Goal: Task Accomplishment & Management: Complete application form

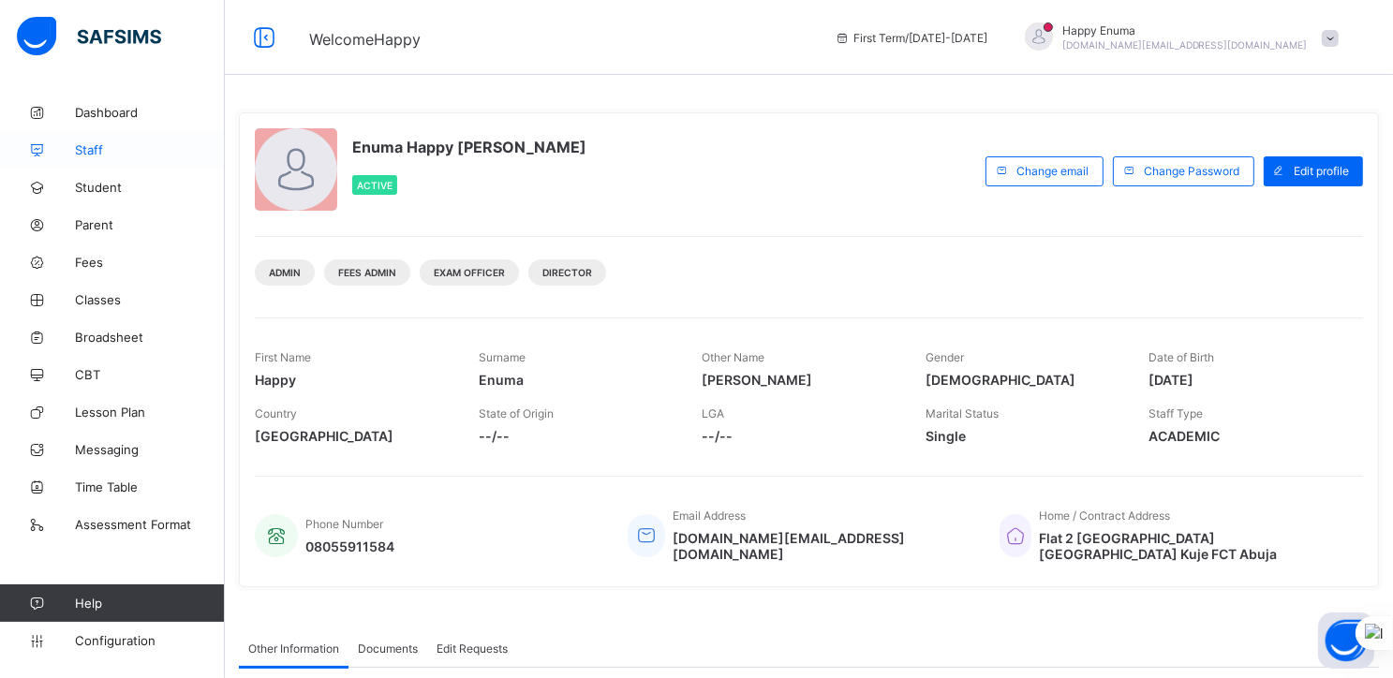
click at [84, 145] on span "Staff" at bounding box center [150, 149] width 150 height 15
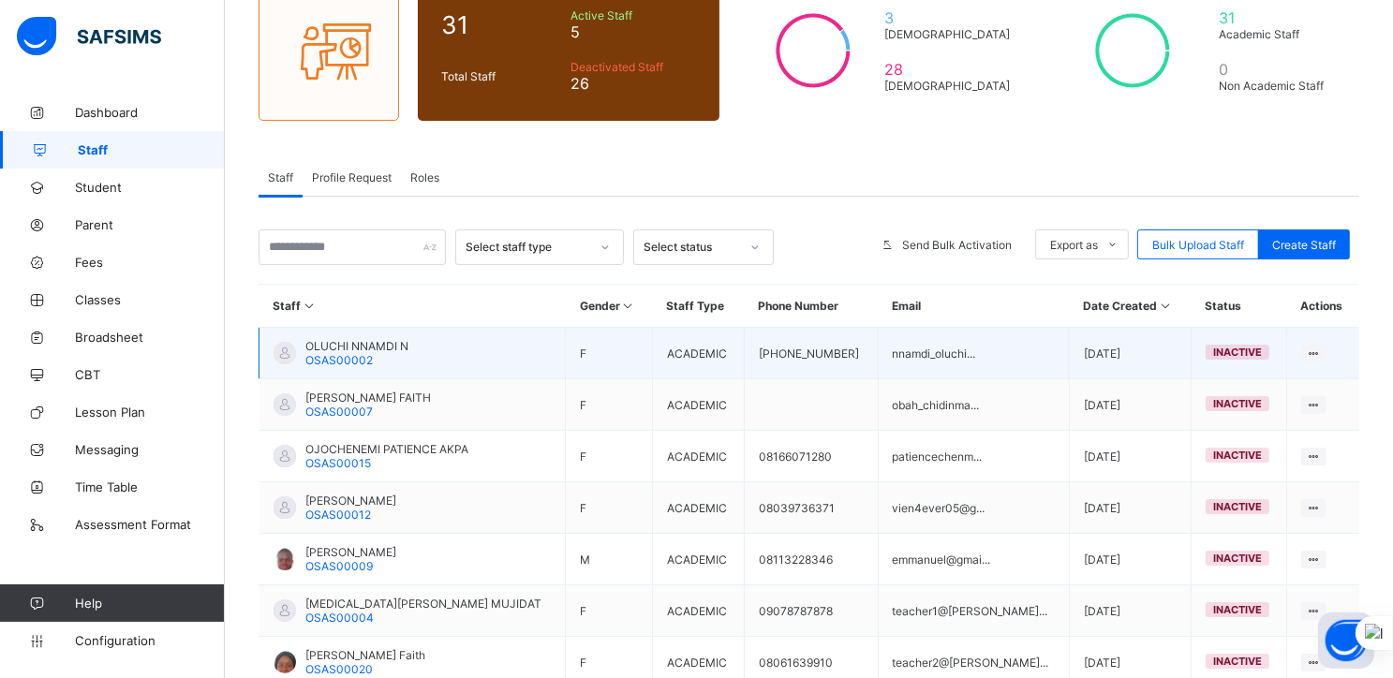
scroll to position [180, 0]
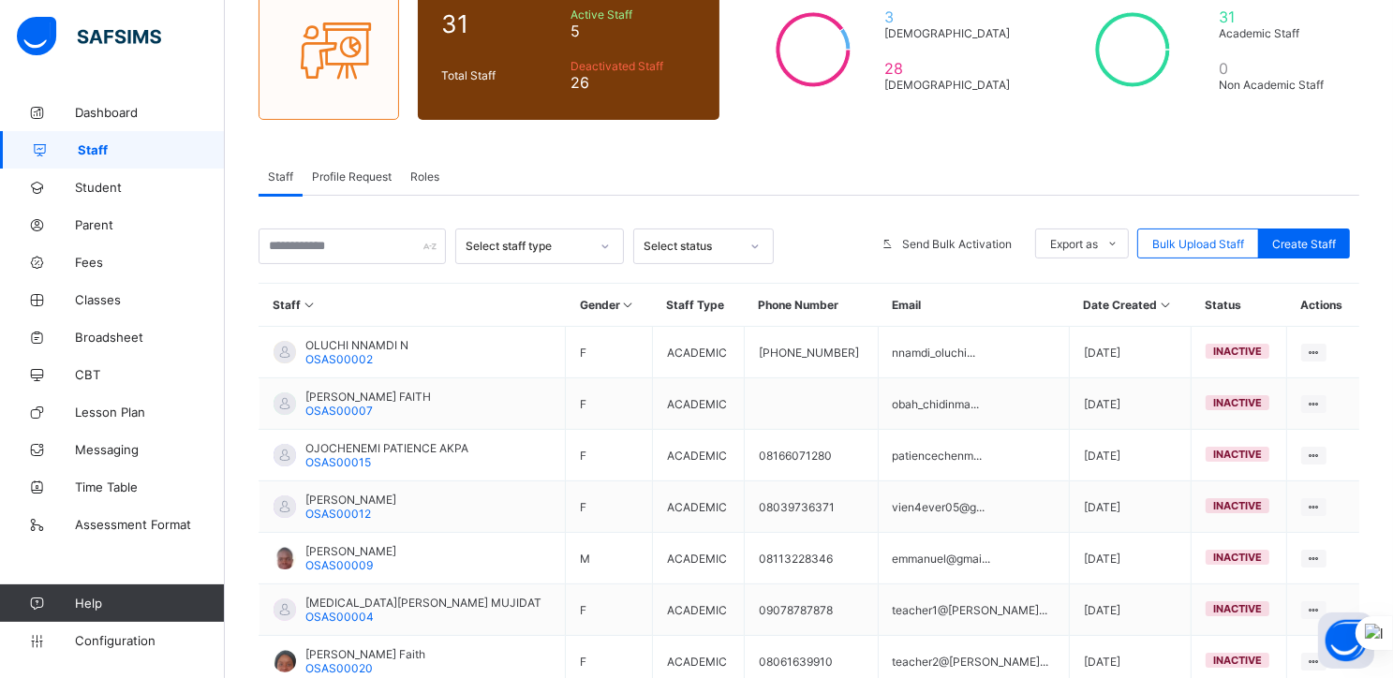
click at [741, 234] on div at bounding box center [755, 246] width 32 height 30
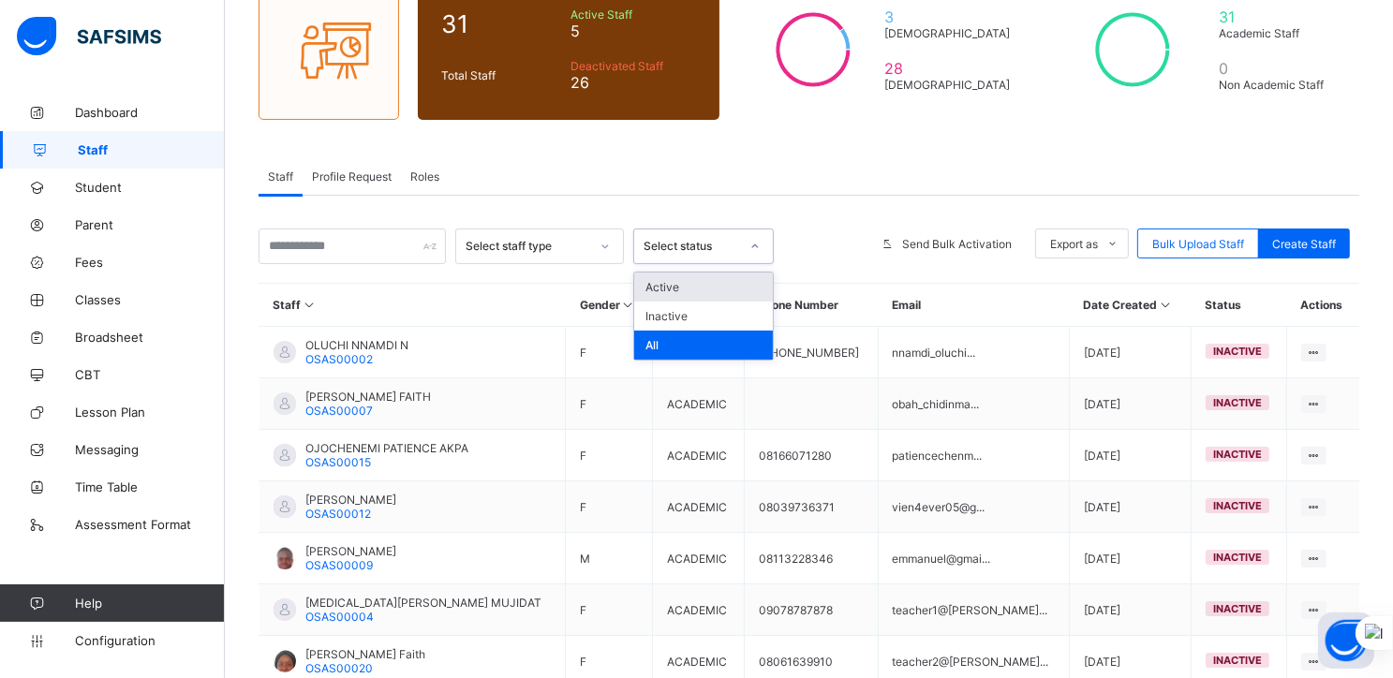
click at [656, 288] on div "Active" at bounding box center [703, 287] width 139 height 29
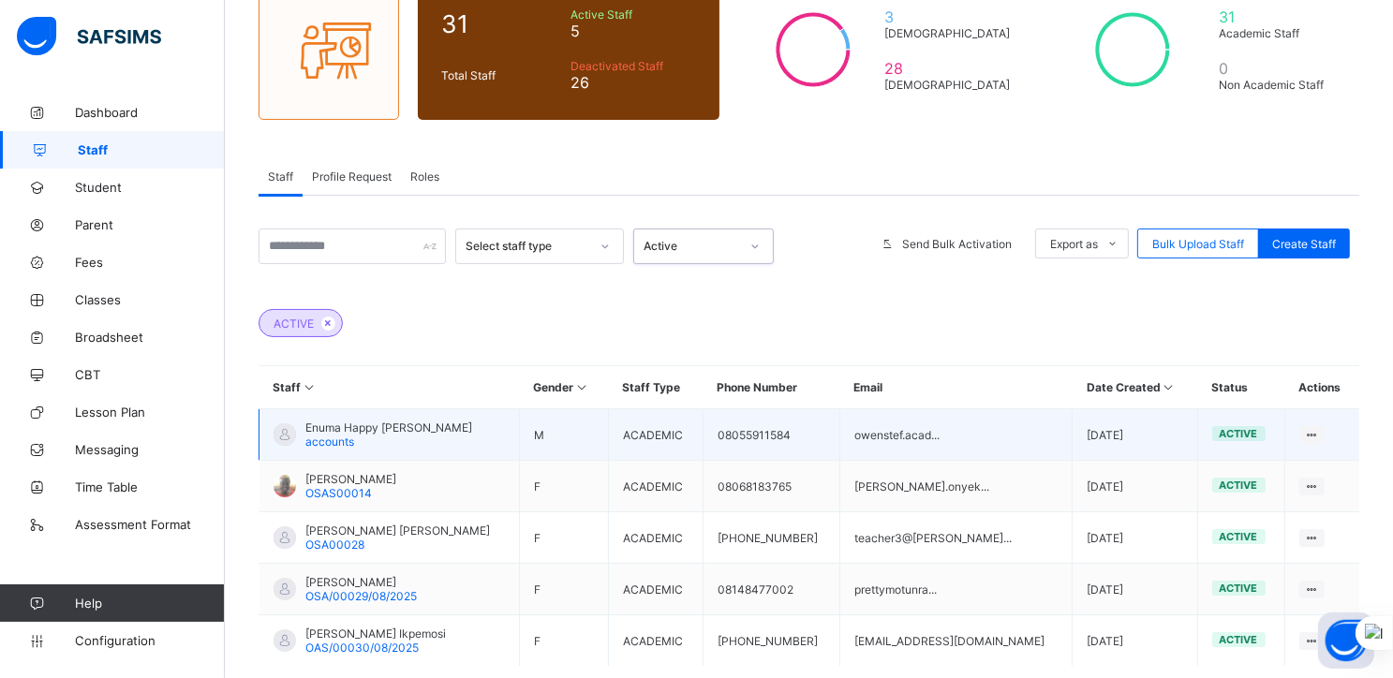
scroll to position [281, 0]
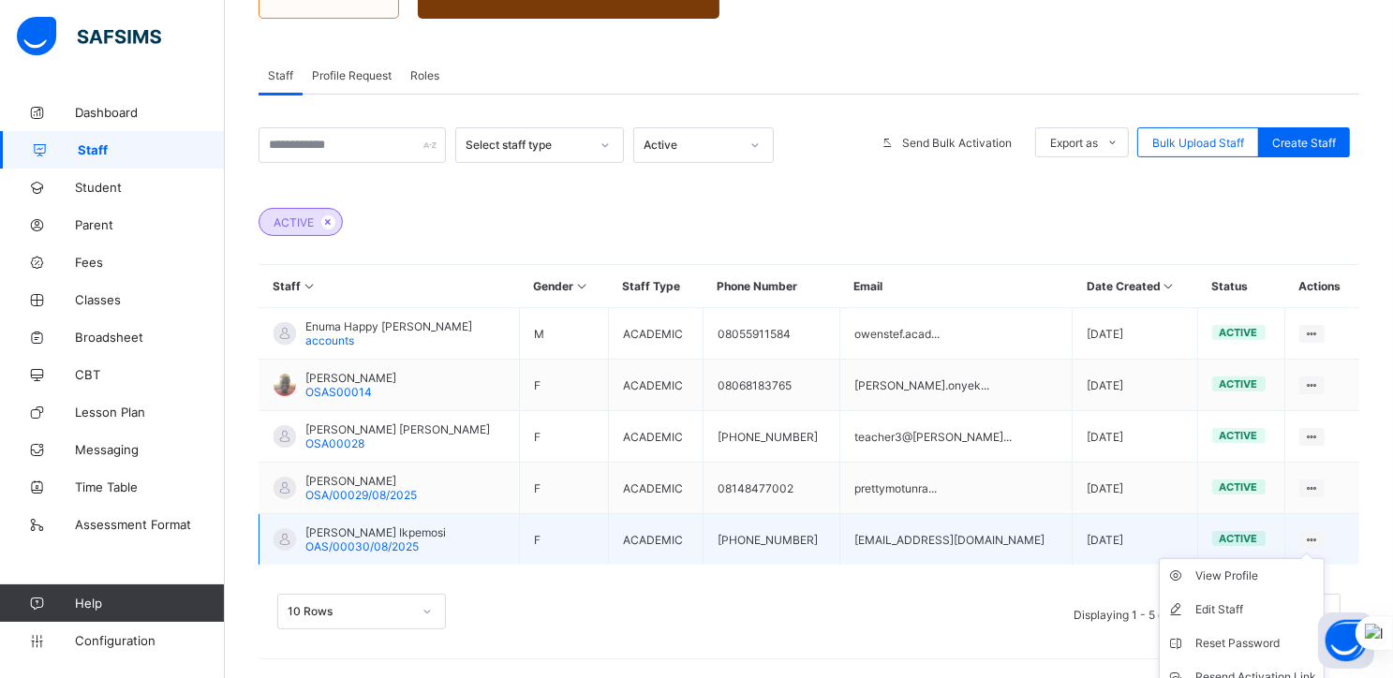
click at [1312, 558] on ul "View Profile Edit Staff Reset Password Resend Activation Link Change Email Dele…" at bounding box center [1242, 660] width 166 height 204
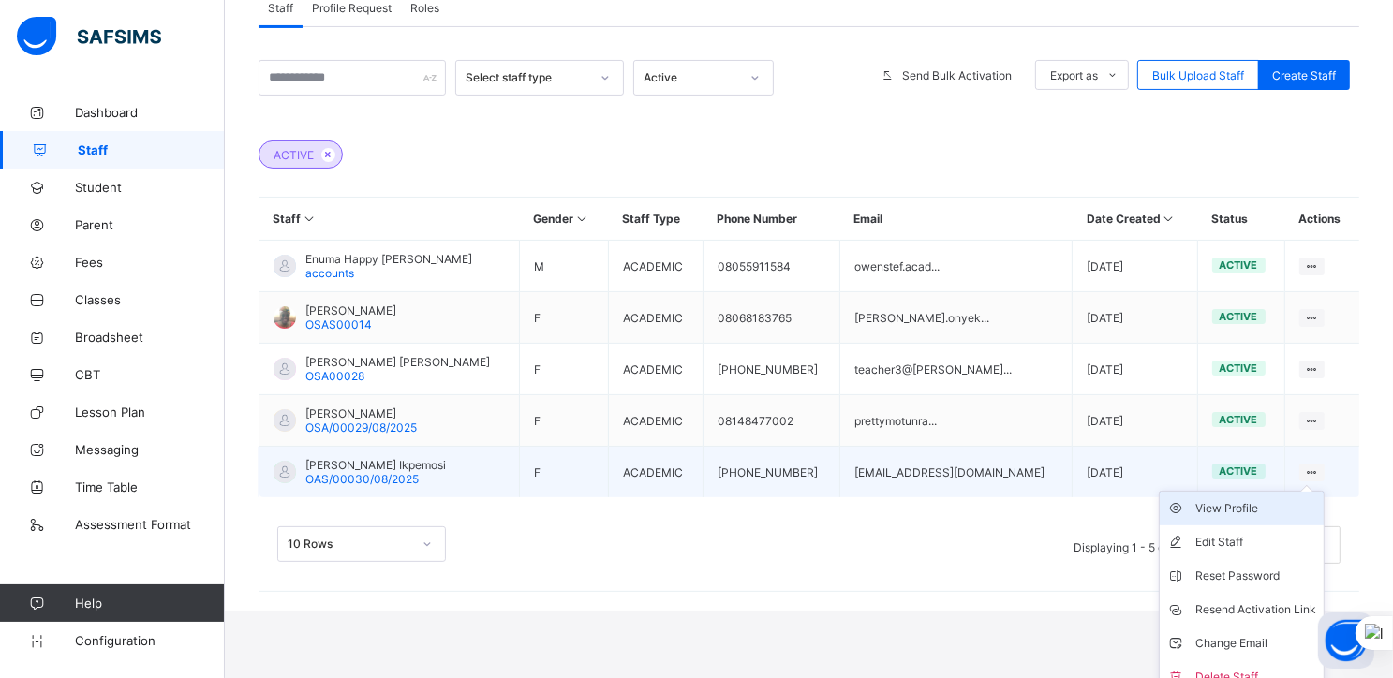
scroll to position [364, 0]
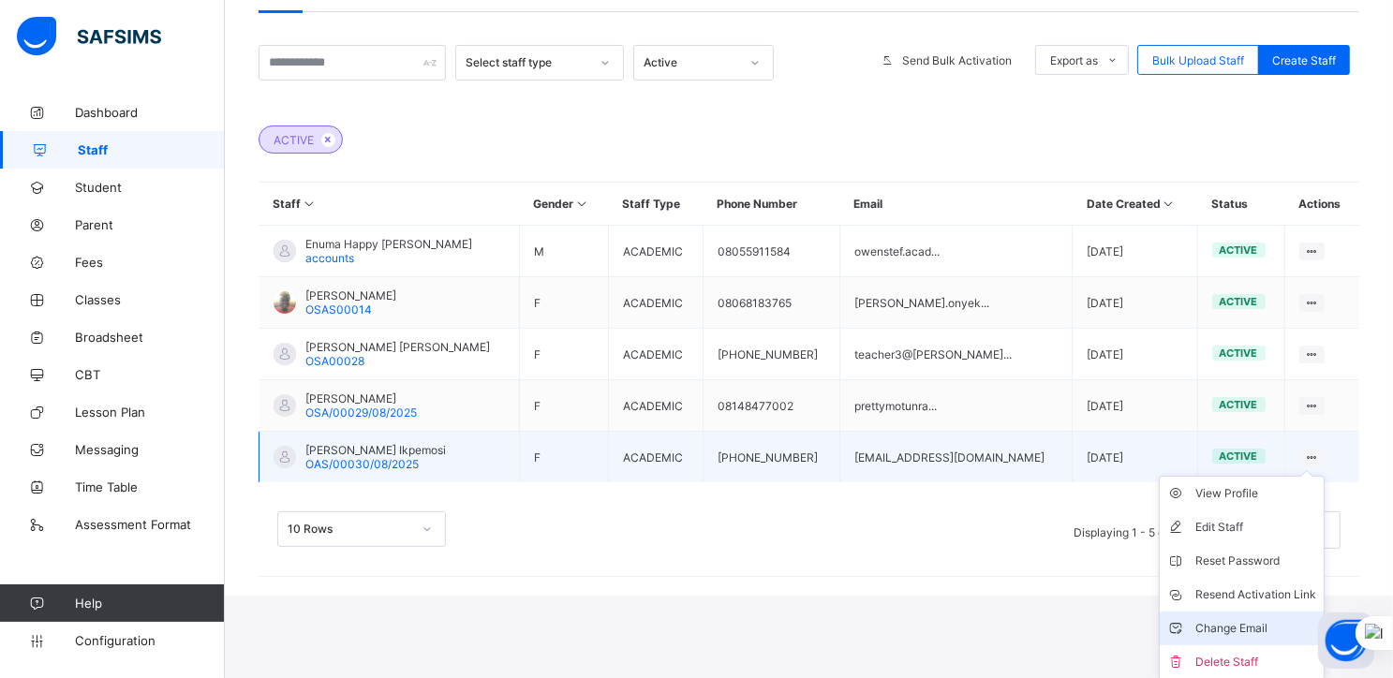
click at [1237, 625] on div "Change Email" at bounding box center [1256, 628] width 121 height 19
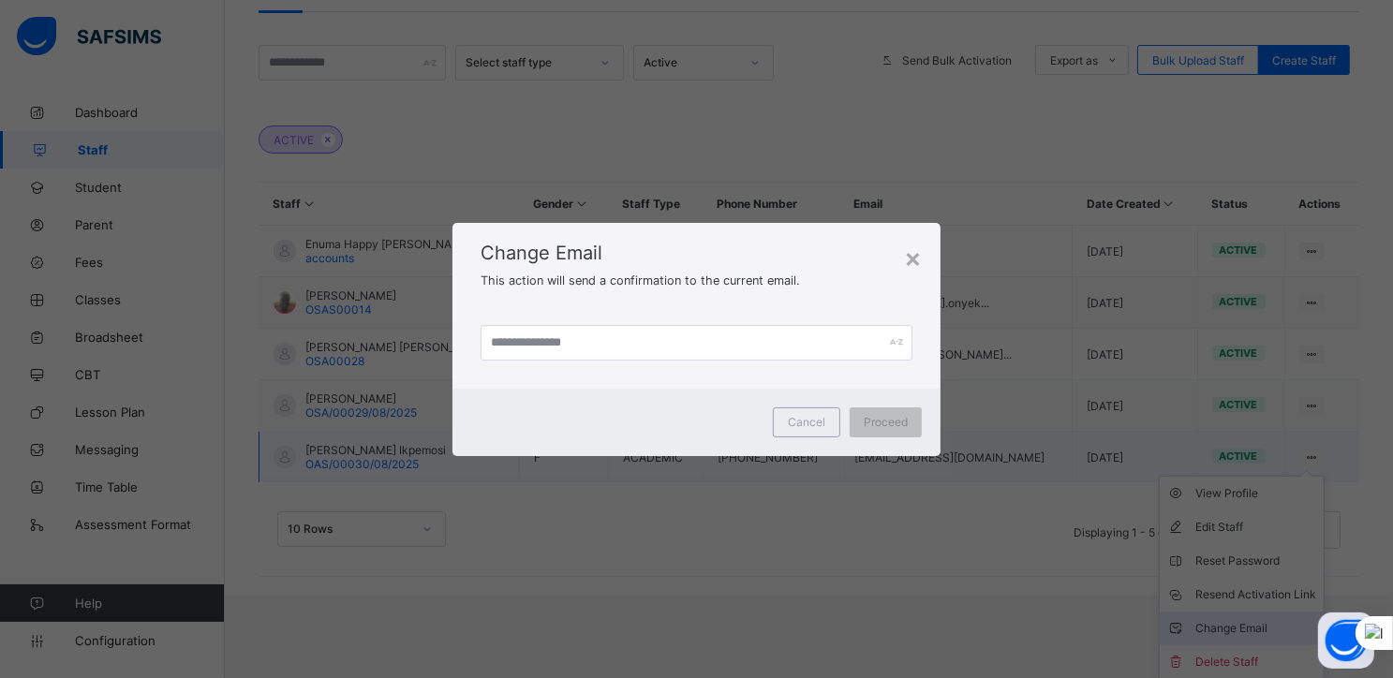
scroll to position [281, 0]
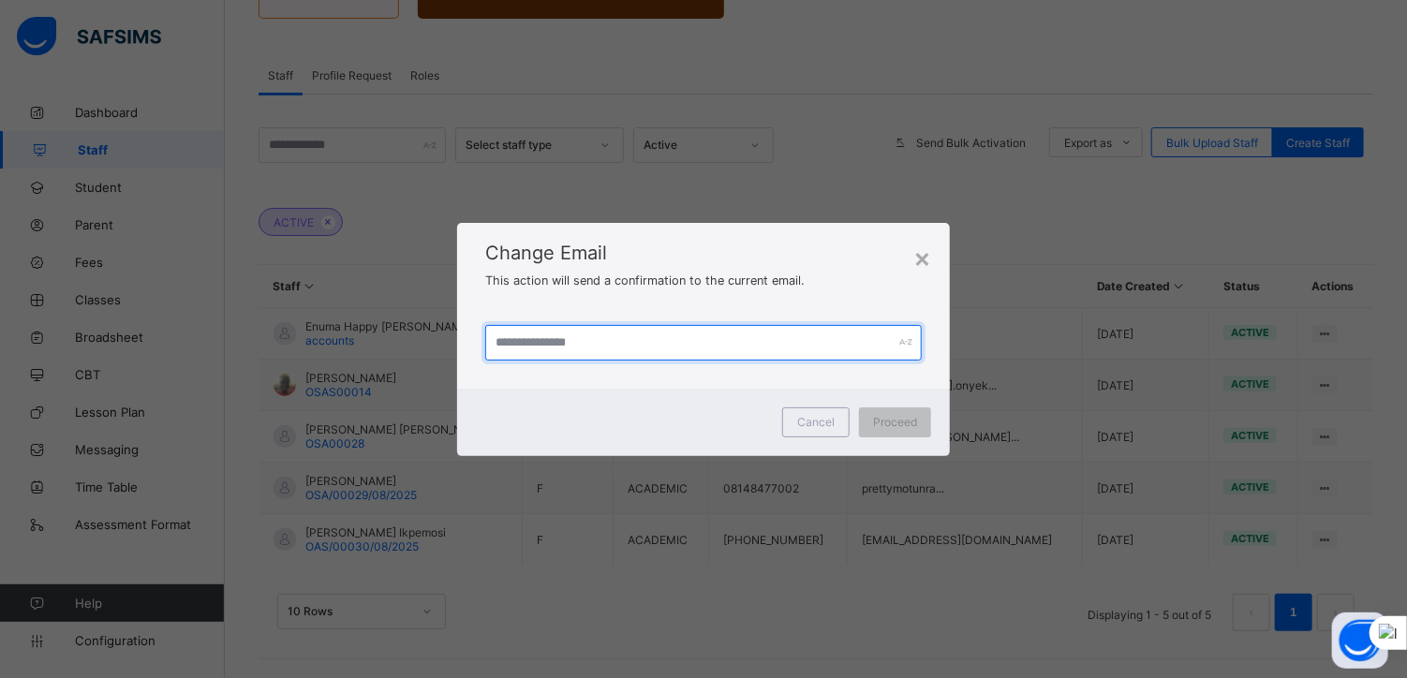
click at [514, 340] on input "text" at bounding box center [703, 343] width 437 height 36
paste input "**********"
type input "**********"
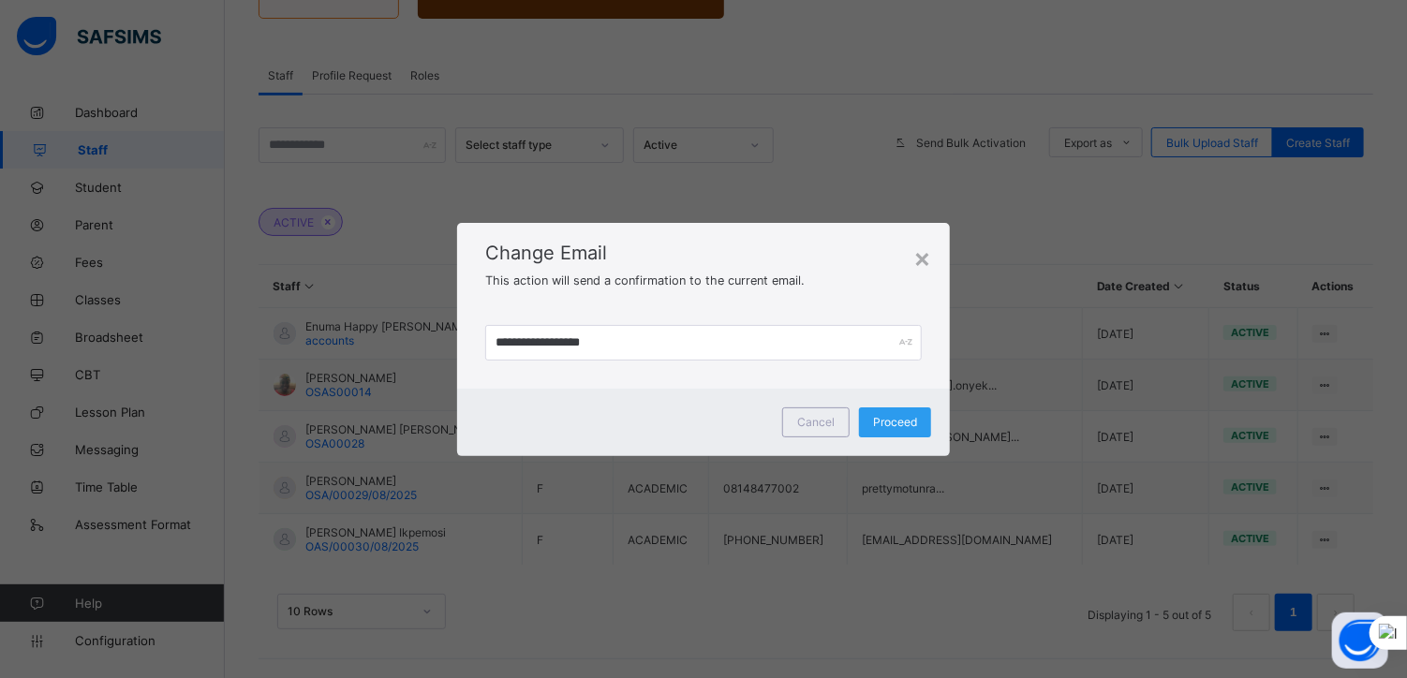
click at [889, 424] on span "Proceed" at bounding box center [895, 422] width 44 height 14
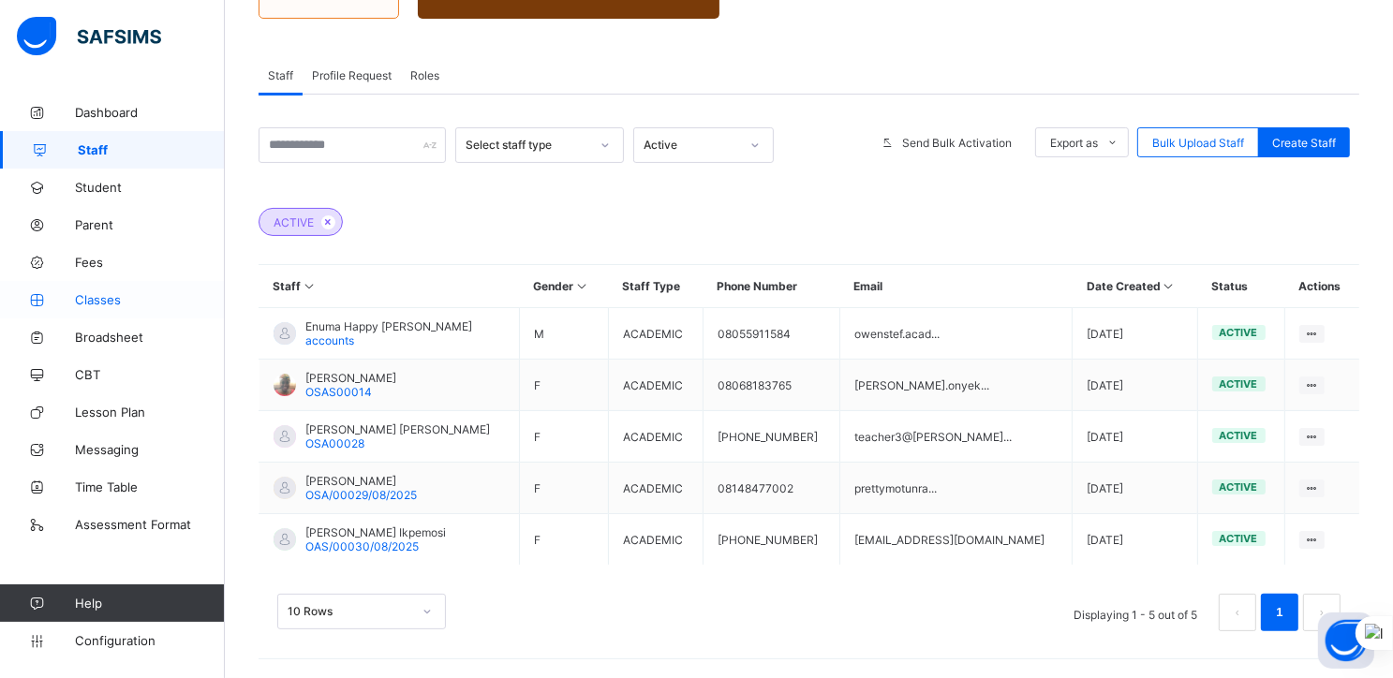
click at [86, 296] on span "Classes" at bounding box center [150, 299] width 150 height 15
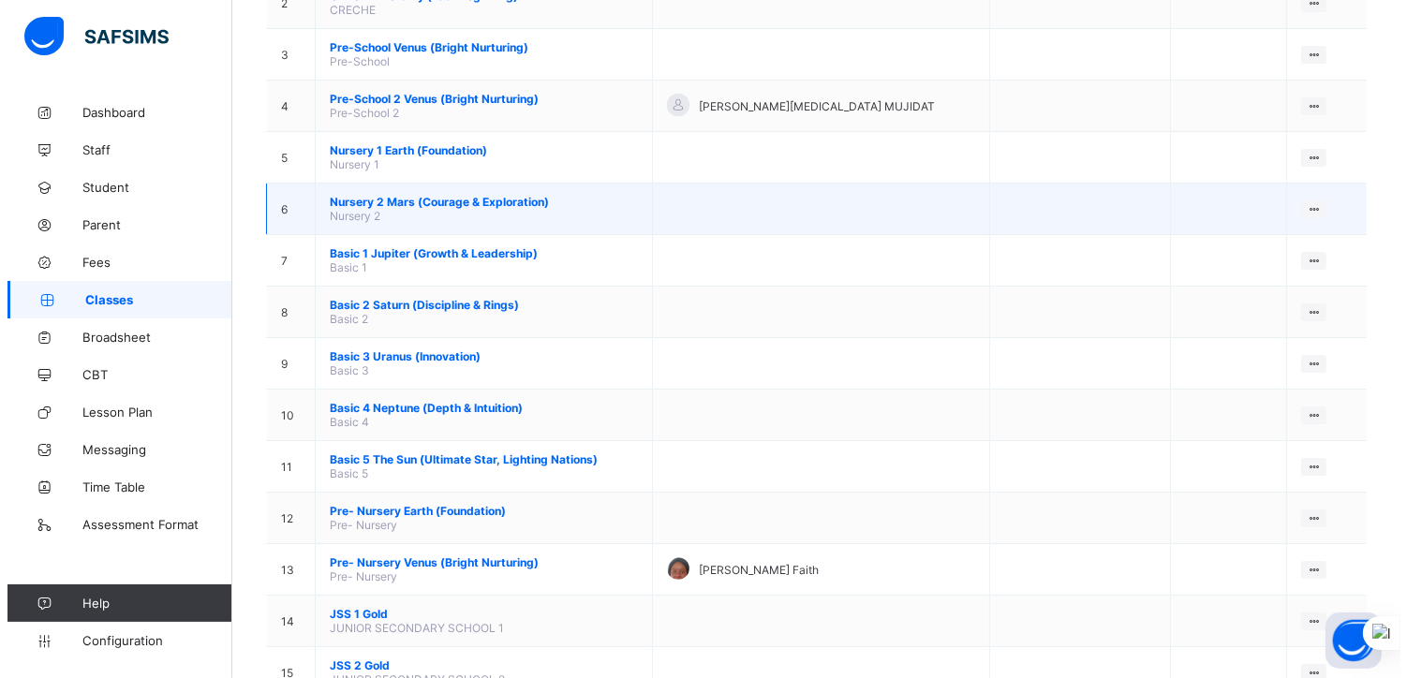
scroll to position [300, 0]
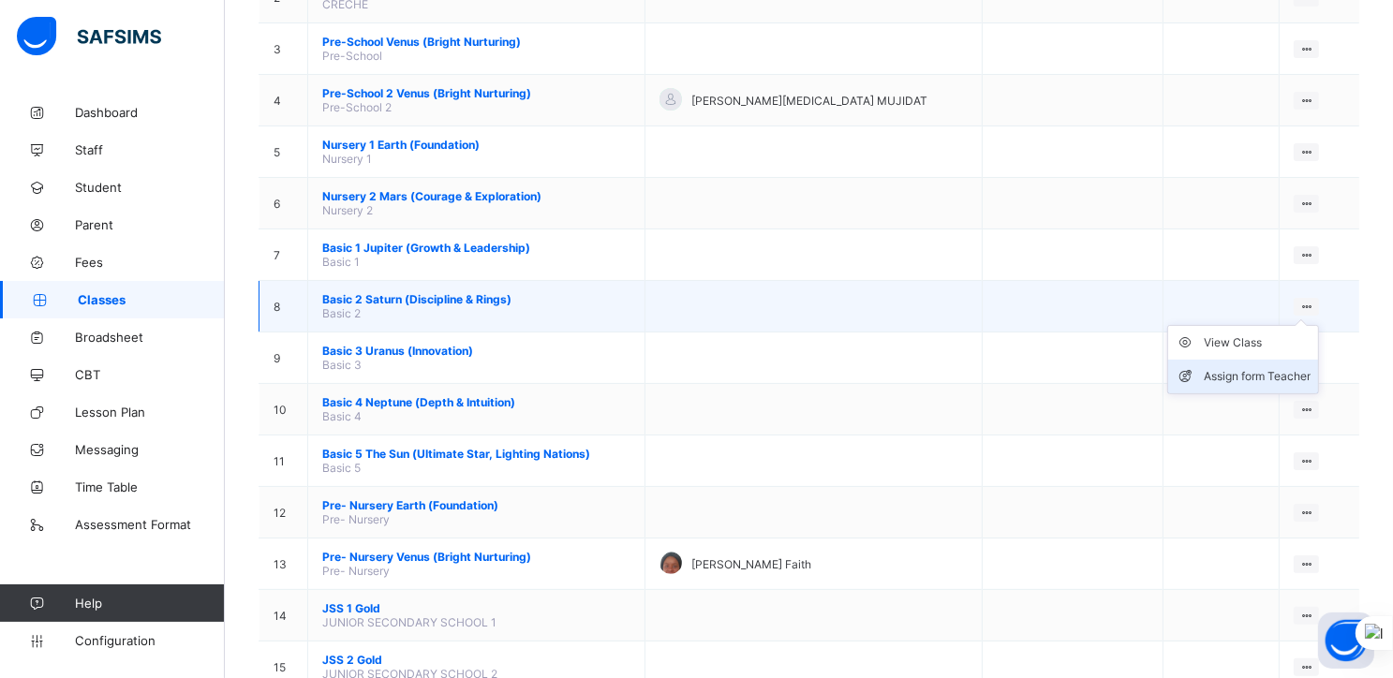
click at [1231, 381] on div "Assign form Teacher" at bounding box center [1257, 376] width 107 height 19
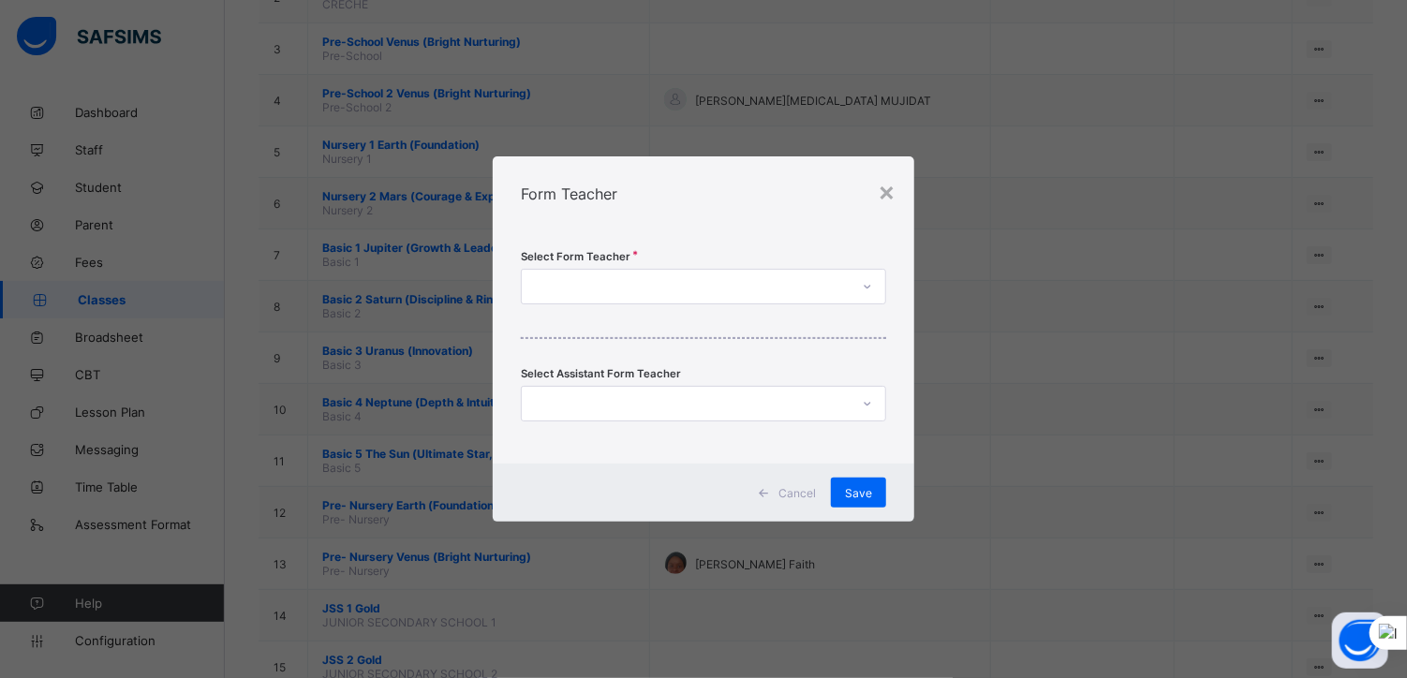
click at [802, 290] on div at bounding box center [686, 287] width 329 height 26
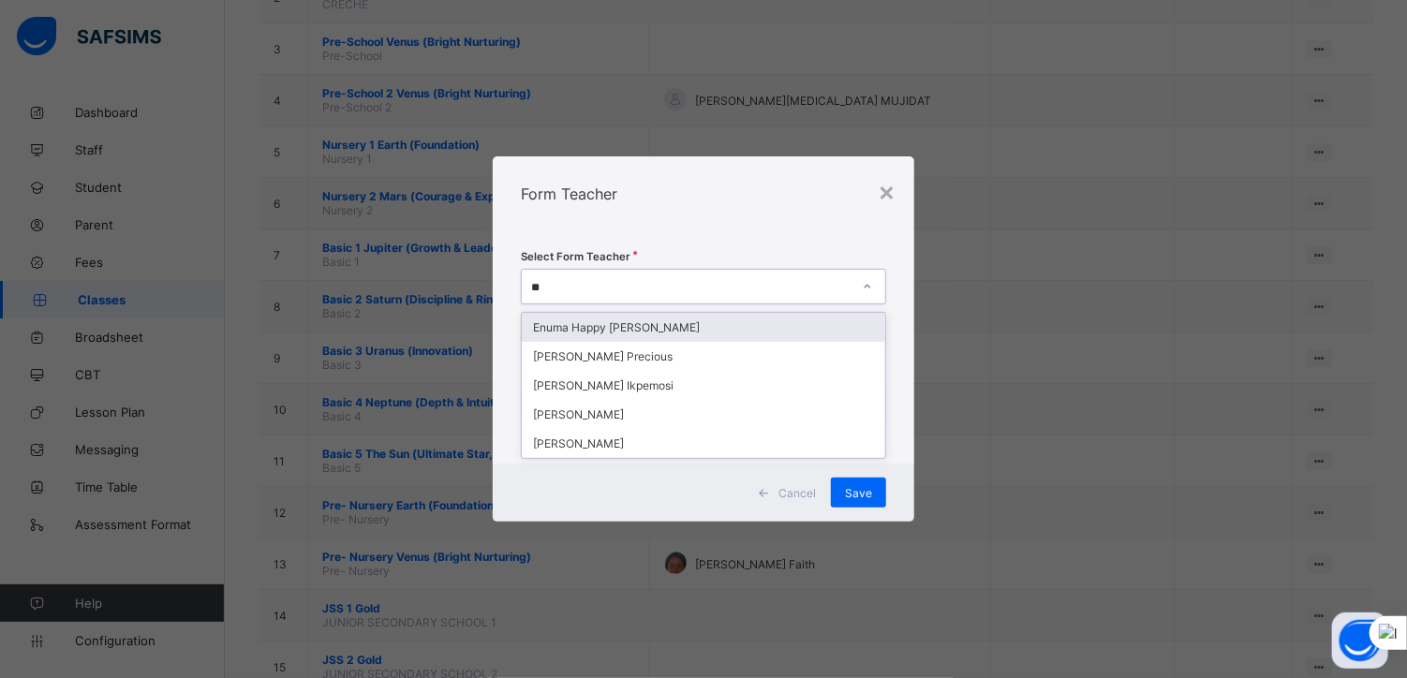
type input "***"
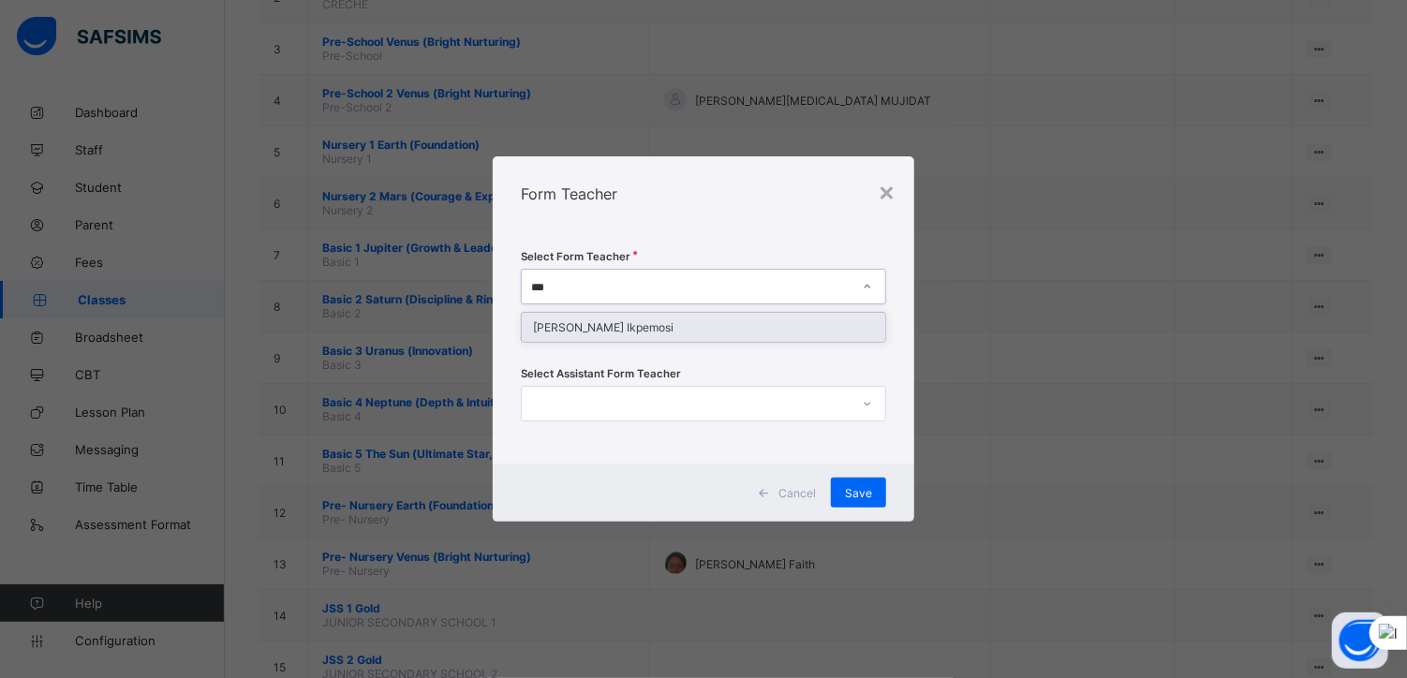
click at [562, 329] on div "Yakubu Hawwa Ikpemosi" at bounding box center [704, 327] width 364 height 29
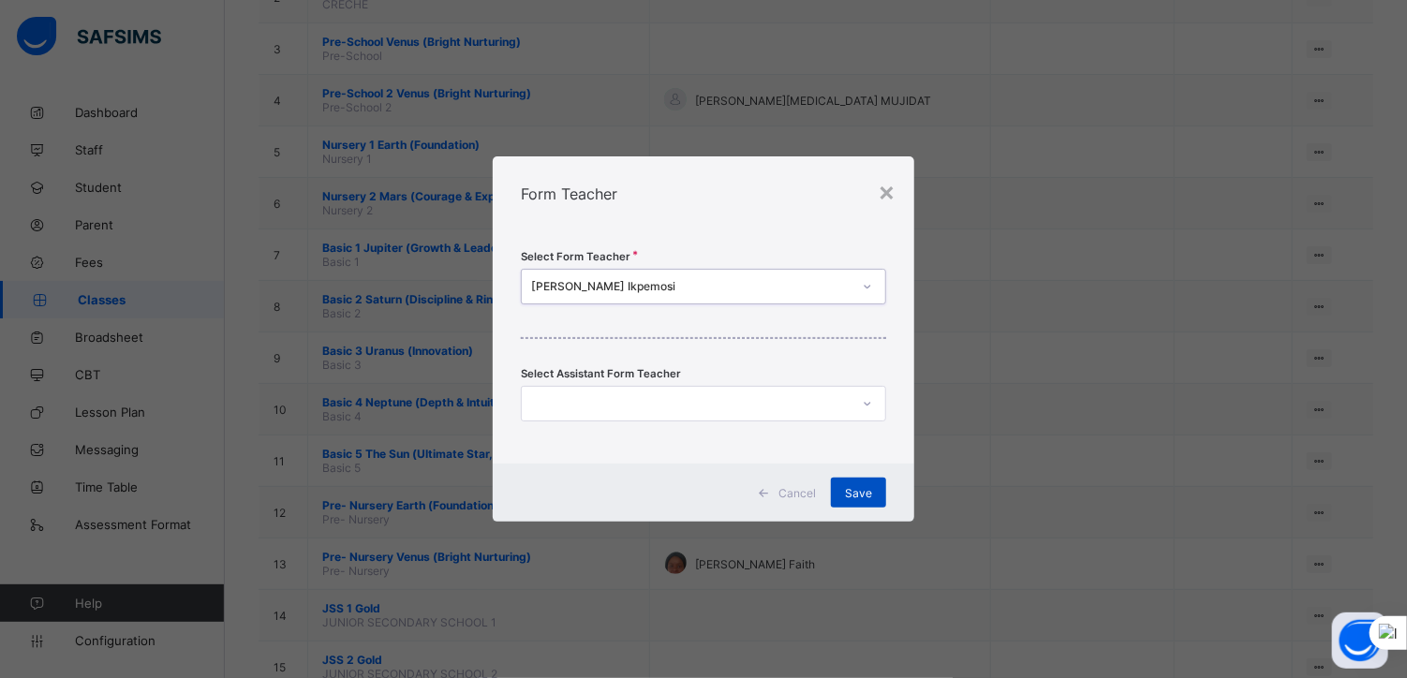
click at [858, 495] on span "Save" at bounding box center [858, 493] width 27 height 14
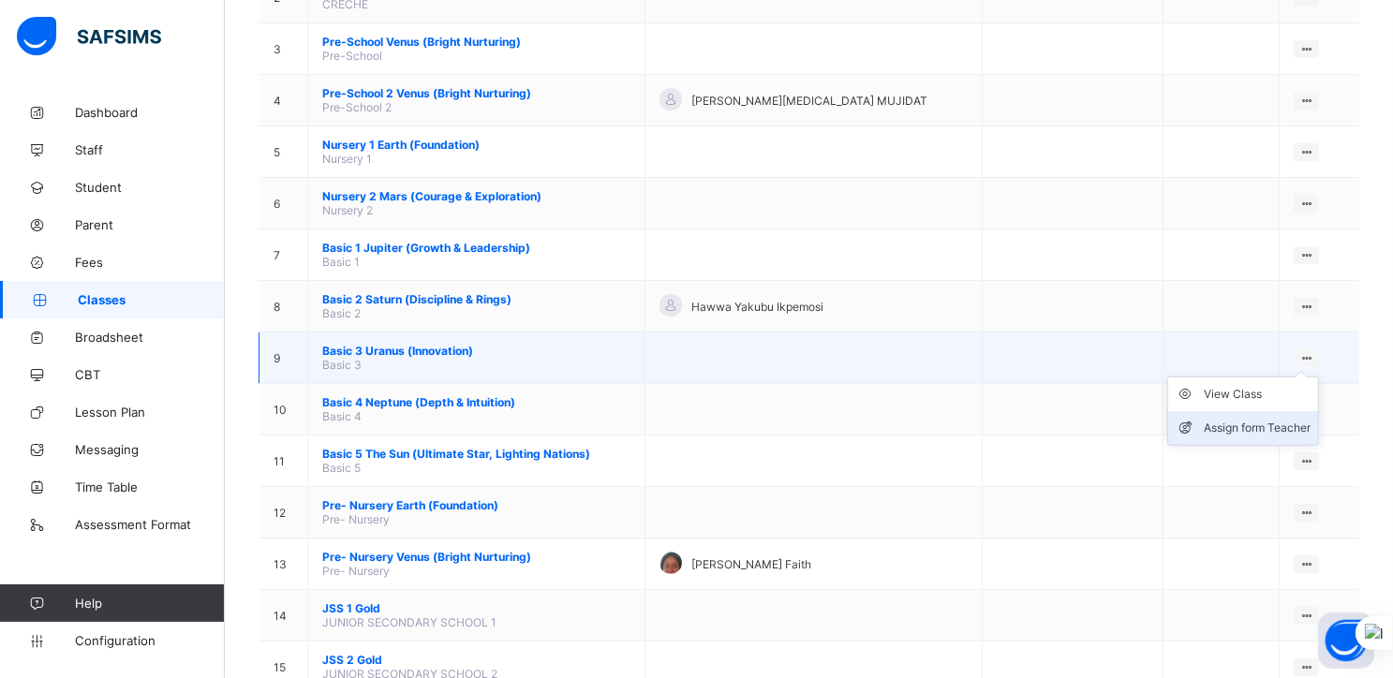
click at [1249, 427] on div "Assign form Teacher" at bounding box center [1257, 428] width 107 height 19
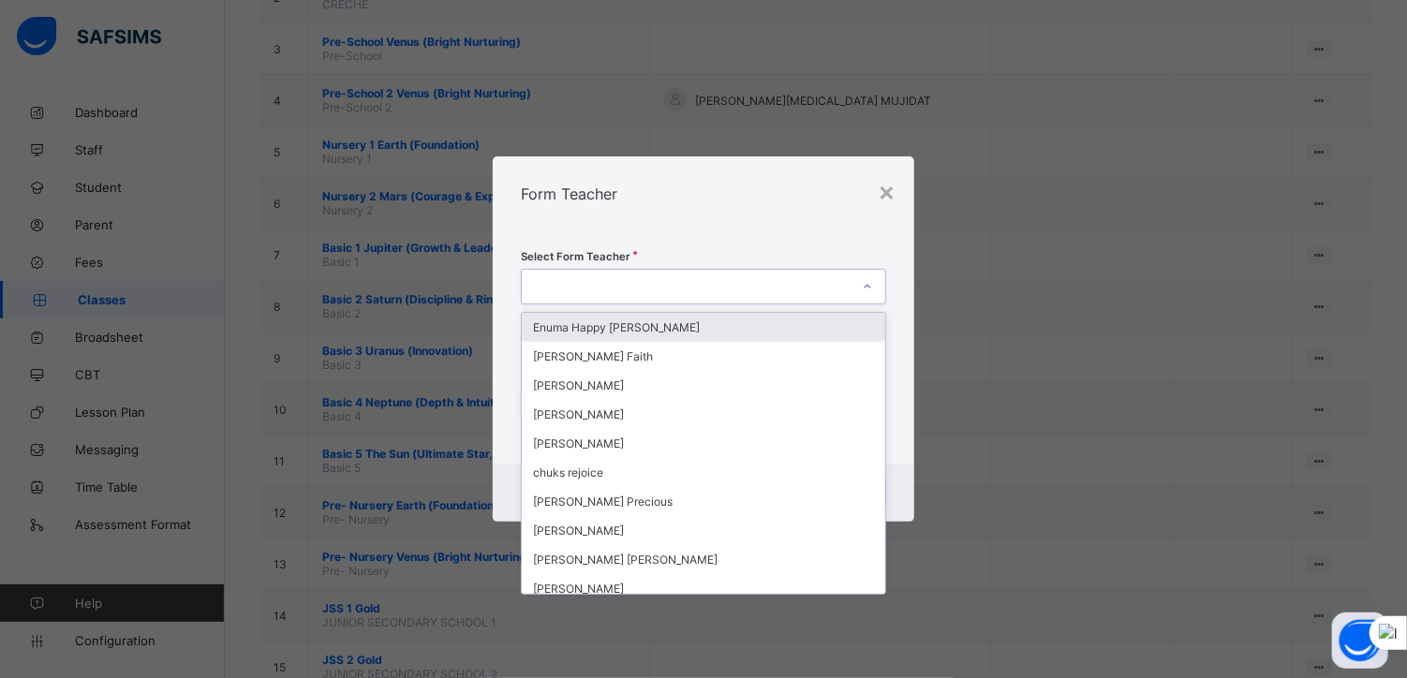
click at [689, 283] on div at bounding box center [686, 287] width 329 height 26
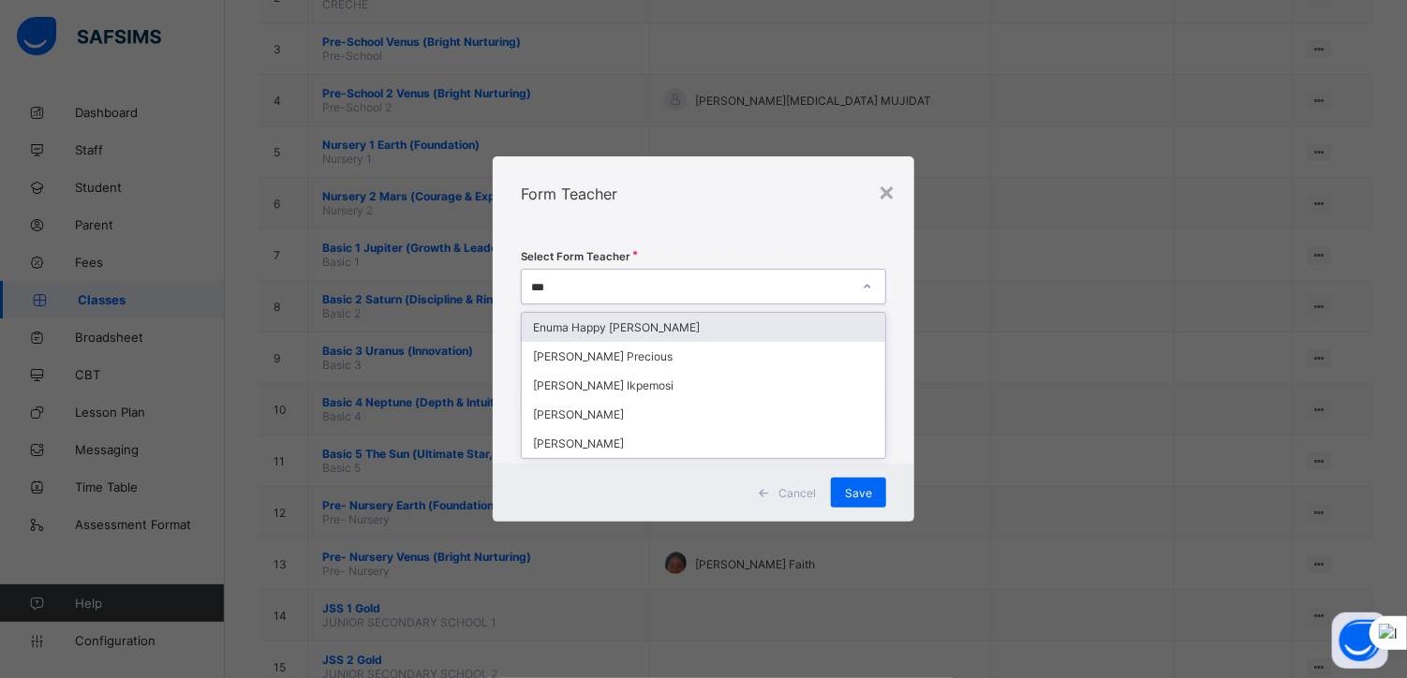
type input "****"
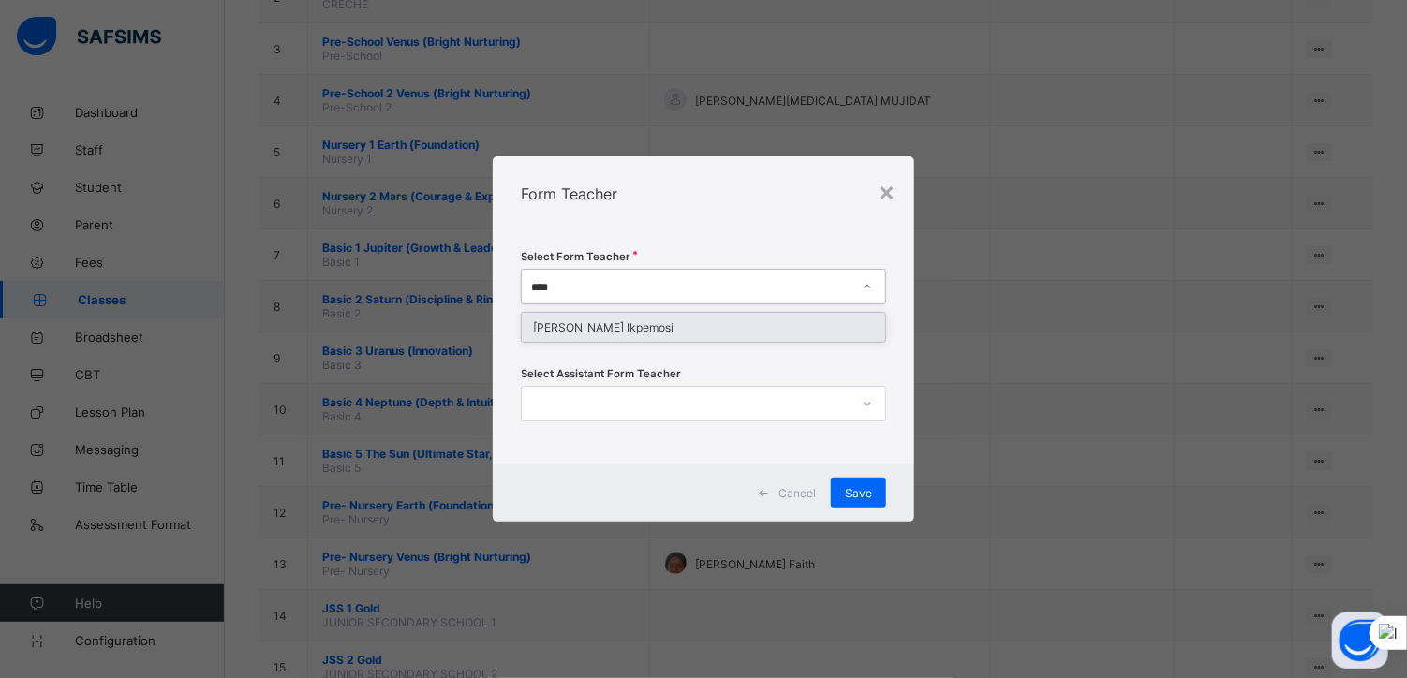
click at [558, 326] on div "Yakubu Hawwa Ikpemosi" at bounding box center [704, 327] width 364 height 29
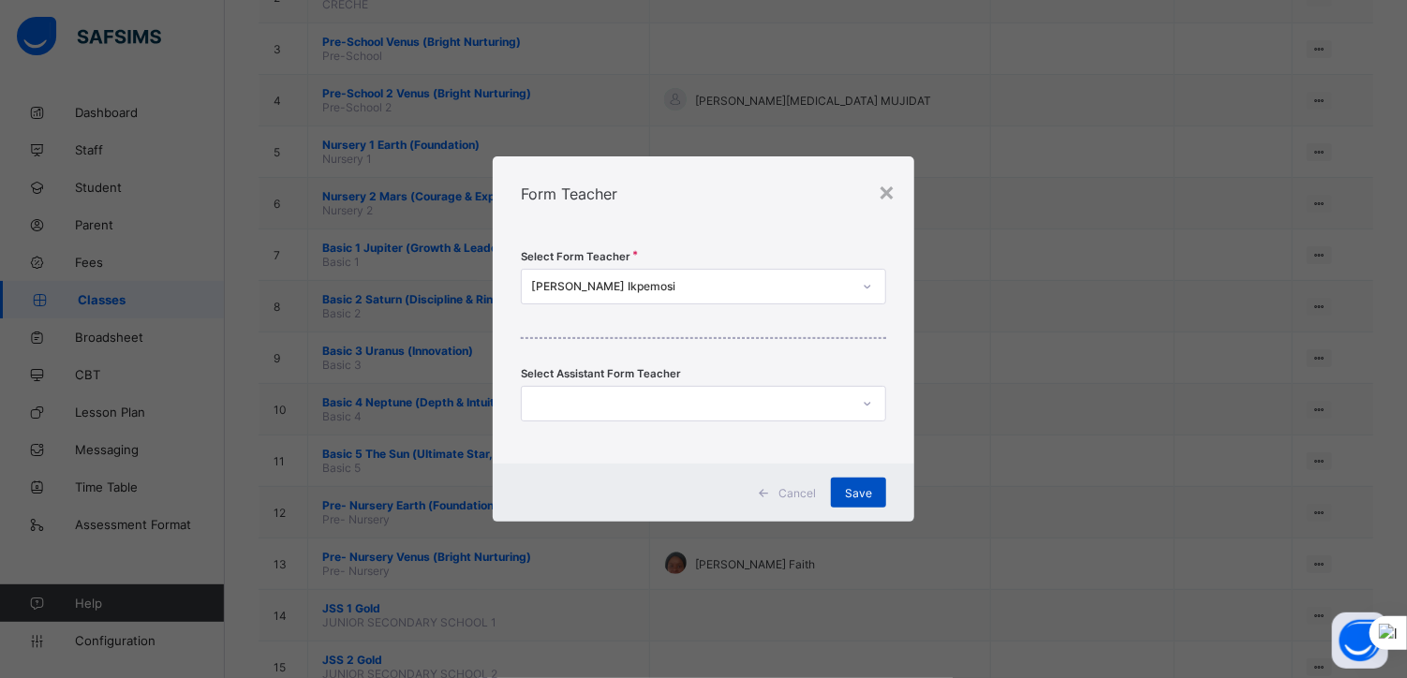
click at [858, 489] on span "Save" at bounding box center [858, 493] width 27 height 14
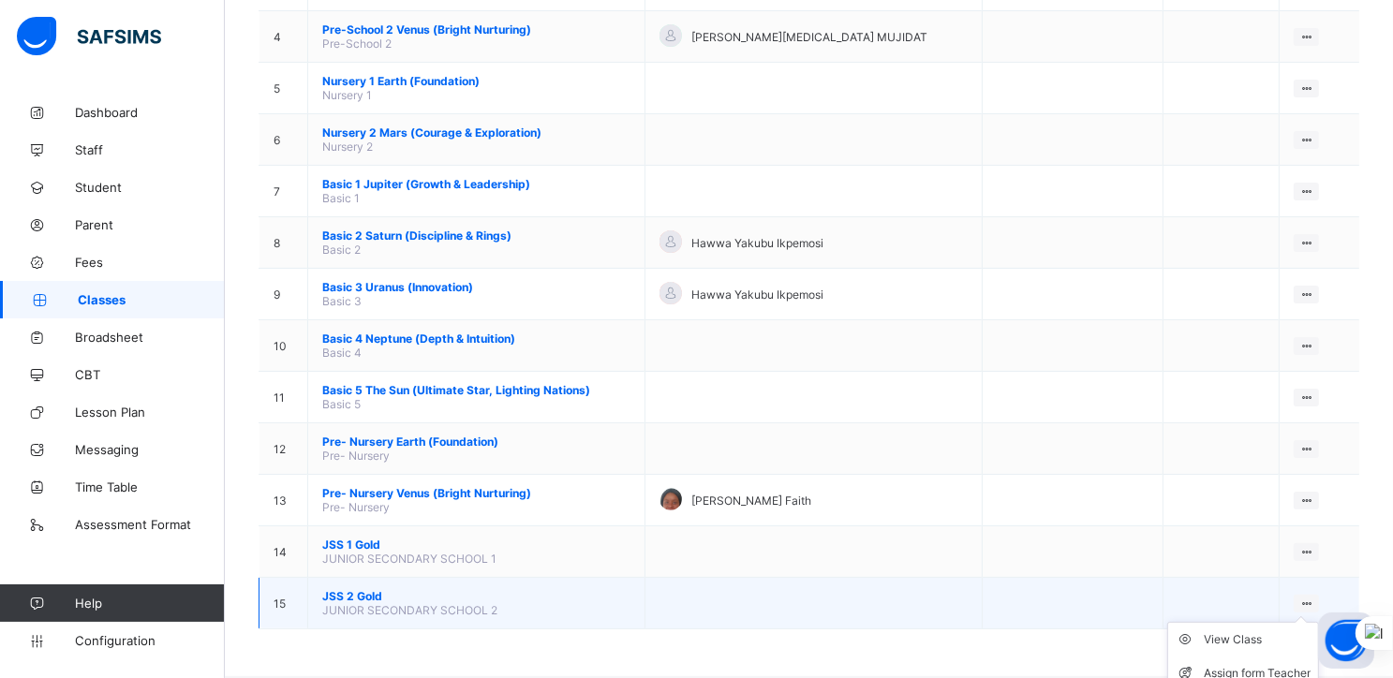
scroll to position [379, 0]
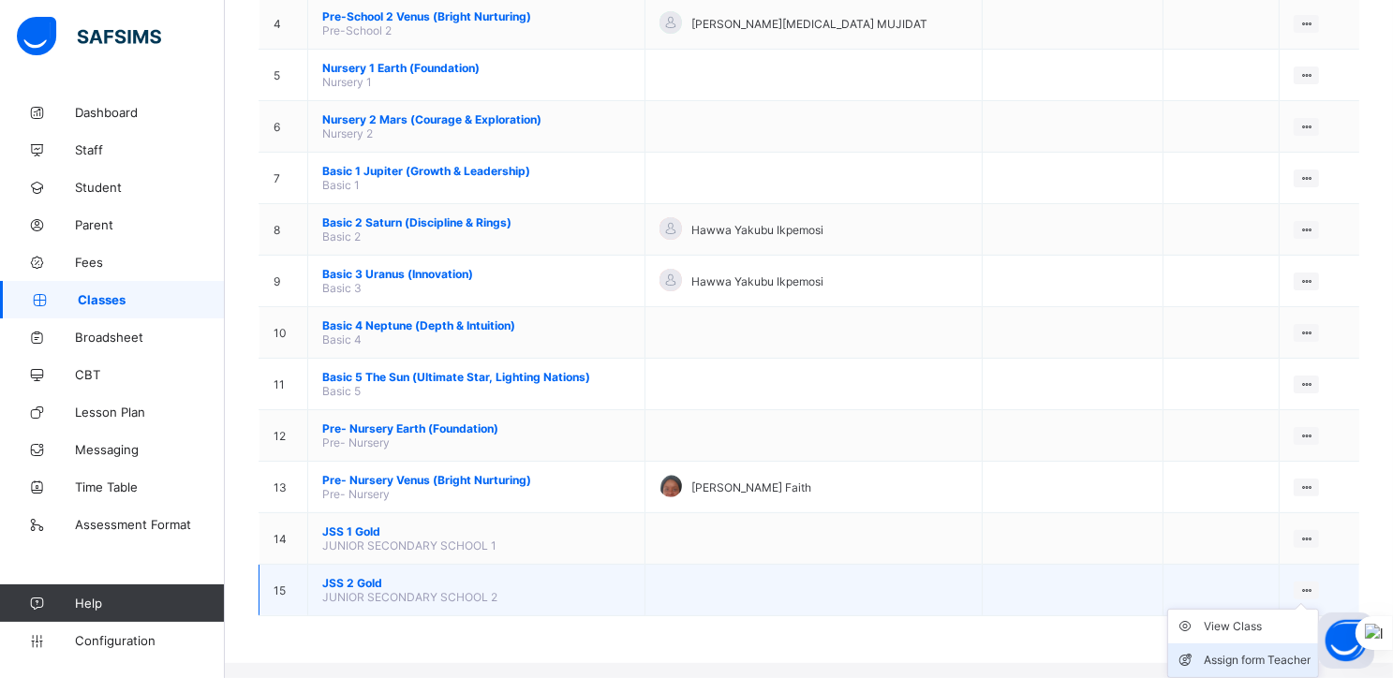
click at [1216, 663] on div "Assign form Teacher" at bounding box center [1257, 660] width 107 height 19
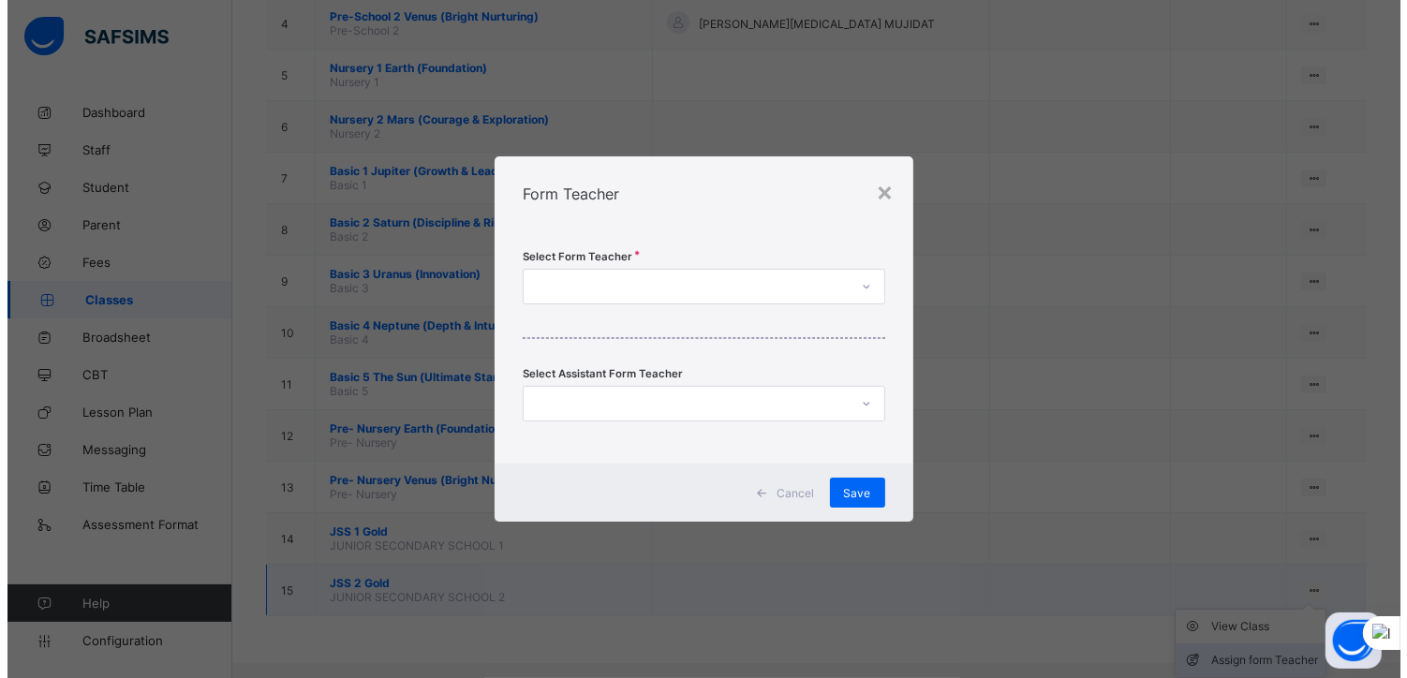
scroll to position [364, 0]
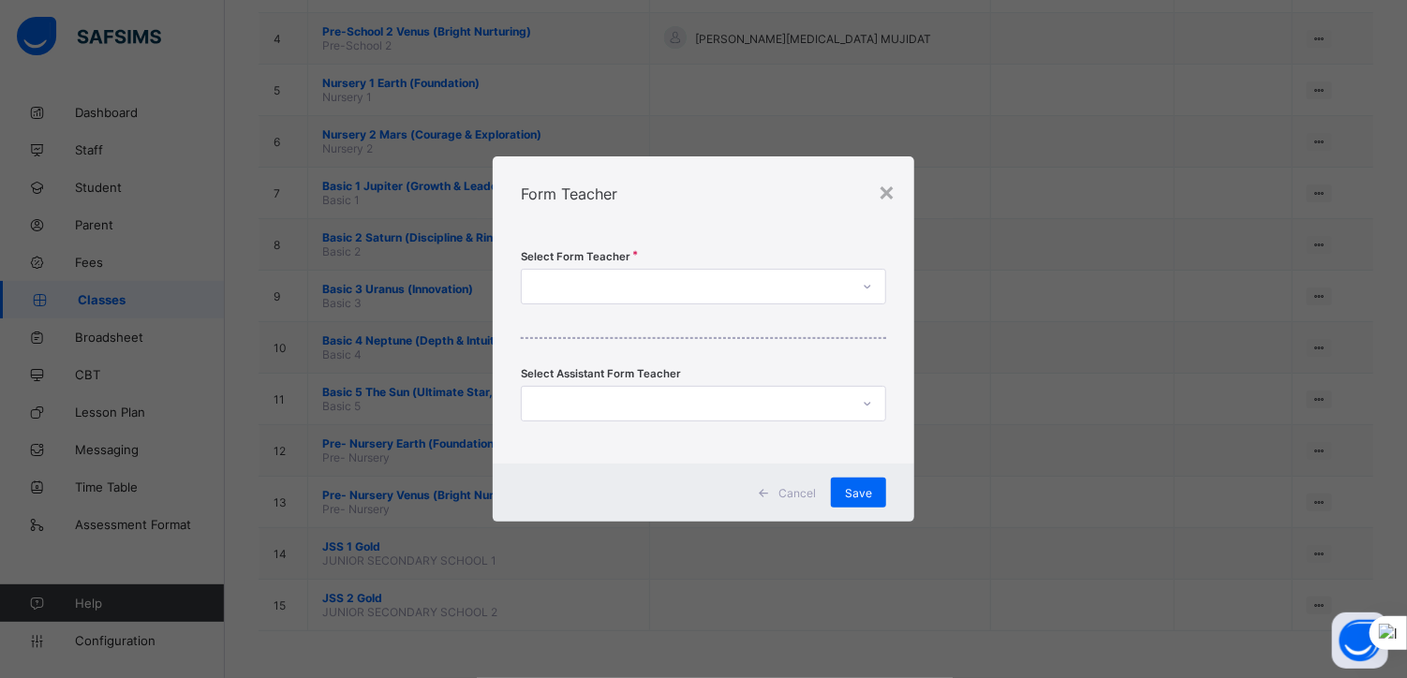
click at [858, 284] on div at bounding box center [868, 287] width 32 height 30
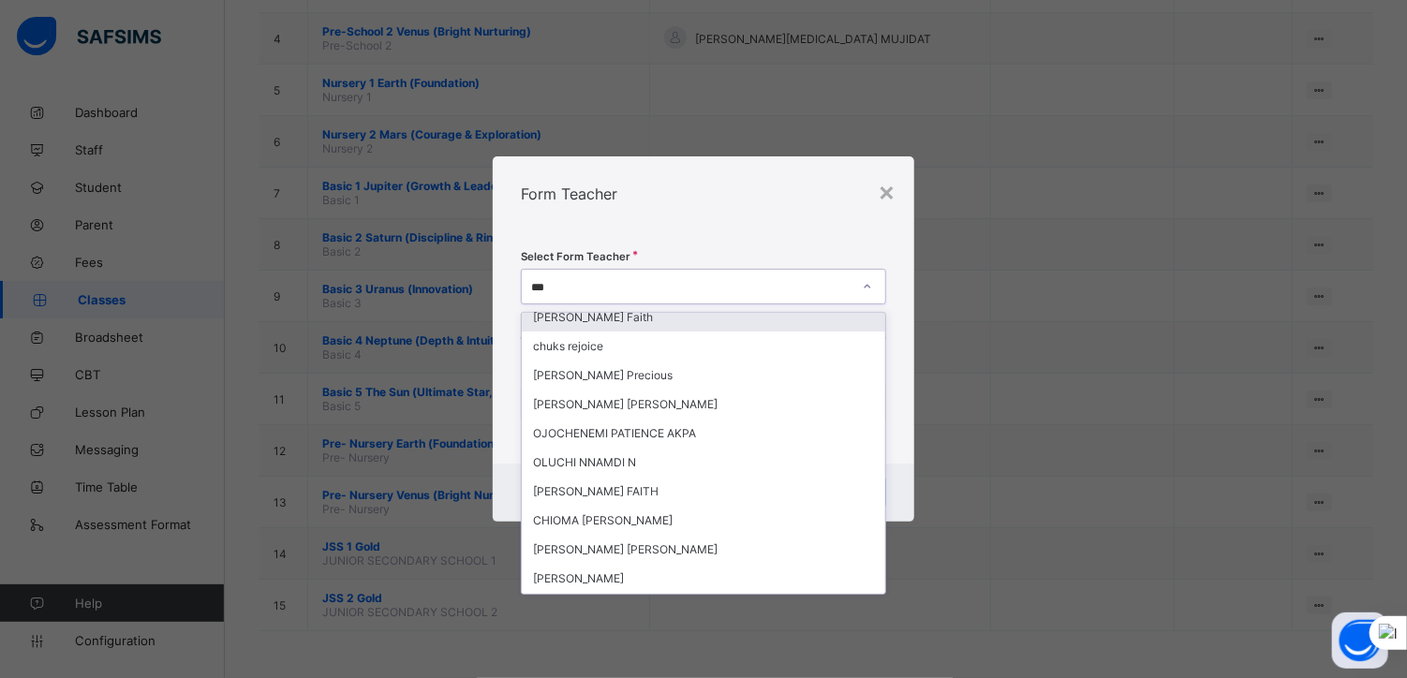
scroll to position [0, 0]
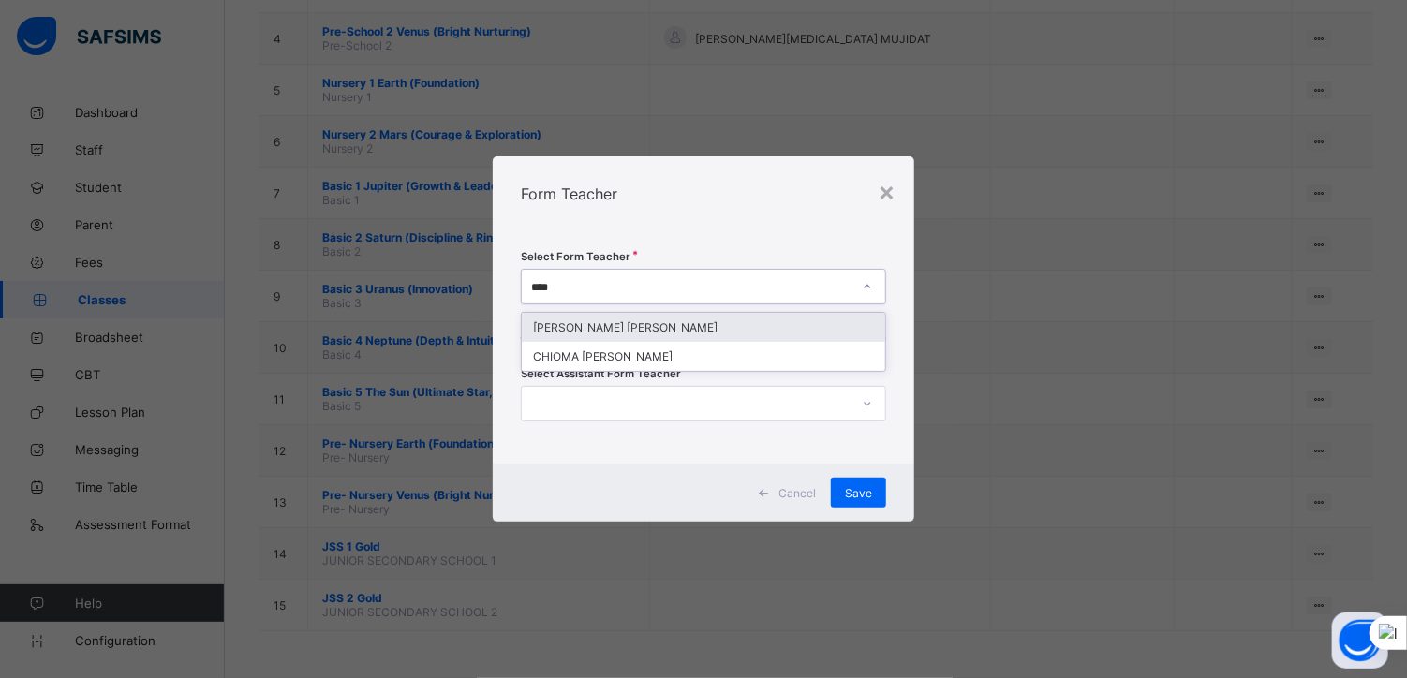
type input "*****"
click at [563, 325] on div "Nweke Chioma Josephine" at bounding box center [704, 327] width 364 height 29
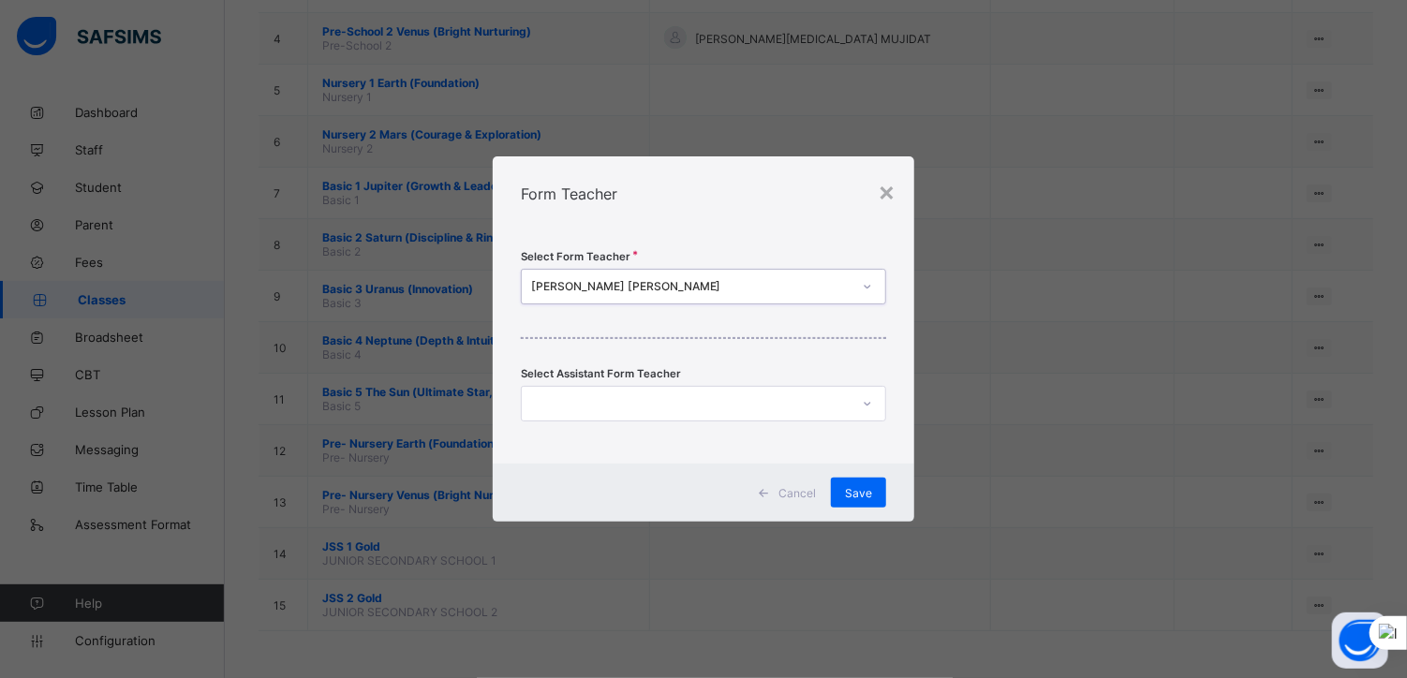
click at [801, 409] on div at bounding box center [686, 404] width 329 height 26
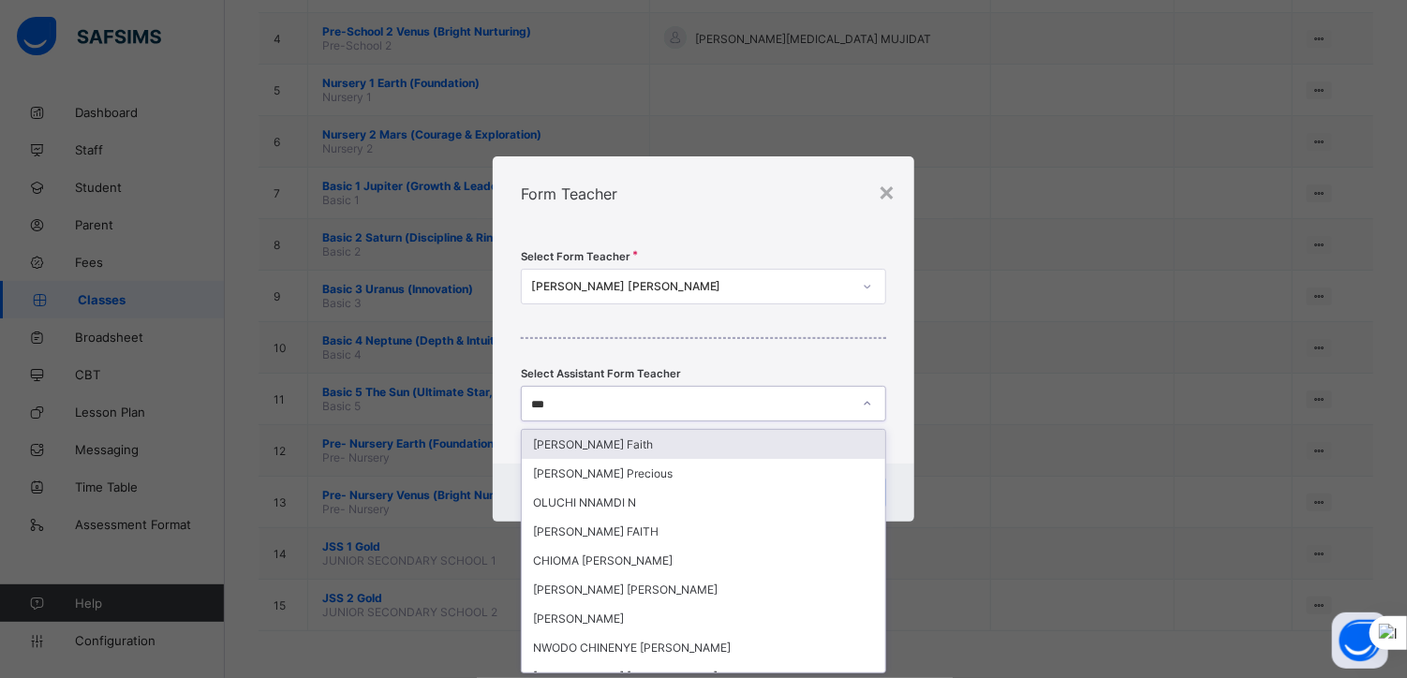
type input "****"
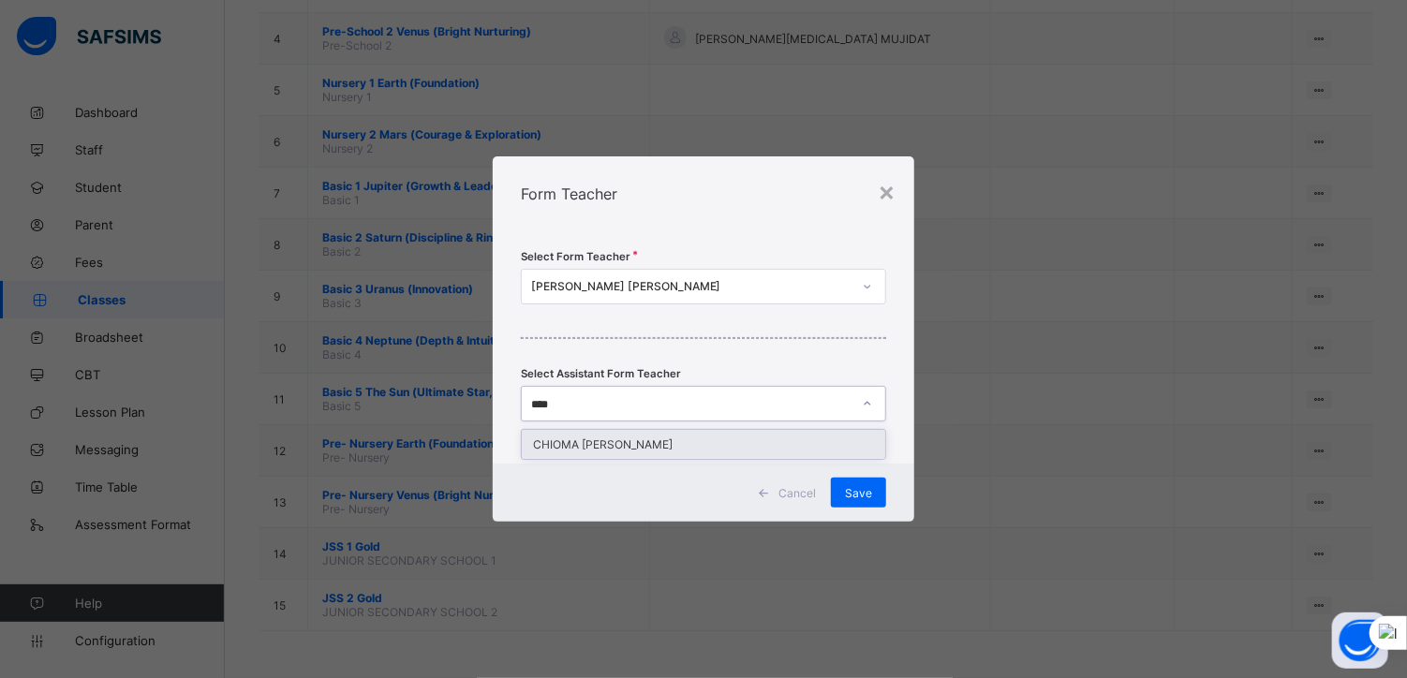
click at [622, 450] on div "CHIOMA NWEKE JOSEPHINE" at bounding box center [704, 444] width 364 height 29
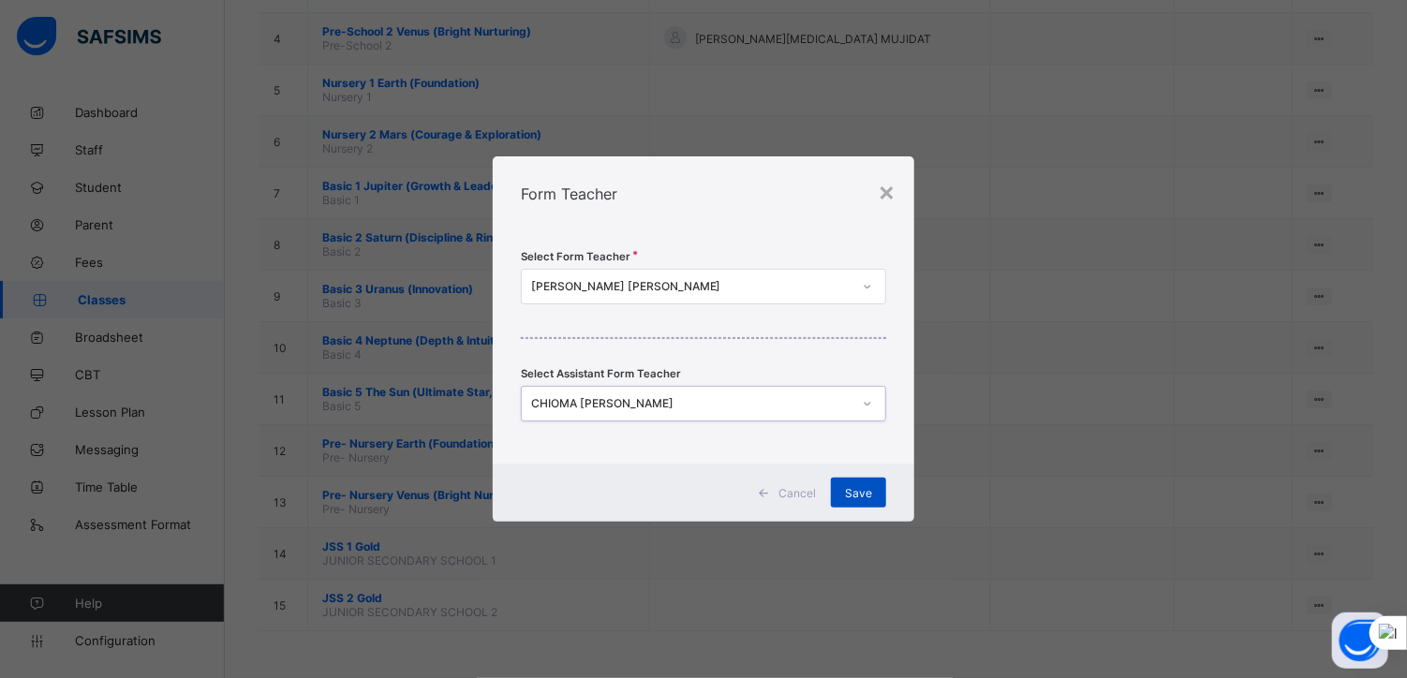
click at [847, 486] on span "Save" at bounding box center [858, 493] width 27 height 14
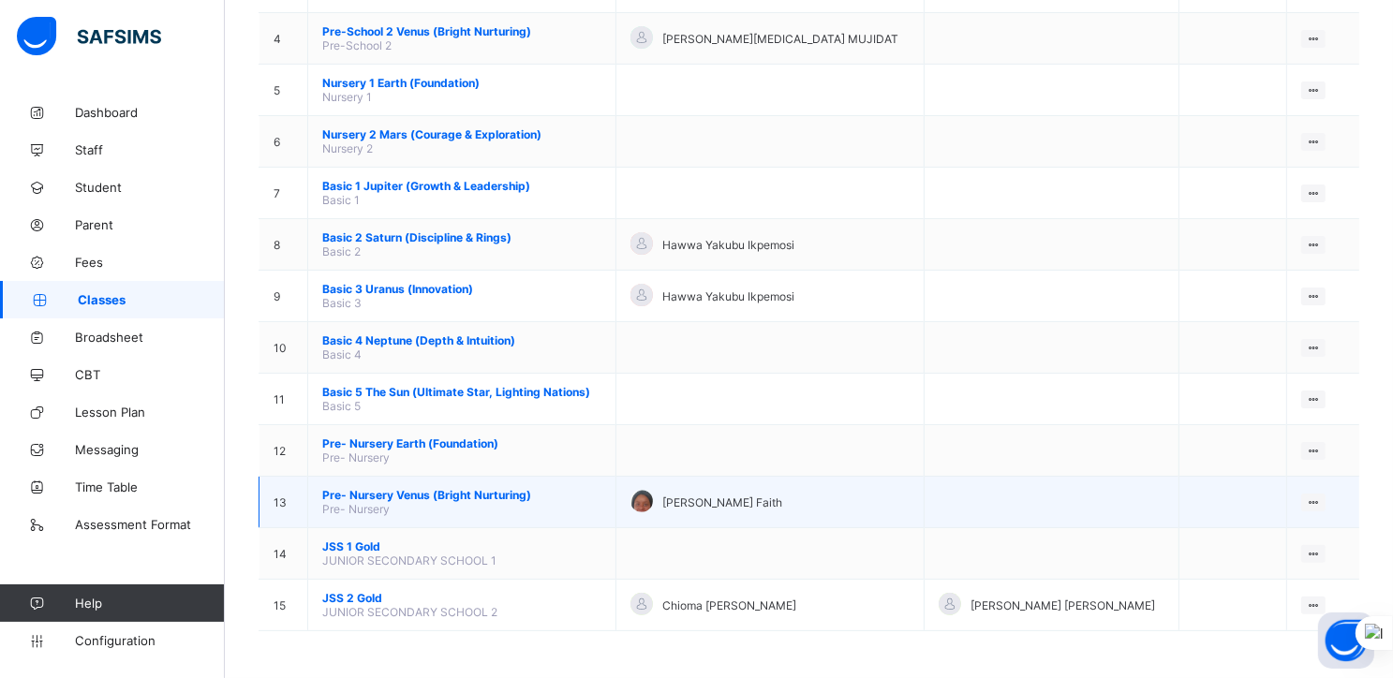
scroll to position [364, 0]
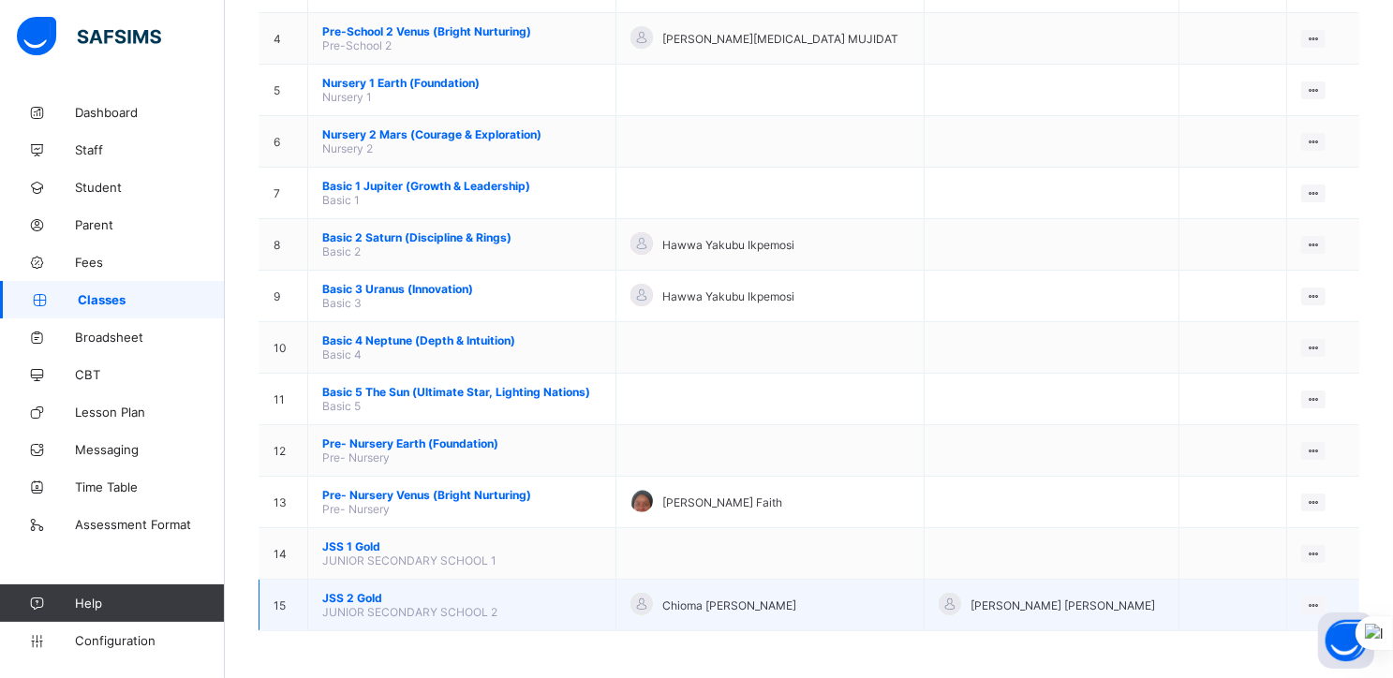
click at [354, 599] on span "JSS 2 Gold" at bounding box center [461, 598] width 279 height 14
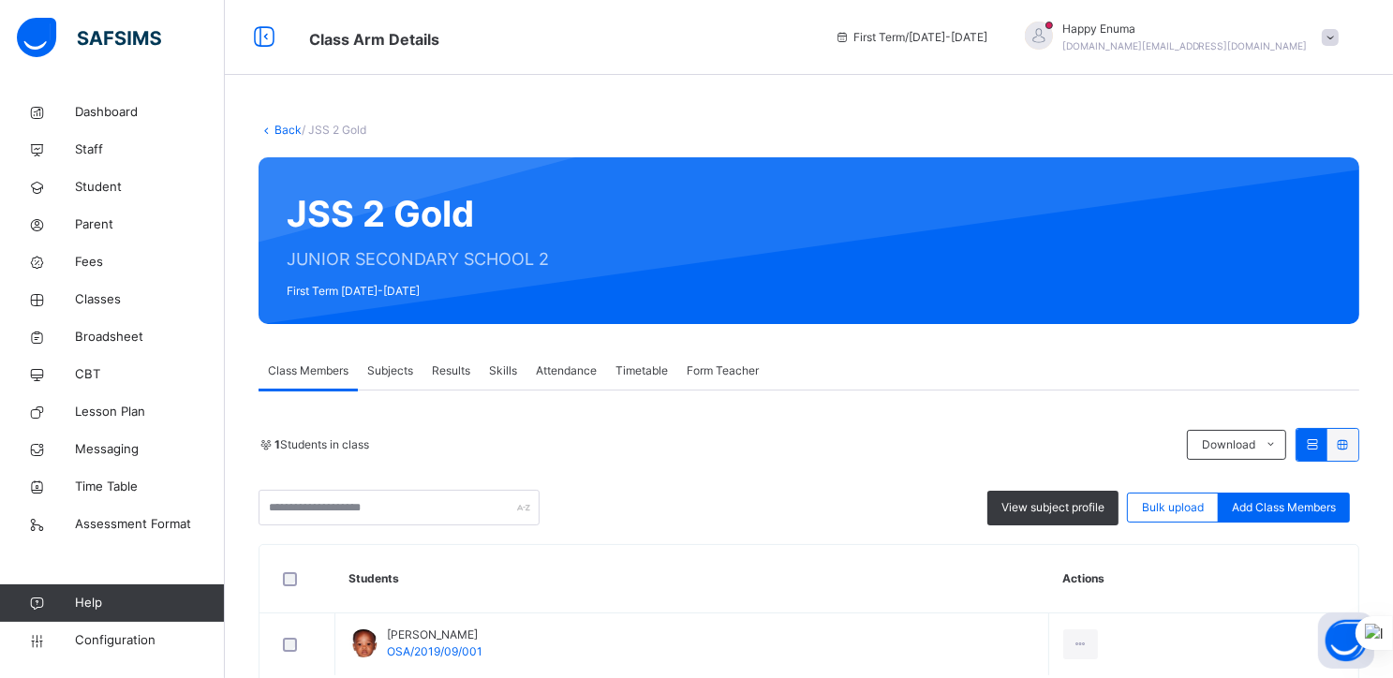
click at [394, 369] on span "Subjects" at bounding box center [390, 371] width 46 height 17
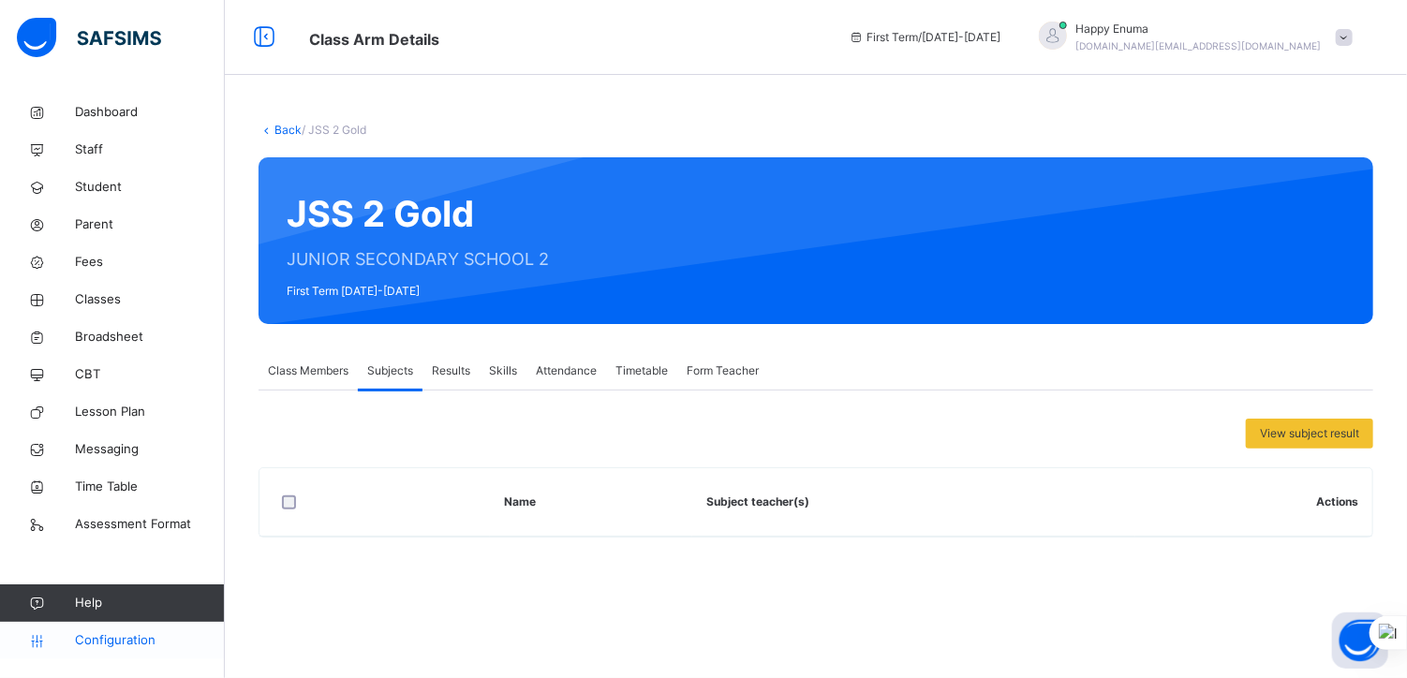
click at [107, 637] on span "Configuration" at bounding box center [149, 641] width 149 height 19
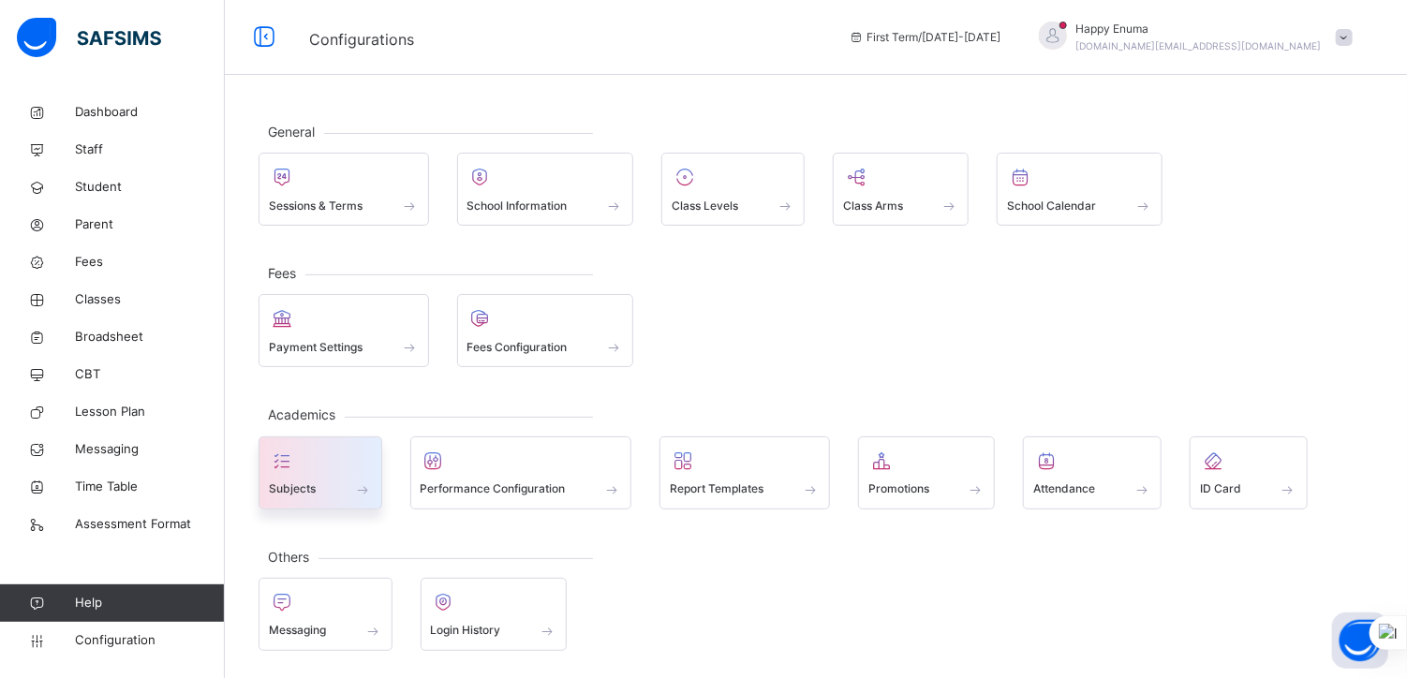
click at [345, 490] on div "Subjects" at bounding box center [320, 490] width 103 height 20
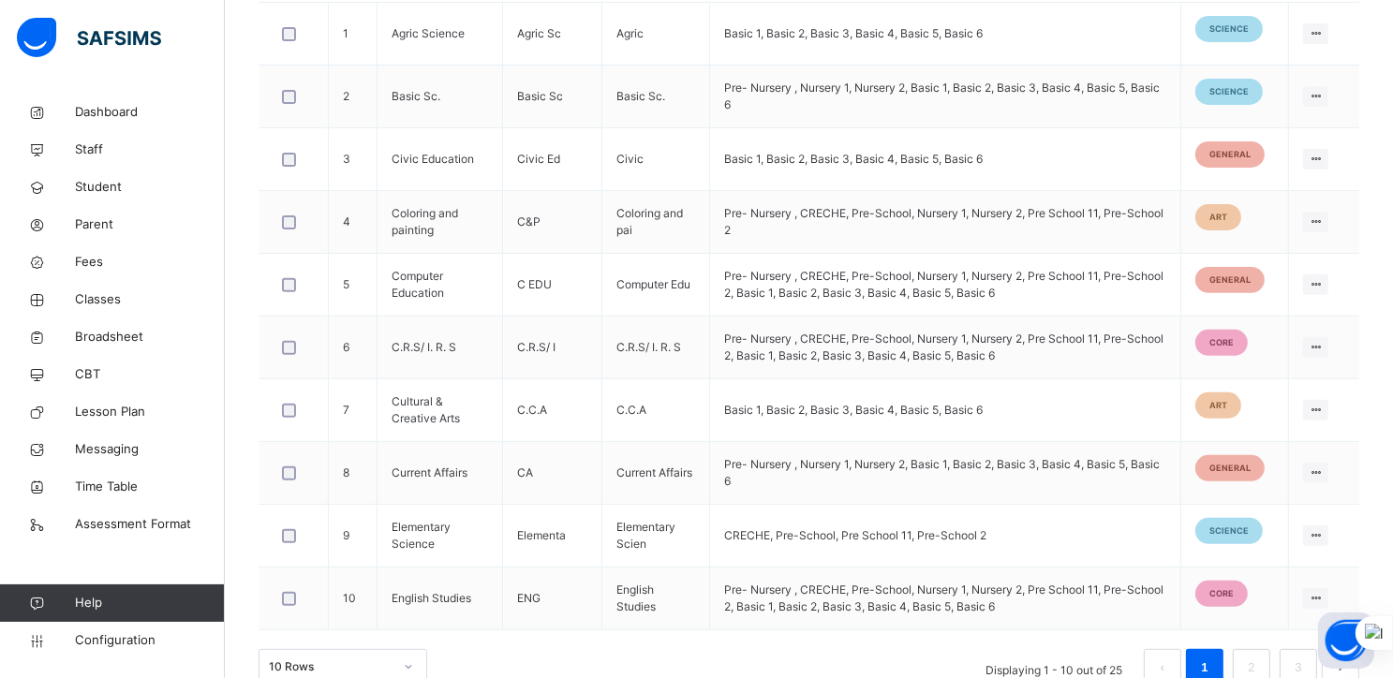
scroll to position [636, 0]
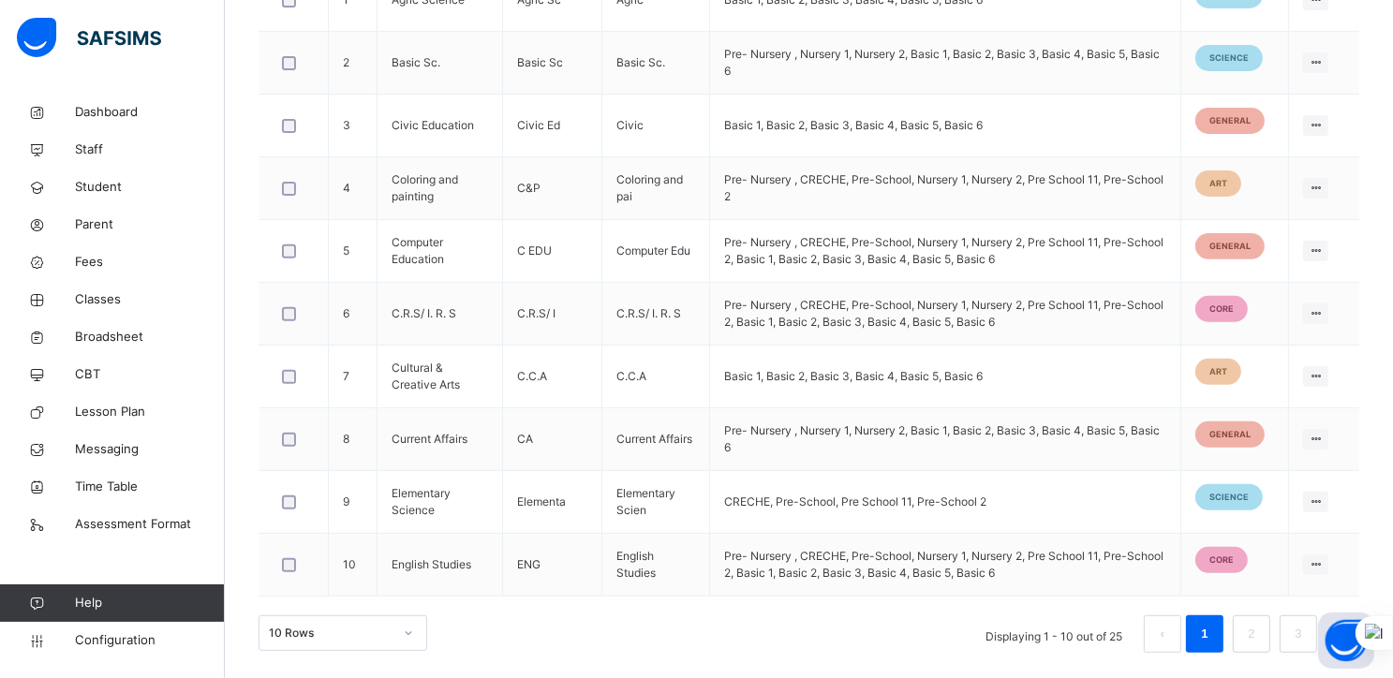
click at [409, 635] on div "10 Rows" at bounding box center [343, 634] width 169 height 36
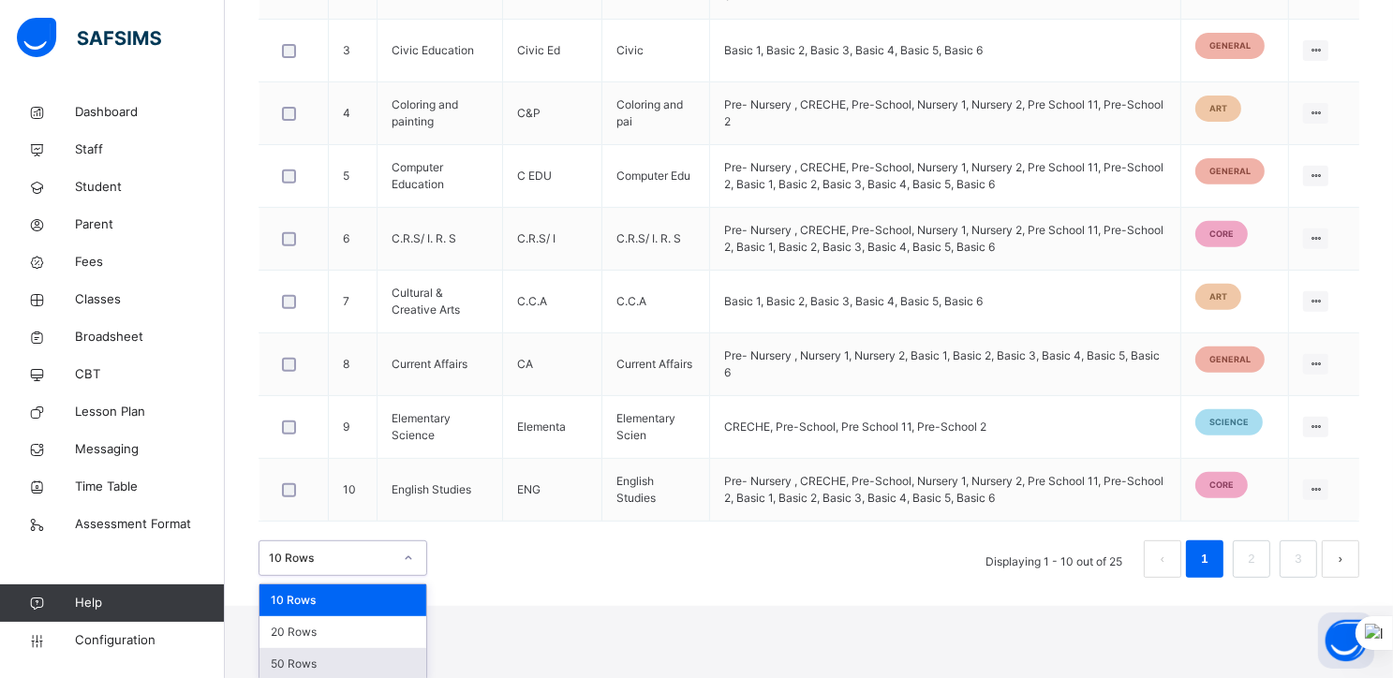
click at [327, 666] on div "50 Rows" at bounding box center [343, 664] width 167 height 32
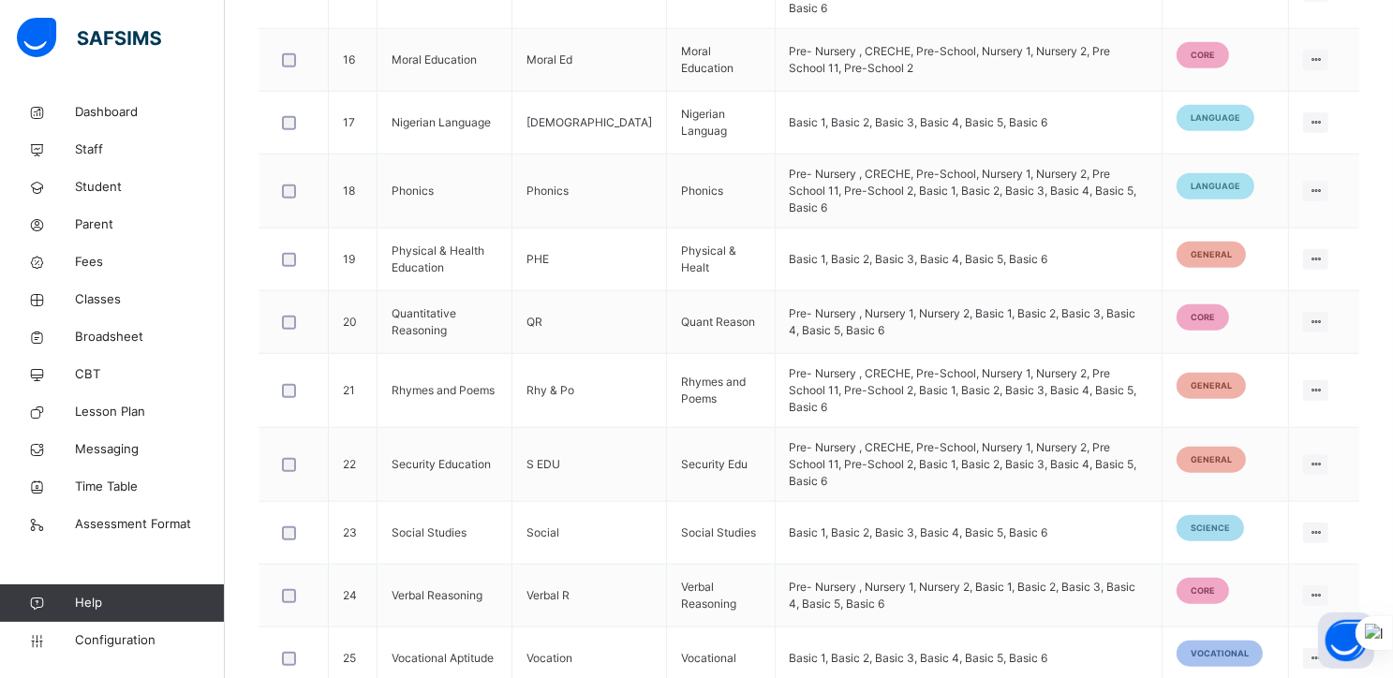
scroll to position [1575, 0]
click at [98, 299] on span "Classes" at bounding box center [150, 299] width 150 height 19
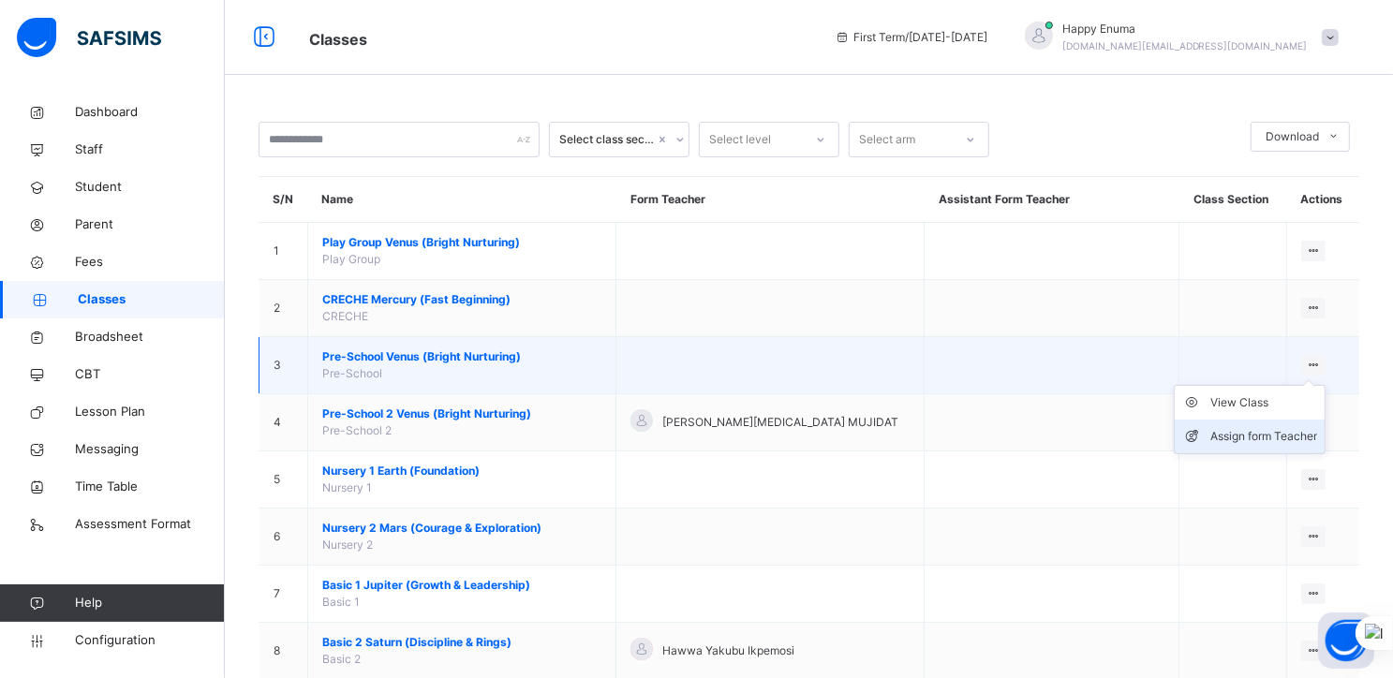
click at [1248, 431] on div "Assign form Teacher" at bounding box center [1264, 436] width 107 height 19
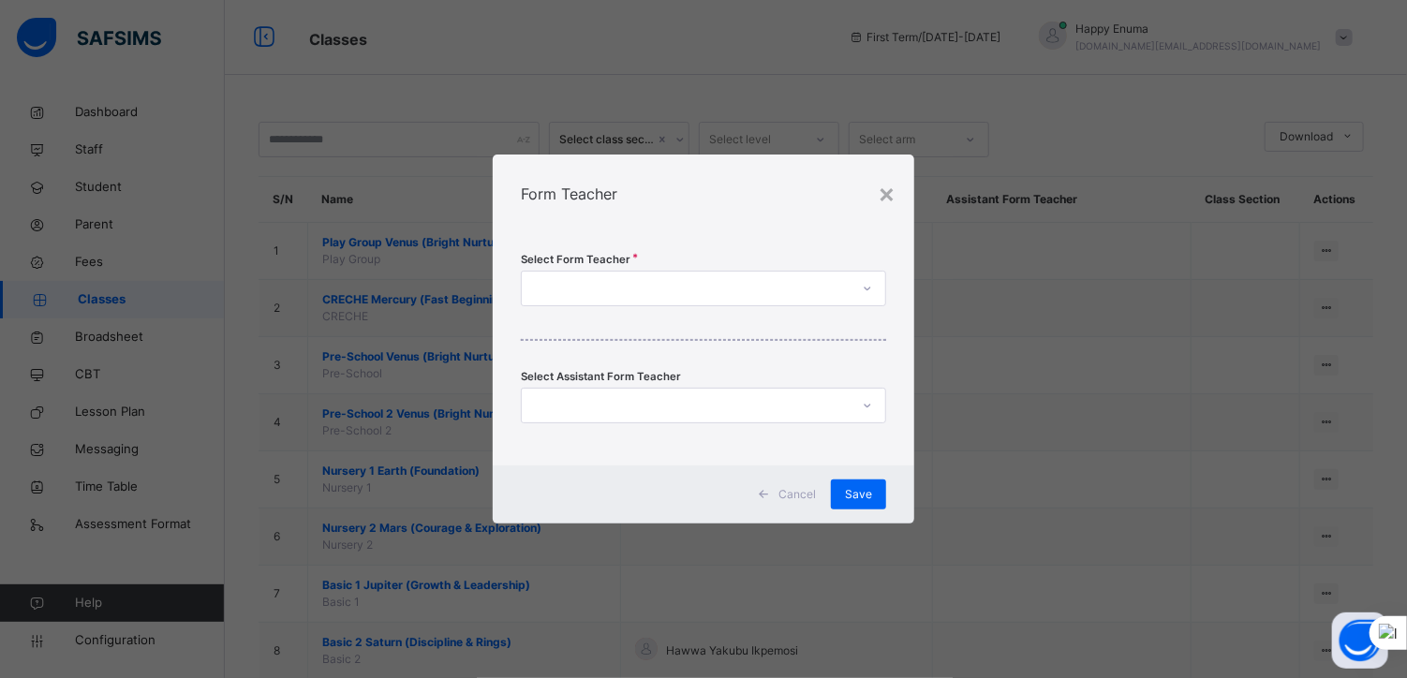
click at [851, 285] on div at bounding box center [868, 289] width 36 height 34
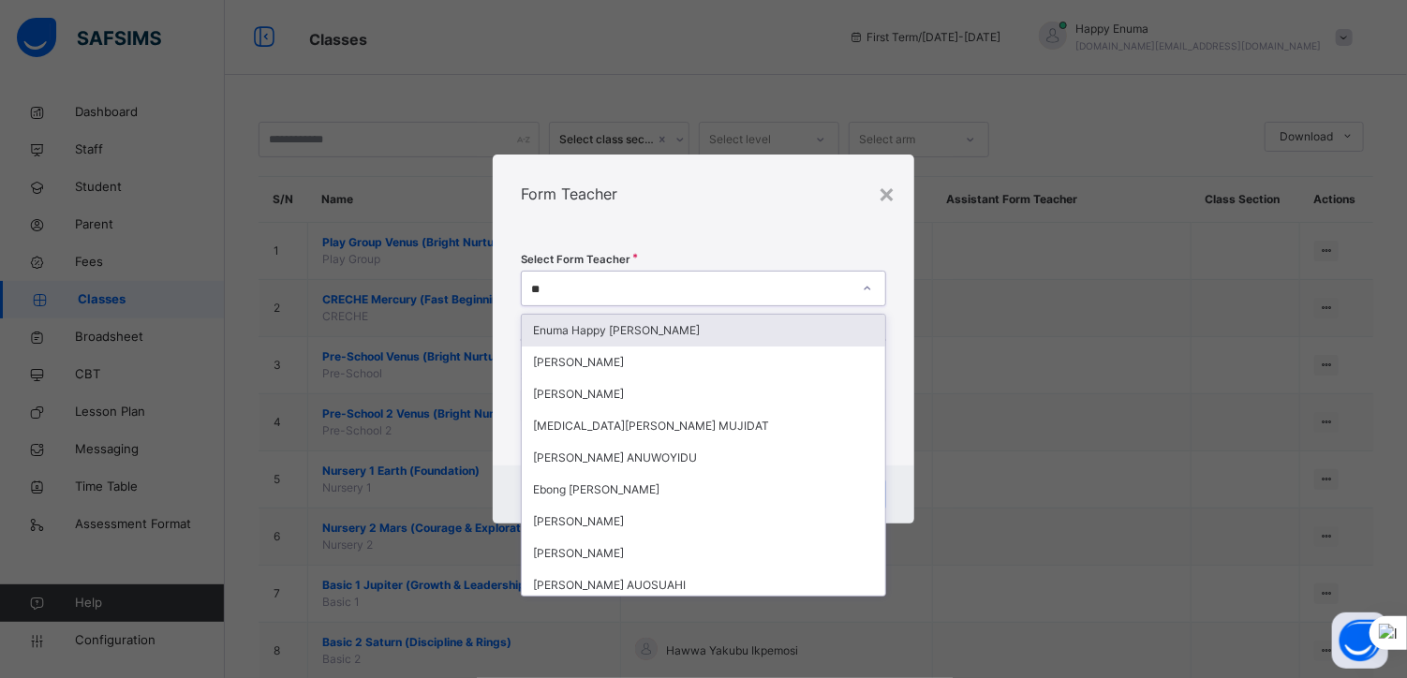
type input "***"
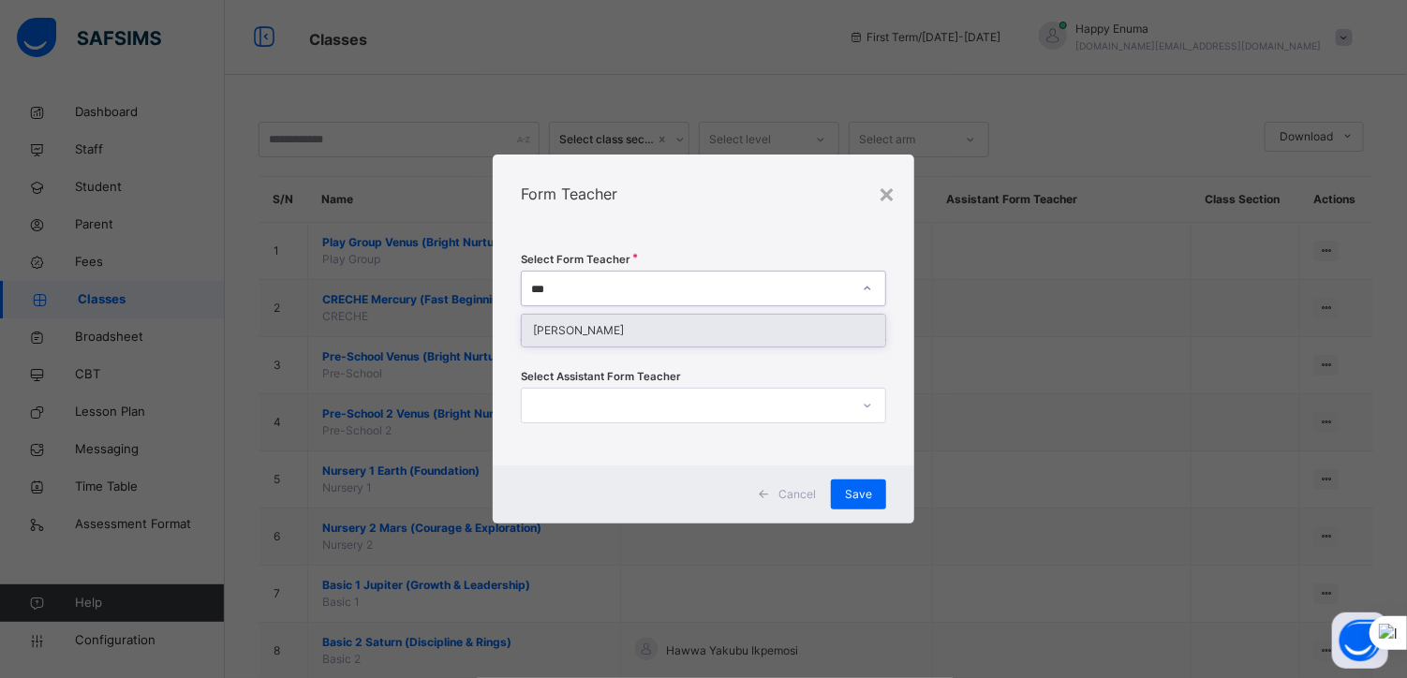
click at [631, 325] on div "DARAMOLA RUTH OLUWASEUN" at bounding box center [704, 331] width 364 height 32
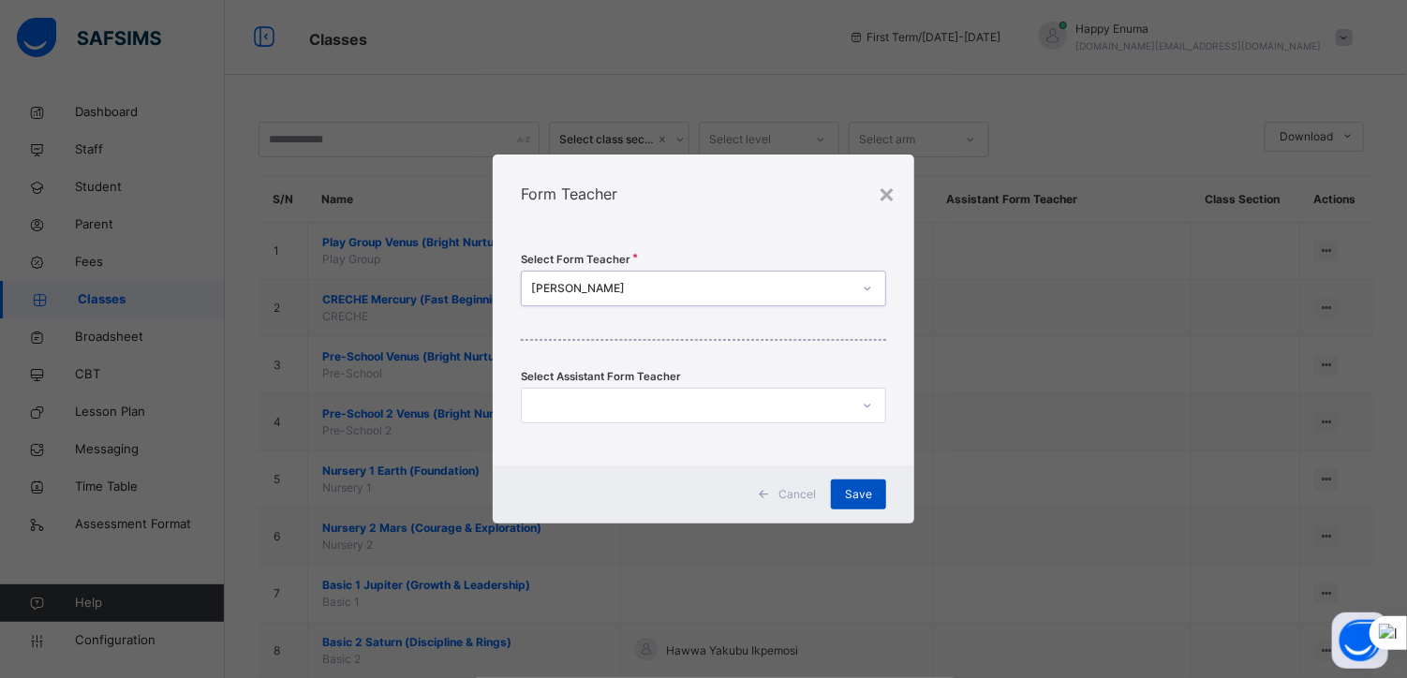
click at [858, 494] on span "Save" at bounding box center [858, 494] width 27 height 17
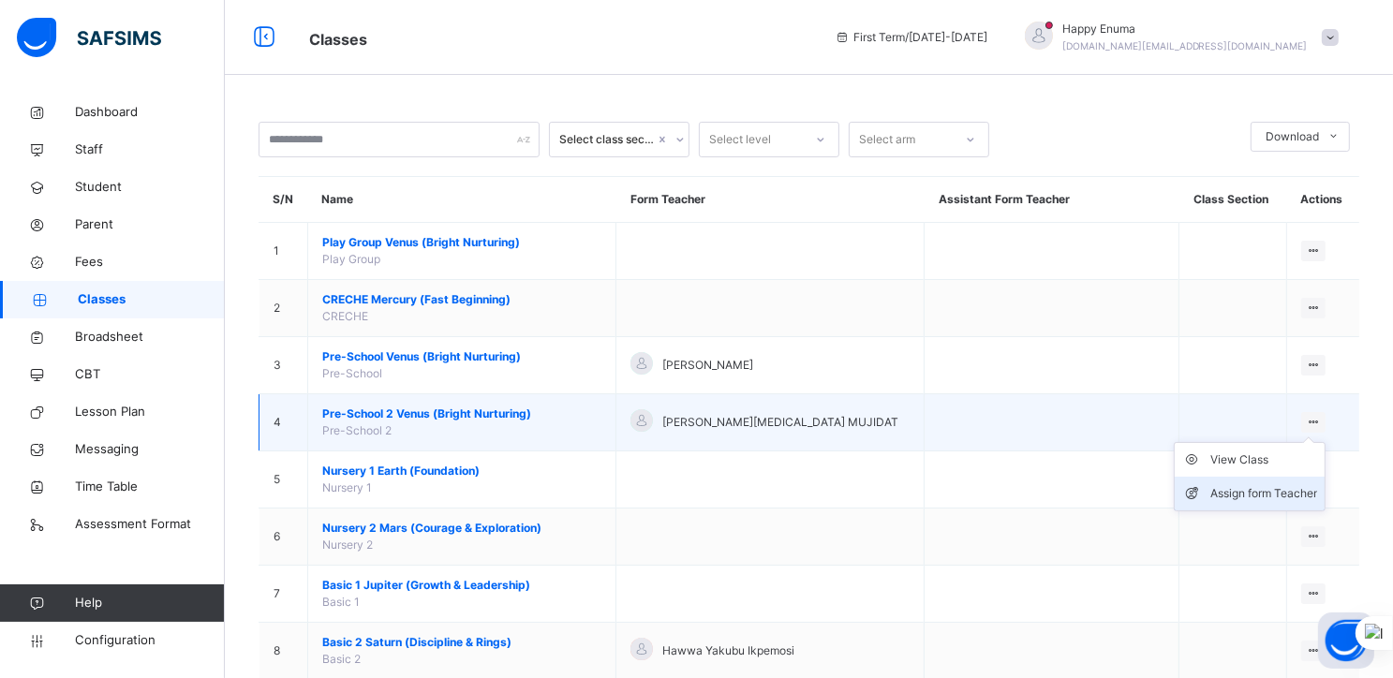
click at [1278, 495] on div "Assign form Teacher" at bounding box center [1264, 493] width 107 height 19
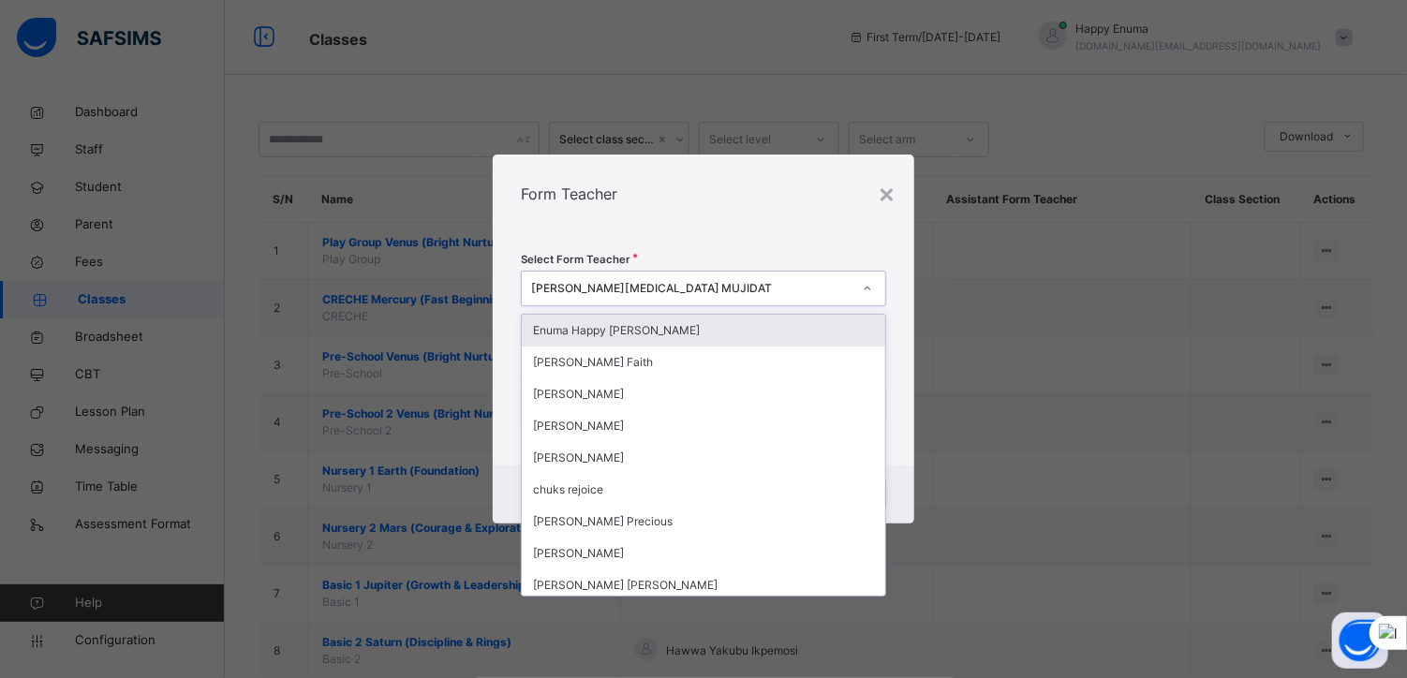
click at [766, 281] on div "OLABISI OSENI MUJIDAT" at bounding box center [691, 288] width 321 height 17
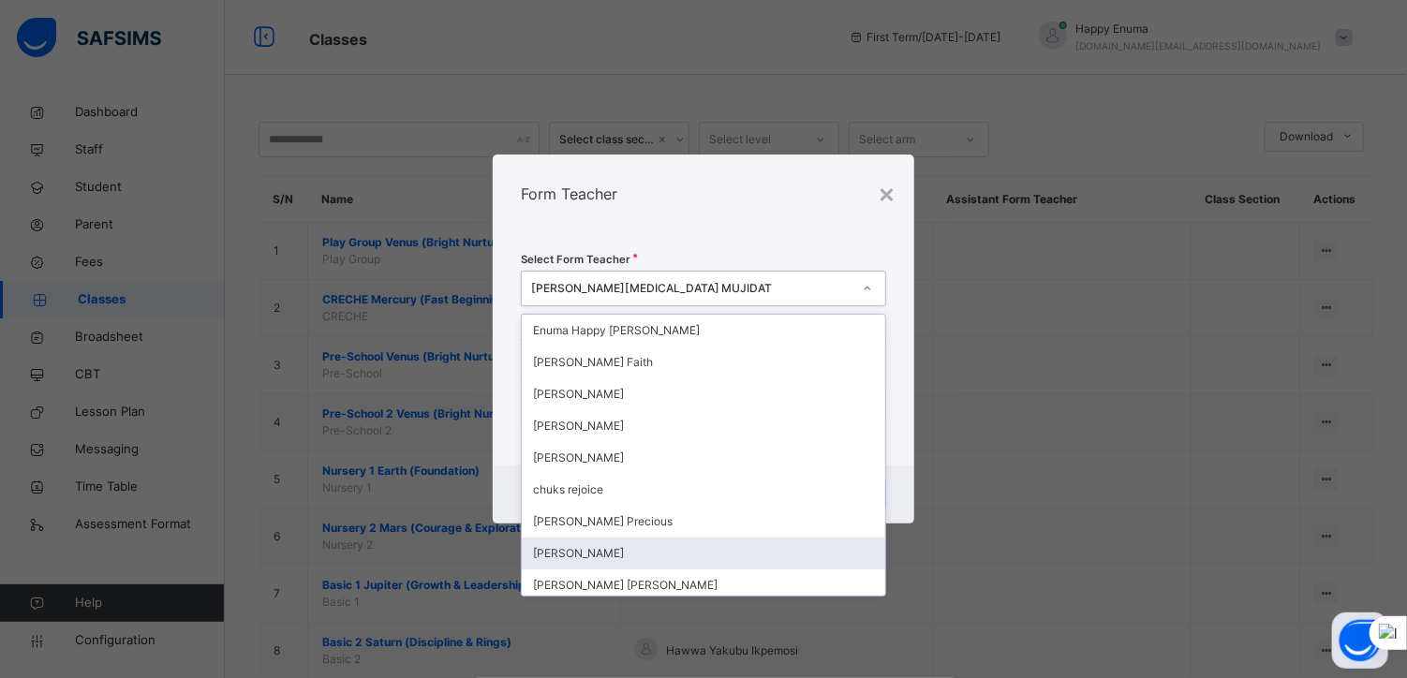
click at [587, 559] on div "DARAMOLA RUTH OLUWASEUN" at bounding box center [704, 554] width 364 height 32
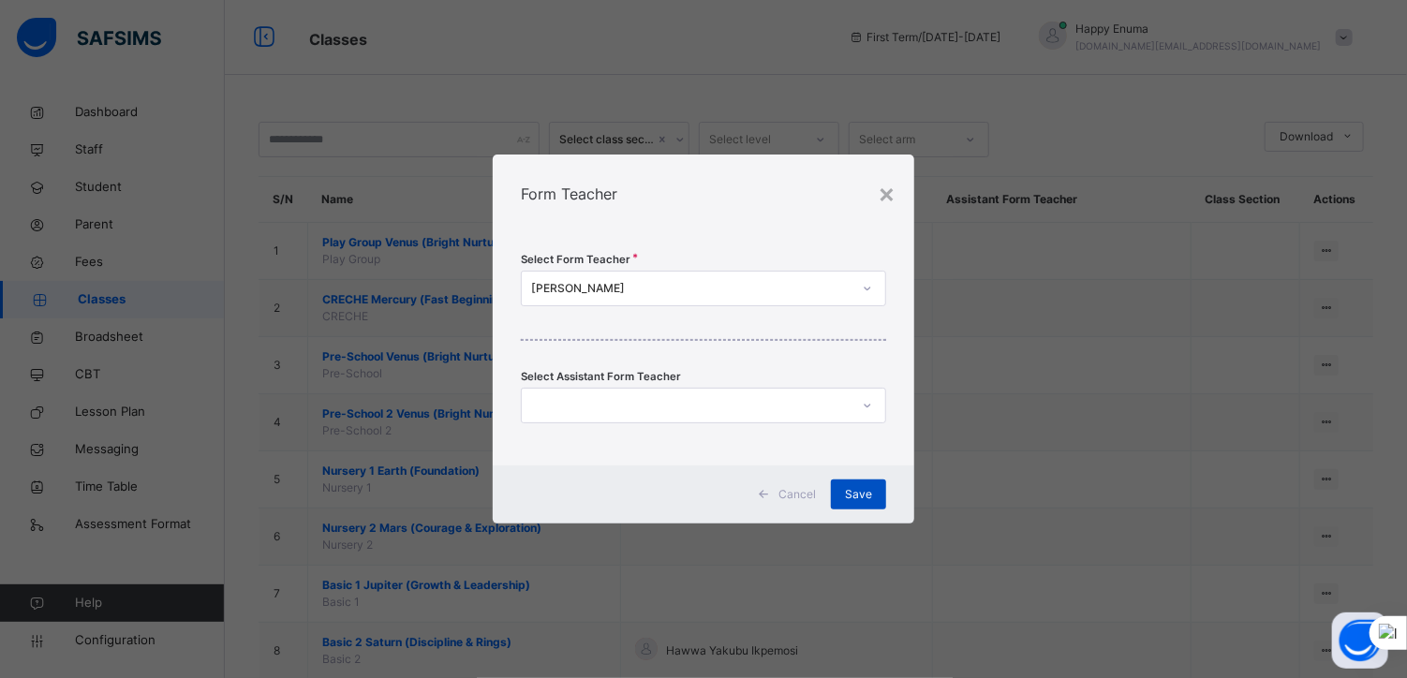
click at [869, 494] on span "Save" at bounding box center [858, 494] width 27 height 17
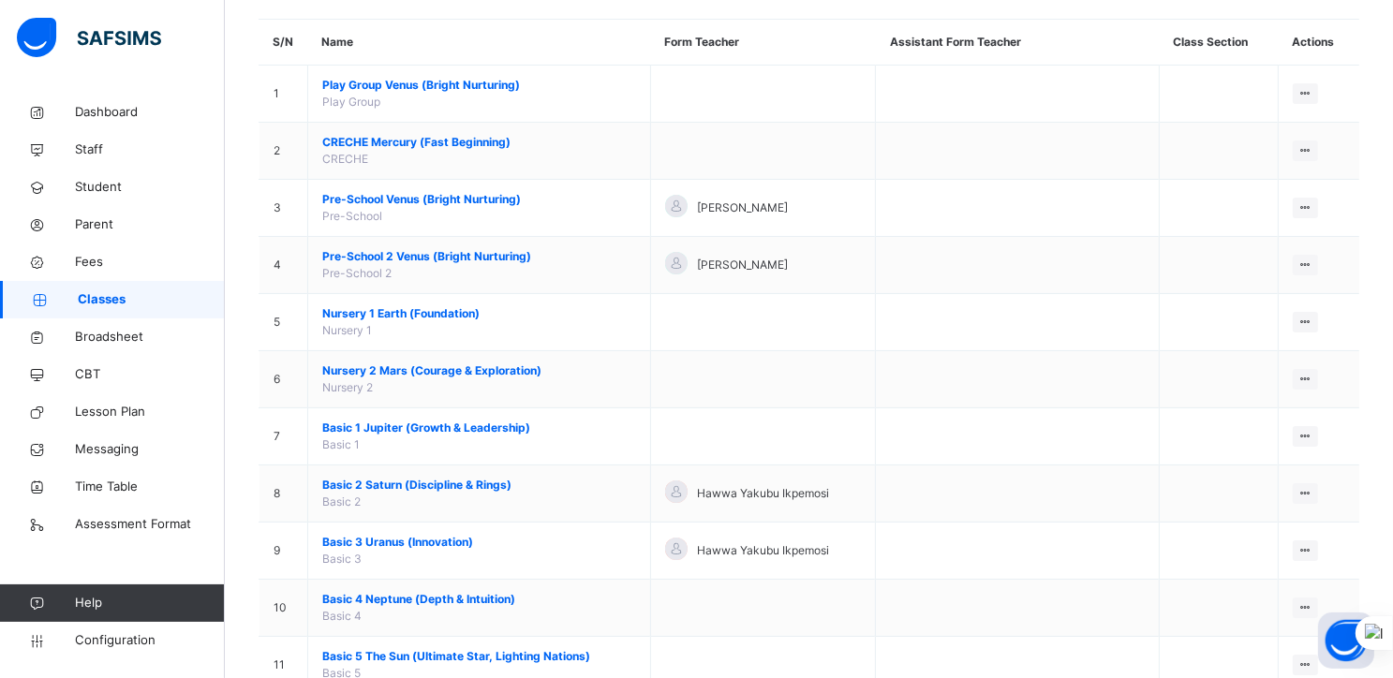
scroll to position [157, 0]
click at [84, 149] on span "Staff" at bounding box center [150, 150] width 150 height 19
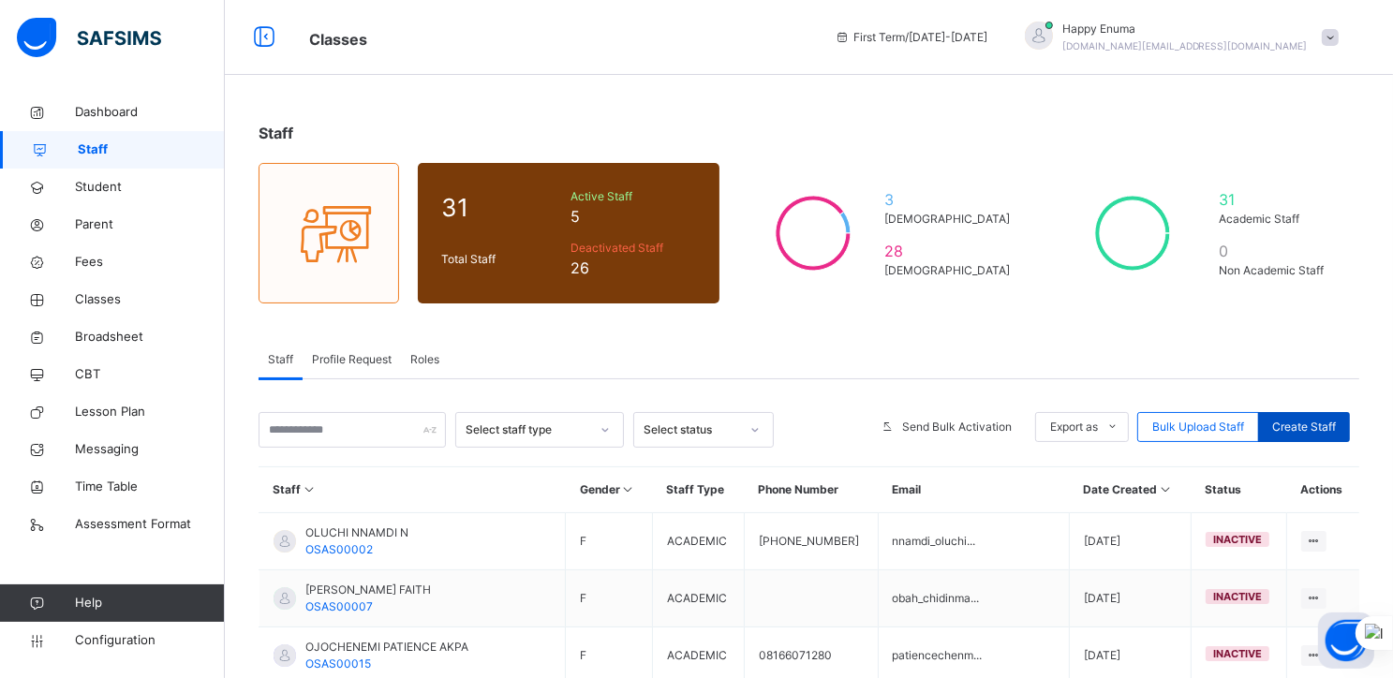
click at [1298, 432] on span "Create Staff" at bounding box center [1304, 427] width 64 height 17
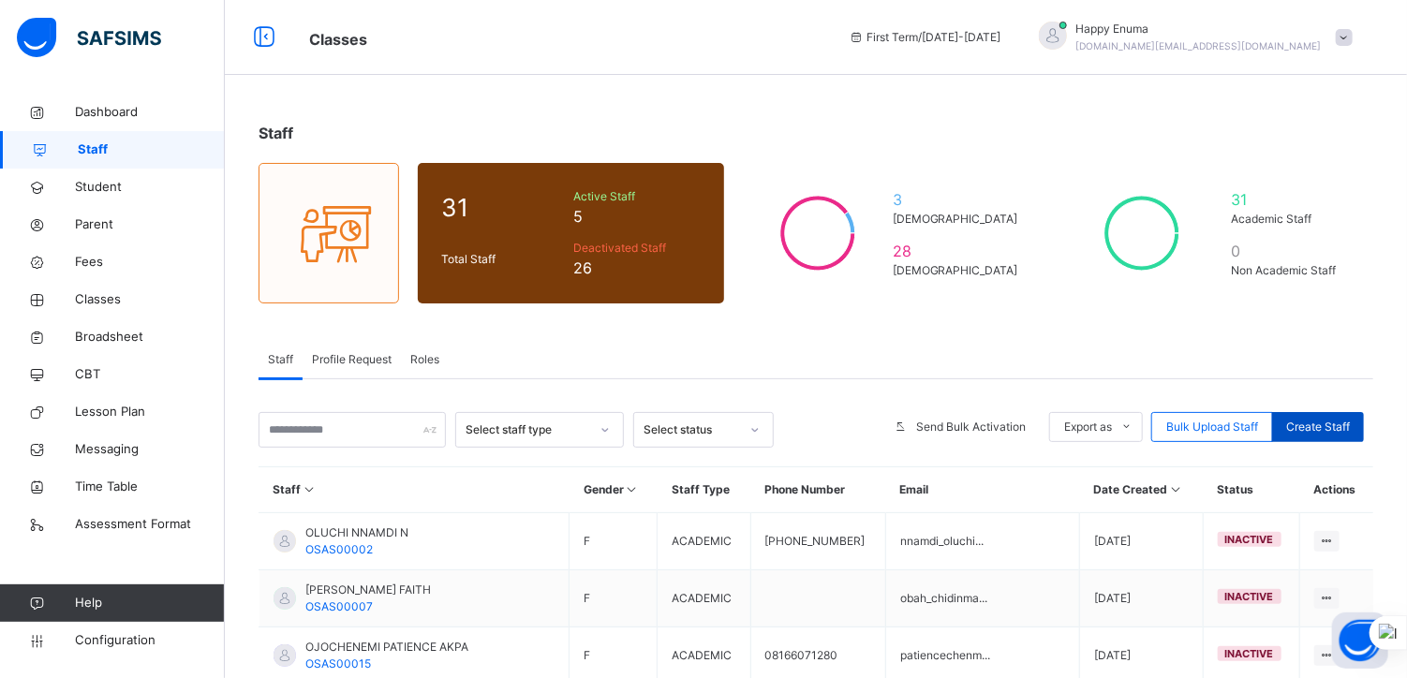
select select "**"
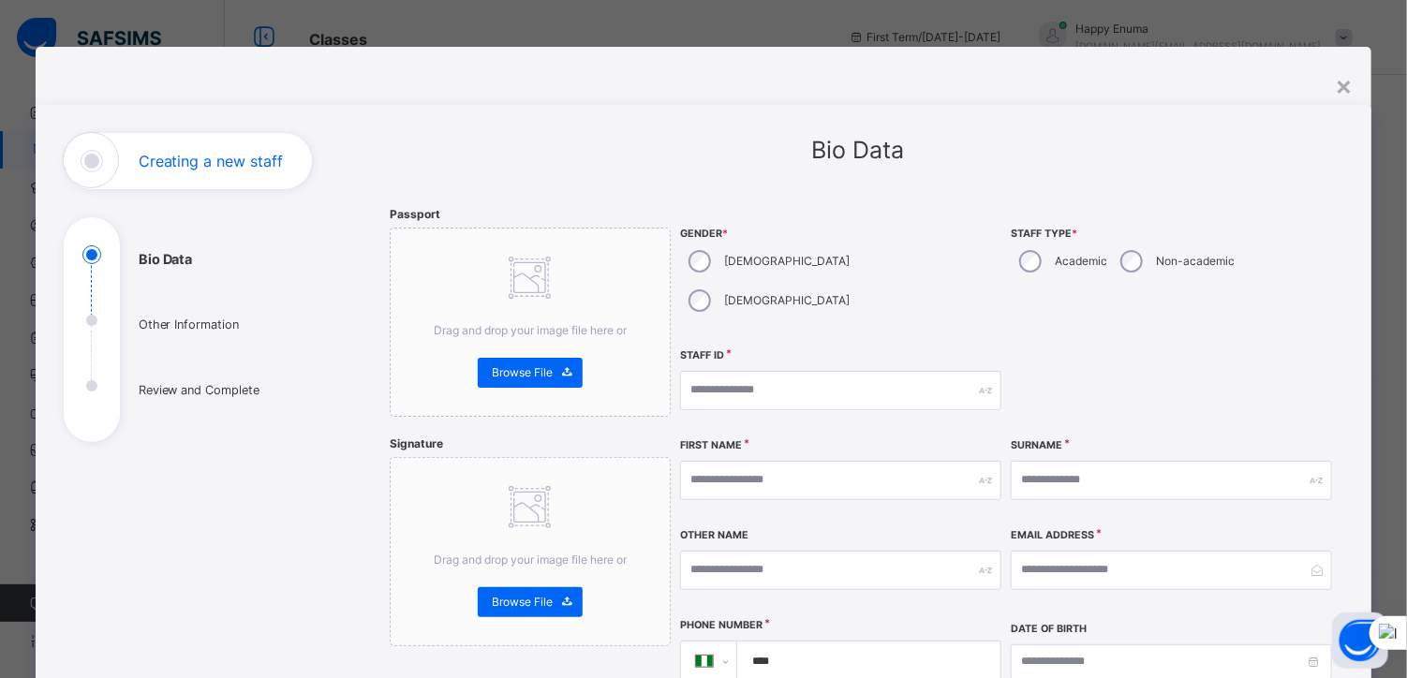
click at [1297, 440] on div "Surname" at bounding box center [1171, 480] width 321 height 81
click at [773, 371] on input "text" at bounding box center [840, 390] width 321 height 39
type input "**********"
click at [810, 461] on input "text" at bounding box center [840, 480] width 321 height 39
type input "******"
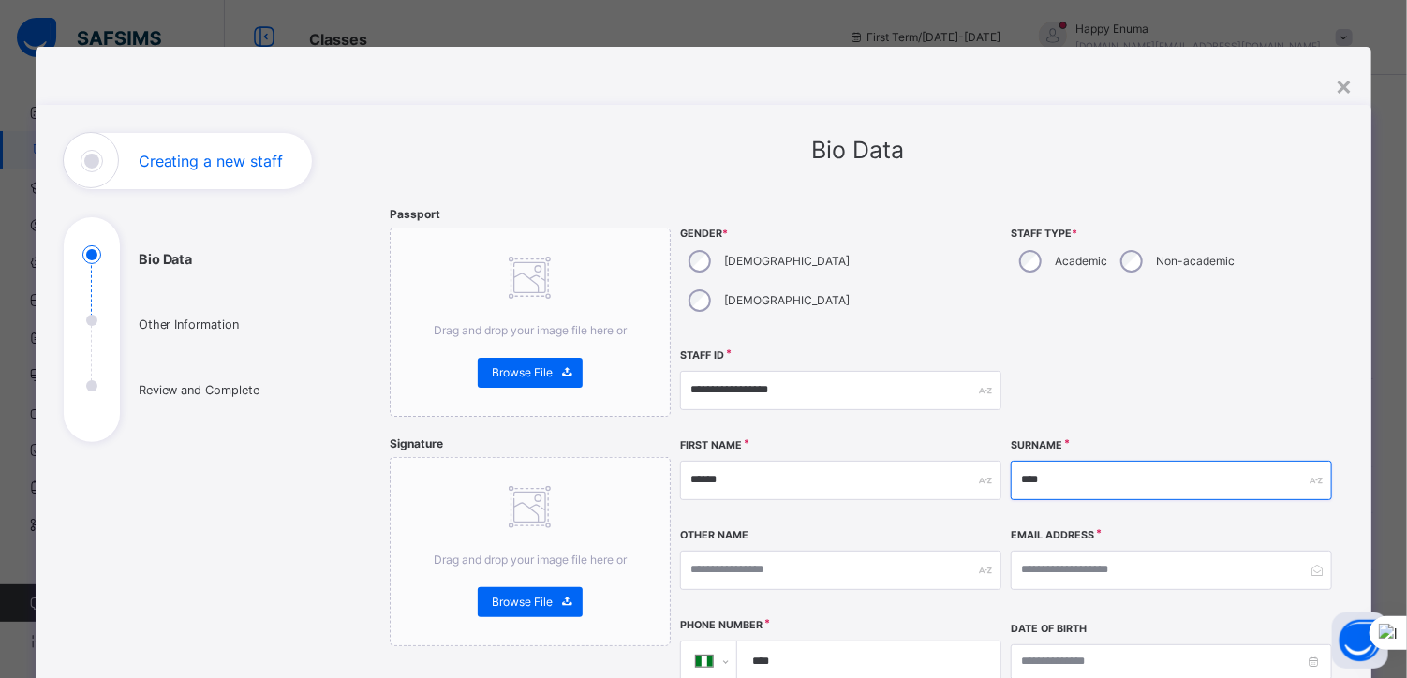
type input "****"
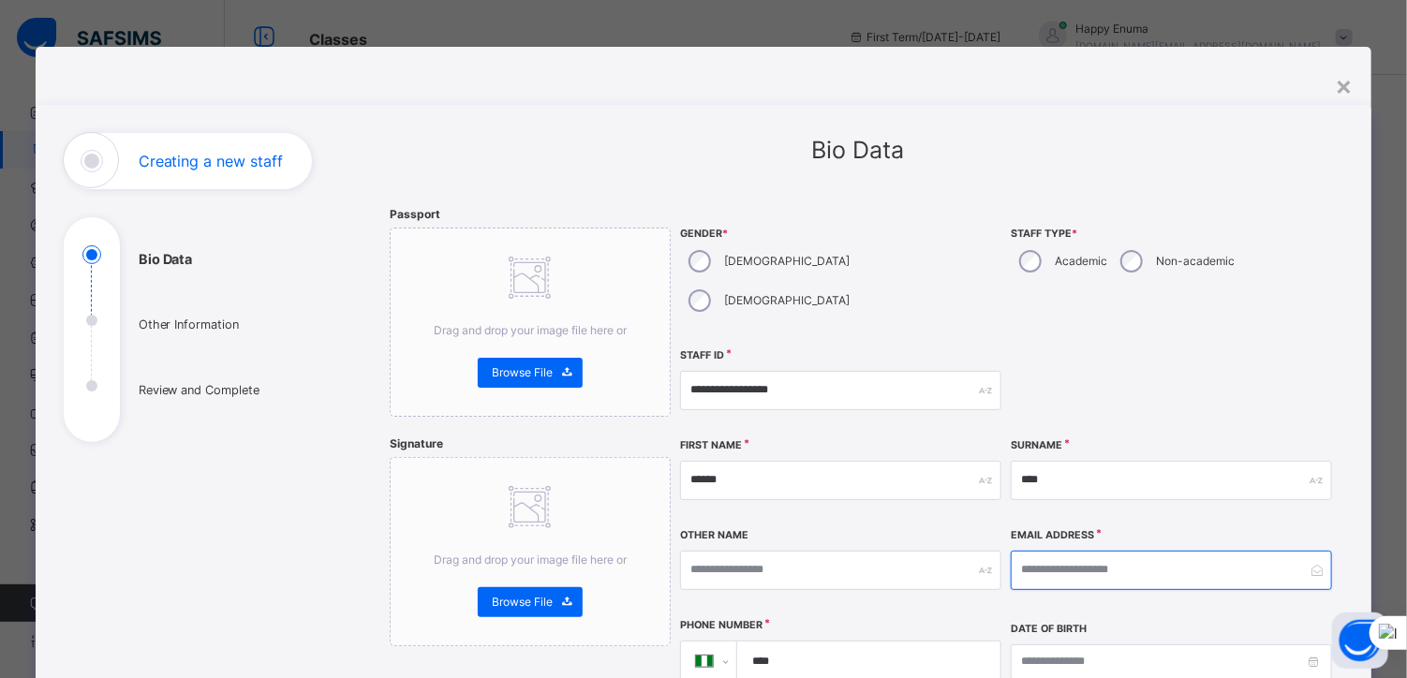
click at [1056, 551] on input "email" at bounding box center [1171, 570] width 321 height 39
paste input "**********"
type input "**********"
click at [1069, 350] on div at bounding box center [1171, 390] width 321 height 81
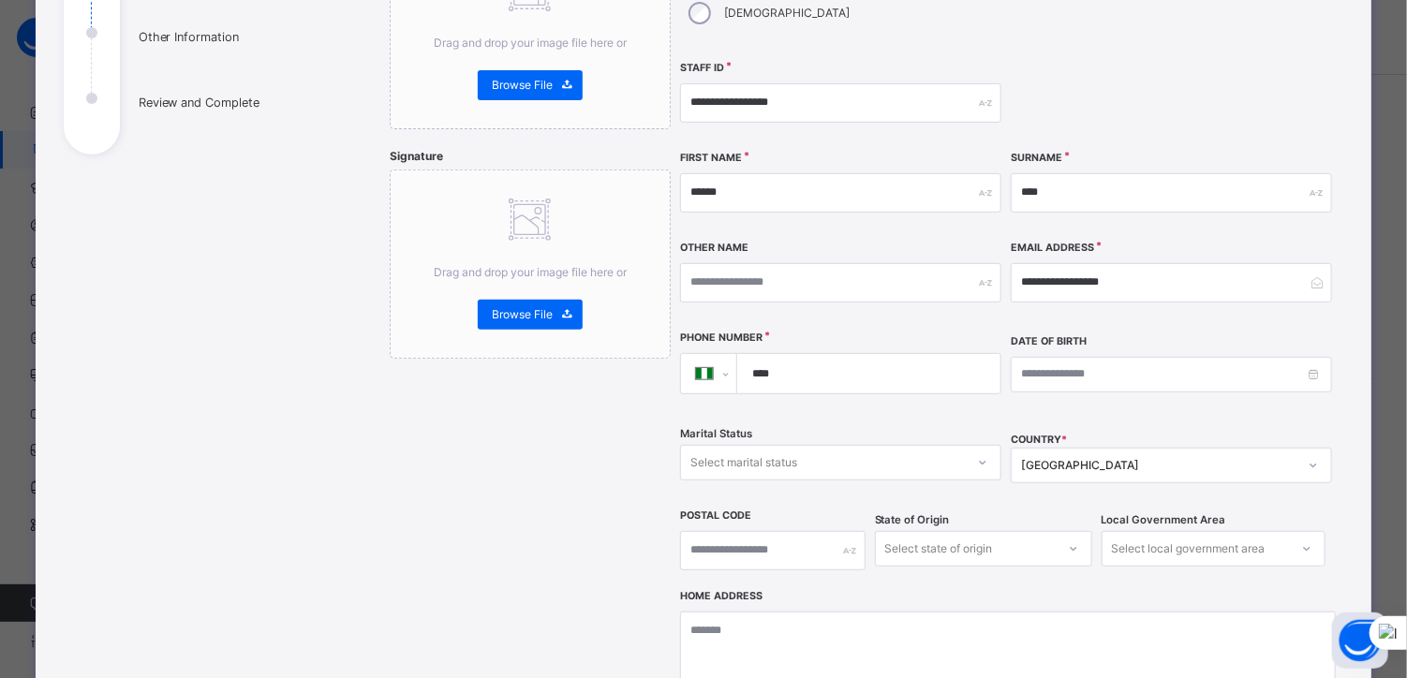
scroll to position [291, 0]
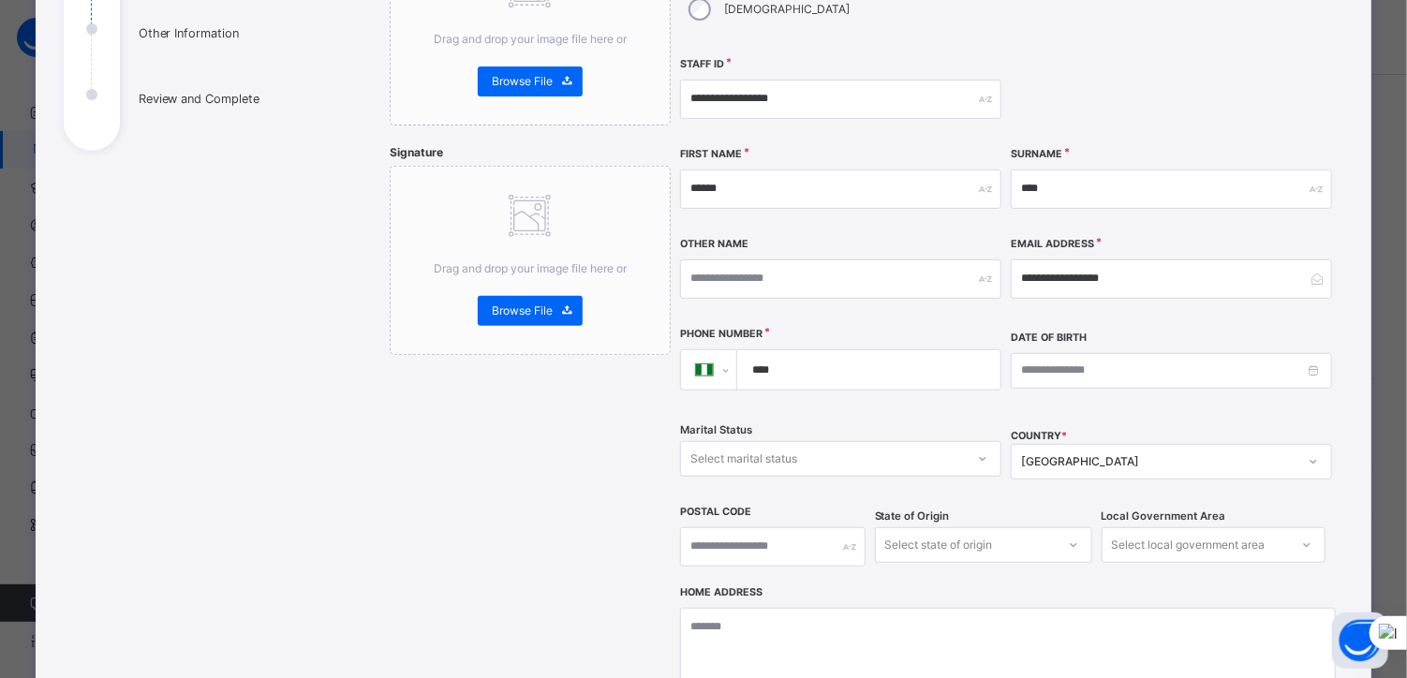
click at [802, 350] on input "****" at bounding box center [865, 369] width 248 height 39
paste input "**********"
type input "**********"
click at [731, 441] on div "Select marital status" at bounding box center [744, 459] width 107 height 36
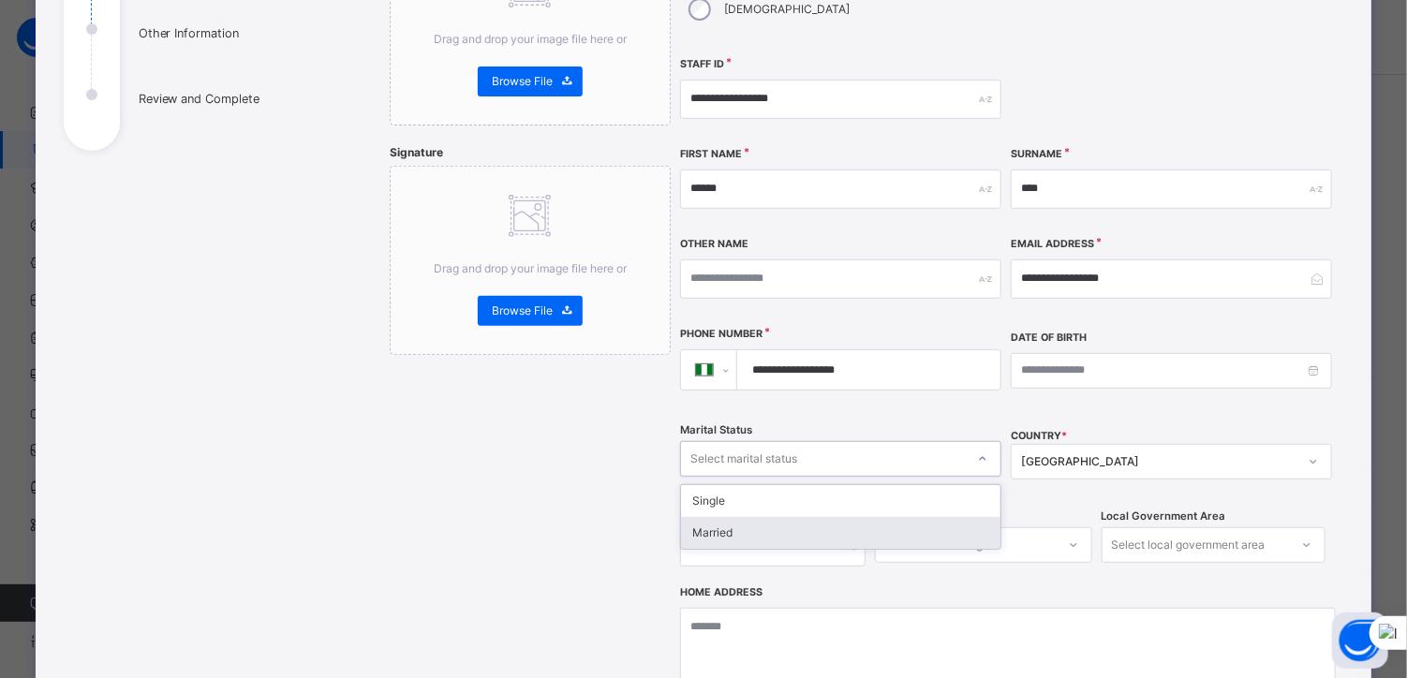
click at [722, 517] on div "Married" at bounding box center [840, 533] width 319 height 32
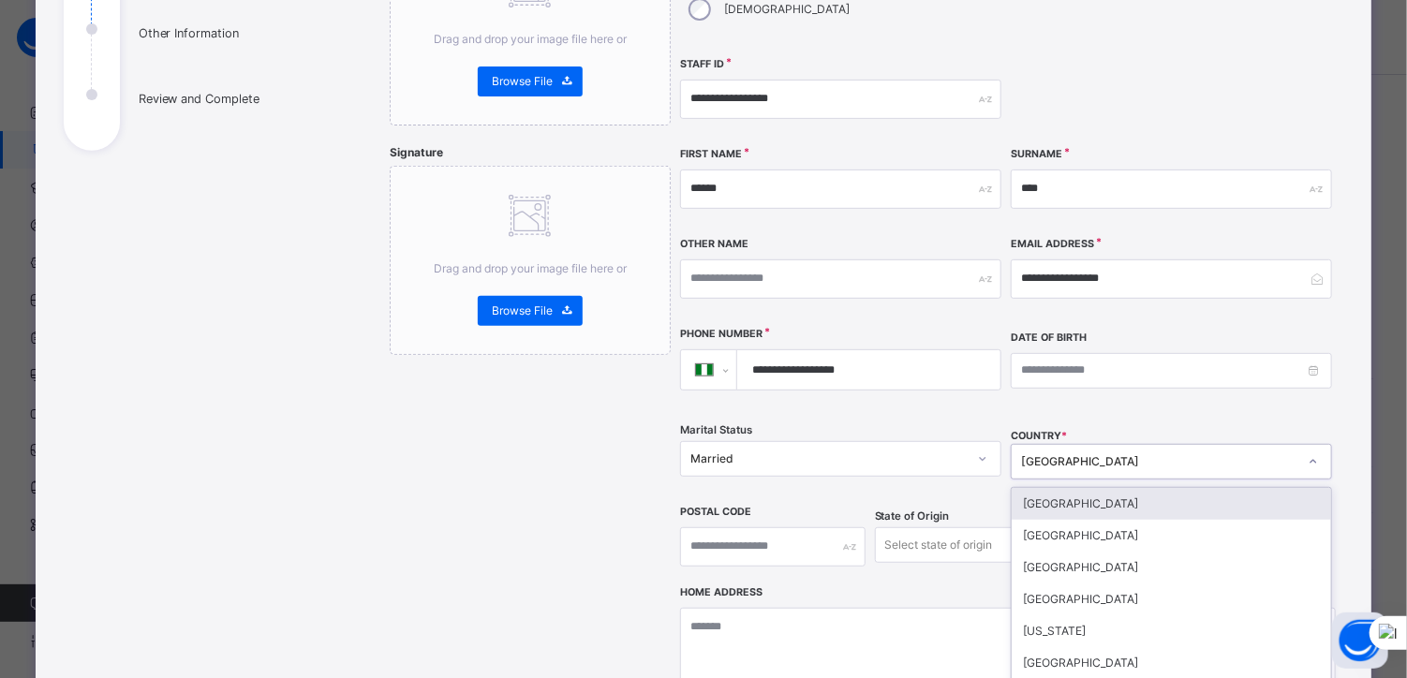
click at [1057, 444] on div "option Afghanistan focused, 1 of 250. 250 results available. Use Up and Down to…" at bounding box center [1171, 462] width 321 height 36
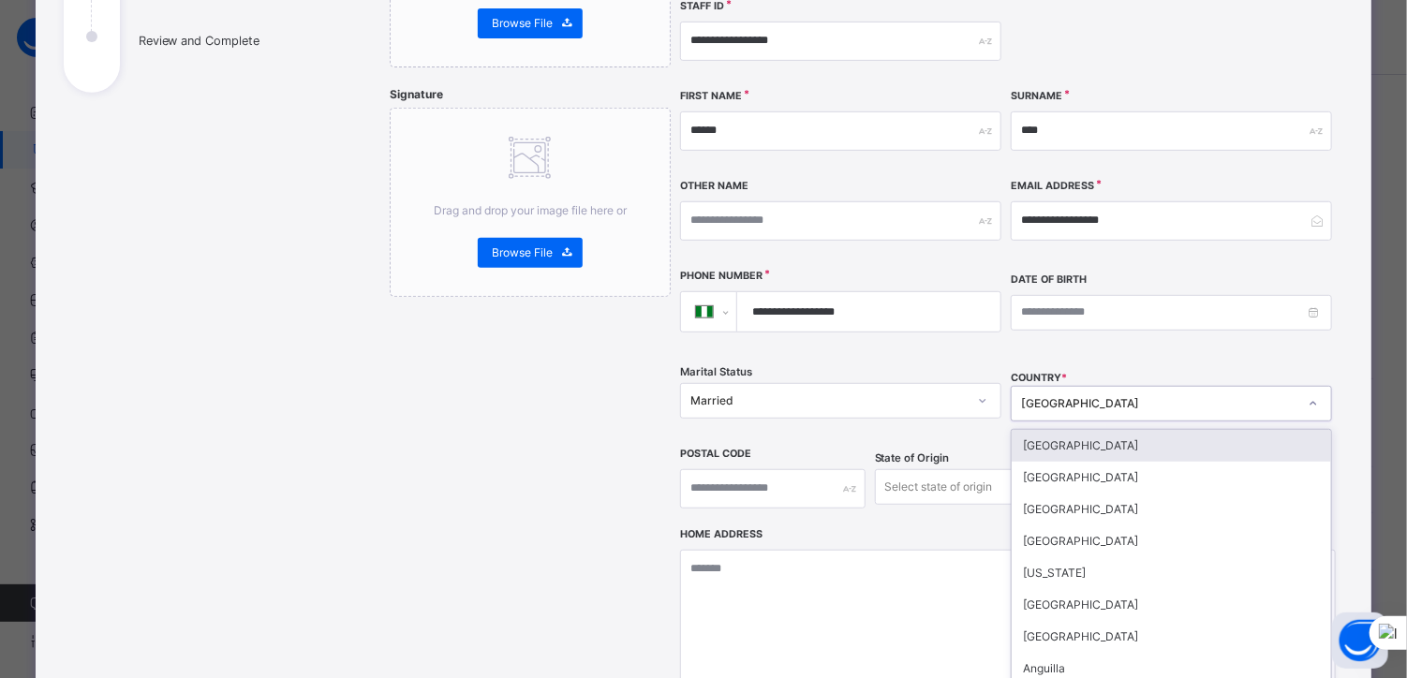
click at [1100, 363] on div "COUNTRY * option Afghanistan focused, 1 of 250. 250 results available. Use Up a…" at bounding box center [1171, 401] width 321 height 77
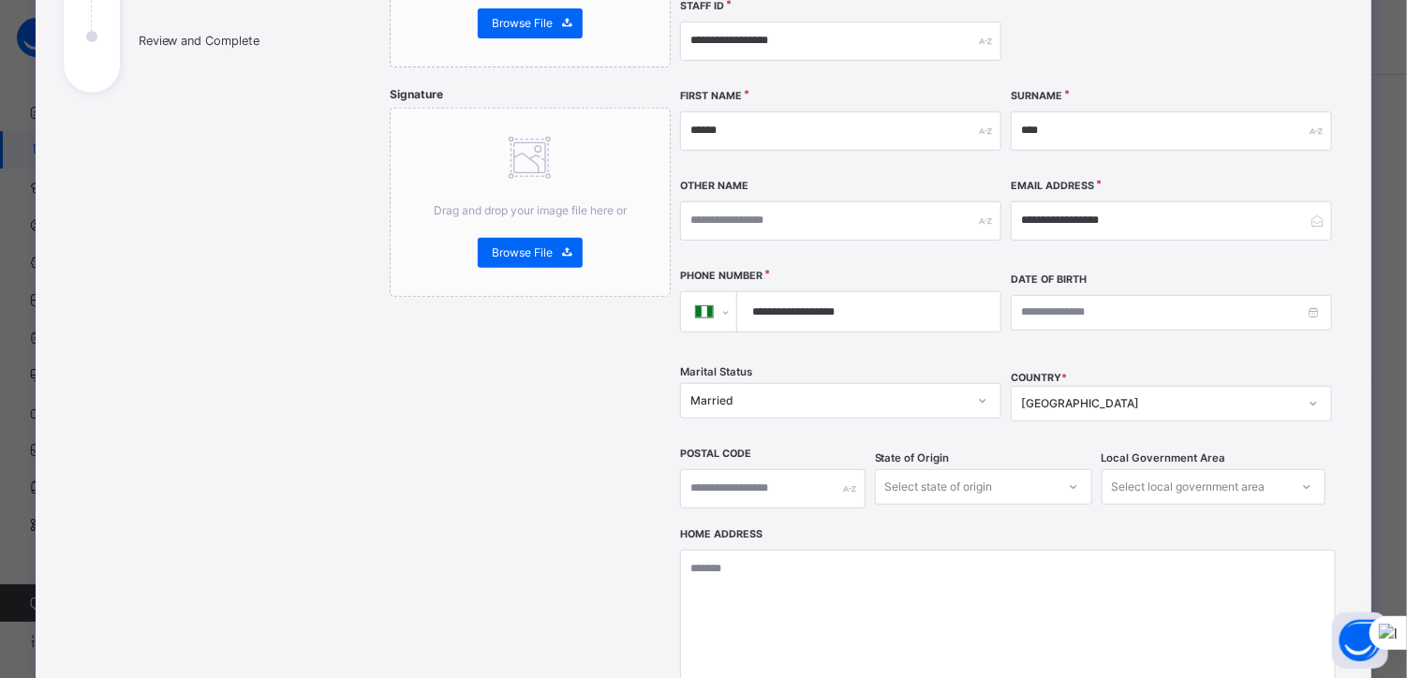
click at [914, 469] on div "Select state of origin" at bounding box center [983, 487] width 217 height 36
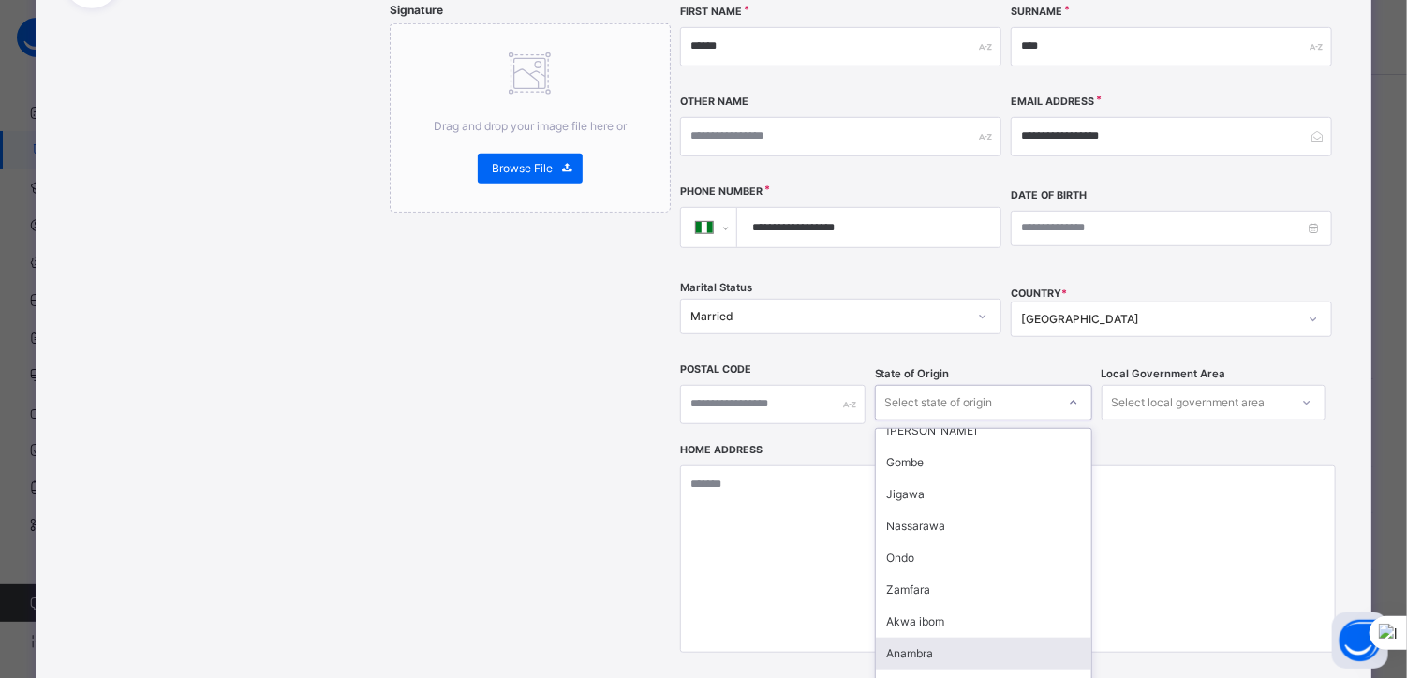
scroll to position [387, 0]
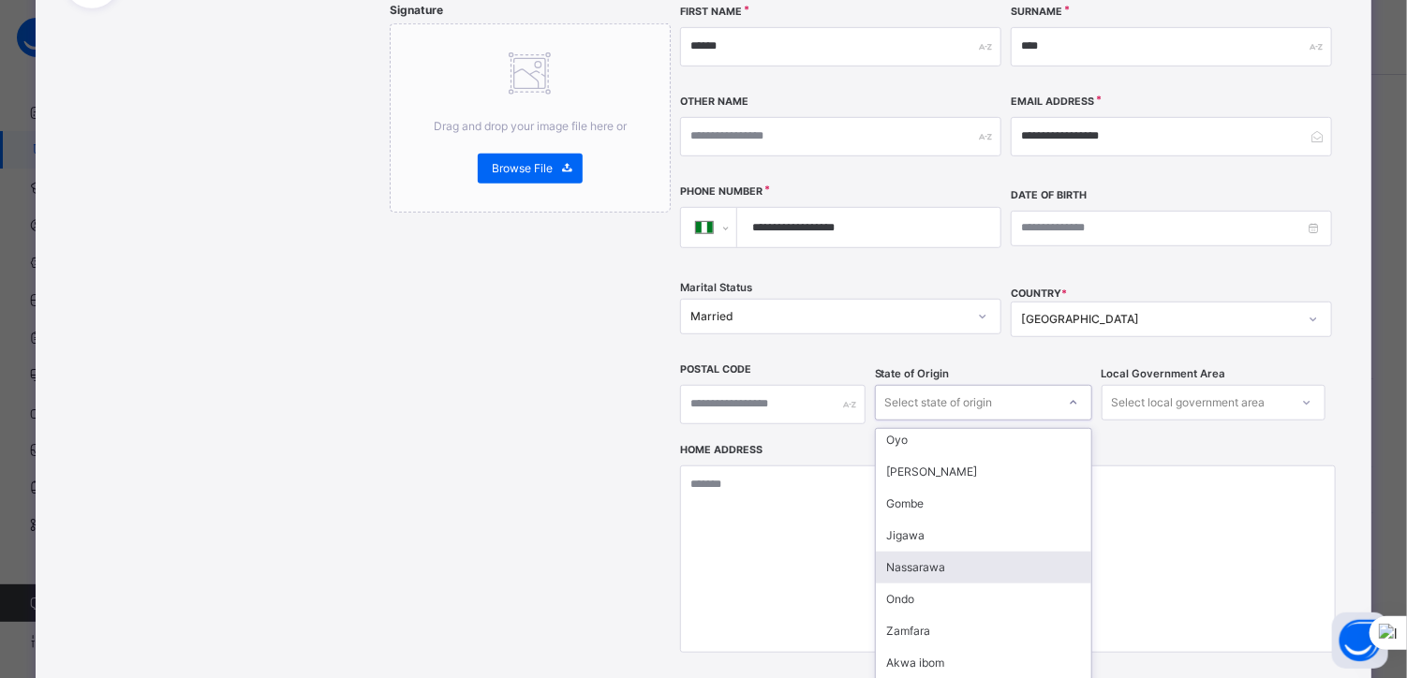
click at [888, 552] on div "Nassarawa" at bounding box center [983, 568] width 215 height 32
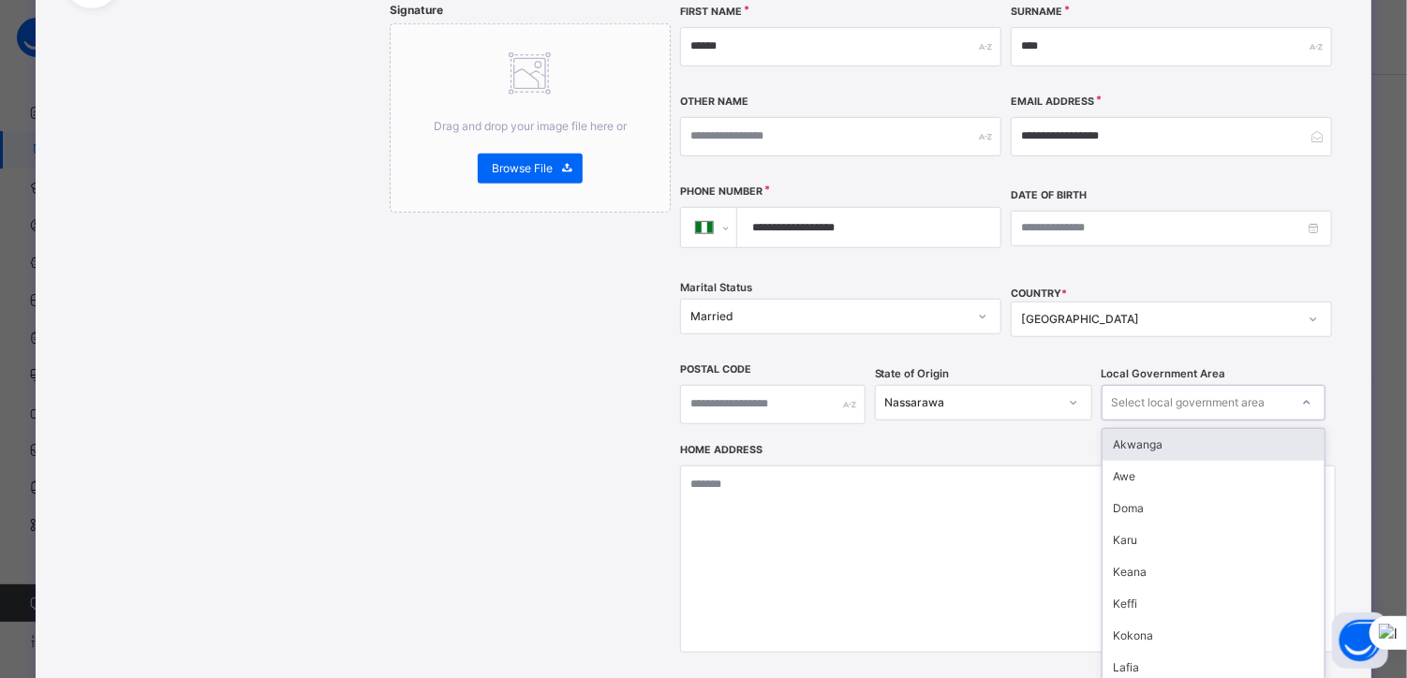
click at [1174, 385] on div "Select local government area" at bounding box center [1189, 403] width 154 height 36
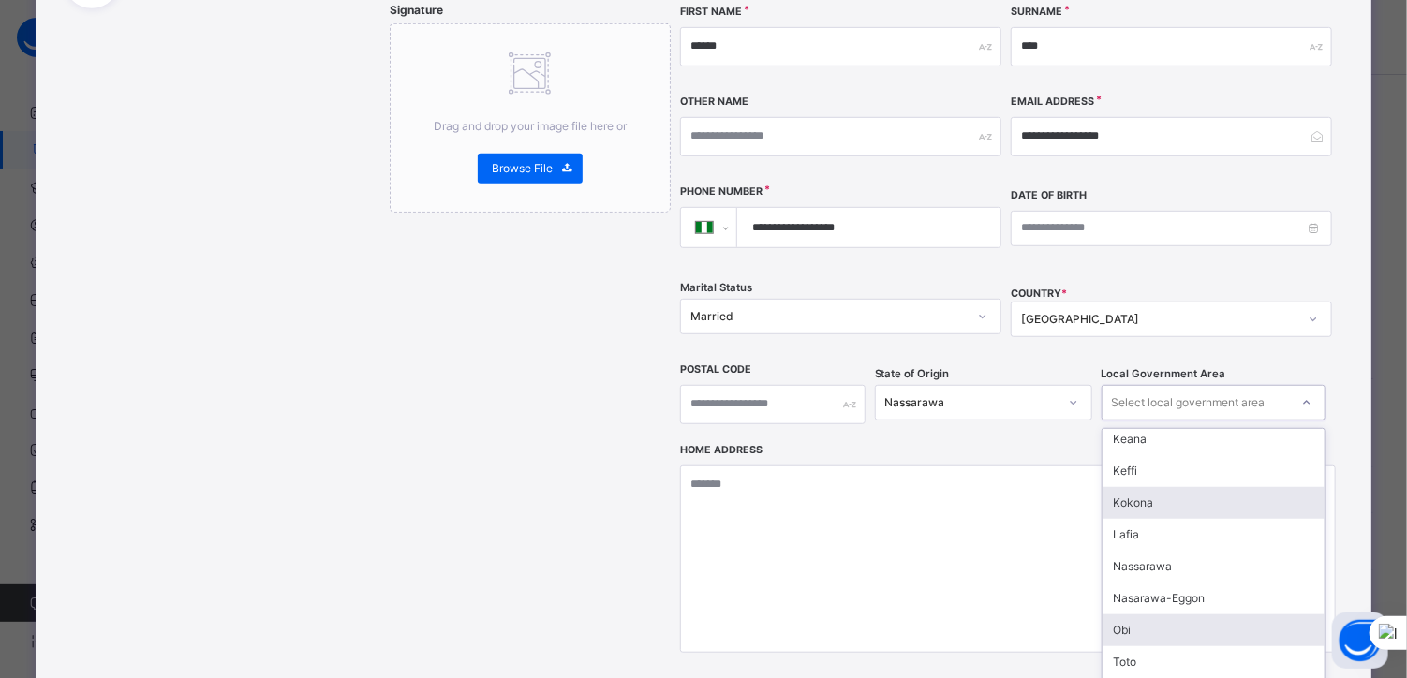
scroll to position [133, 0]
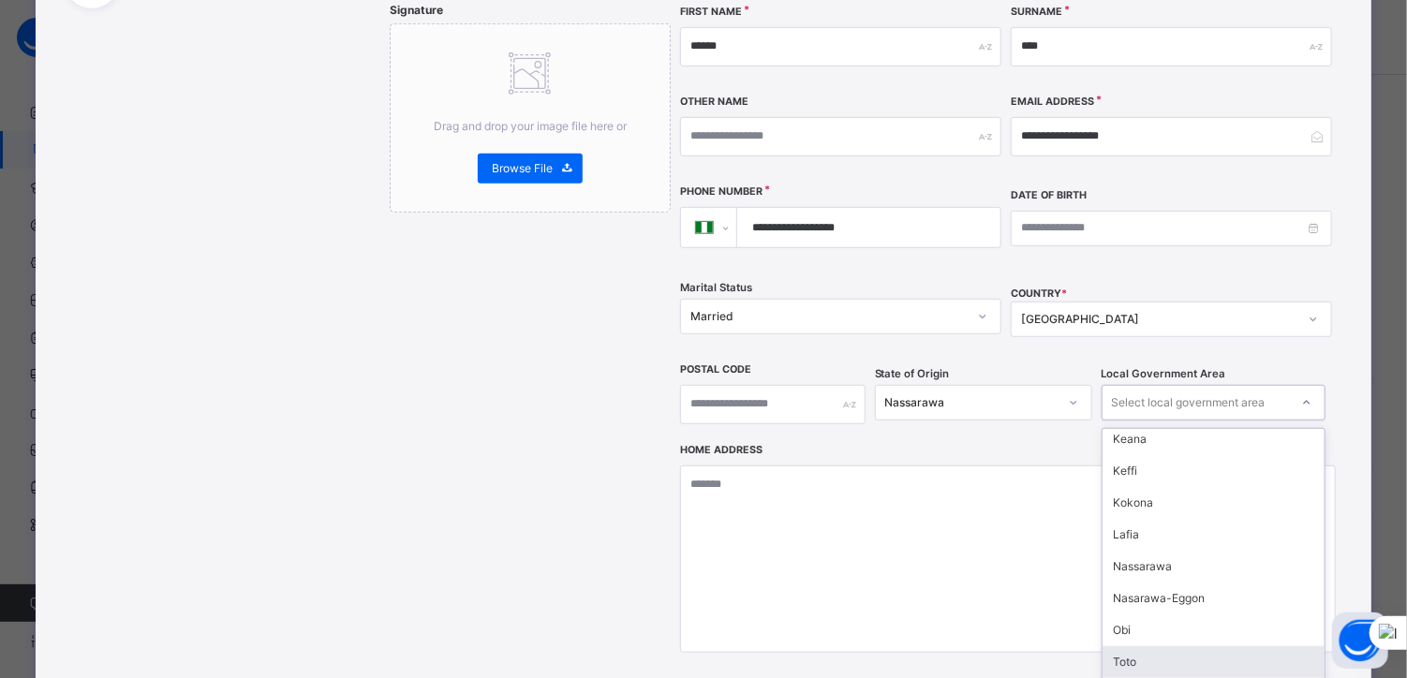
click at [1125, 646] on div "Toto" at bounding box center [1214, 662] width 222 height 32
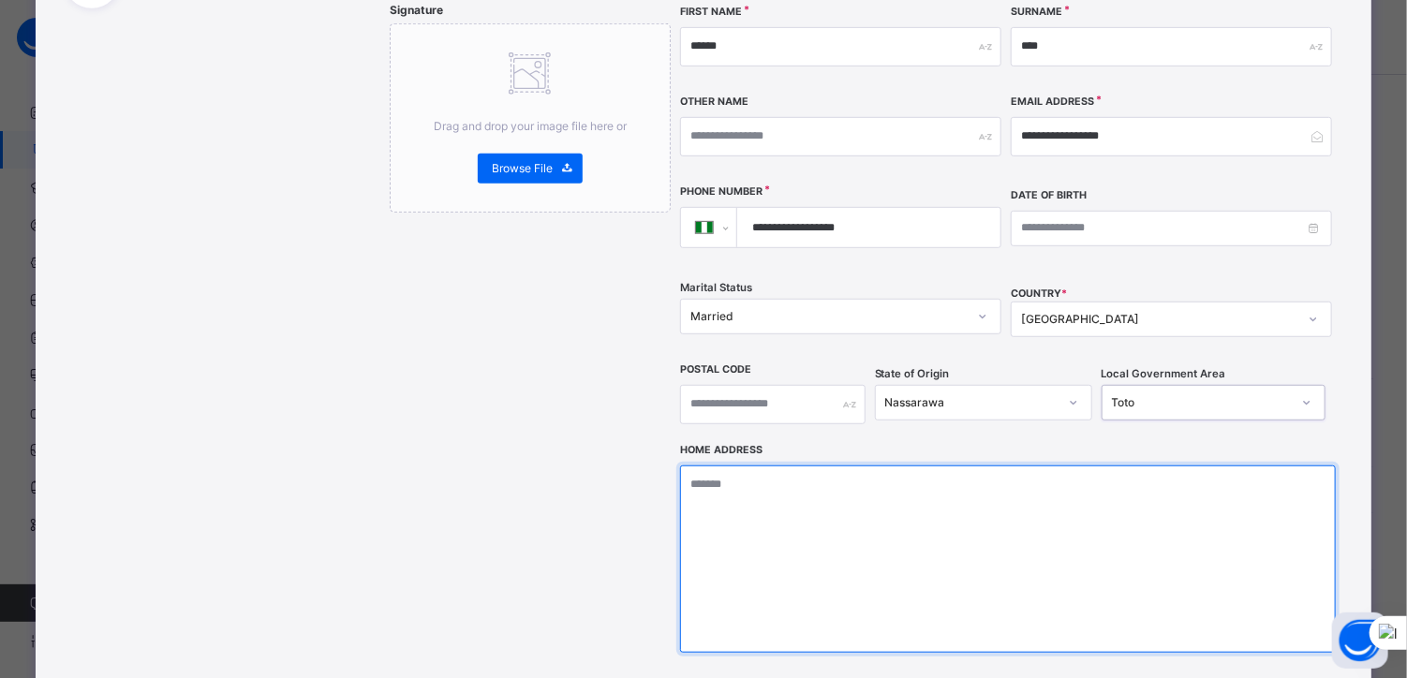
click at [854, 473] on textarea at bounding box center [1008, 559] width 656 height 187
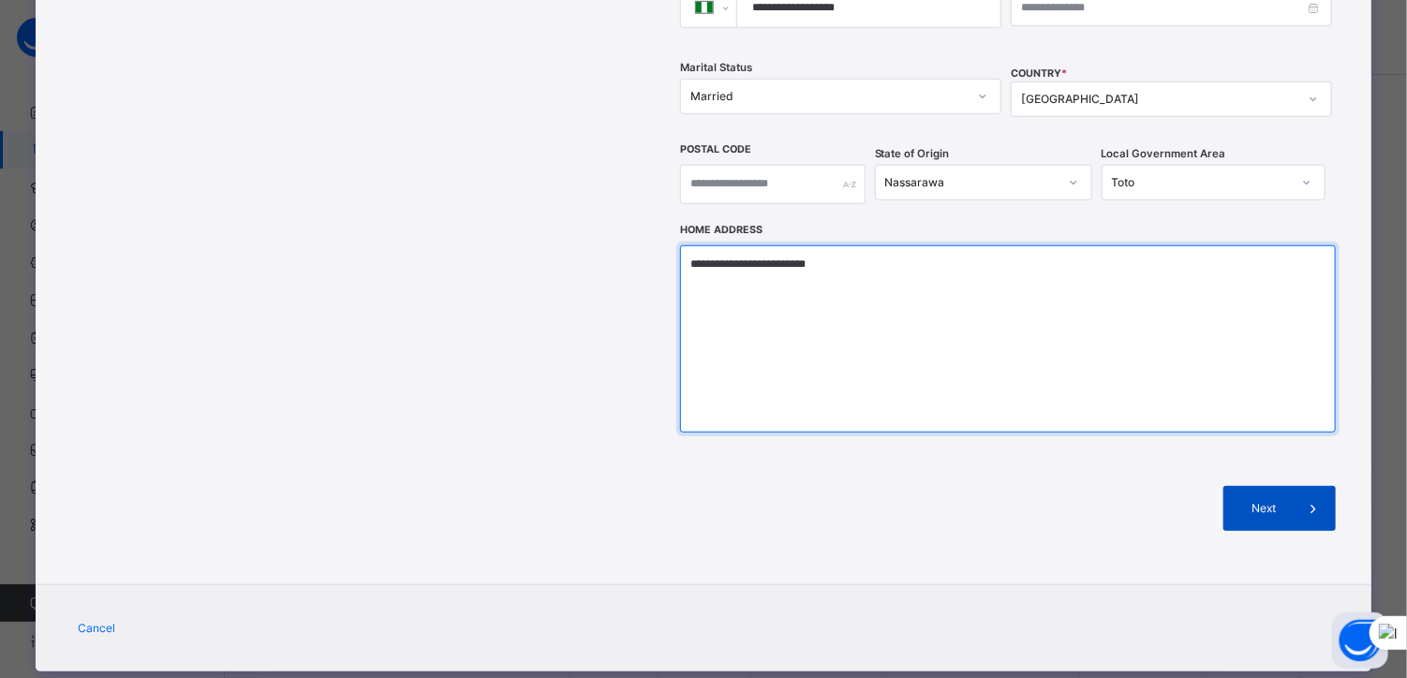
type textarea "**********"
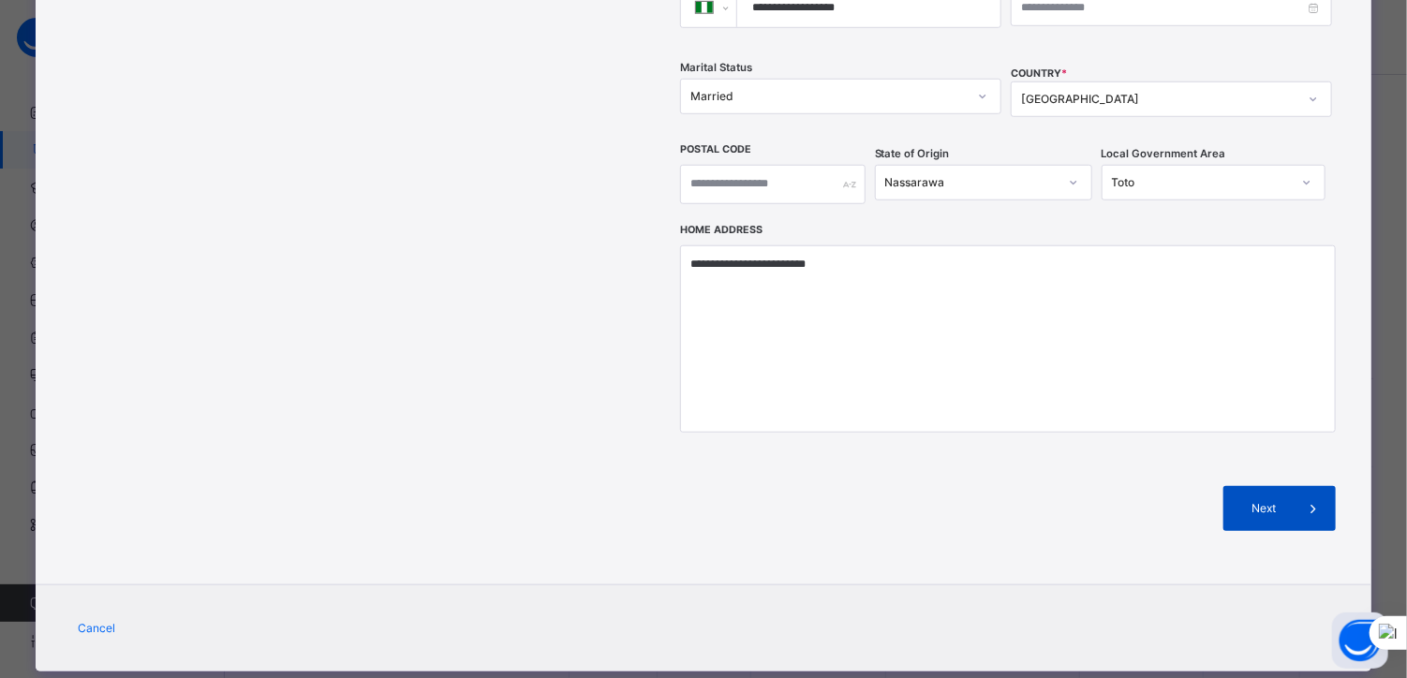
click at [1262, 500] on span "Next" at bounding box center [1264, 508] width 53 height 17
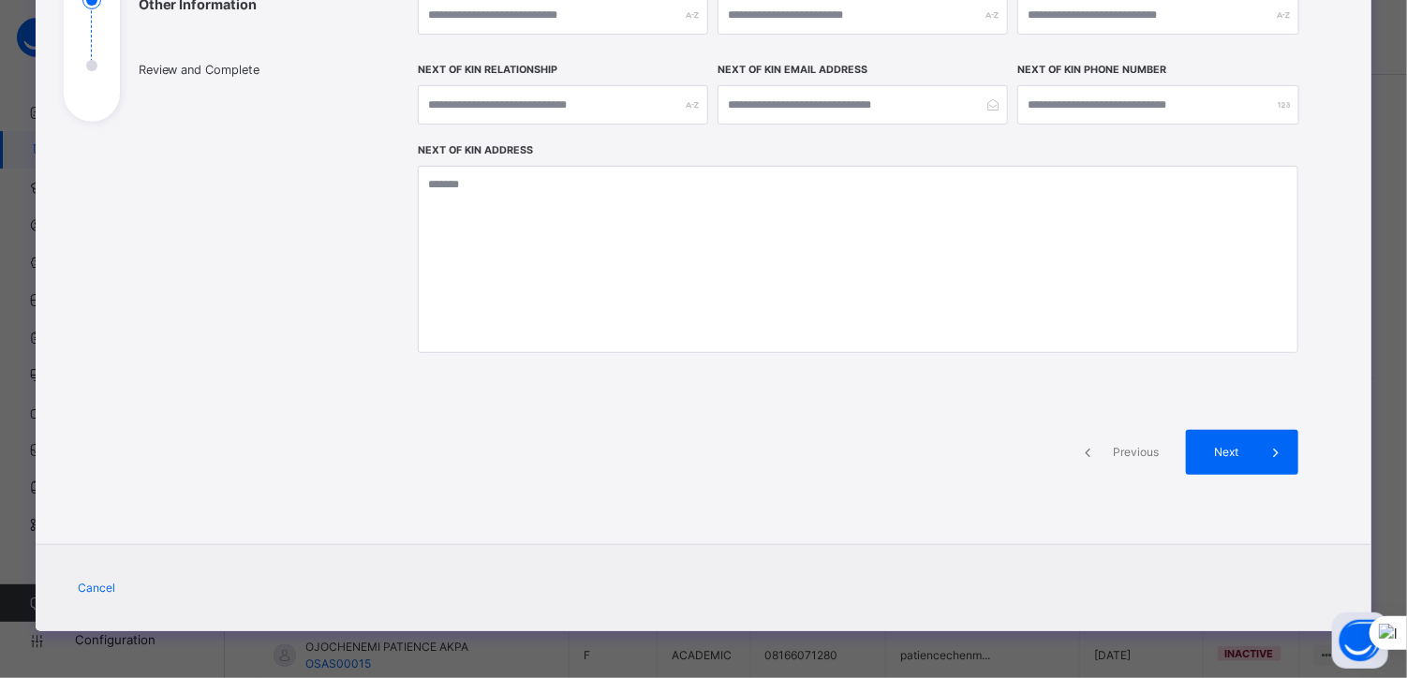
scroll to position [320, 0]
click at [1231, 454] on span "Next" at bounding box center [1226, 452] width 53 height 17
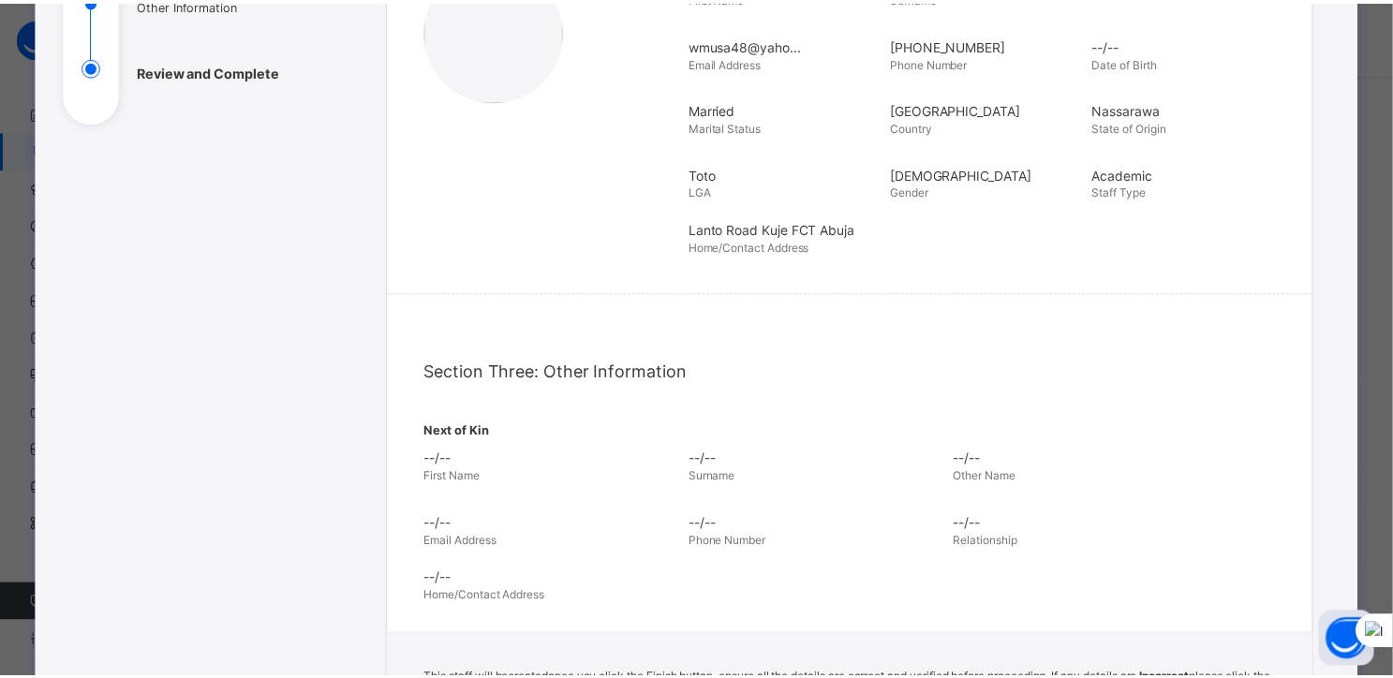
scroll to position [649, 0]
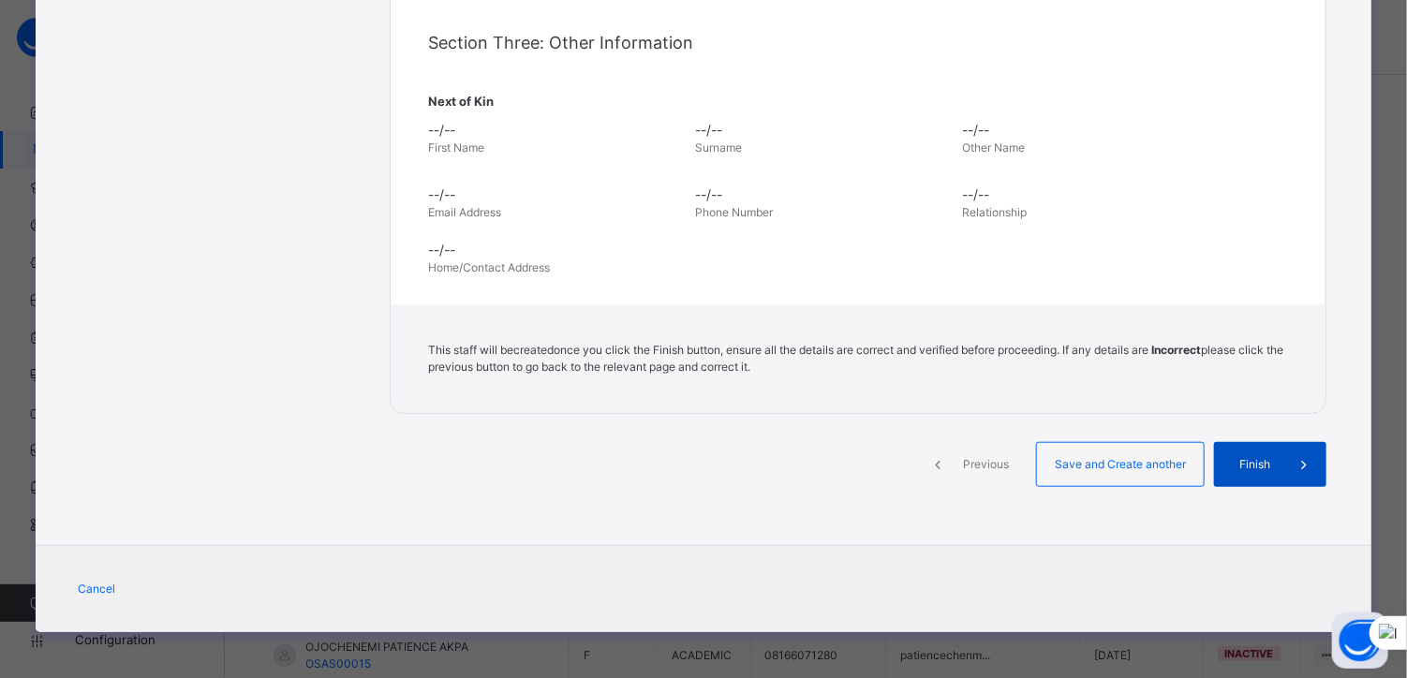
click at [1269, 458] on span "Finish" at bounding box center [1254, 464] width 53 height 17
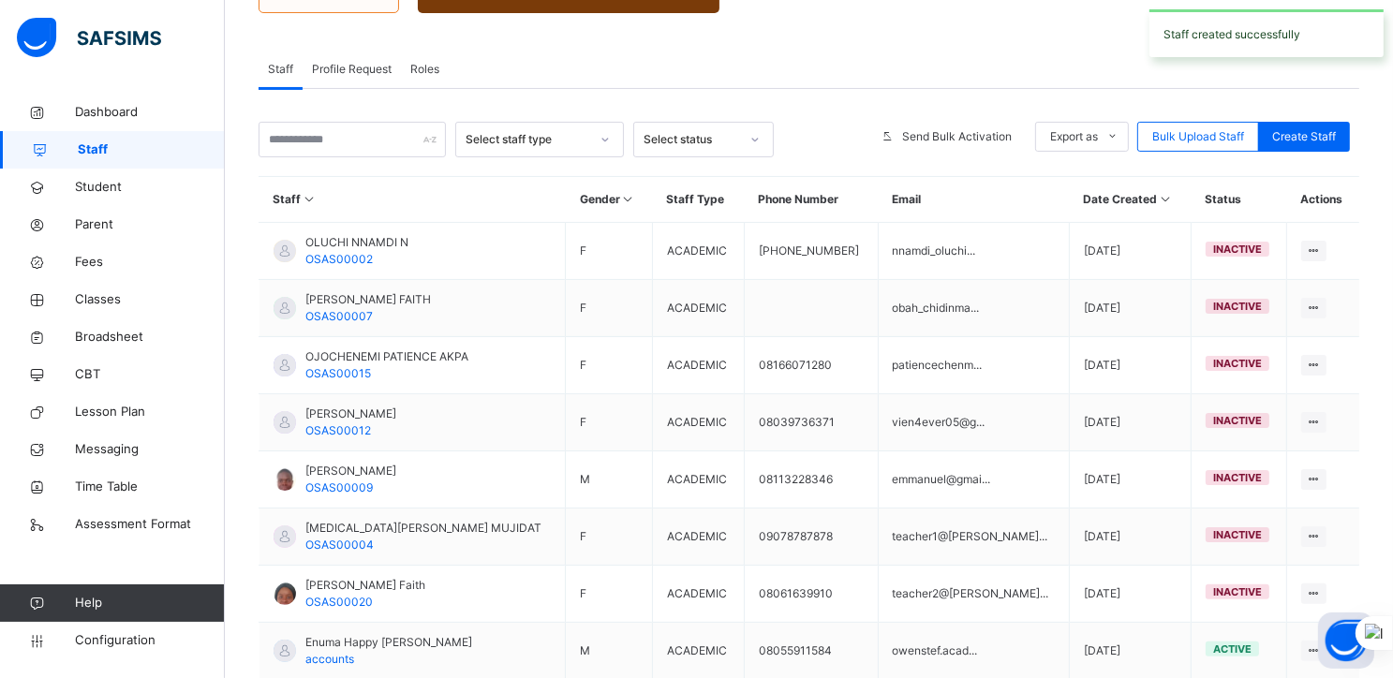
scroll to position [291, 0]
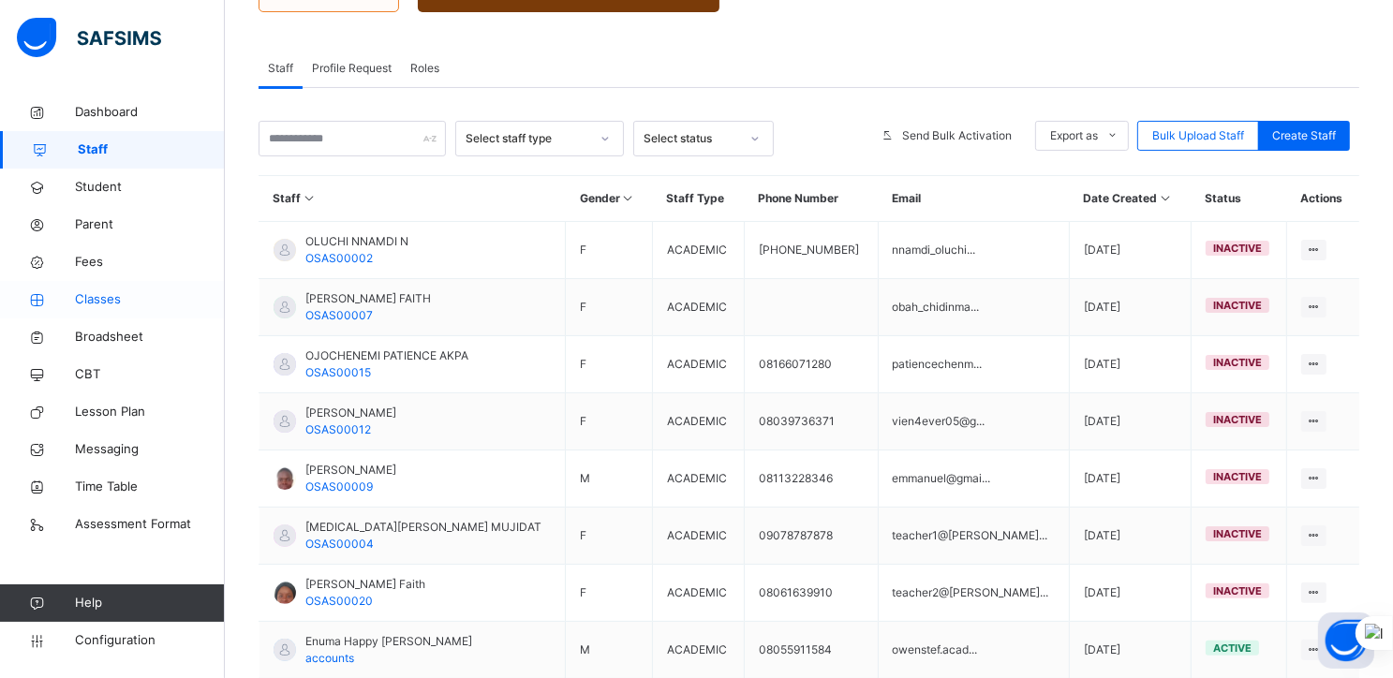
click at [97, 302] on span "Classes" at bounding box center [150, 299] width 150 height 19
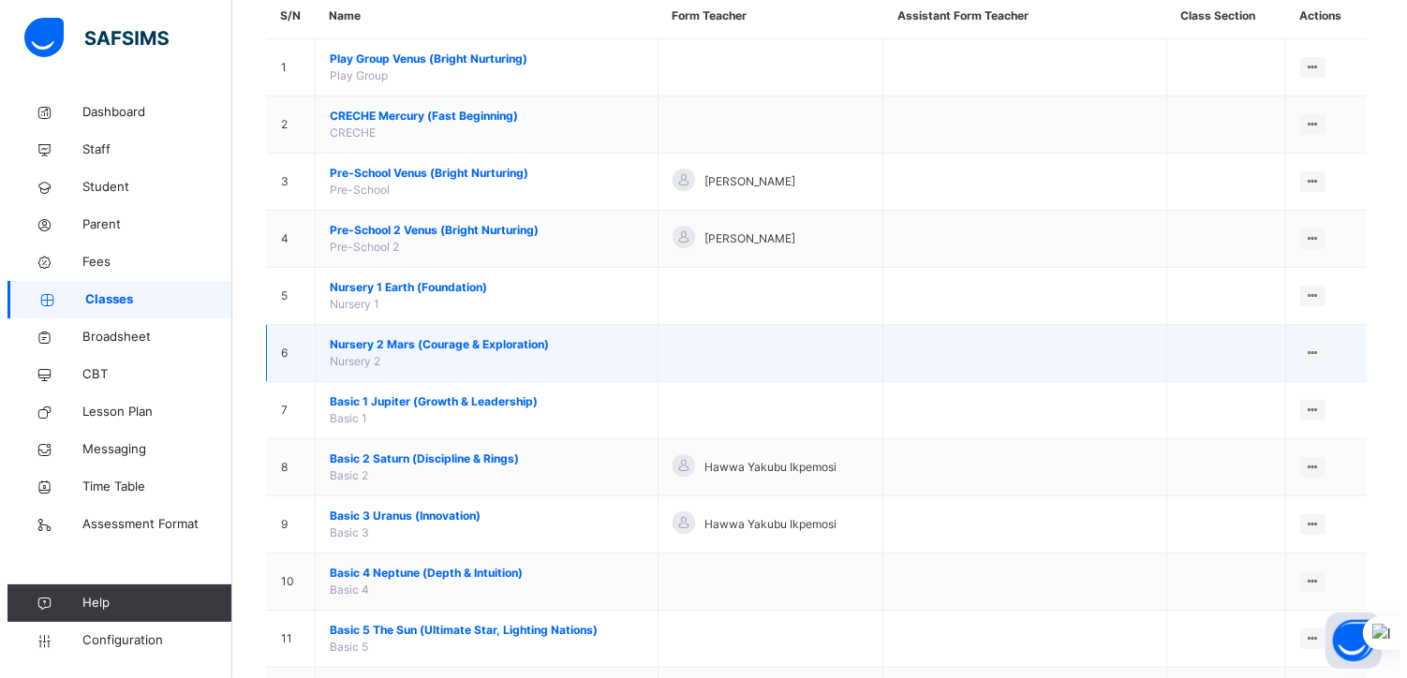
scroll to position [251, 0]
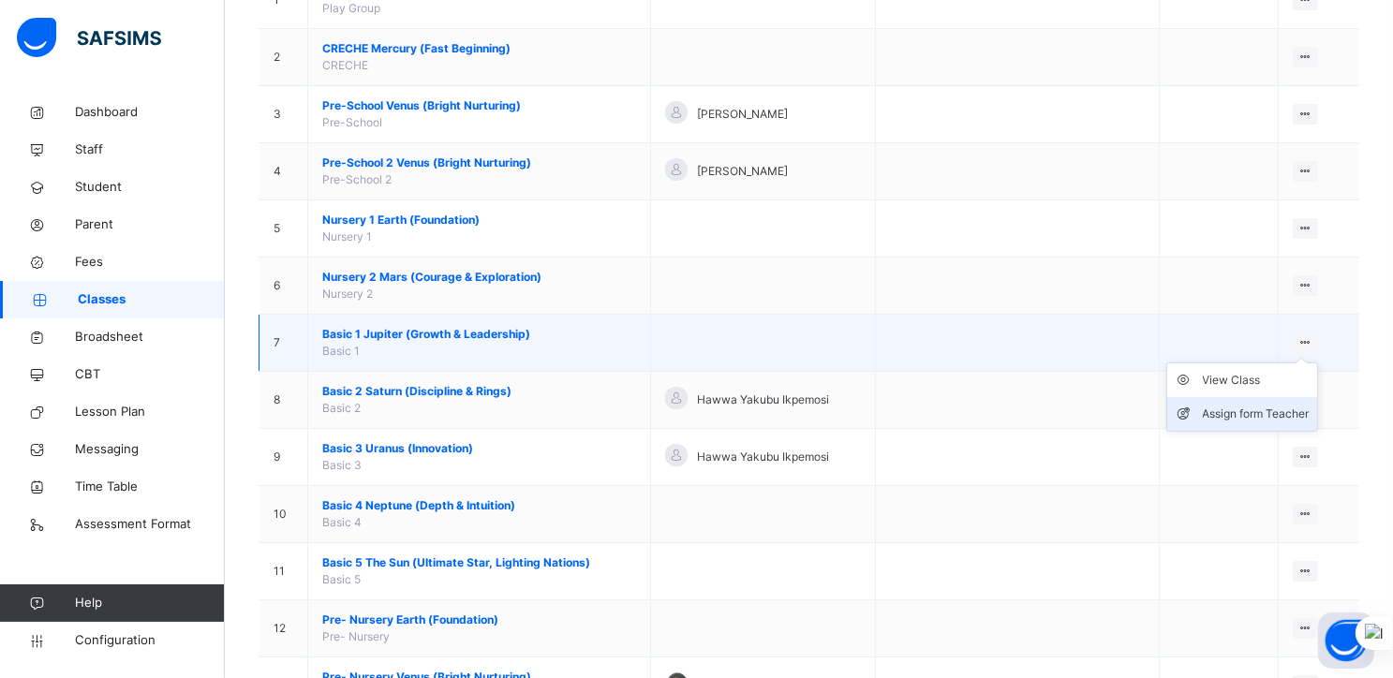
click at [1240, 415] on div "Assign form Teacher" at bounding box center [1256, 414] width 107 height 19
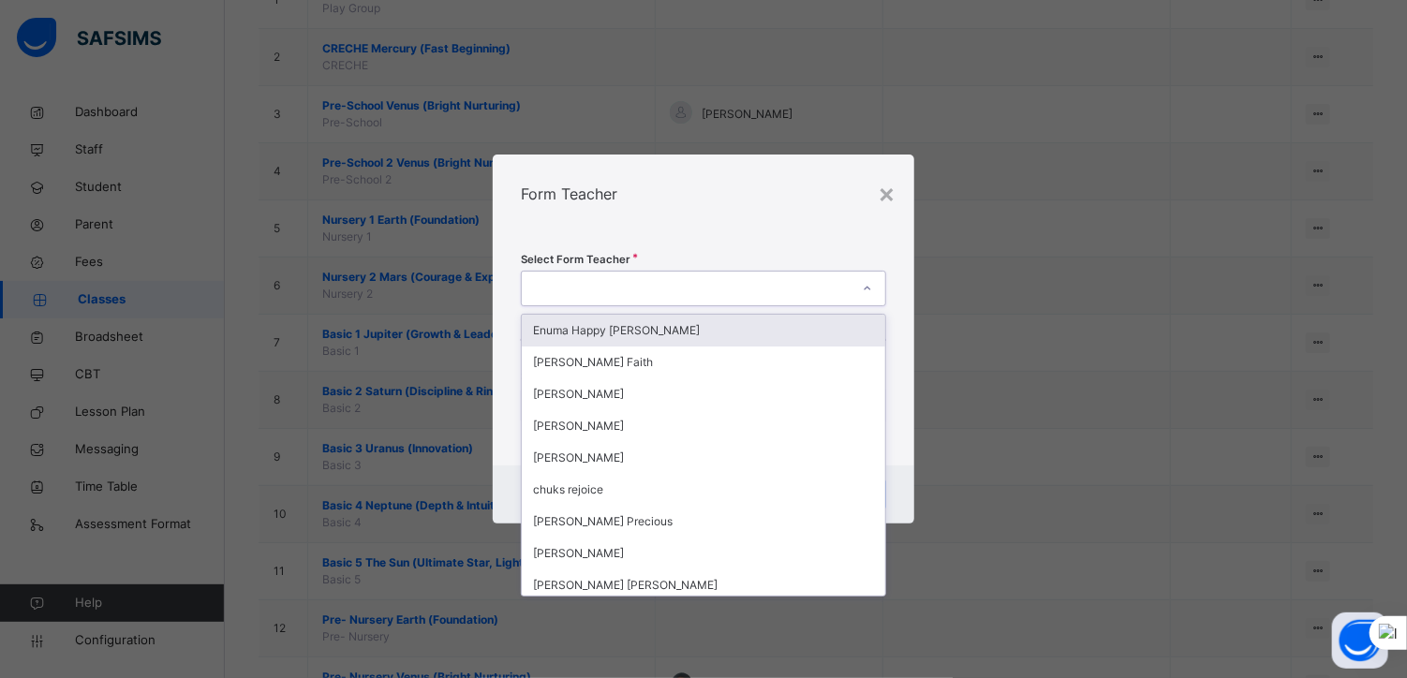
click at [810, 282] on div at bounding box center [686, 289] width 329 height 29
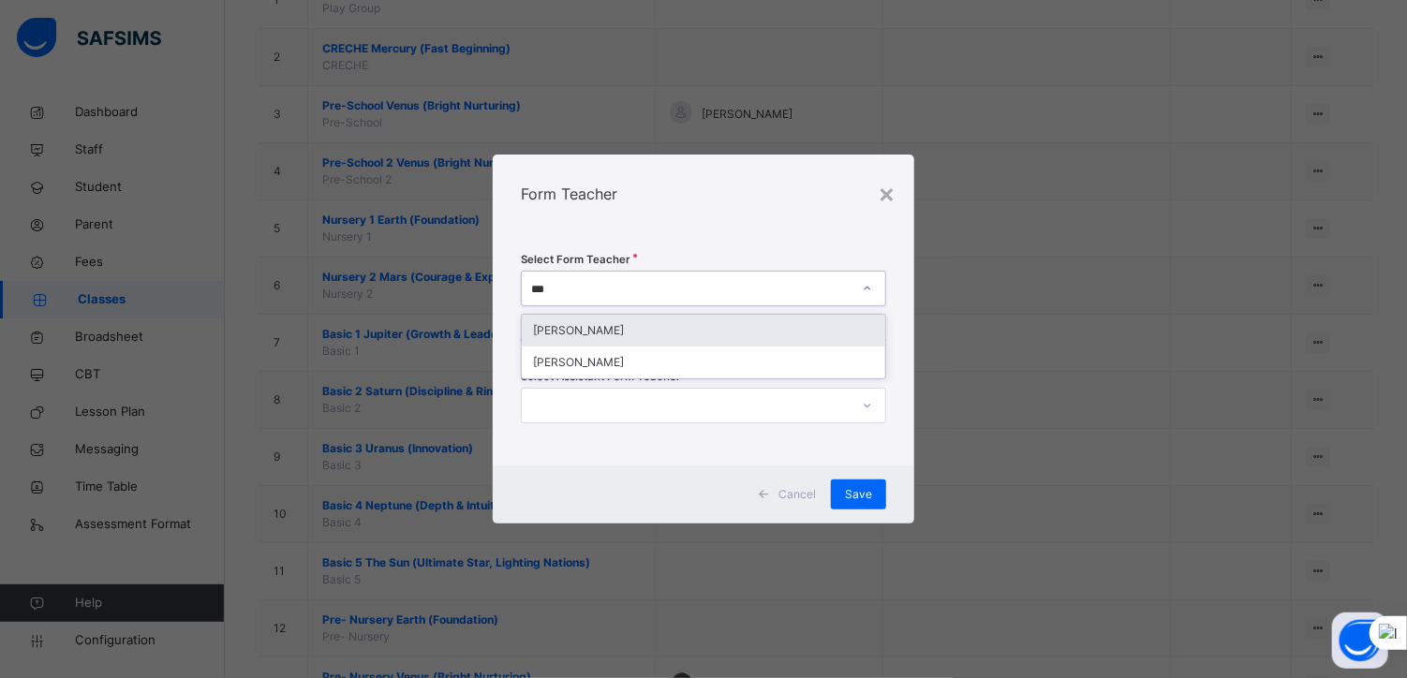
type input "****"
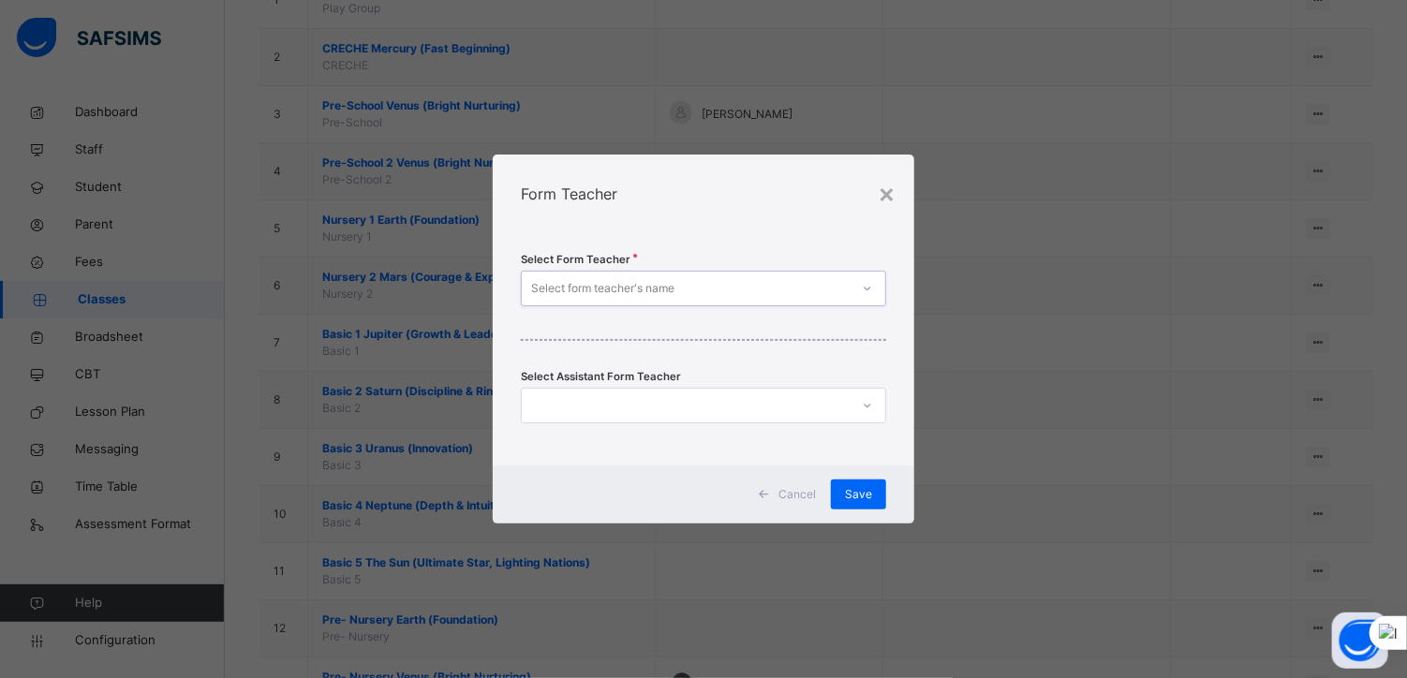
click at [785, 288] on div "Select form teacher's name" at bounding box center [686, 289] width 329 height 29
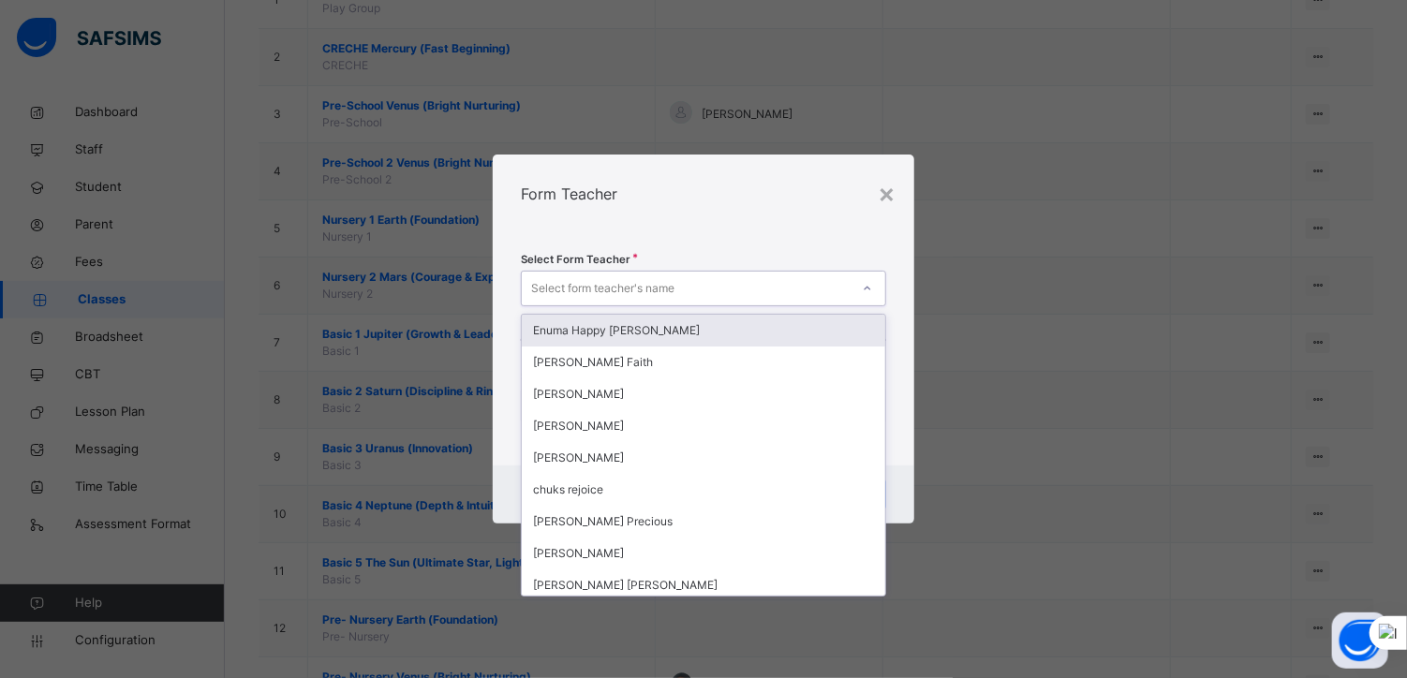
click at [648, 291] on div "Select form teacher's name" at bounding box center [602, 289] width 143 height 36
type input "**"
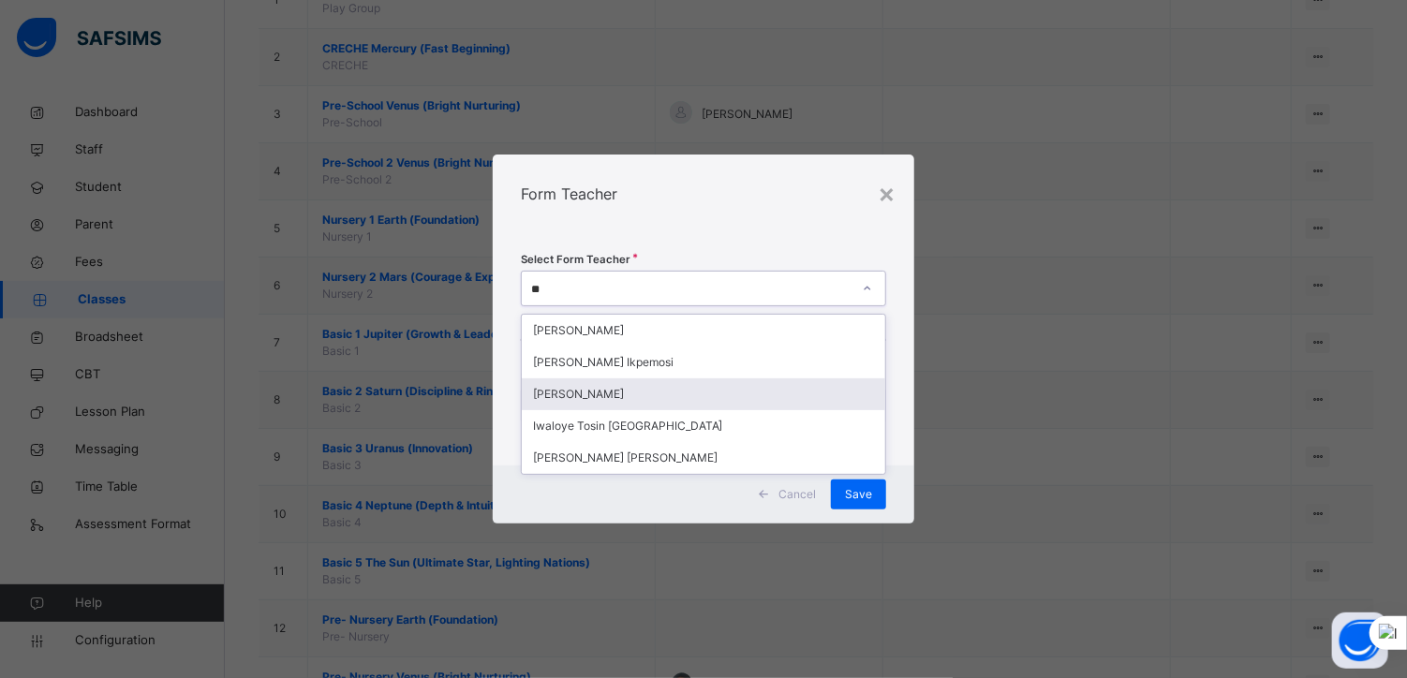
click at [569, 397] on div "Musa Wasila" at bounding box center [704, 395] width 364 height 32
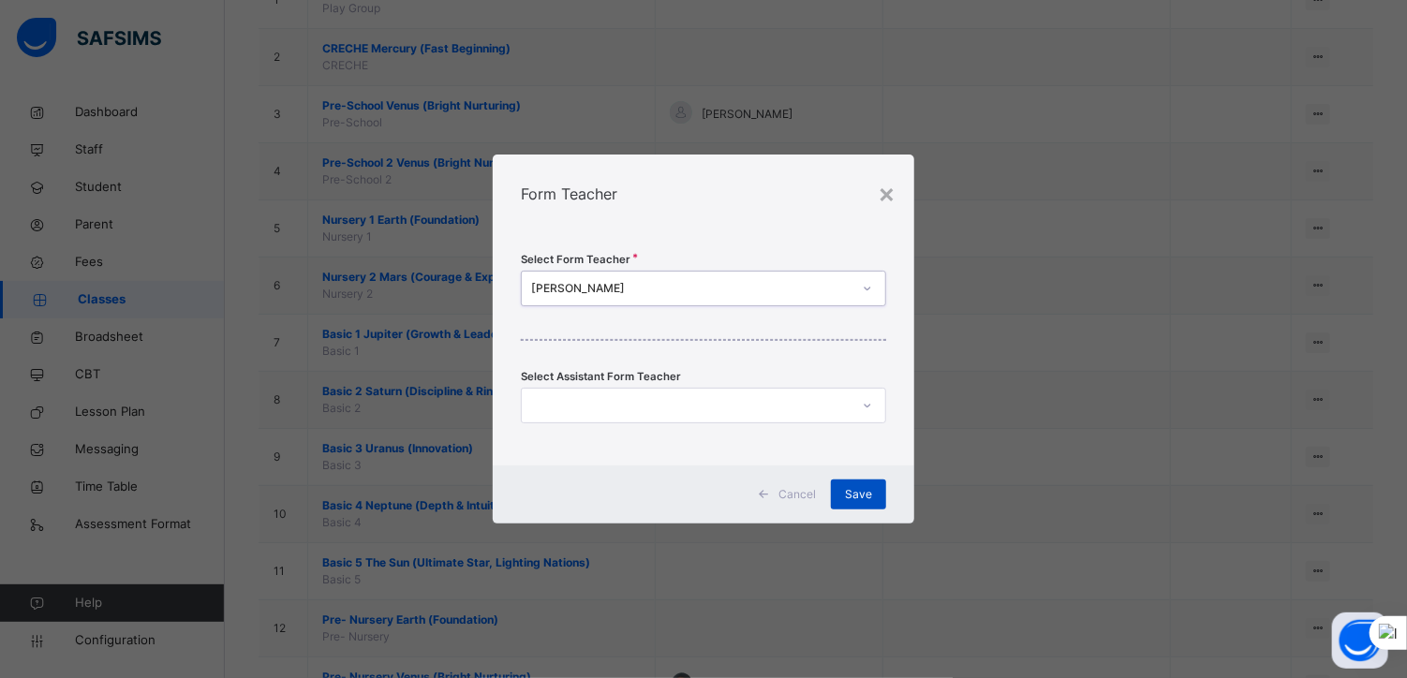
click at [860, 490] on span "Save" at bounding box center [858, 494] width 27 height 17
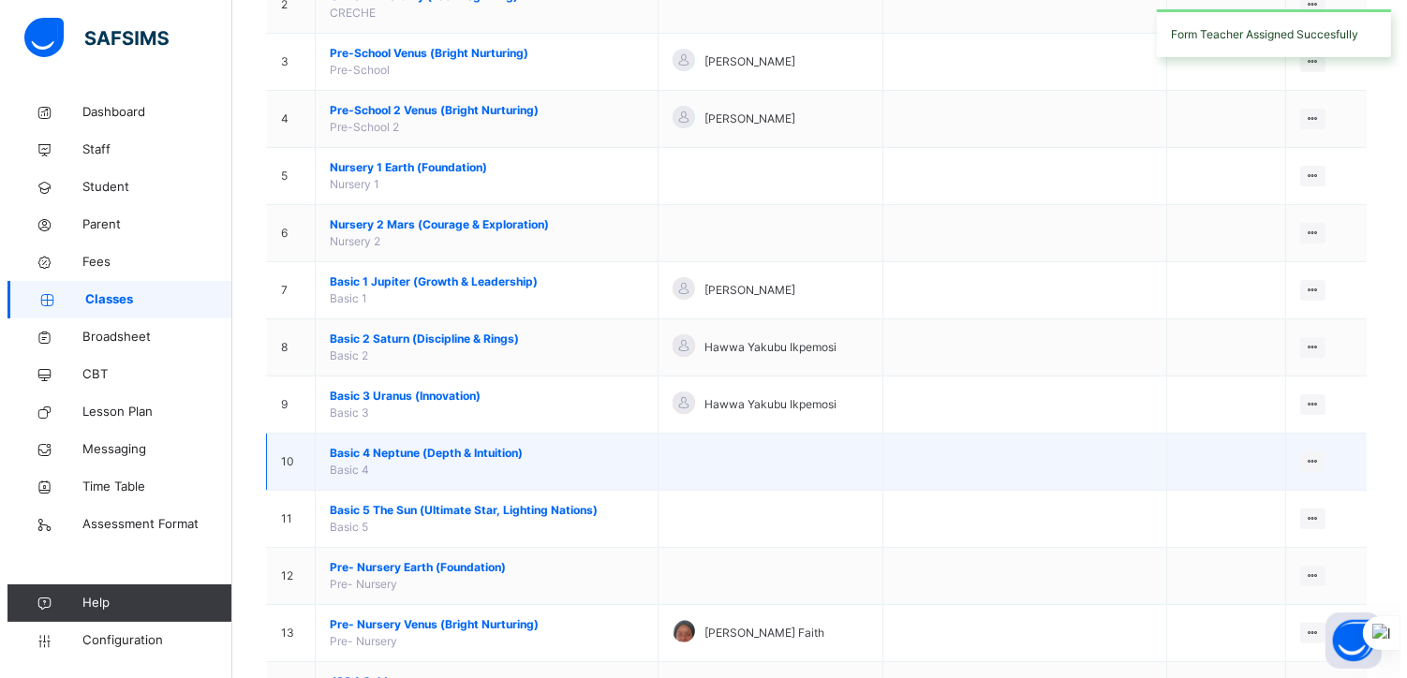
scroll to position [305, 0]
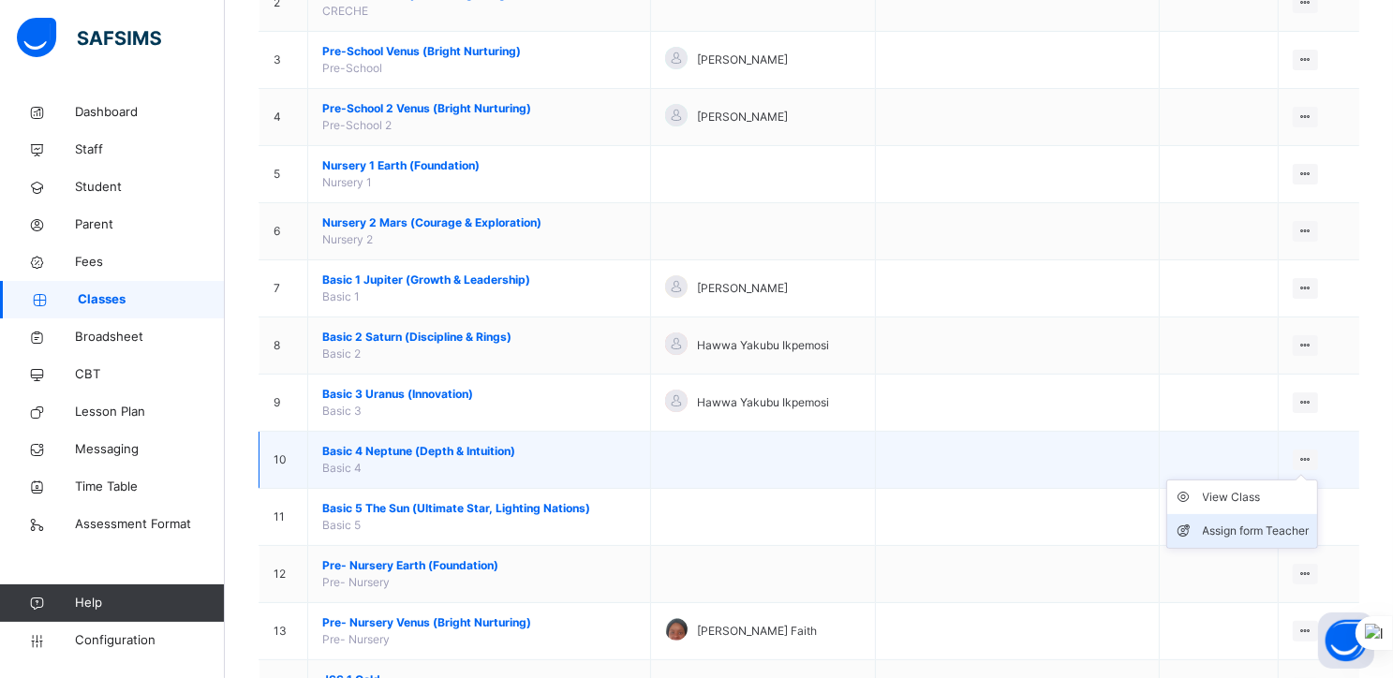
click at [1240, 528] on div "Assign form Teacher" at bounding box center [1256, 531] width 107 height 19
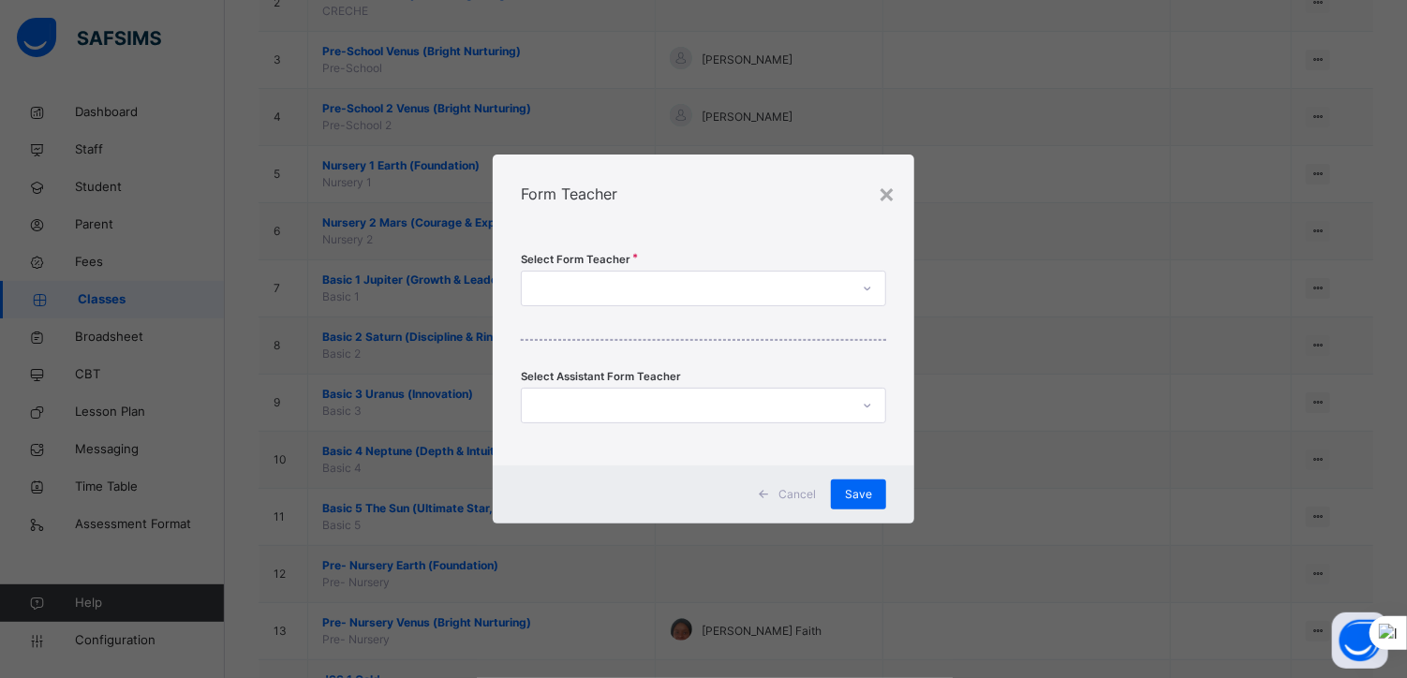
click at [759, 290] on div at bounding box center [686, 289] width 329 height 29
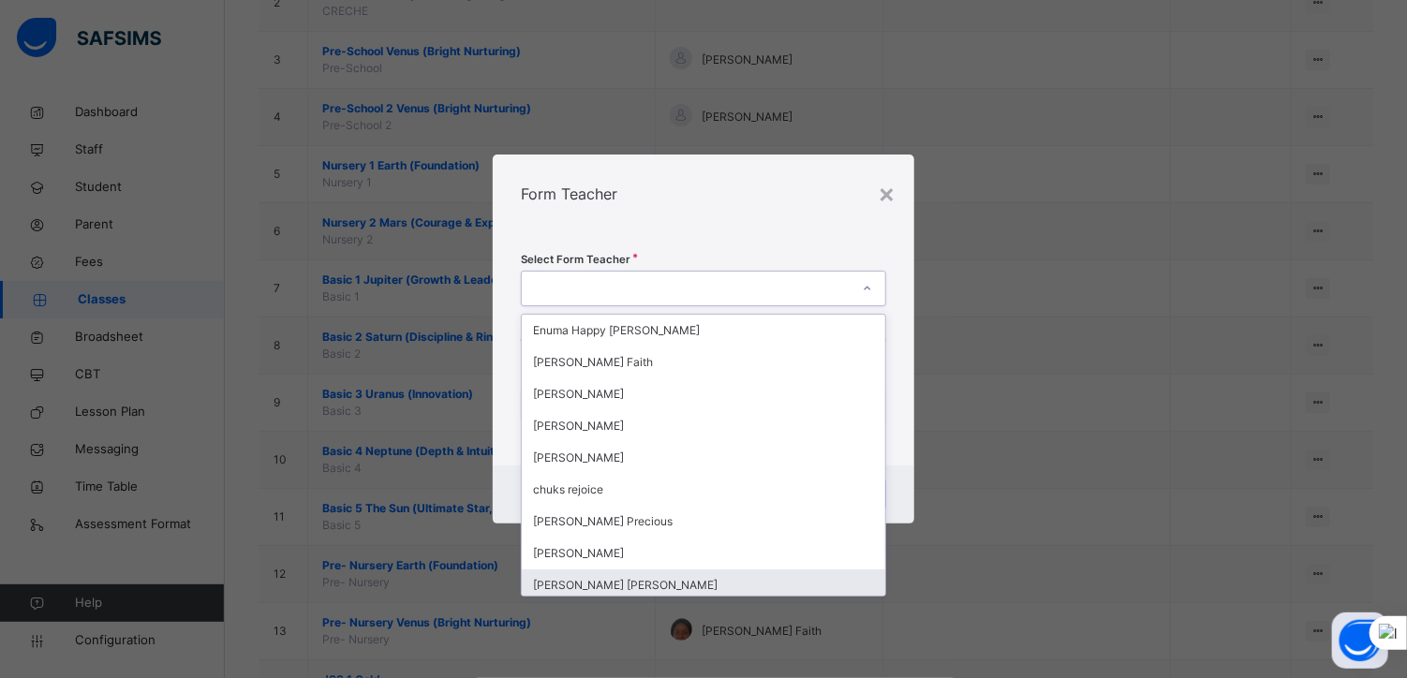
click at [657, 580] on div "Nweke Chioma Josephine" at bounding box center [704, 586] width 364 height 32
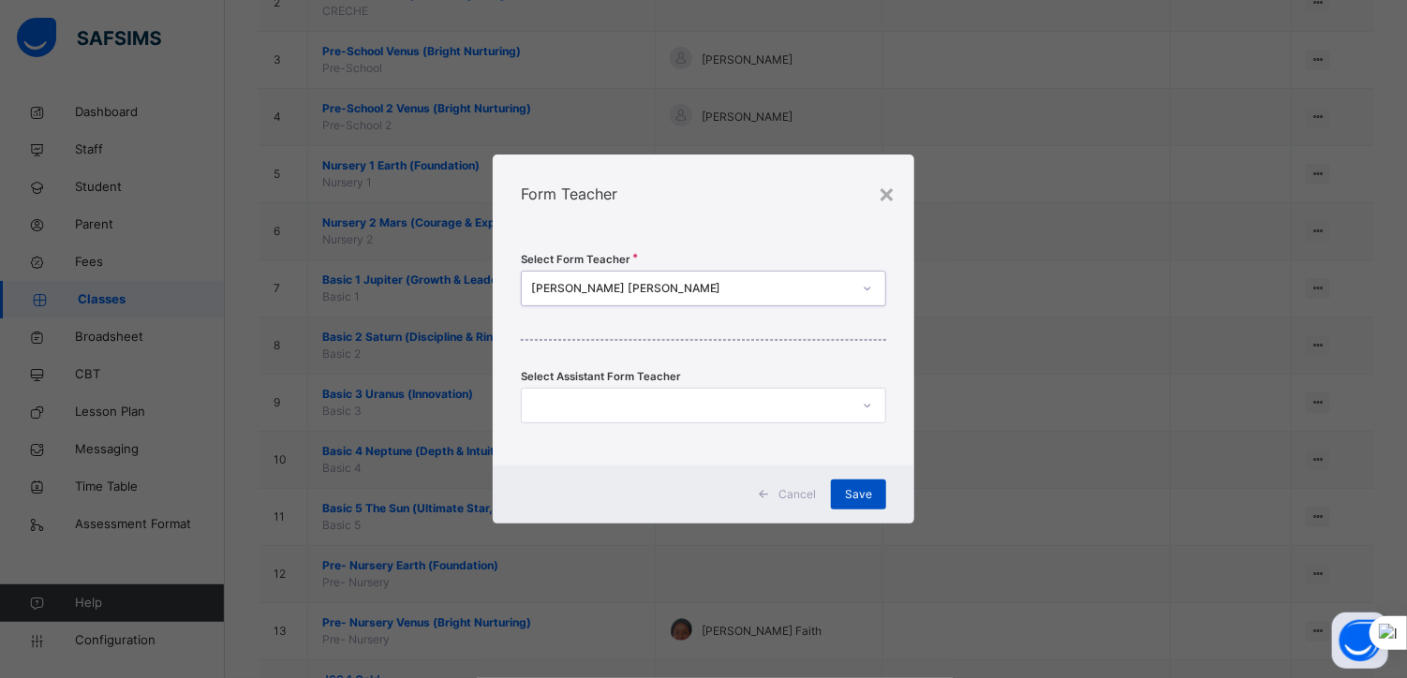
click at [865, 494] on span "Save" at bounding box center [858, 494] width 27 height 17
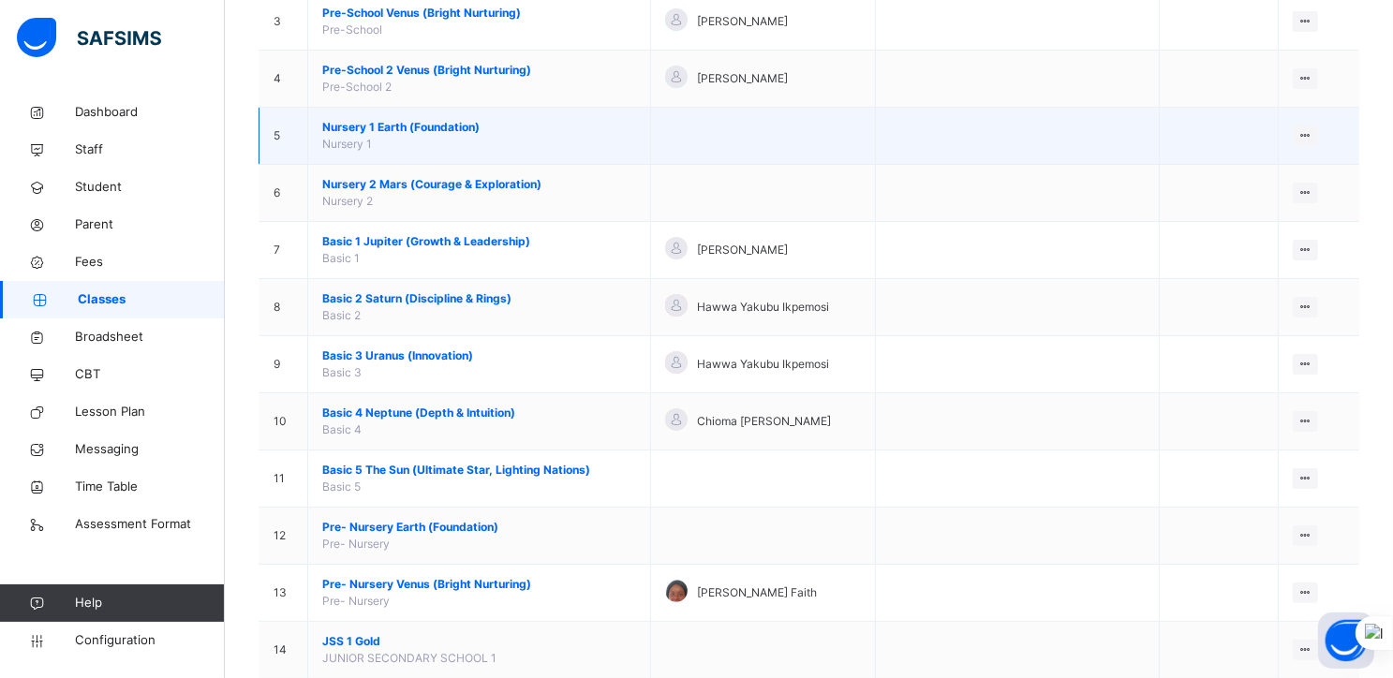
scroll to position [446, 0]
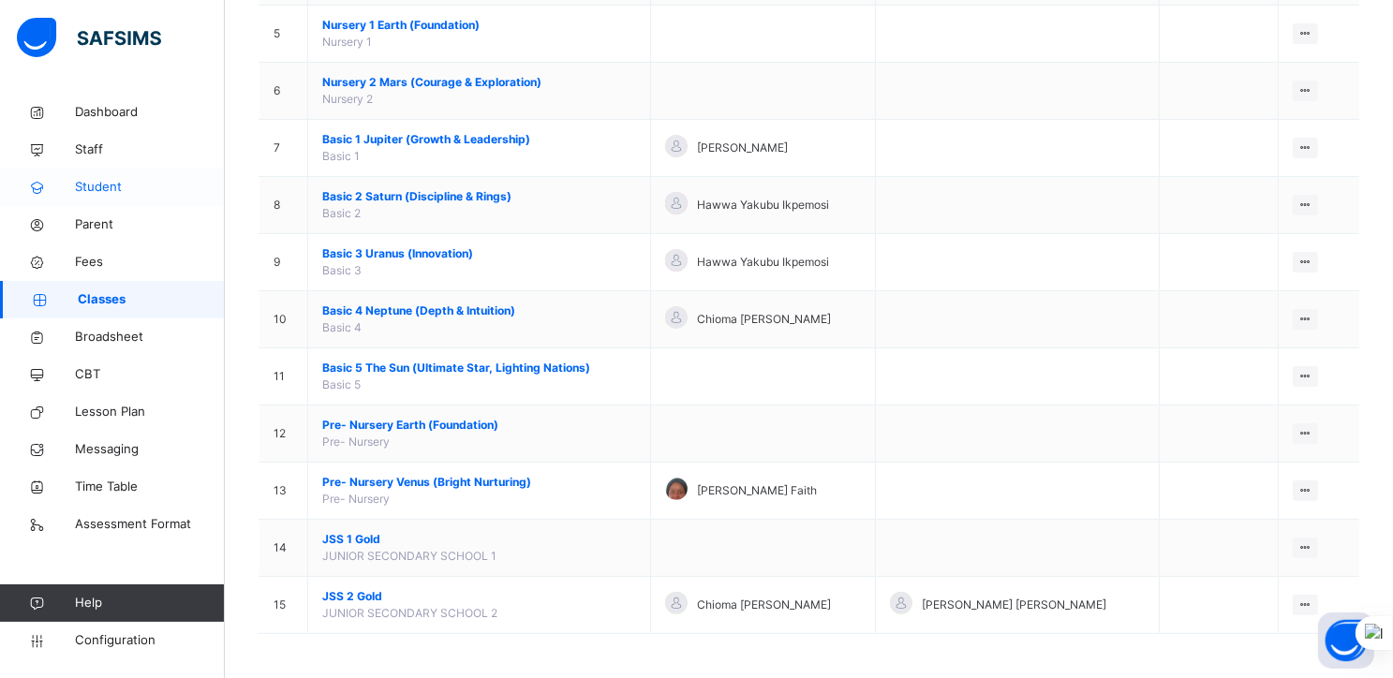
click at [86, 183] on span "Student" at bounding box center [150, 187] width 150 height 19
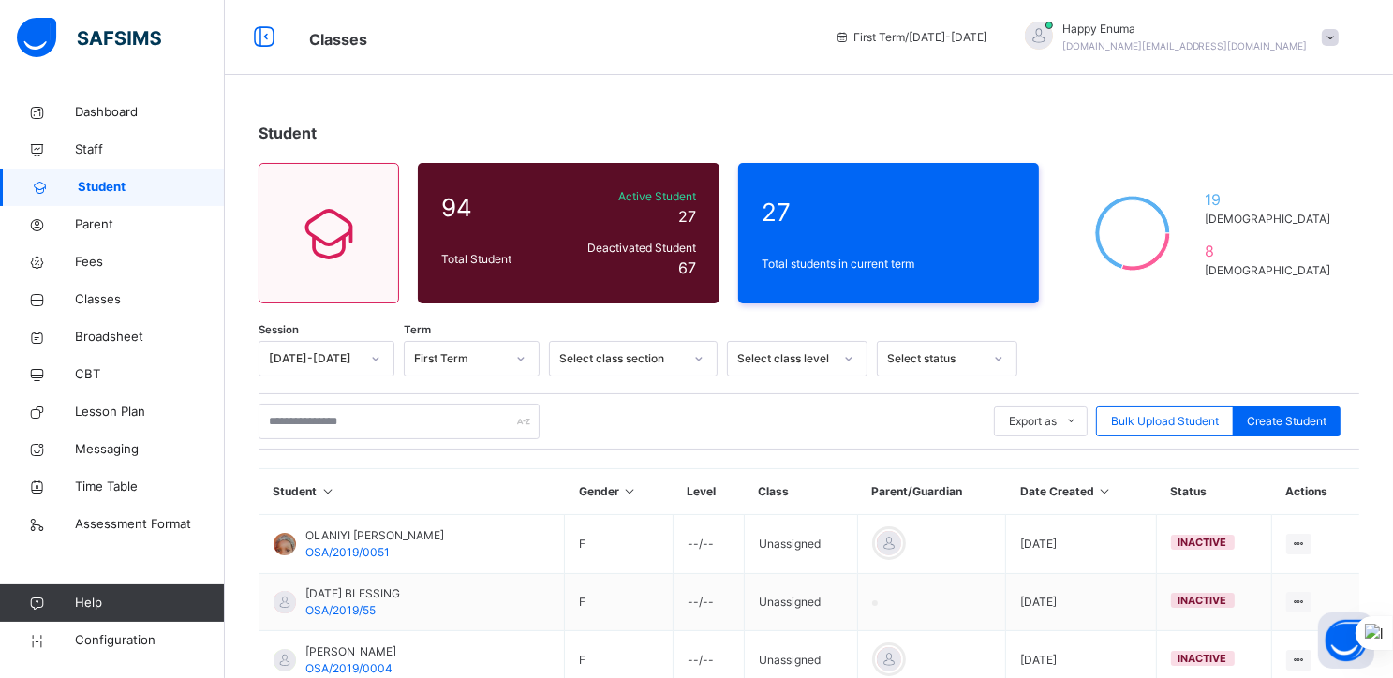
click at [952, 357] on div "Select status" at bounding box center [935, 358] width 96 height 17
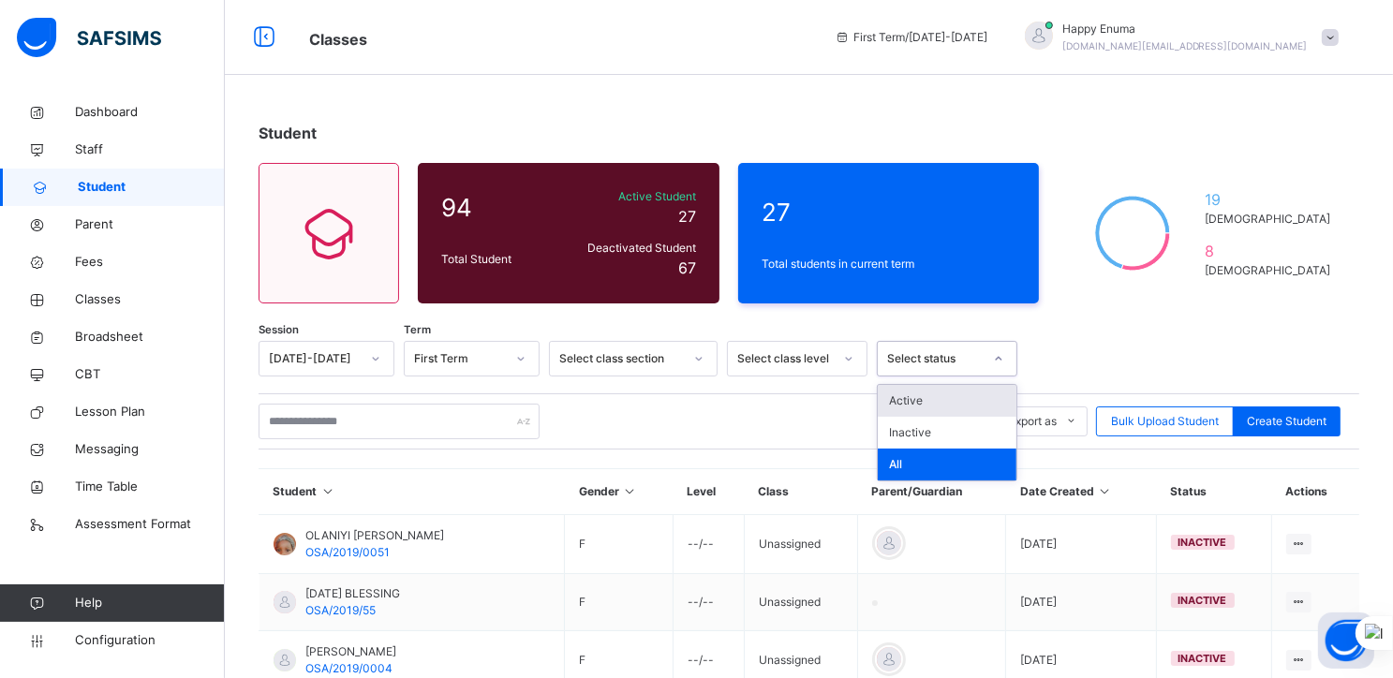
click at [903, 406] on div "Active" at bounding box center [947, 401] width 139 height 32
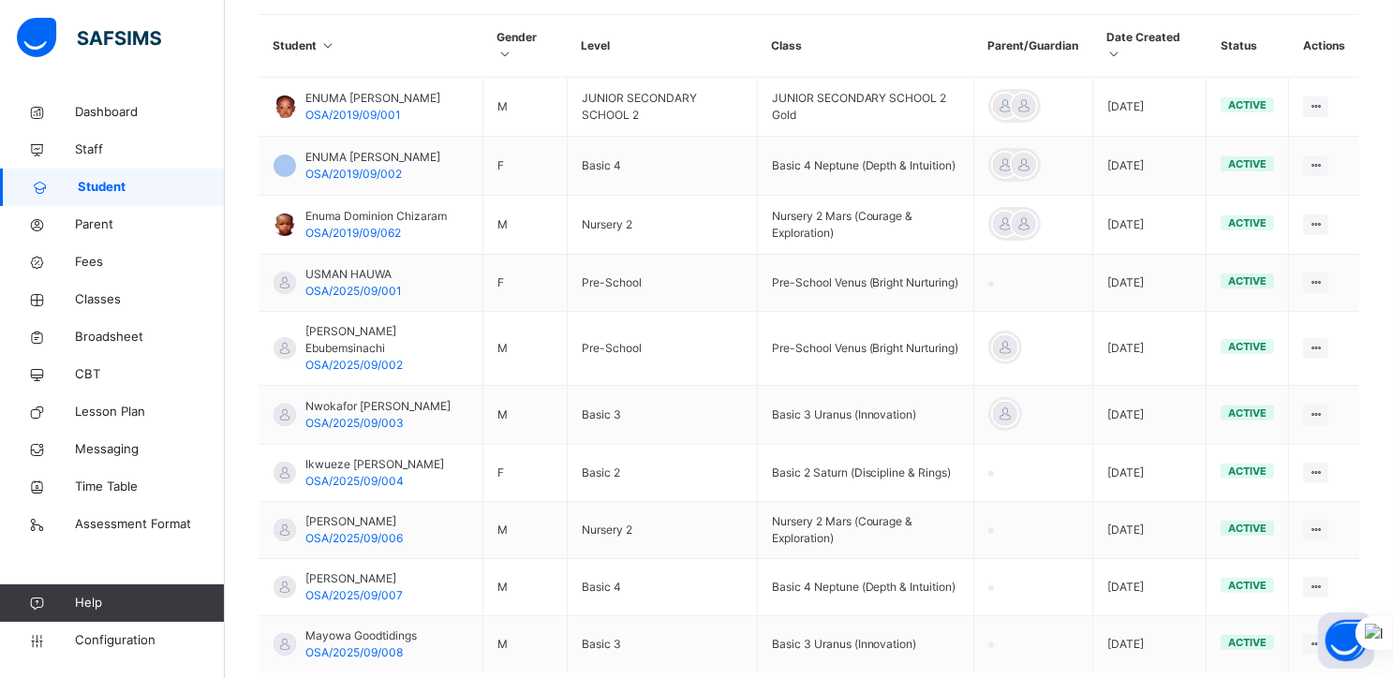
scroll to position [626, 0]
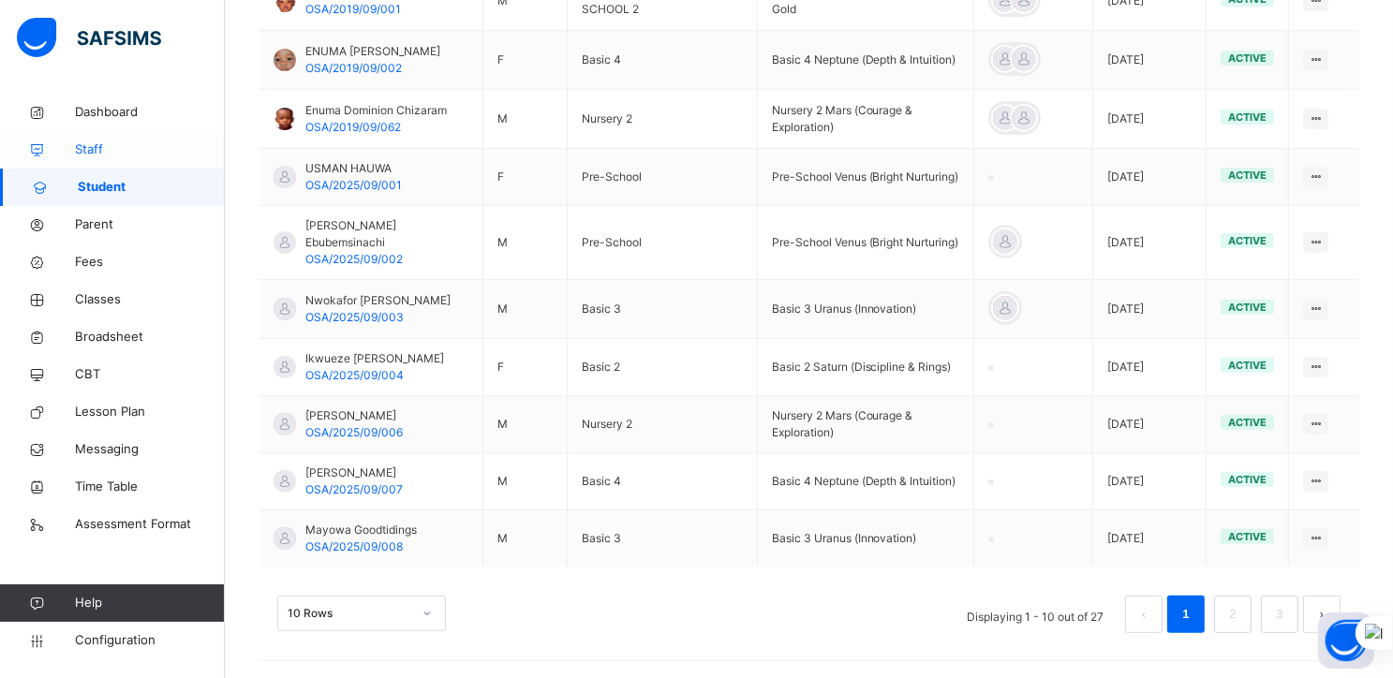
click at [91, 138] on link "Staff" at bounding box center [112, 149] width 225 height 37
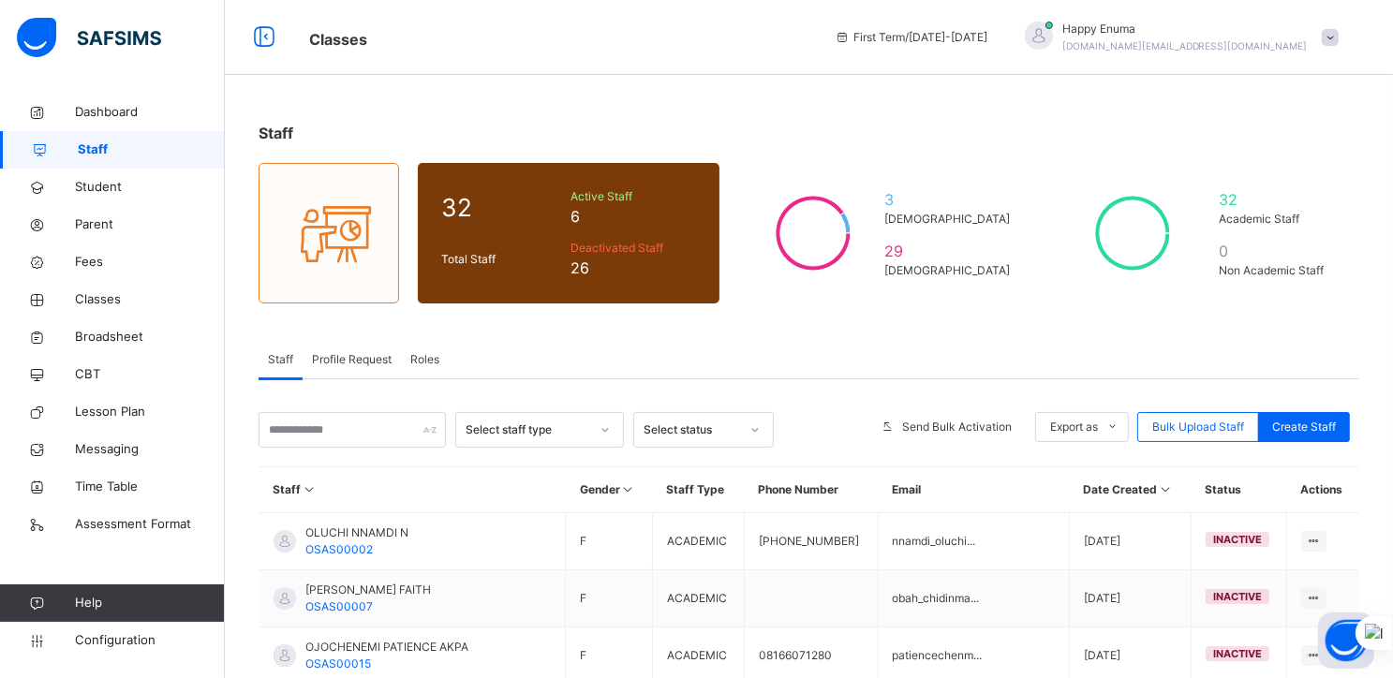
click at [750, 428] on icon at bounding box center [755, 430] width 11 height 19
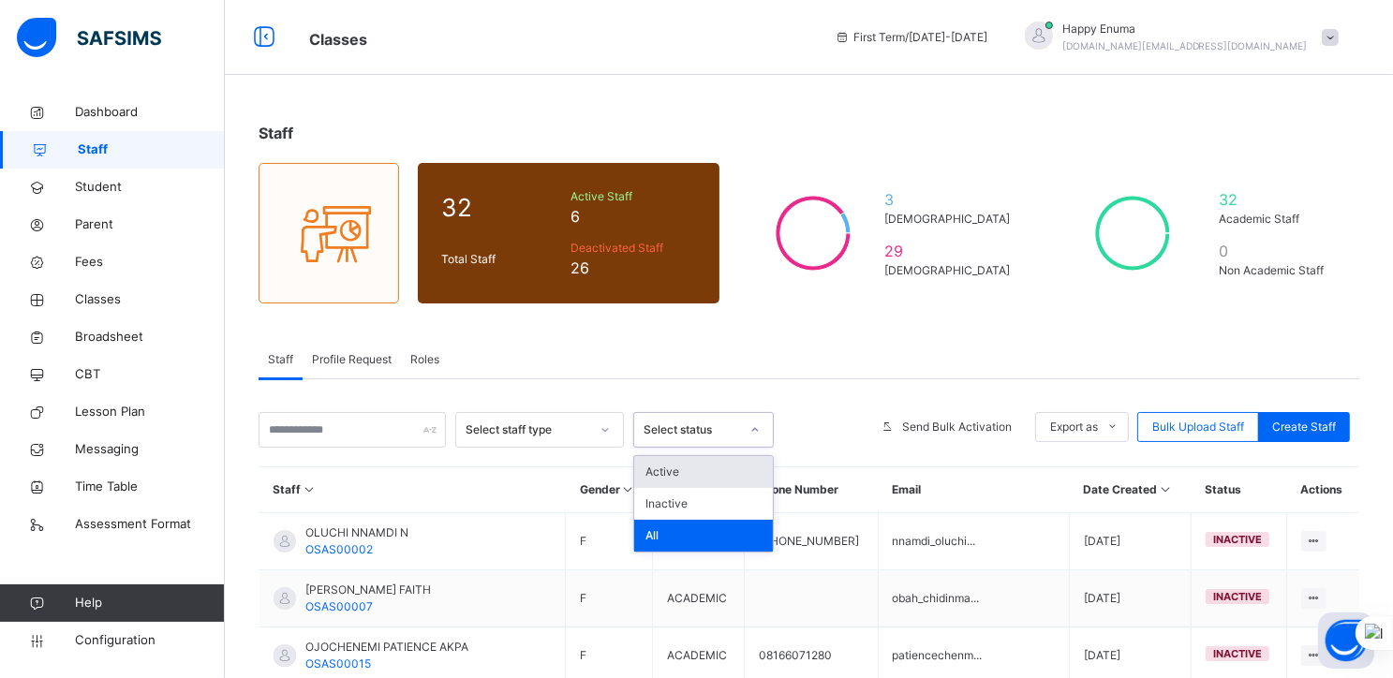
click at [681, 473] on div "Active" at bounding box center [703, 472] width 139 height 32
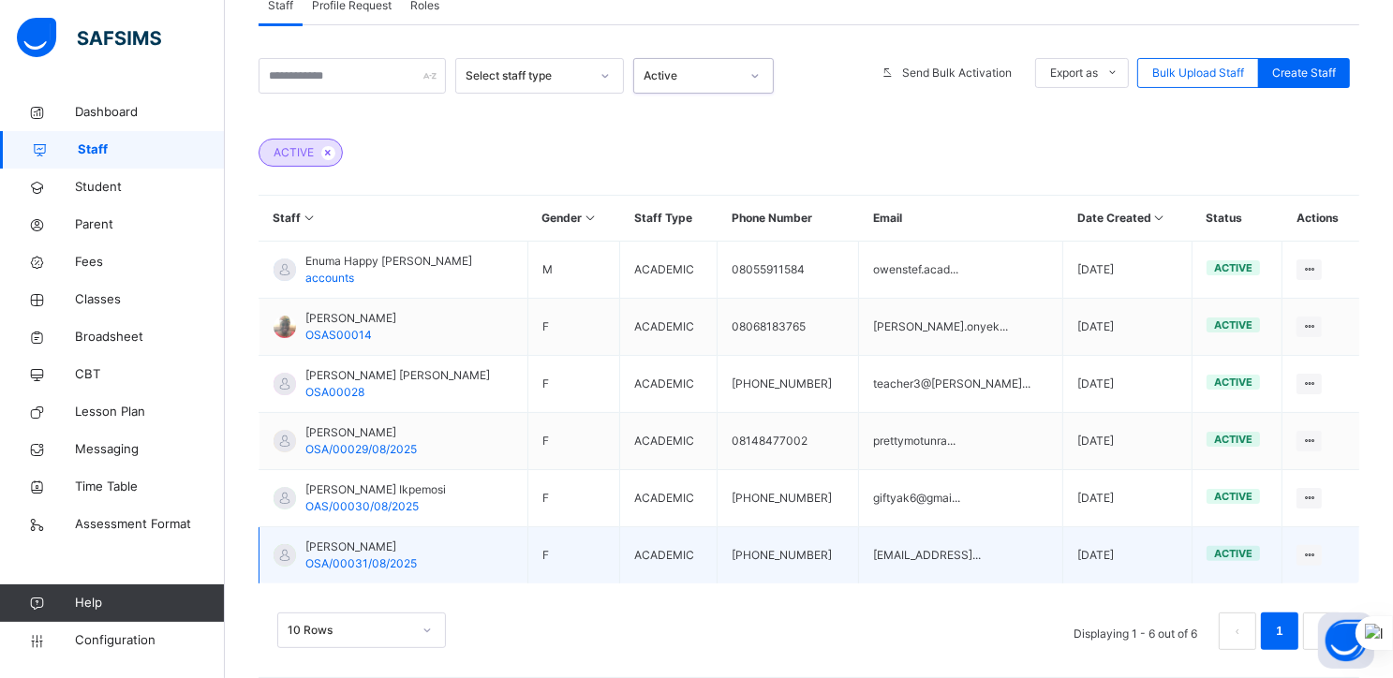
scroll to position [371, 0]
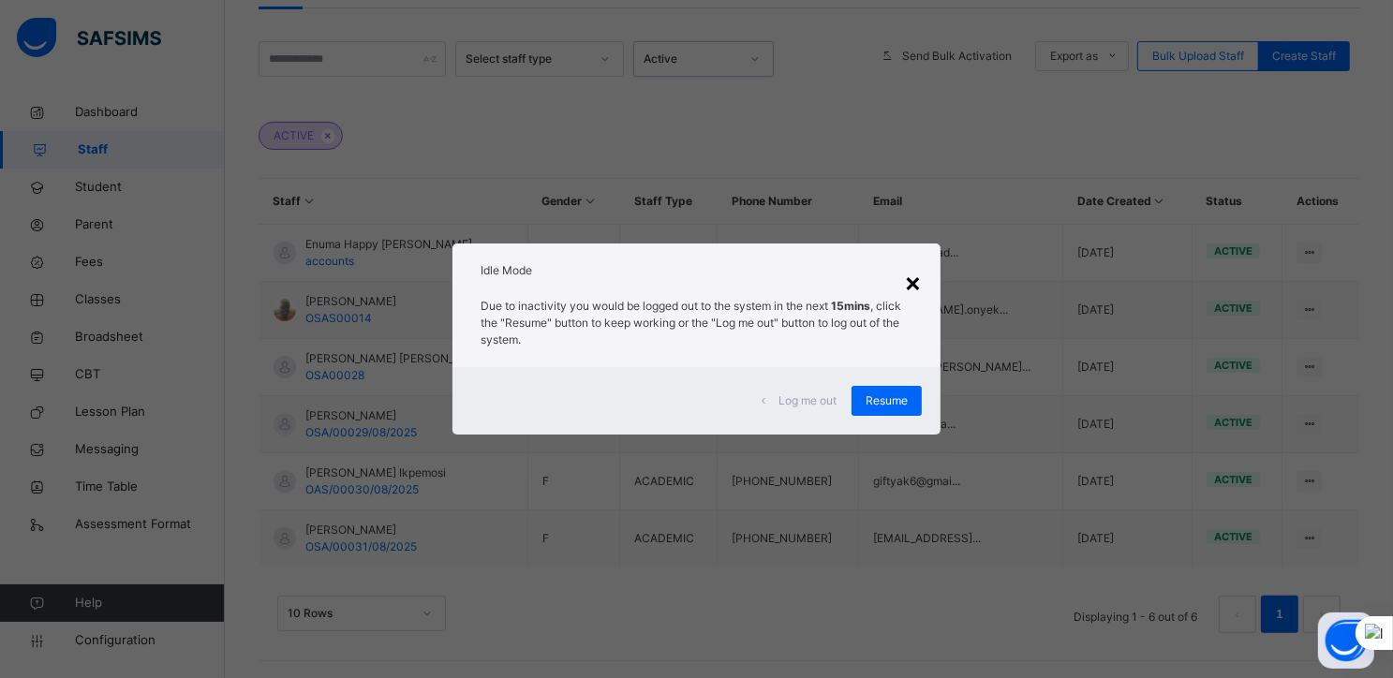
click at [914, 288] on div "×" at bounding box center [913, 281] width 18 height 39
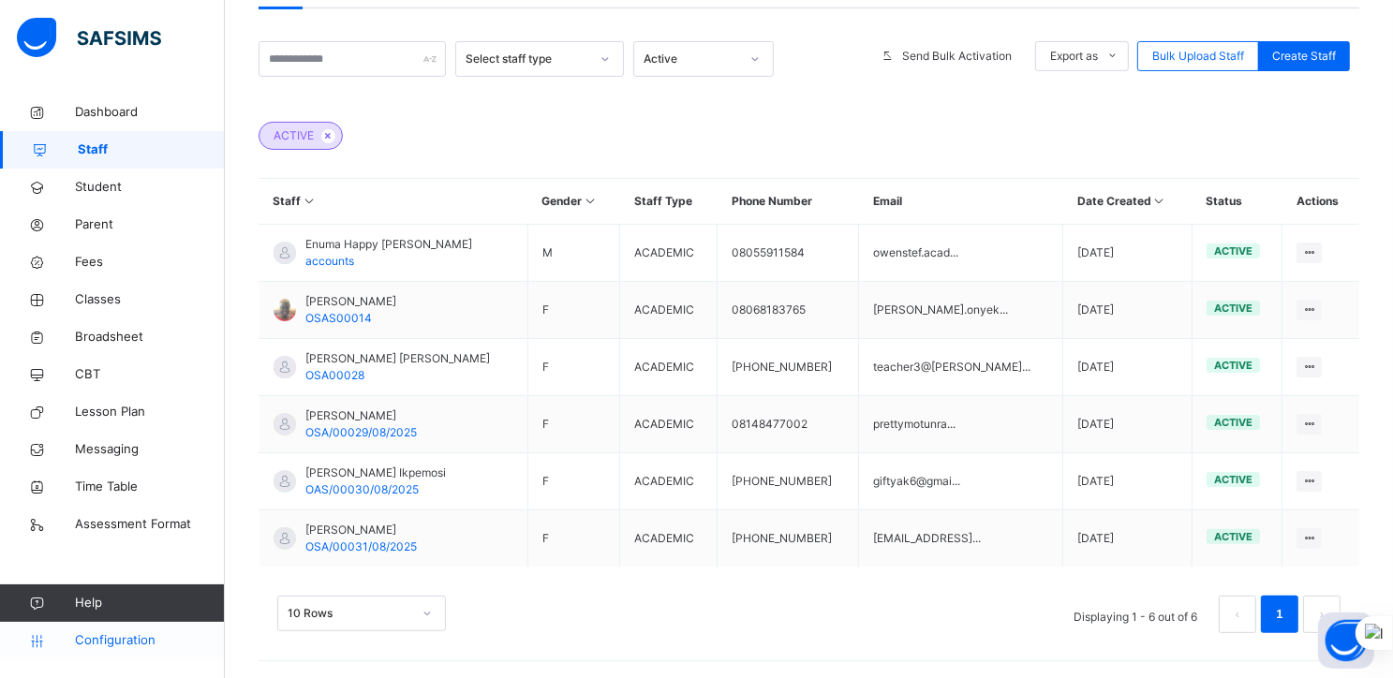
click at [124, 636] on span "Configuration" at bounding box center [149, 641] width 149 height 19
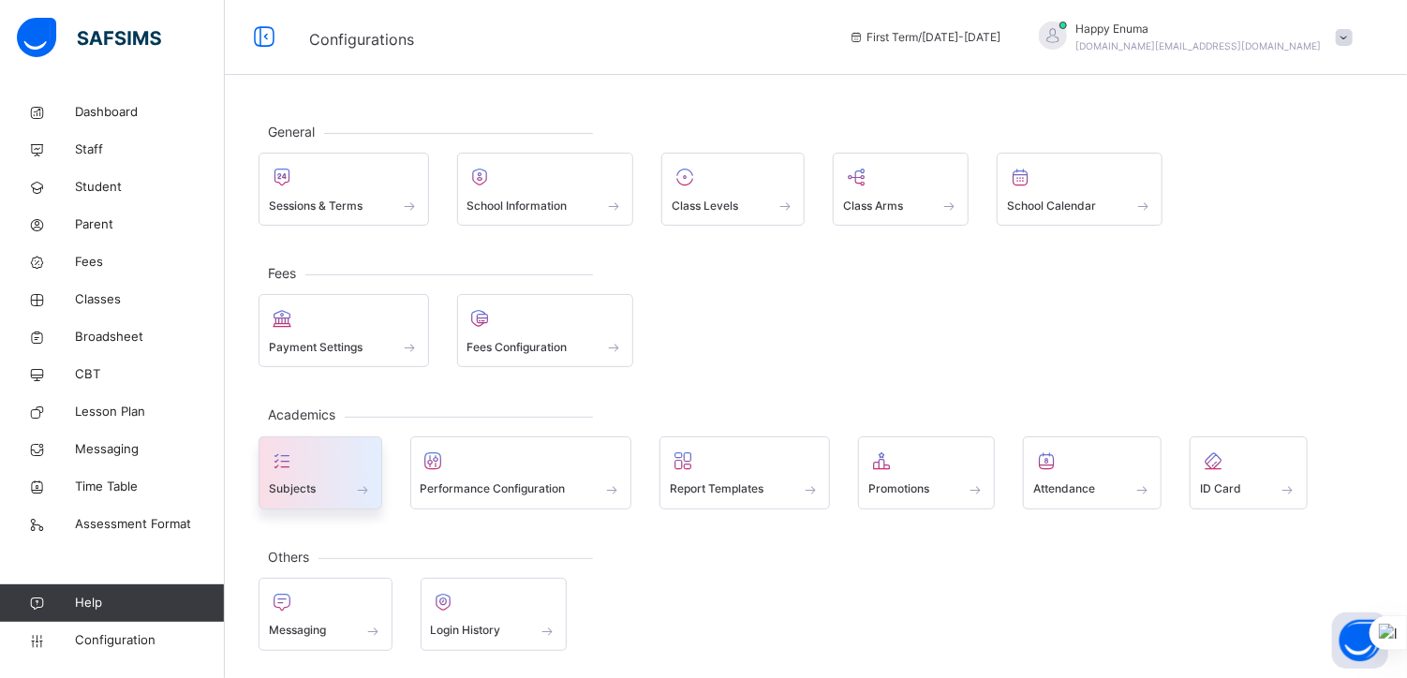
click at [311, 484] on span "Subjects" at bounding box center [292, 489] width 47 height 17
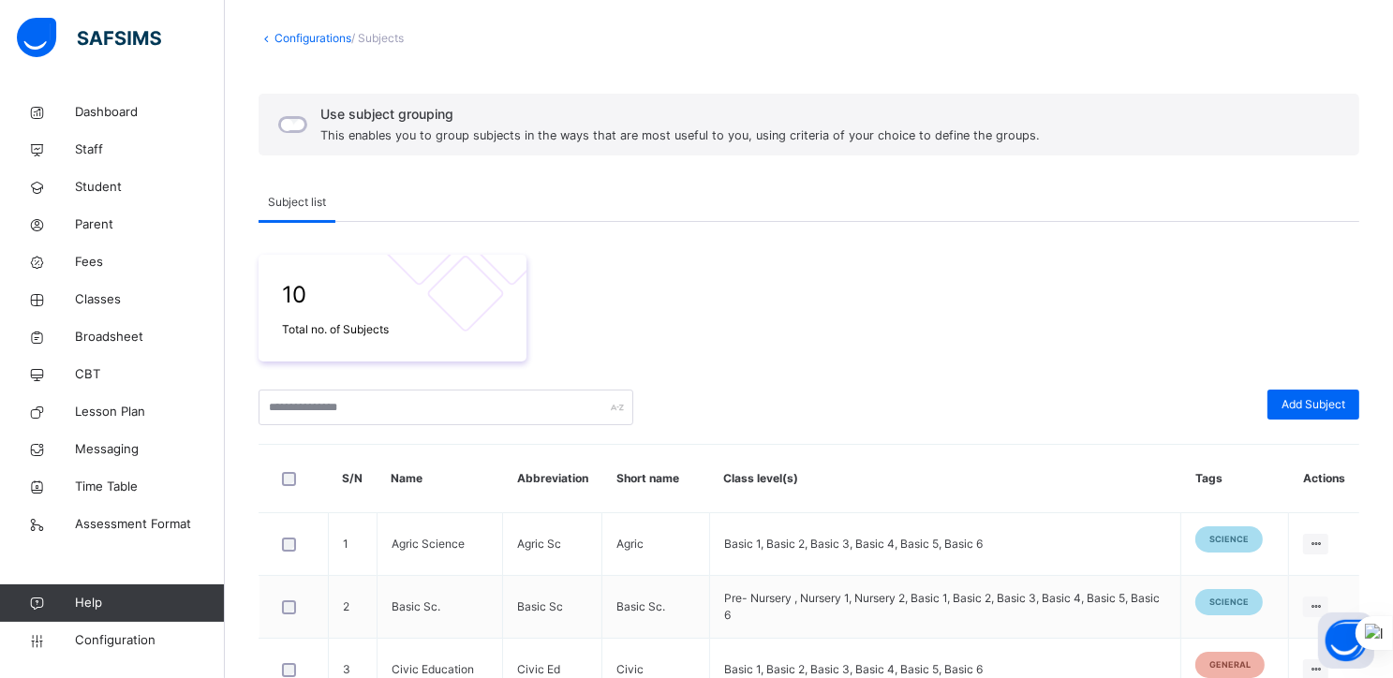
scroll to position [89, 0]
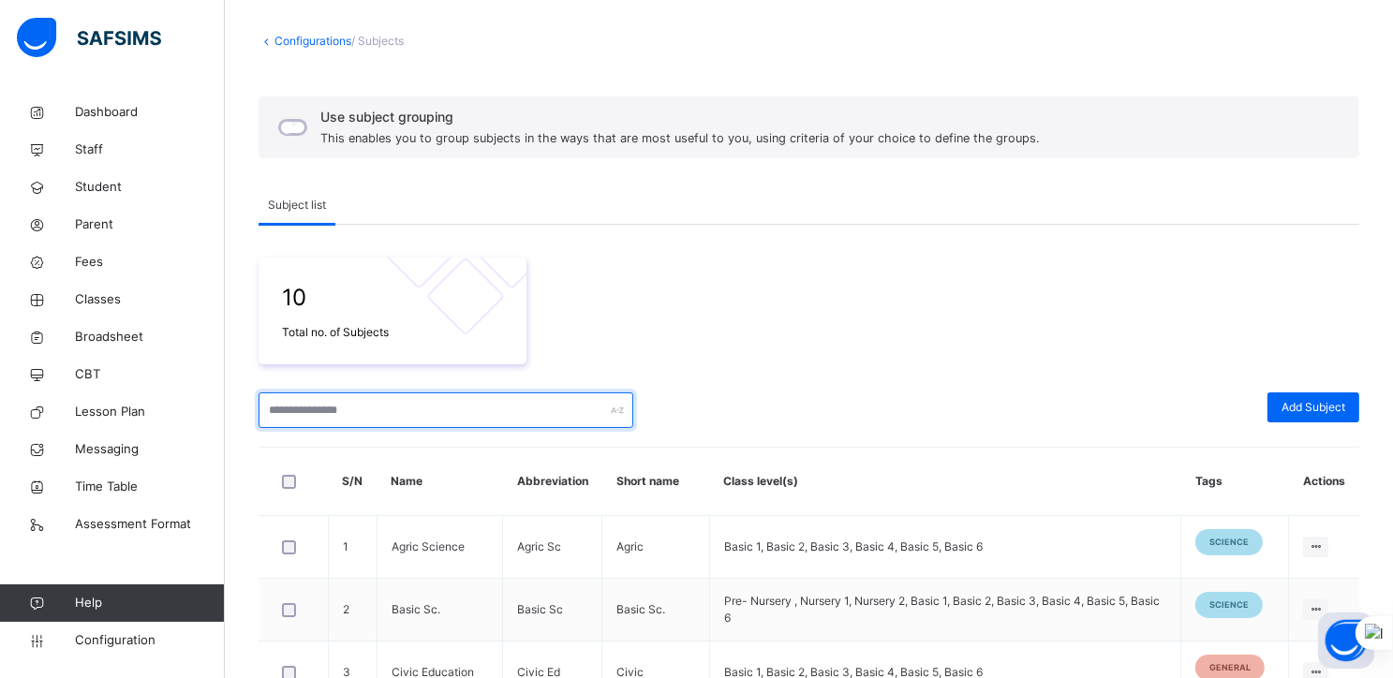
click at [415, 417] on input "text" at bounding box center [446, 411] width 375 height 36
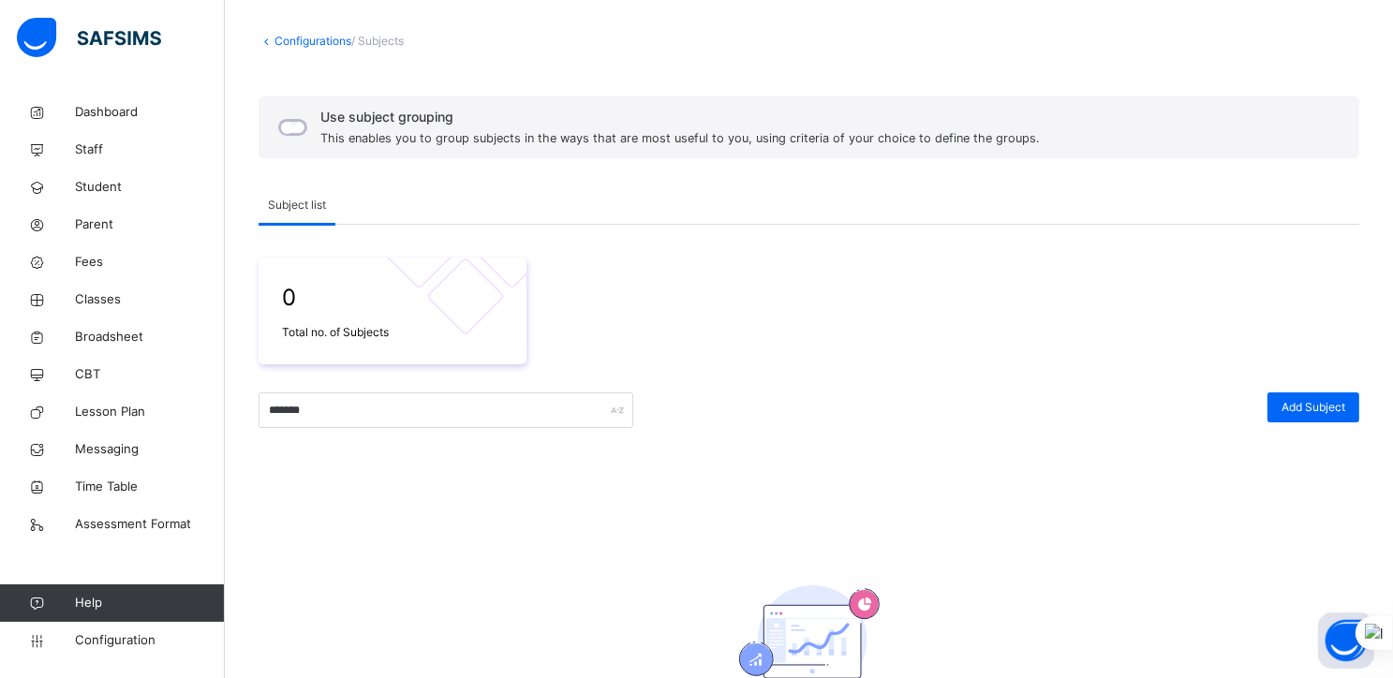
click at [869, 382] on span at bounding box center [809, 378] width 1101 height 28
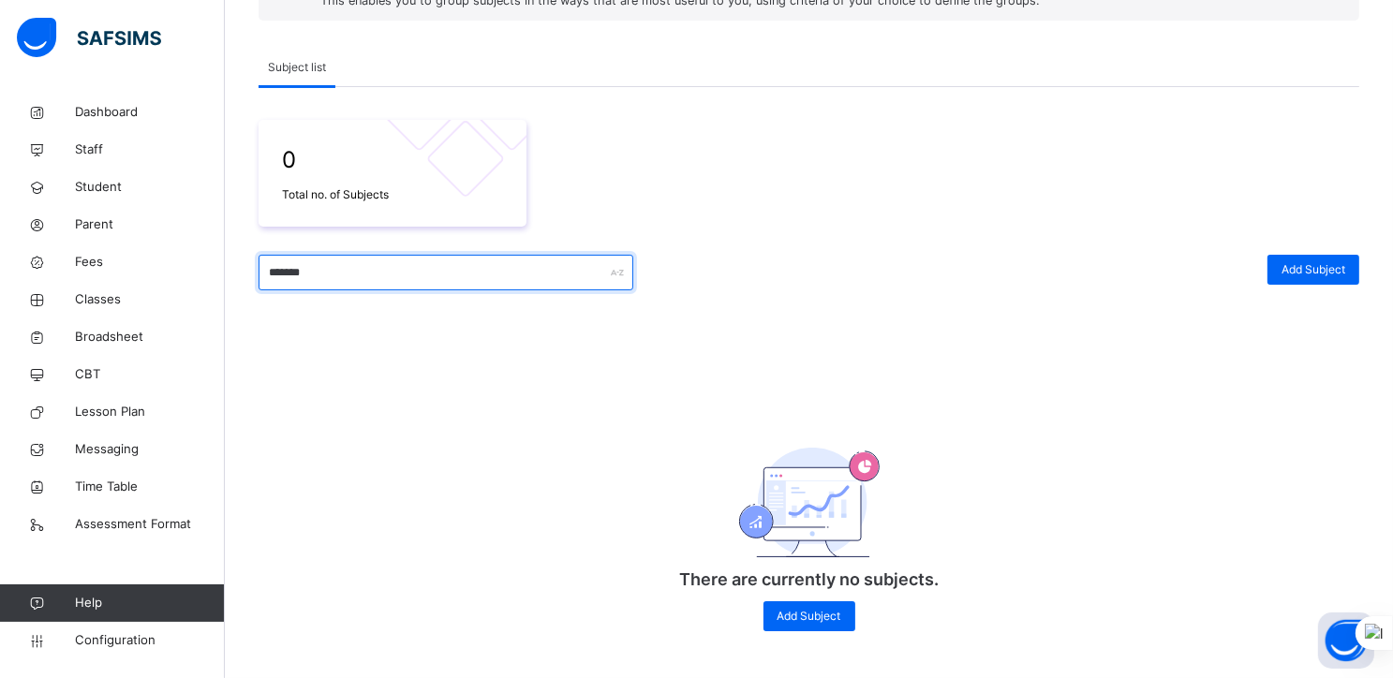
click at [393, 280] on input "*******" at bounding box center [446, 273] width 375 height 36
type input "*"
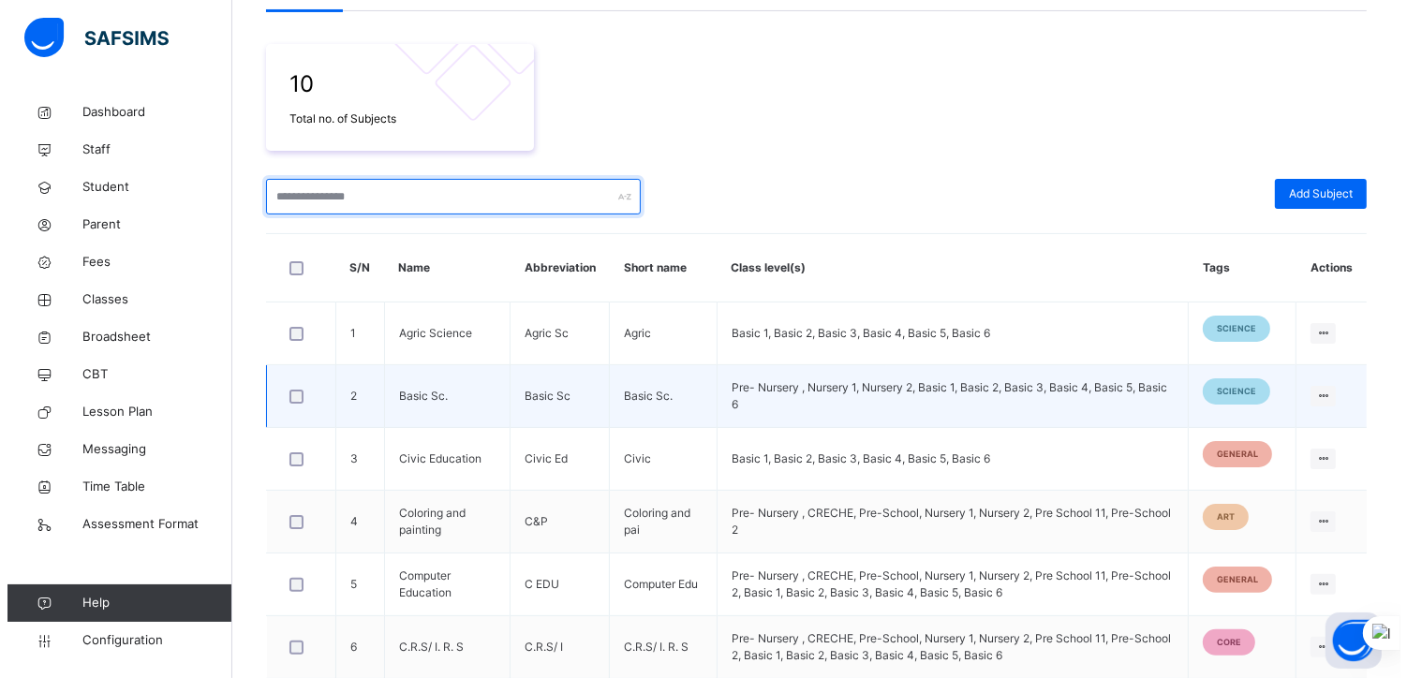
scroll to position [219, 0]
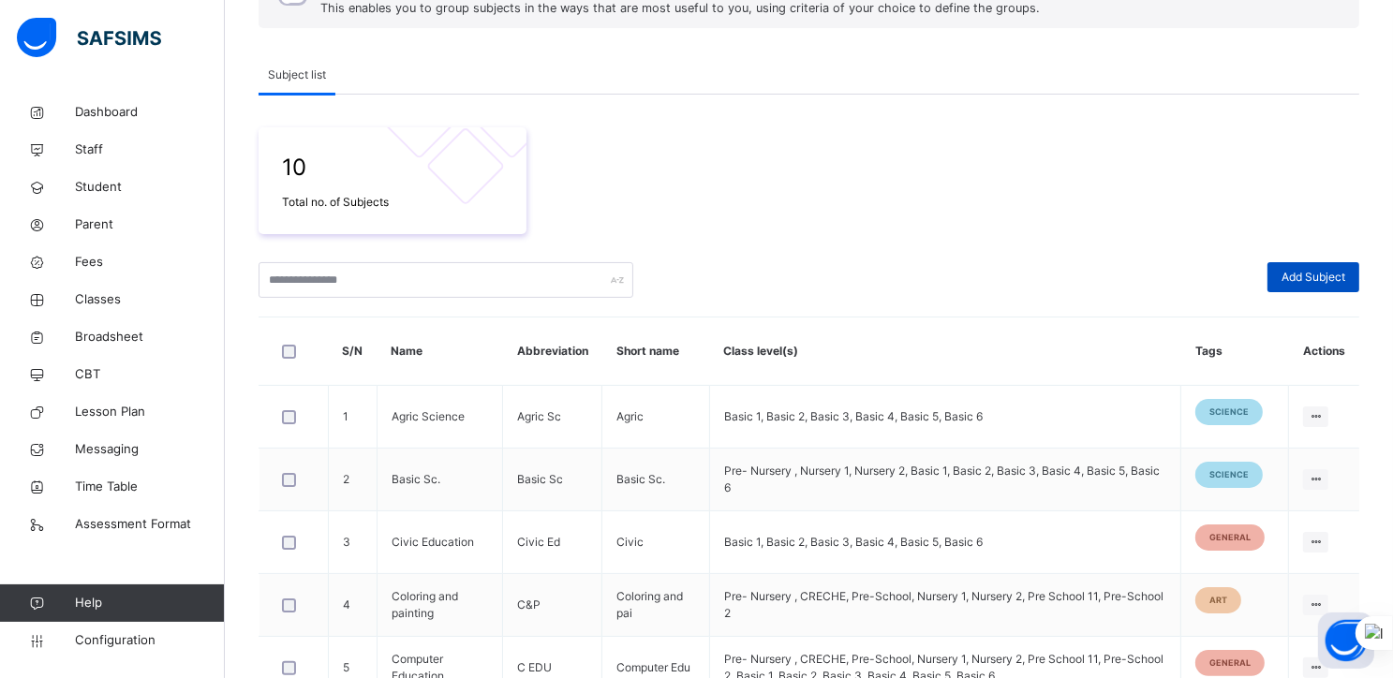
click at [1315, 276] on span "Add Subject" at bounding box center [1314, 277] width 64 height 17
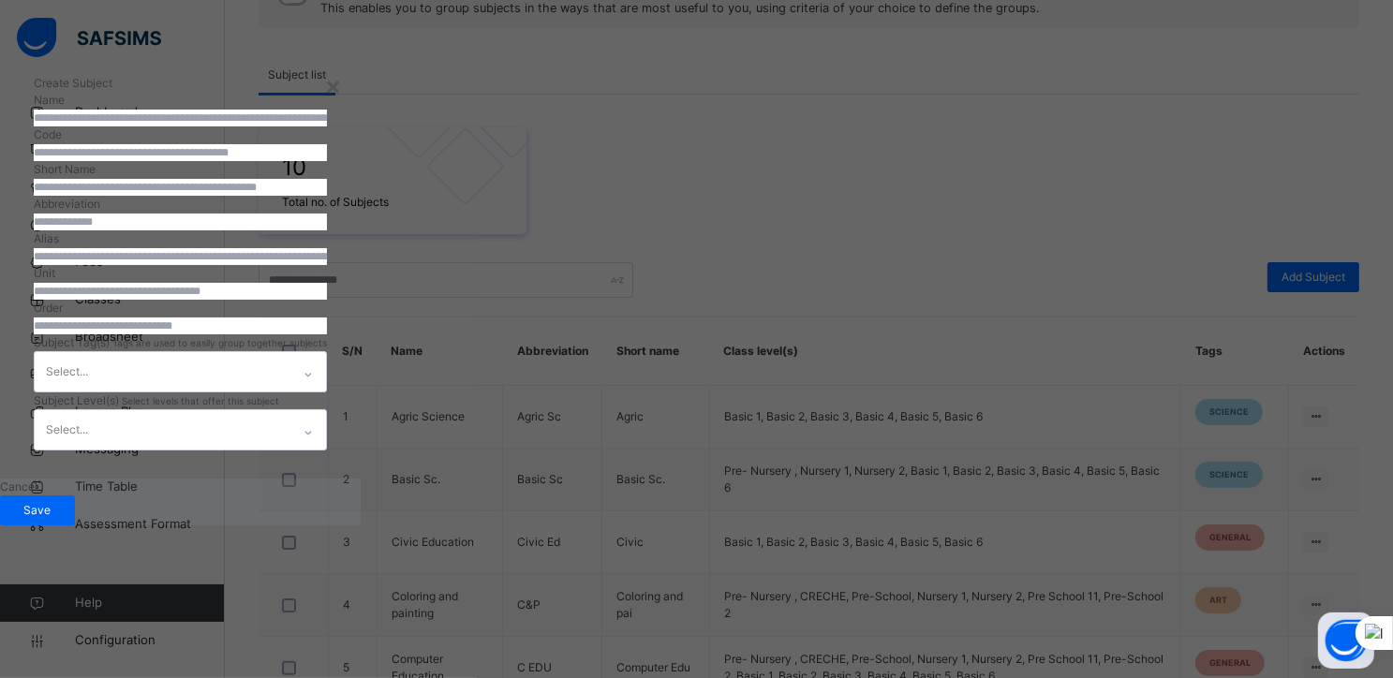
click at [327, 126] on input "text" at bounding box center [180, 118] width 293 height 17
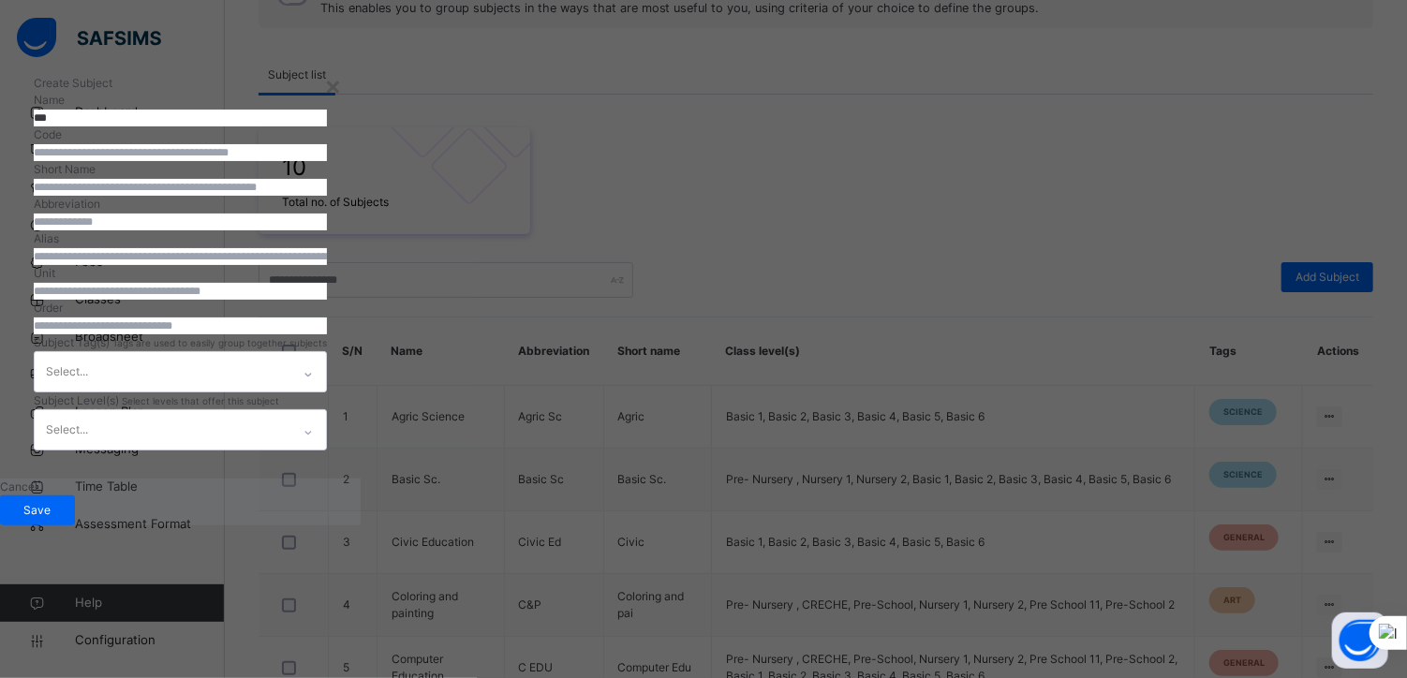
scroll to position [0, 0]
type input "*******"
click at [327, 161] on input "text" at bounding box center [180, 152] width 293 height 17
click at [327, 196] on input "text" at bounding box center [180, 187] width 293 height 17
click at [88, 390] on div "Select..." at bounding box center [67, 372] width 42 height 36
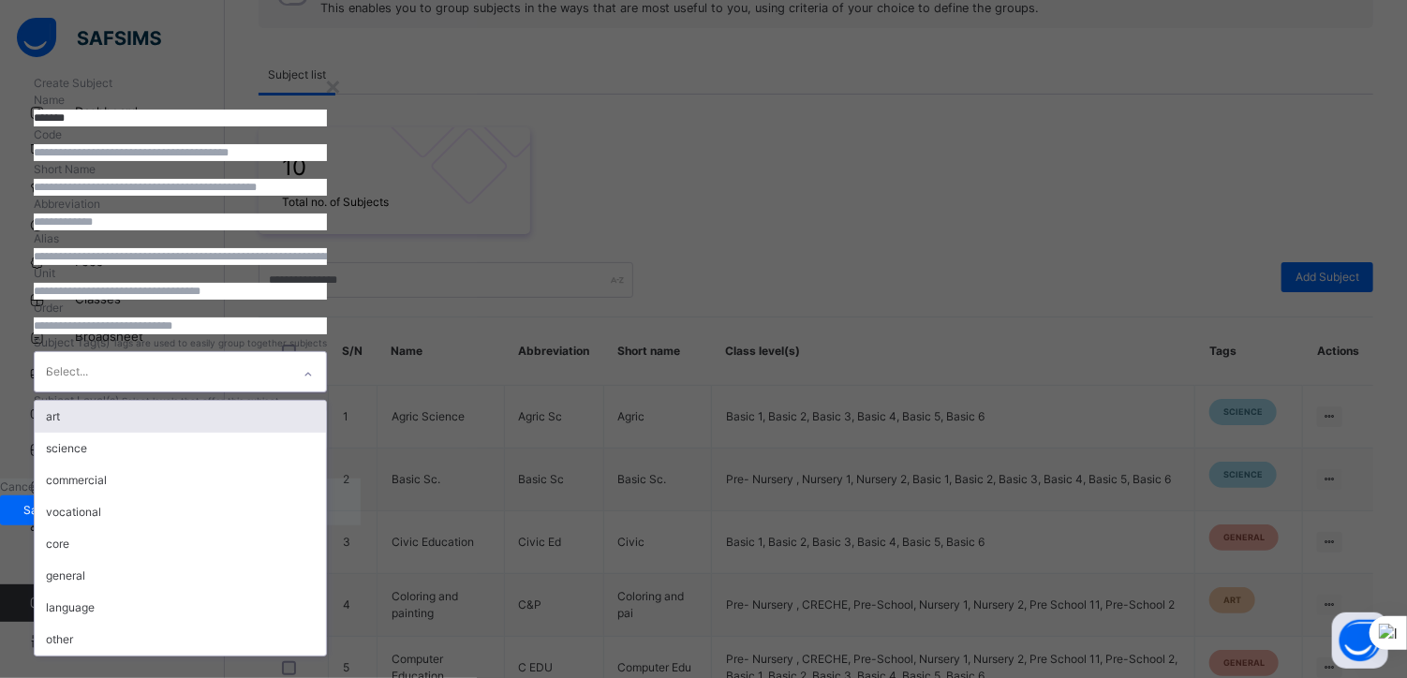
scroll to position [219, 0]
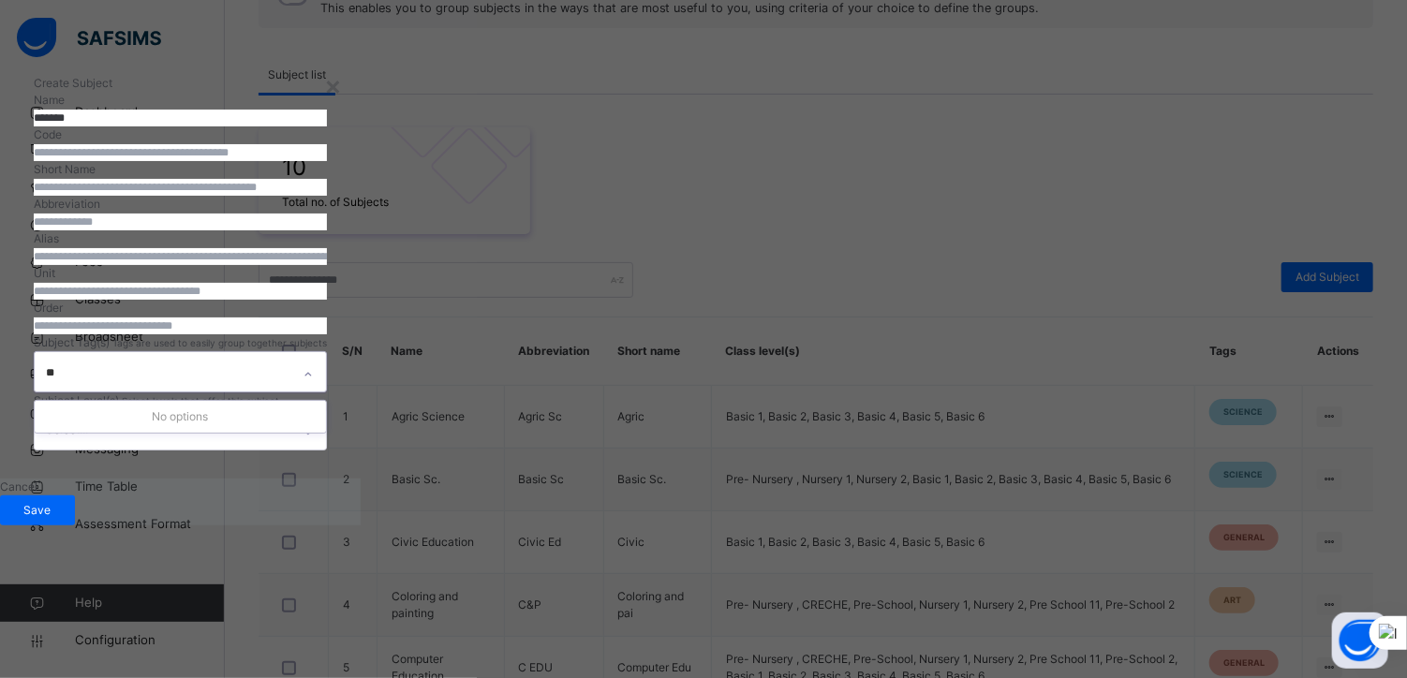
type input "*"
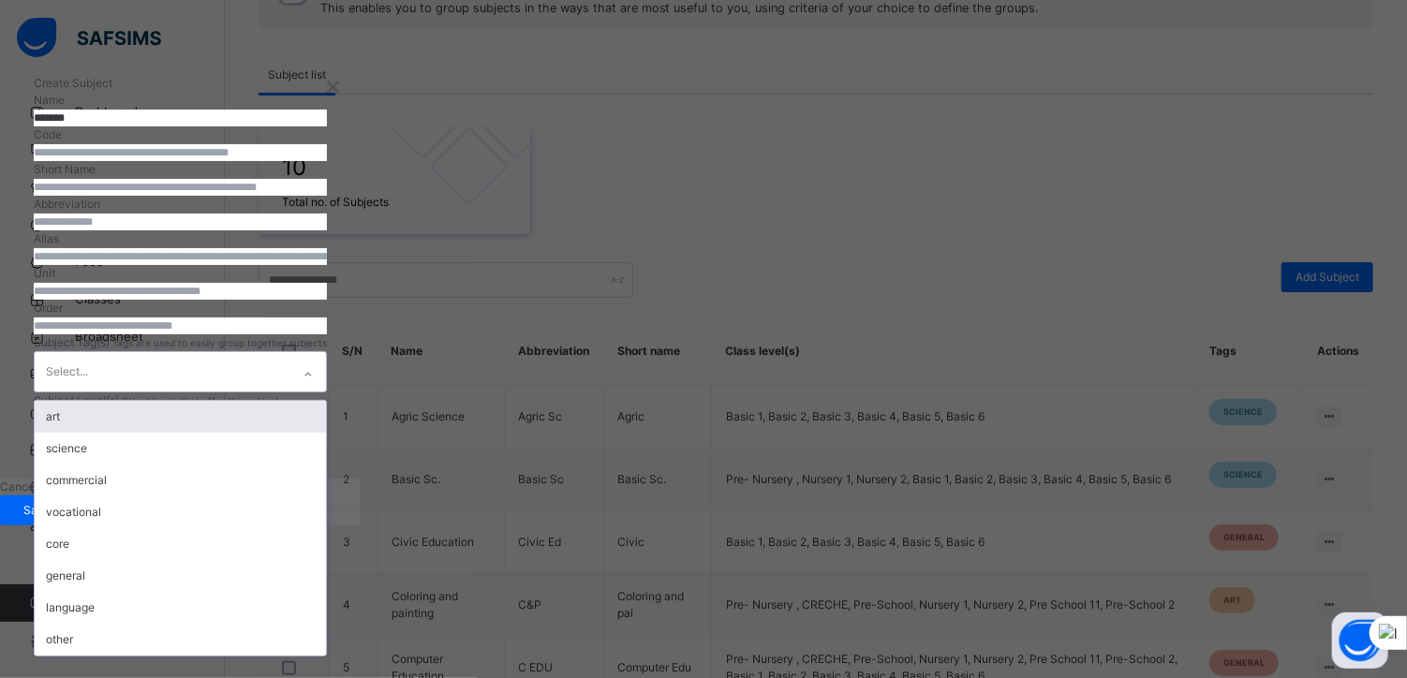
scroll to position [220, 0]
click at [361, 361] on div "Create Subject Name ******* Code Short Name Abbreviation Alias Unit Order Subje…" at bounding box center [180, 263] width 361 height 432
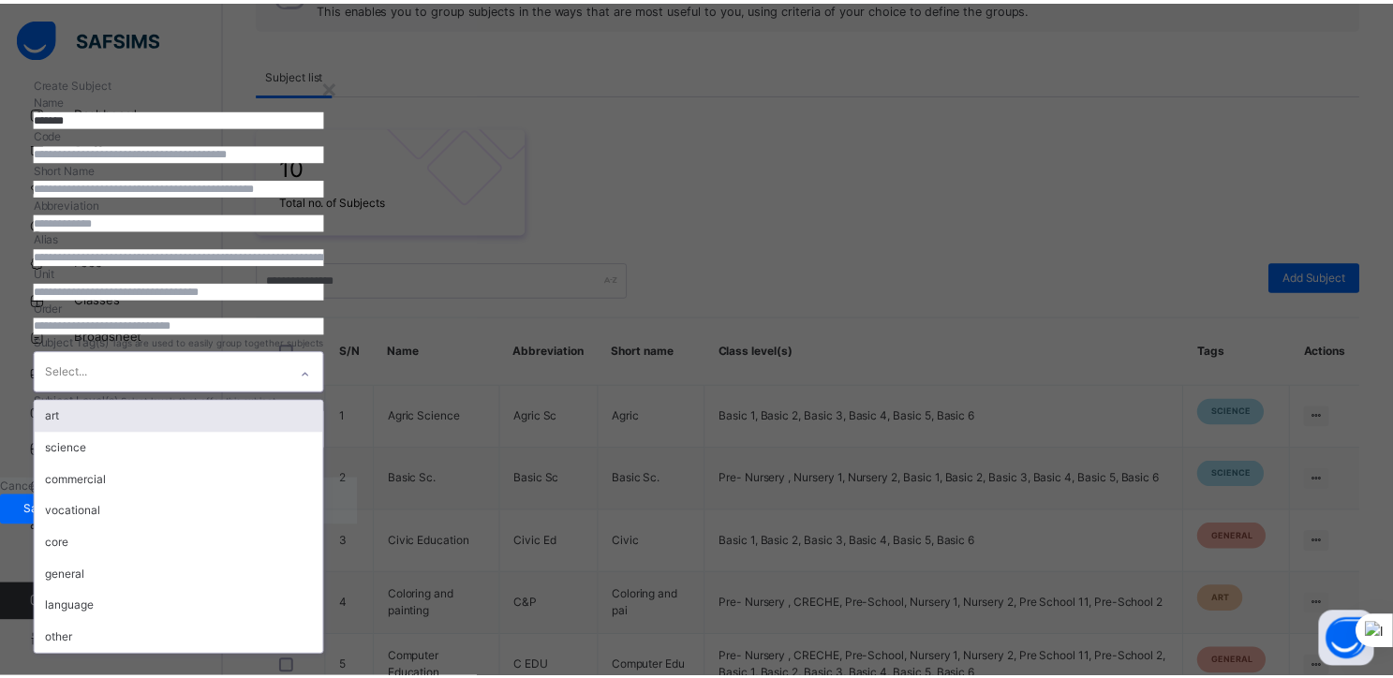
scroll to position [219, 0]
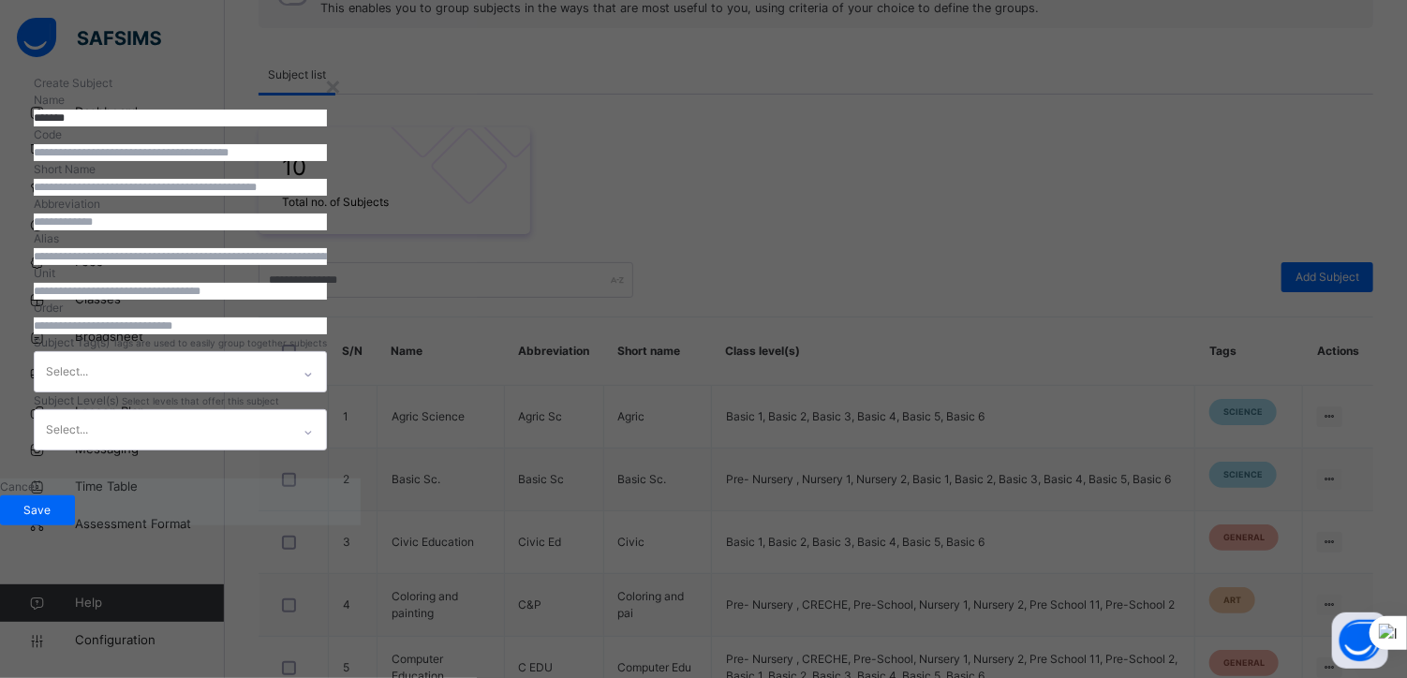
click at [37, 494] on span "Cancel" at bounding box center [18, 487] width 37 height 14
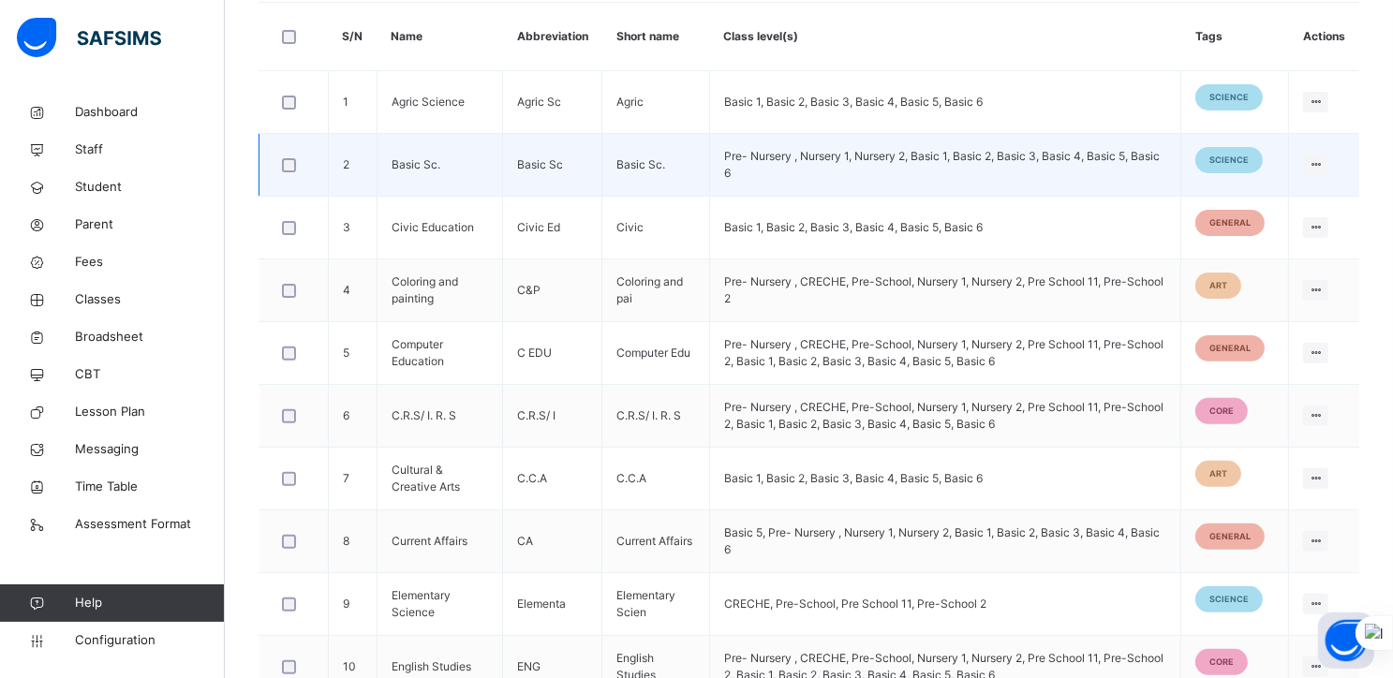
scroll to position [636, 0]
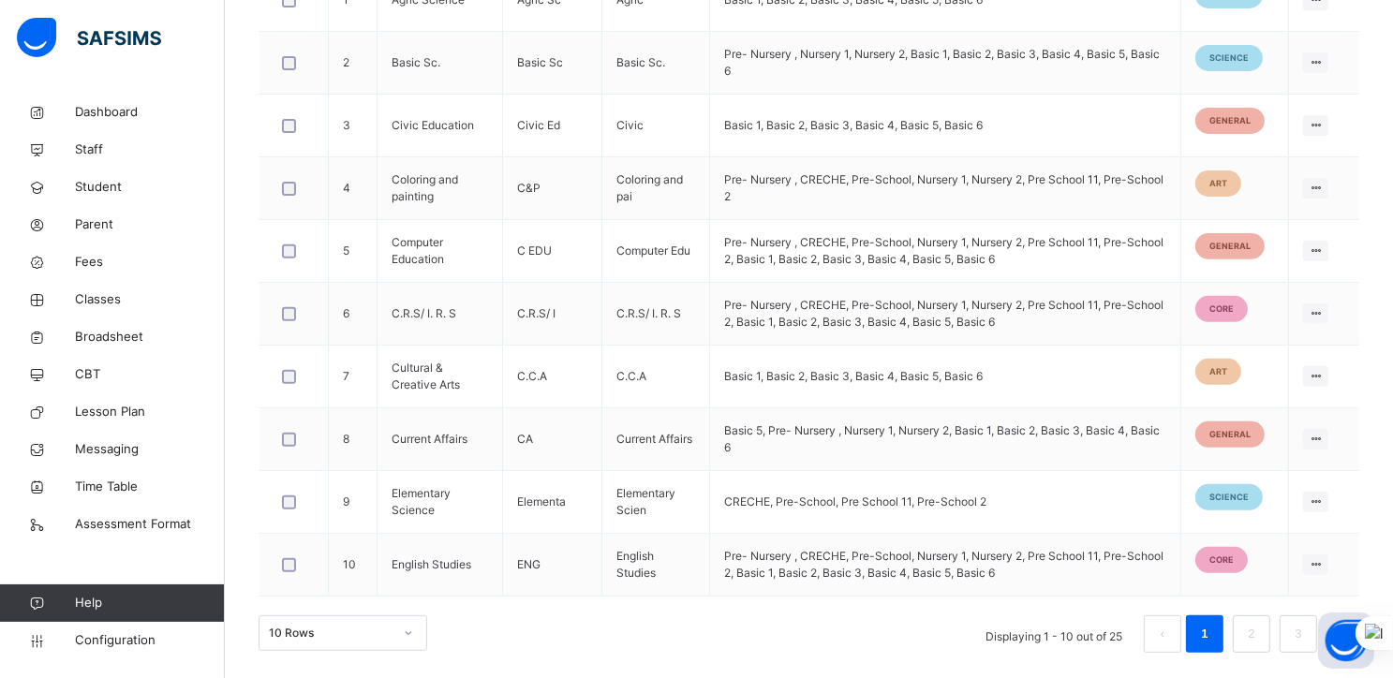
click at [404, 632] on div "10 Rows" at bounding box center [343, 634] width 169 height 36
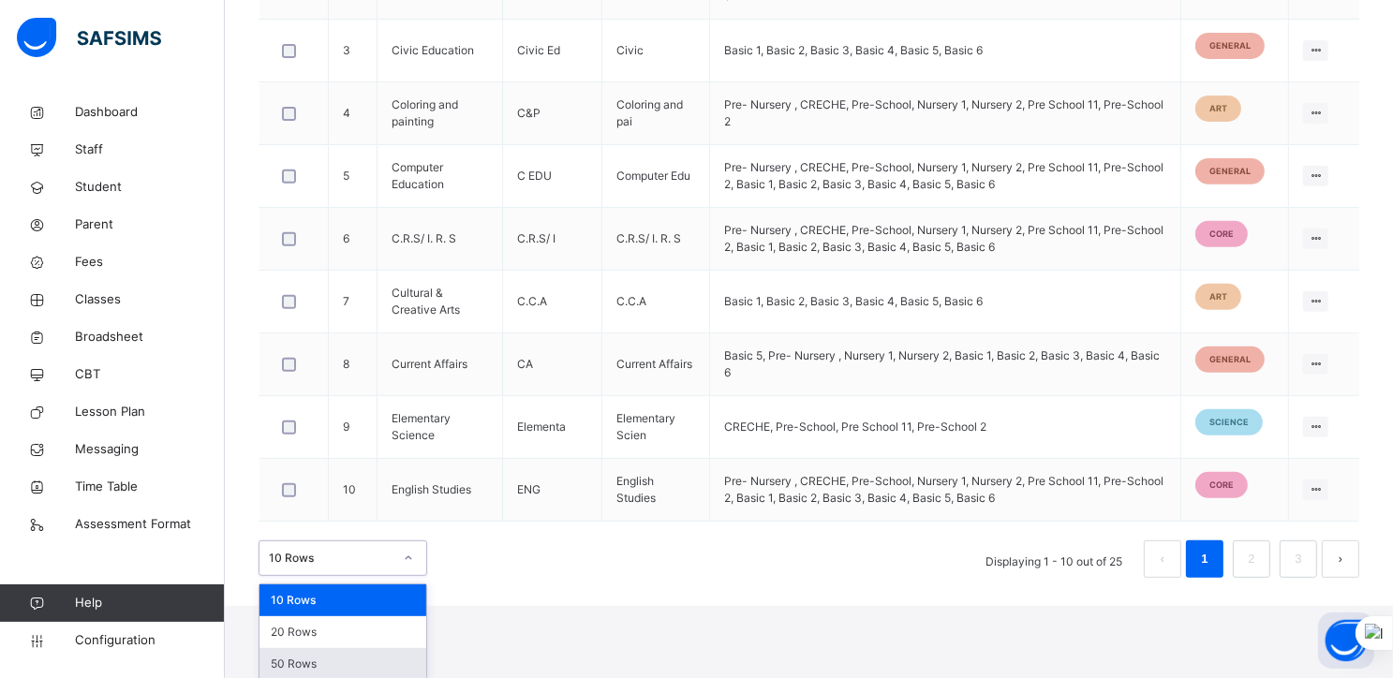
click at [346, 662] on div "50 Rows" at bounding box center [343, 664] width 167 height 32
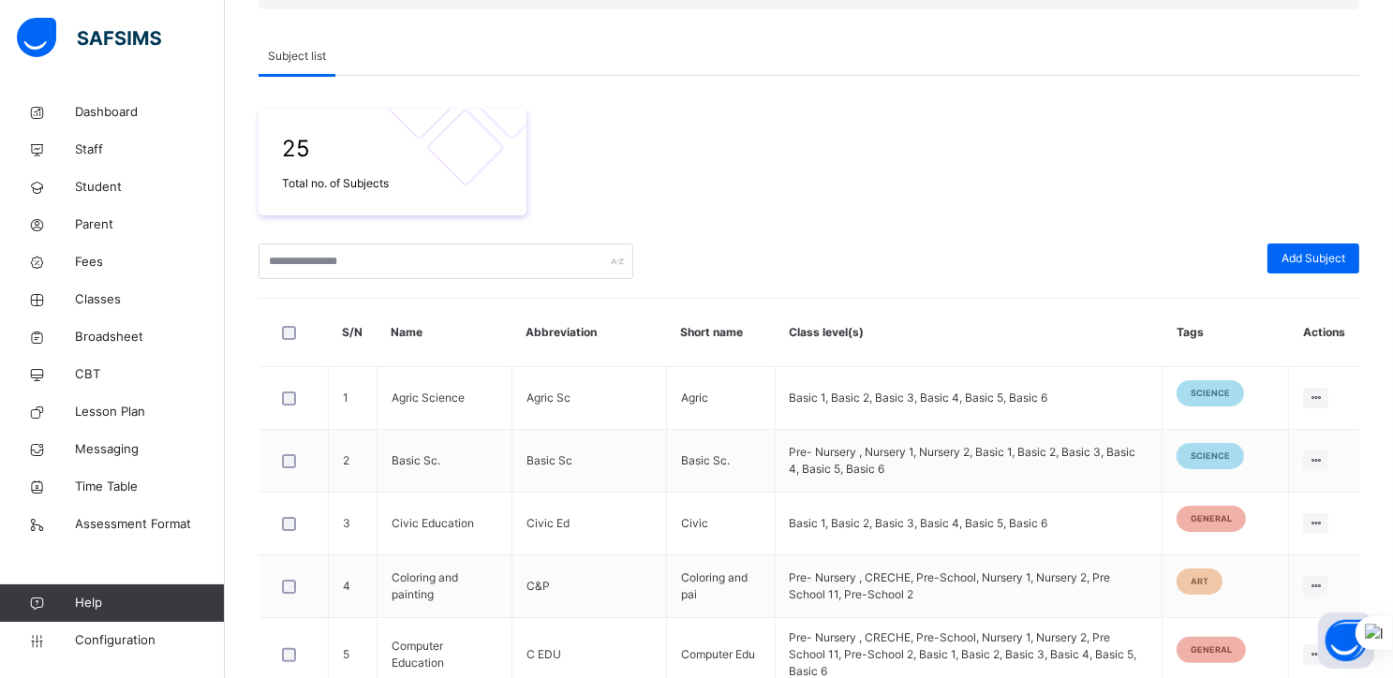
scroll to position [0, 0]
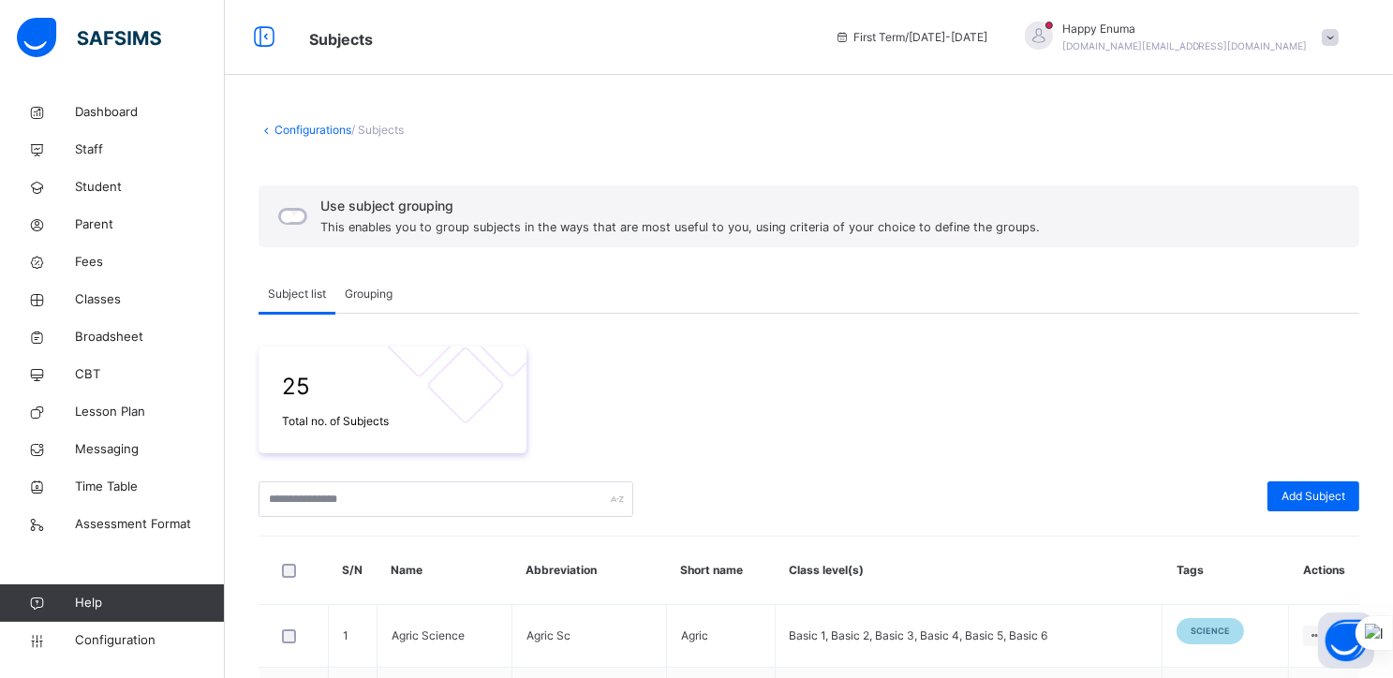
click at [379, 289] on span "Grouping" at bounding box center [369, 294] width 48 height 17
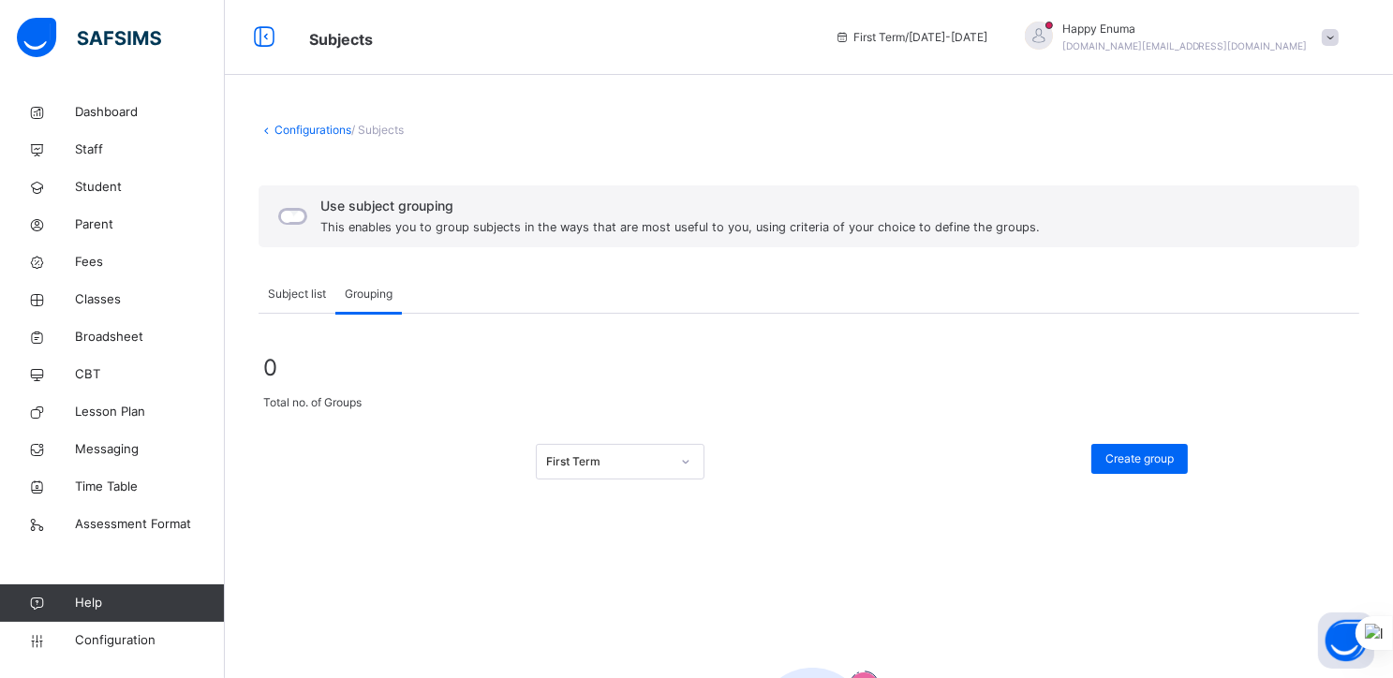
click at [275, 289] on span "Subject list" at bounding box center [297, 294] width 58 height 17
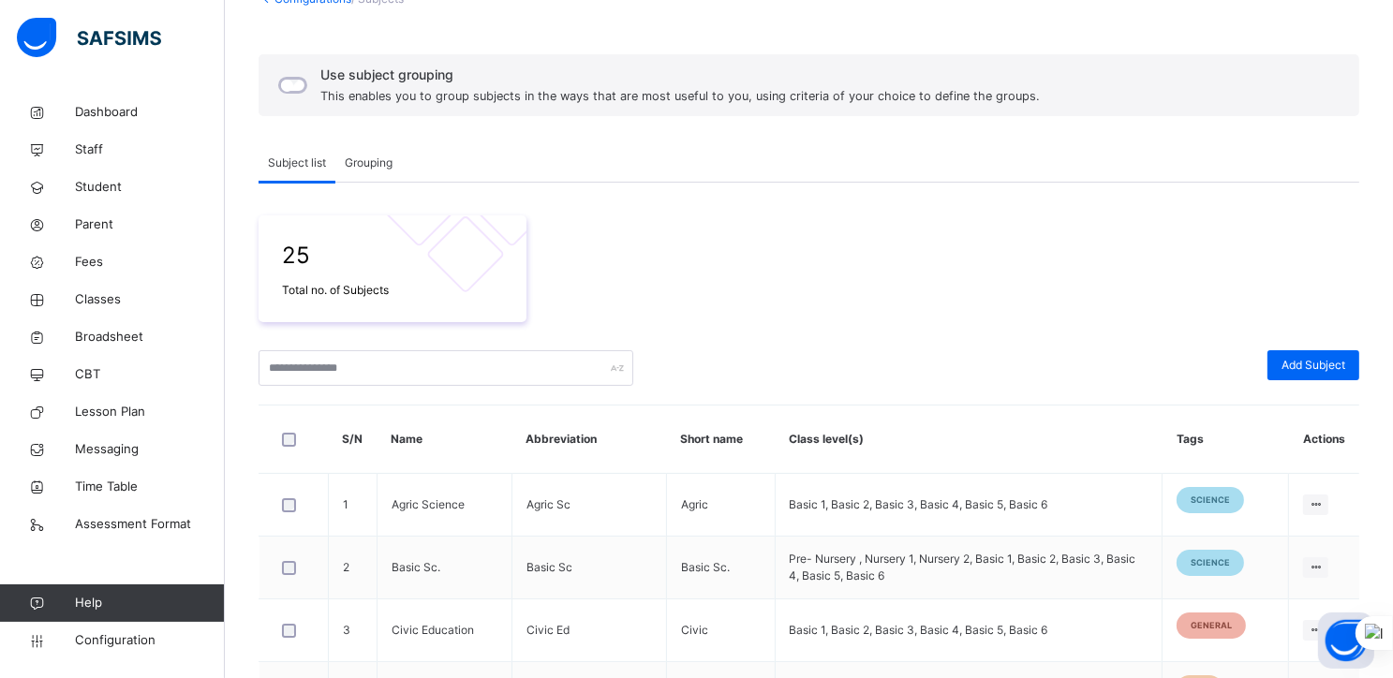
scroll to position [131, 0]
click at [325, 373] on input "text" at bounding box center [446, 368] width 375 height 36
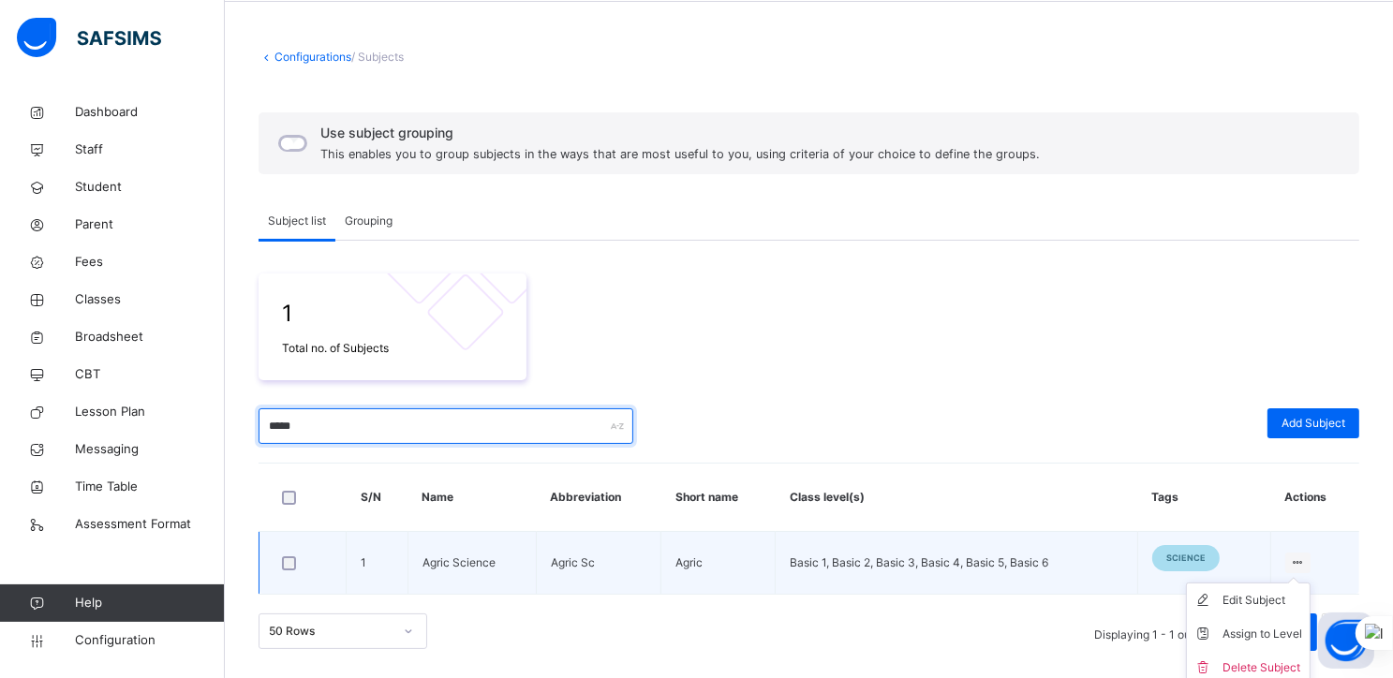
scroll to position [79, 0]
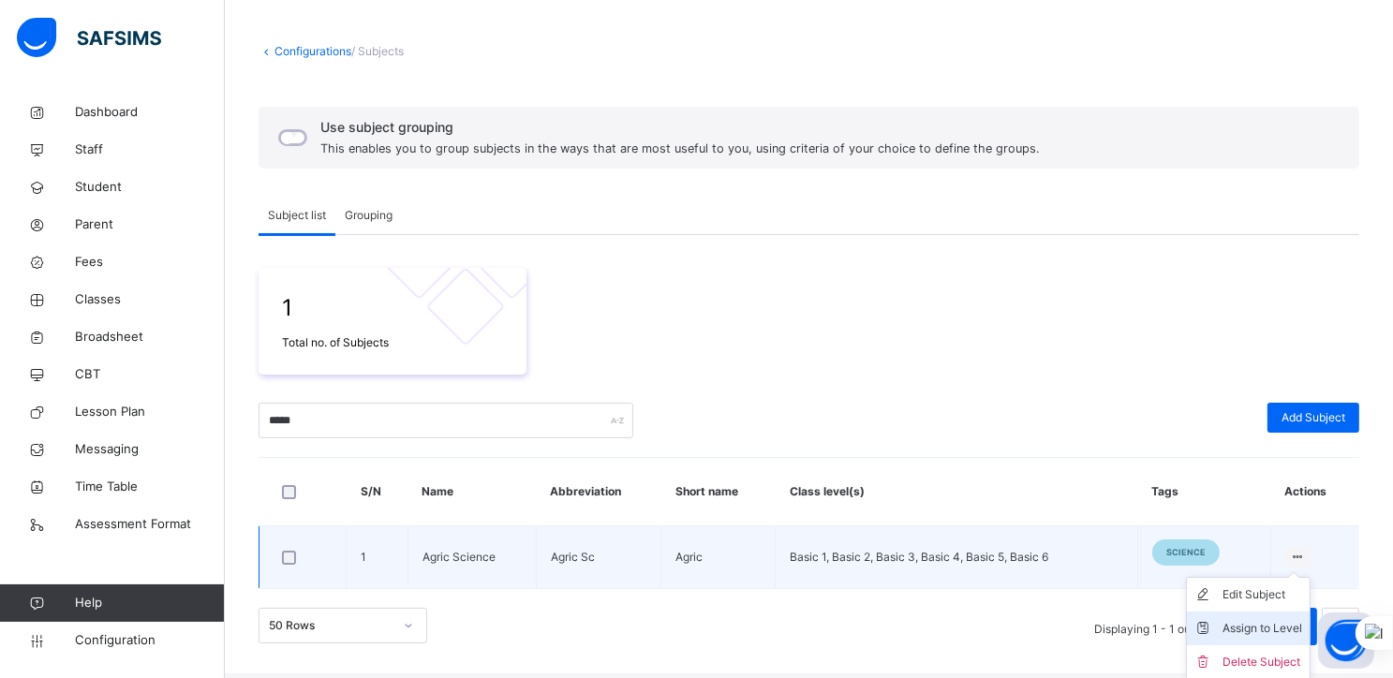
click at [1270, 620] on div "Assign to Level" at bounding box center [1263, 628] width 80 height 19
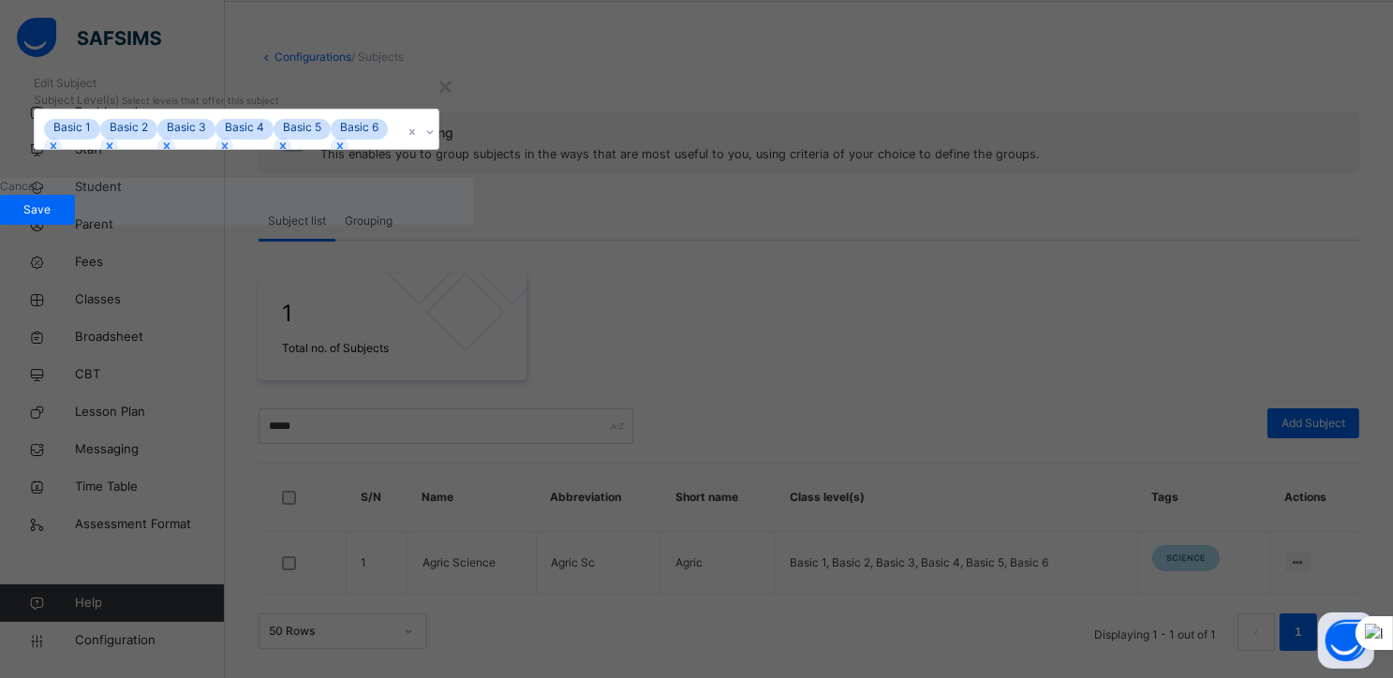
click at [403, 149] on div "Basic 1 Basic 2 Basic 3 Basic 4 Basic 5 Basic 6" at bounding box center [219, 129] width 368 height 39
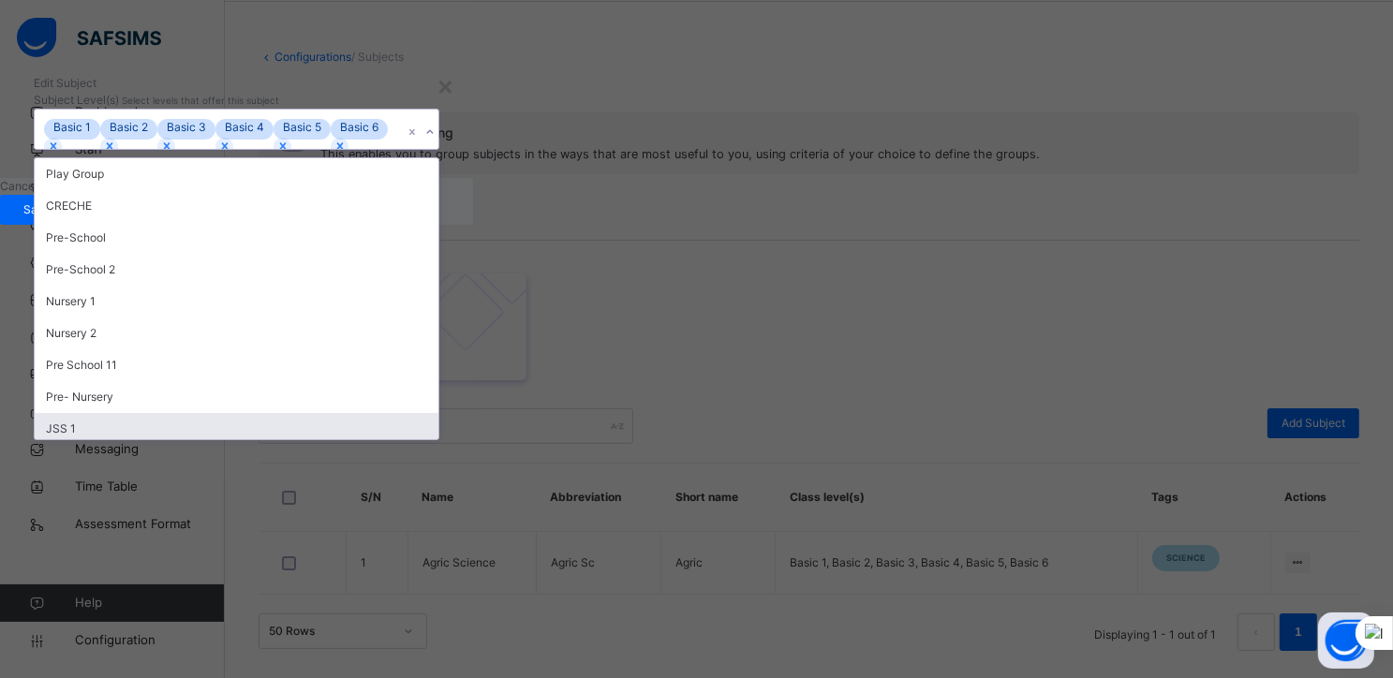
click at [438, 445] on div "JSS 1" at bounding box center [237, 429] width 404 height 32
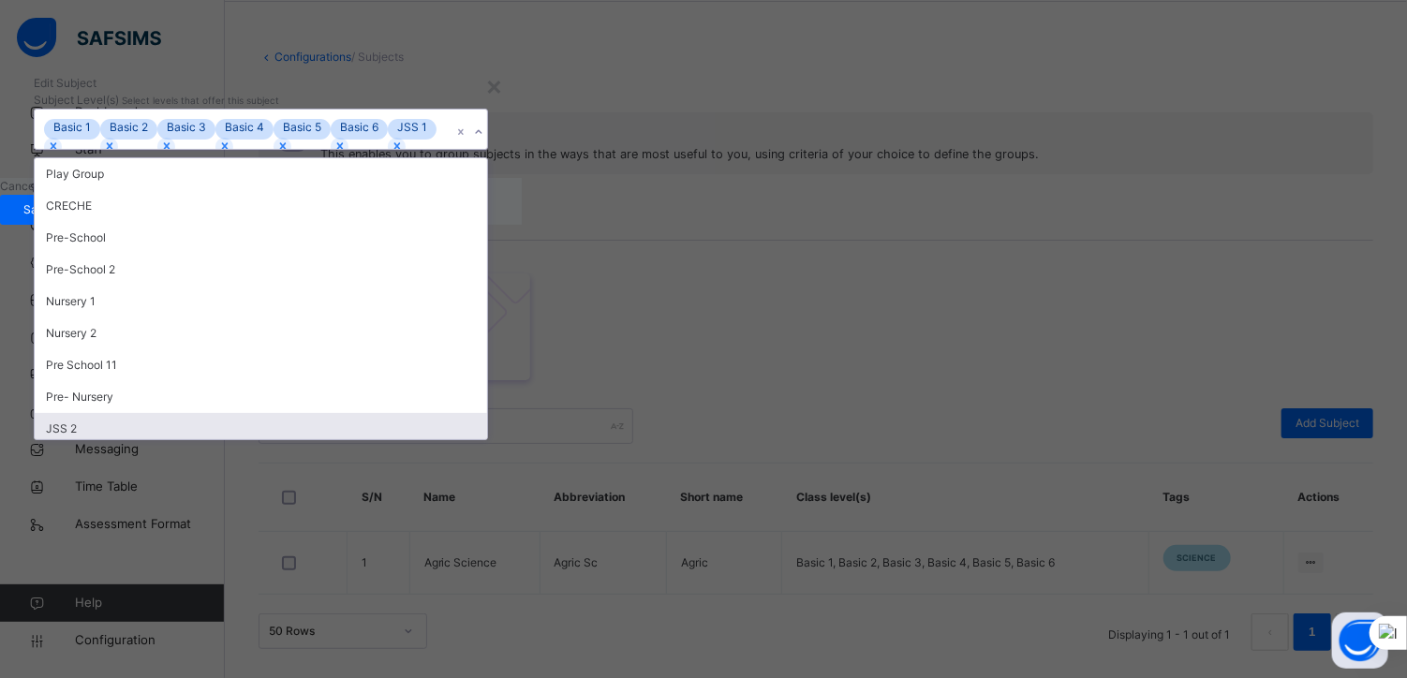
click at [476, 445] on div "JSS 2" at bounding box center [261, 429] width 453 height 32
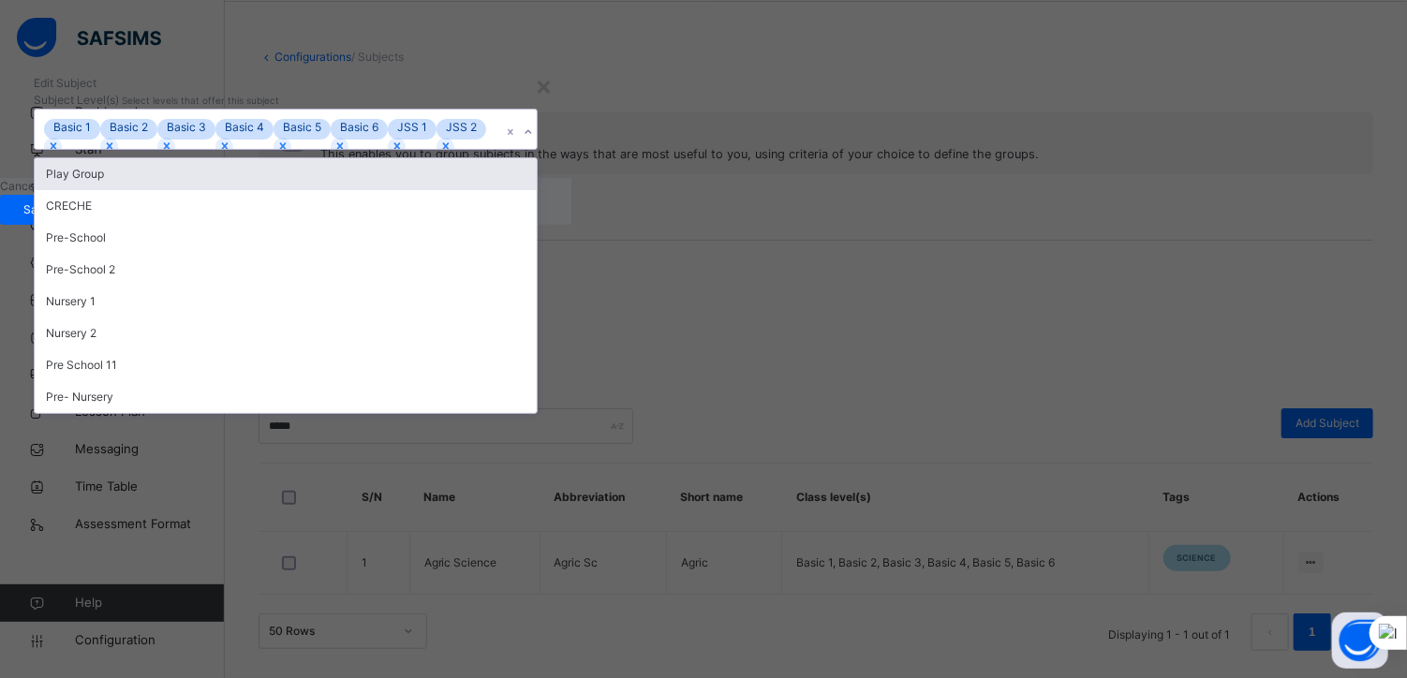
click at [538, 92] on div "Edit Subject" at bounding box center [286, 83] width 504 height 17
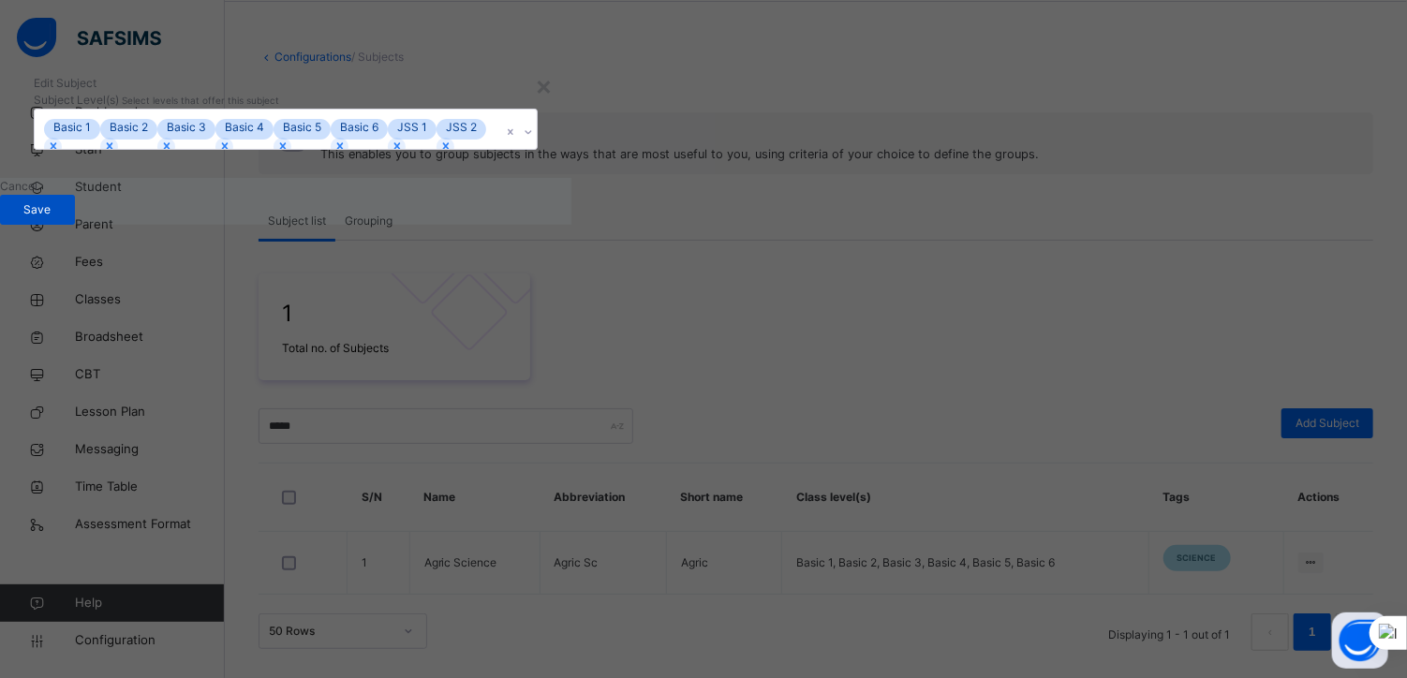
click at [61, 218] on span "Save" at bounding box center [37, 209] width 47 height 17
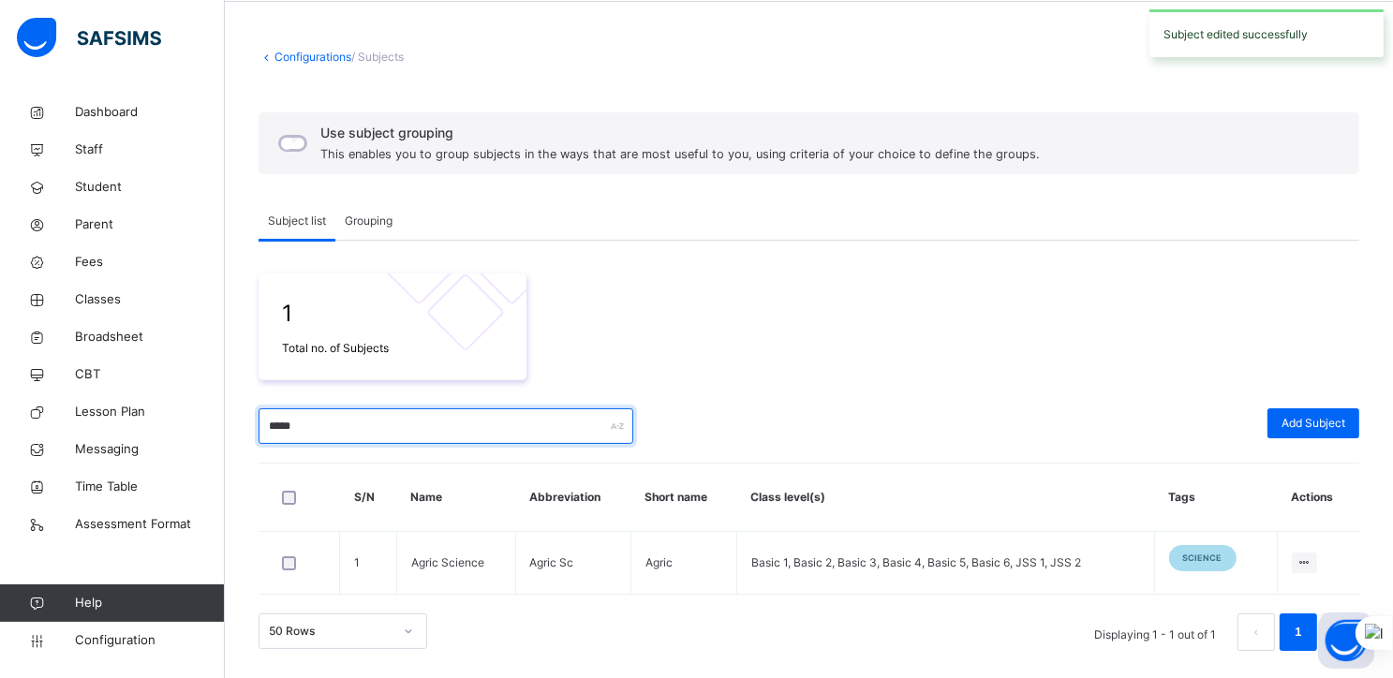
click at [355, 438] on input "*****" at bounding box center [446, 427] width 375 height 36
type input "*"
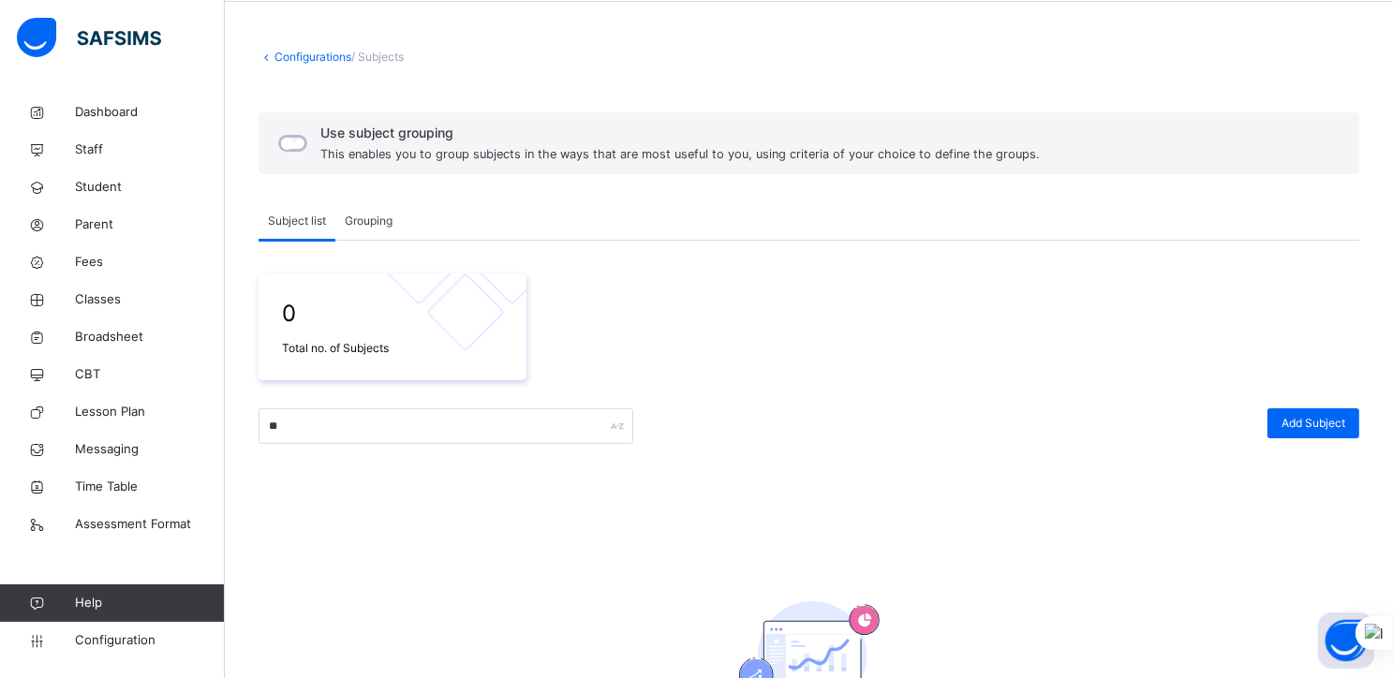
click at [794, 426] on div at bounding box center [951, 427] width 616 height 36
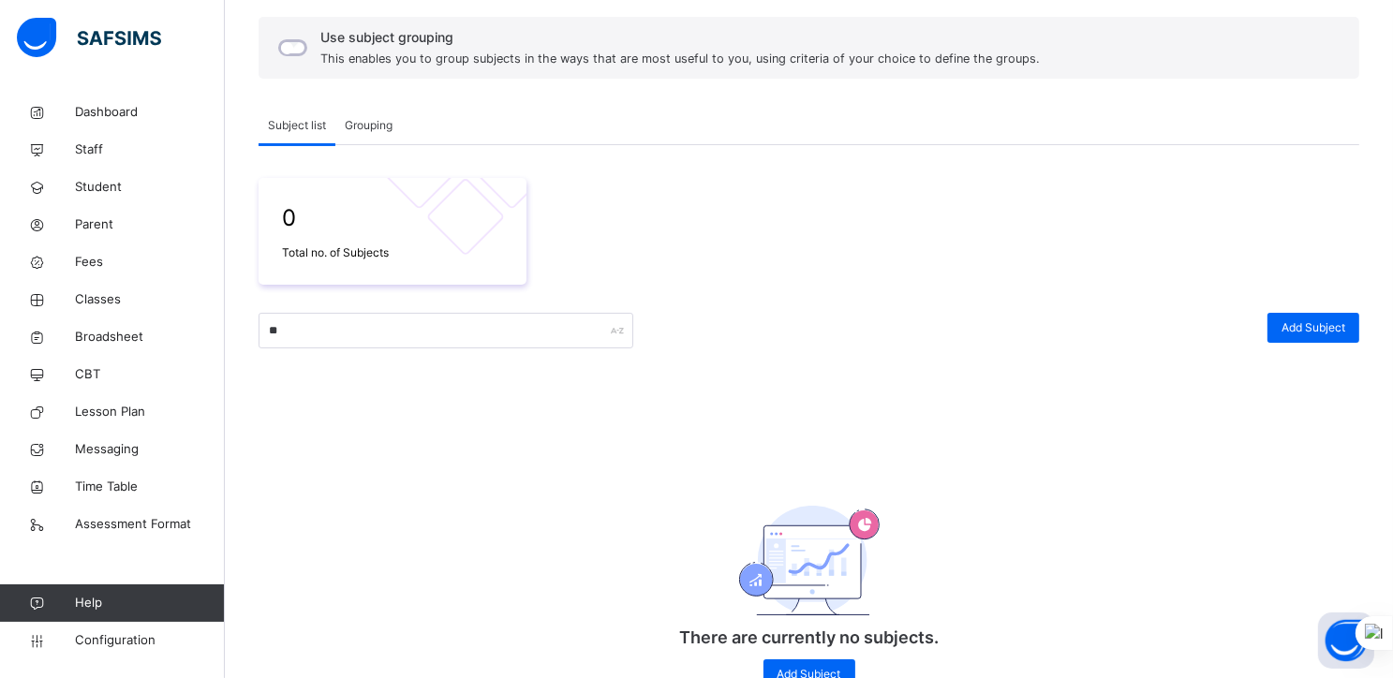
scroll to position [168, 0]
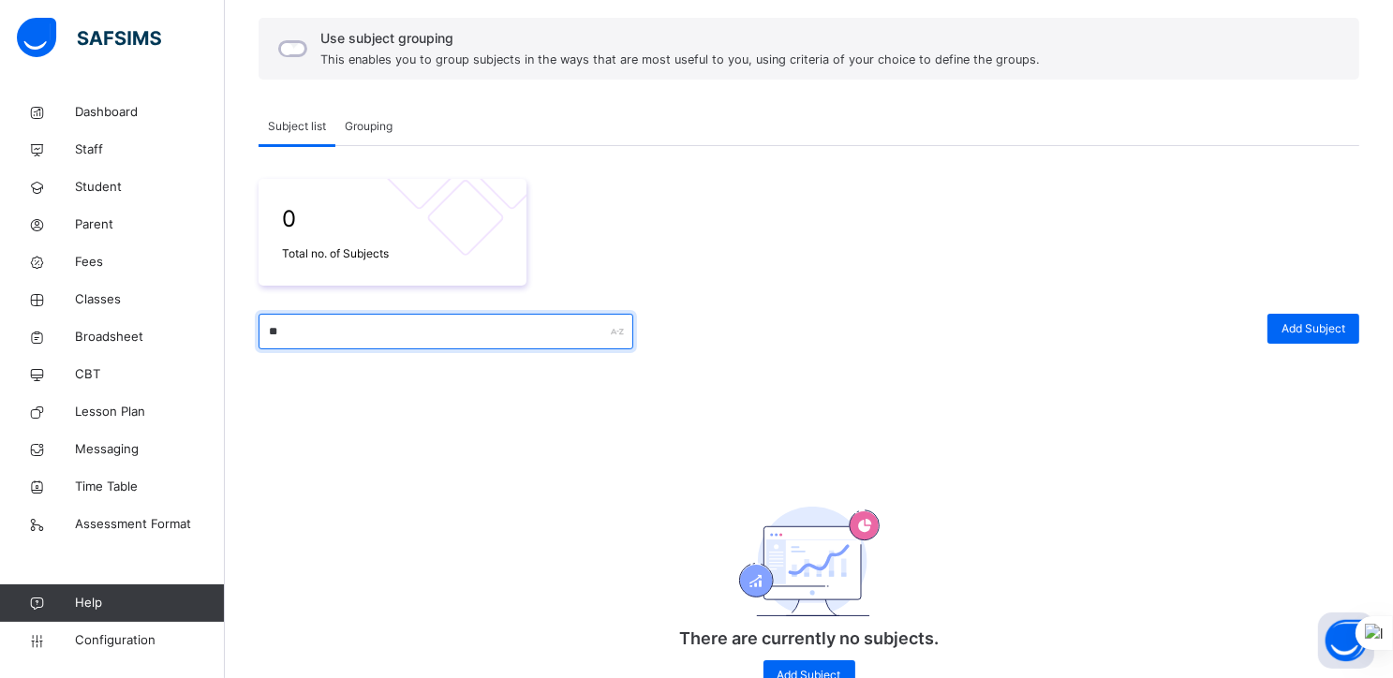
click at [319, 321] on input "**" at bounding box center [446, 332] width 375 height 36
type input "*"
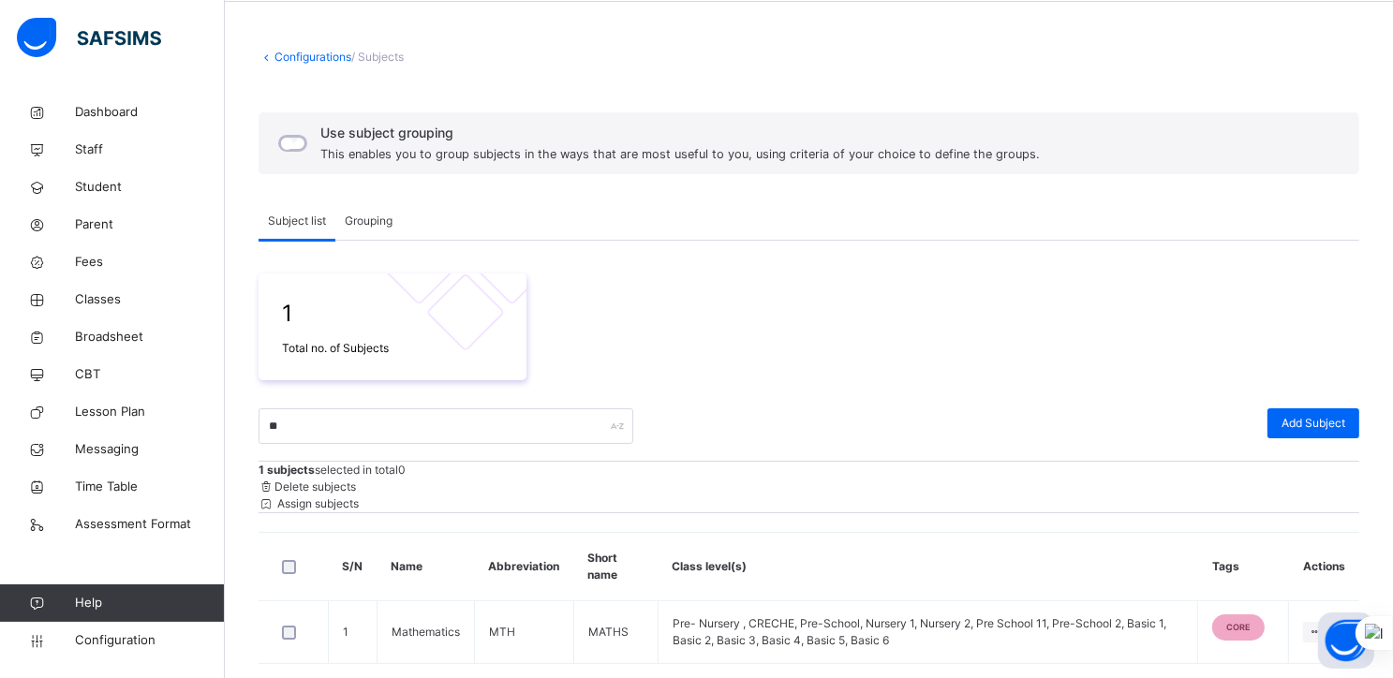
scroll to position [140, 0]
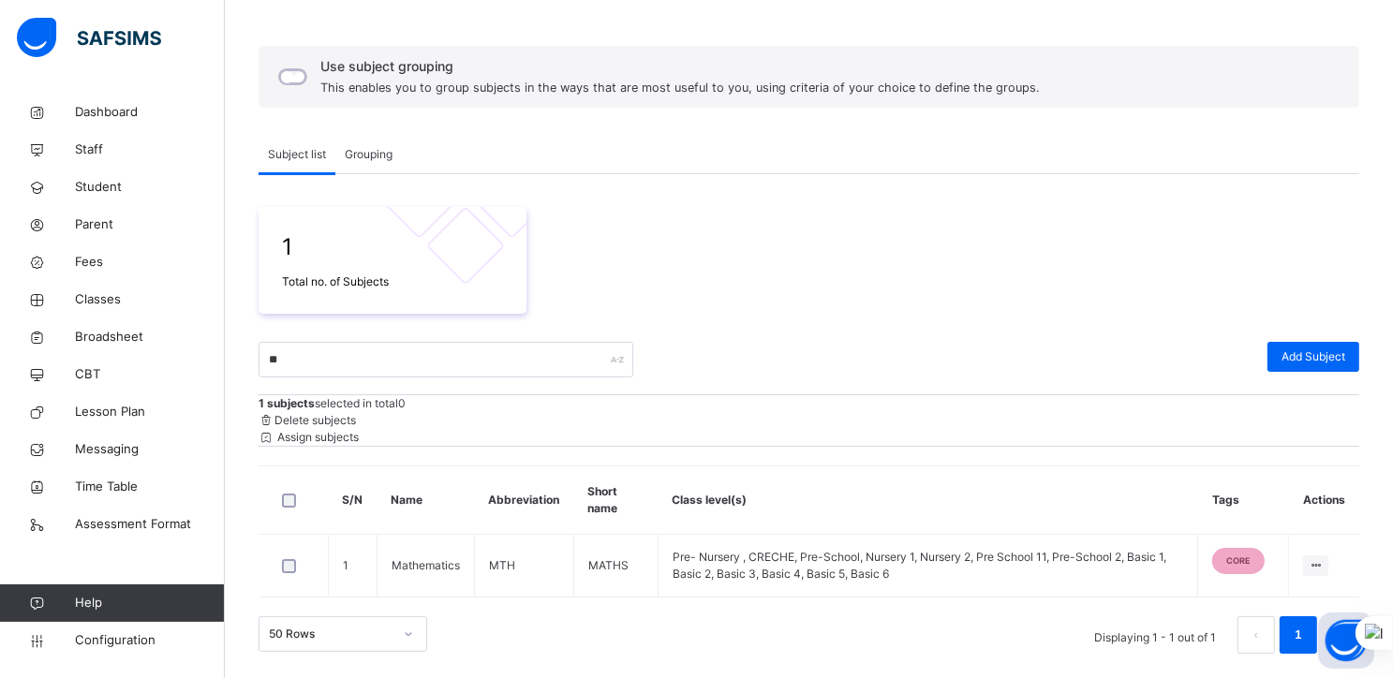
click at [359, 430] on span "Assign subjects" at bounding box center [317, 437] width 84 height 14
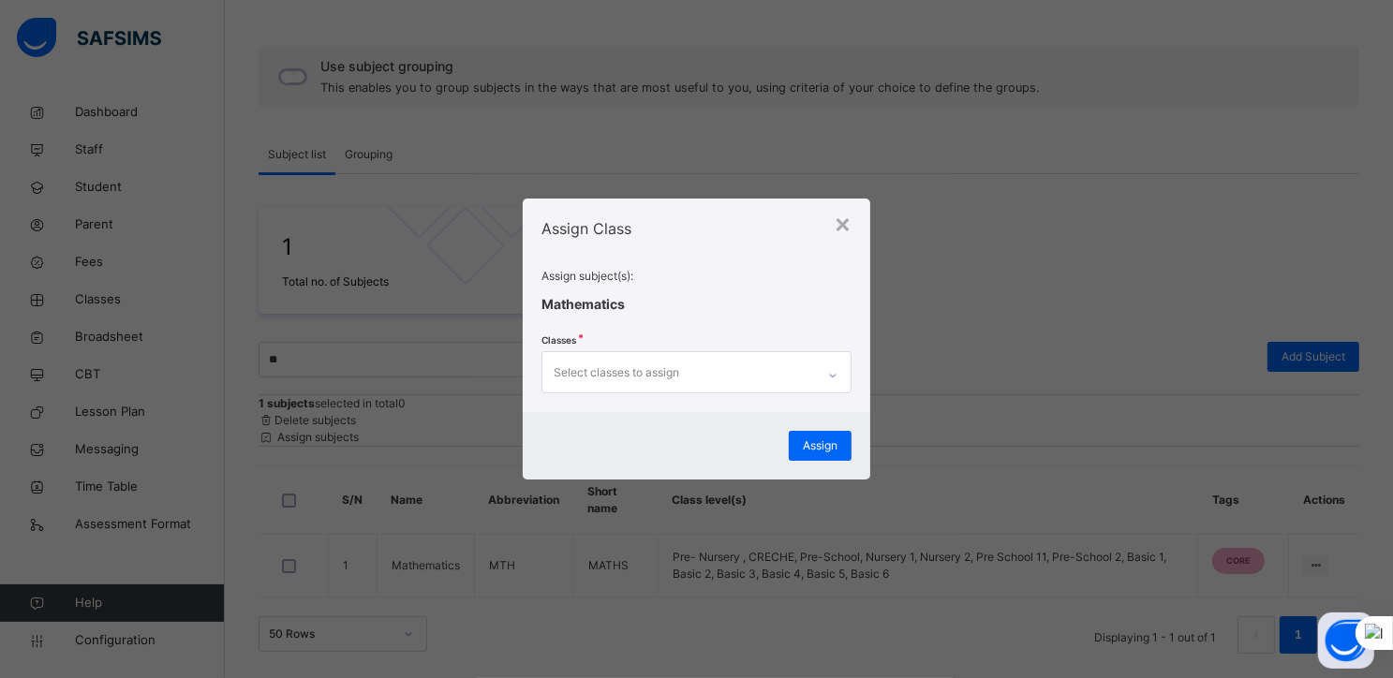
click at [716, 366] on div "Select classes to assign" at bounding box center [679, 371] width 274 height 39
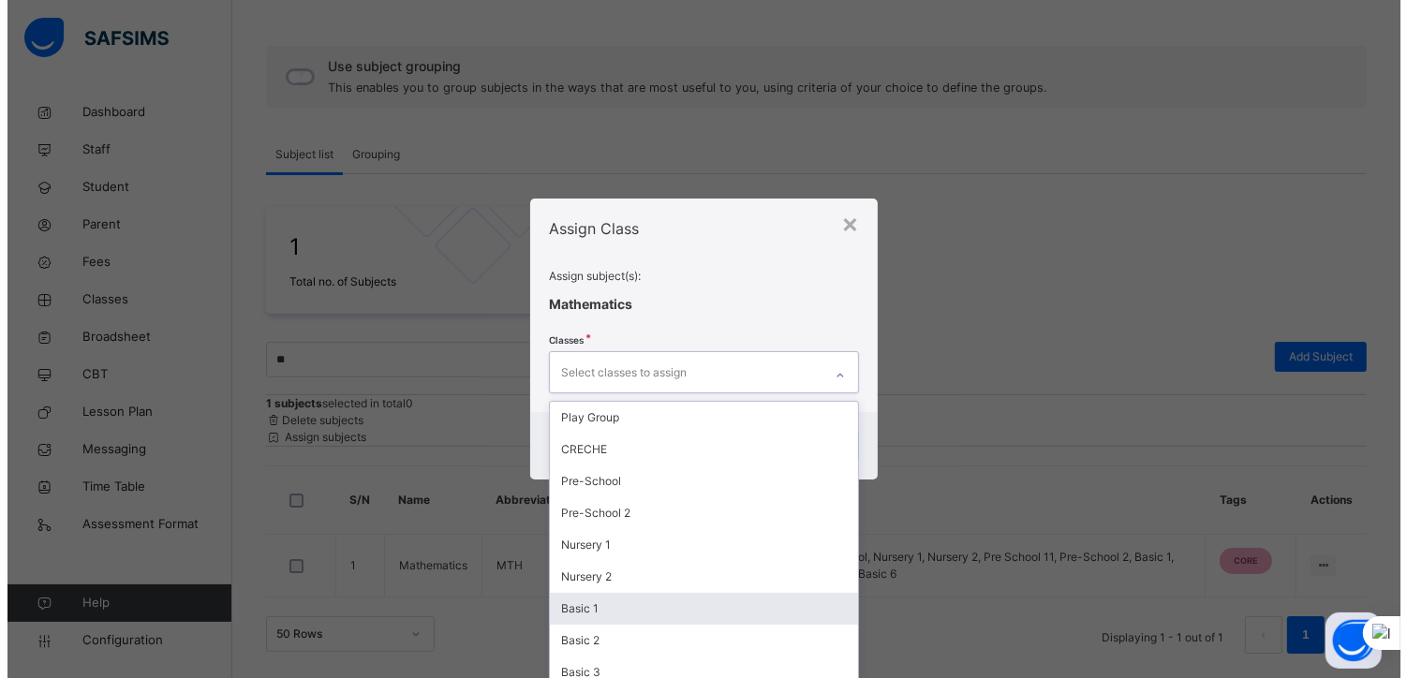
scroll to position [239, 0]
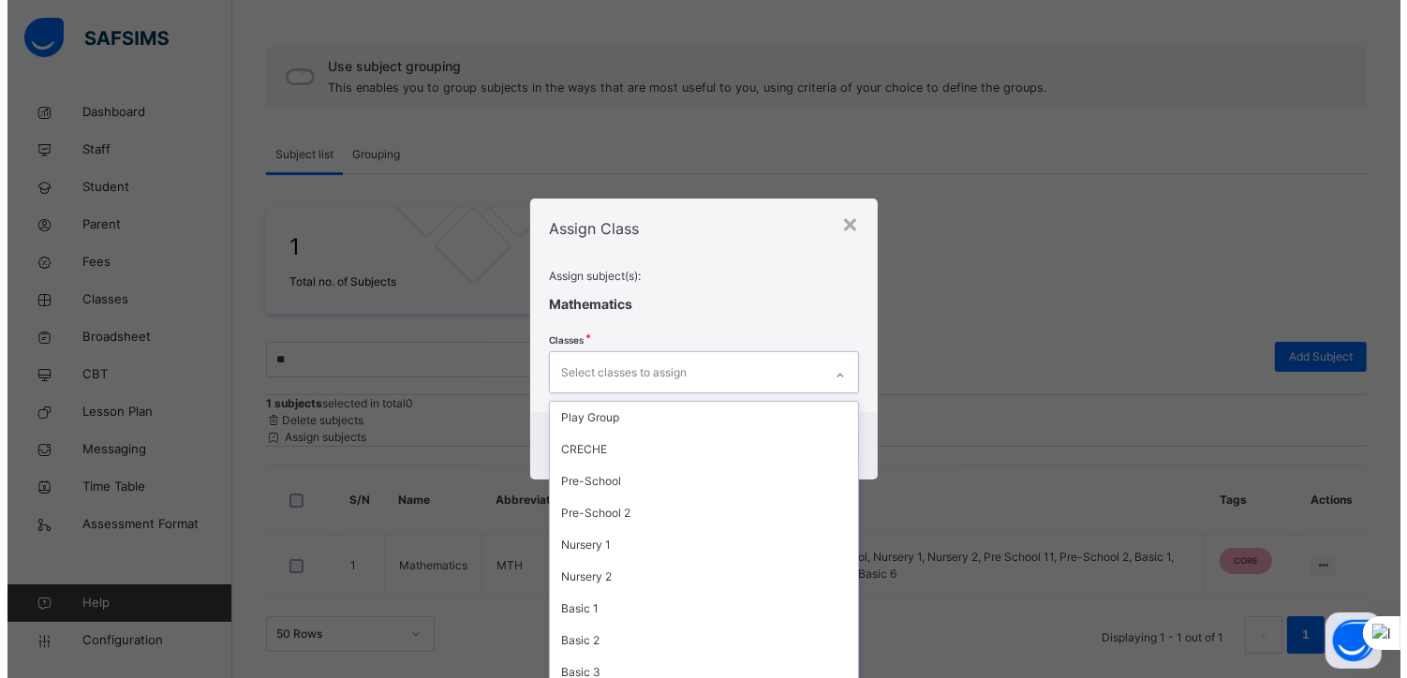
scroll to position [207, 0]
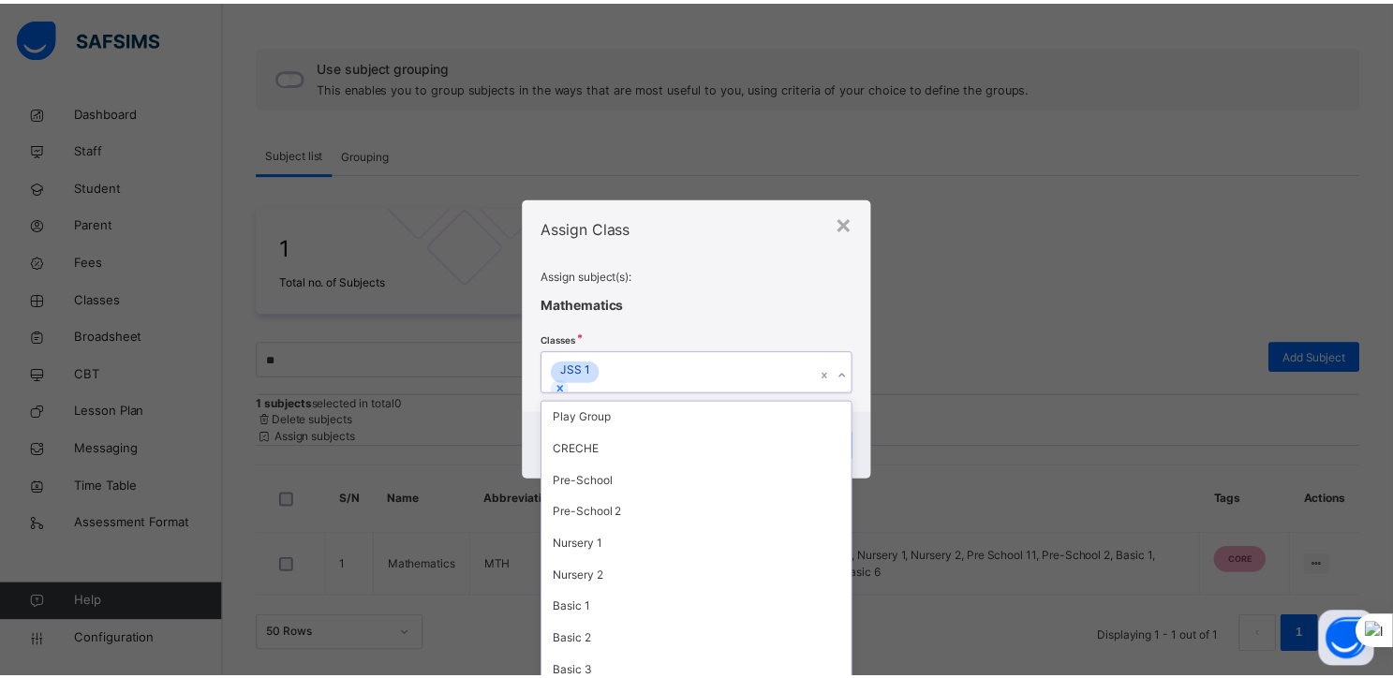
scroll to position [175, 0]
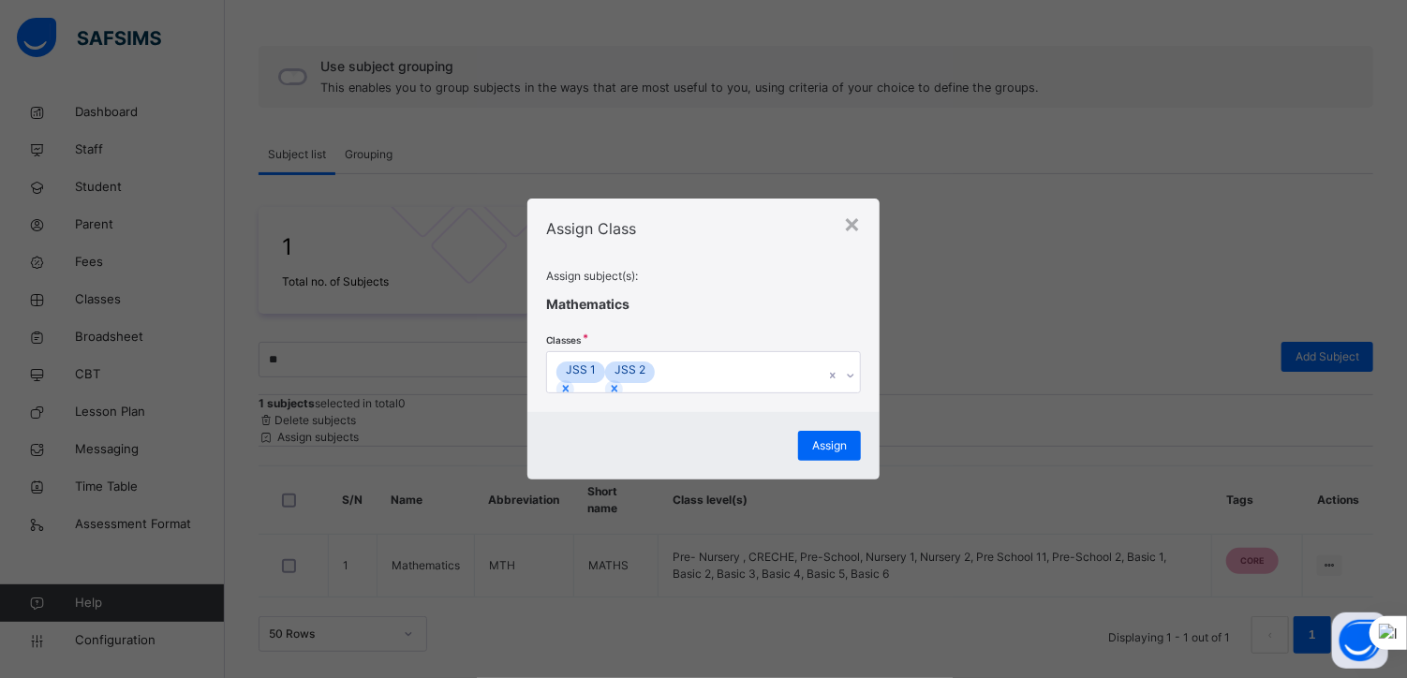
click at [776, 305] on div "Assign subject(s): Mathematics Classes JSS 1 JSS 2" at bounding box center [703, 330] width 315 height 125
click at [835, 449] on span "Assign" at bounding box center [829, 446] width 35 height 17
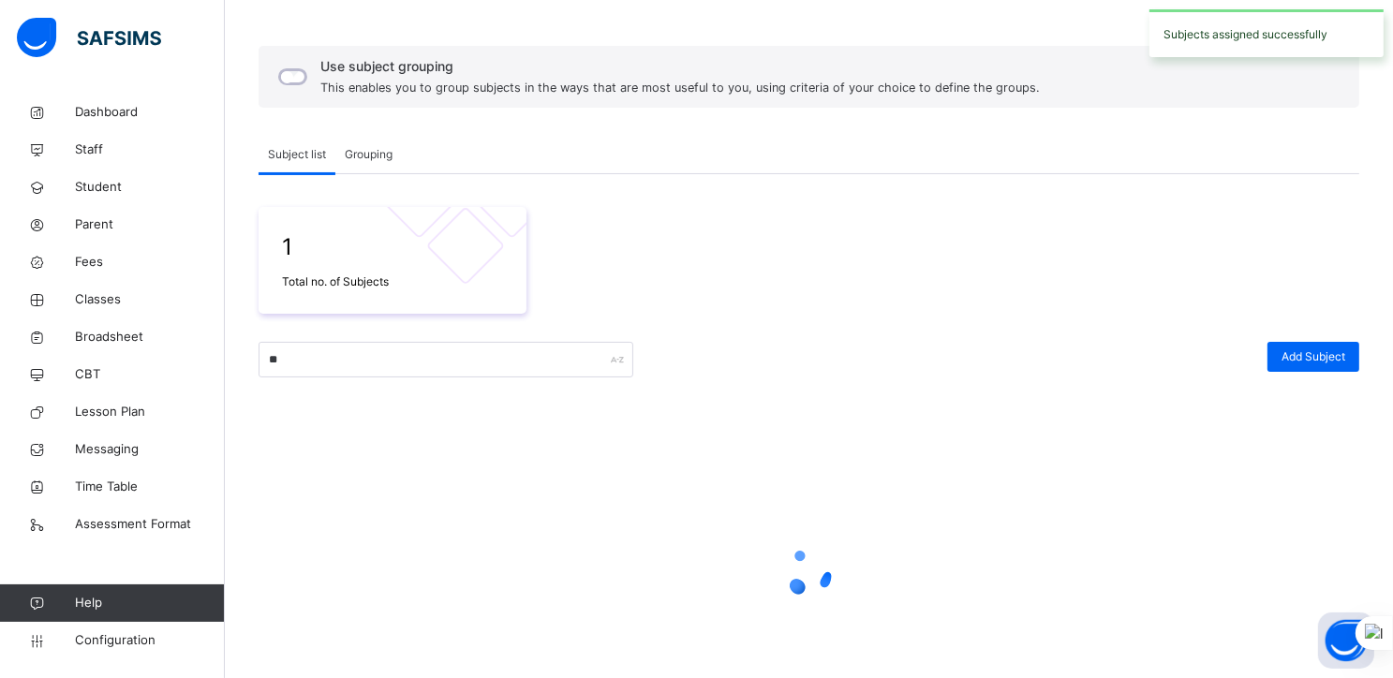
scroll to position [73, 0]
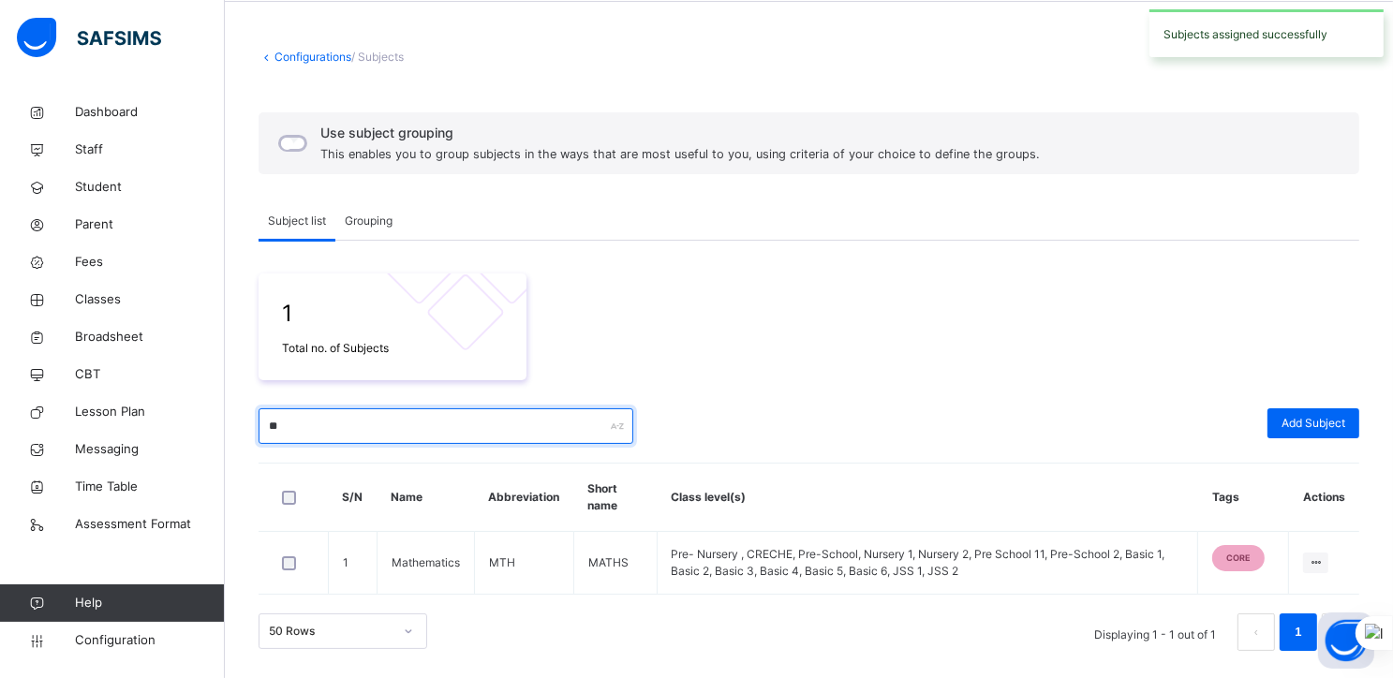
click at [390, 430] on input "**" at bounding box center [446, 427] width 375 height 36
type input "*"
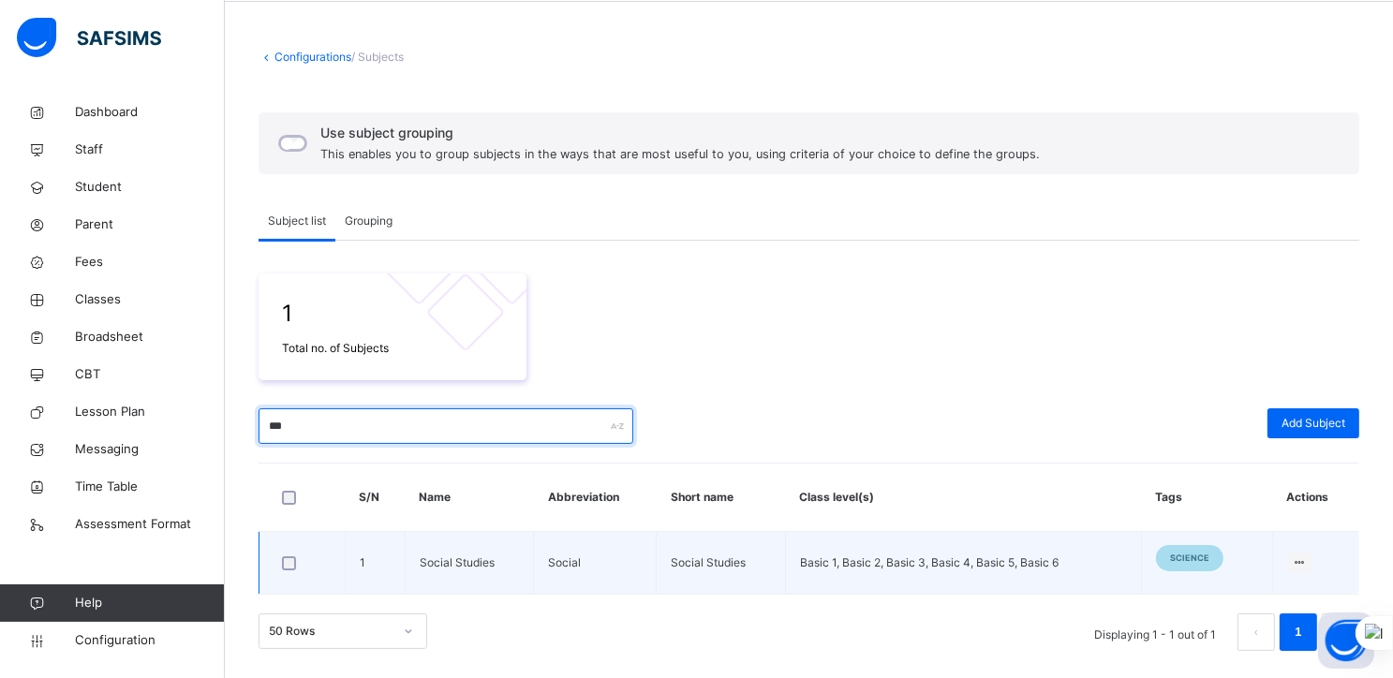
type input "***"
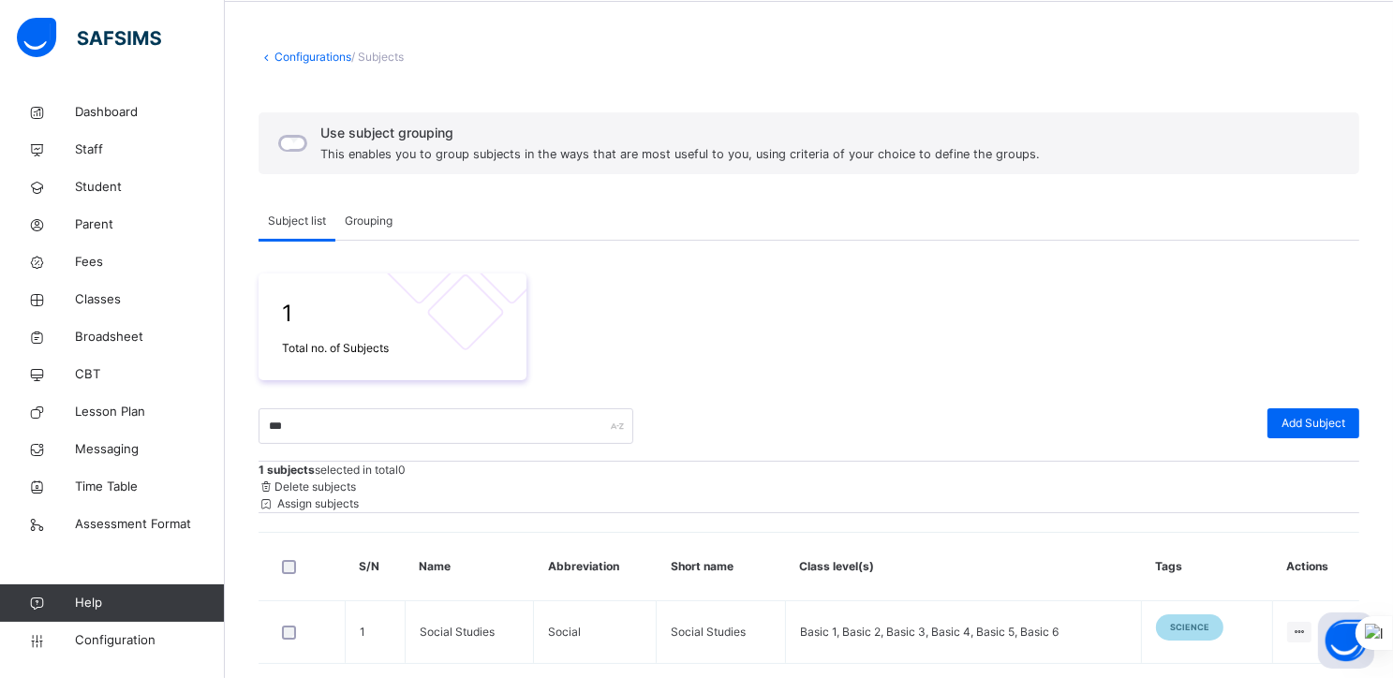
scroll to position [140, 0]
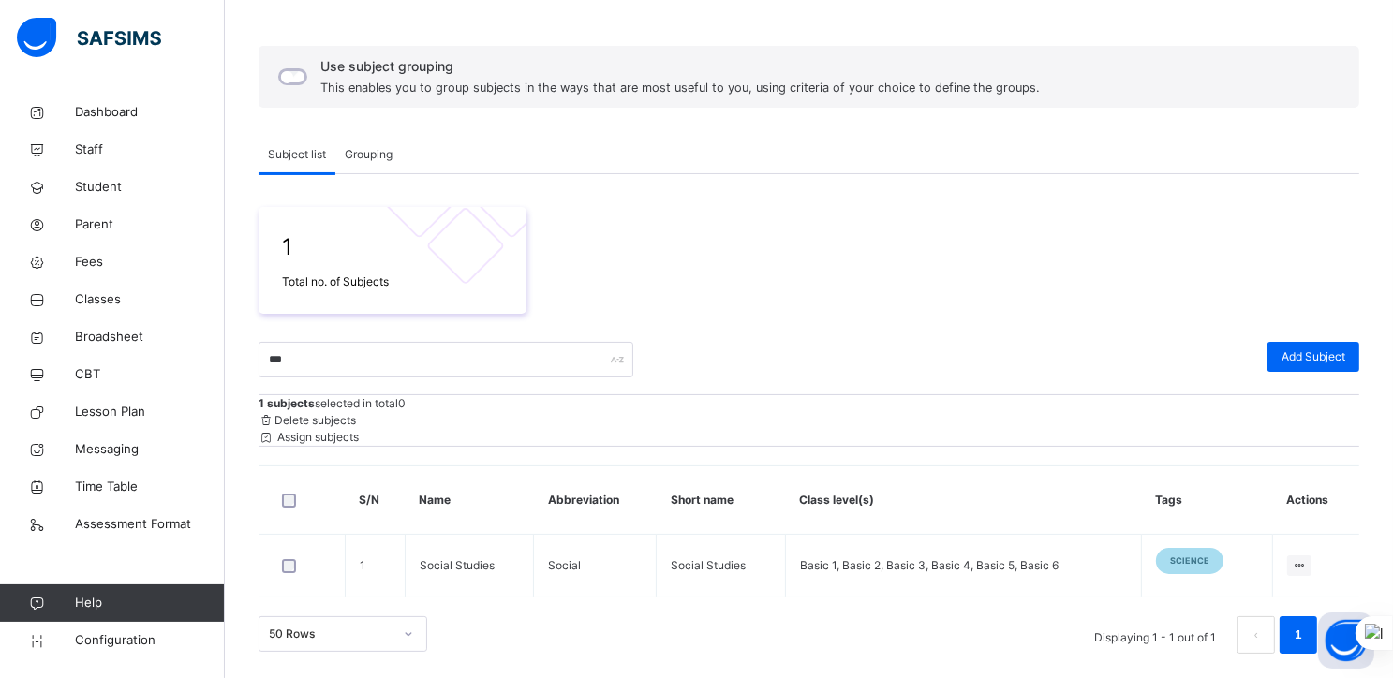
click at [359, 430] on span "Assign subjects" at bounding box center [317, 437] width 84 height 14
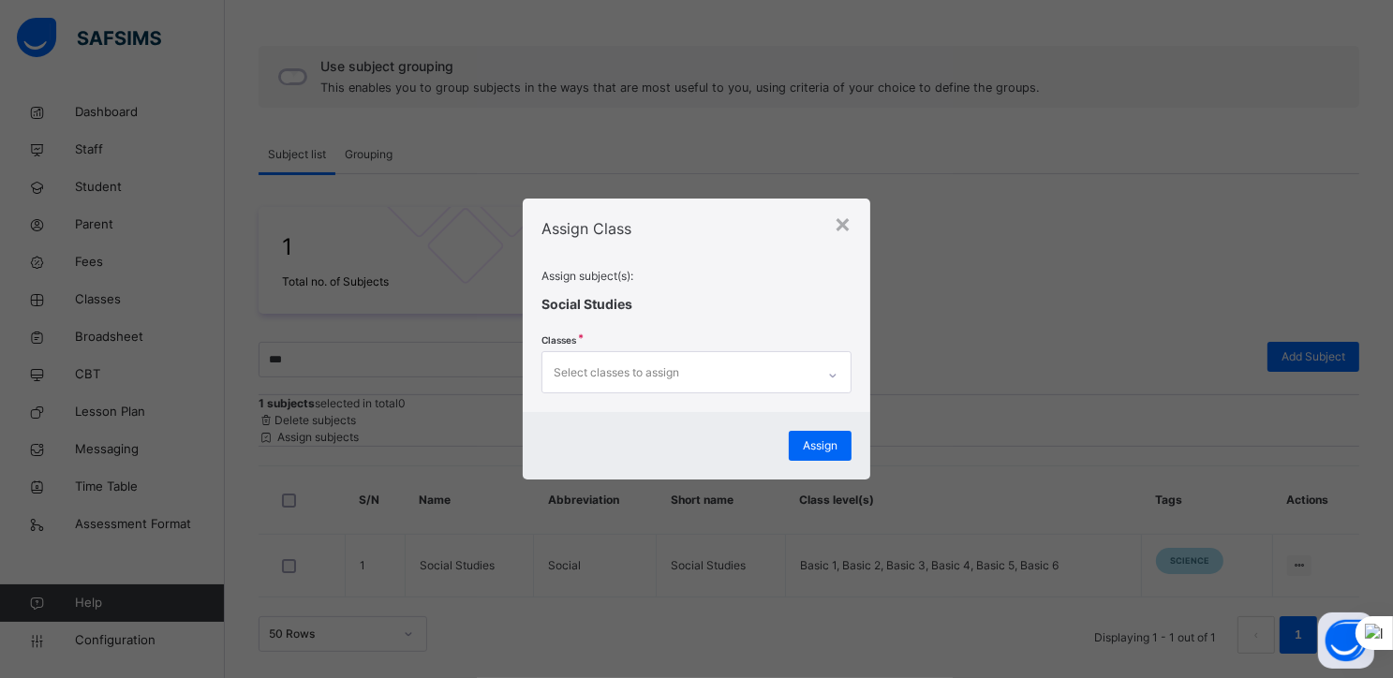
scroll to position [0, 0]
click at [782, 370] on div "Select classes to assign" at bounding box center [679, 371] width 274 height 39
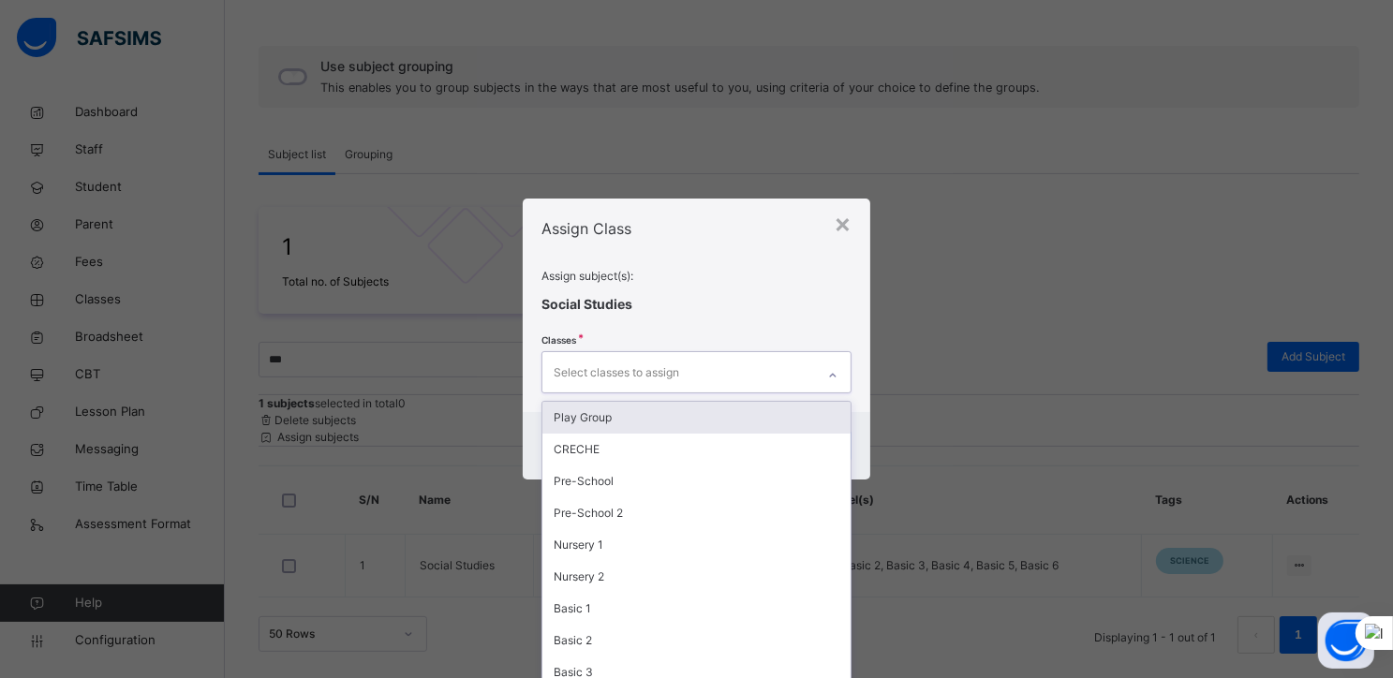
type input "*"
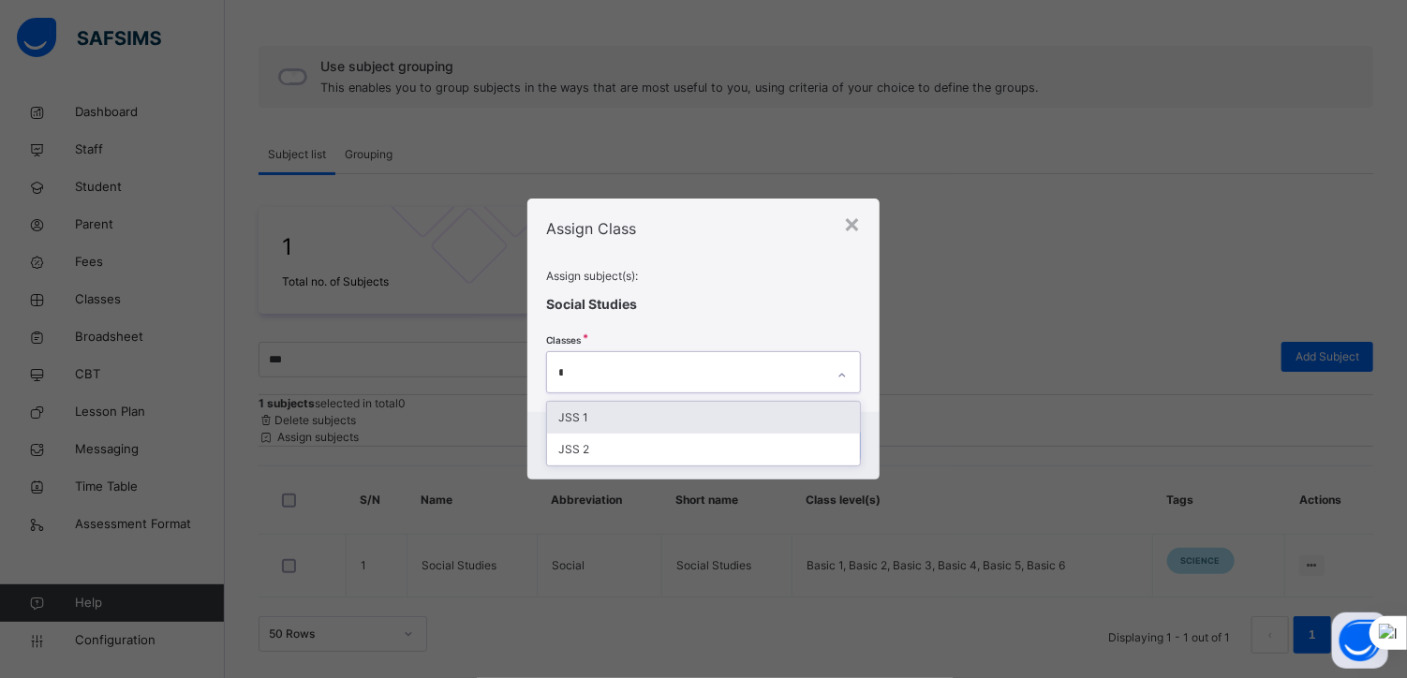
click at [569, 413] on div "JSS 1" at bounding box center [703, 418] width 313 height 32
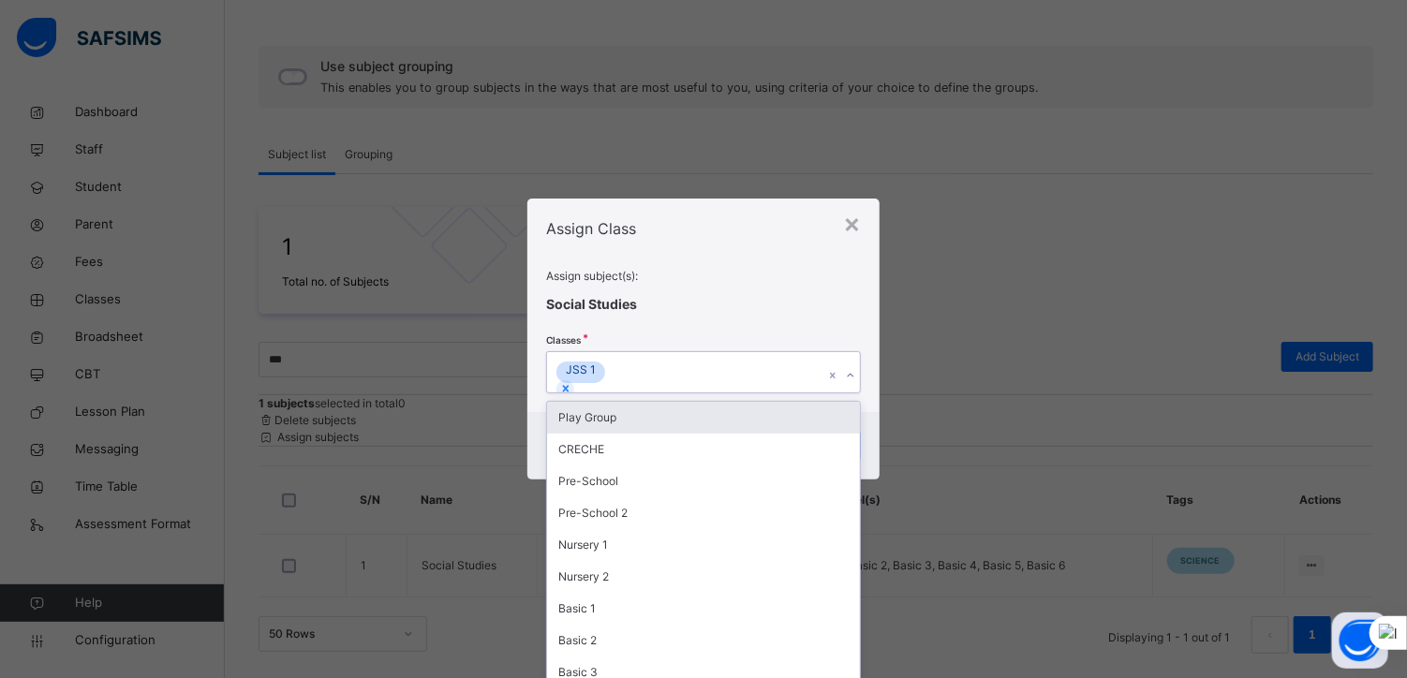
type input "*"
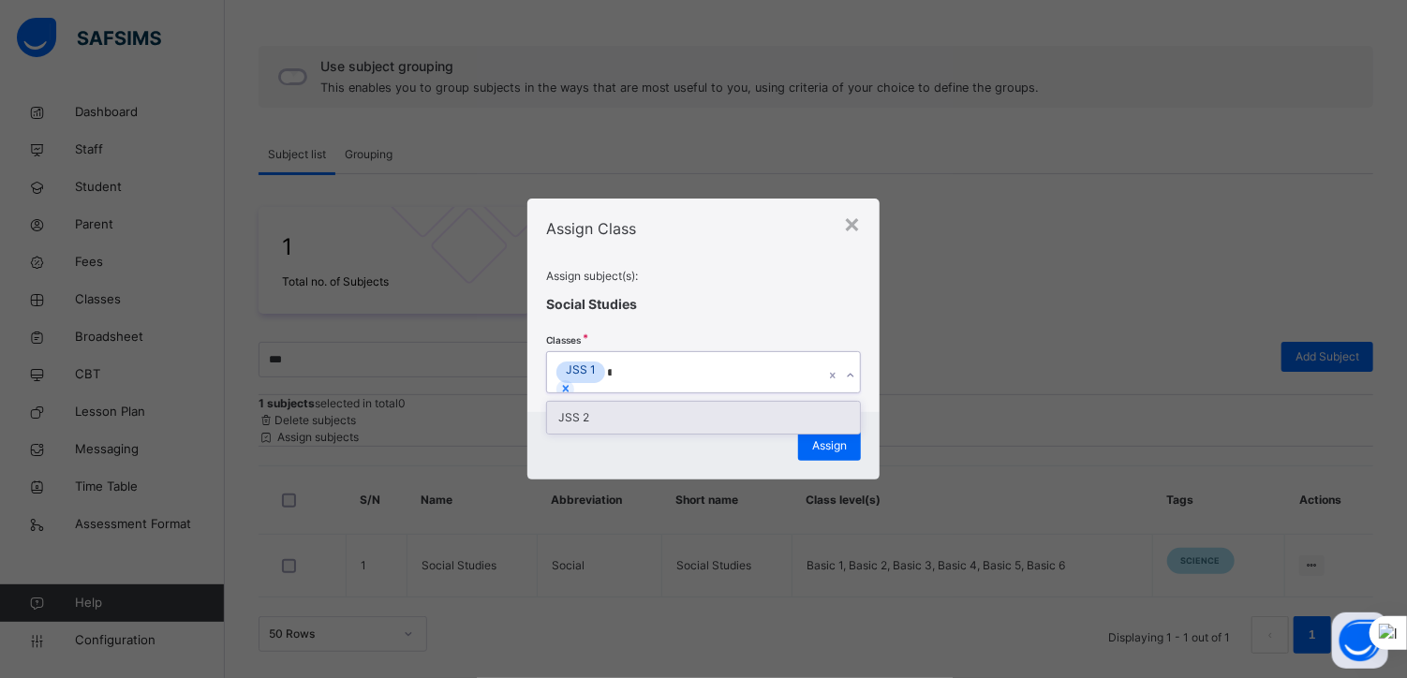
click at [565, 413] on div "JSS 2" at bounding box center [703, 418] width 313 height 32
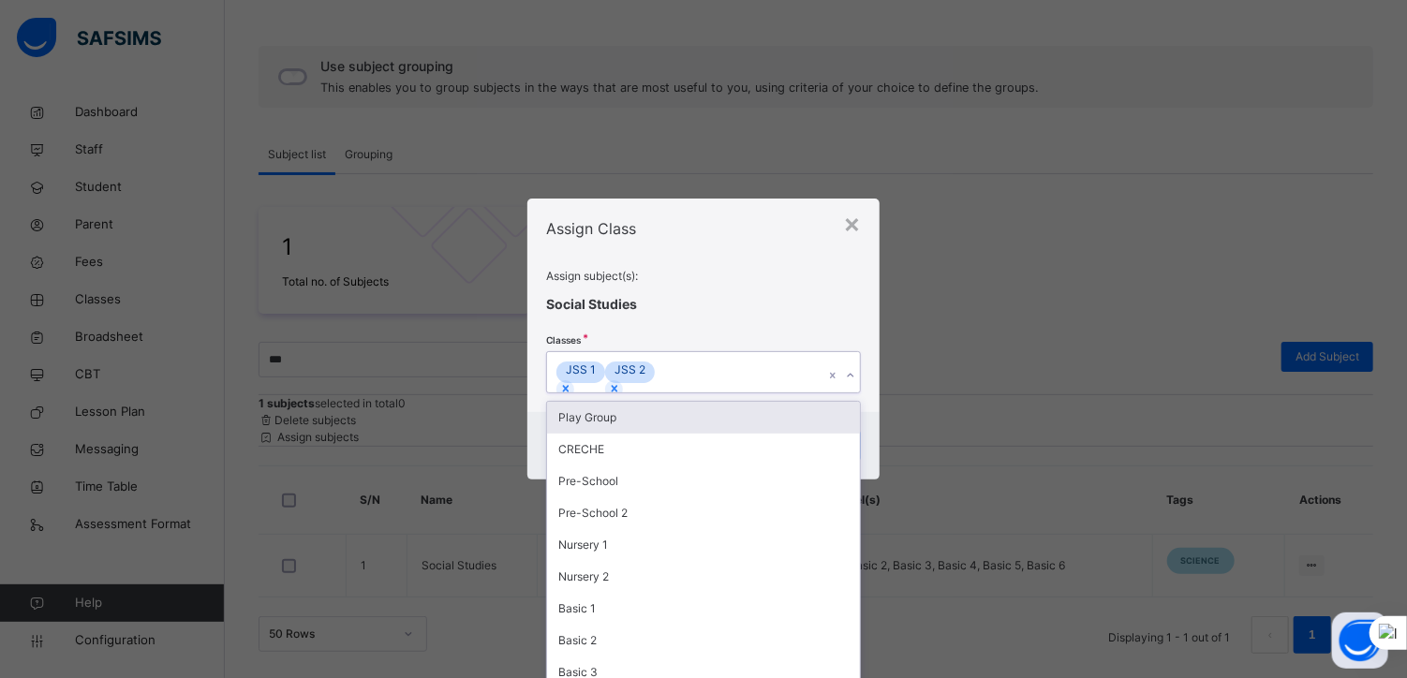
click at [773, 310] on div "Assign subject(s): Social Studies Classes option JSS 2, selected. option Play G…" at bounding box center [703, 330] width 315 height 125
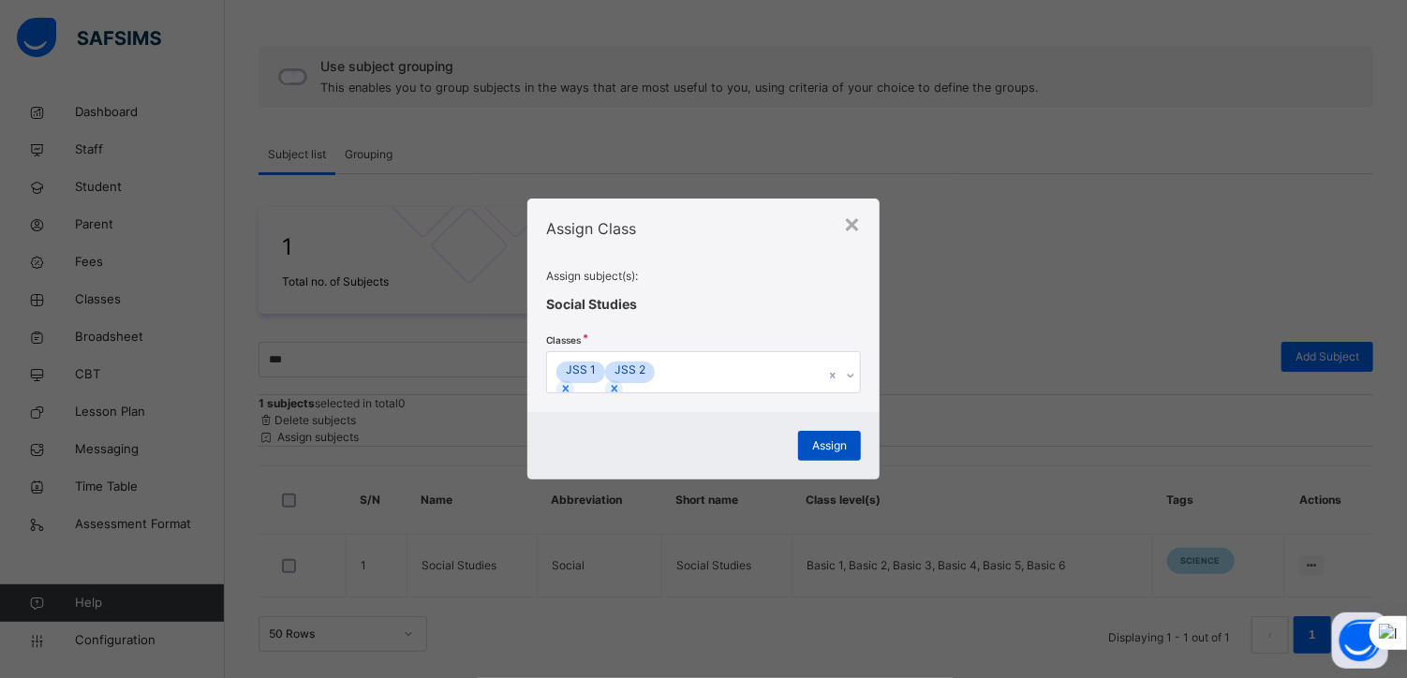
click at [829, 452] on span "Assign" at bounding box center [829, 446] width 35 height 17
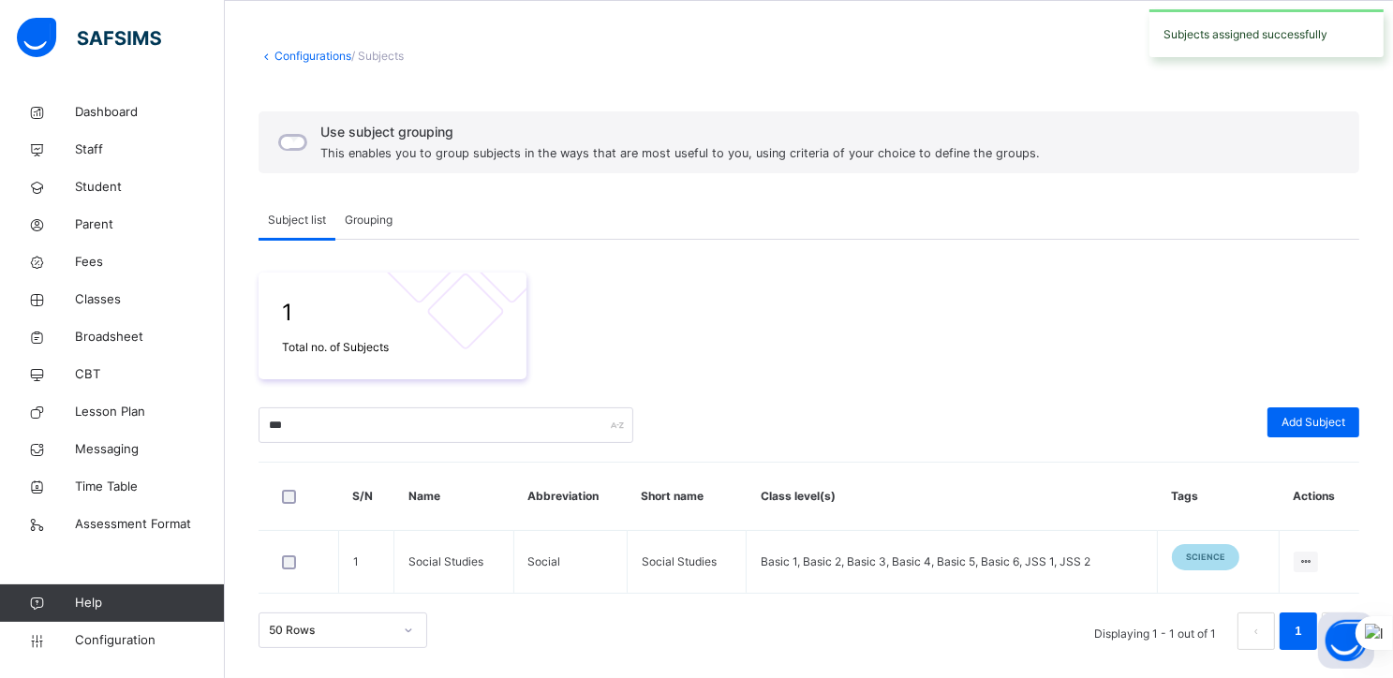
scroll to position [73, 0]
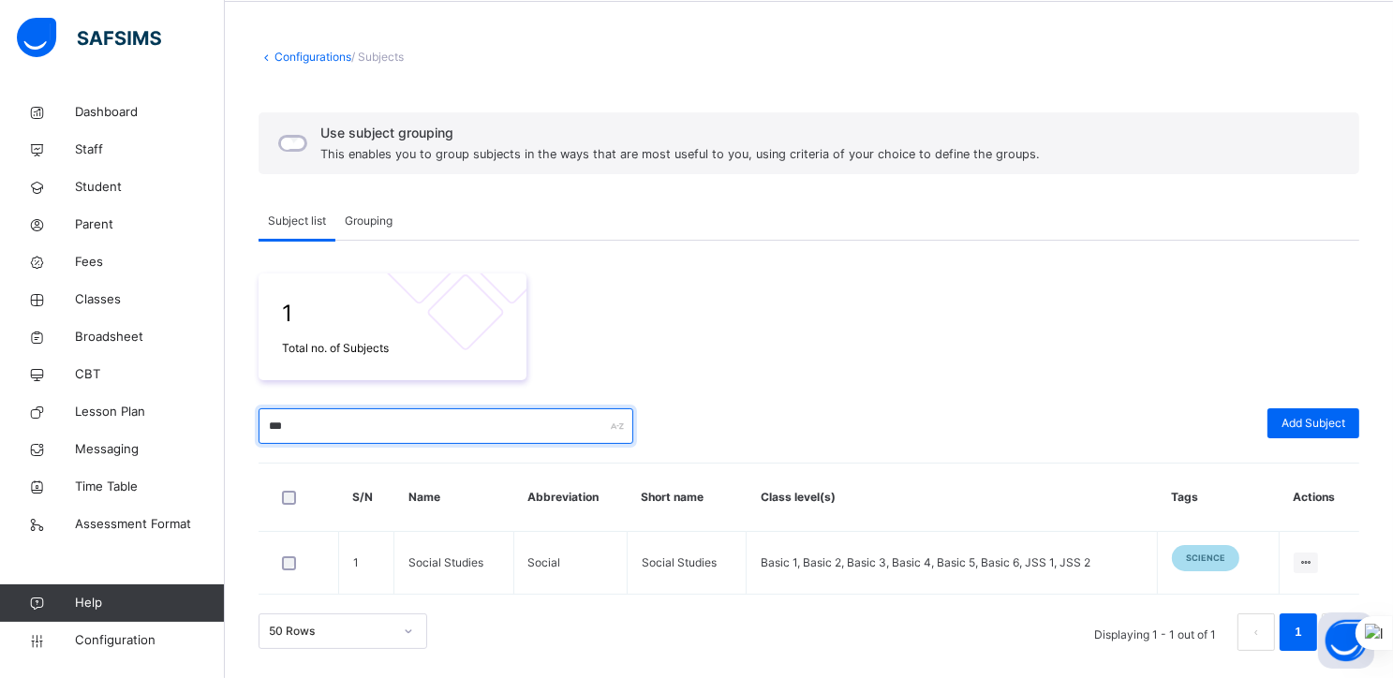
click at [295, 435] on input "***" at bounding box center [446, 427] width 375 height 36
type input "*"
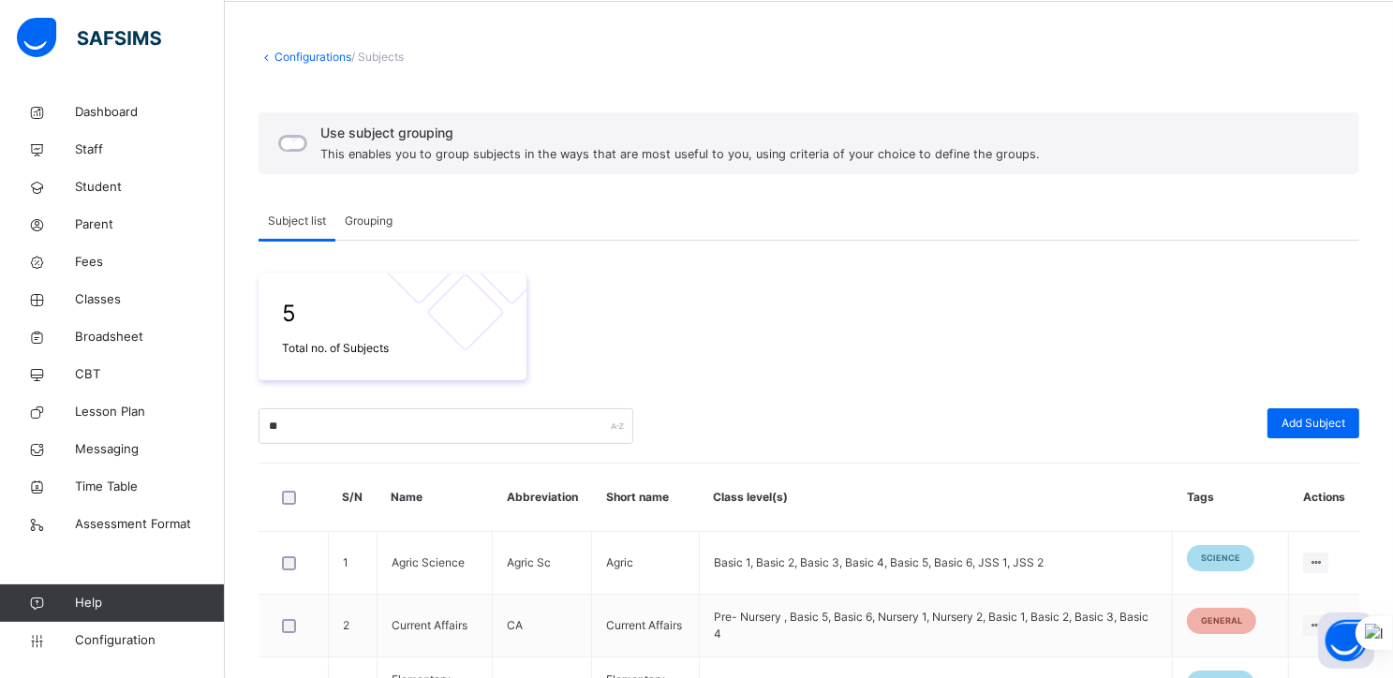
click at [702, 350] on div "5 Total no. of Subjects" at bounding box center [809, 327] width 1101 height 107
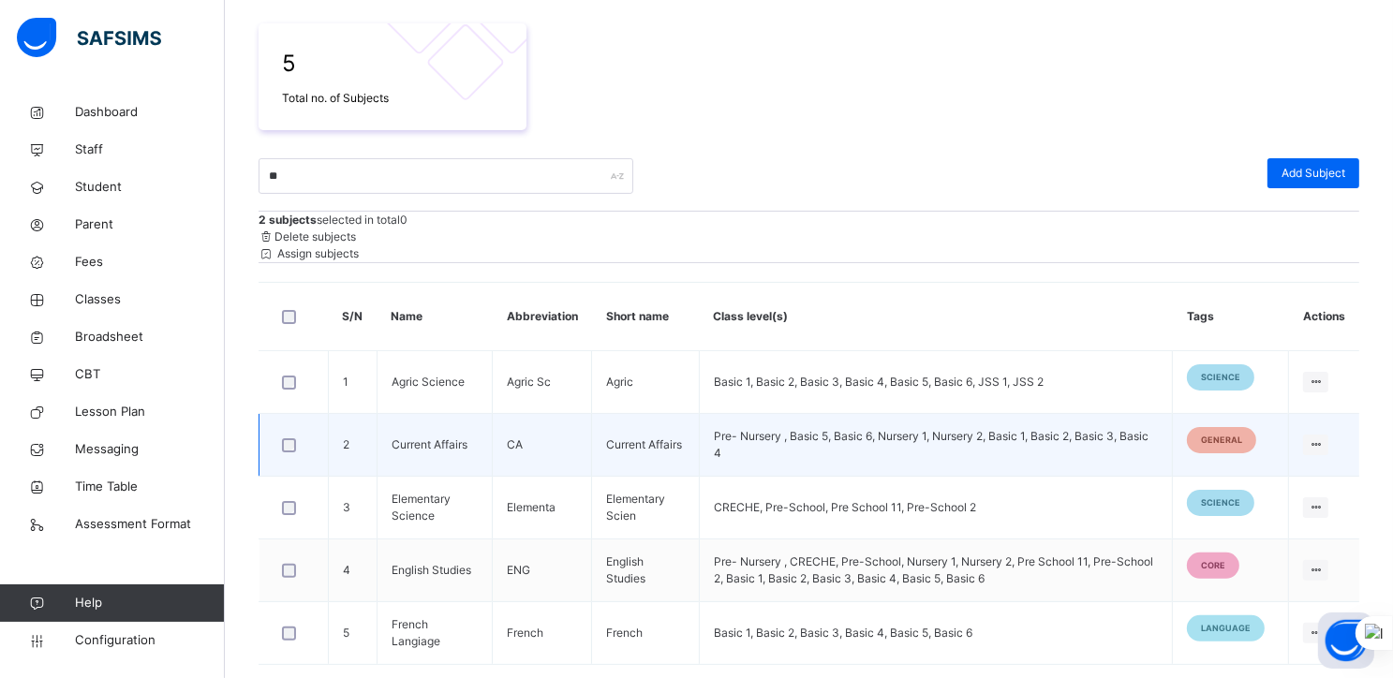
scroll to position [390, 0]
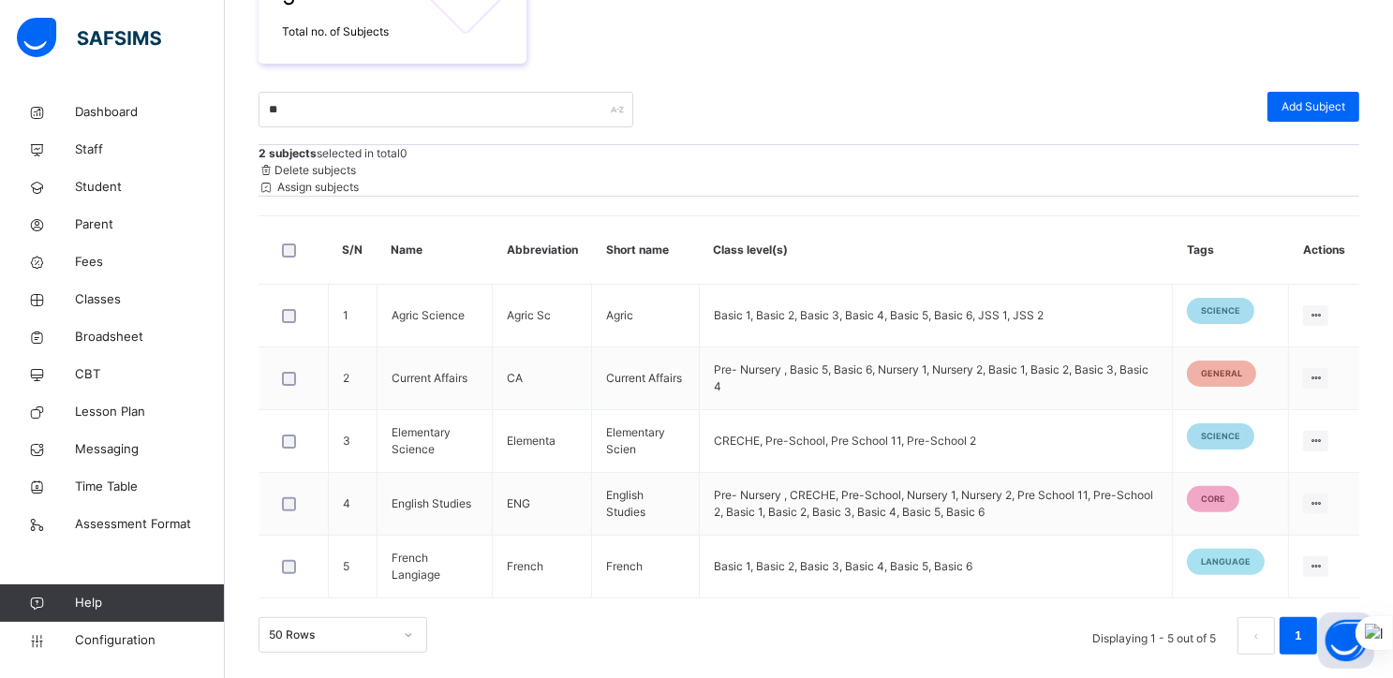
click at [359, 180] on span "Assign subjects" at bounding box center [317, 187] width 84 height 14
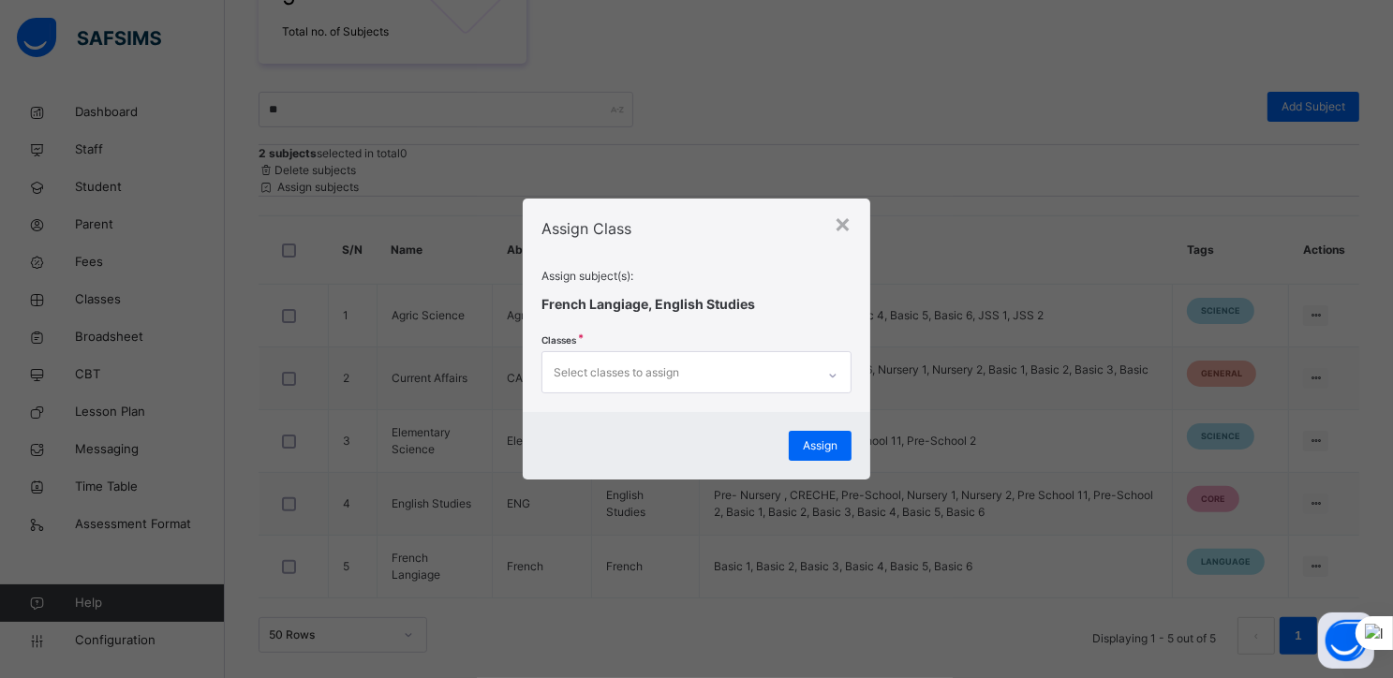
click at [727, 367] on div "Select classes to assign" at bounding box center [679, 371] width 274 height 39
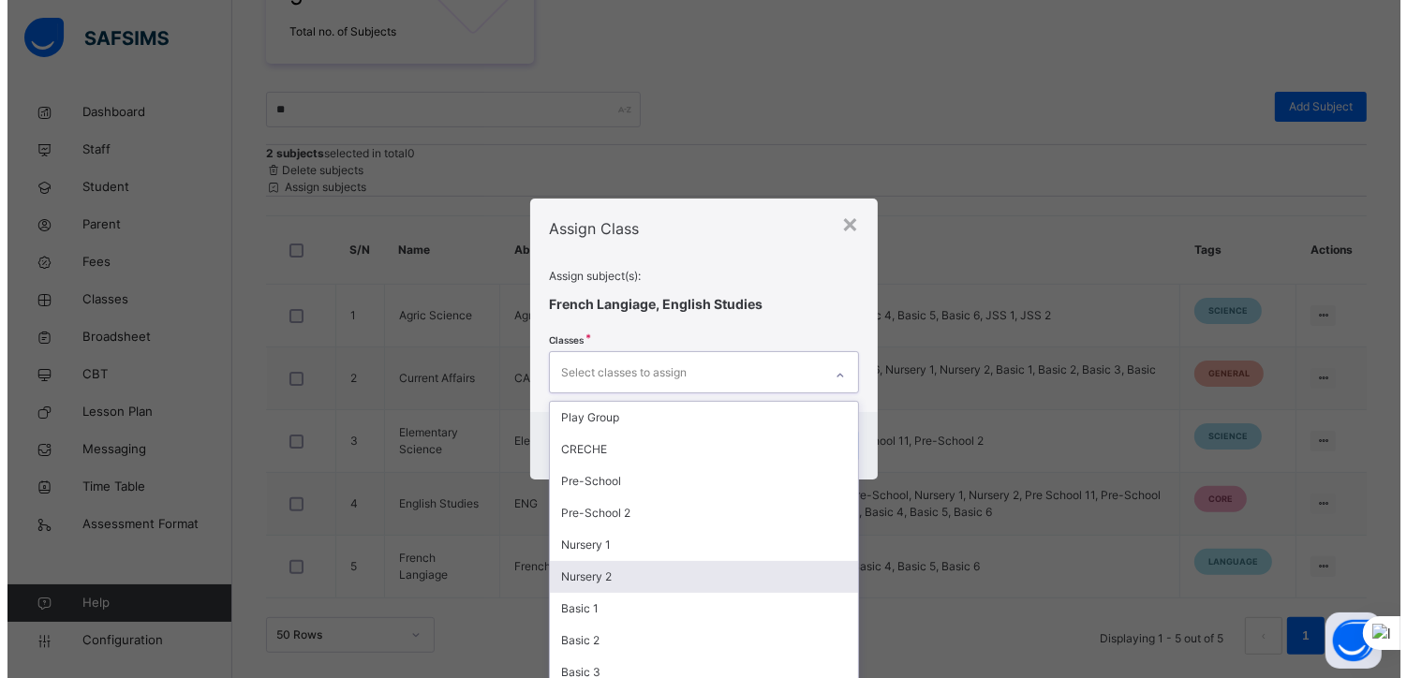
scroll to position [239, 0]
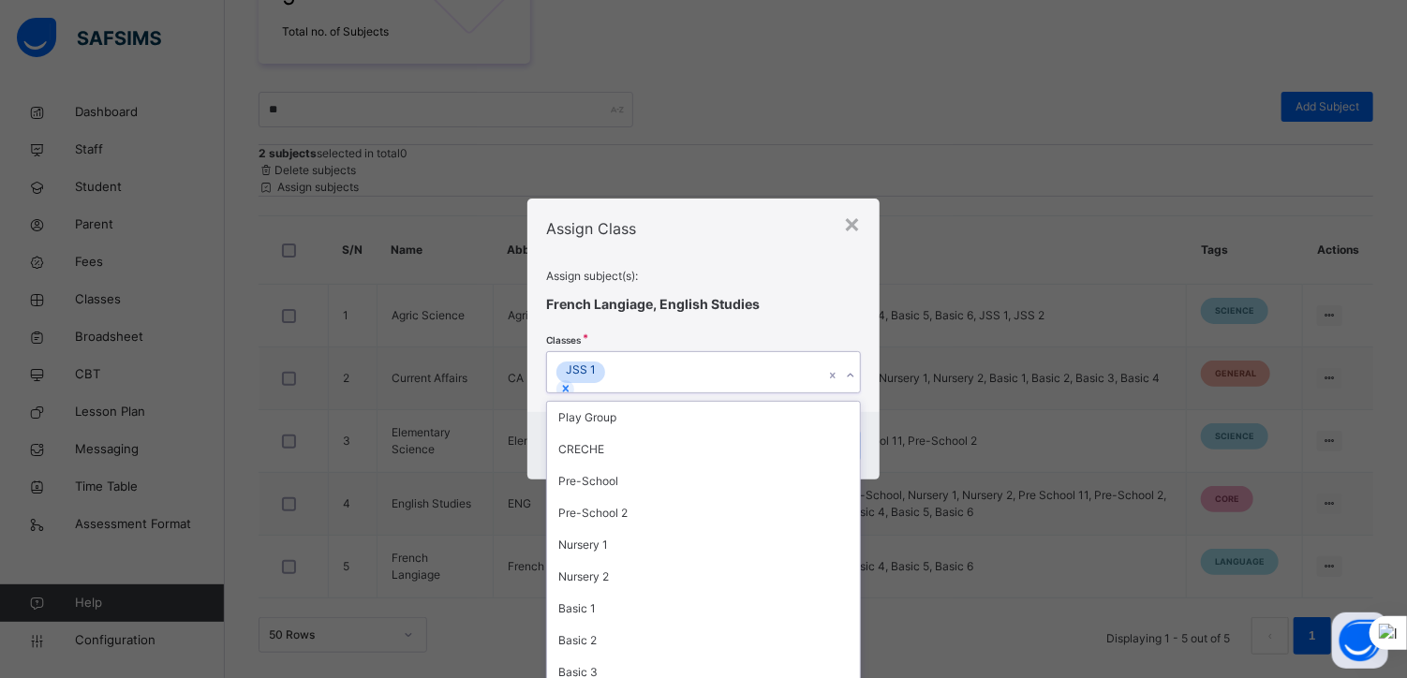
scroll to position [207, 0]
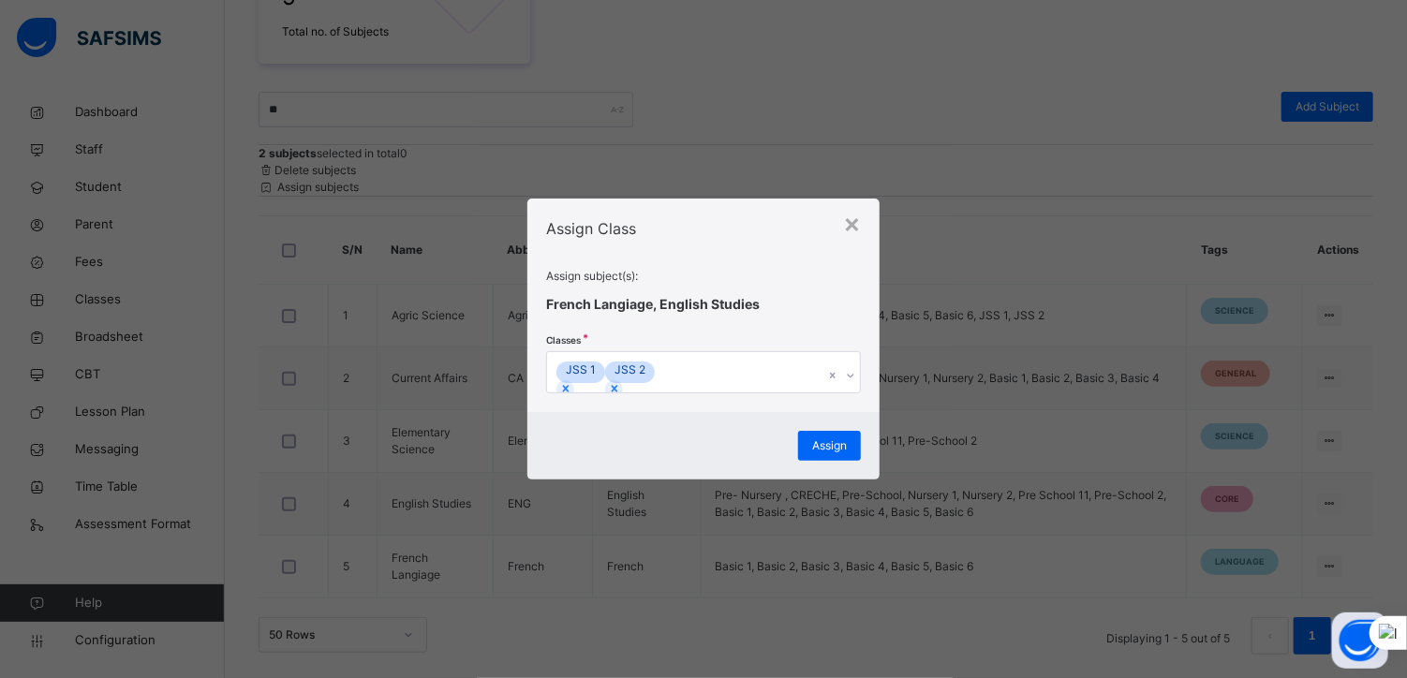
click at [814, 319] on span at bounding box center [703, 332] width 315 height 37
click at [841, 447] on span "Assign" at bounding box center [829, 446] width 35 height 17
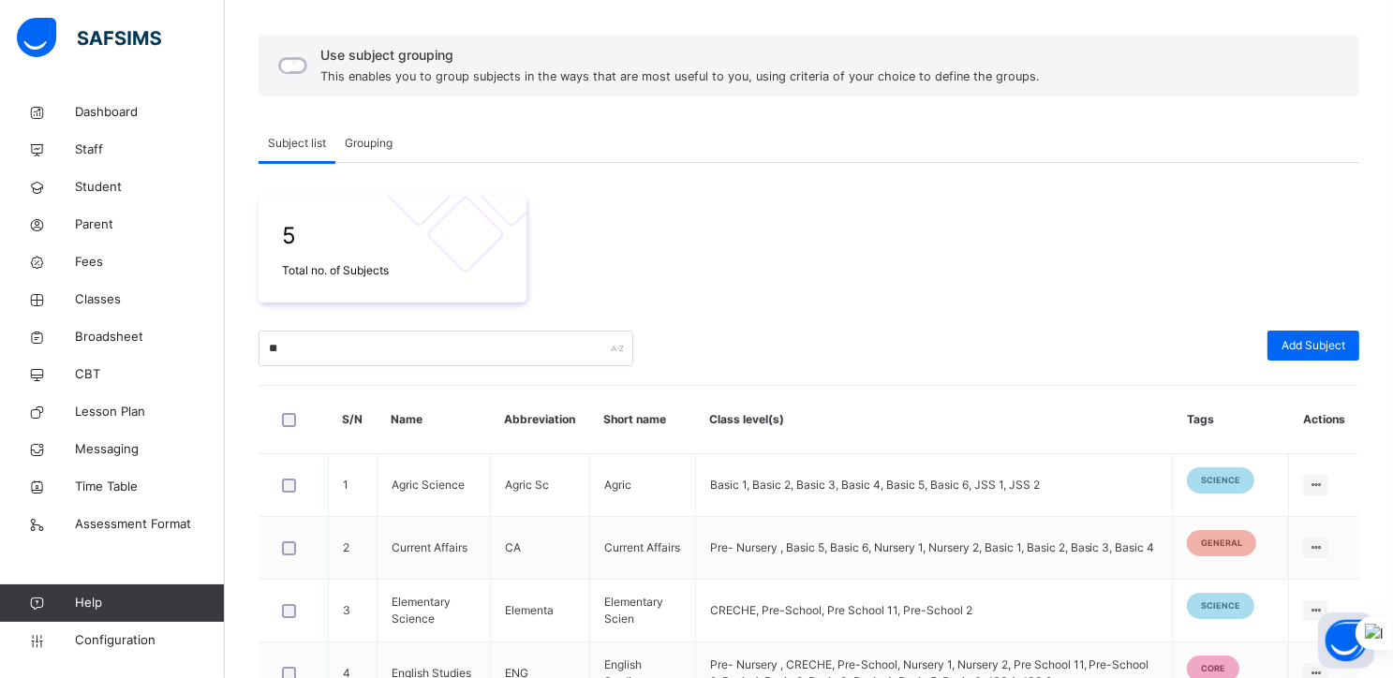
scroll to position [139, 0]
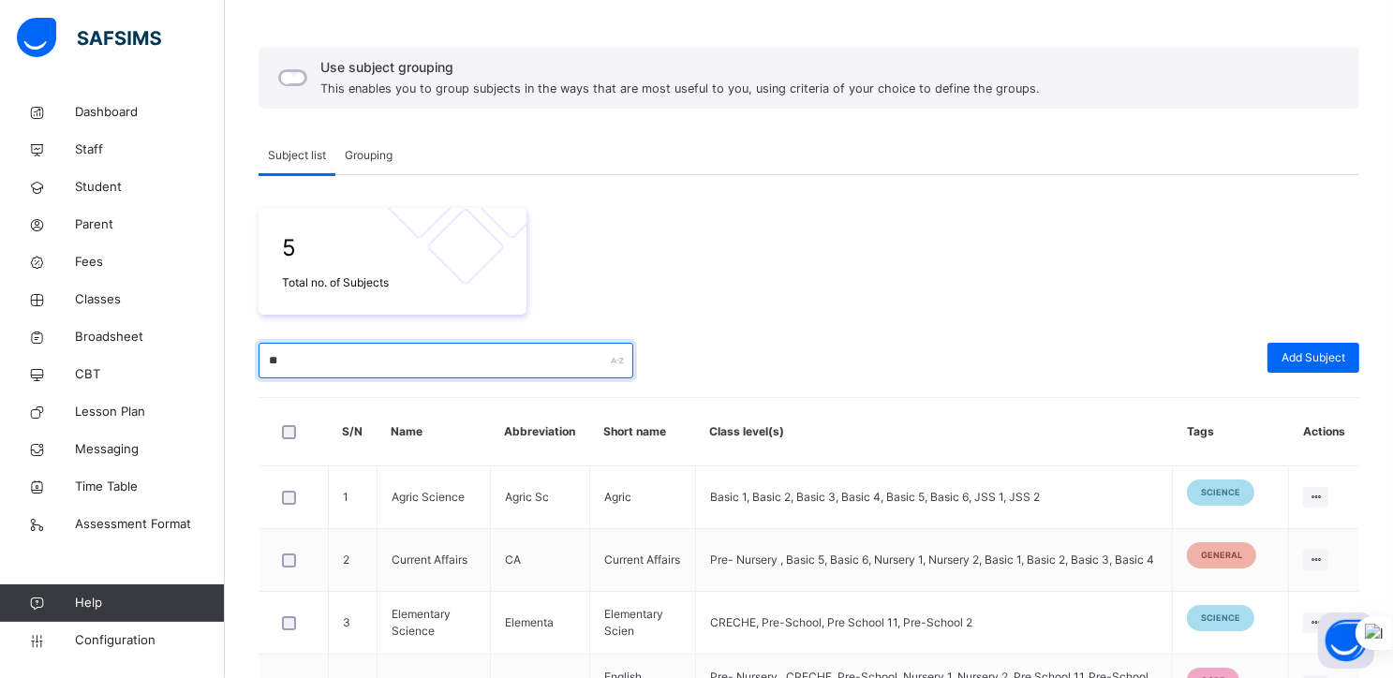
click at [325, 365] on input "**" at bounding box center [446, 361] width 375 height 36
type input "*"
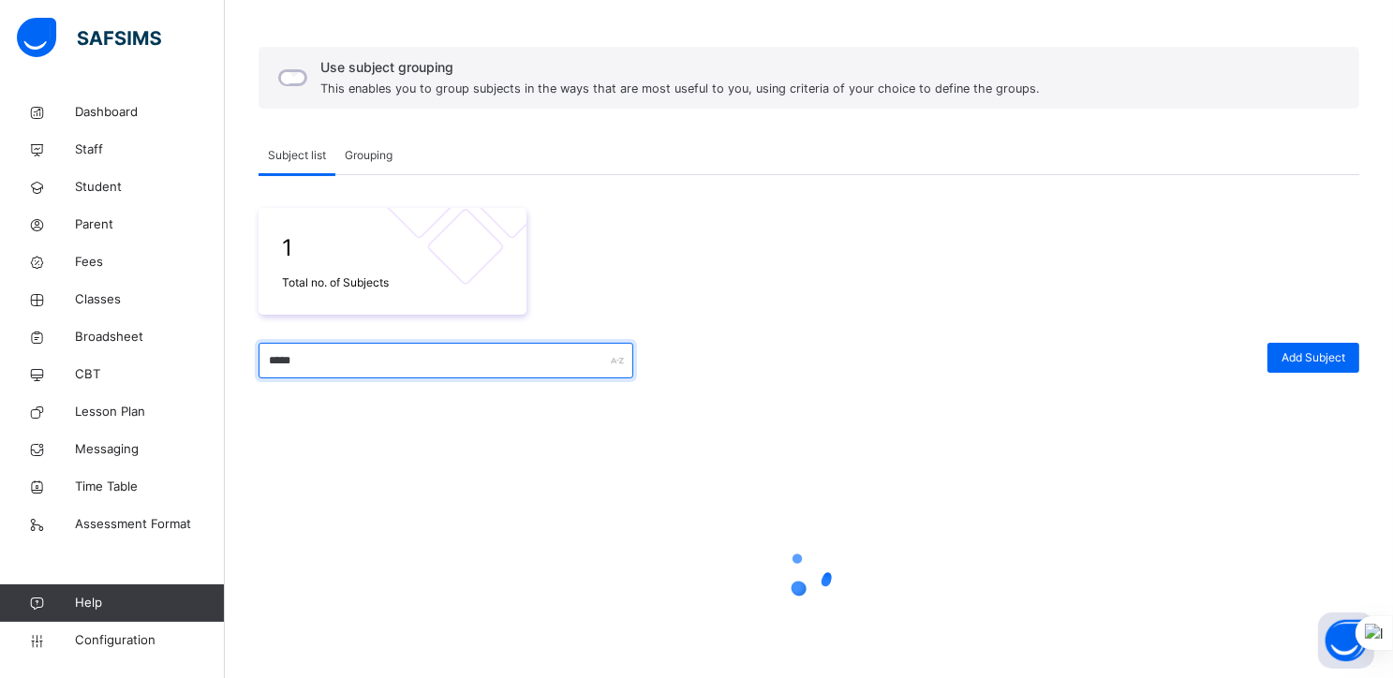
scroll to position [73, 0]
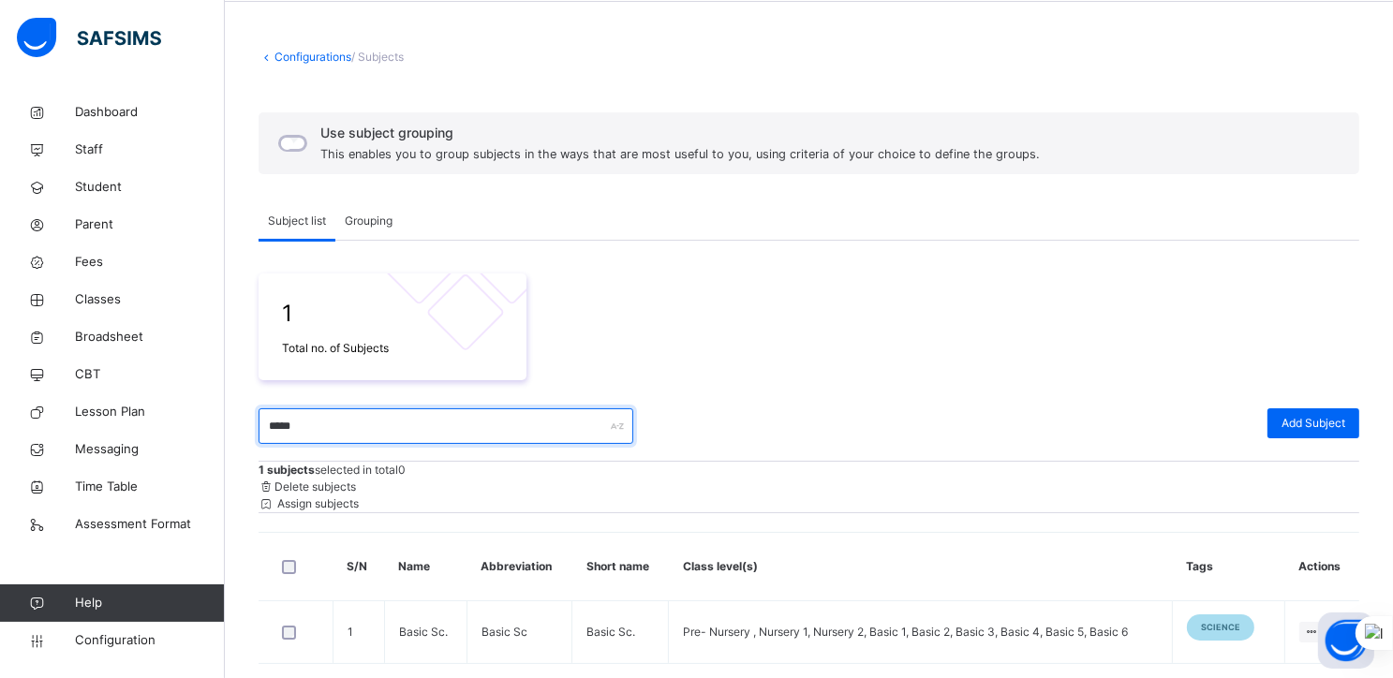
click at [313, 429] on input "*****" at bounding box center [446, 427] width 375 height 36
type input "*"
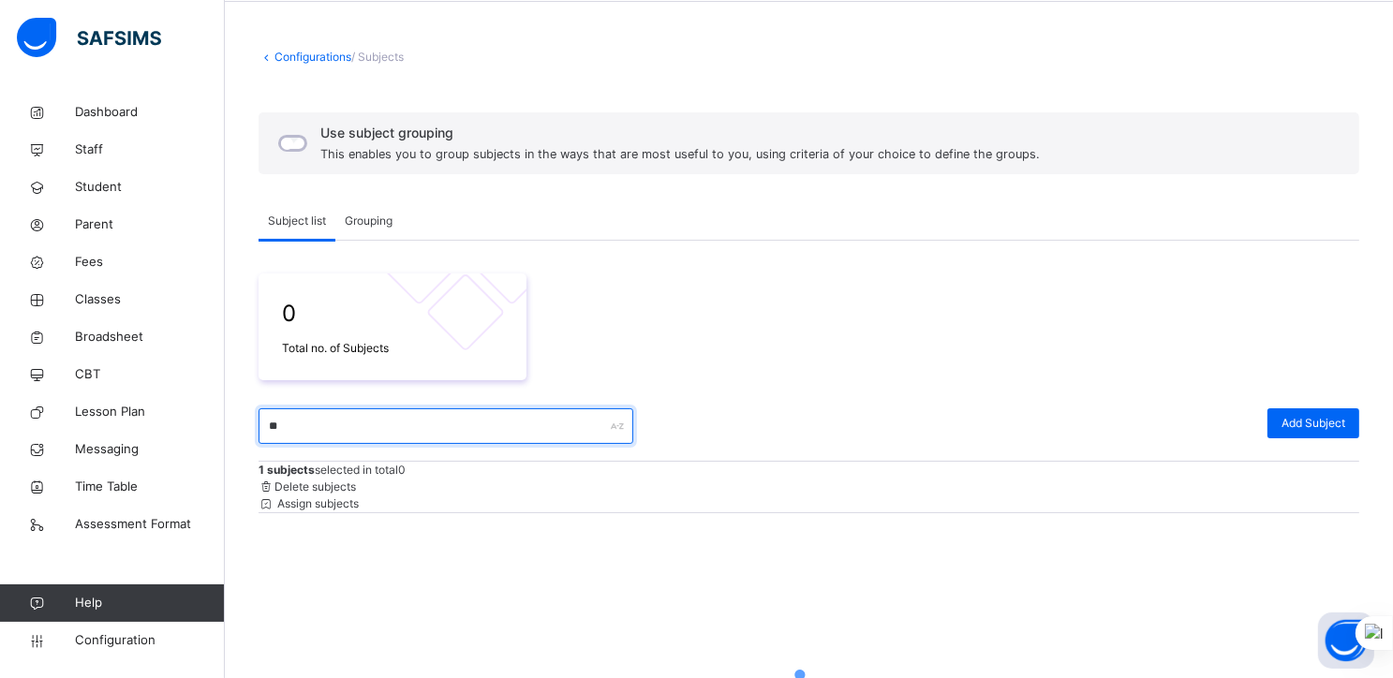
type input "*"
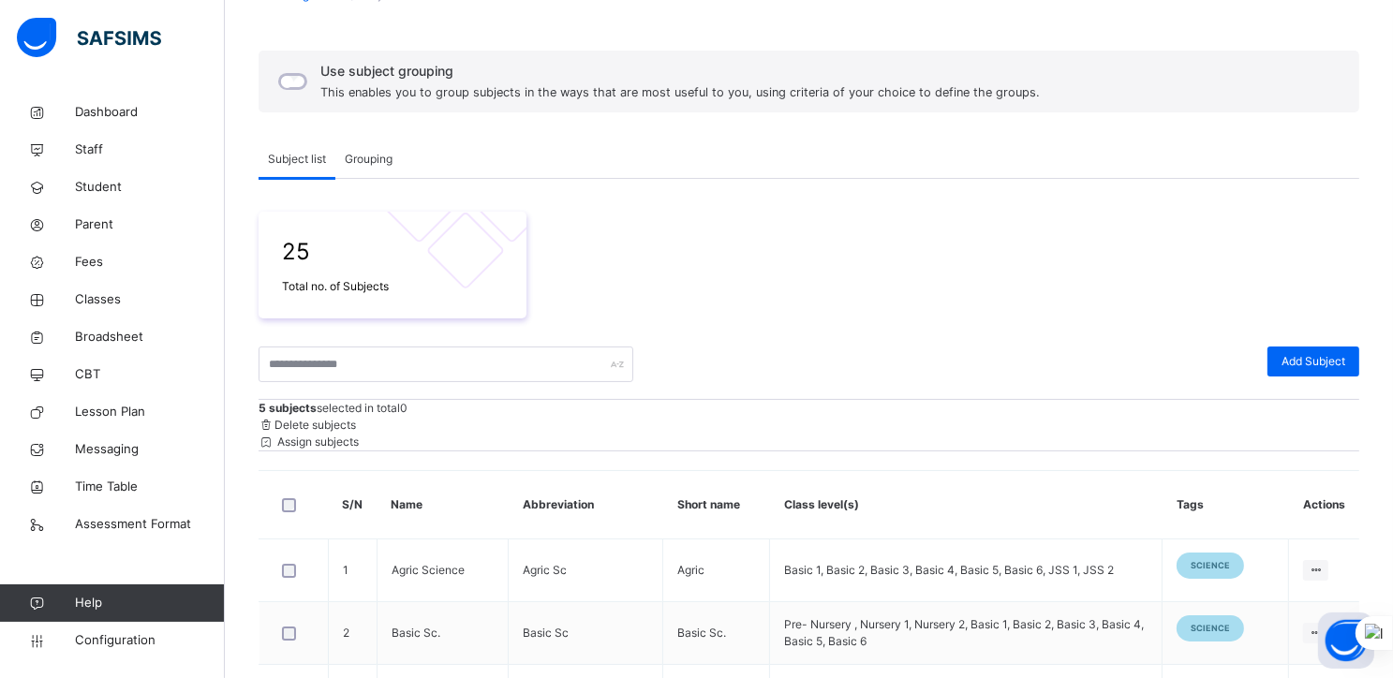
scroll to position [127, 0]
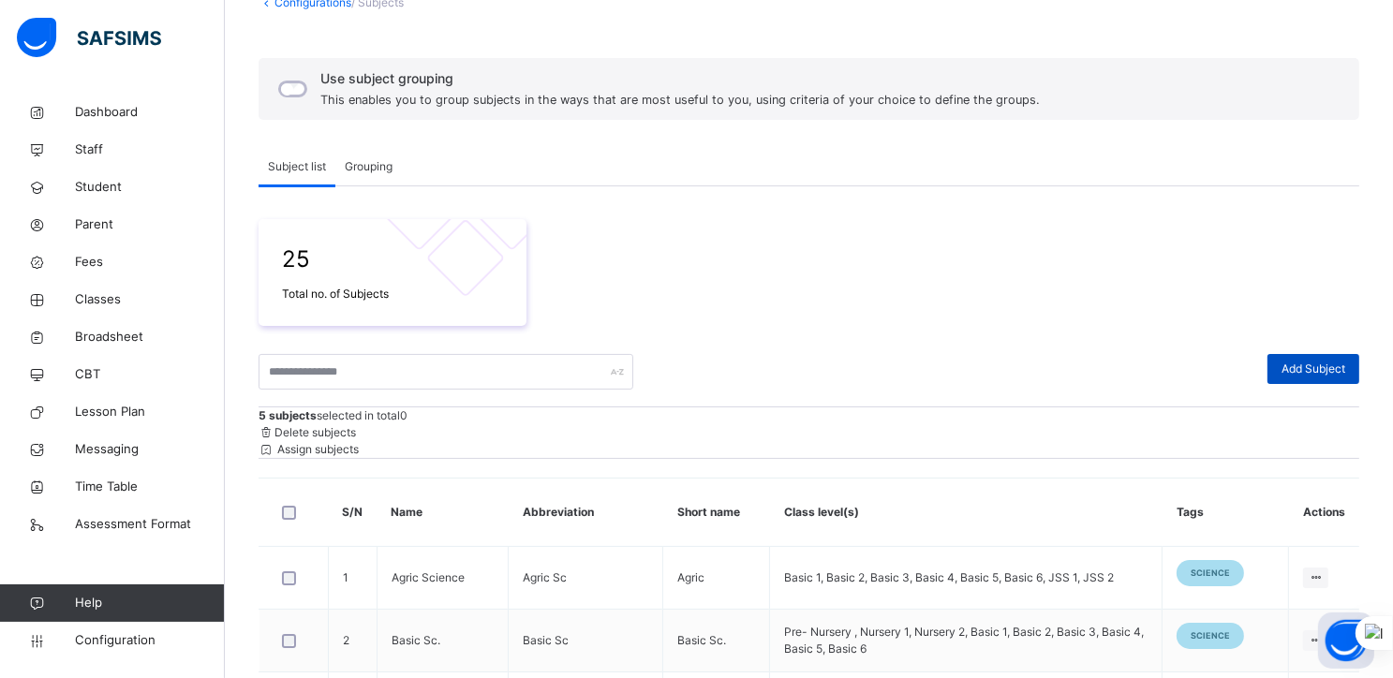
click at [1318, 366] on span "Add Subject" at bounding box center [1314, 369] width 64 height 17
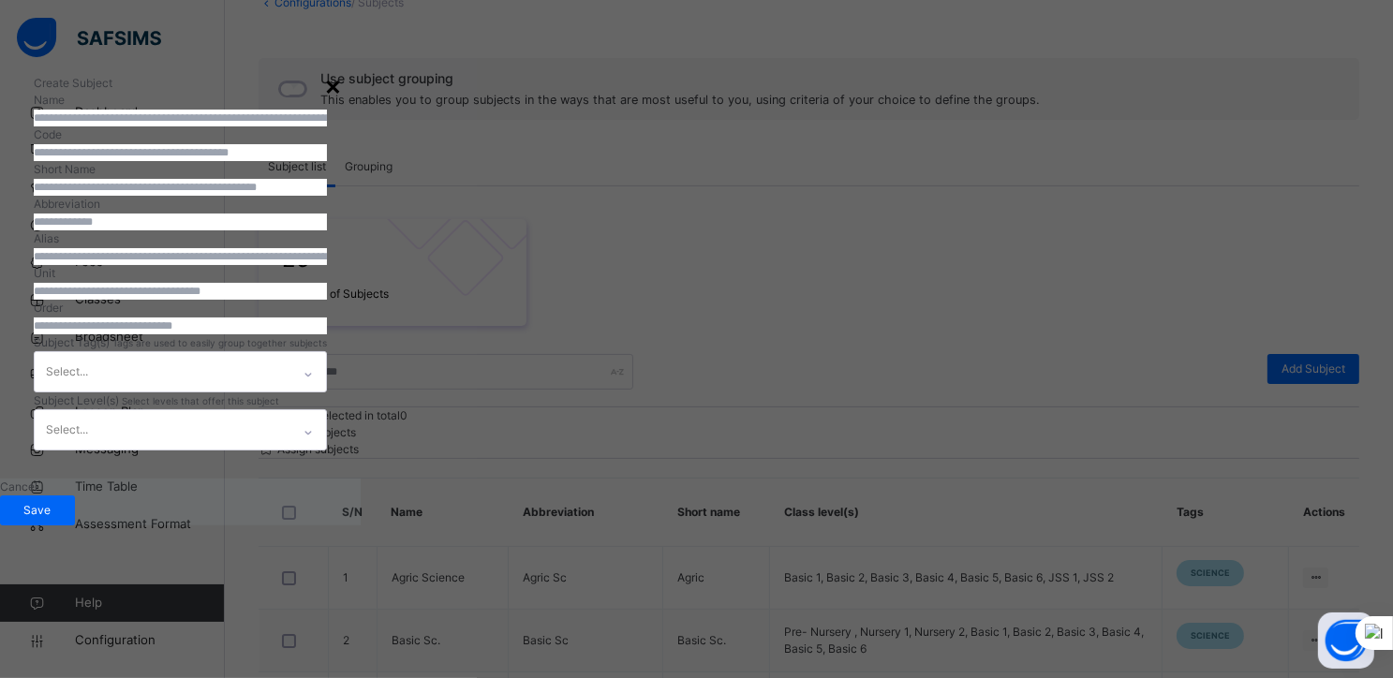
click at [342, 85] on div "×" at bounding box center [333, 85] width 18 height 39
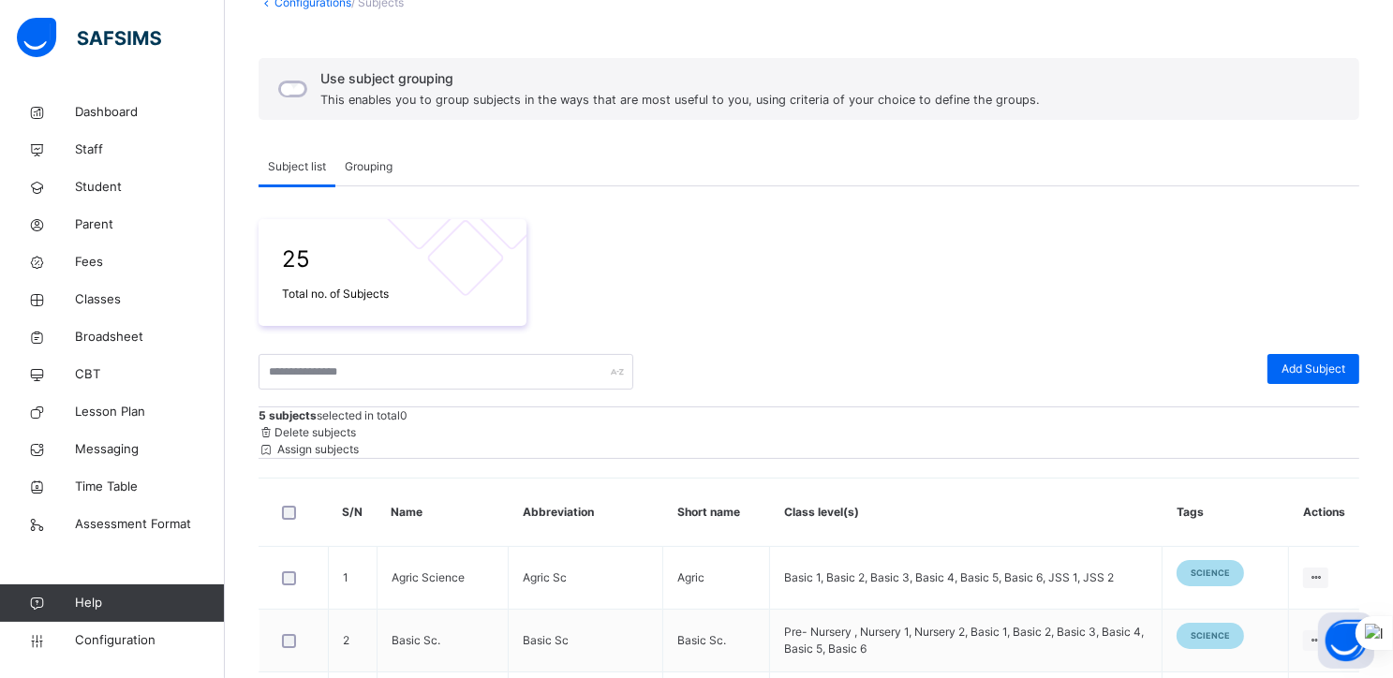
click at [359, 442] on span "Assign subjects" at bounding box center [317, 449] width 84 height 14
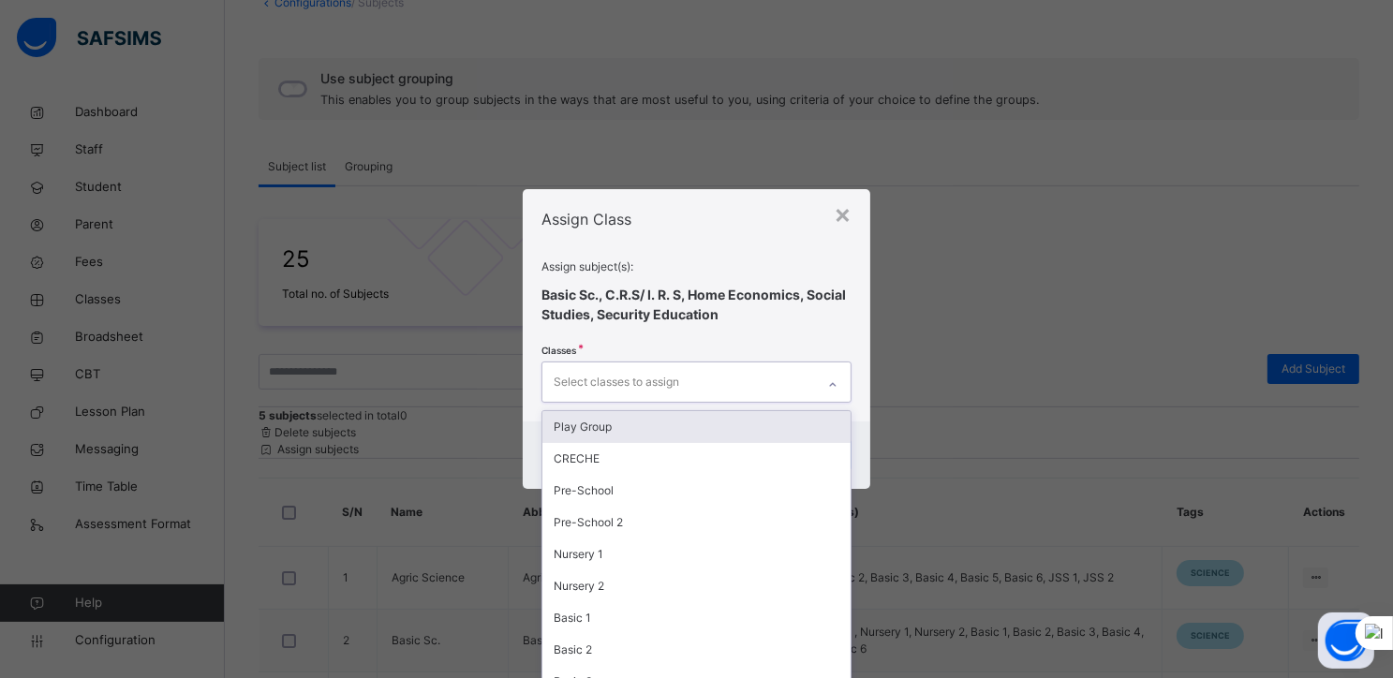
click at [712, 385] on div "Select classes to assign" at bounding box center [679, 382] width 274 height 39
type input "*"
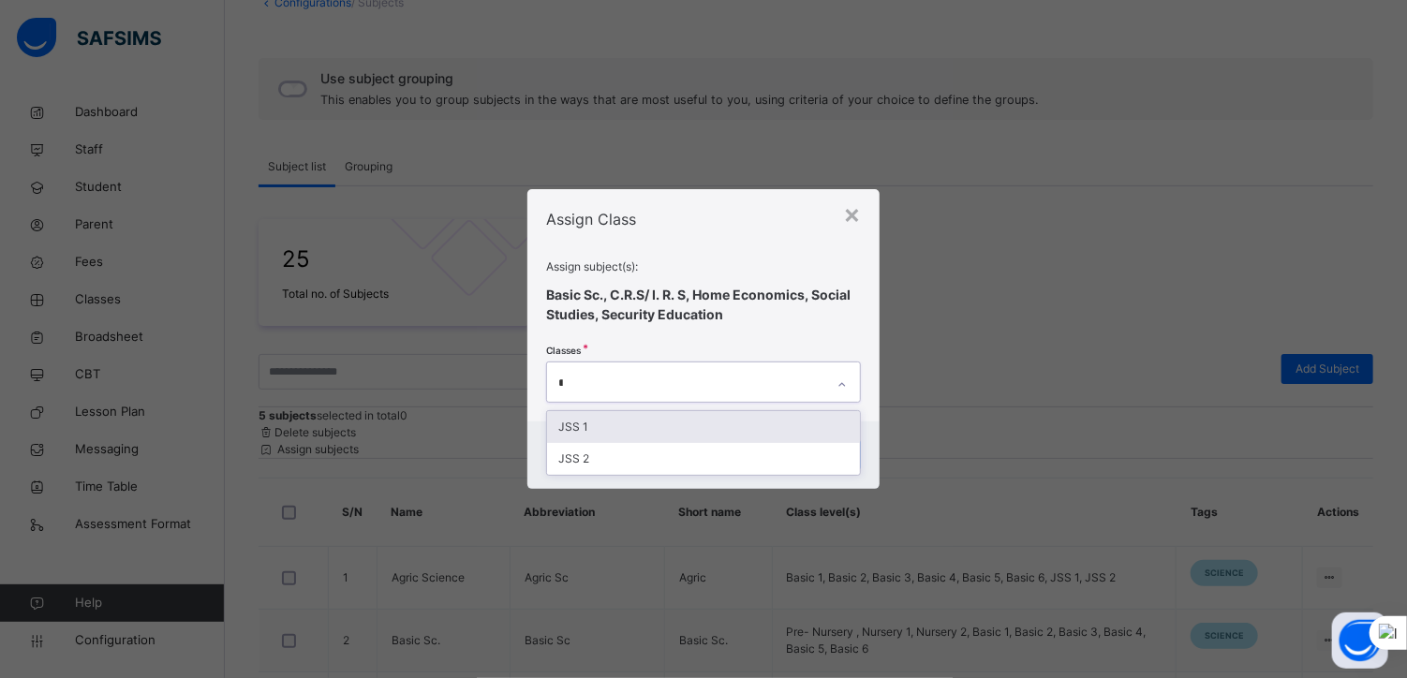
click at [583, 428] on div "JSS 1" at bounding box center [703, 427] width 313 height 32
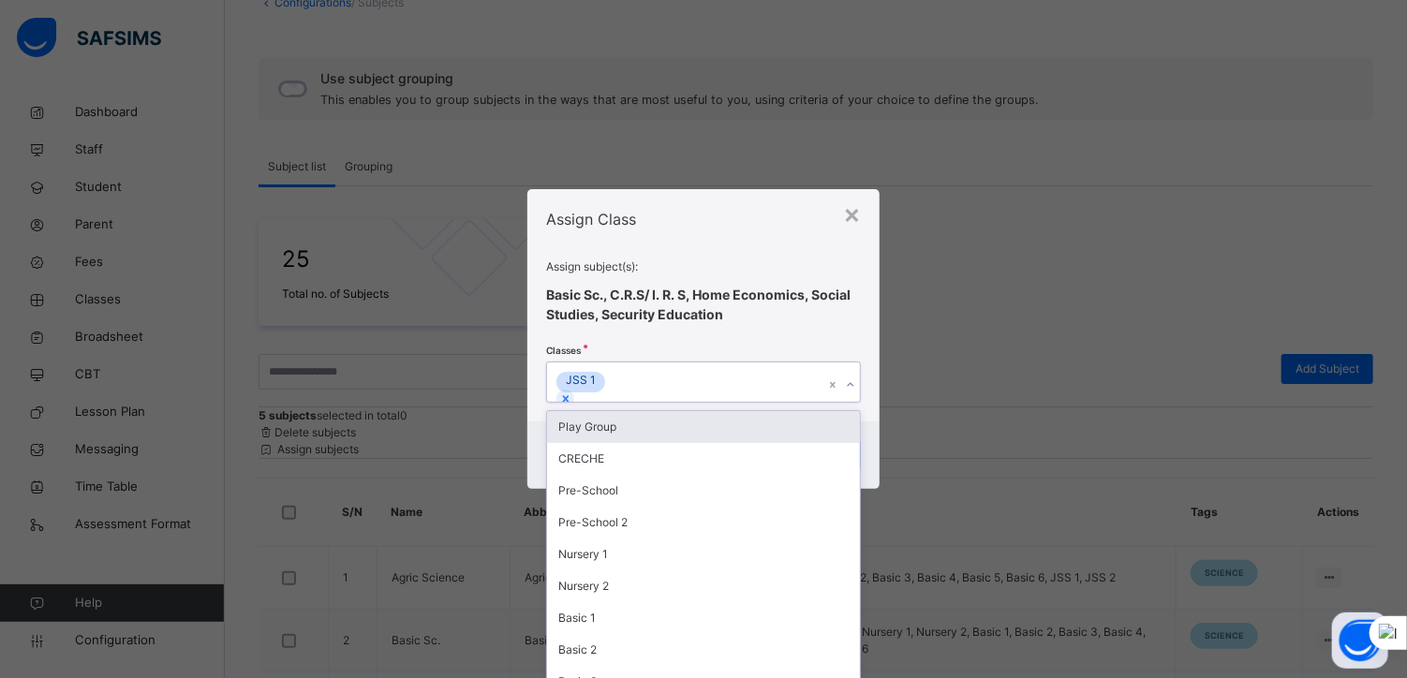
type input "*"
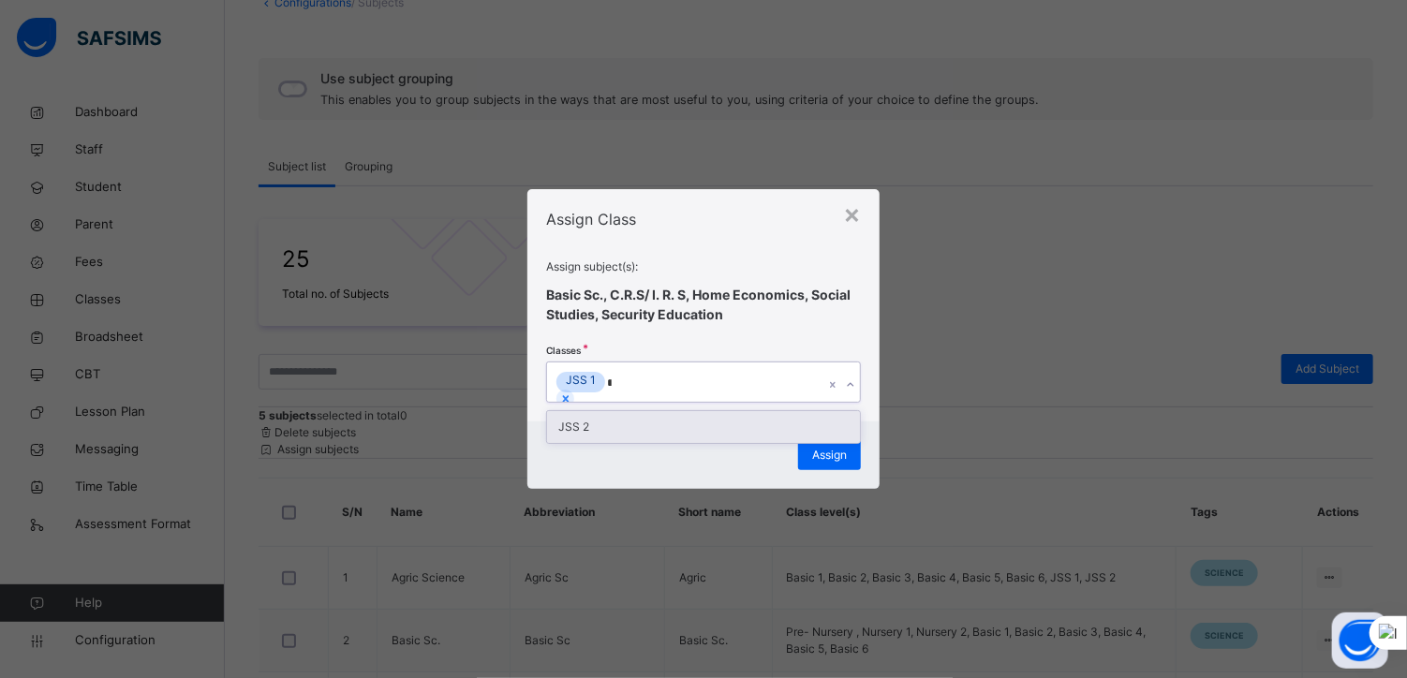
click at [570, 426] on div "JSS 2" at bounding box center [703, 427] width 313 height 32
click at [802, 325] on span at bounding box center [703, 342] width 315 height 37
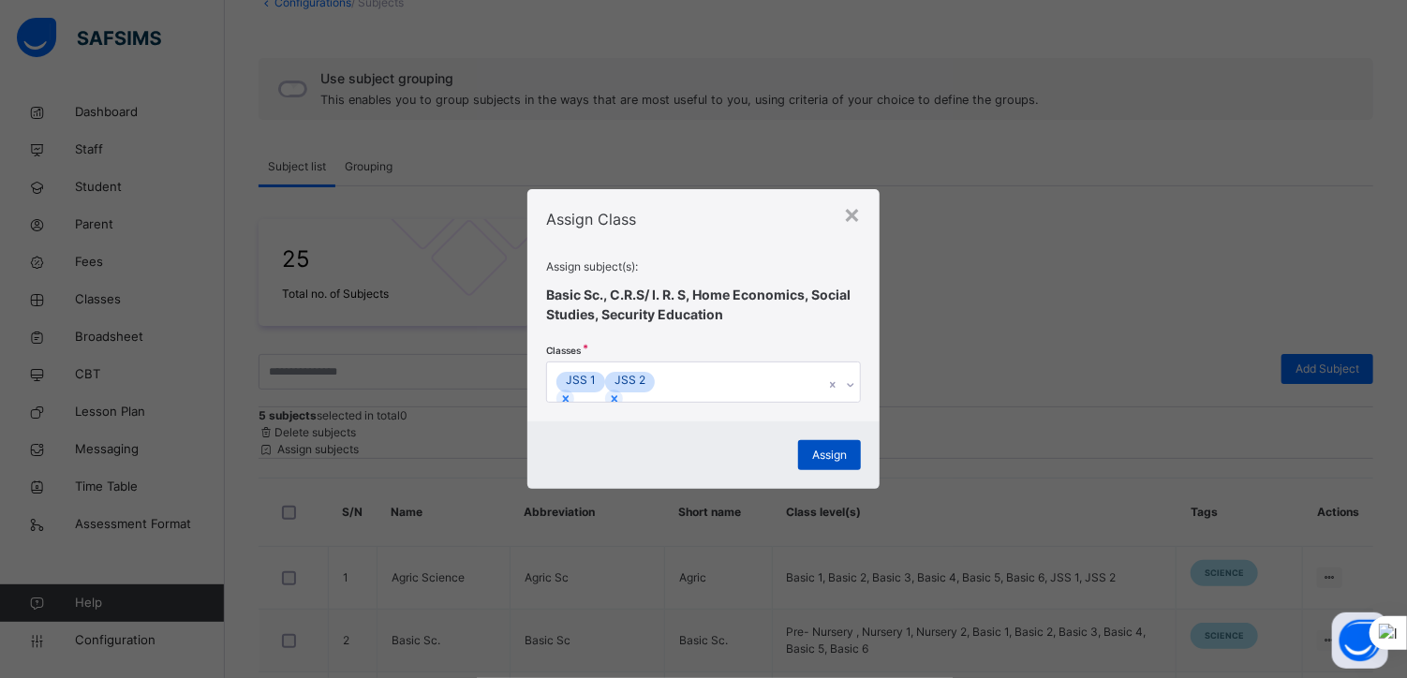
click at [824, 459] on span "Assign" at bounding box center [829, 455] width 35 height 17
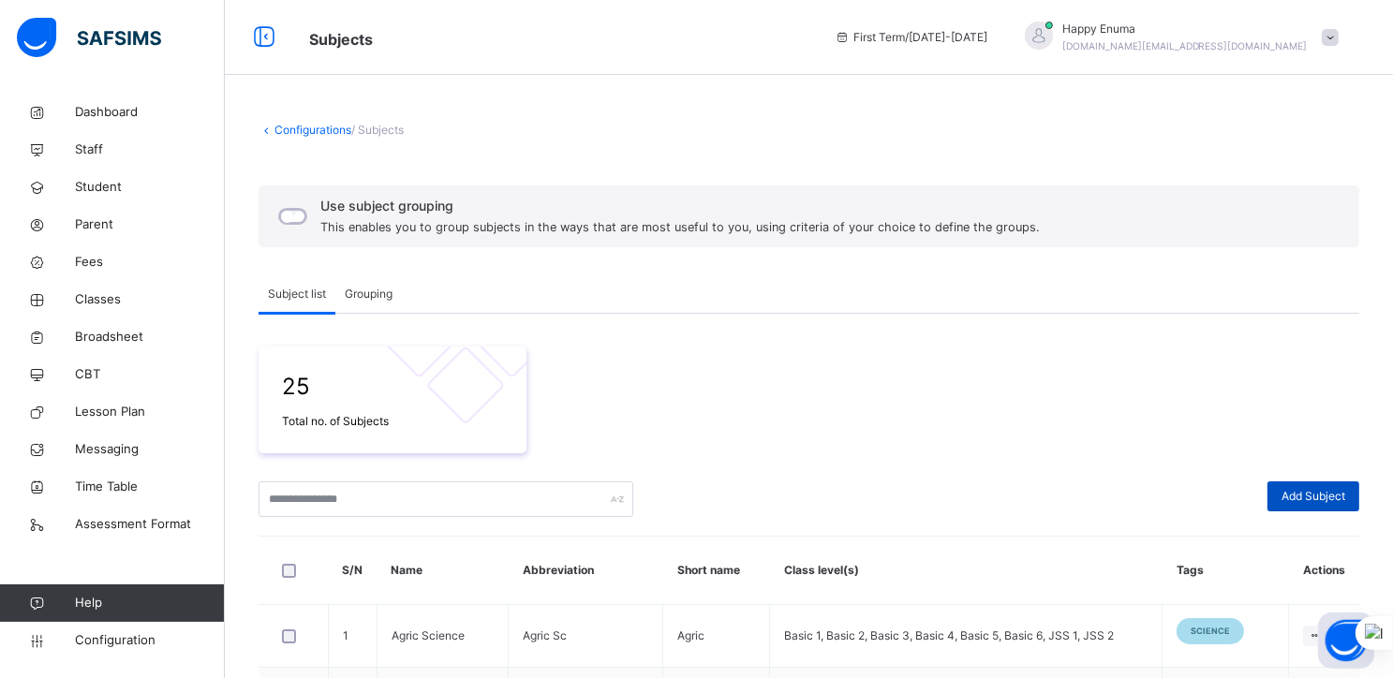
click at [1338, 495] on span "Add Subject" at bounding box center [1314, 496] width 64 height 17
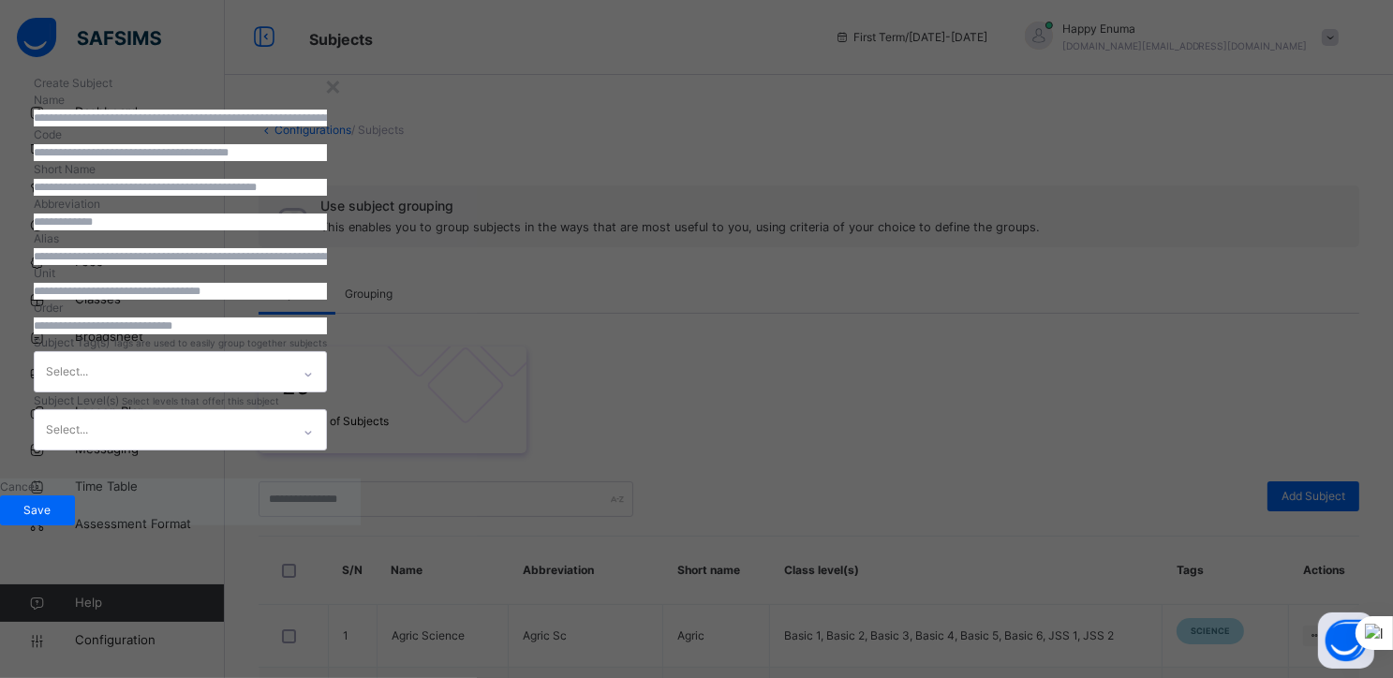
scroll to position [339, 0]
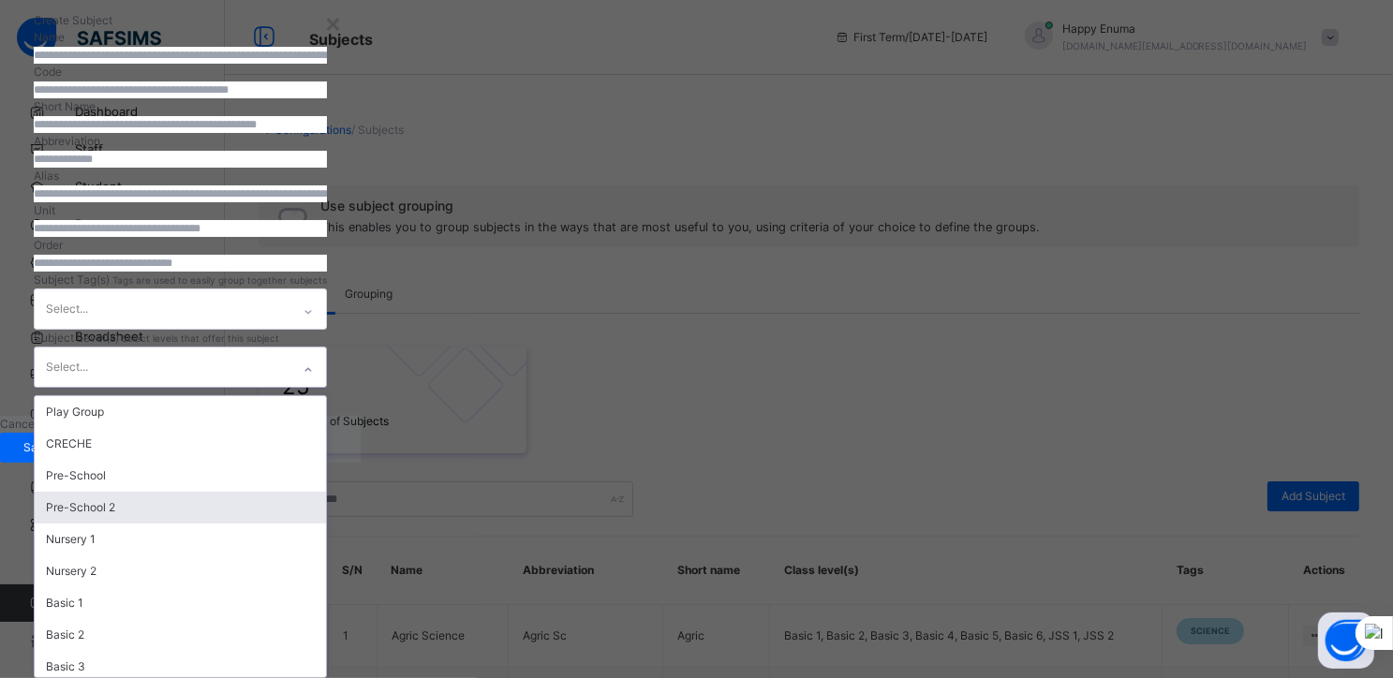
click at [327, 388] on div "option Pre-School 2 focused, 4 of 16. 16 results available. Use Up and Down to …" at bounding box center [180, 367] width 293 height 41
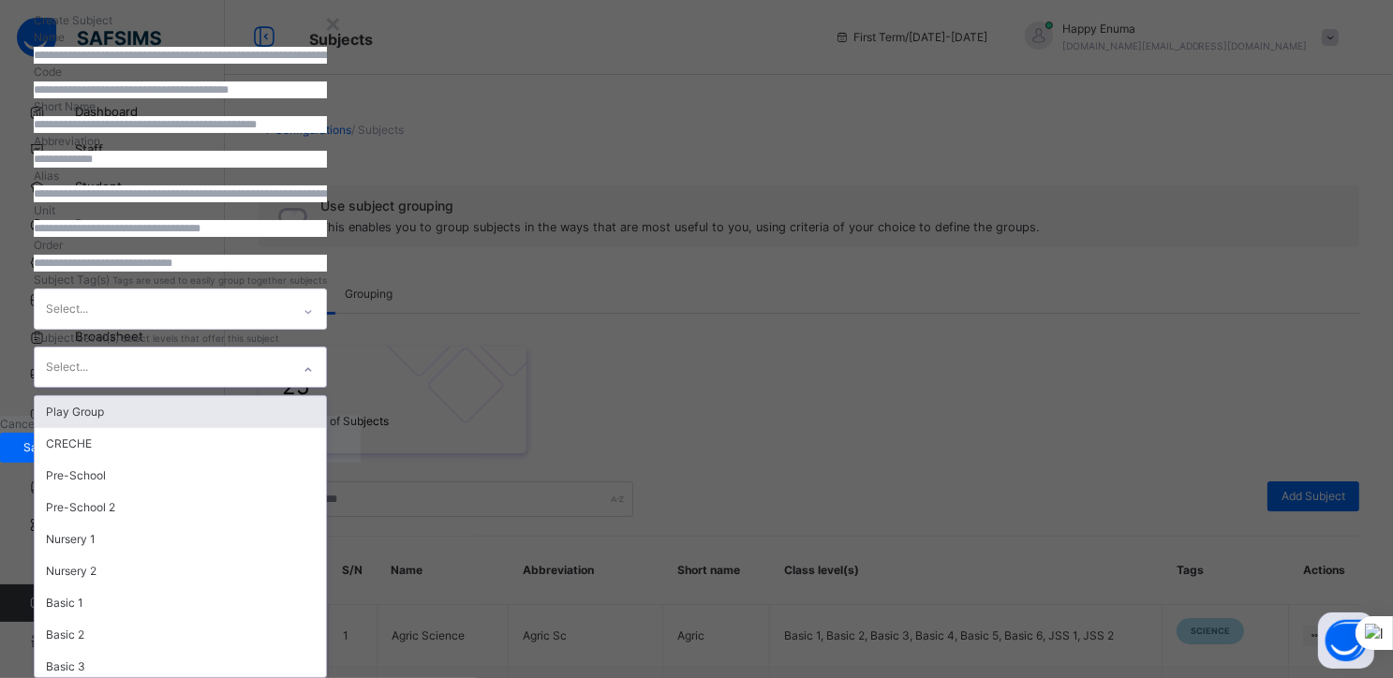
click at [361, 276] on div "Create Subject Name Code Short Name Abbreviation Alias Unit Order Subject Tag(s…" at bounding box center [180, 200] width 361 height 432
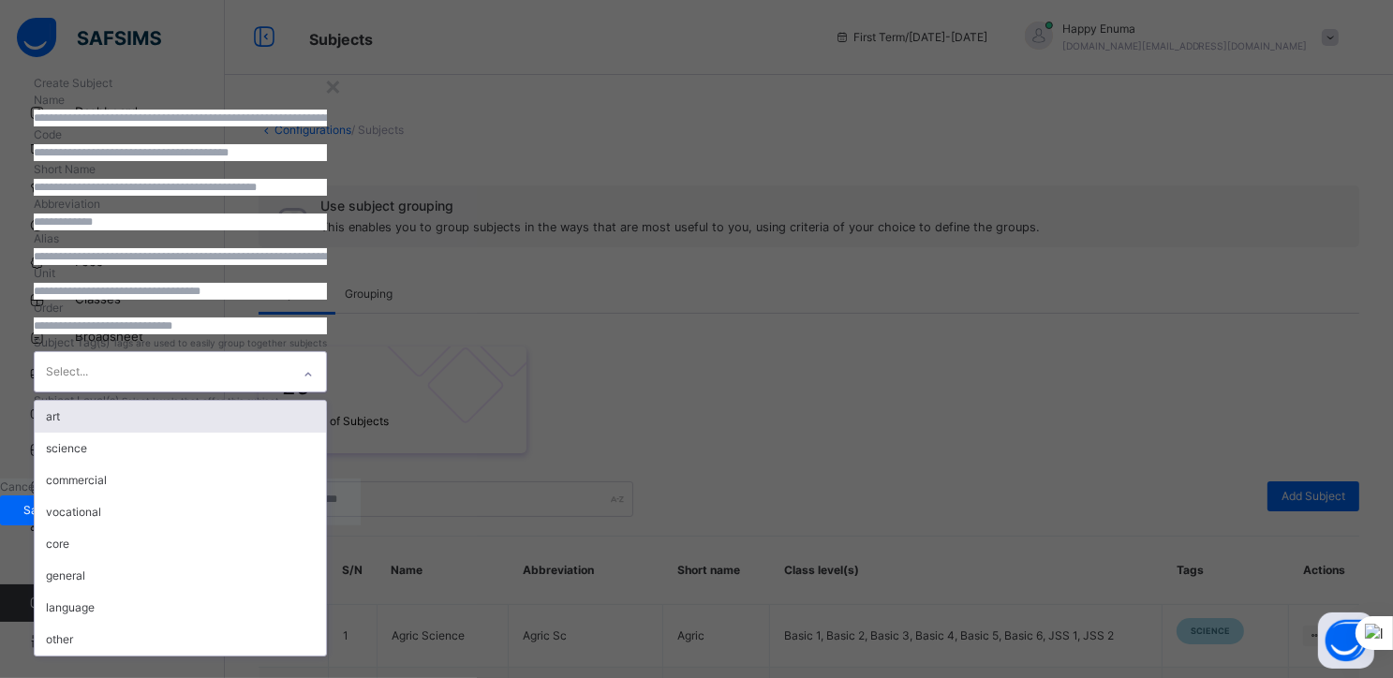
scroll to position [0, 0]
click at [342, 83] on div "×" at bounding box center [333, 85] width 18 height 39
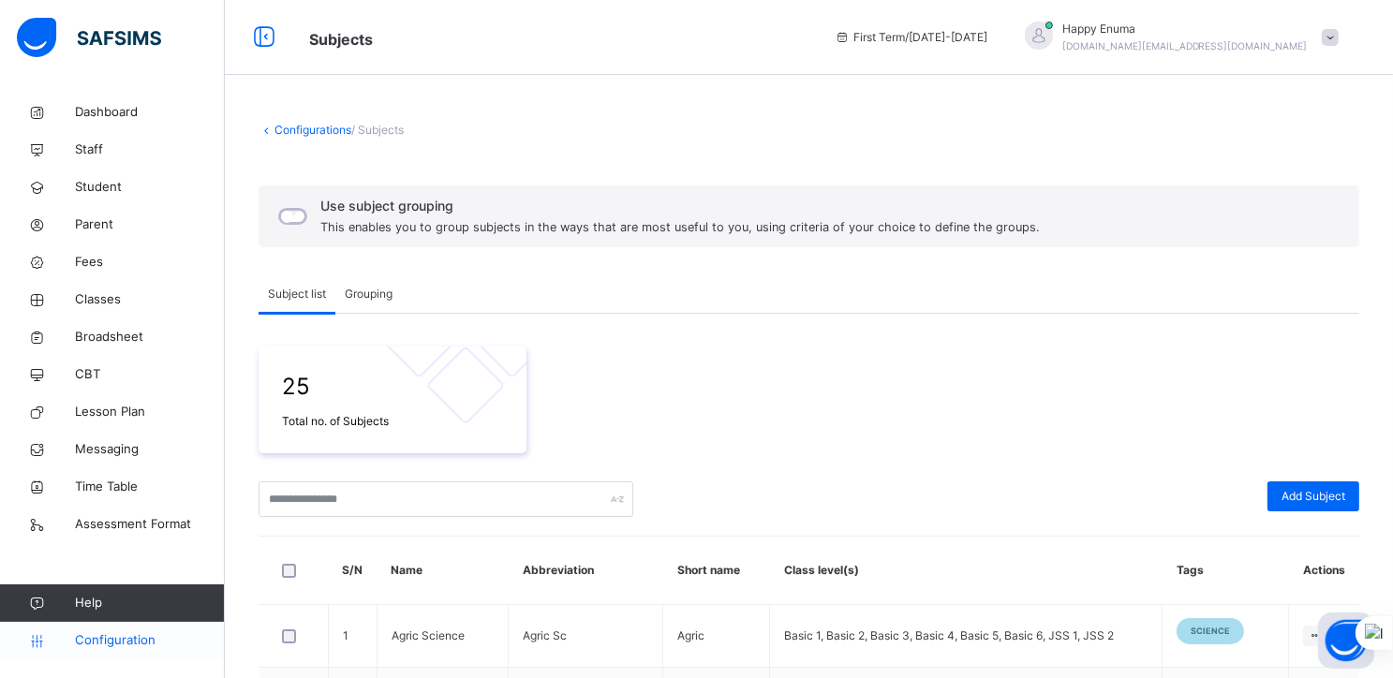
click at [113, 644] on span "Configuration" at bounding box center [149, 641] width 149 height 19
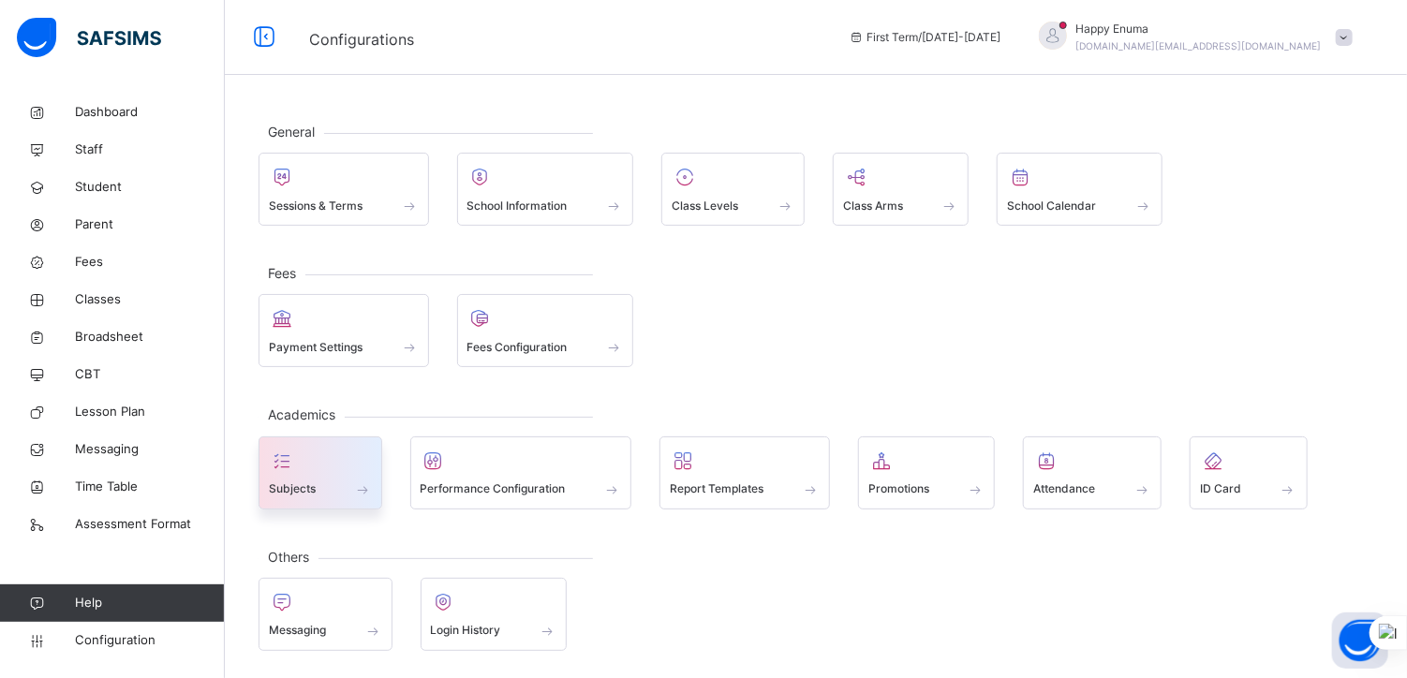
click at [334, 475] on span at bounding box center [320, 477] width 103 height 5
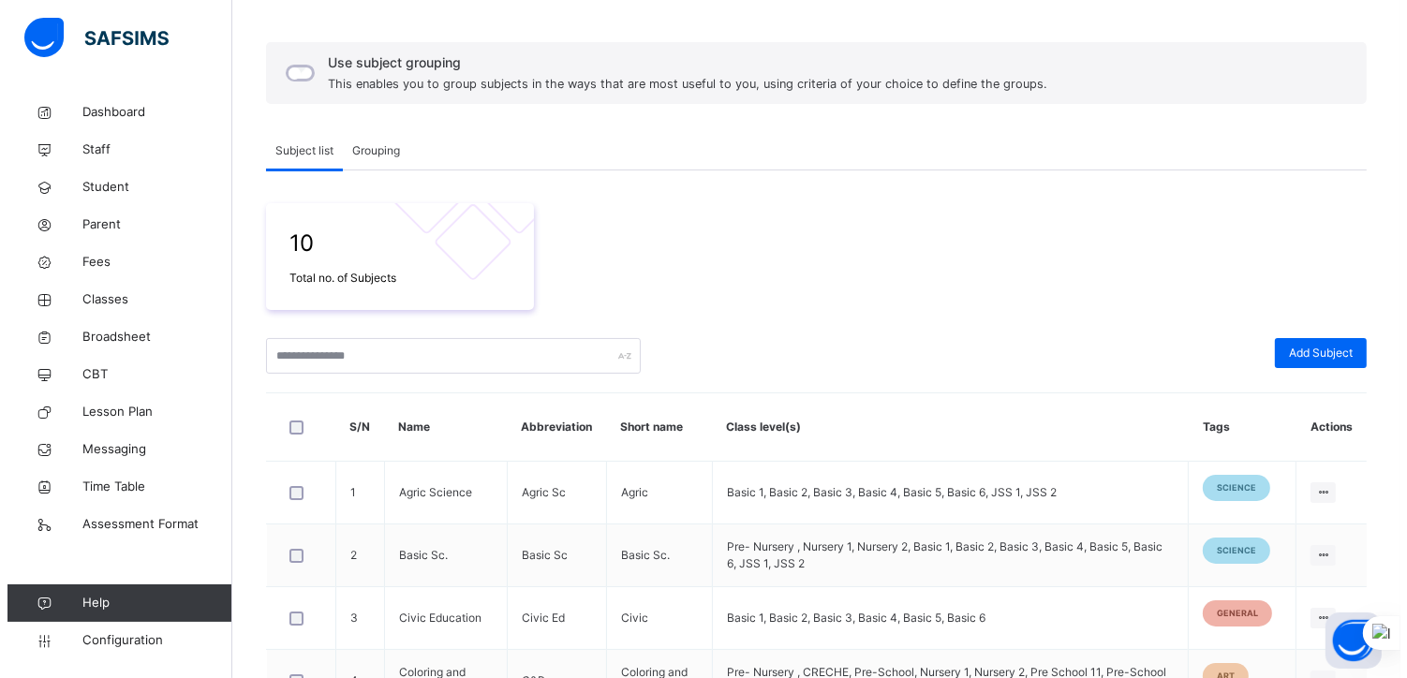
scroll to position [142, 0]
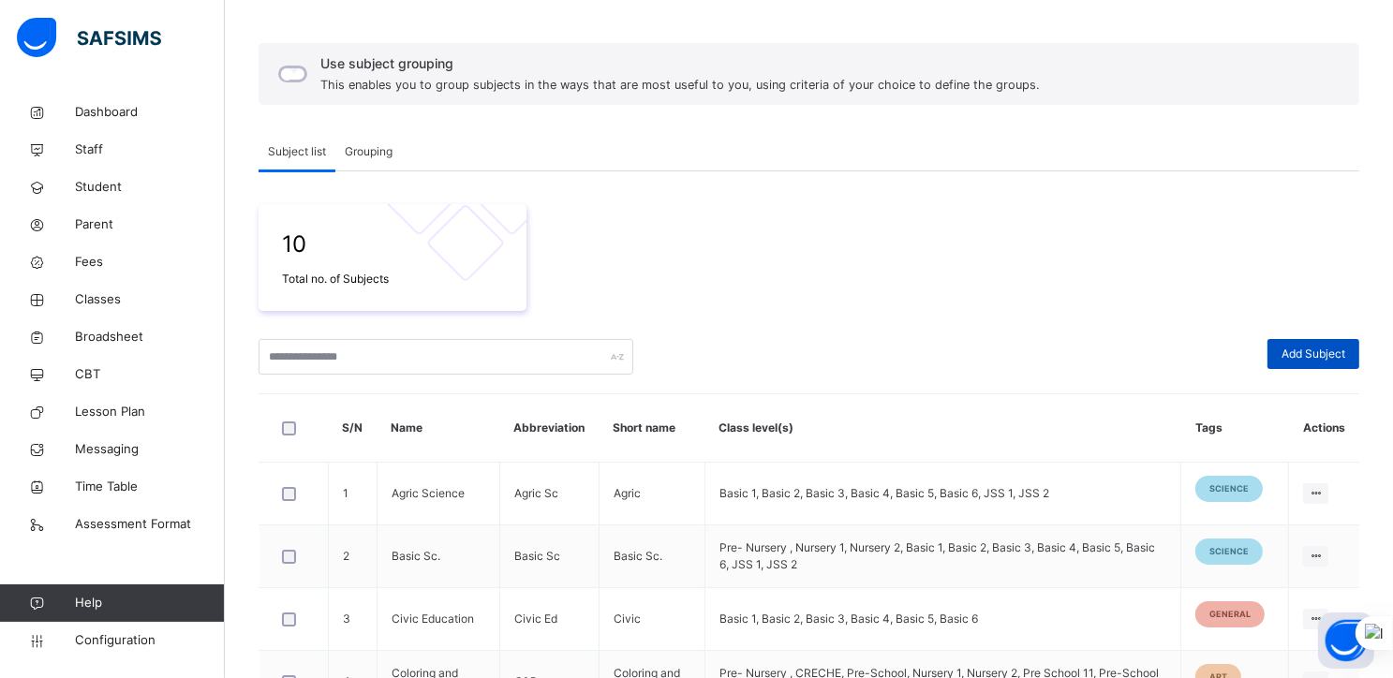
click at [1319, 351] on span "Add Subject" at bounding box center [1314, 354] width 64 height 17
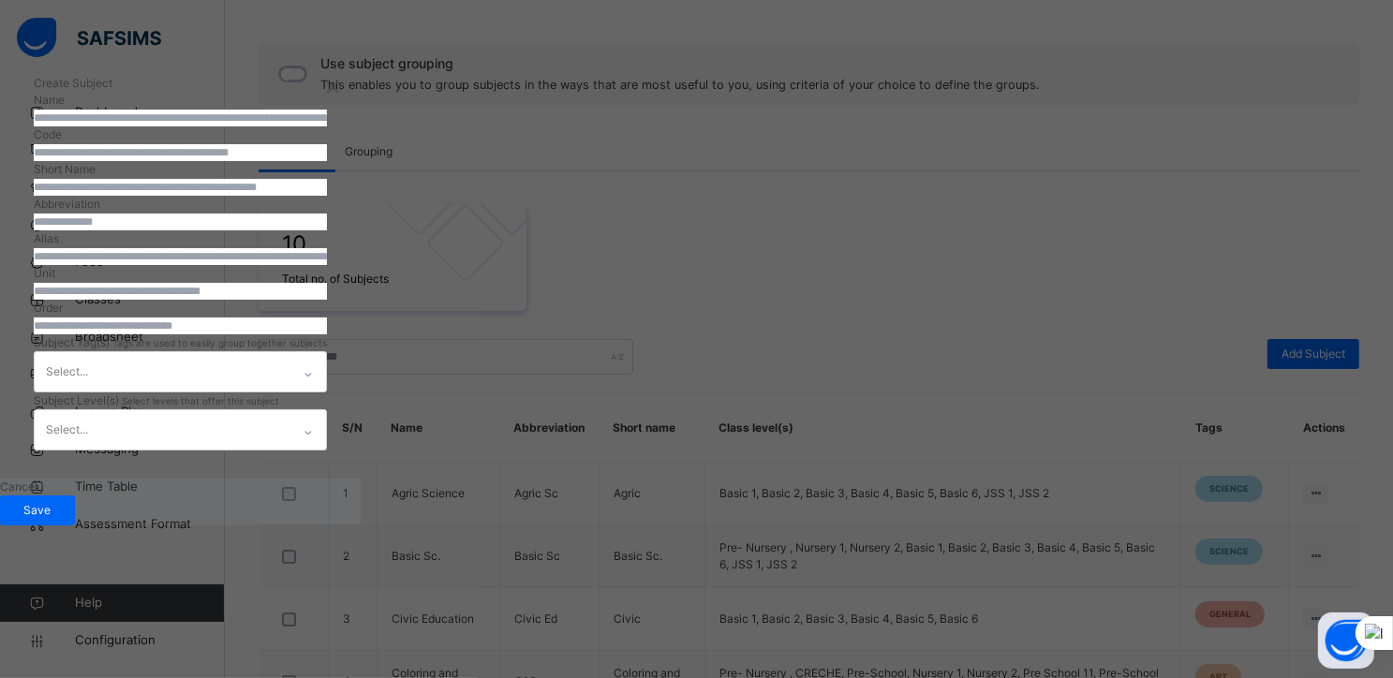
click at [327, 126] on input "text" at bounding box center [180, 118] width 293 height 17
paste input "**********"
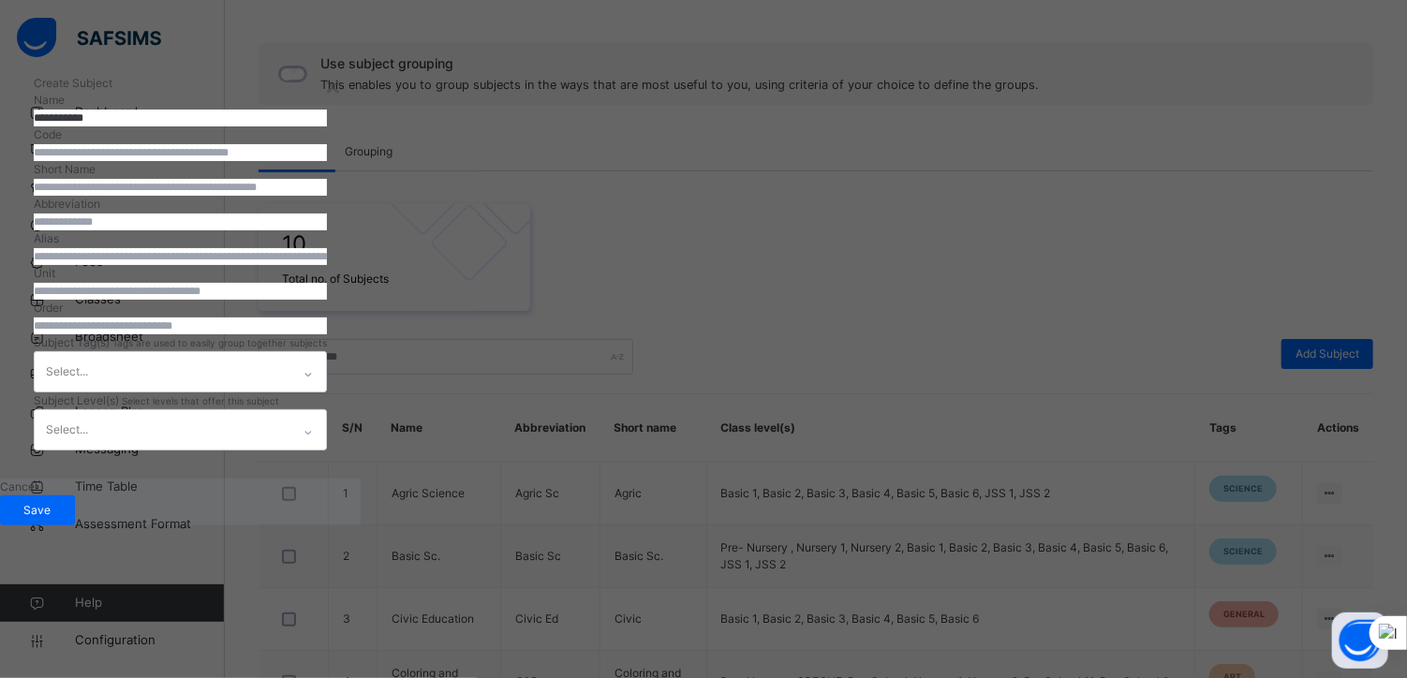
type input "**********"
drag, startPoint x: 585, startPoint y: 68, endPoint x: 717, endPoint y: 74, distance: 132.2
click at [361, 74] on div "**********" at bounding box center [180, 263] width 361 height 432
click at [342, 89] on div "×" at bounding box center [333, 85] width 18 height 39
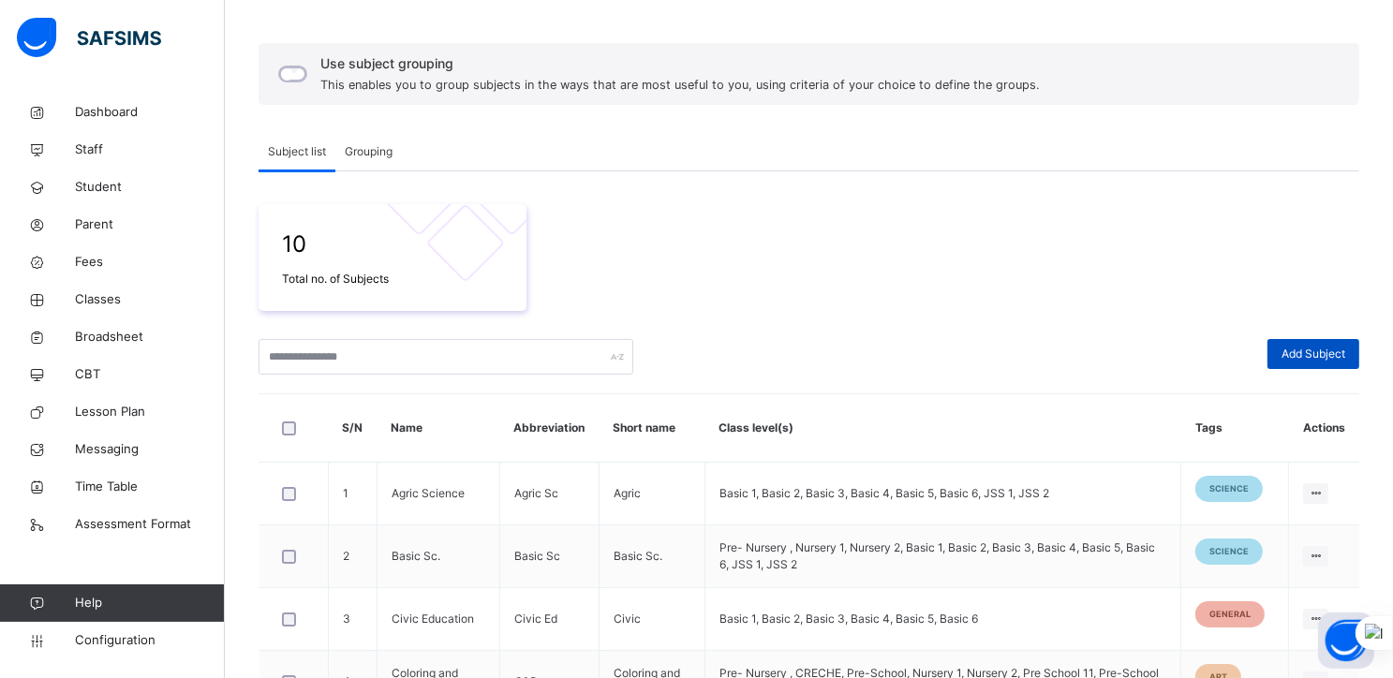
click at [1321, 349] on span "Add Subject" at bounding box center [1314, 354] width 64 height 17
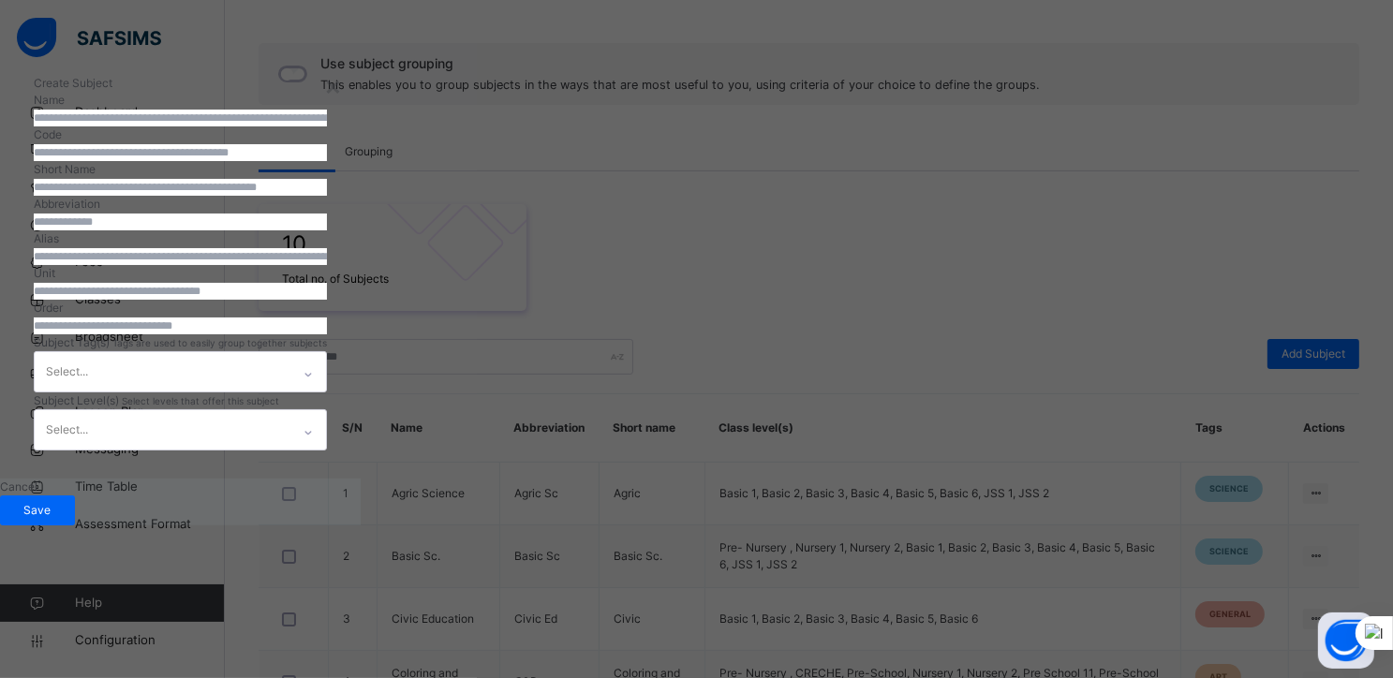
click at [327, 126] on input "text" at bounding box center [180, 118] width 293 height 17
paste input "**********"
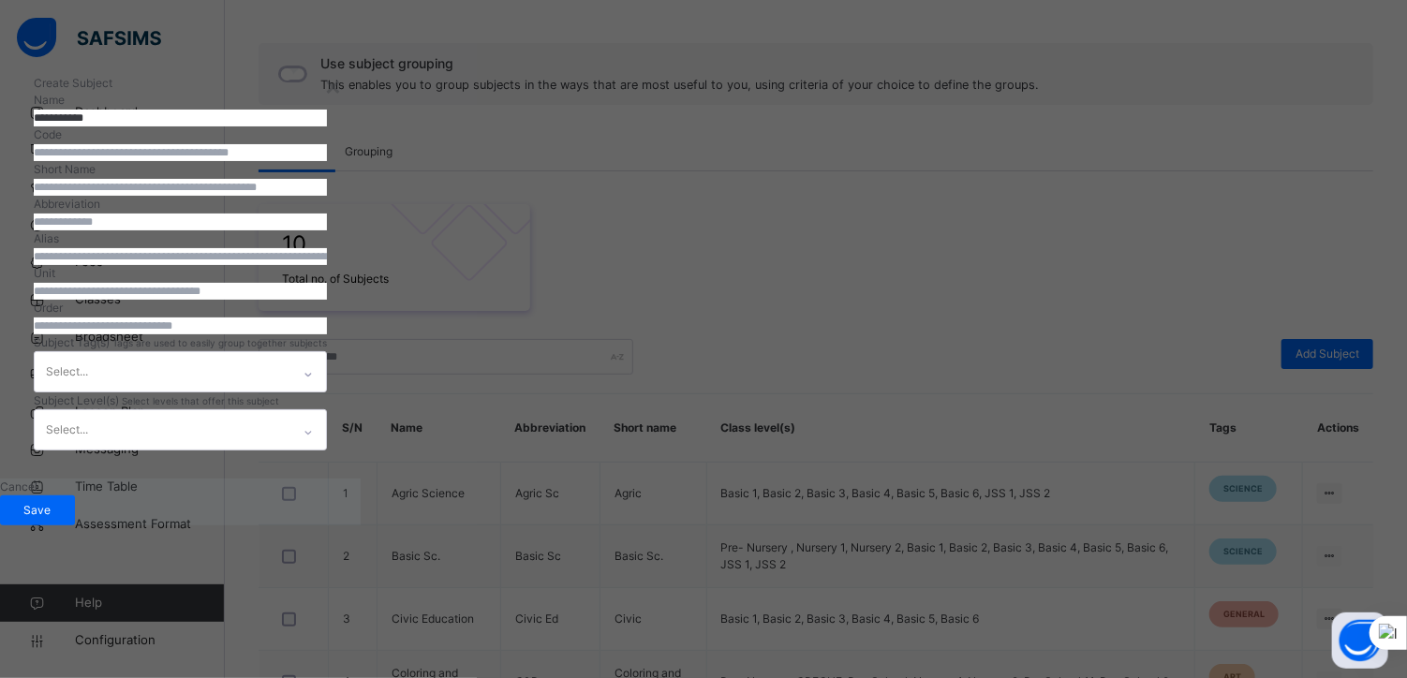
scroll to position [176, 0]
type input "**********"
click at [327, 393] on div "Select..." at bounding box center [180, 371] width 293 height 41
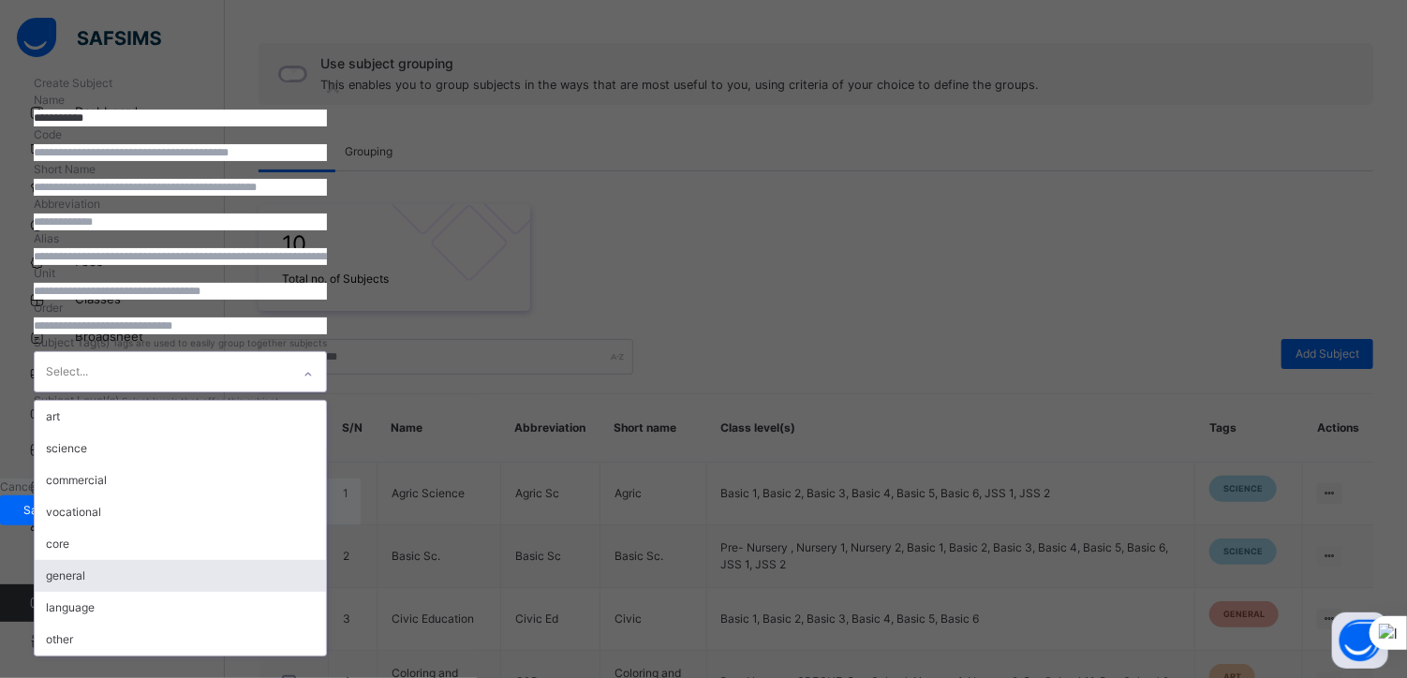
click at [326, 592] on div "general" at bounding box center [180, 576] width 291 height 32
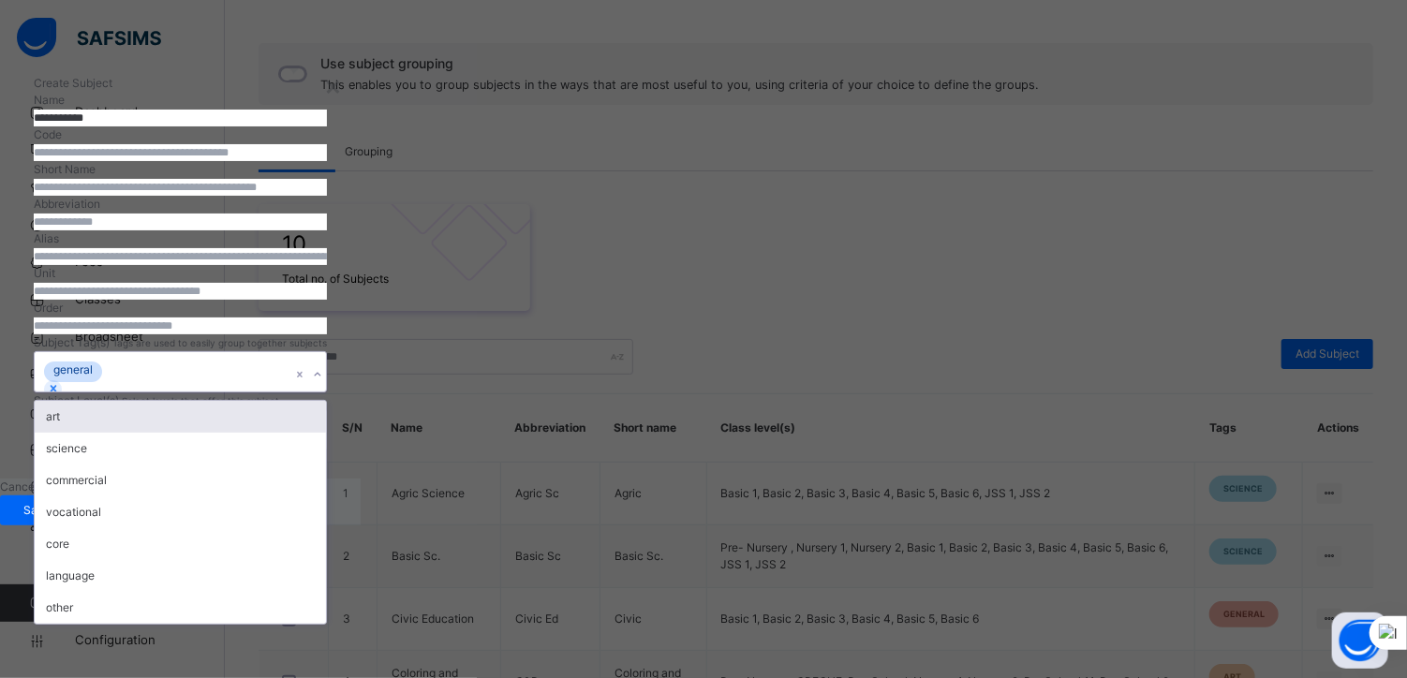
click at [361, 351] on div "**********" at bounding box center [180, 263] width 361 height 432
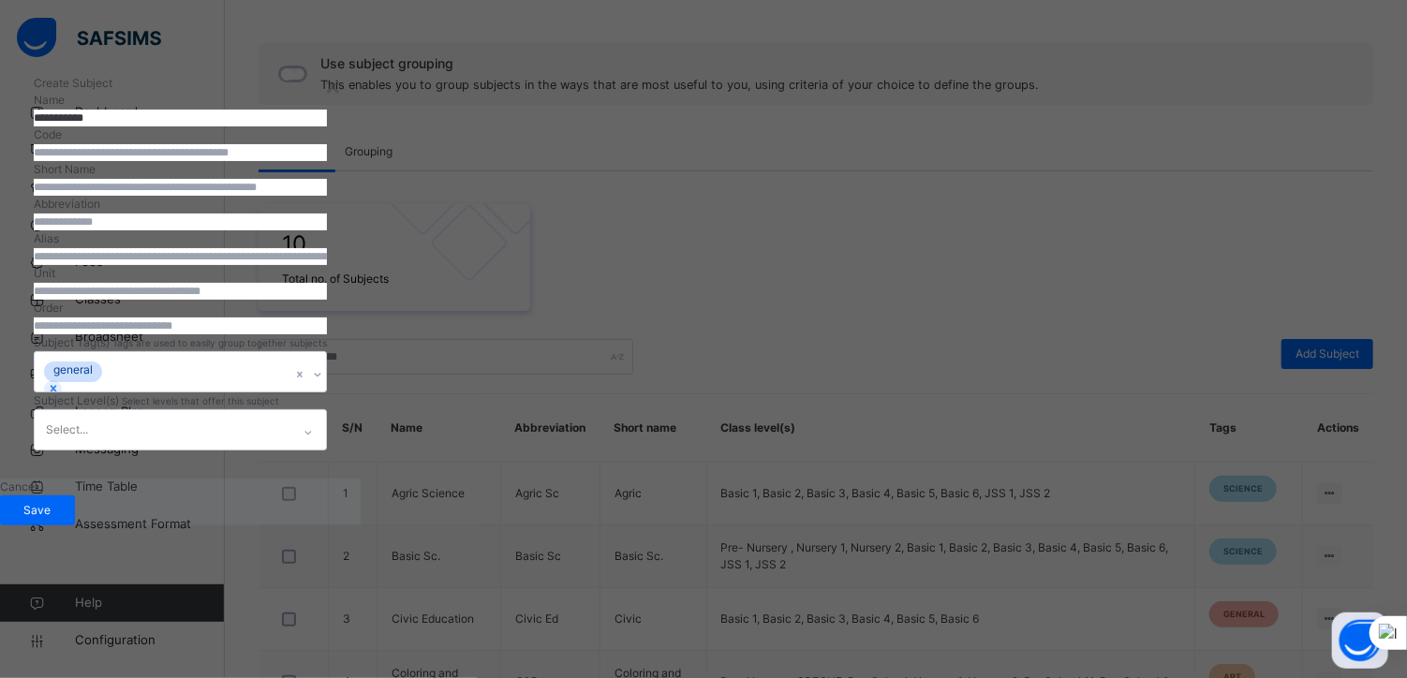
click at [327, 451] on div "Select..." at bounding box center [180, 429] width 293 height 41
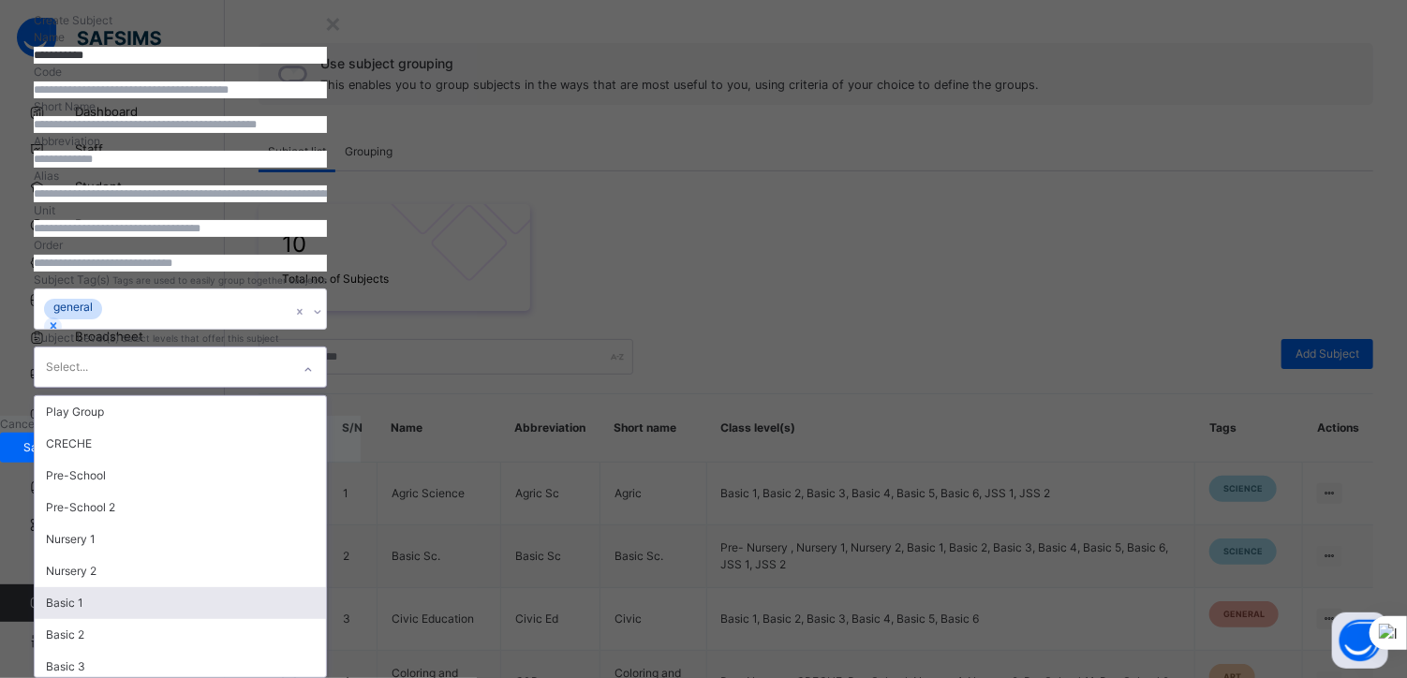
scroll to position [229, 0]
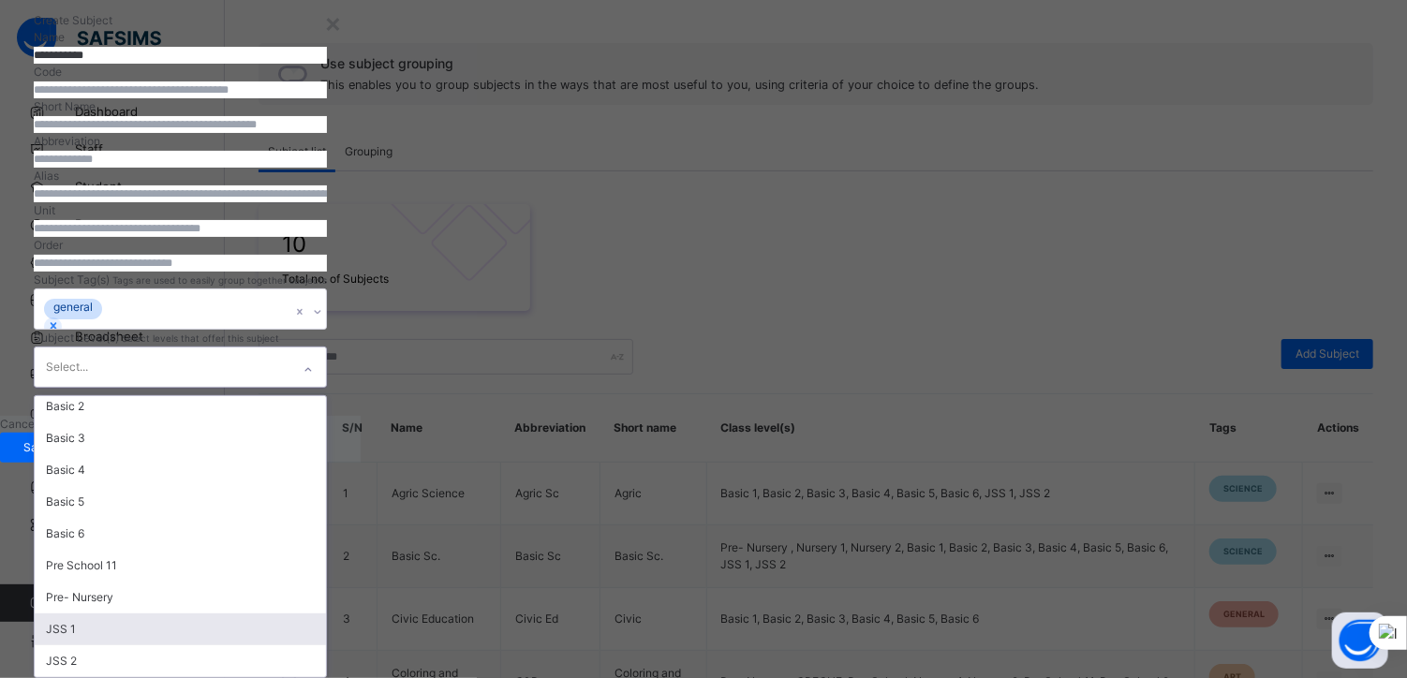
click at [326, 623] on div "JSS 1" at bounding box center [180, 630] width 291 height 32
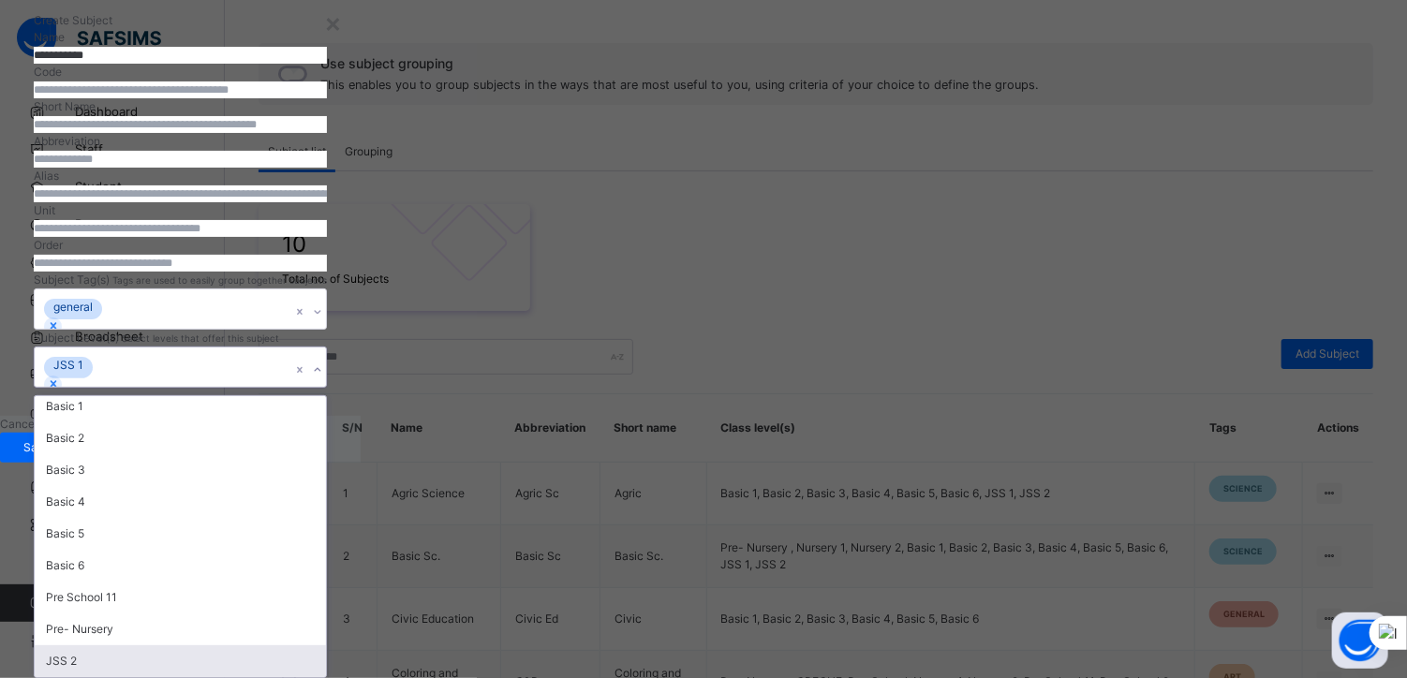
click at [326, 655] on div "JSS 2" at bounding box center [180, 662] width 291 height 32
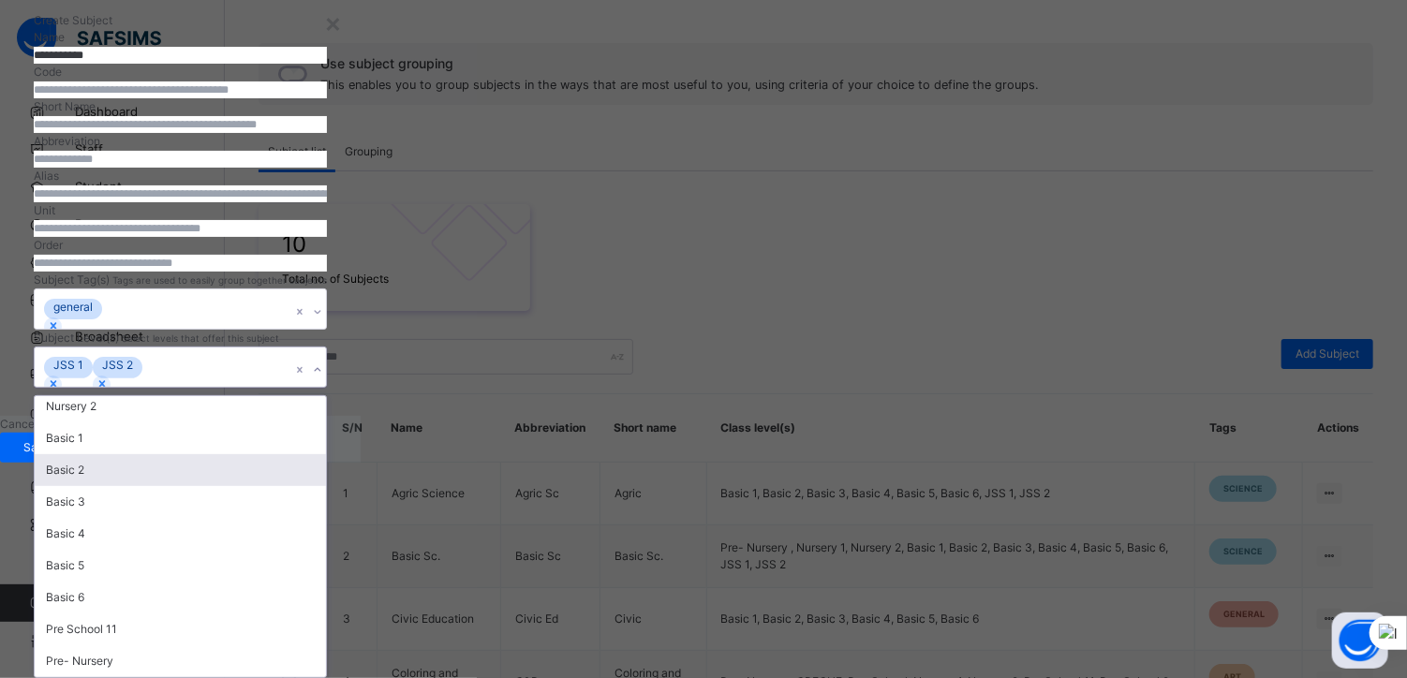
click at [361, 321] on div "**********" at bounding box center [180, 200] width 361 height 432
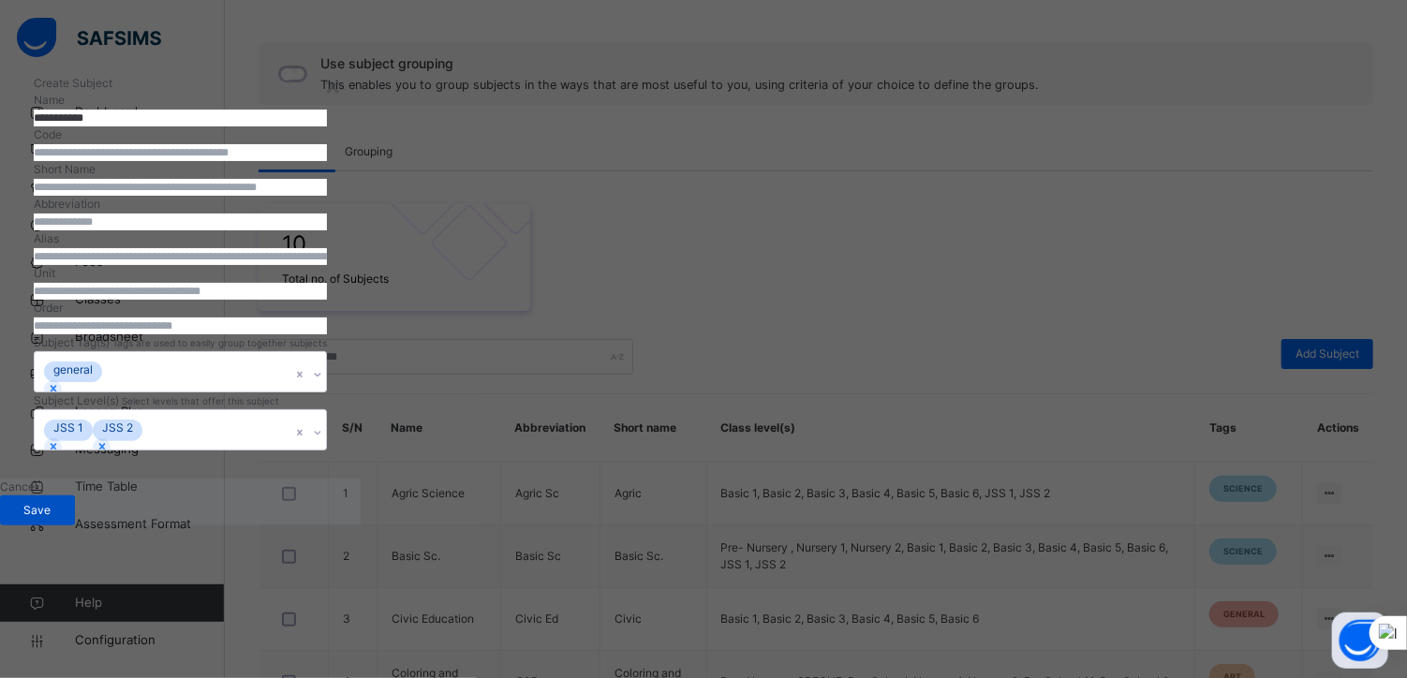
click at [61, 519] on span "Save" at bounding box center [37, 510] width 47 height 17
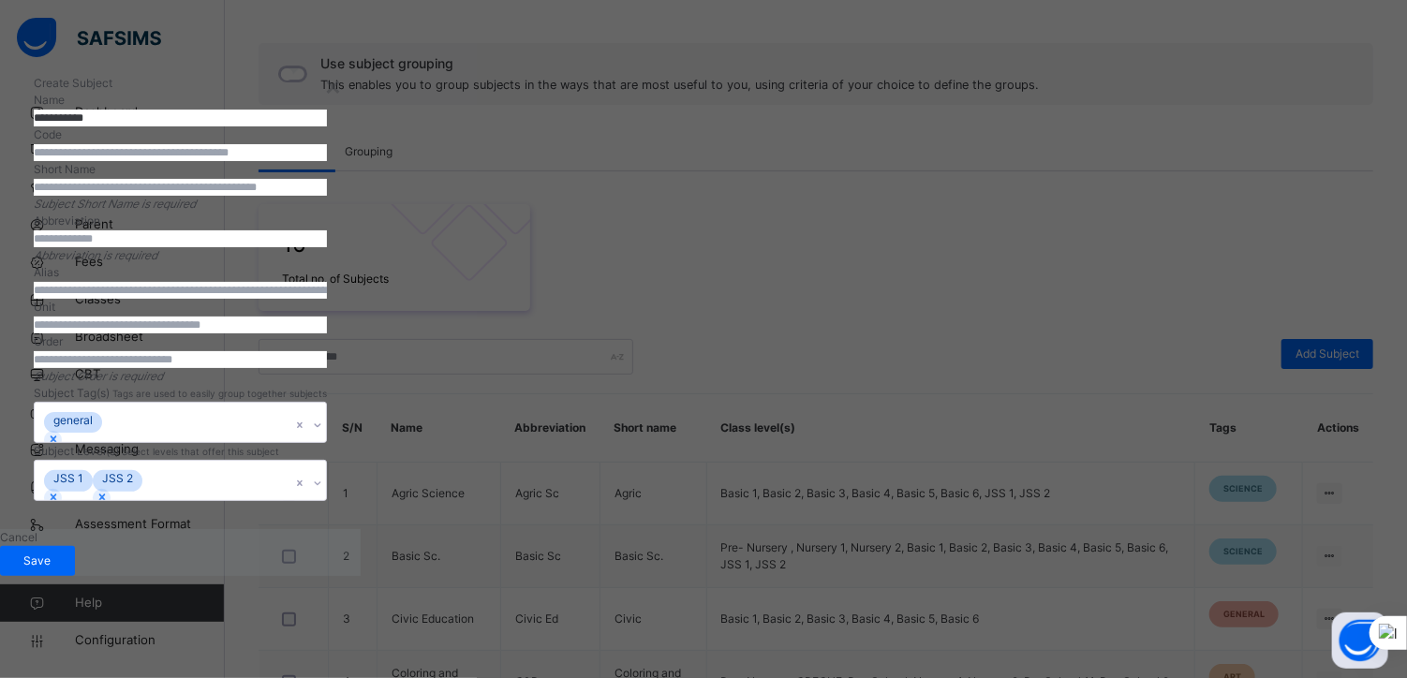
scroll to position [52, 0]
click at [327, 126] on input "**********" at bounding box center [180, 118] width 293 height 17
click at [327, 196] on input "text" at bounding box center [180, 187] width 293 height 17
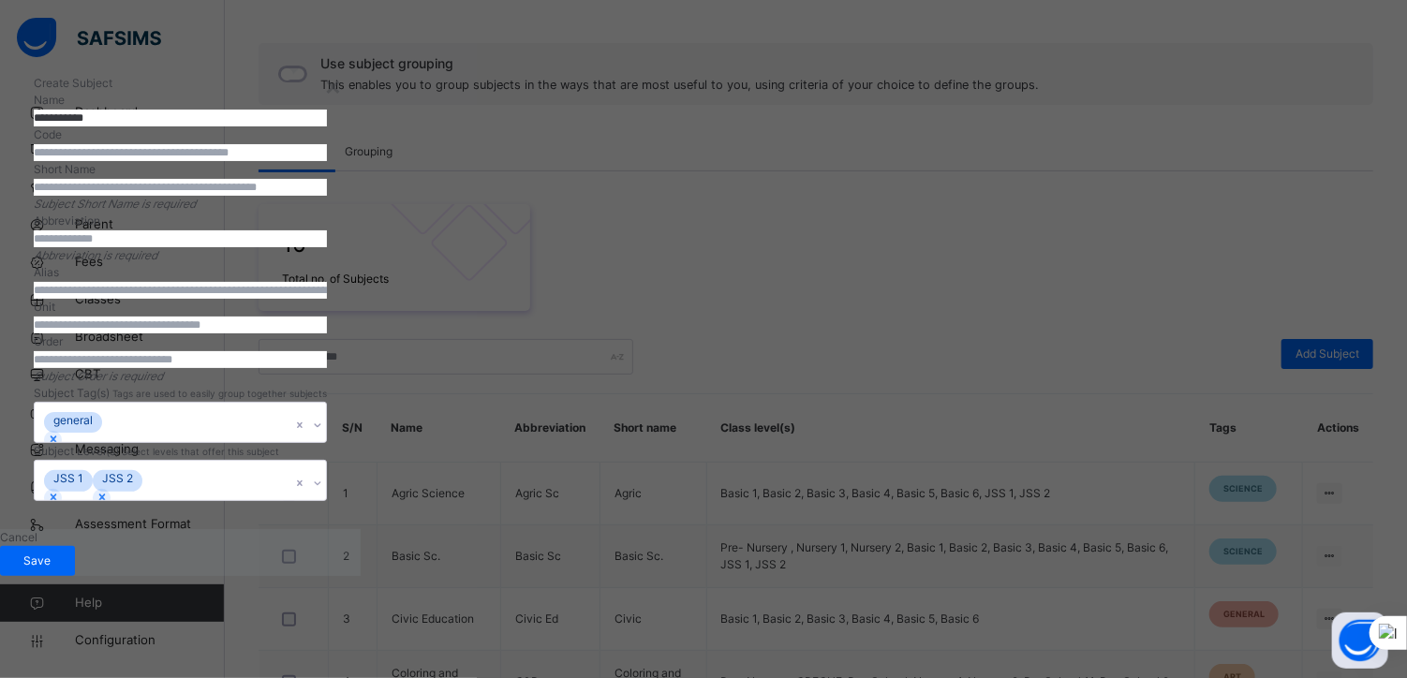
paste input "**********"
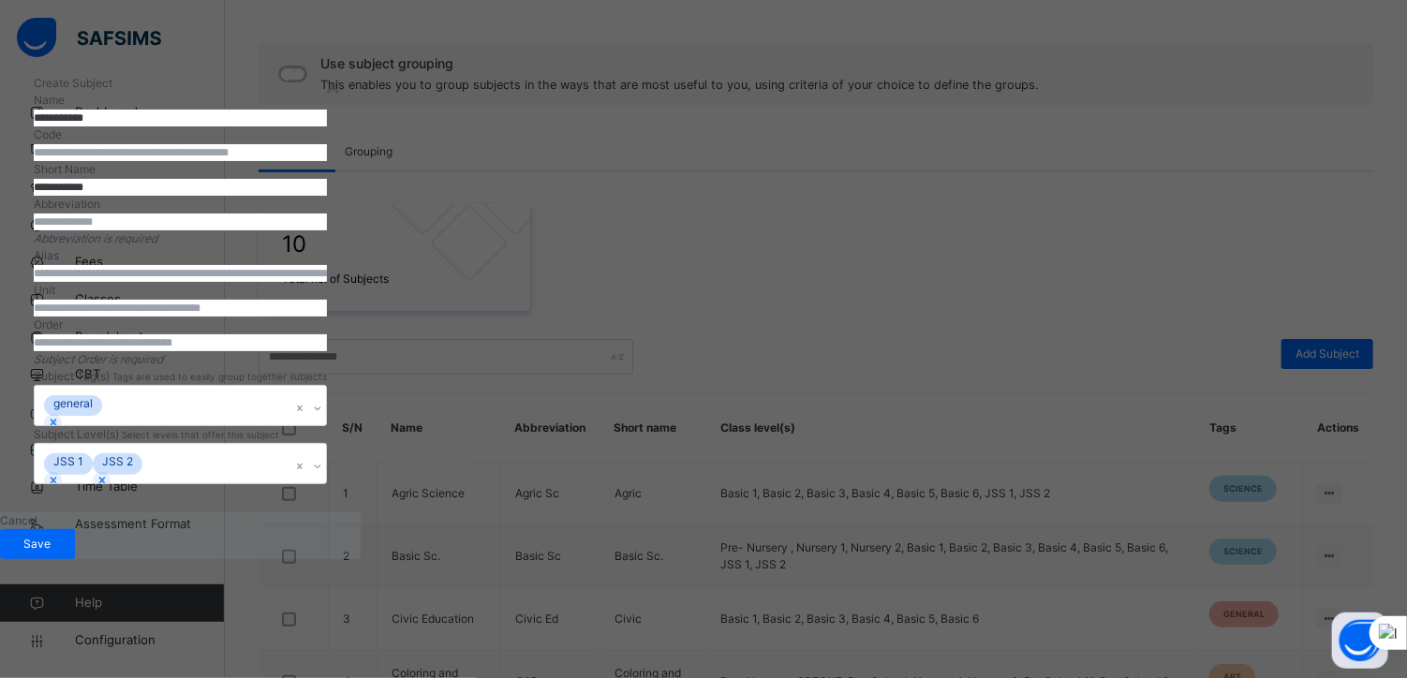
type input "**********"
click at [327, 230] on input "text" at bounding box center [180, 222] width 293 height 17
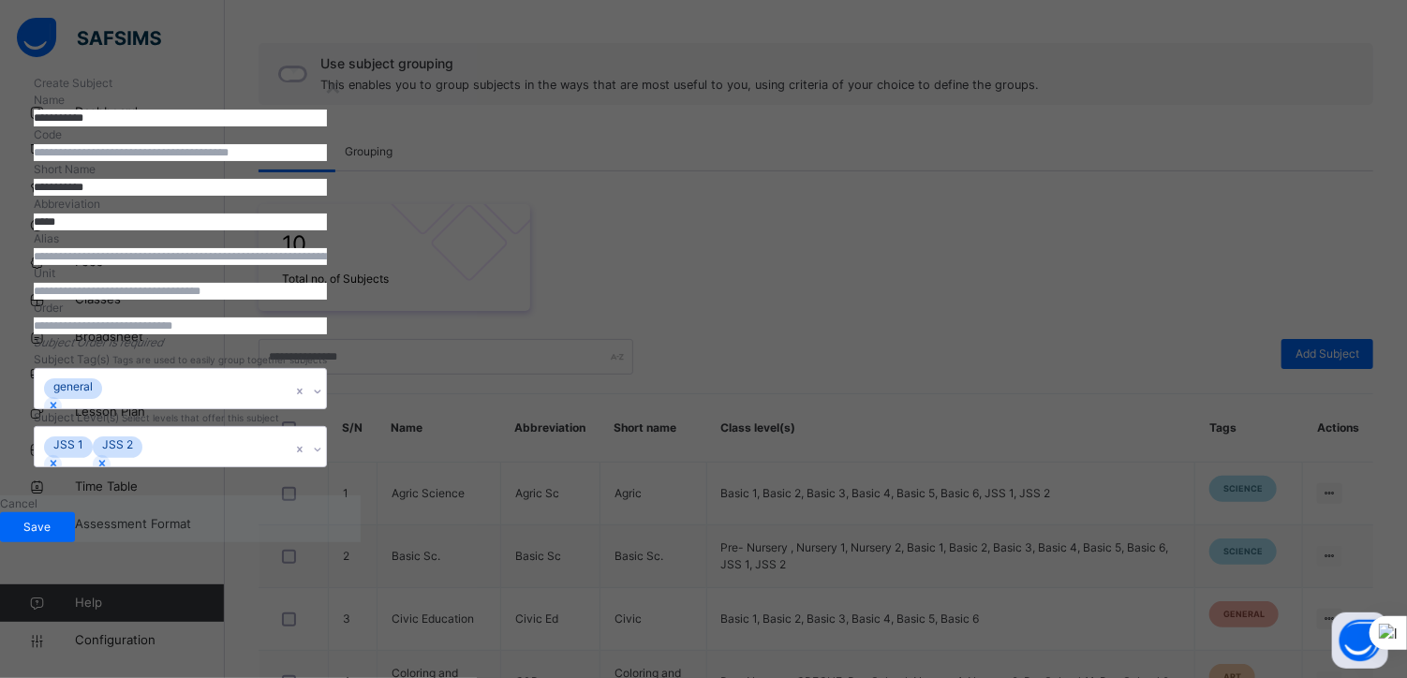
type input "*****"
click at [327, 334] on input "number" at bounding box center [180, 326] width 293 height 17
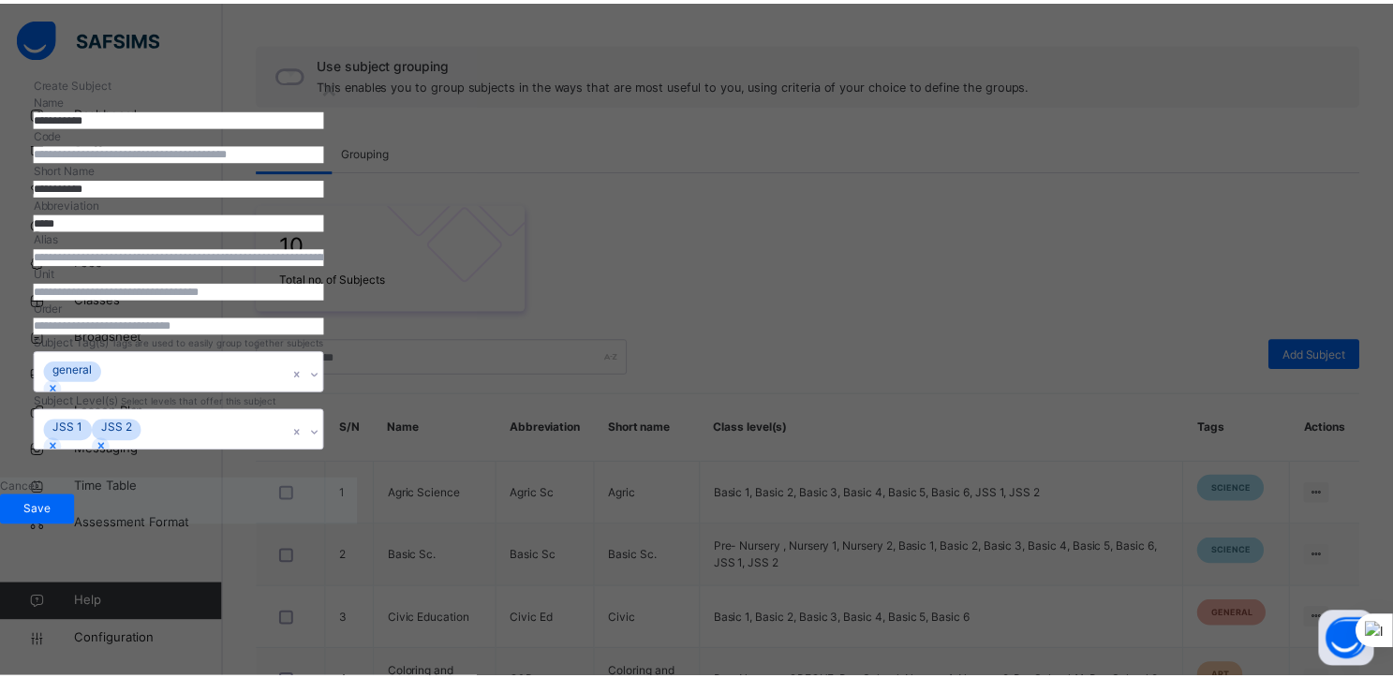
scroll to position [221, 0]
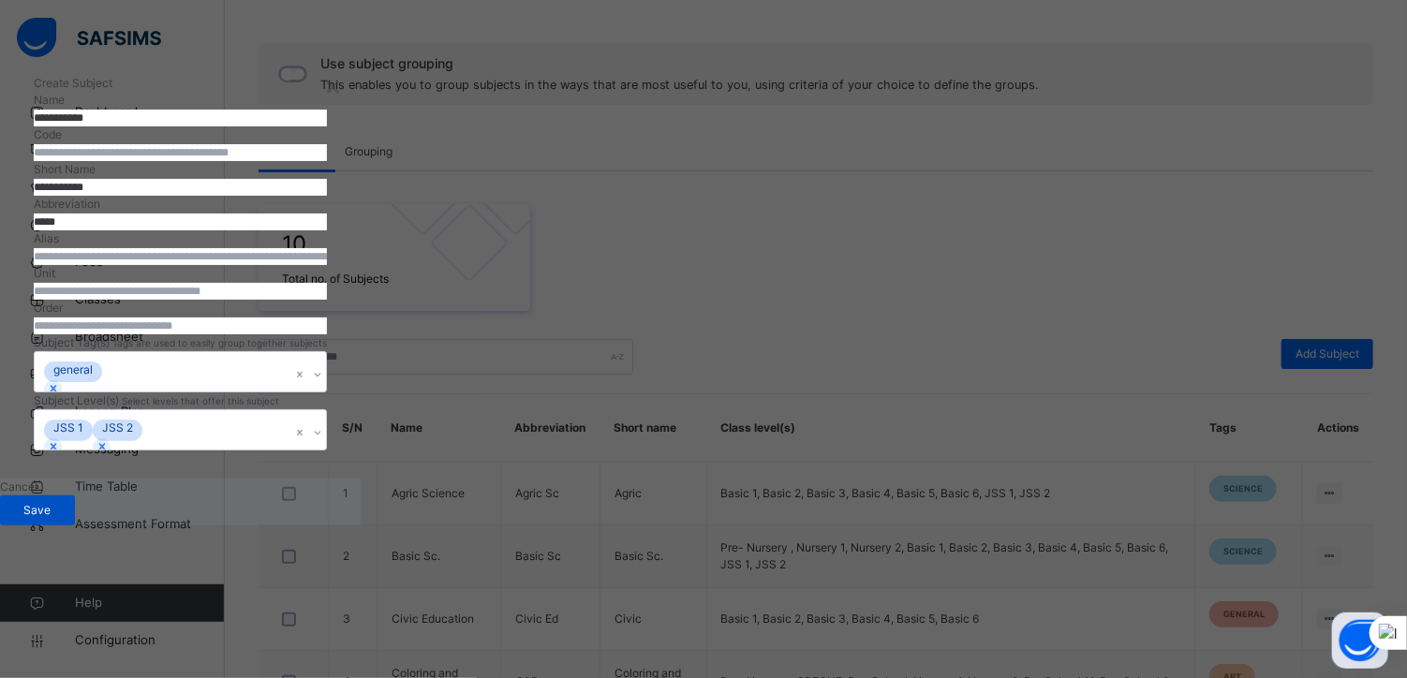
type input "*"
click at [61, 519] on span "Save" at bounding box center [37, 510] width 47 height 17
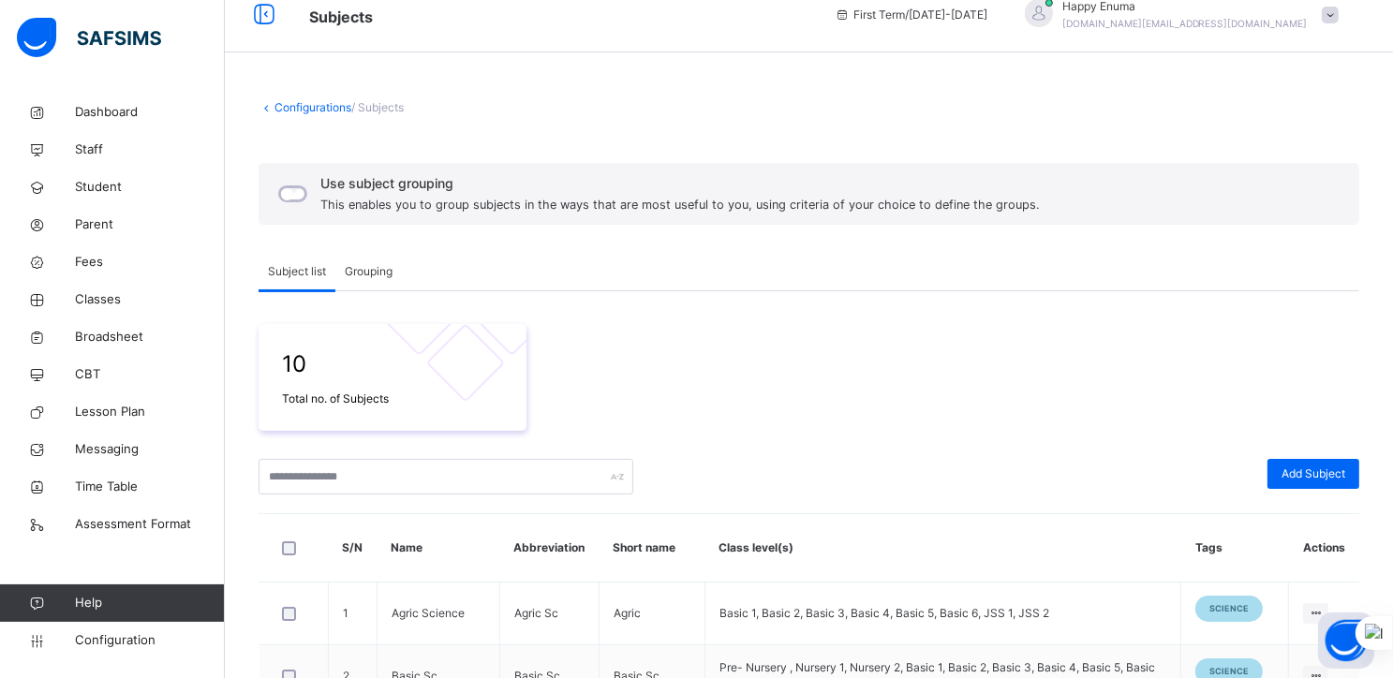
scroll to position [0, 0]
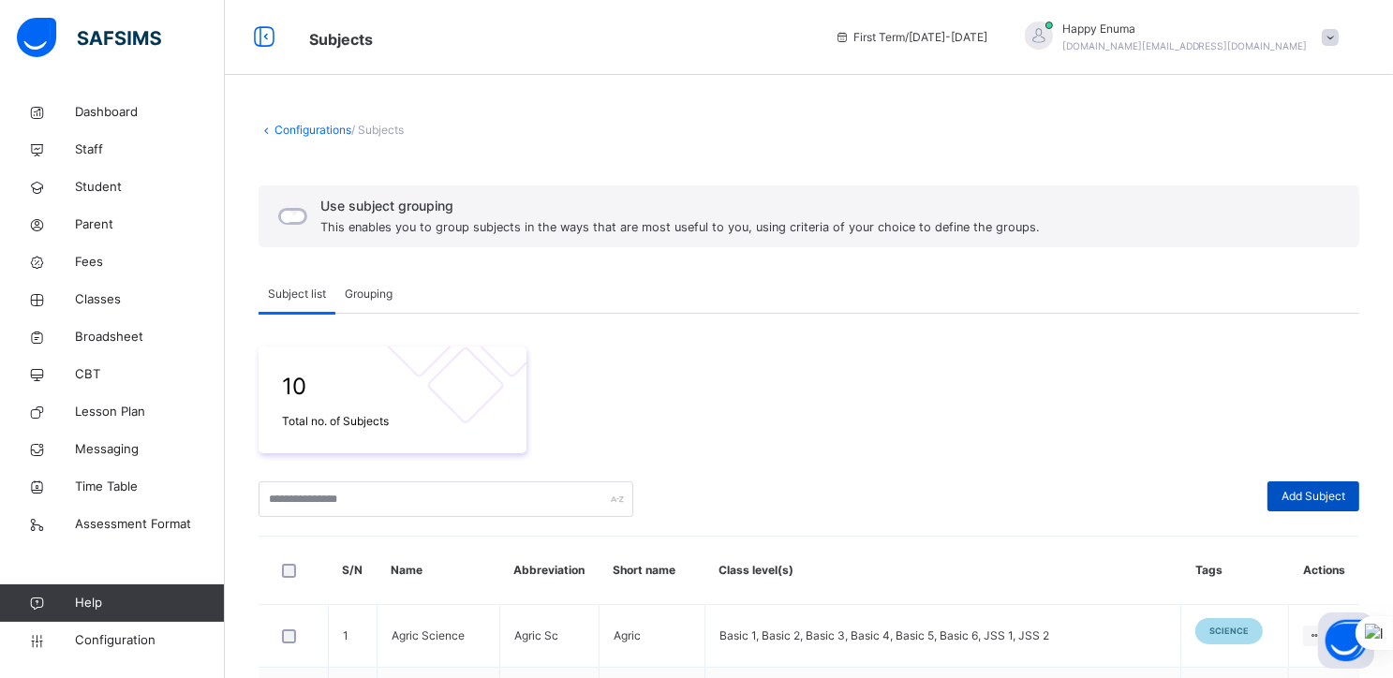
click at [1332, 493] on span "Add Subject" at bounding box center [1314, 496] width 64 height 17
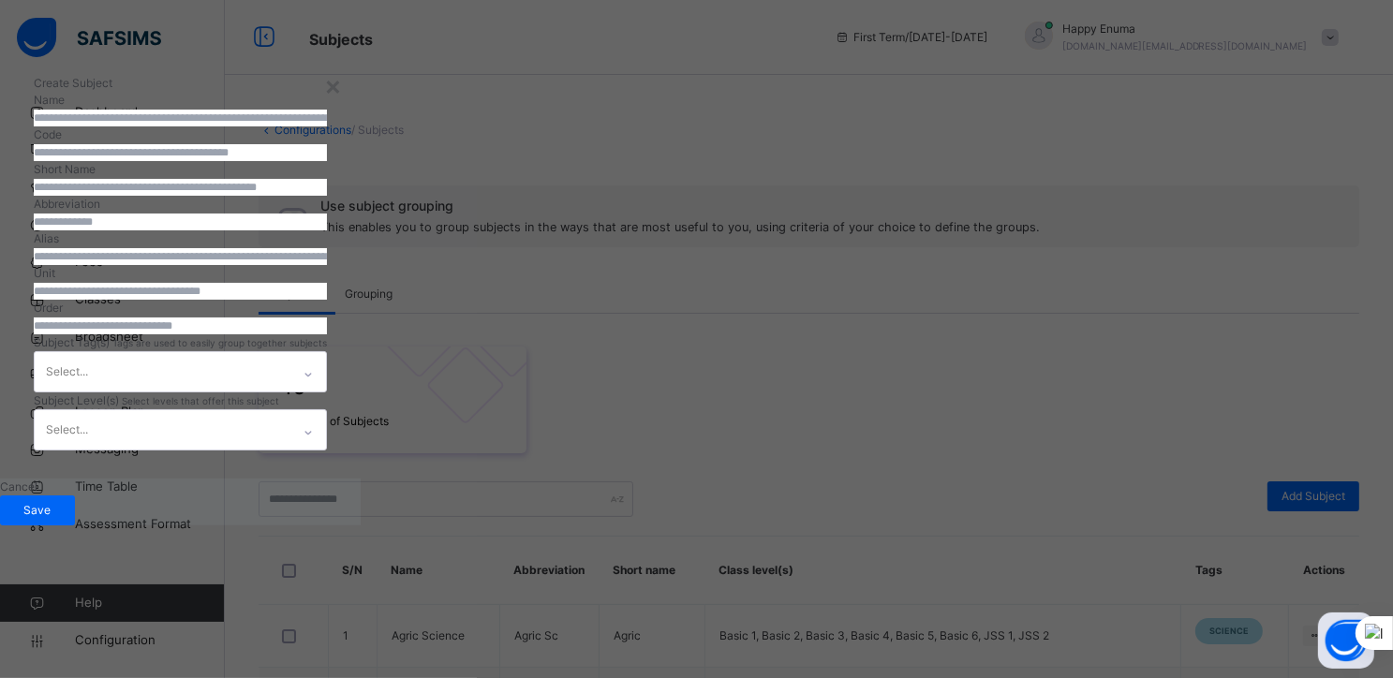
click at [327, 126] on input "text" at bounding box center [180, 118] width 293 height 17
click at [120, 636] on div "× Create Subject Name Code Short Name Abbreviation Alias Unit Order Subject Tag…" at bounding box center [696, 339] width 1393 height 678
click at [361, 149] on div "Create Subject Name Code Short Name Abbreviation Alias Unit Order Subject Tag(s…" at bounding box center [180, 263] width 361 height 432
click at [327, 126] on input "text" at bounding box center [180, 118] width 293 height 17
click at [342, 88] on div "×" at bounding box center [333, 85] width 18 height 39
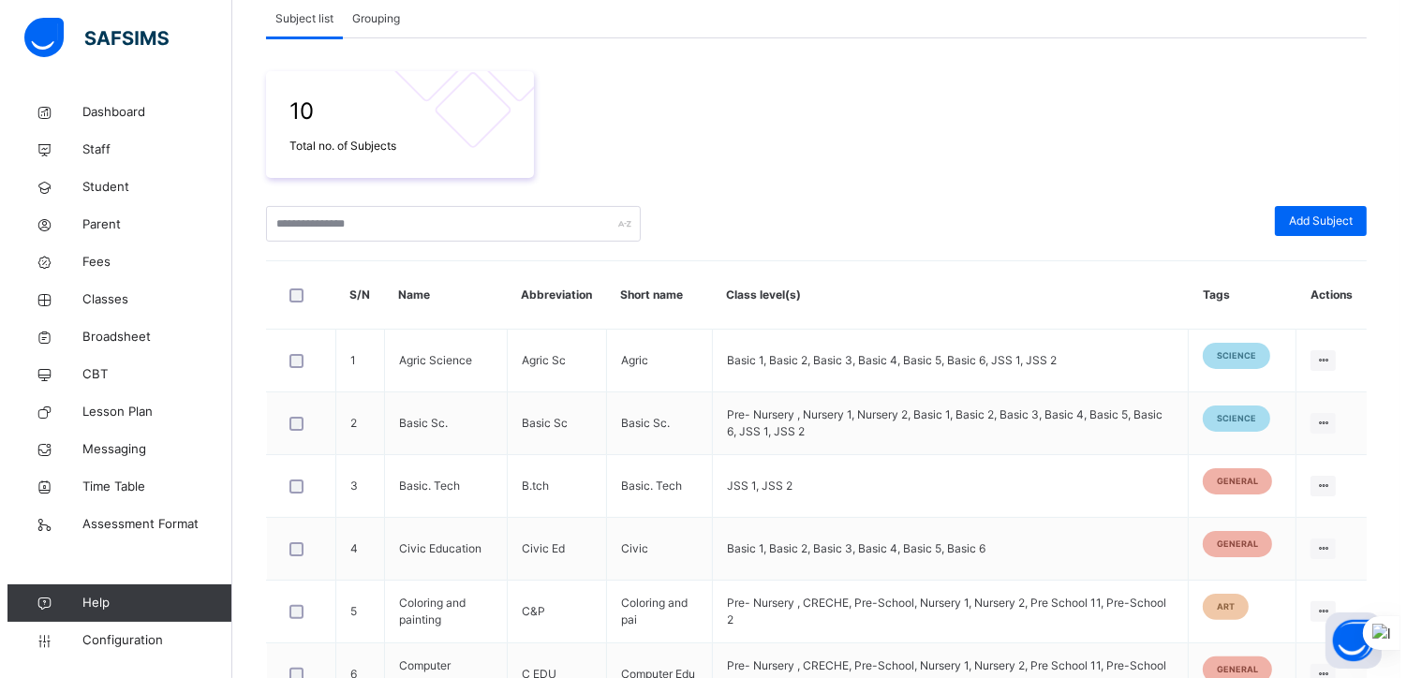
scroll to position [283, 0]
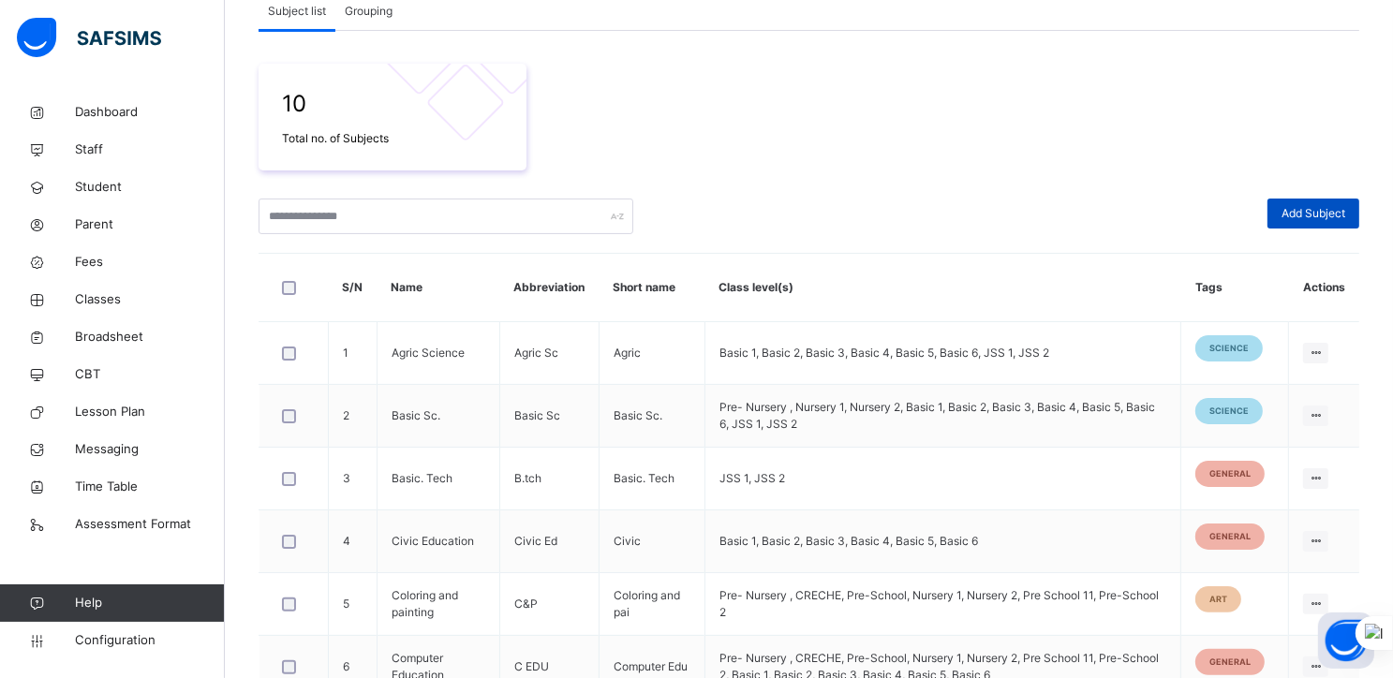
click at [1330, 209] on span "Add Subject" at bounding box center [1314, 213] width 64 height 17
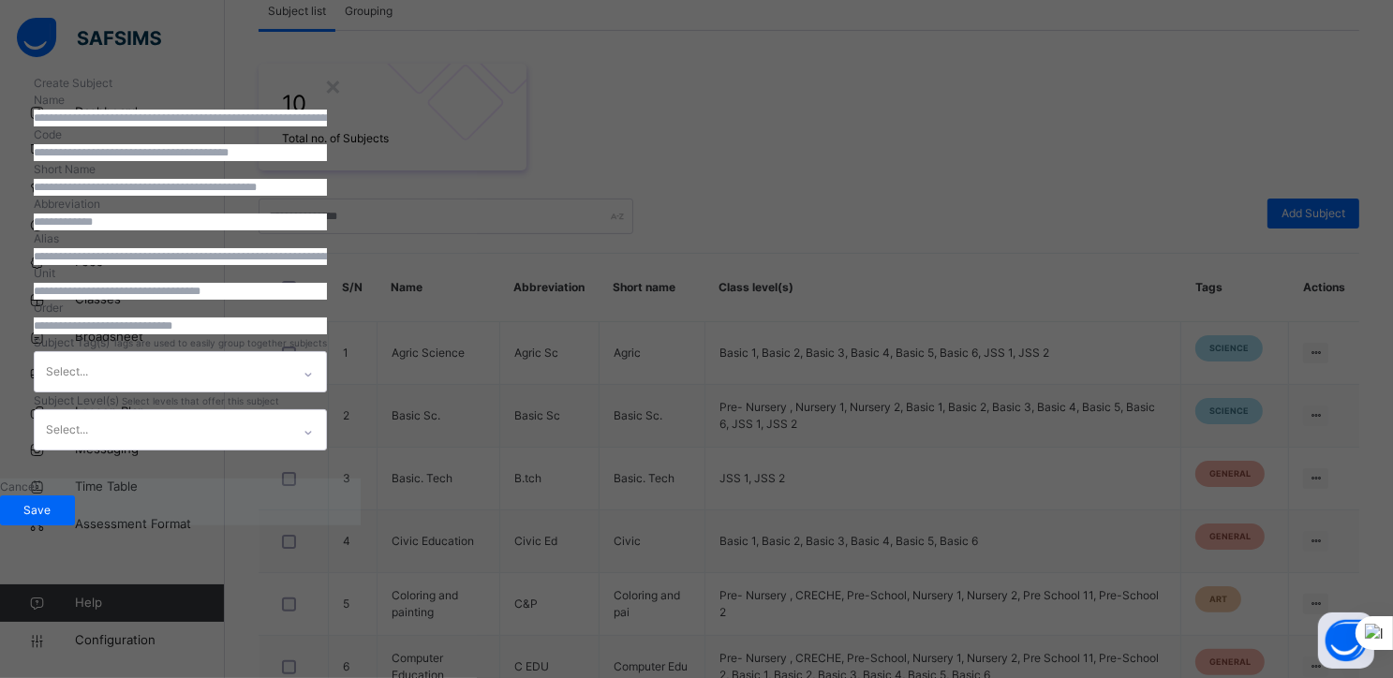
click at [327, 126] on input "text" at bounding box center [180, 118] width 293 height 17
paste input "**********"
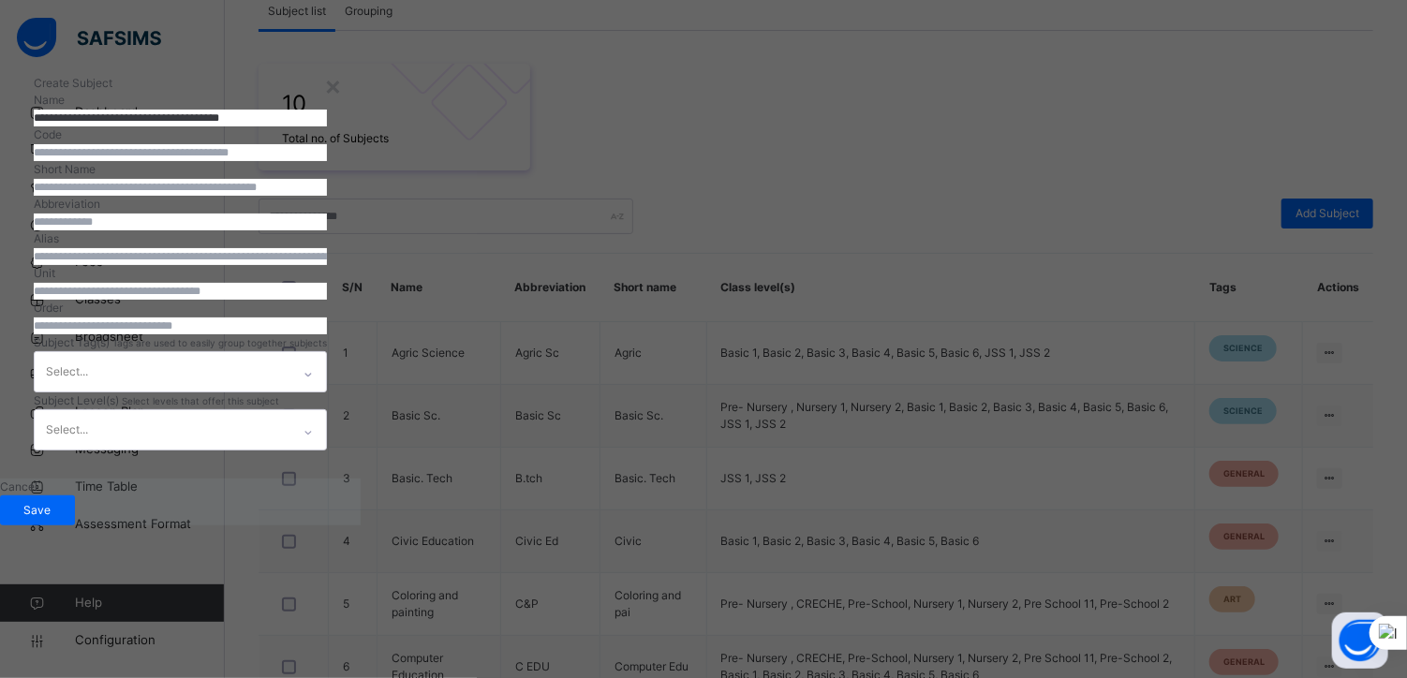
type input "**********"
click at [327, 161] on input "text" at bounding box center [180, 152] width 293 height 17
click at [327, 196] on input "text" at bounding box center [180, 187] width 293 height 17
type input "***"
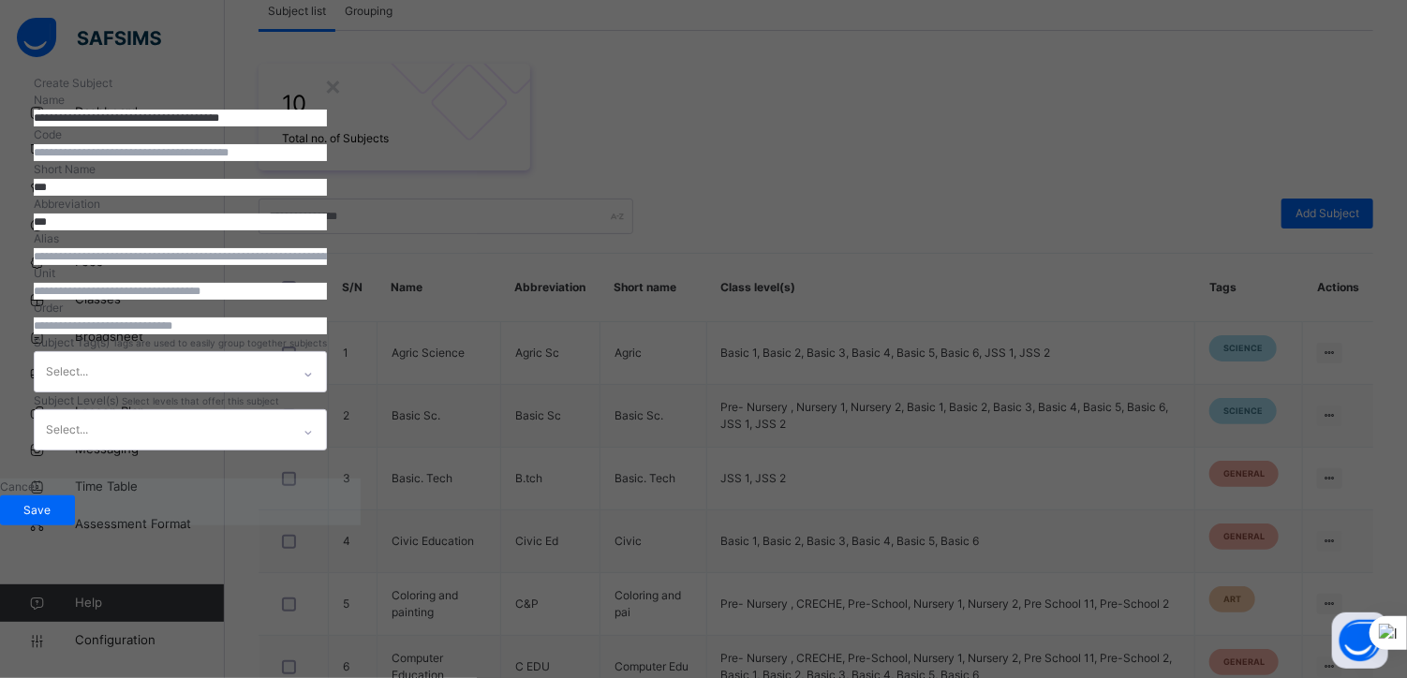
click at [327, 334] on input "number" at bounding box center [180, 326] width 293 height 17
type input "*"
click at [327, 393] on div "Select..." at bounding box center [180, 371] width 293 height 41
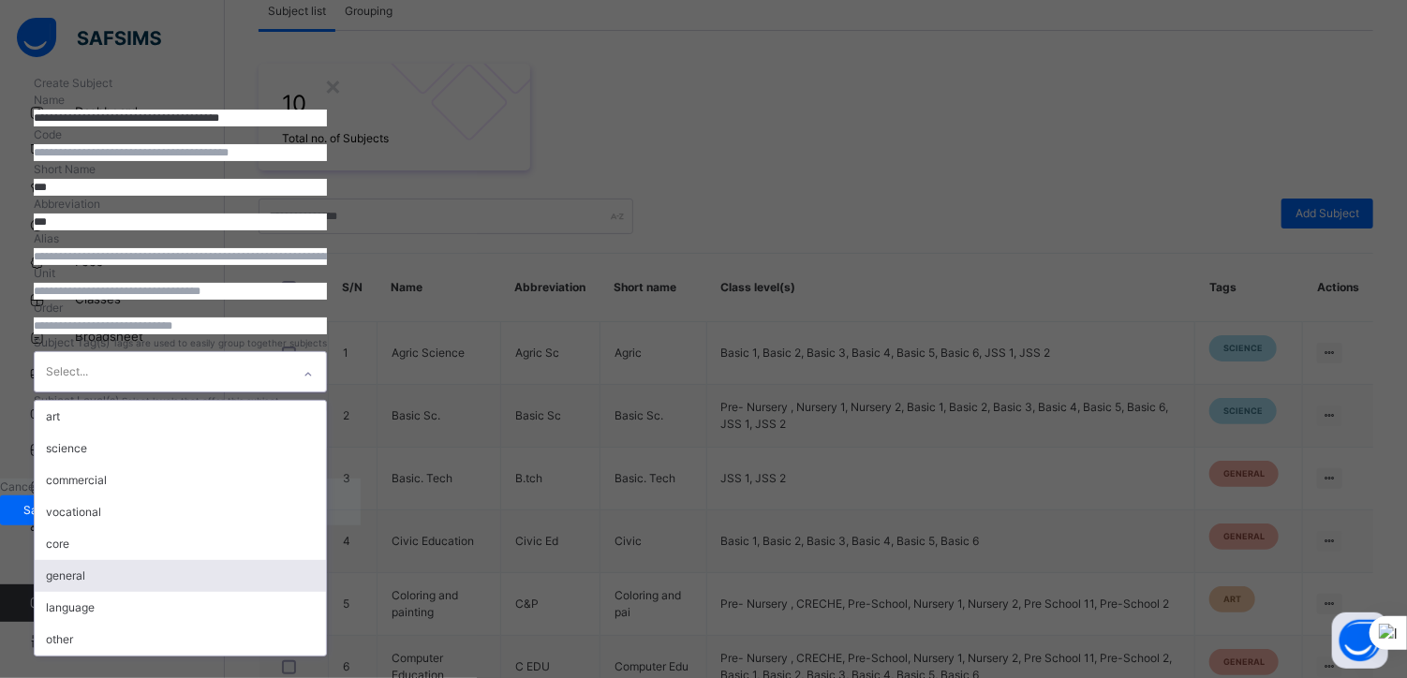
click at [326, 592] on div "general" at bounding box center [180, 576] width 291 height 32
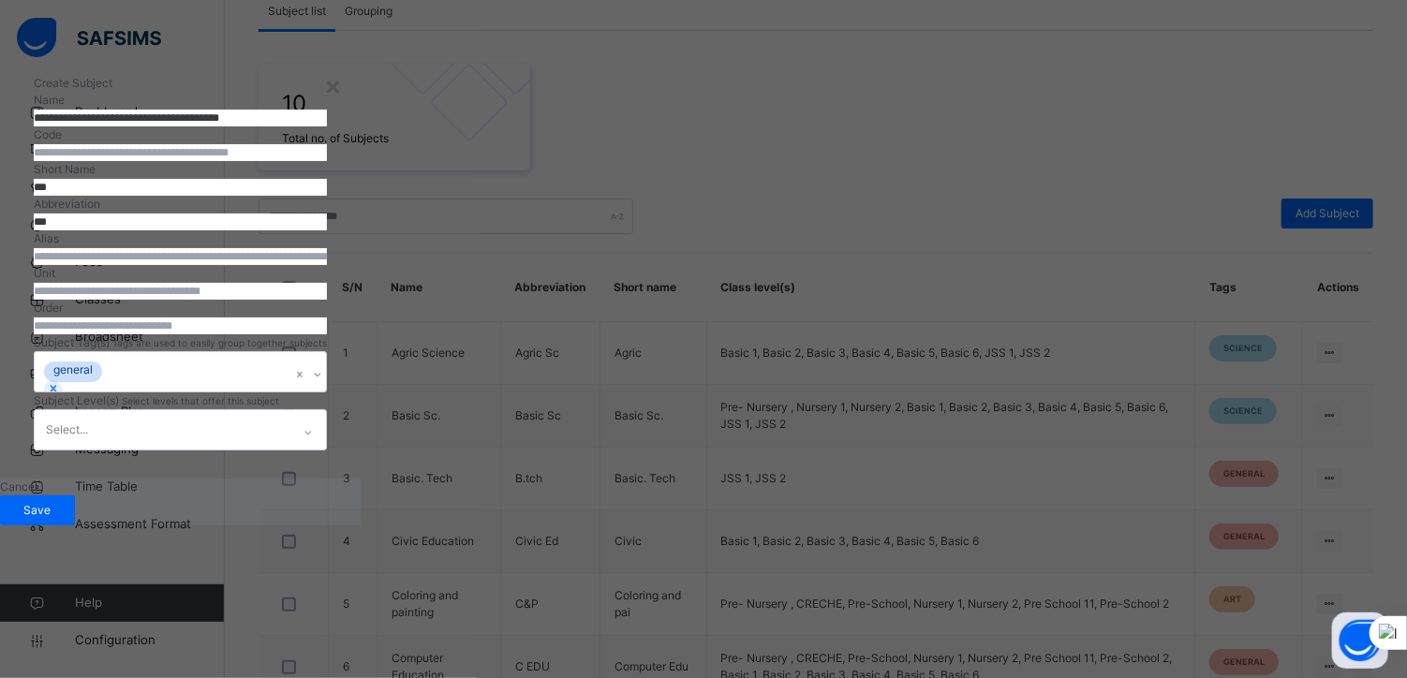
click at [112, 342] on span "Subject Tag(s)" at bounding box center [73, 342] width 79 height 14
click at [327, 451] on div "Select..." at bounding box center [180, 429] width 293 height 41
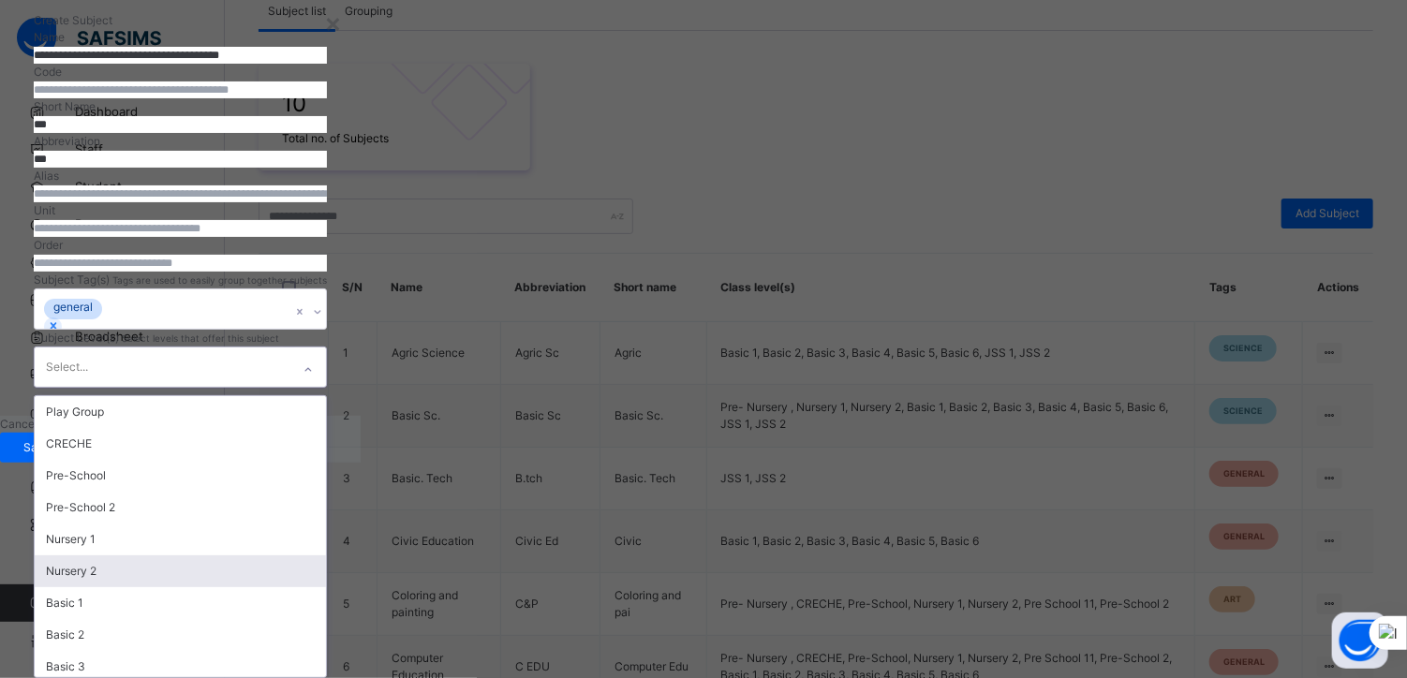
scroll to position [229, 0]
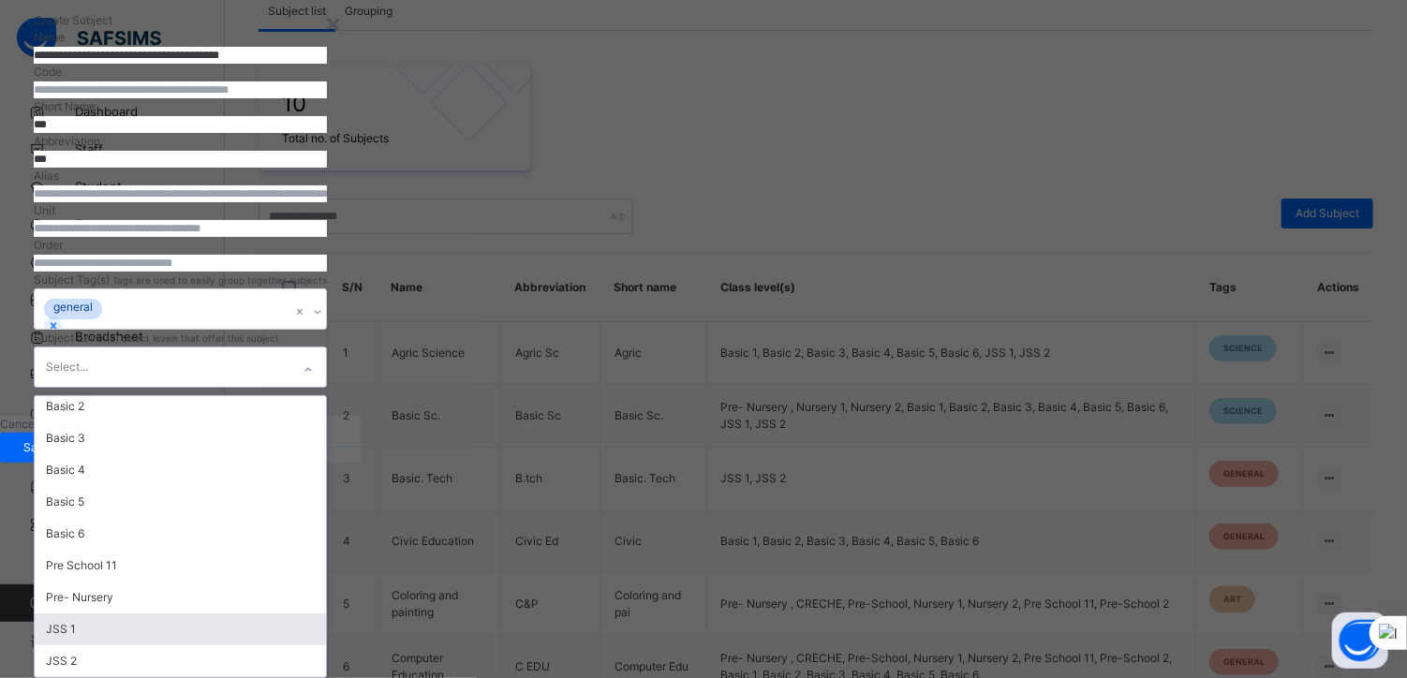
click at [326, 632] on div "JSS 1" at bounding box center [180, 630] width 291 height 32
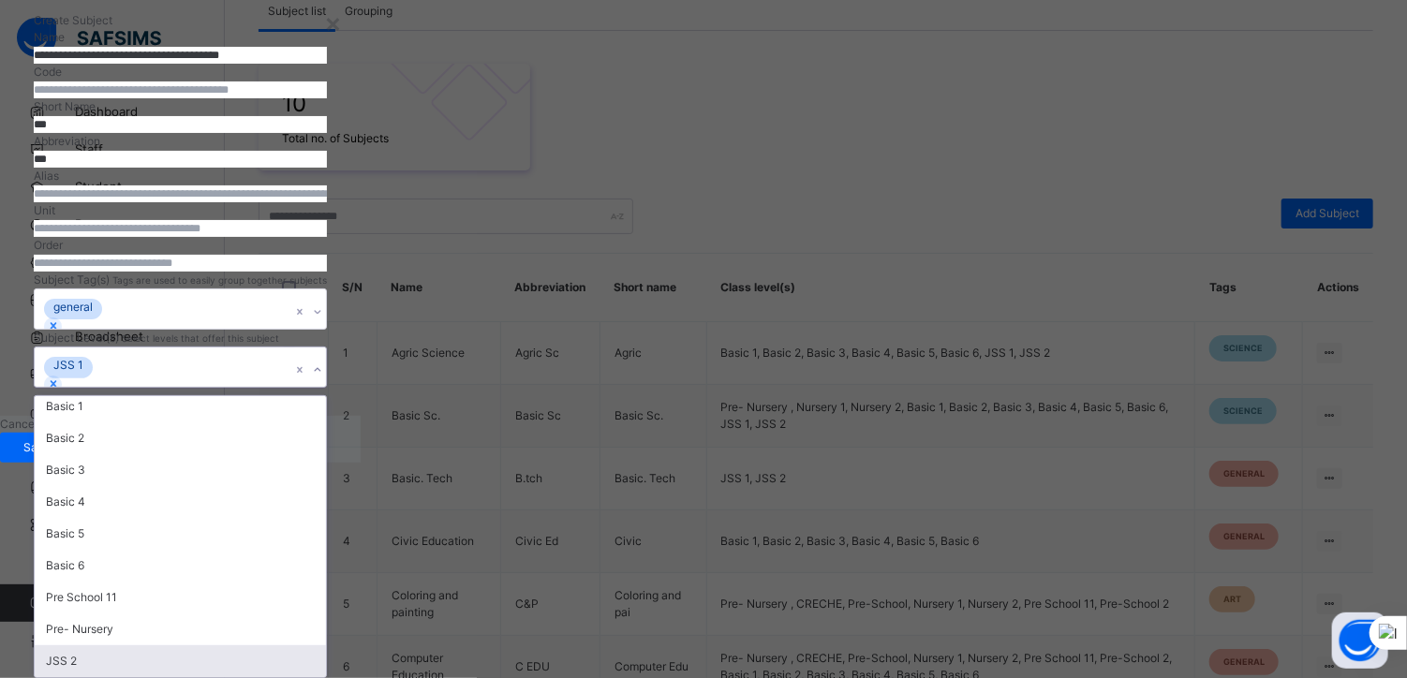
click at [326, 658] on div "JSS 2" at bounding box center [180, 662] width 291 height 32
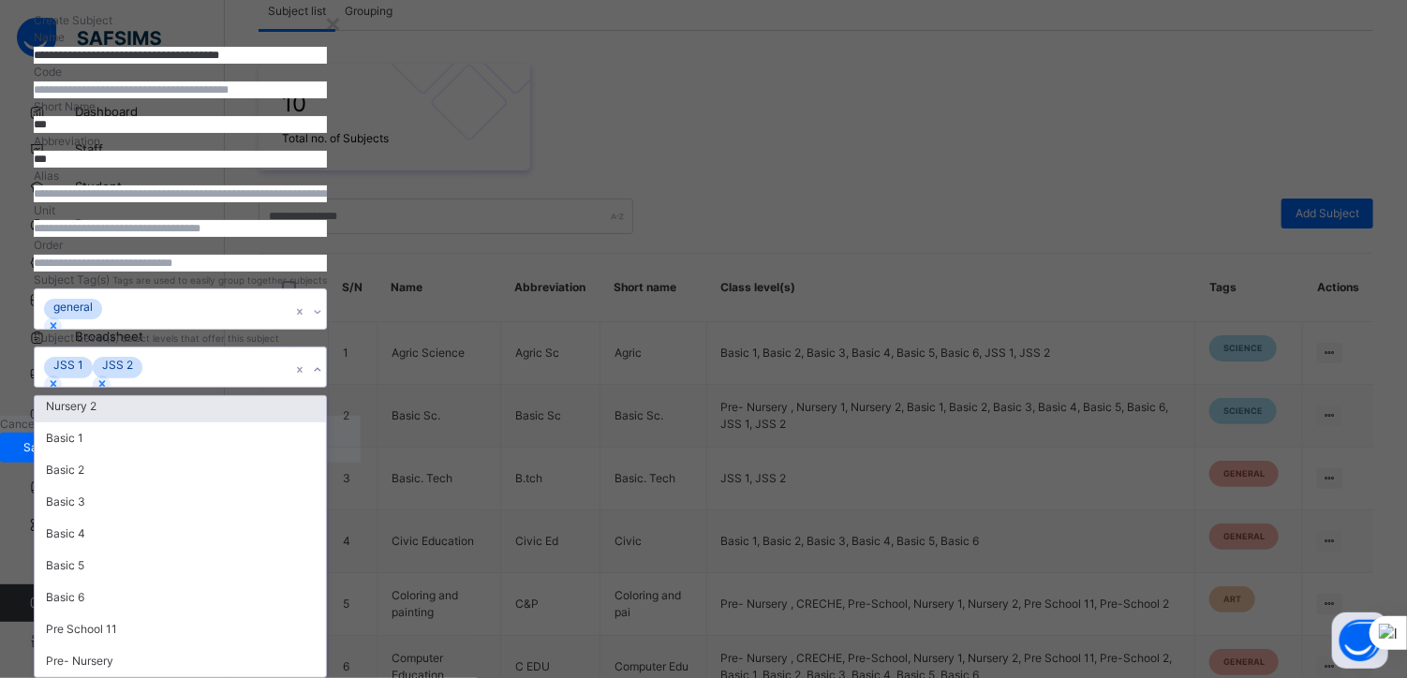
click at [361, 329] on div "**********" at bounding box center [180, 200] width 361 height 432
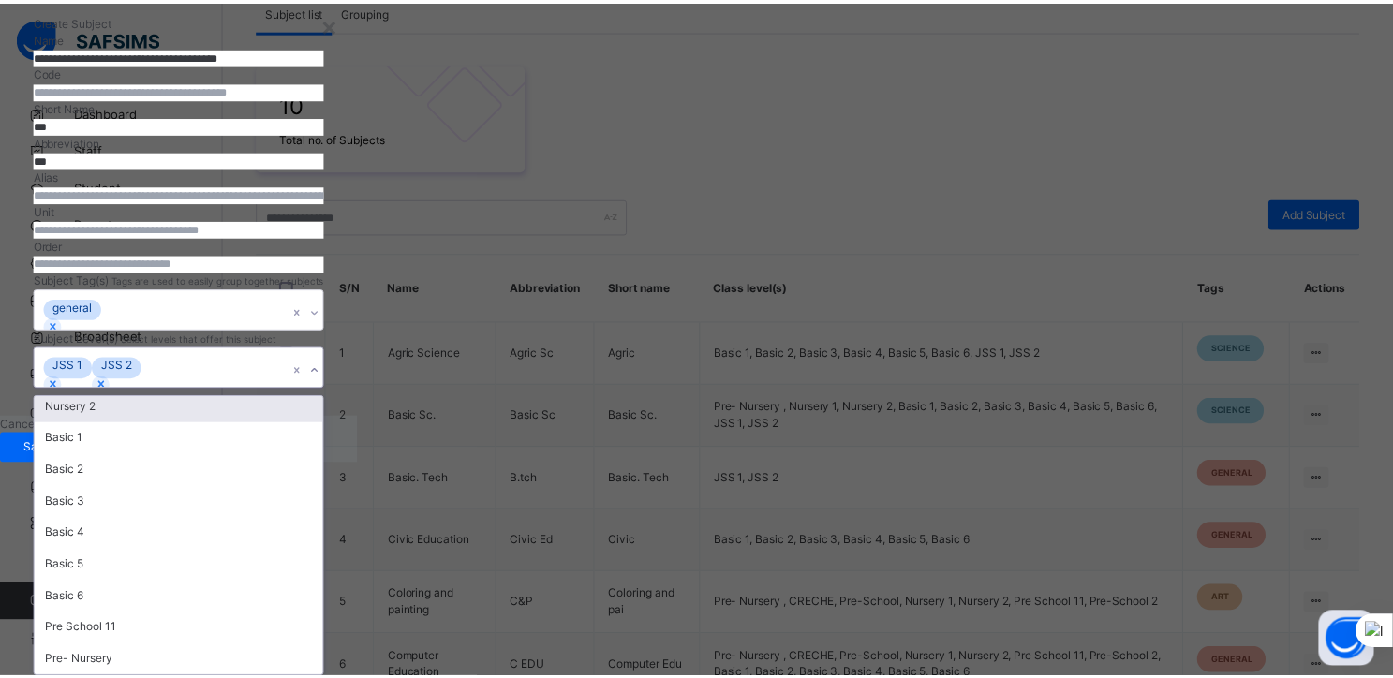
scroll to position [221, 0]
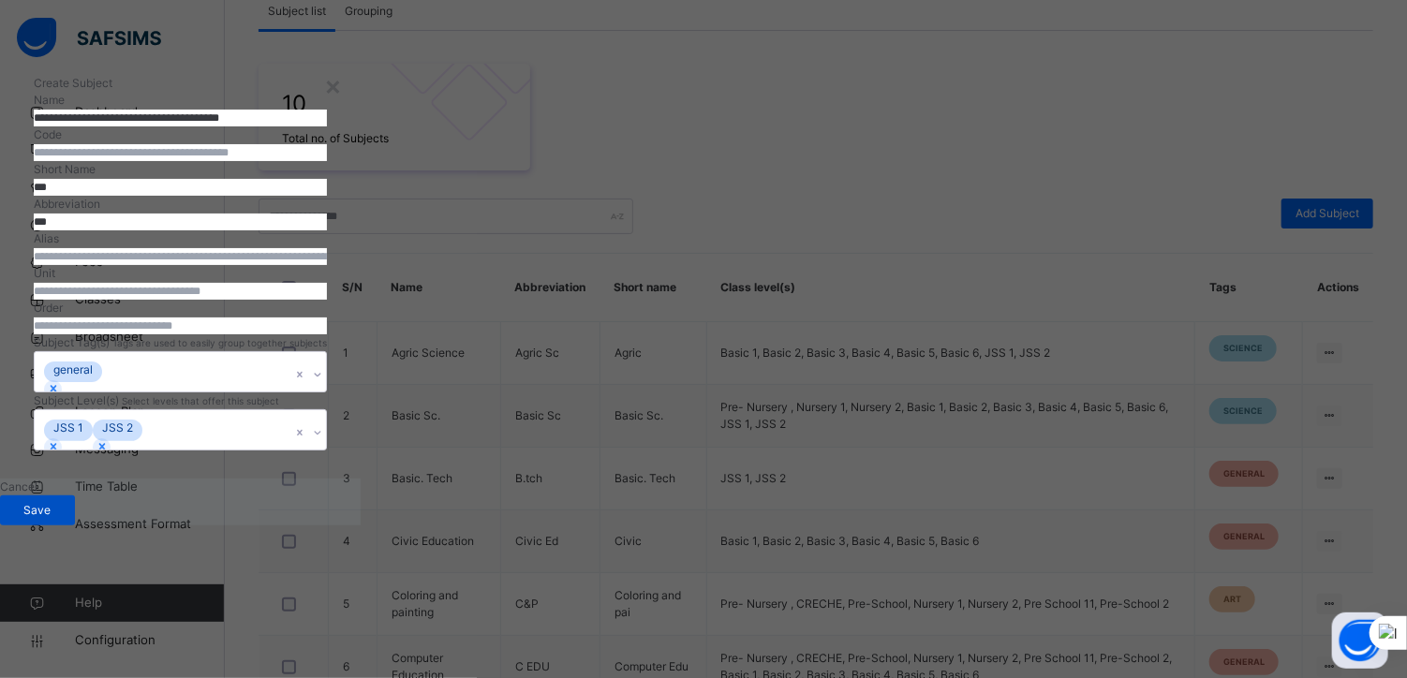
click at [61, 519] on span "Save" at bounding box center [37, 510] width 47 height 17
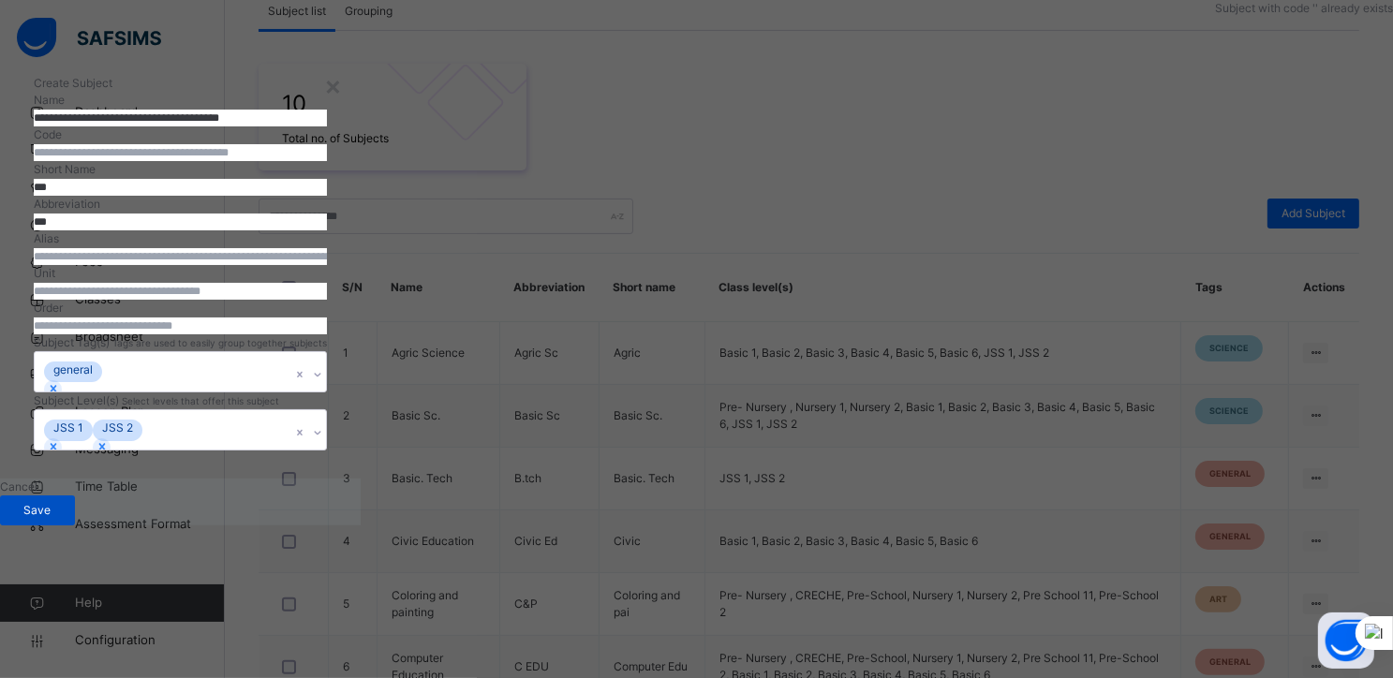
scroll to position [19, 0]
click at [327, 196] on input "***" at bounding box center [180, 187] width 293 height 17
click at [342, 67] on div "×" at bounding box center [333, 85] width 18 height 39
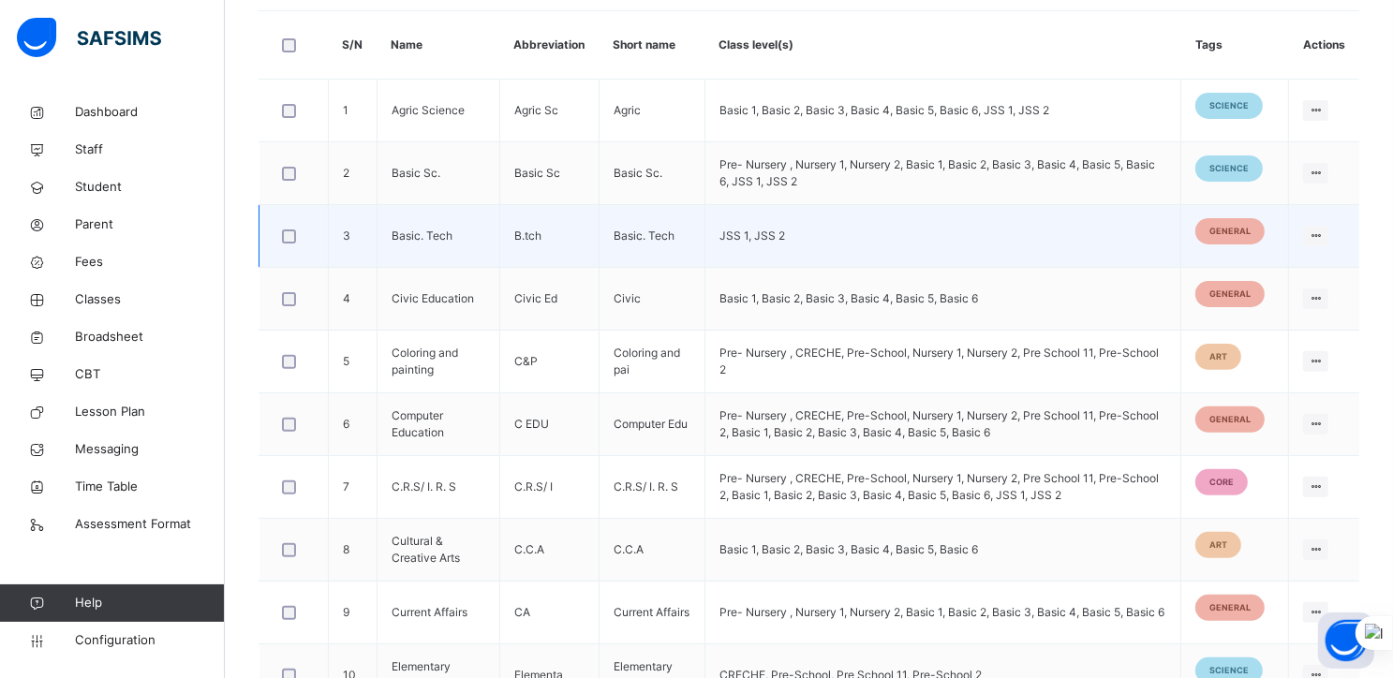
scroll to position [529, 0]
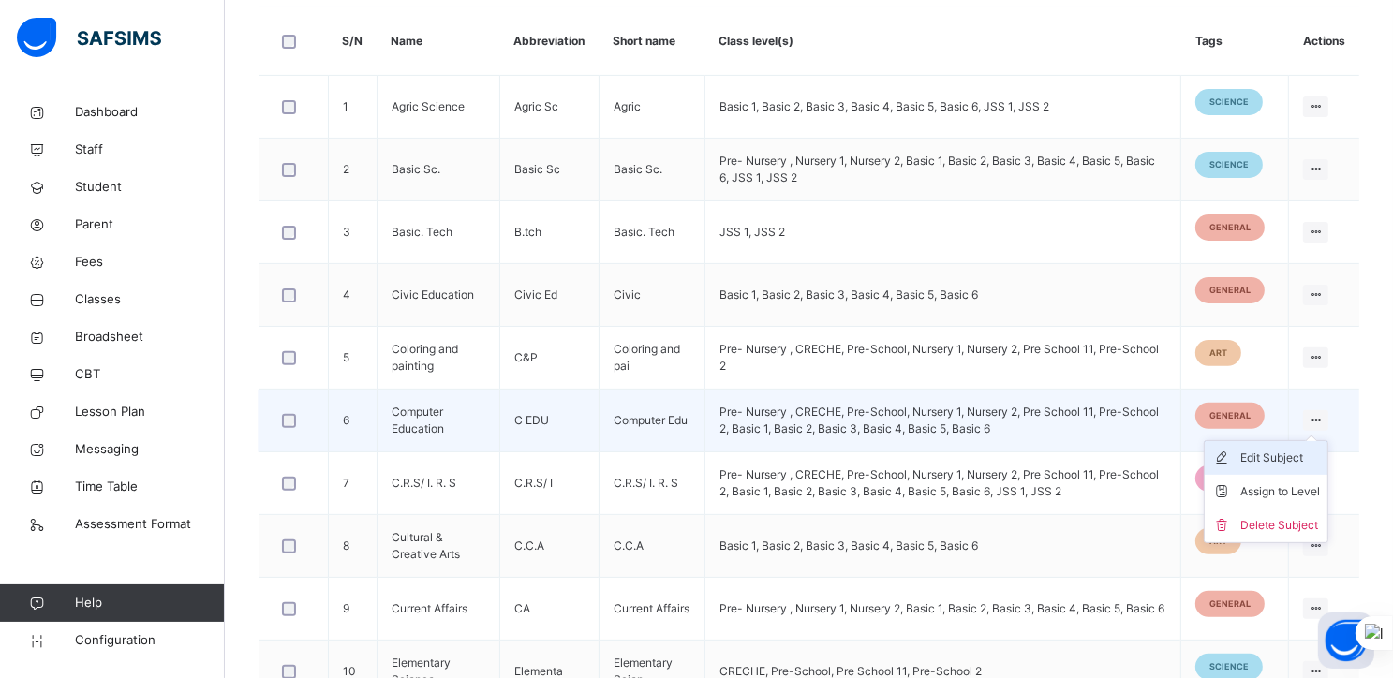
click at [1289, 461] on div "Edit Subject" at bounding box center [1281, 458] width 80 height 19
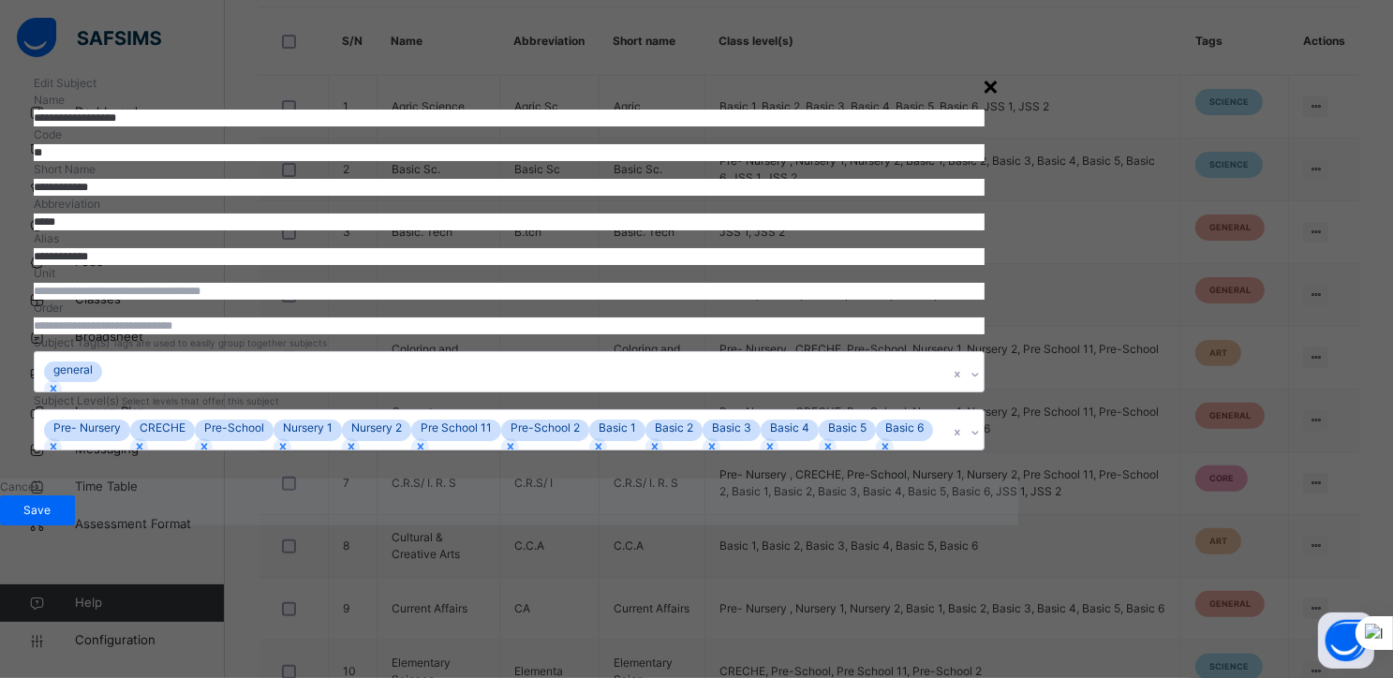
click at [982, 86] on div "×" at bounding box center [991, 85] width 18 height 39
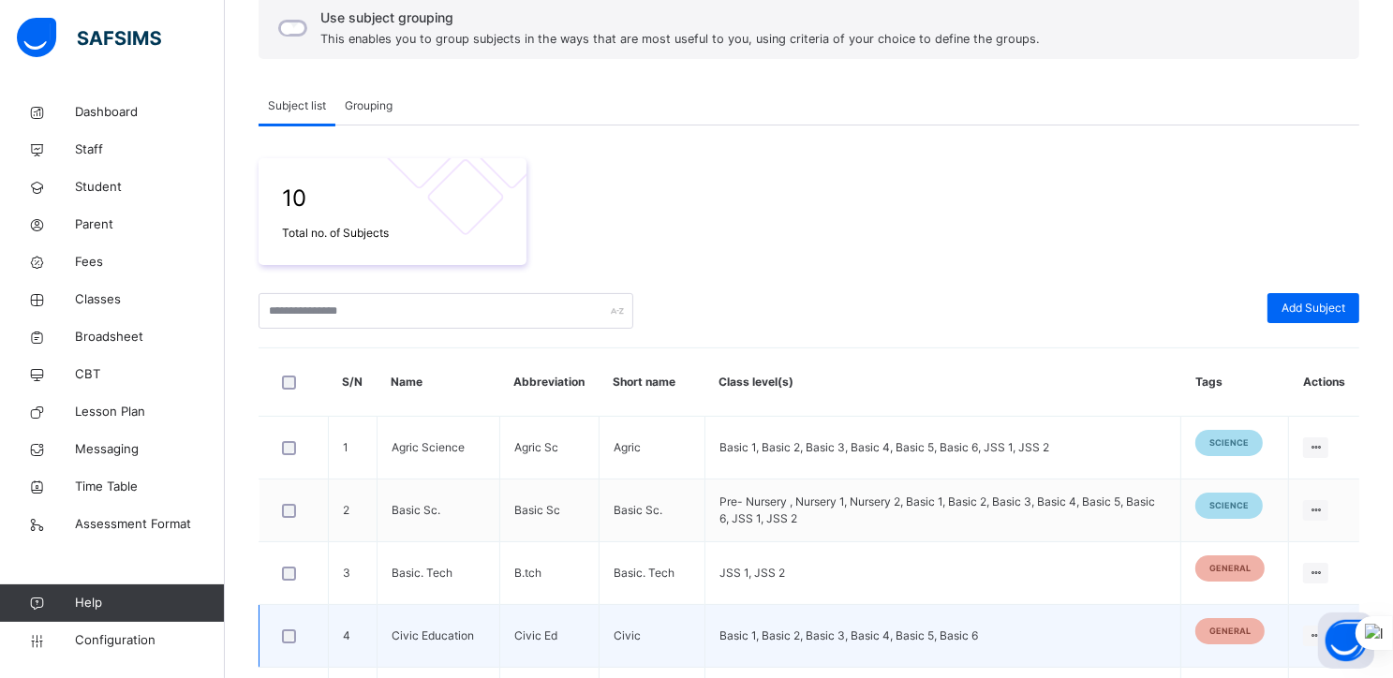
scroll to position [186, 0]
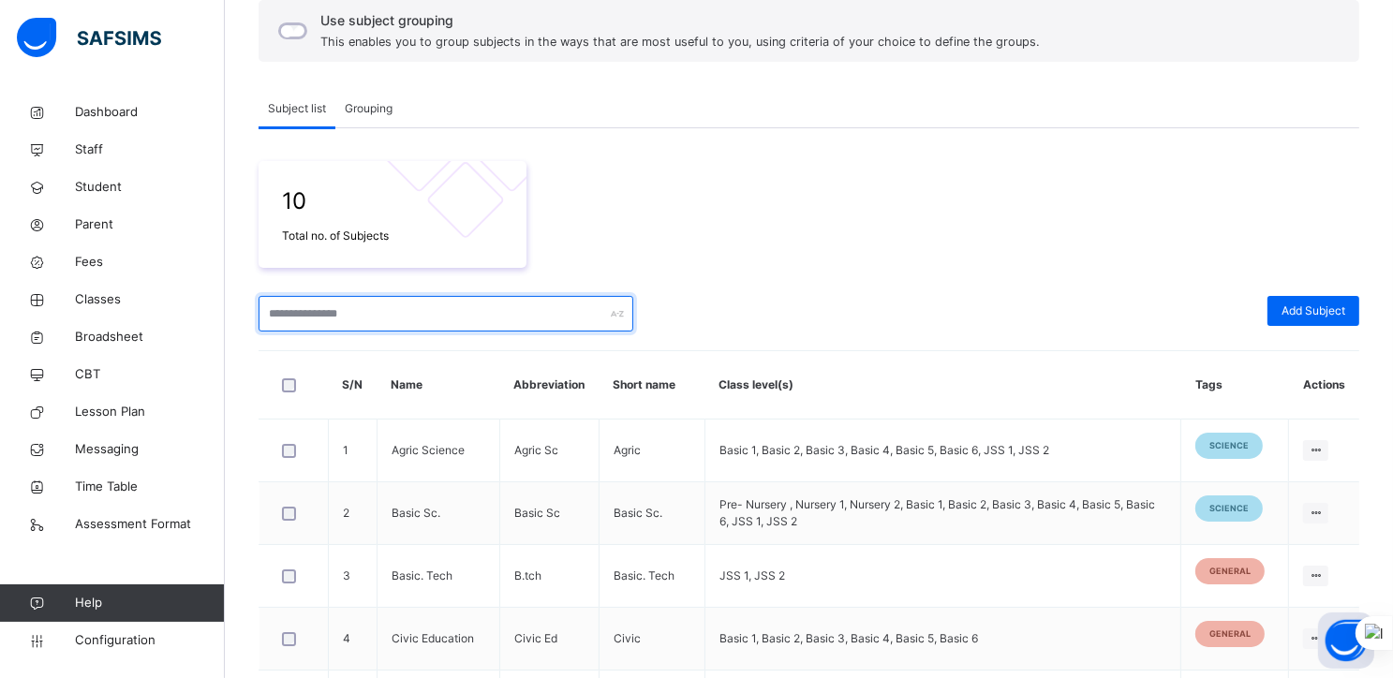
click at [356, 309] on input "text" at bounding box center [446, 314] width 375 height 36
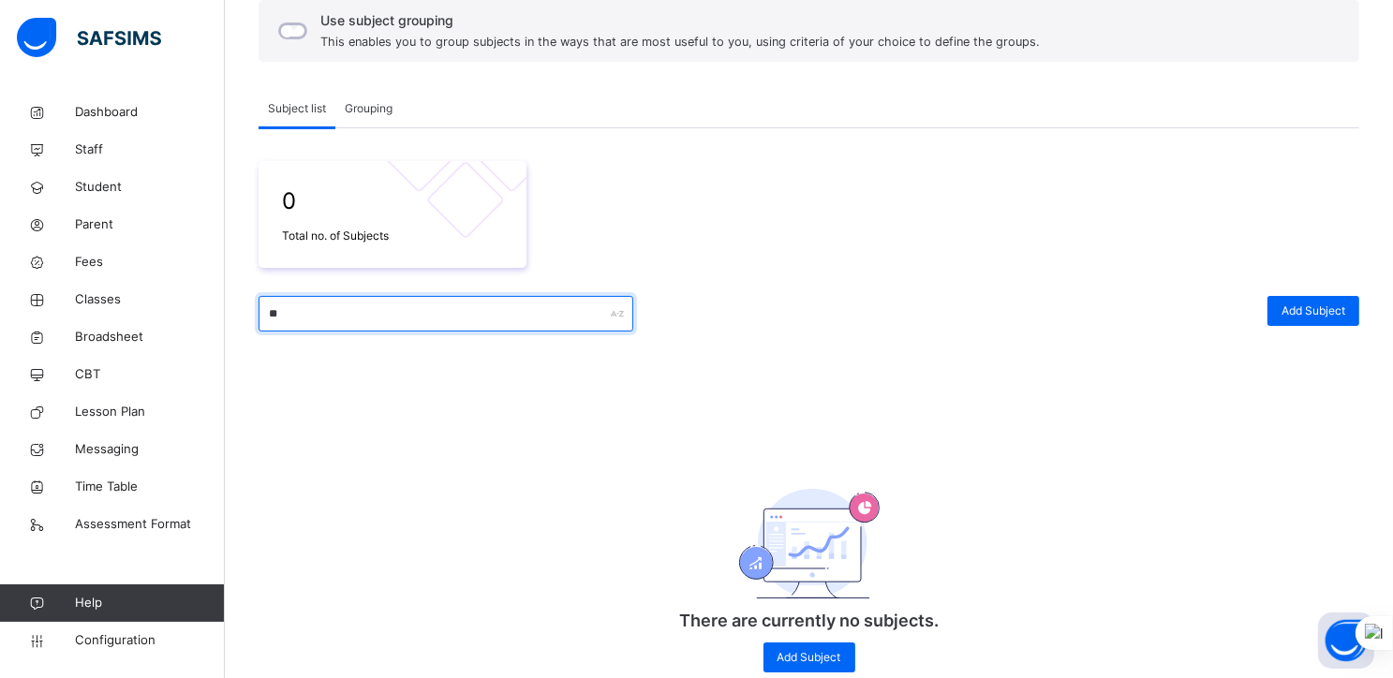
type input "*"
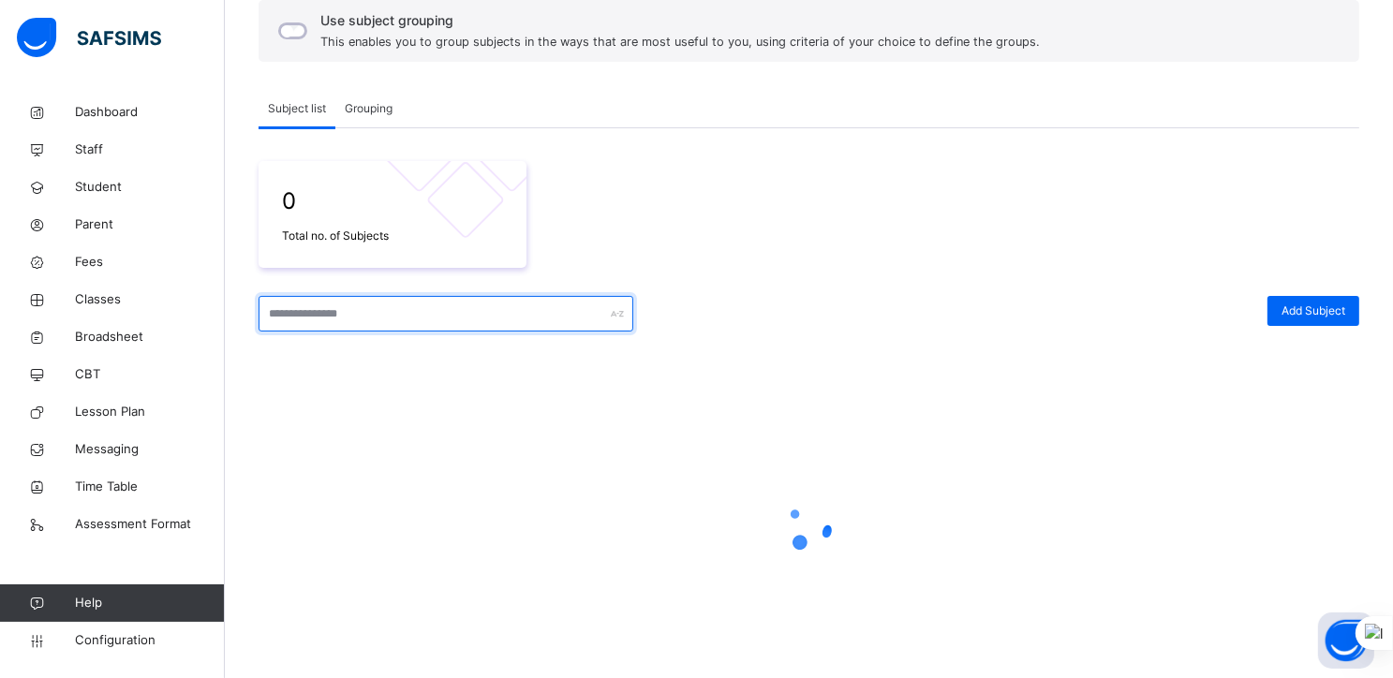
type input "*"
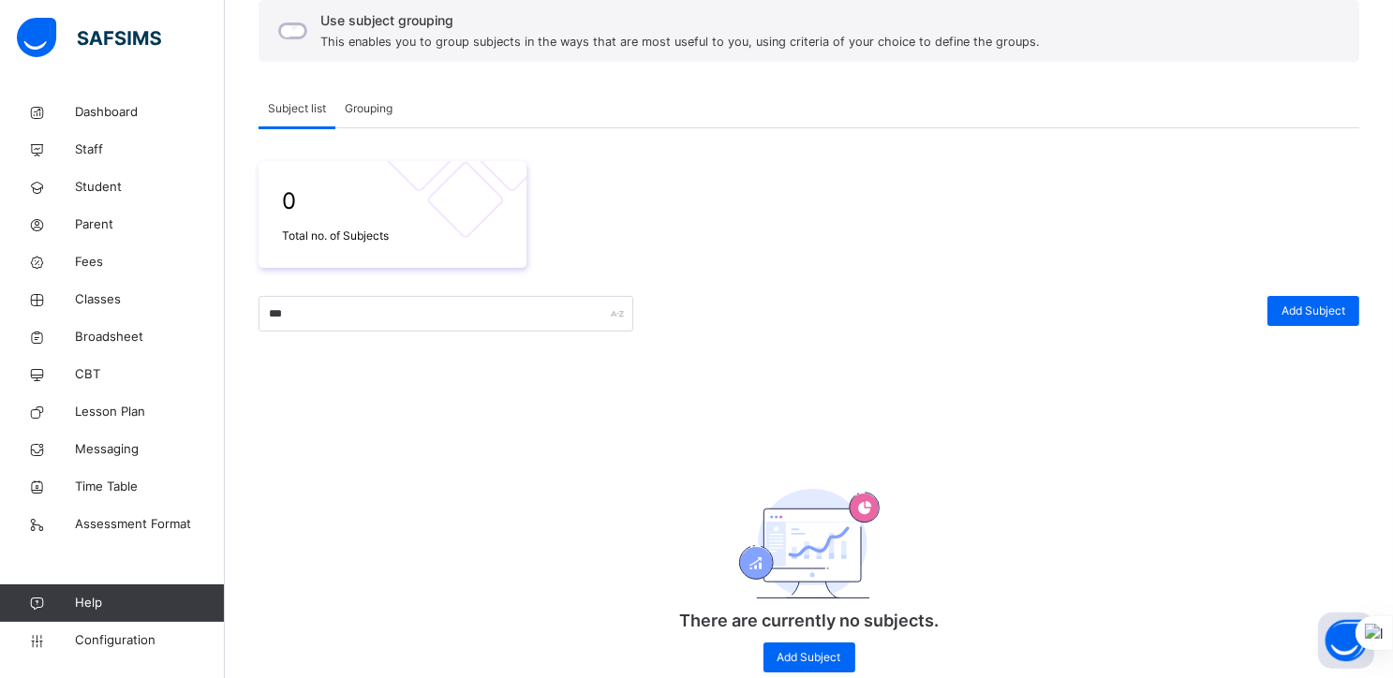
click at [810, 315] on div at bounding box center [951, 314] width 616 height 36
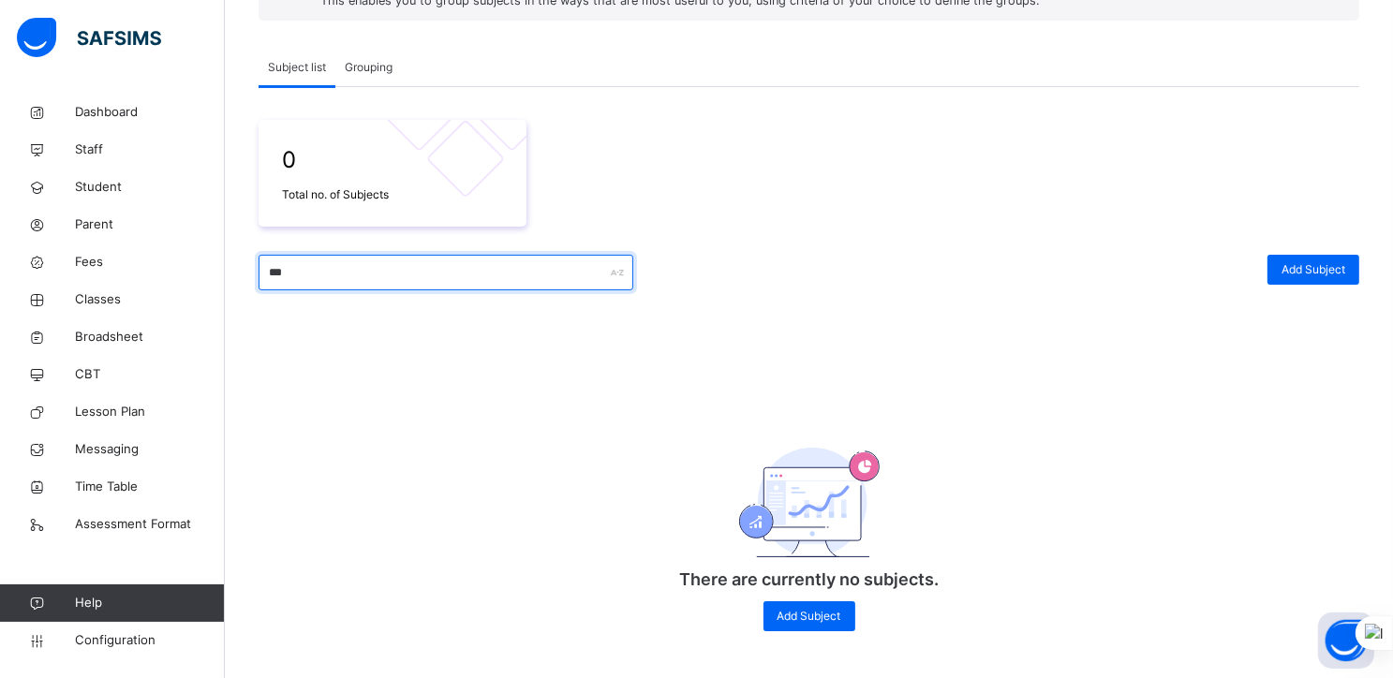
click at [375, 255] on input "***" at bounding box center [446, 273] width 375 height 36
type input "*"
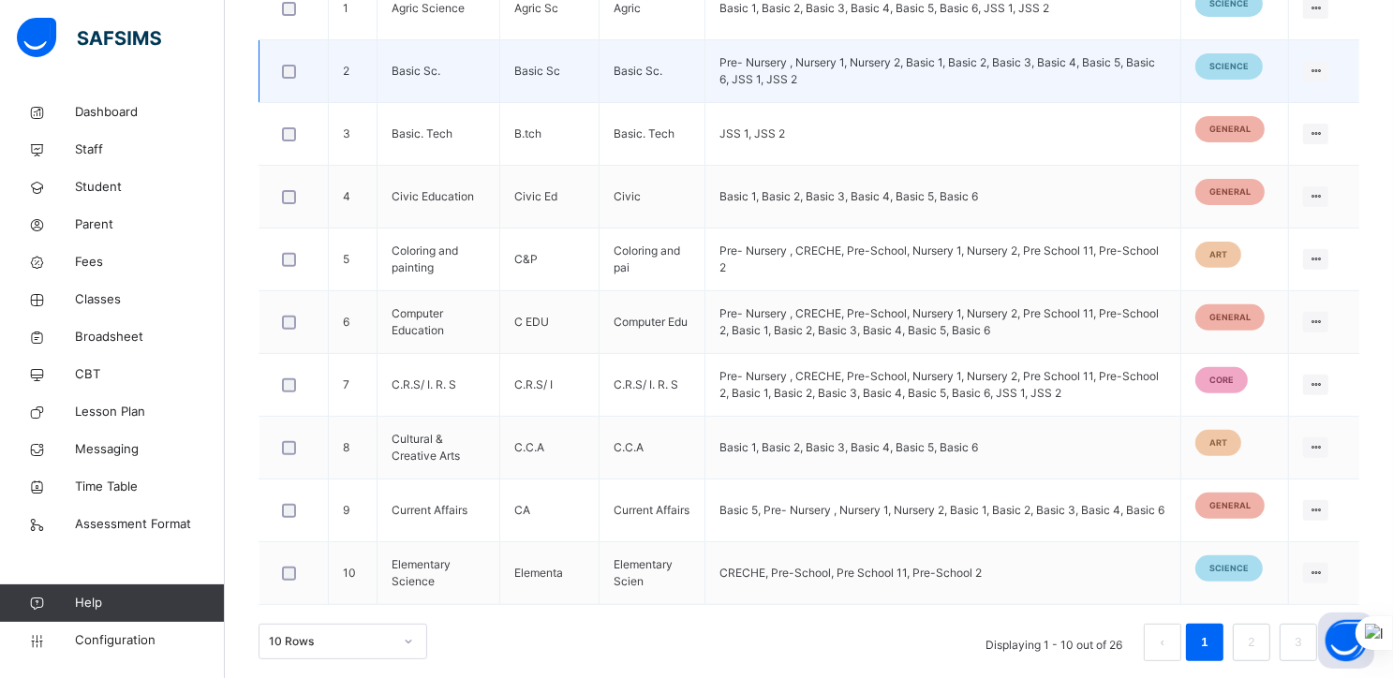
scroll to position [636, 0]
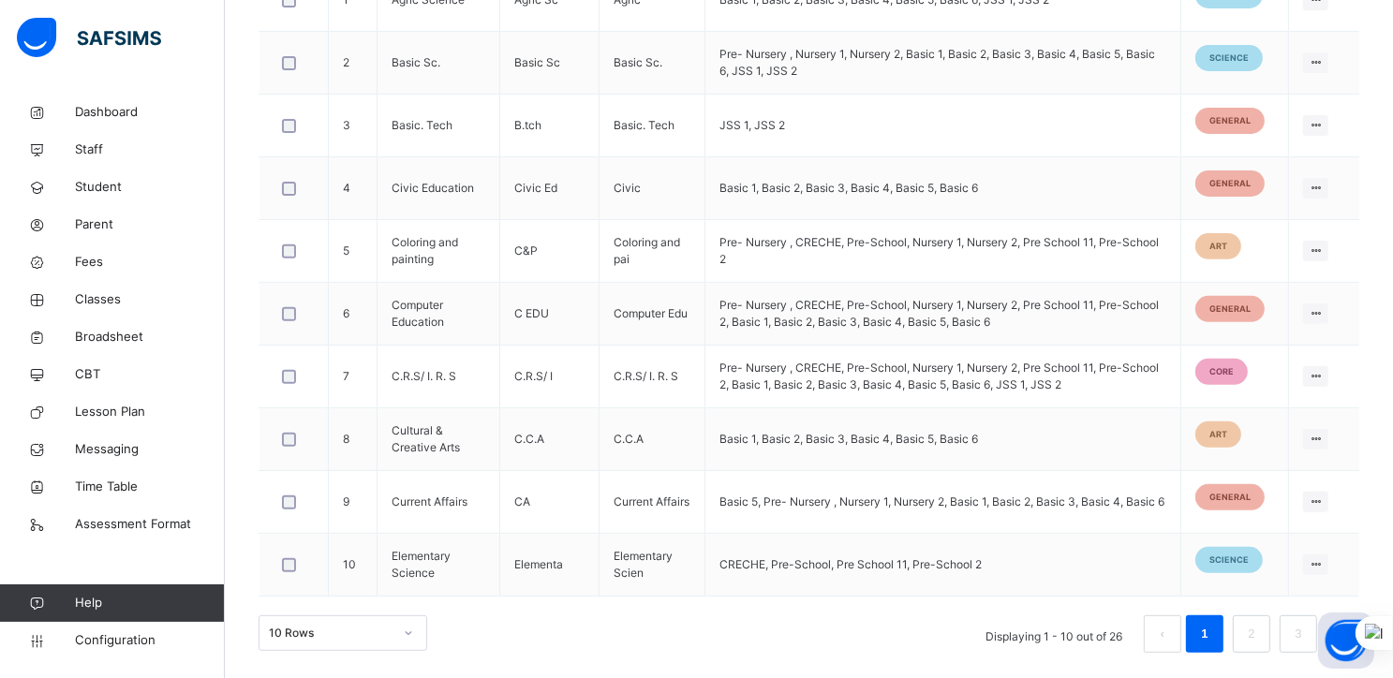
click at [412, 627] on div "10 Rows" at bounding box center [343, 634] width 169 height 36
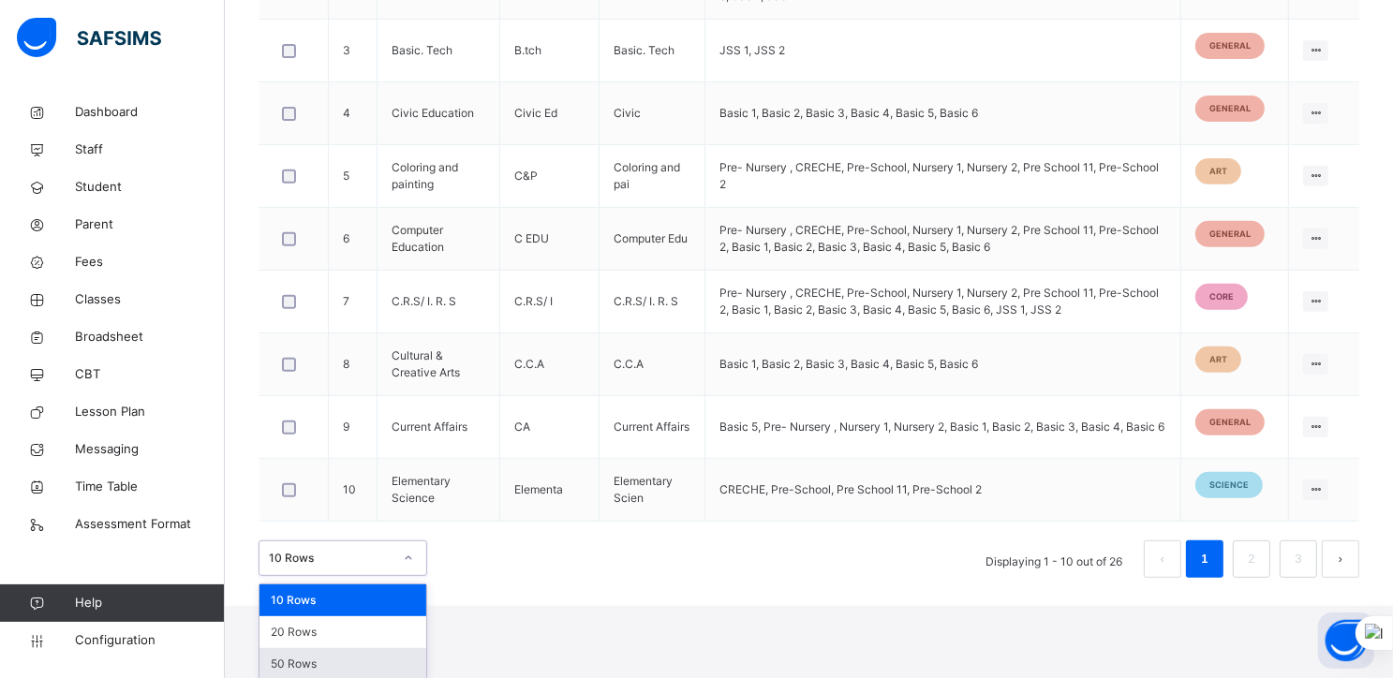
click at [326, 667] on div "50 Rows" at bounding box center [343, 664] width 167 height 32
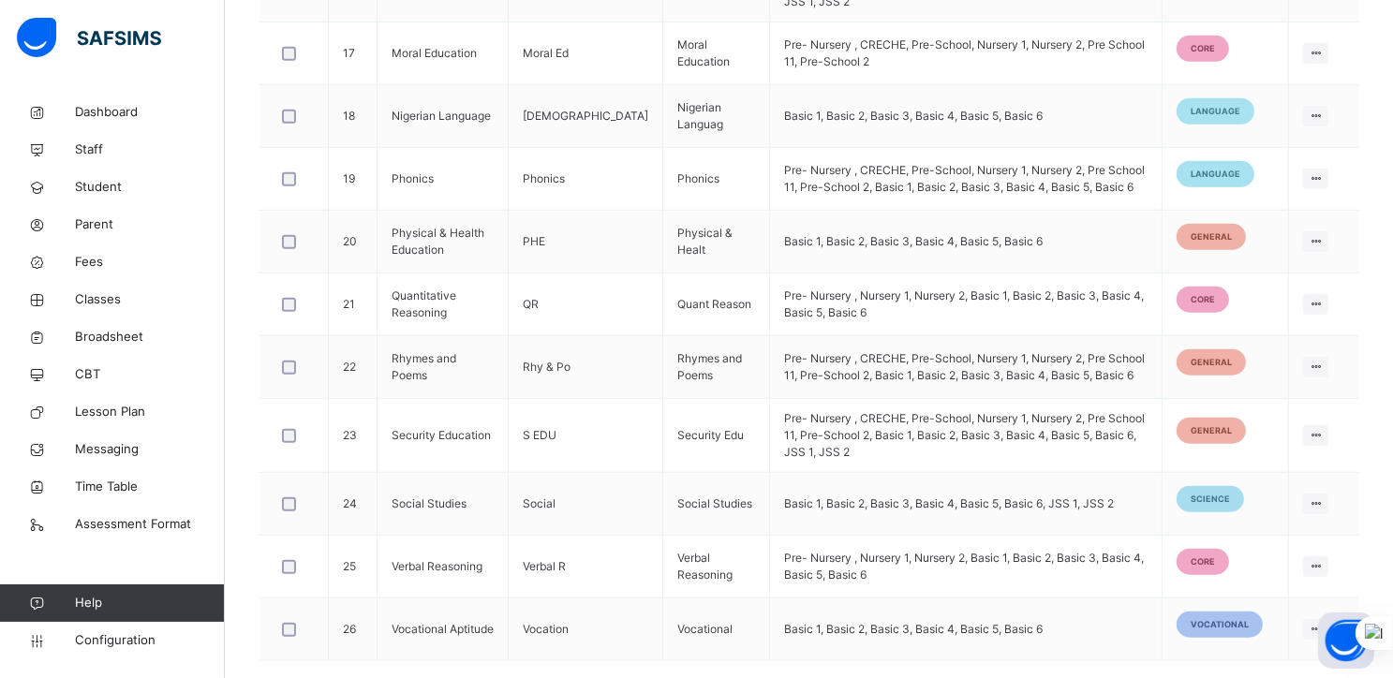
scroll to position [1638, 0]
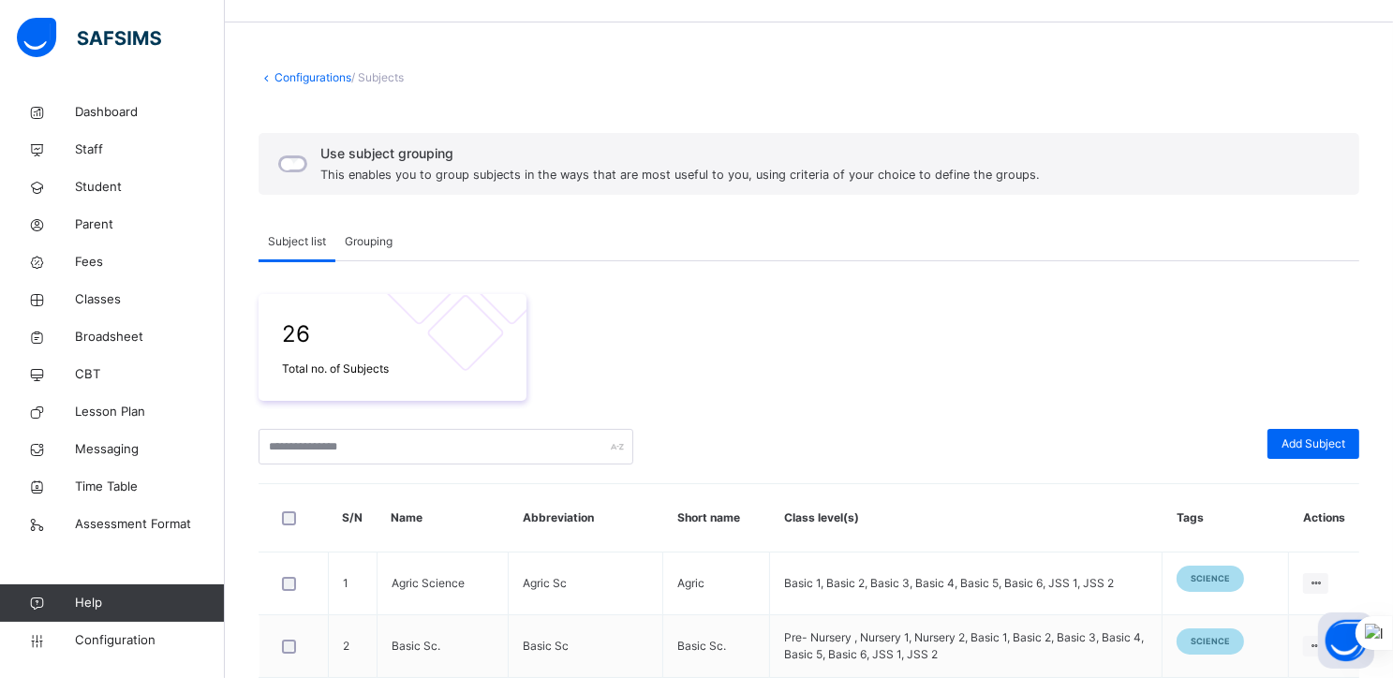
scroll to position [0, 0]
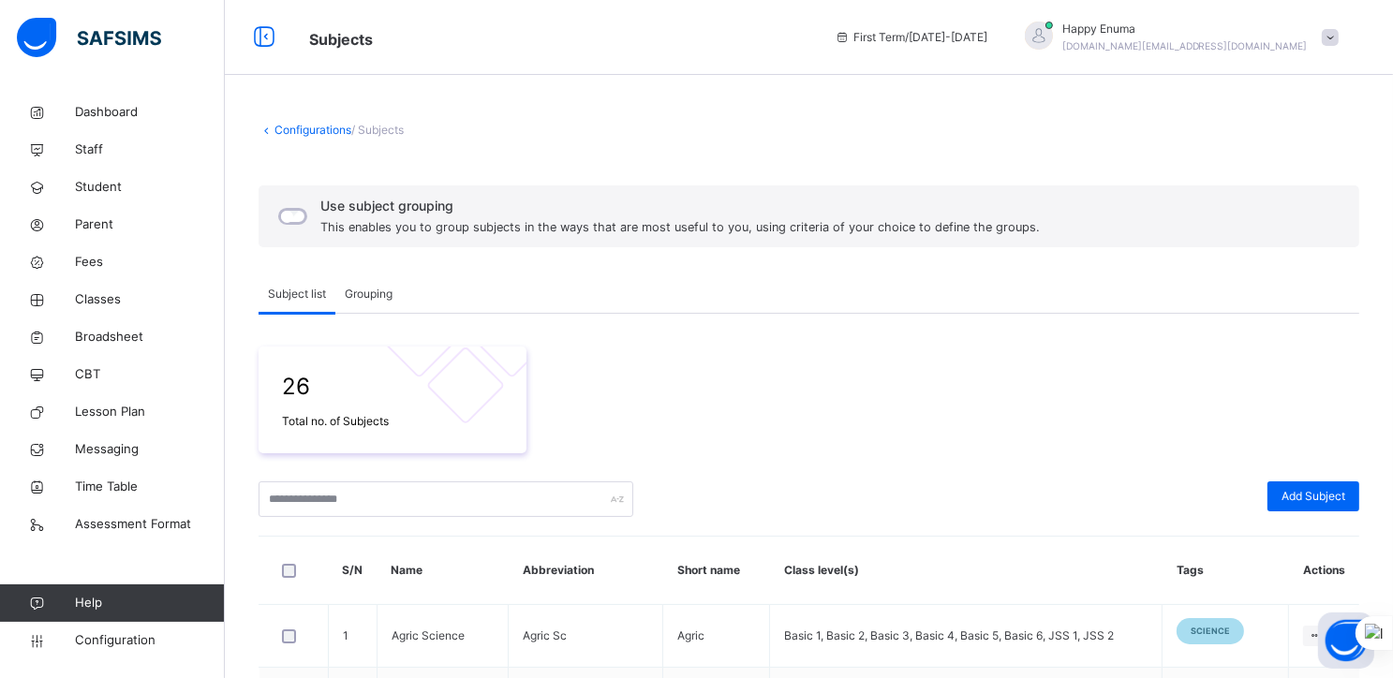
click at [366, 288] on span "Grouping" at bounding box center [369, 294] width 48 height 17
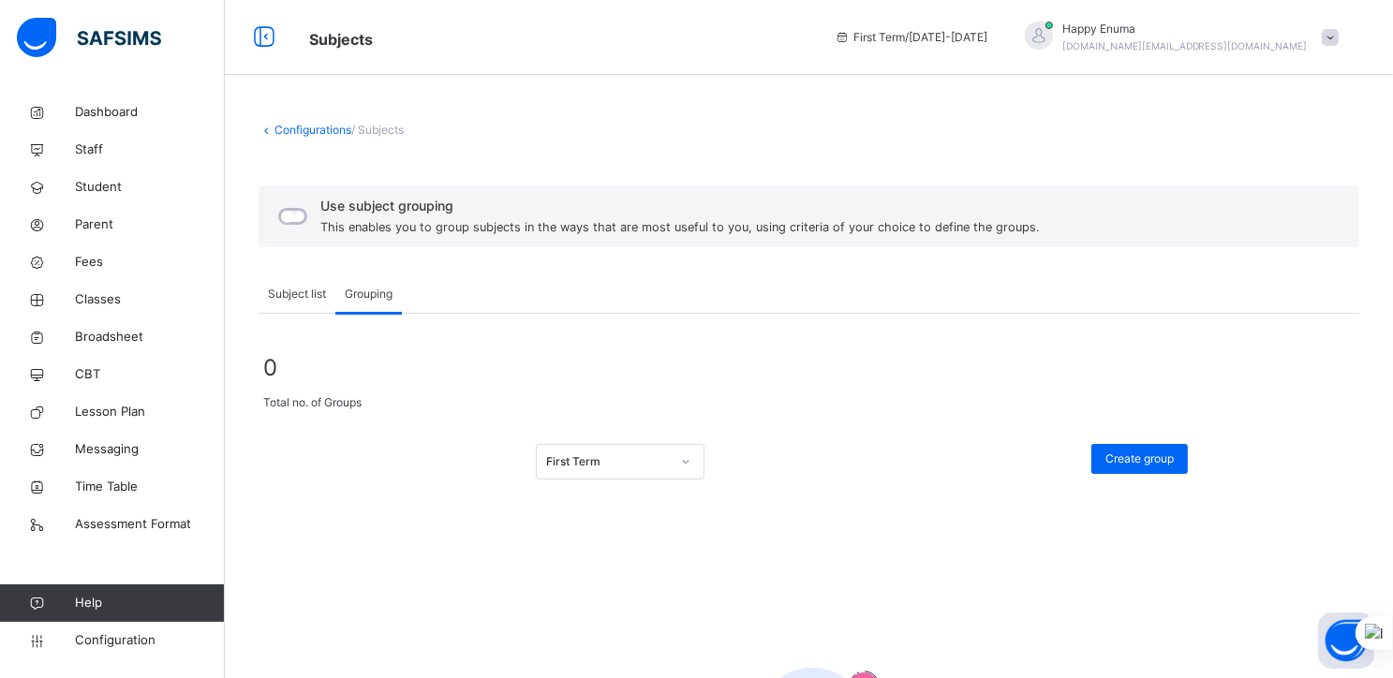
click at [294, 295] on span "Subject list" at bounding box center [297, 294] width 58 height 17
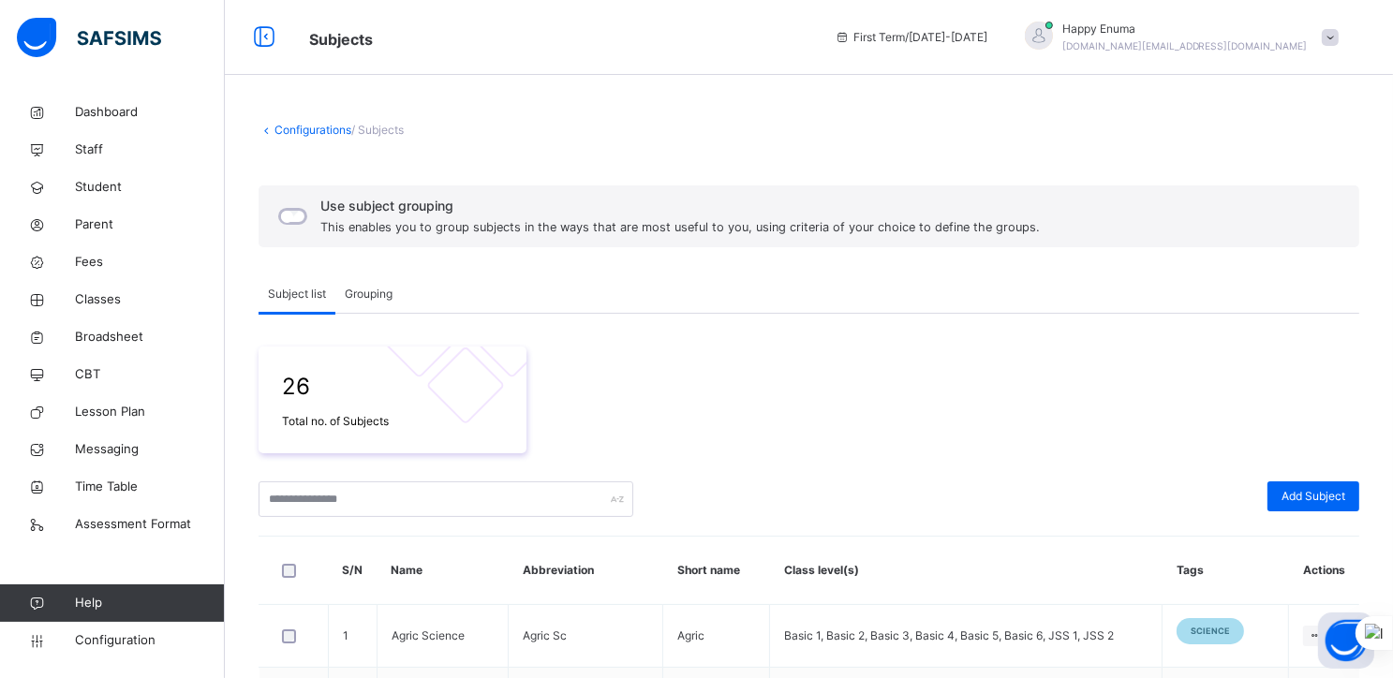
click at [313, 127] on link "Configurations" at bounding box center [313, 130] width 77 height 14
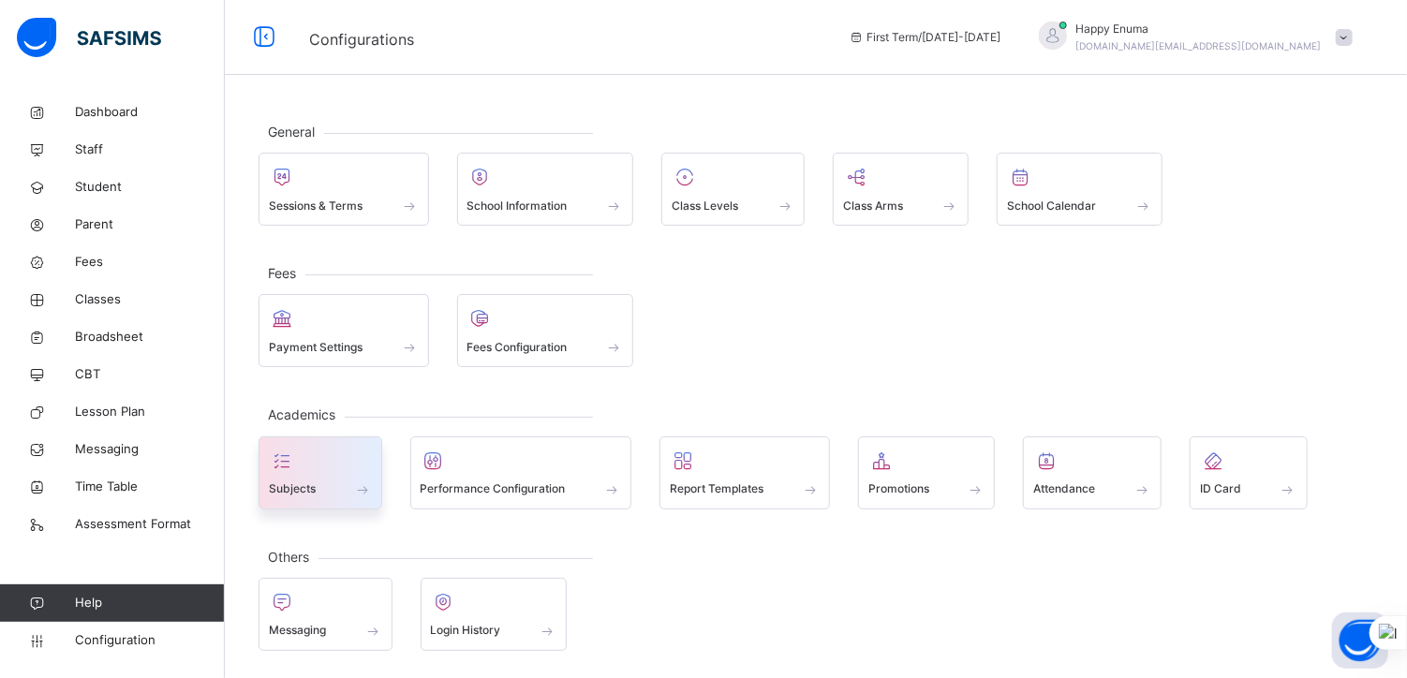
click at [324, 486] on div "Subjects" at bounding box center [320, 490] width 103 height 20
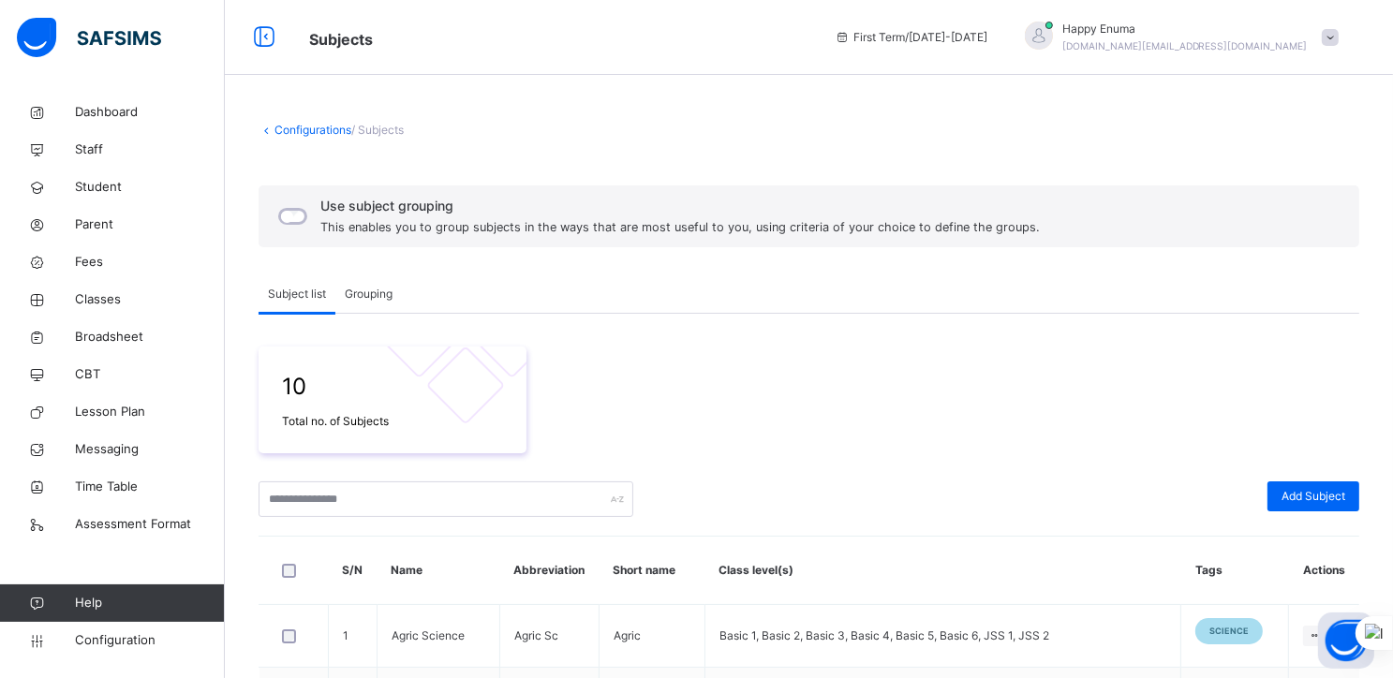
click at [382, 286] on span "Grouping" at bounding box center [369, 294] width 48 height 17
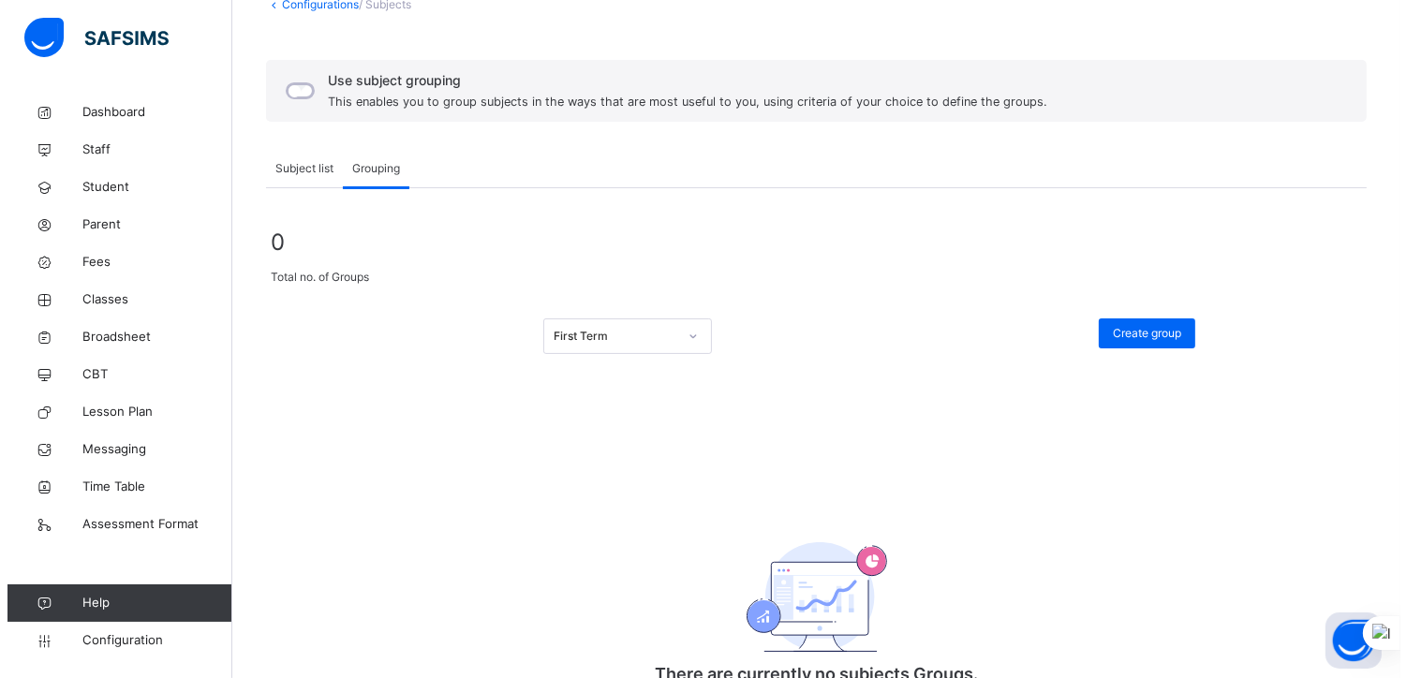
scroll to position [109, 0]
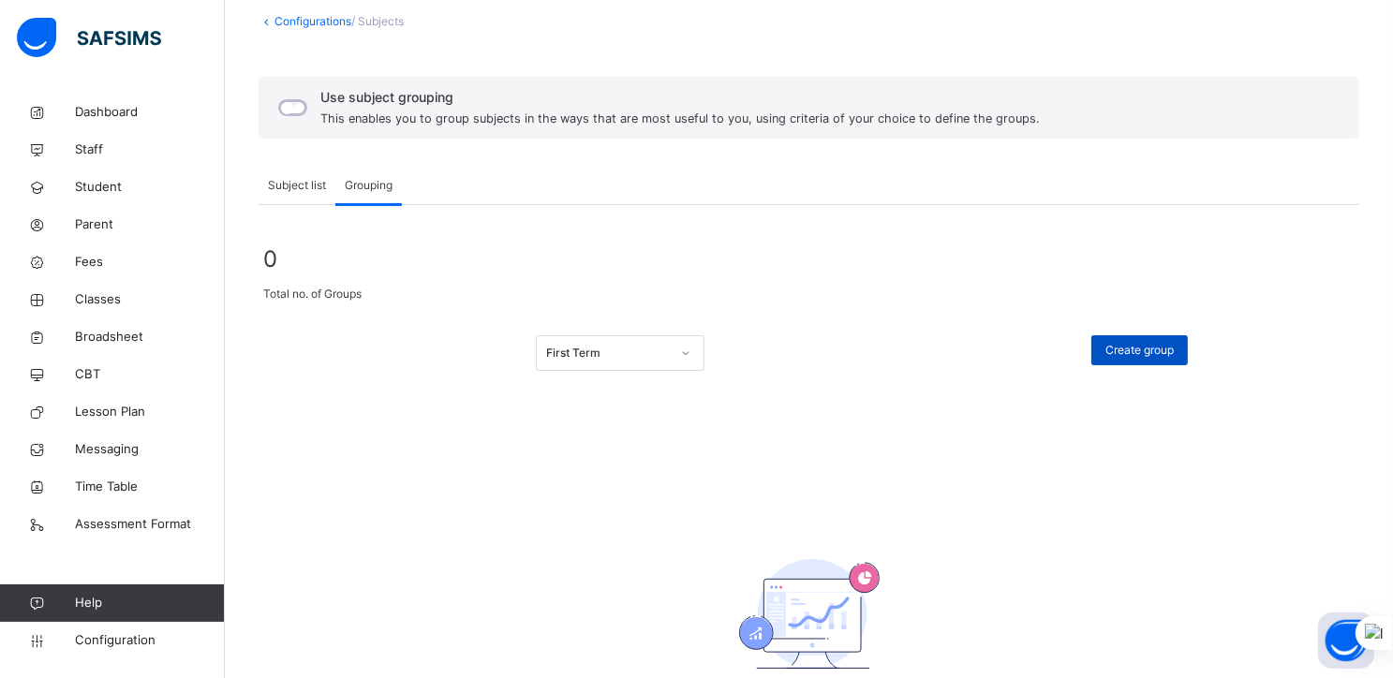
click at [1131, 359] on span "Create group" at bounding box center [1140, 350] width 68 height 17
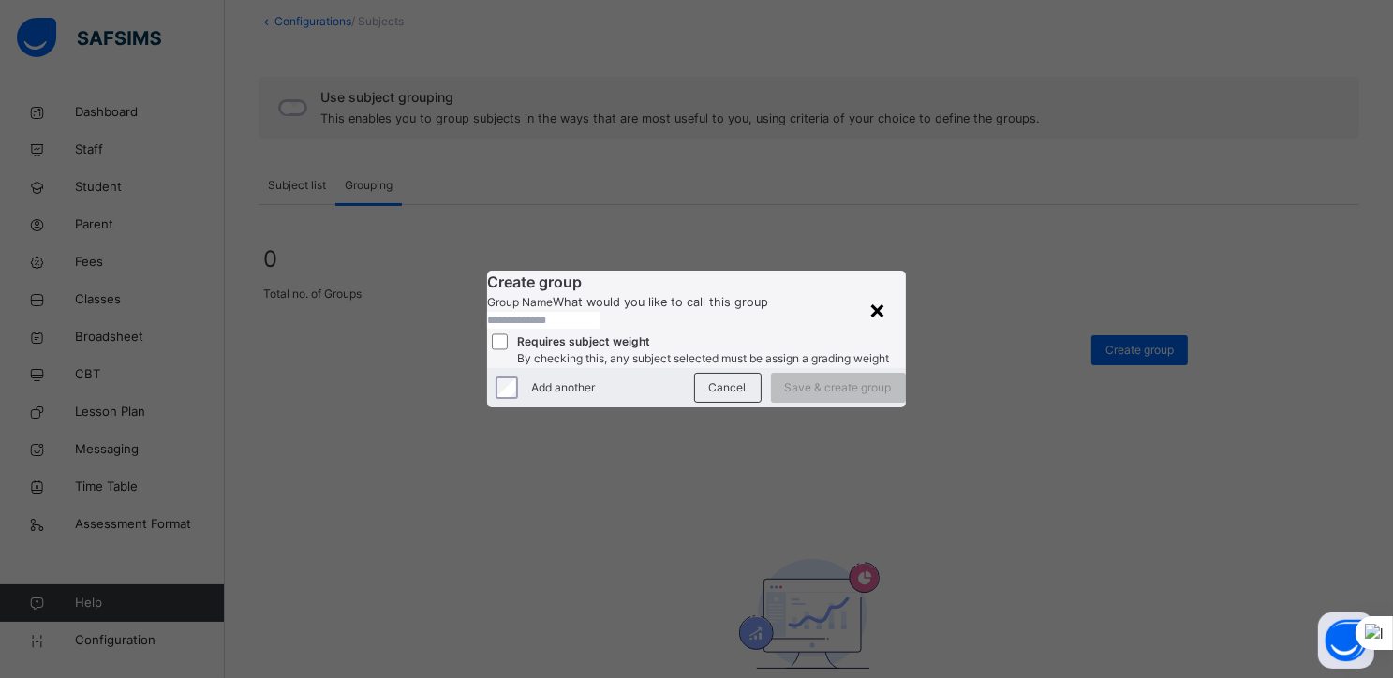
click at [881, 290] on div "×" at bounding box center [878, 309] width 18 height 39
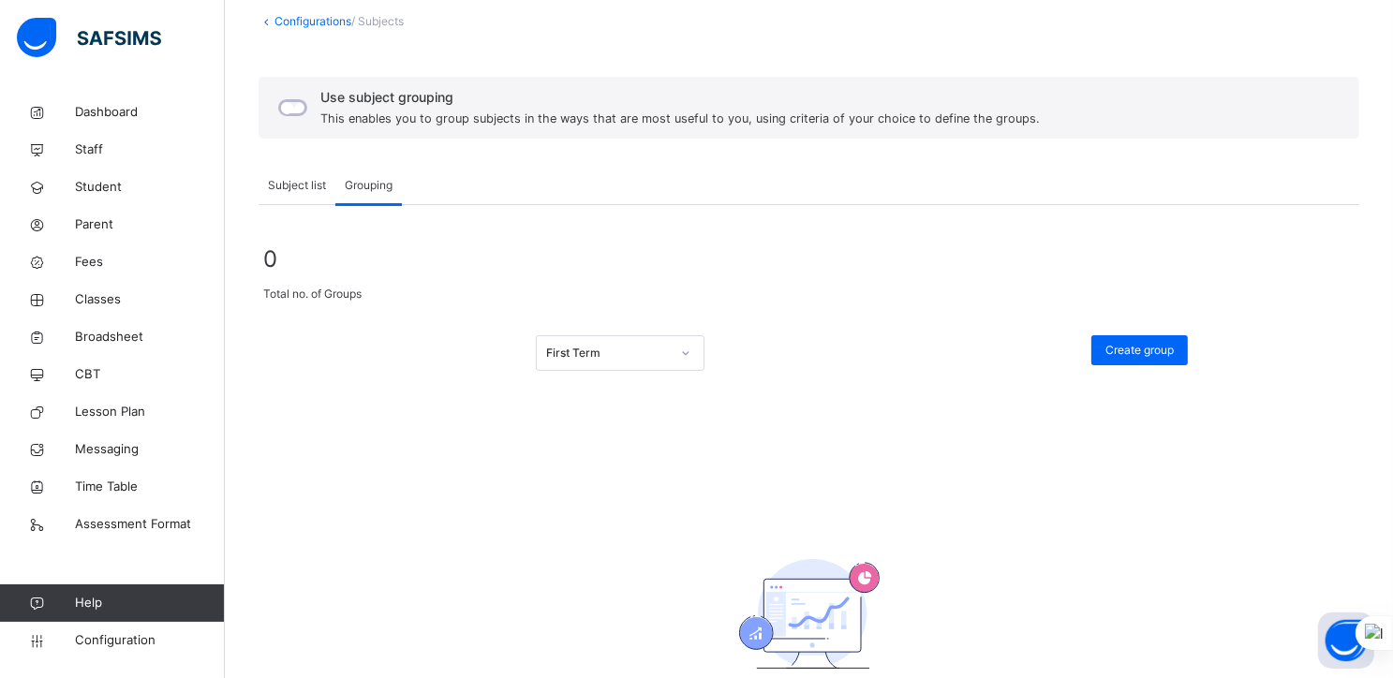
click at [287, 186] on span "Subject list" at bounding box center [297, 185] width 58 height 17
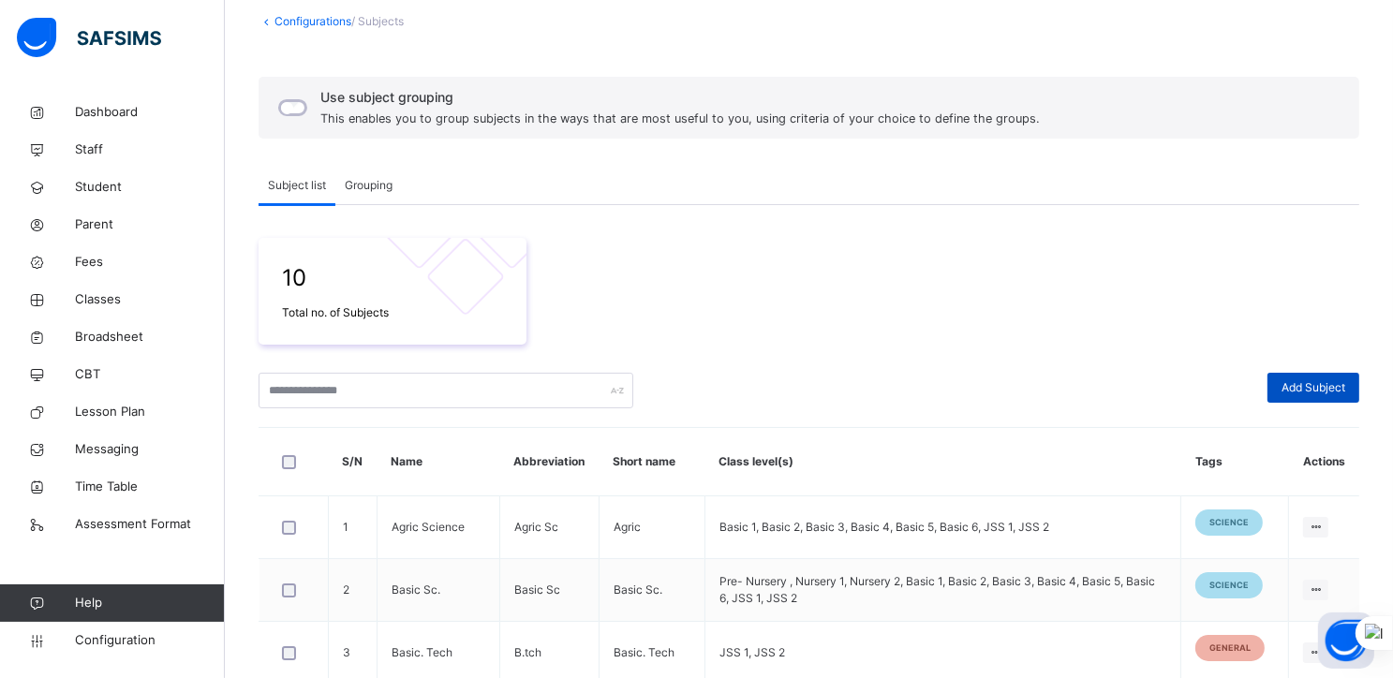
click at [1328, 379] on span "Add Subject" at bounding box center [1314, 387] width 64 height 17
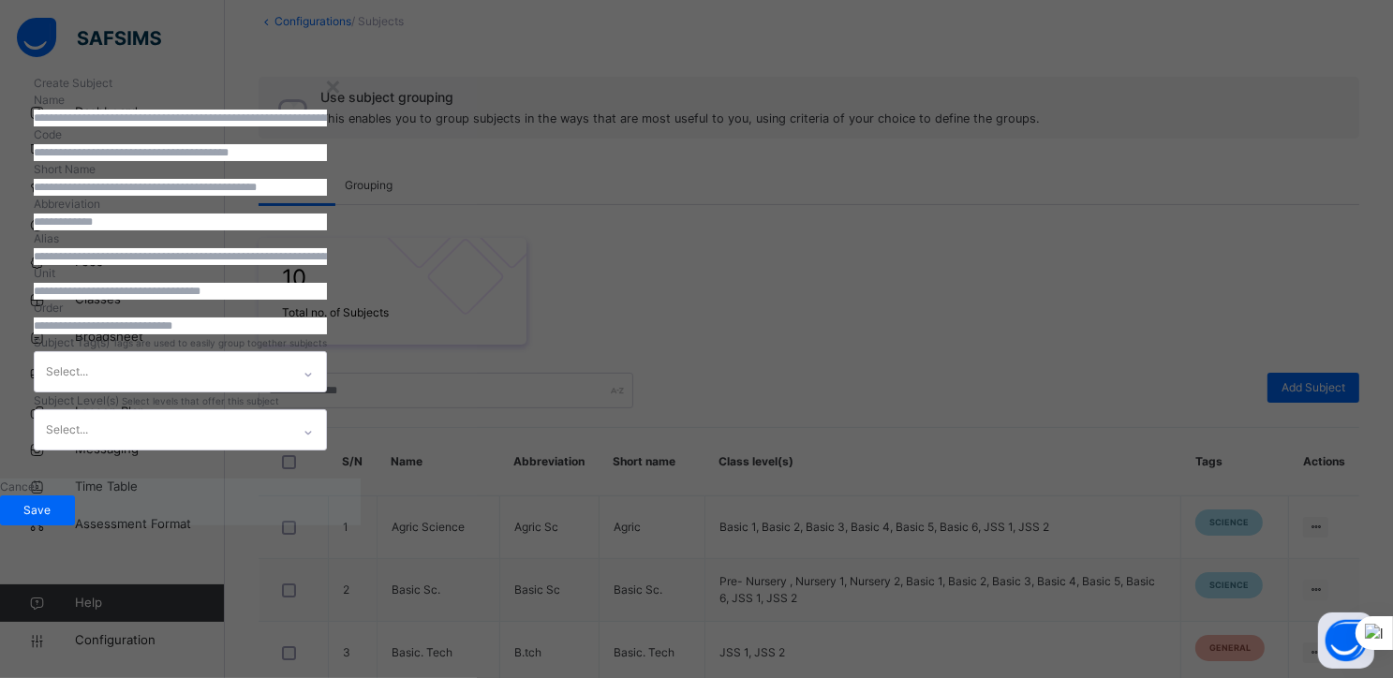
click at [327, 126] on input "text" at bounding box center [180, 118] width 293 height 17
paste input "**********"
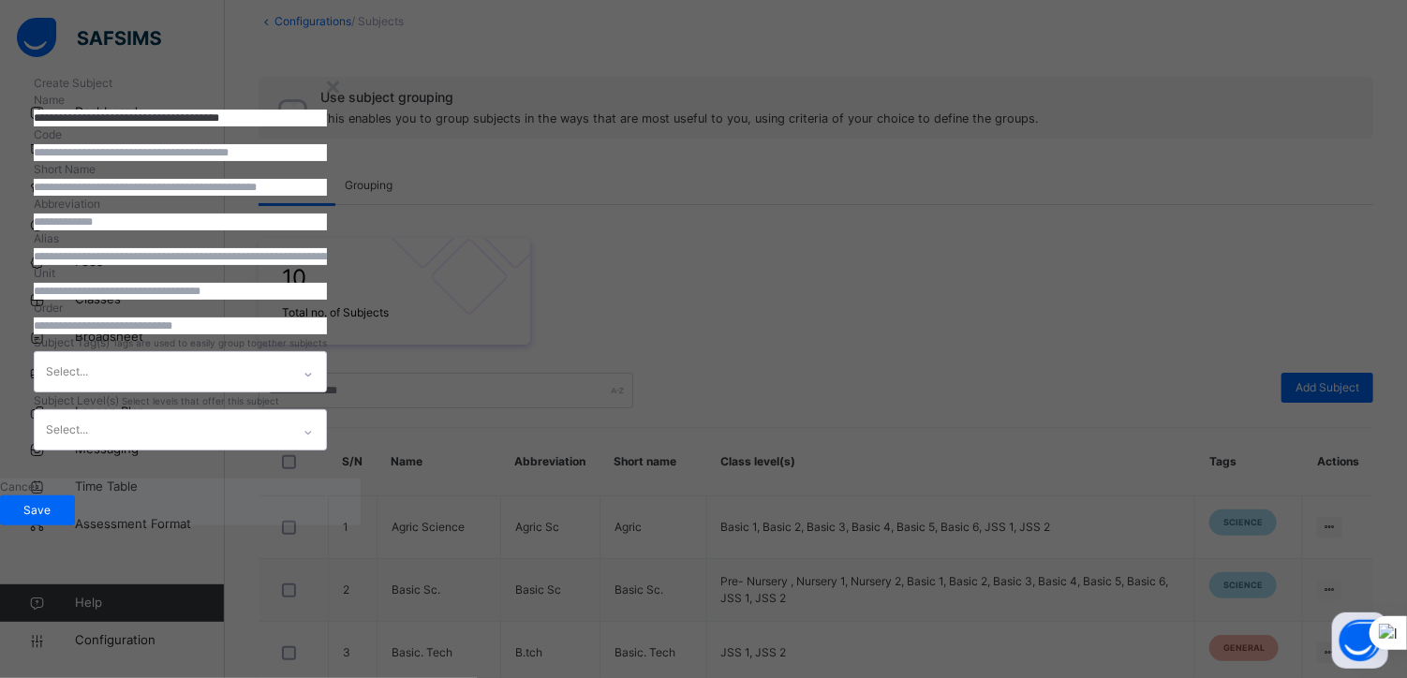
click at [327, 126] on input "**********" at bounding box center [180, 118] width 293 height 17
type input "**********"
click at [327, 161] on input "text" at bounding box center [180, 152] width 293 height 17
click at [327, 196] on input "text" at bounding box center [180, 187] width 293 height 17
type input "***"
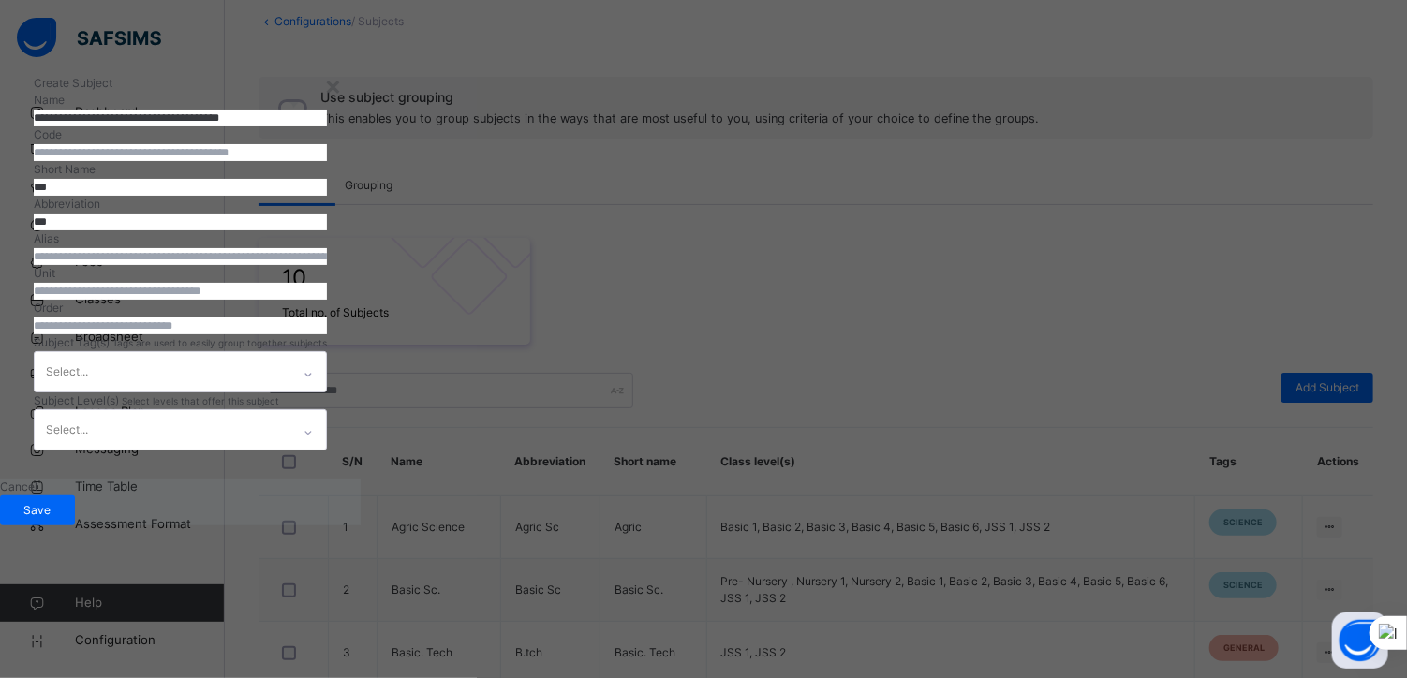
type input "***"
click at [327, 334] on input "number" at bounding box center [180, 326] width 293 height 17
type input "*"
click at [327, 393] on div "Select..." at bounding box center [180, 371] width 293 height 41
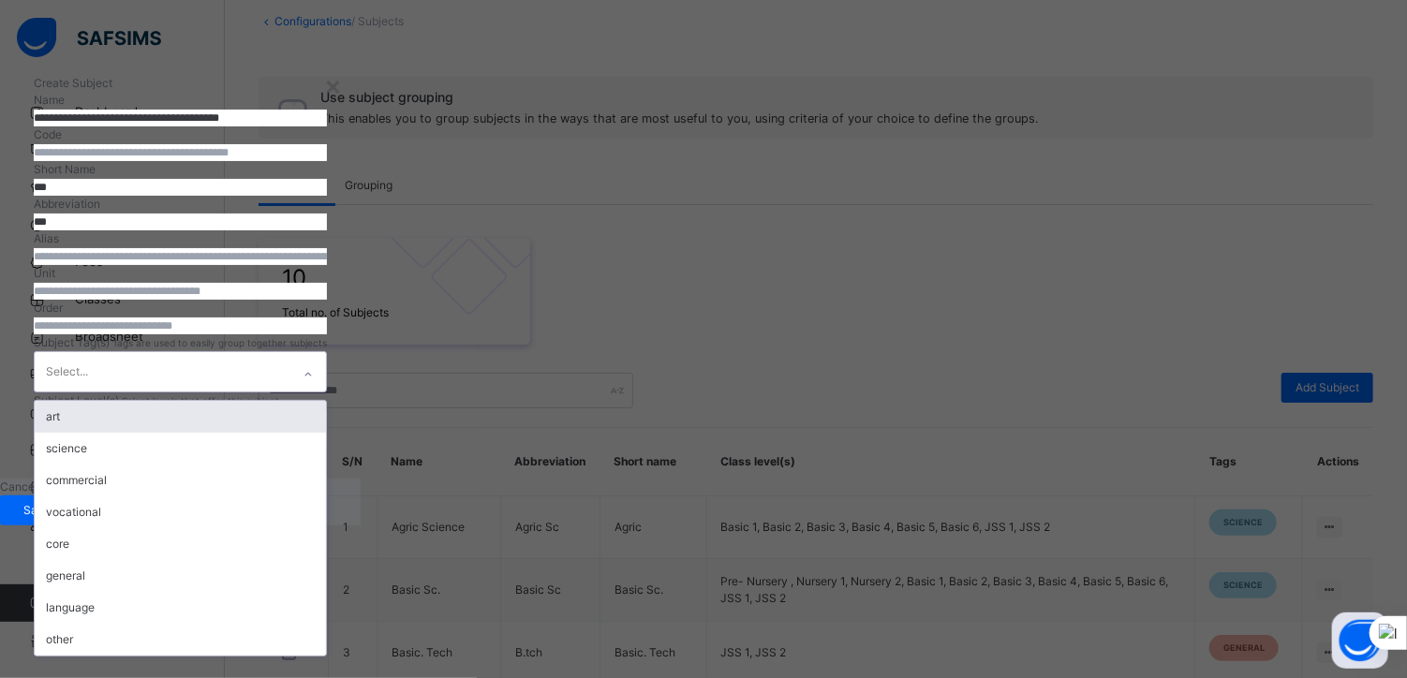
scroll to position [220, 0]
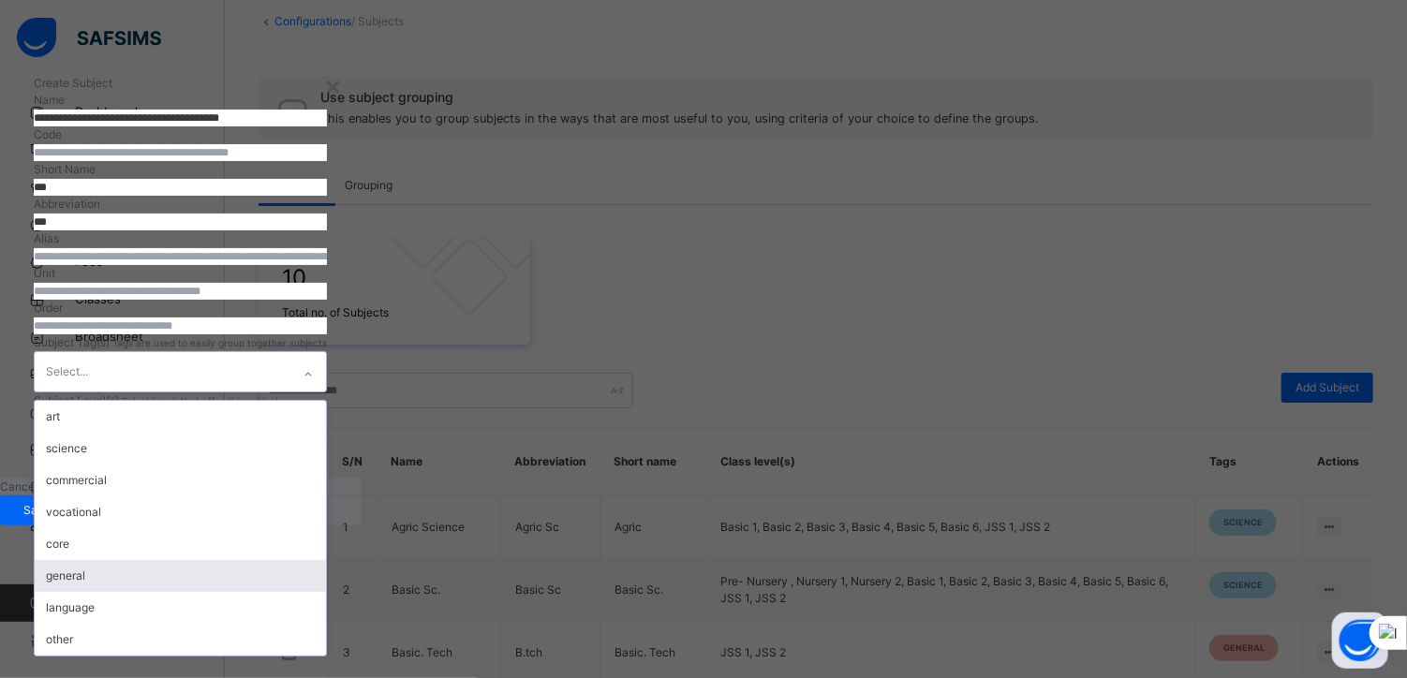
click at [326, 592] on div "general" at bounding box center [180, 576] width 291 height 32
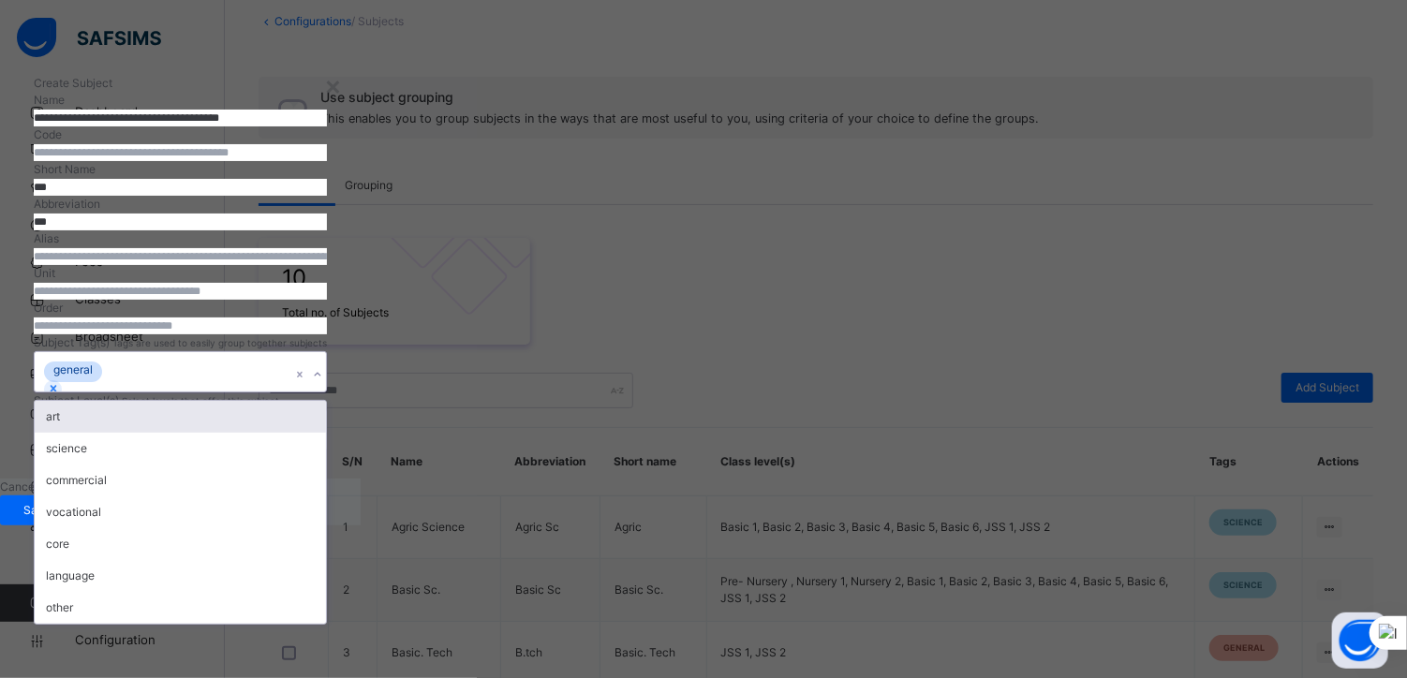
click at [112, 347] on span "Subject Tag(s)" at bounding box center [73, 342] width 79 height 14
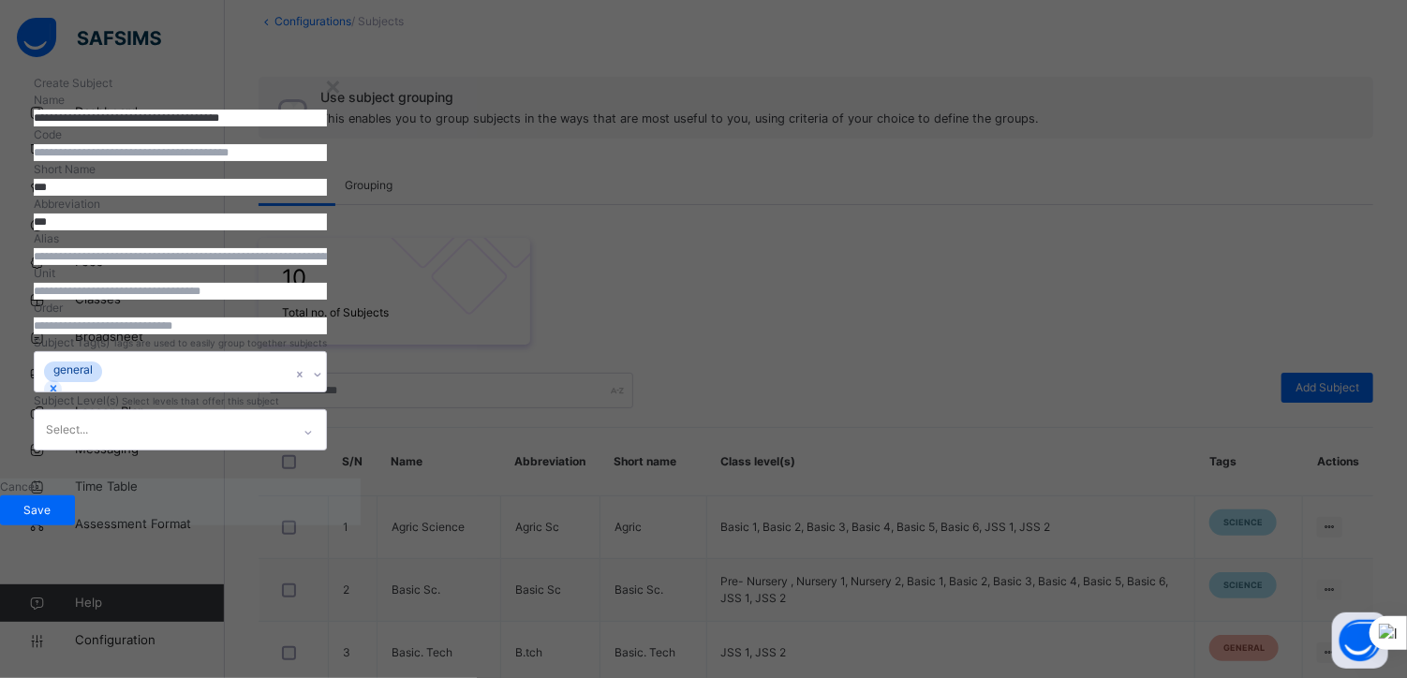
click at [327, 451] on div "Select..." at bounding box center [180, 429] width 293 height 41
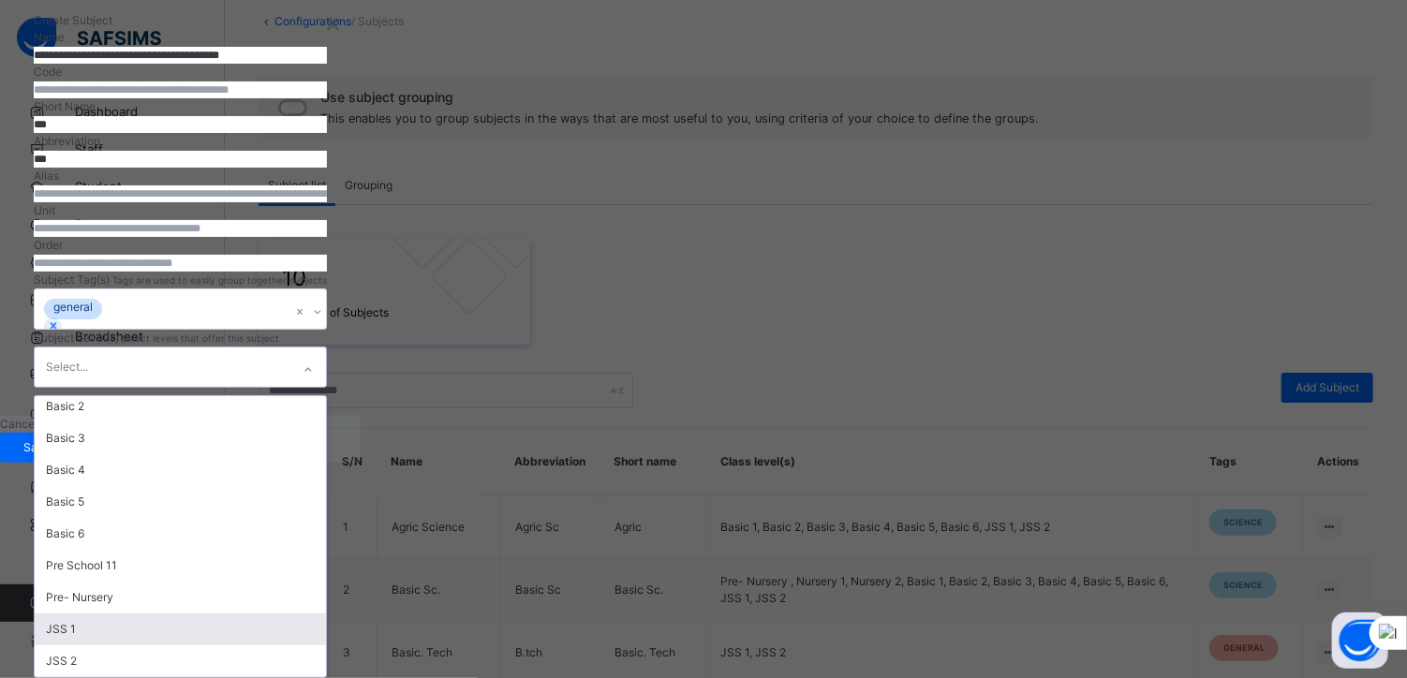
click at [326, 635] on div "JSS 1" at bounding box center [180, 630] width 291 height 32
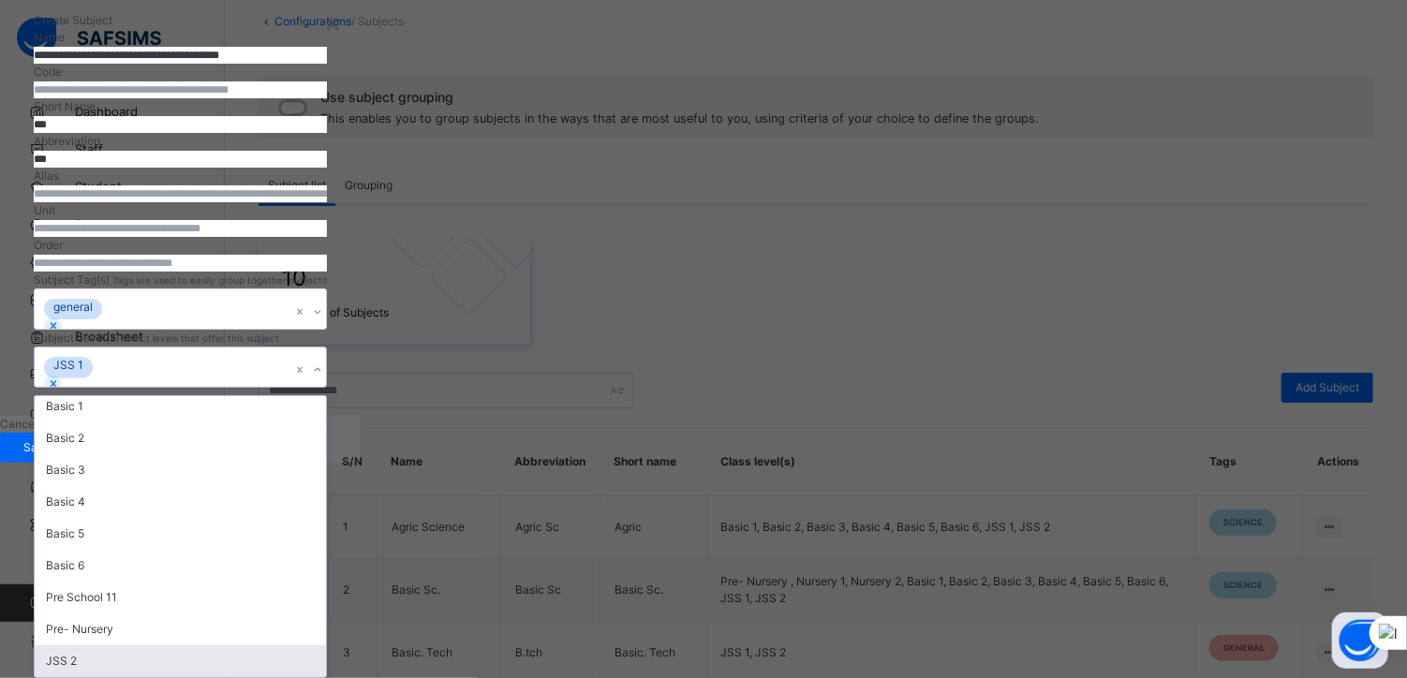
click at [326, 665] on div "JSS 2" at bounding box center [180, 662] width 291 height 32
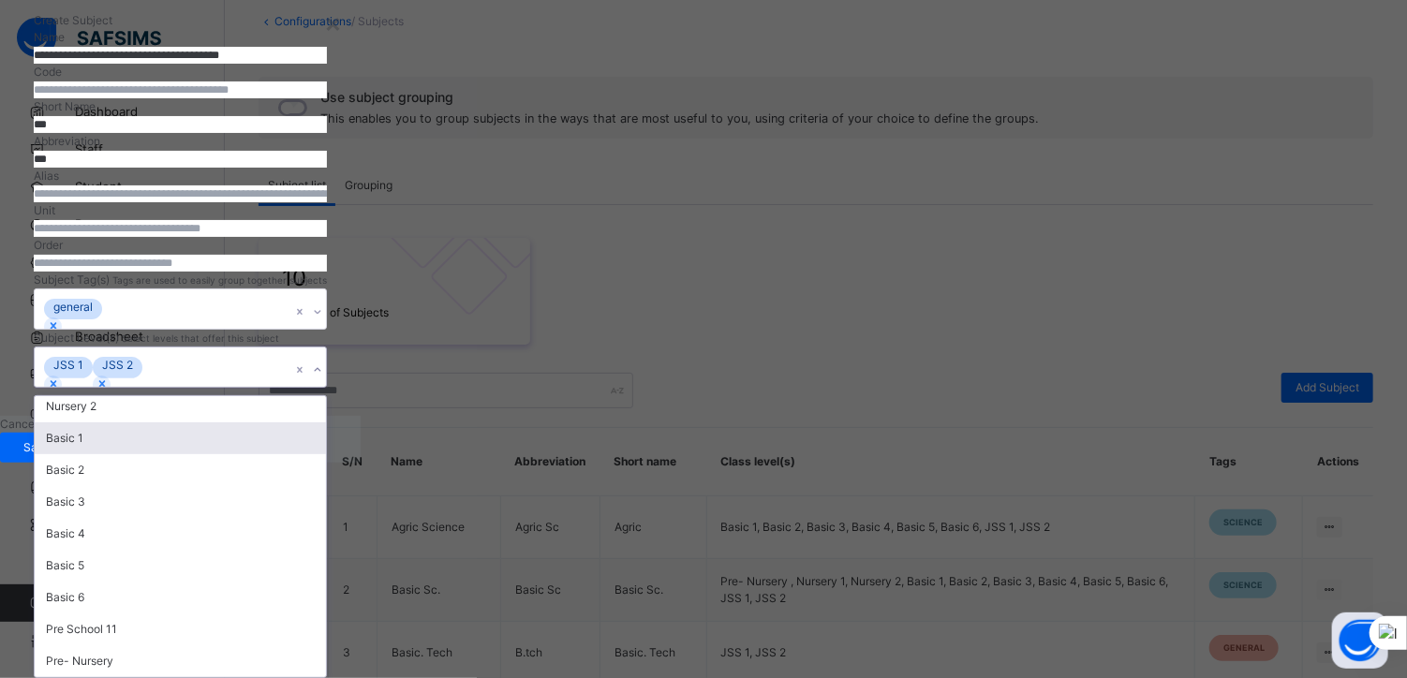
click at [361, 321] on div "**********" at bounding box center [180, 200] width 361 height 432
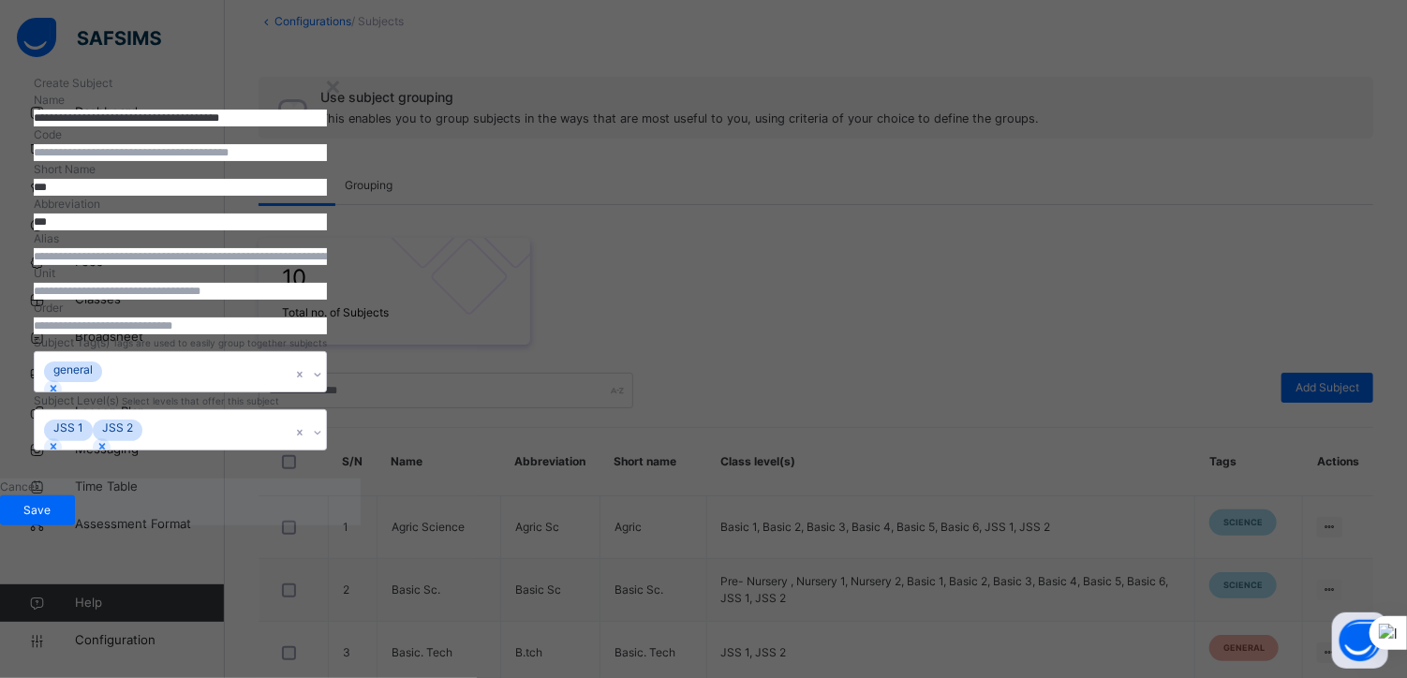
scroll to position [0, 0]
click at [327, 161] on input "text" at bounding box center [180, 152] width 293 height 17
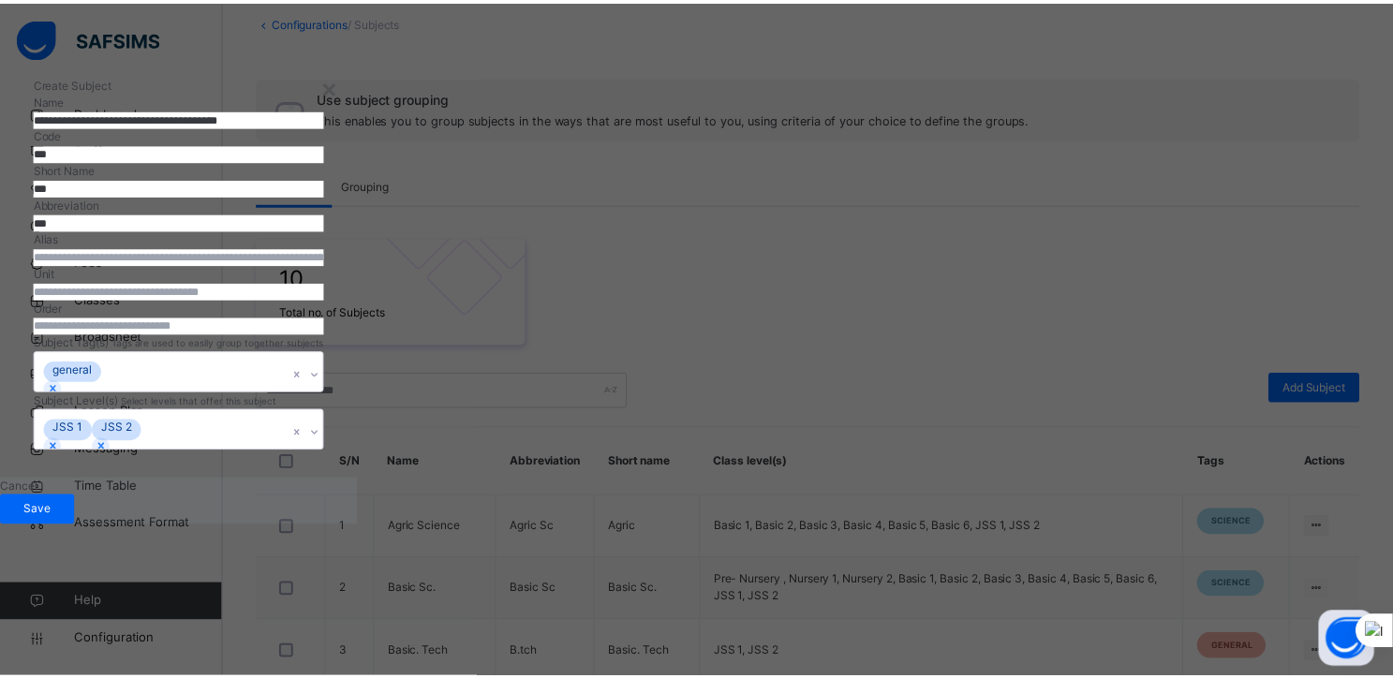
scroll to position [221, 0]
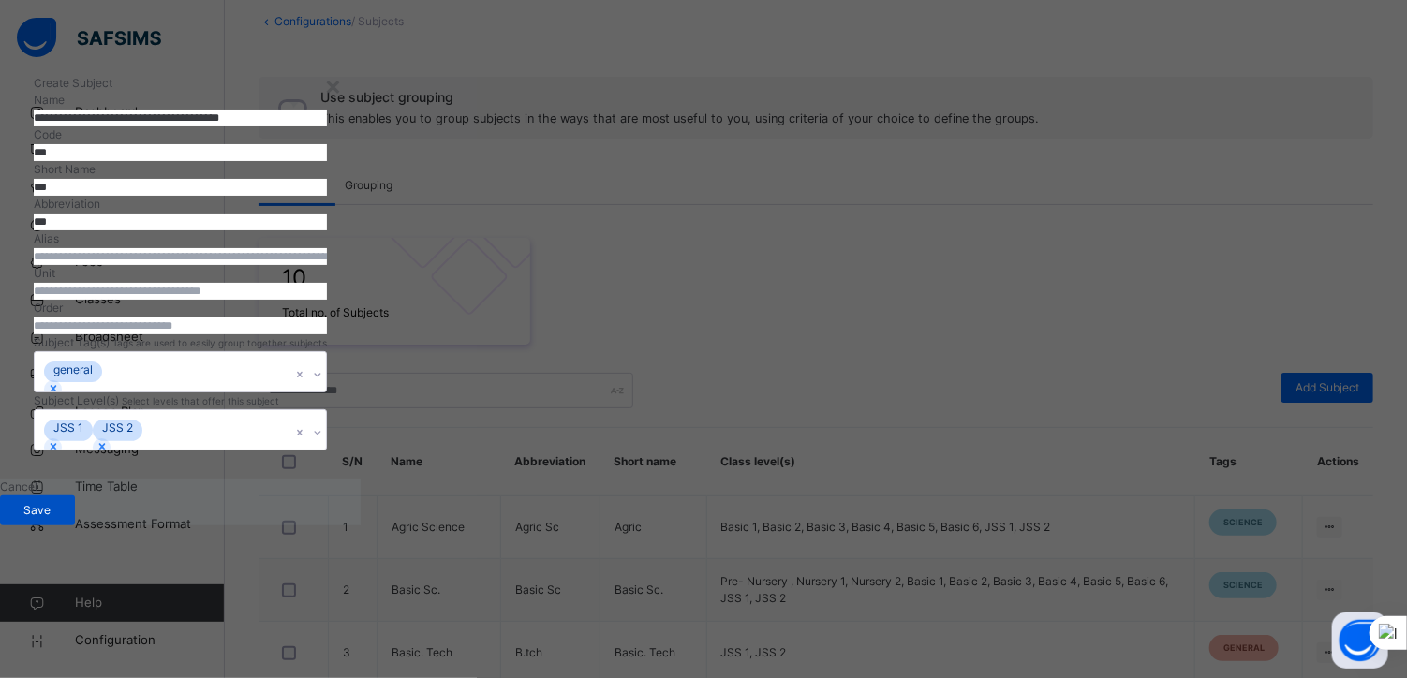
type input "***"
click at [61, 519] on span "Save" at bounding box center [37, 510] width 47 height 17
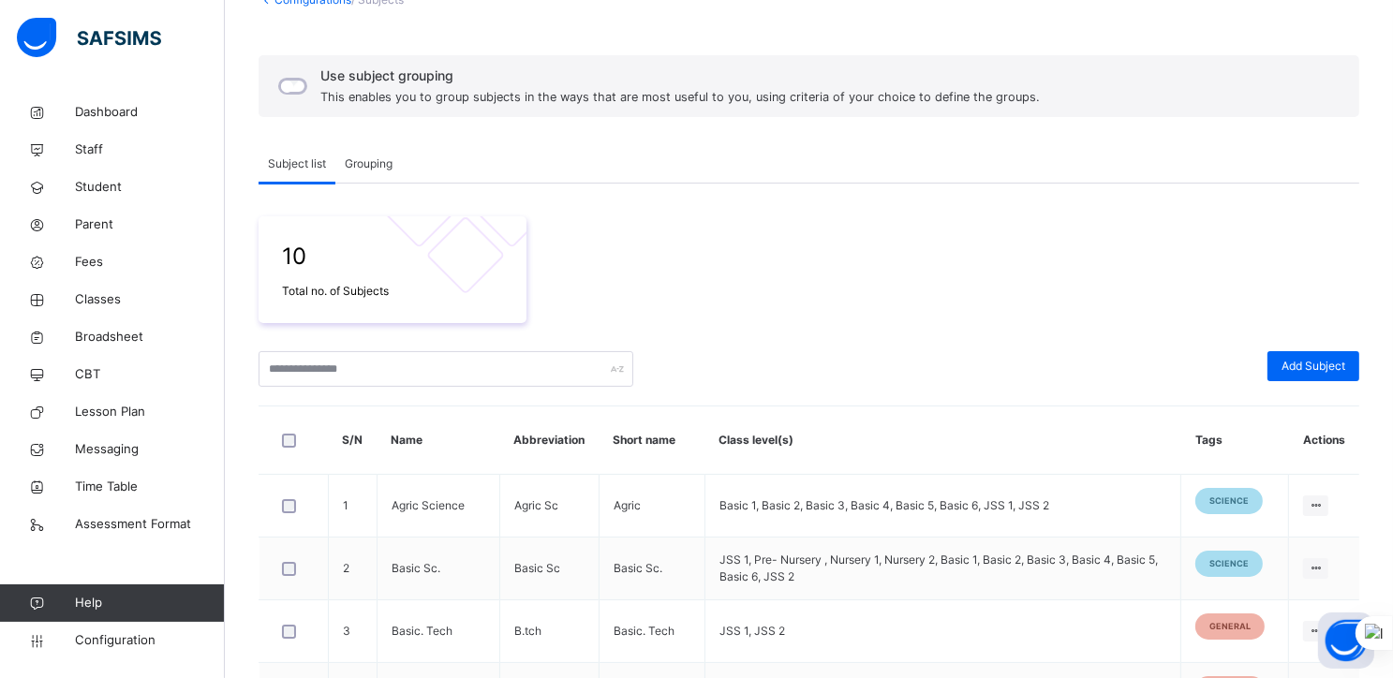
scroll to position [120, 0]
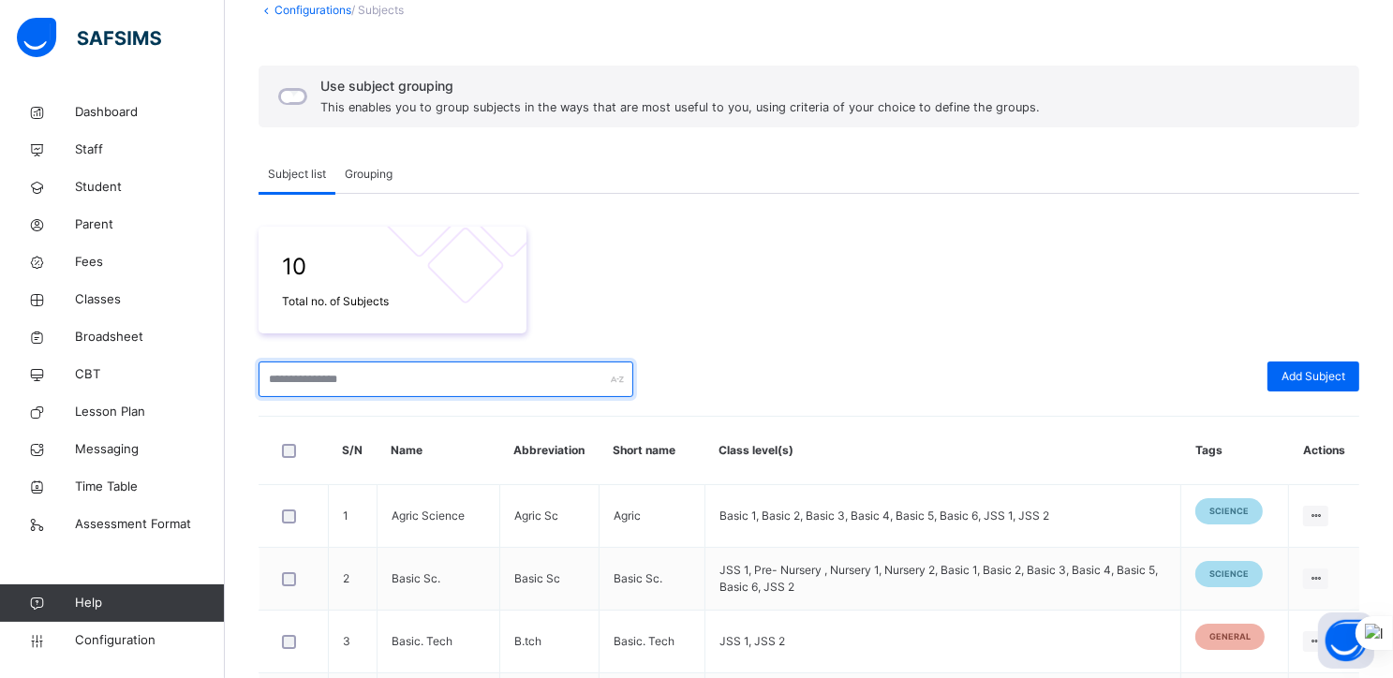
click at [387, 375] on input "text" at bounding box center [446, 380] width 375 height 36
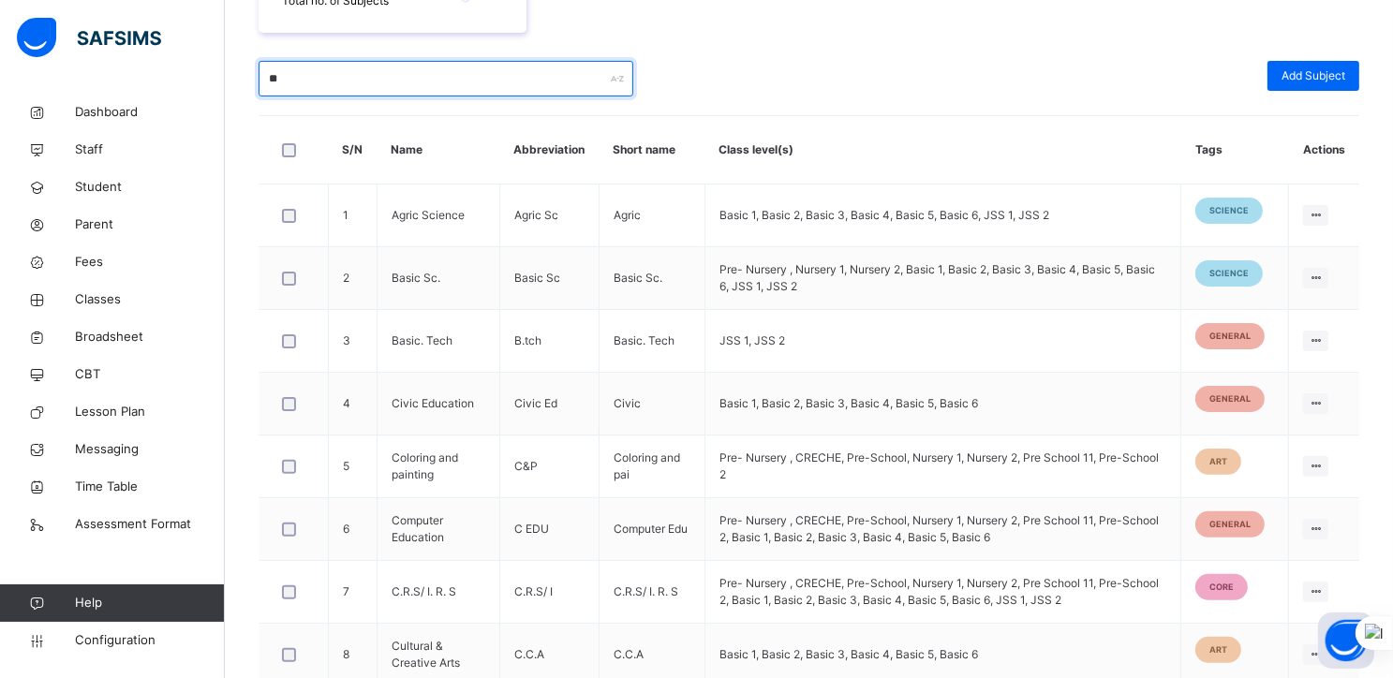
scroll to position [240, 0]
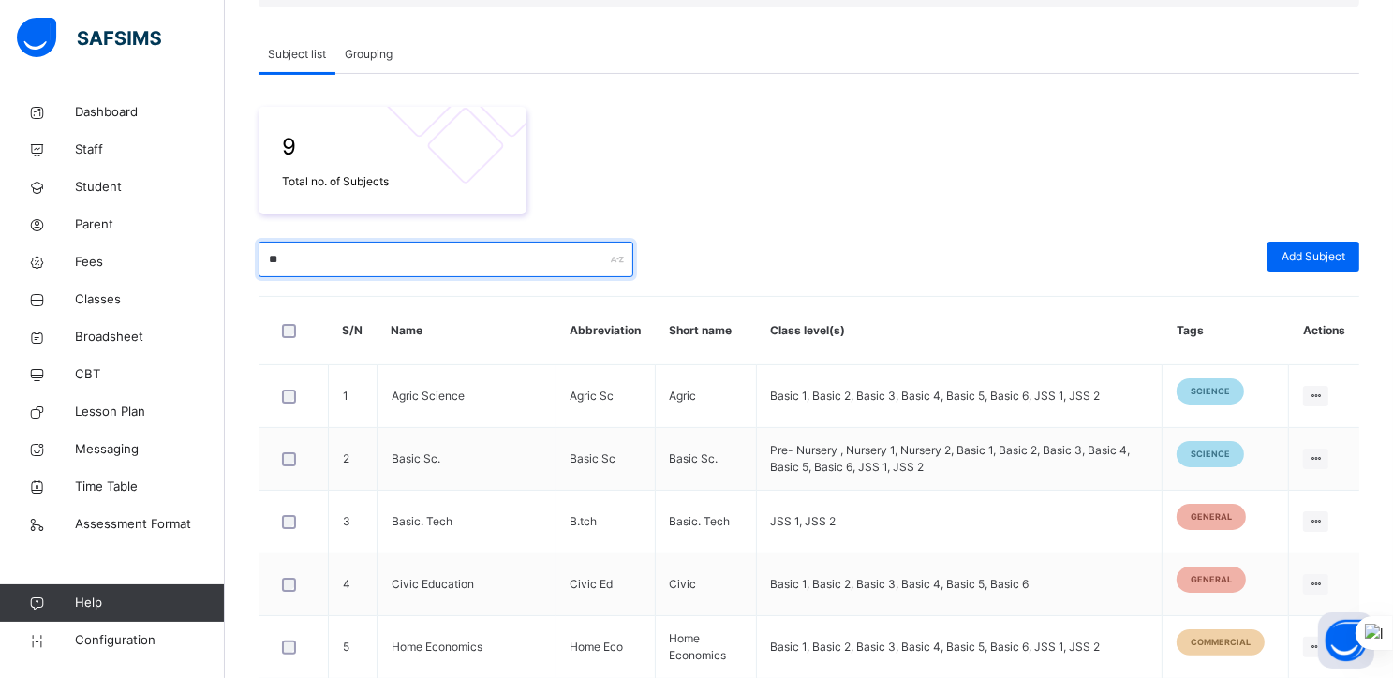
type input "***"
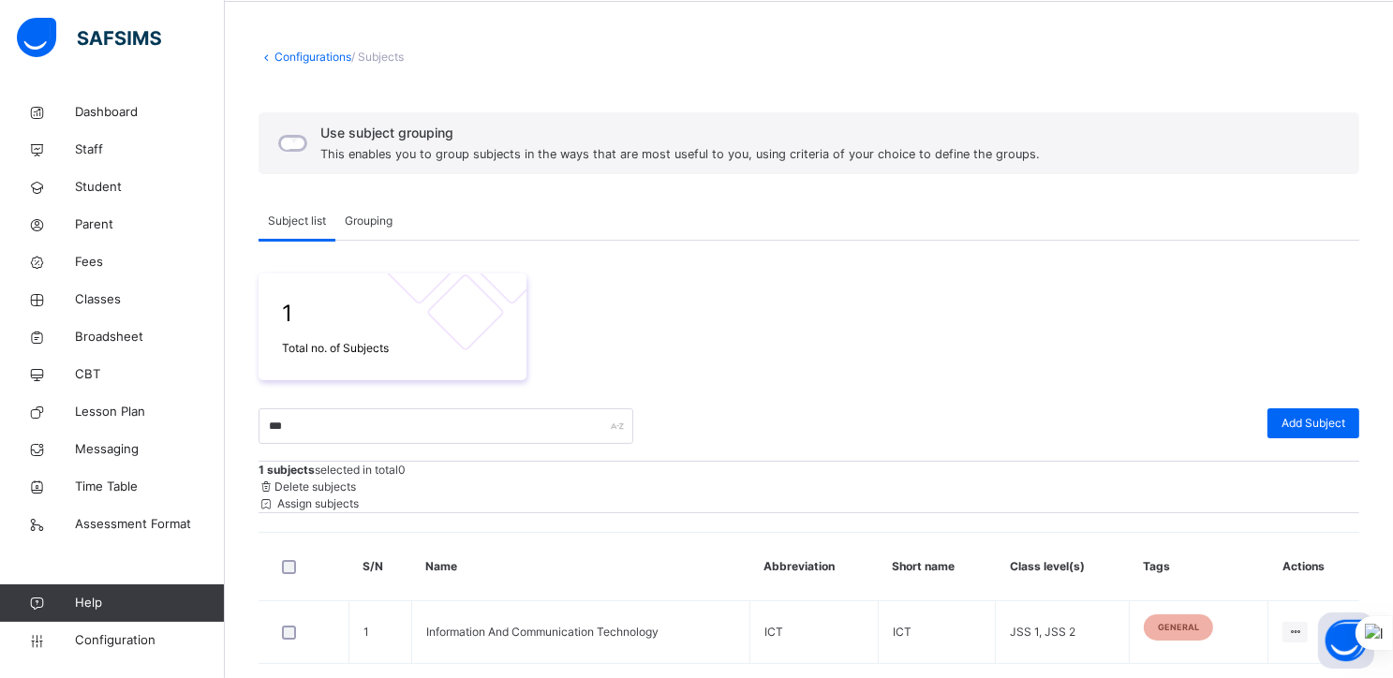
scroll to position [140, 0]
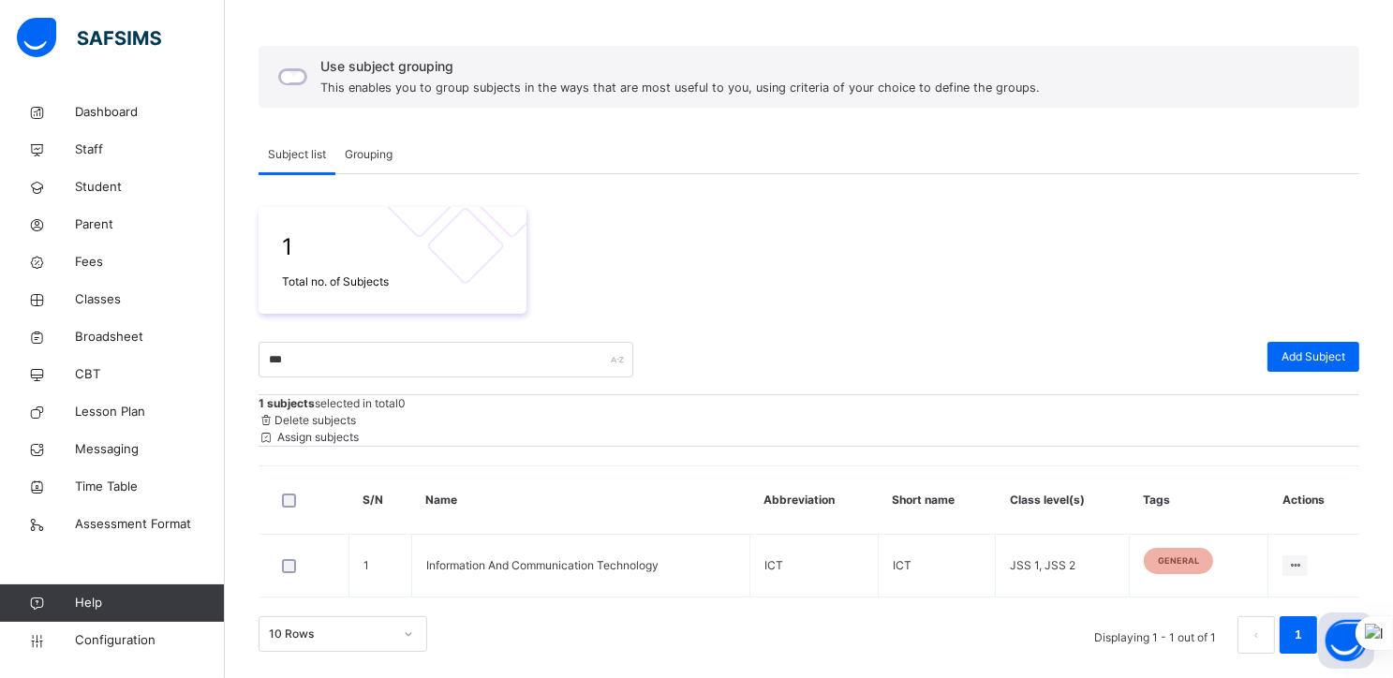
click at [359, 430] on span "Assign subjects" at bounding box center [317, 437] width 84 height 14
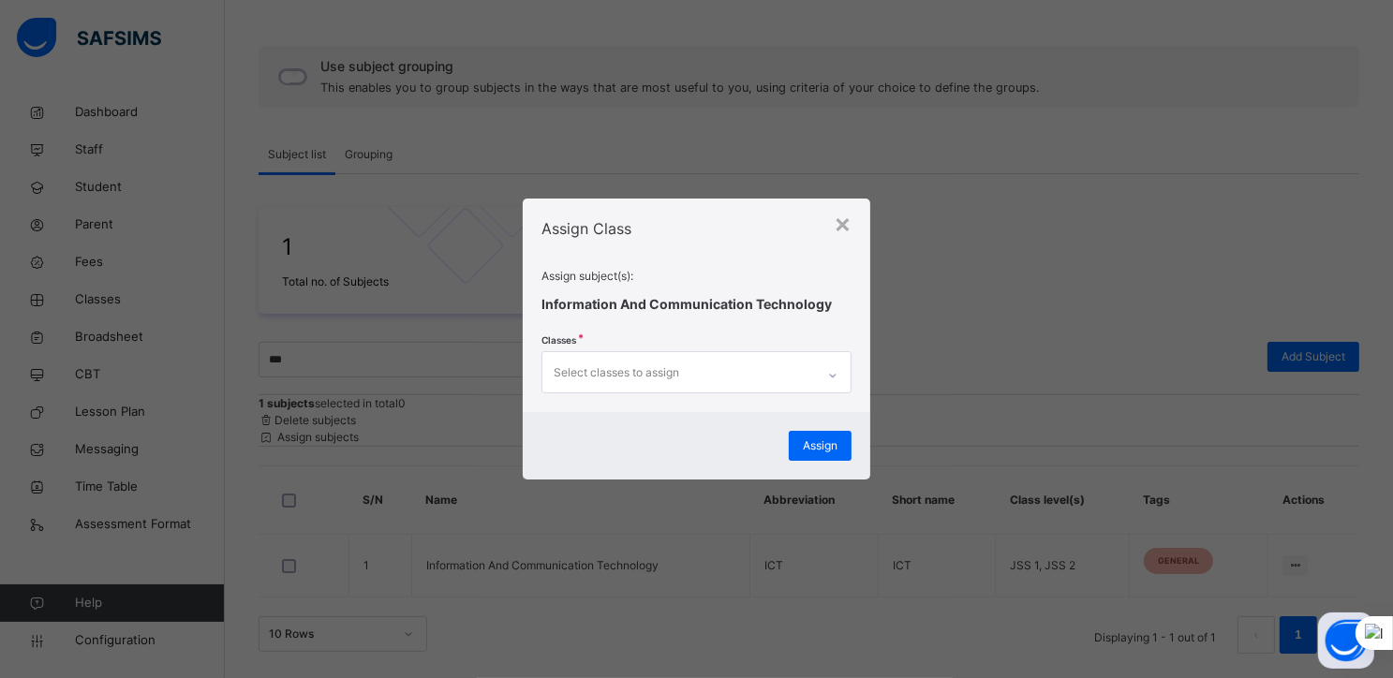
click at [728, 370] on div "Select classes to assign" at bounding box center [679, 371] width 274 height 39
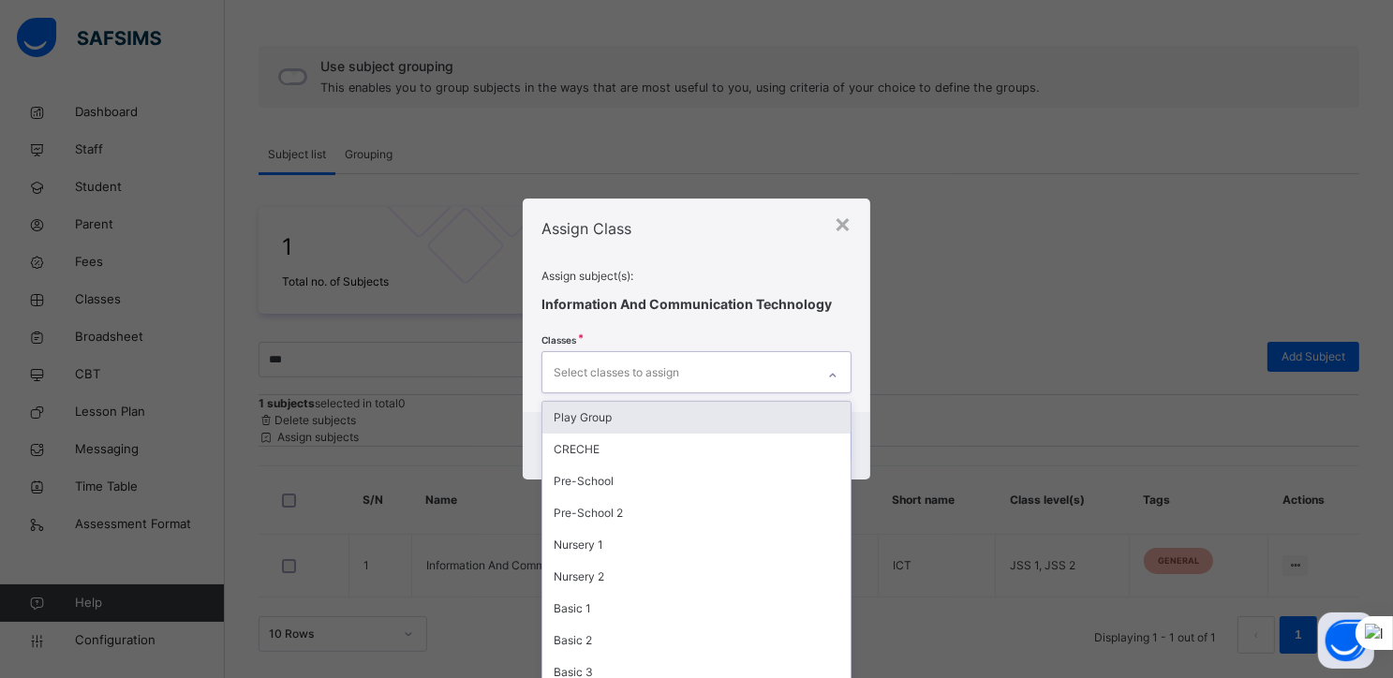
scroll to position [0, 0]
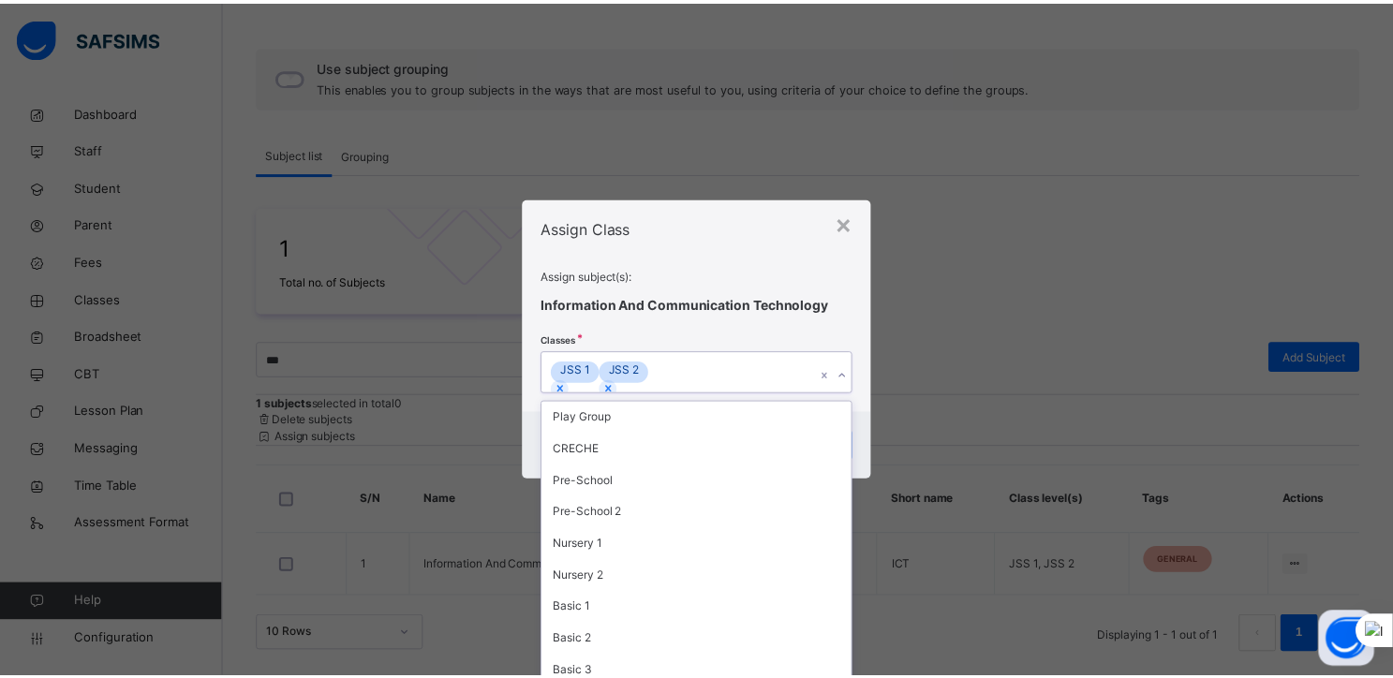
scroll to position [175, 0]
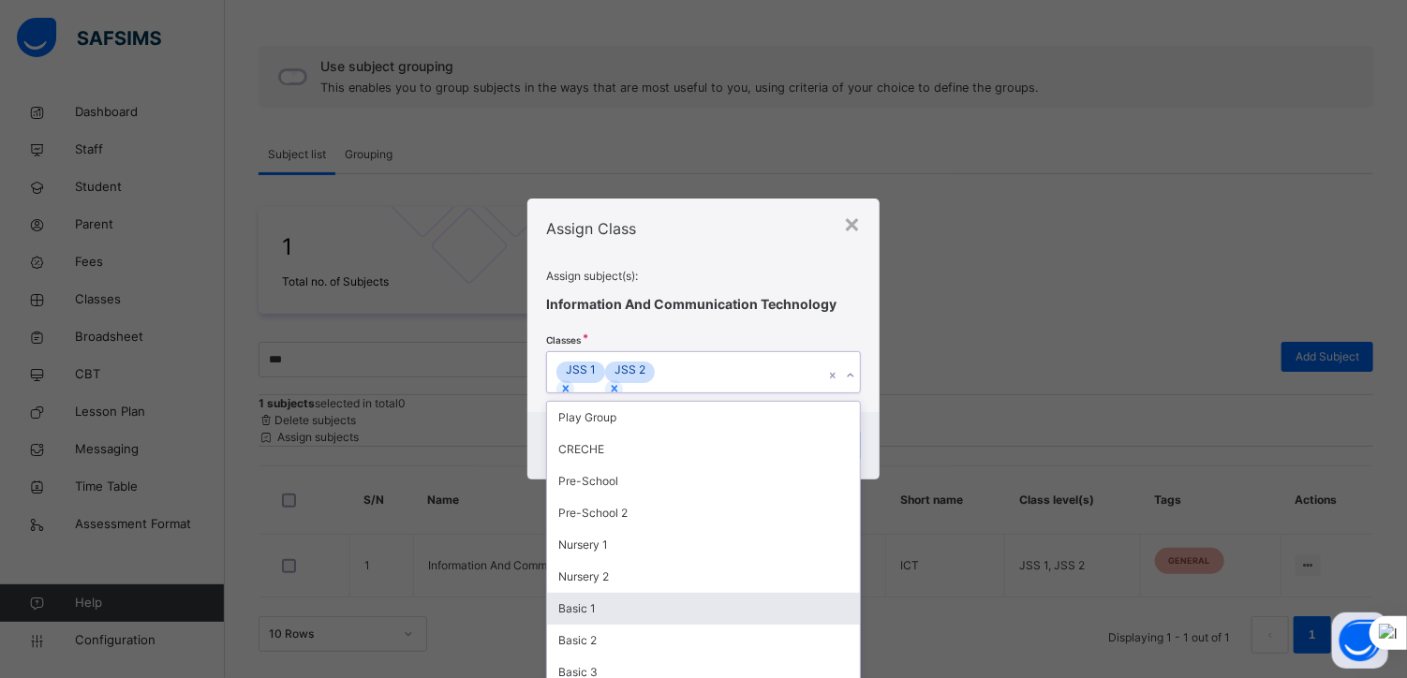
click at [736, 253] on span at bounding box center [703, 254] width 315 height 28
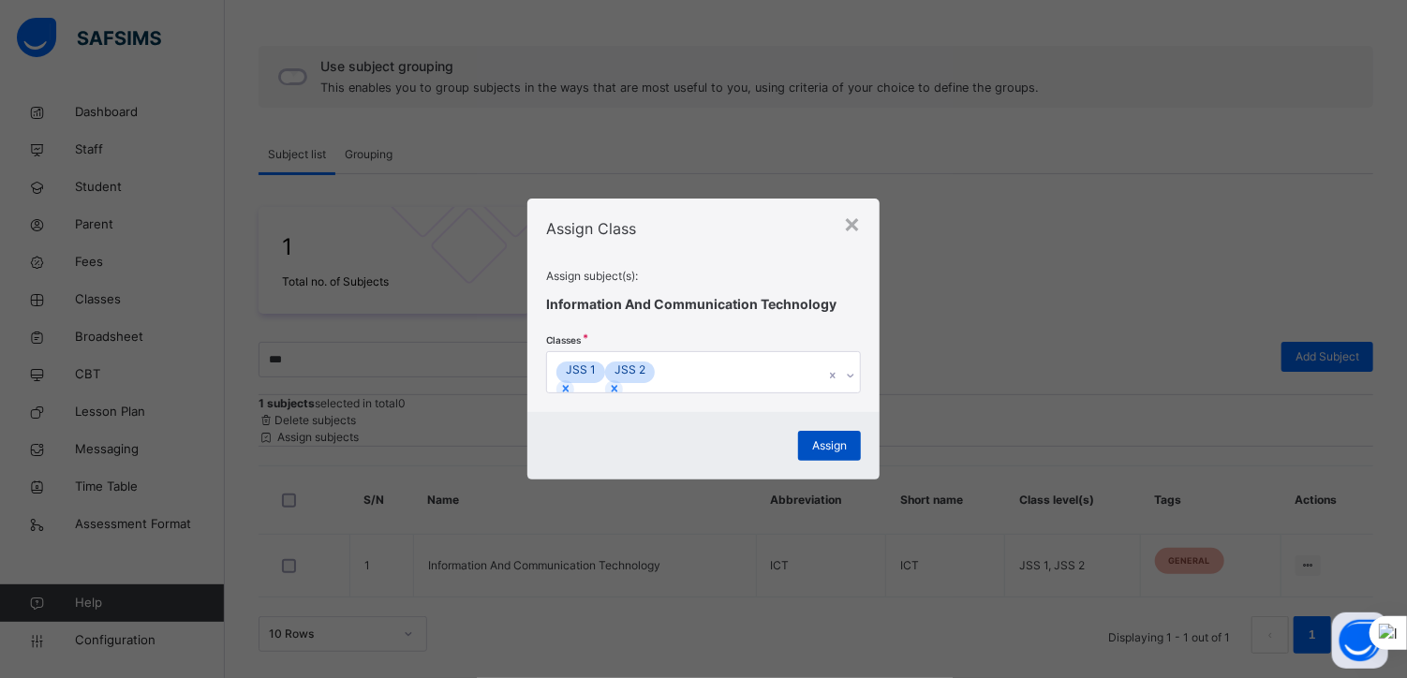
click at [826, 452] on span "Assign" at bounding box center [829, 446] width 35 height 17
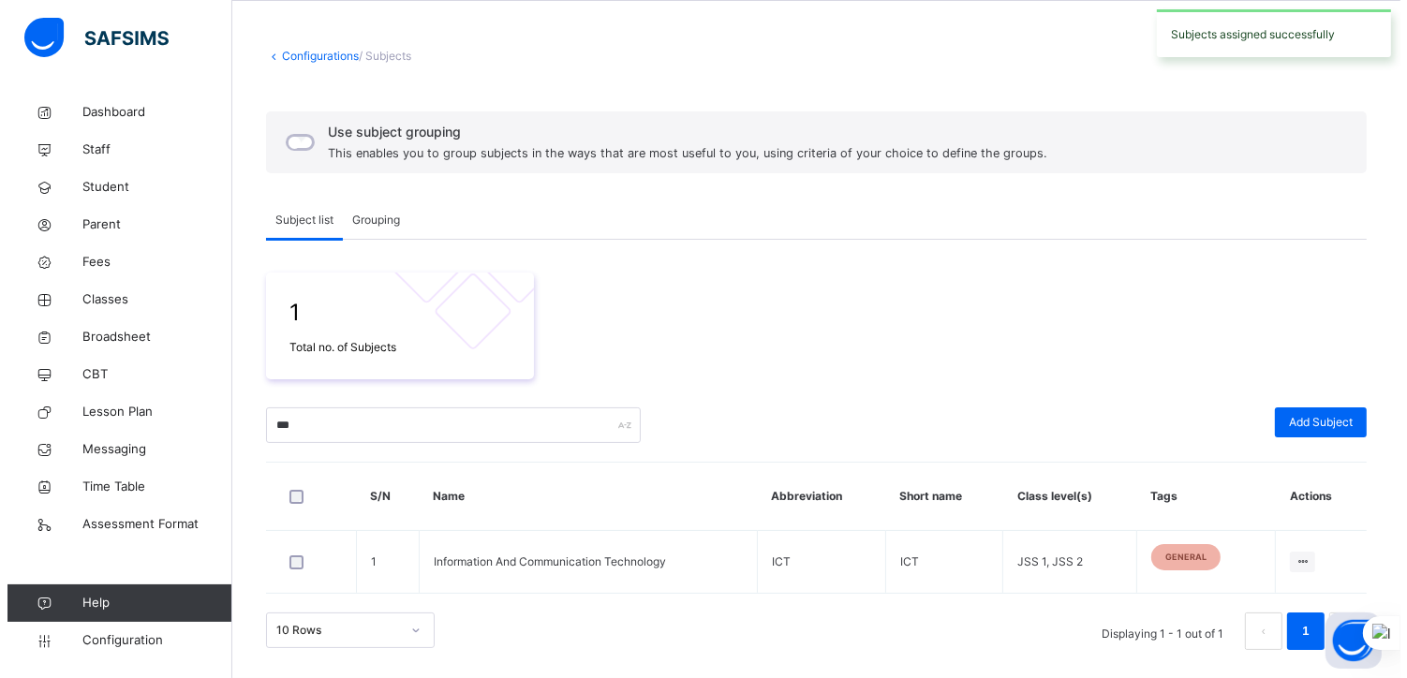
scroll to position [73, 0]
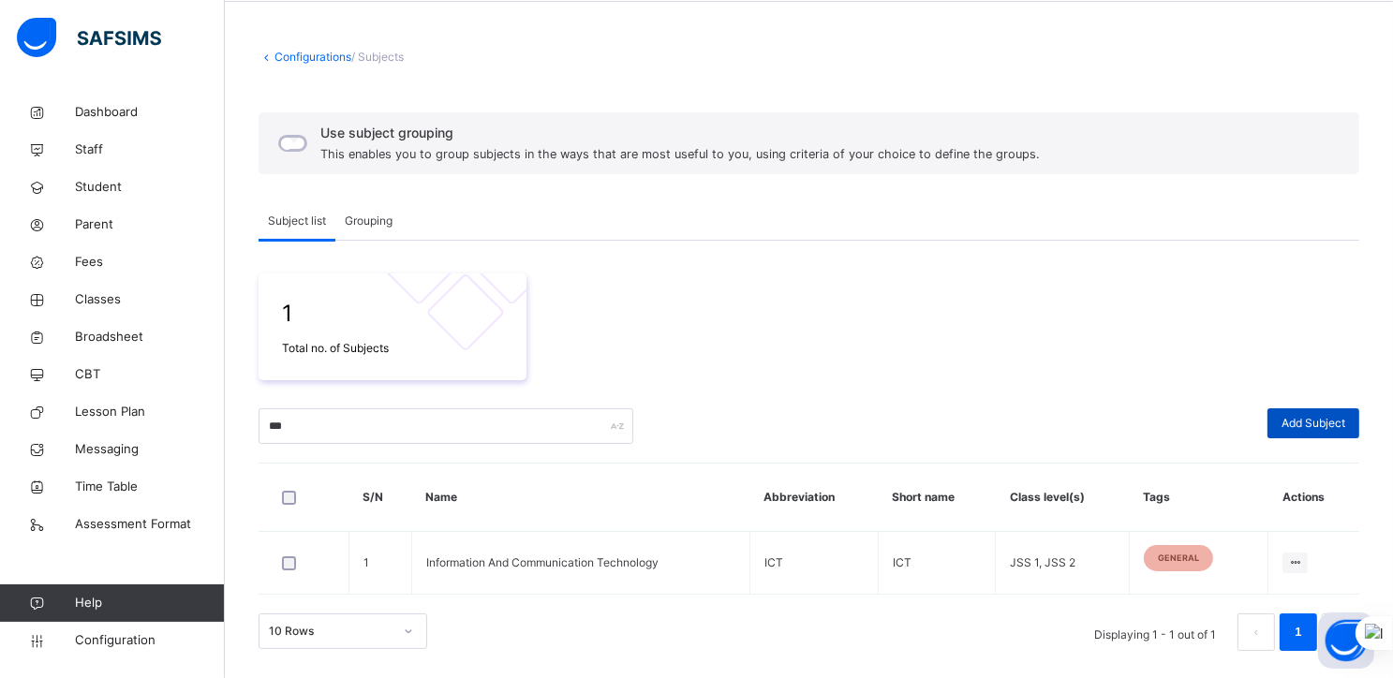
click at [1316, 416] on span "Add Subject" at bounding box center [1314, 423] width 64 height 17
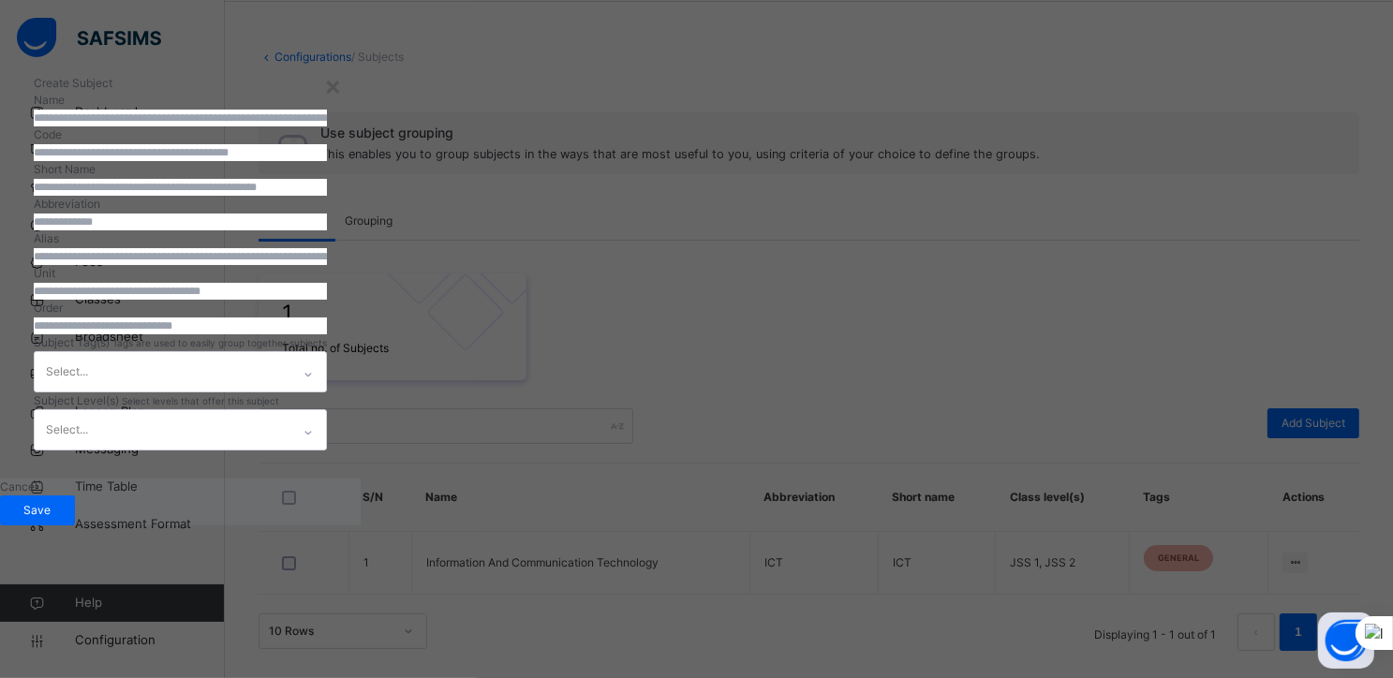
click at [327, 126] on input "text" at bounding box center [180, 118] width 293 height 17
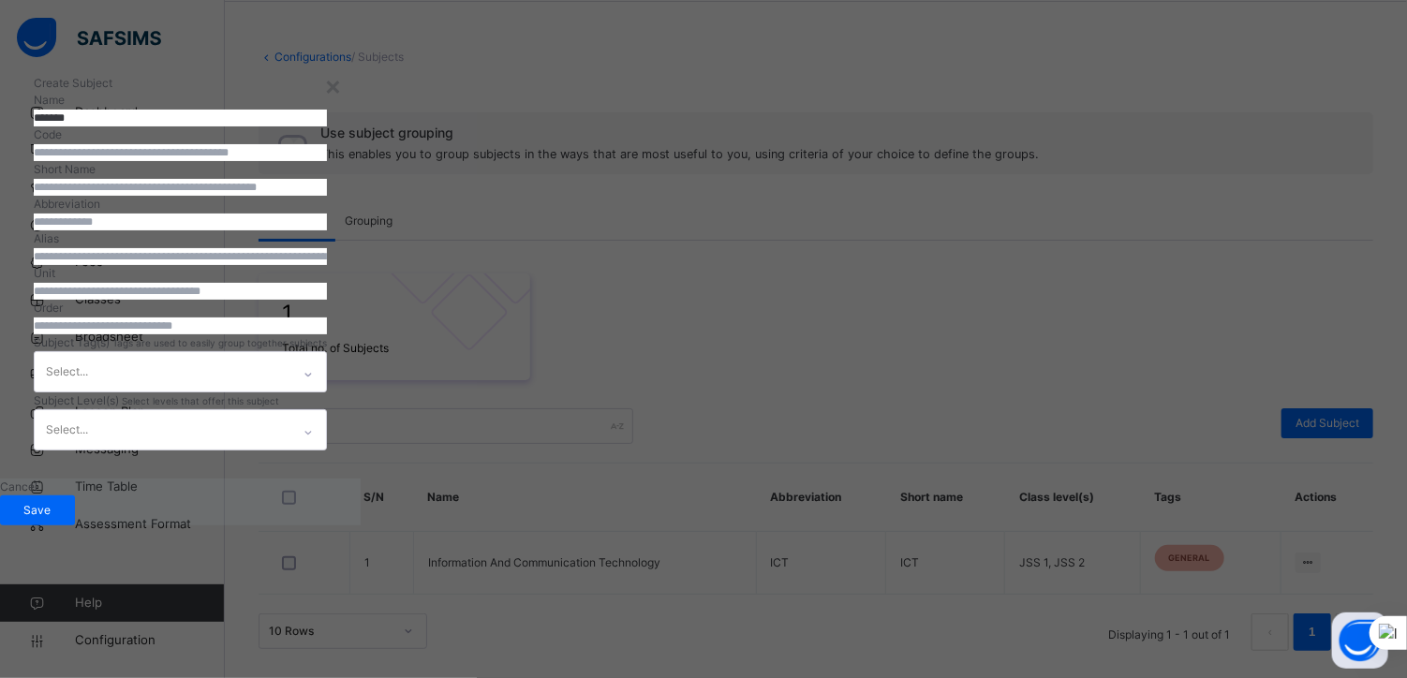
type input "*******"
click at [327, 161] on input "text" at bounding box center [180, 152] width 293 height 17
type input "***"
click at [327, 196] on input "text" at bounding box center [180, 187] width 293 height 17
type input "***"
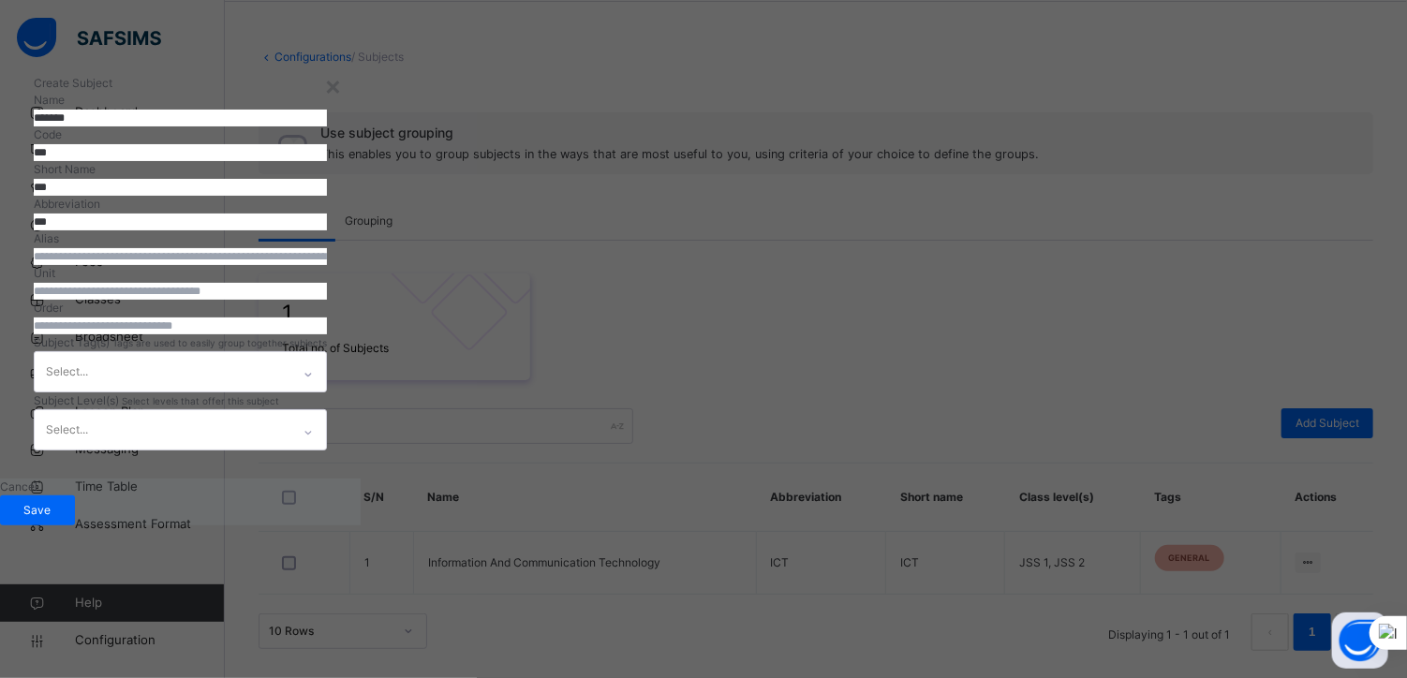
type input "***"
click at [327, 196] on input "***" at bounding box center [180, 187] width 293 height 17
type input "***"
click at [327, 334] on input "number" at bounding box center [180, 326] width 293 height 17
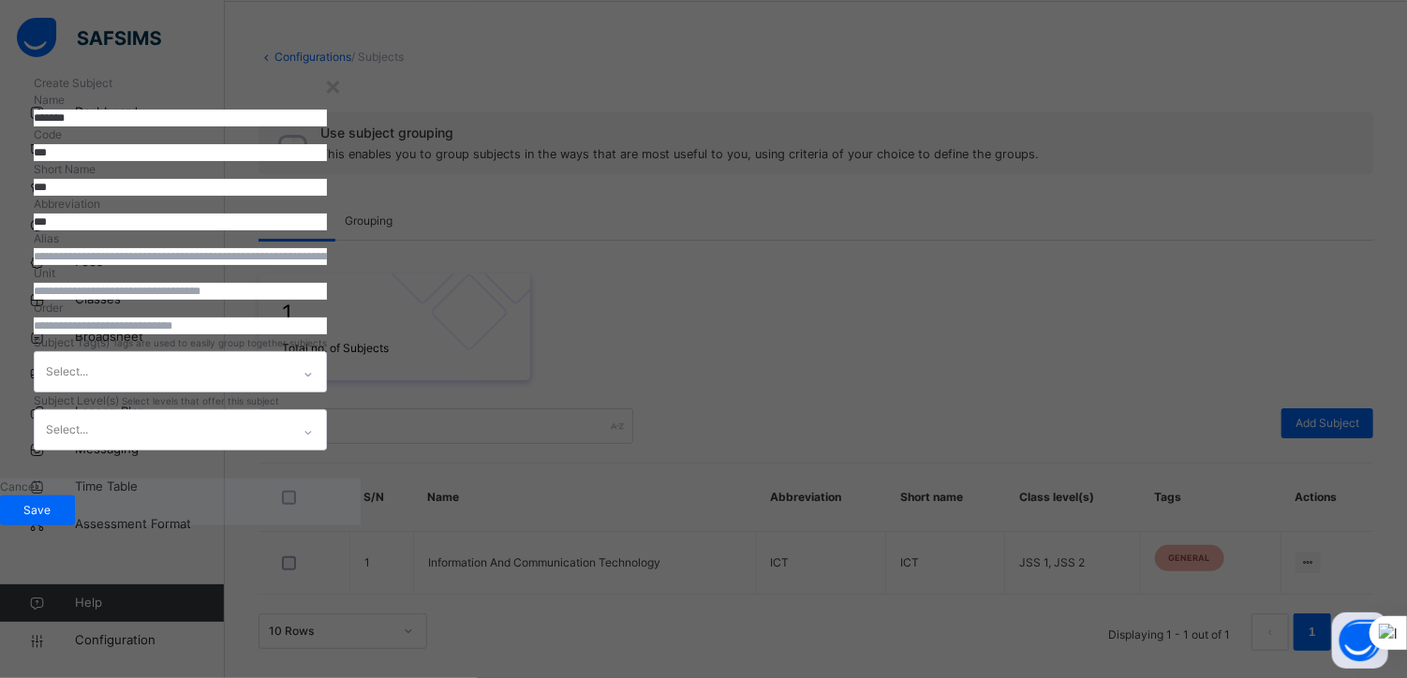
type input "*"
click at [88, 384] on div "Select..." at bounding box center [67, 372] width 42 height 36
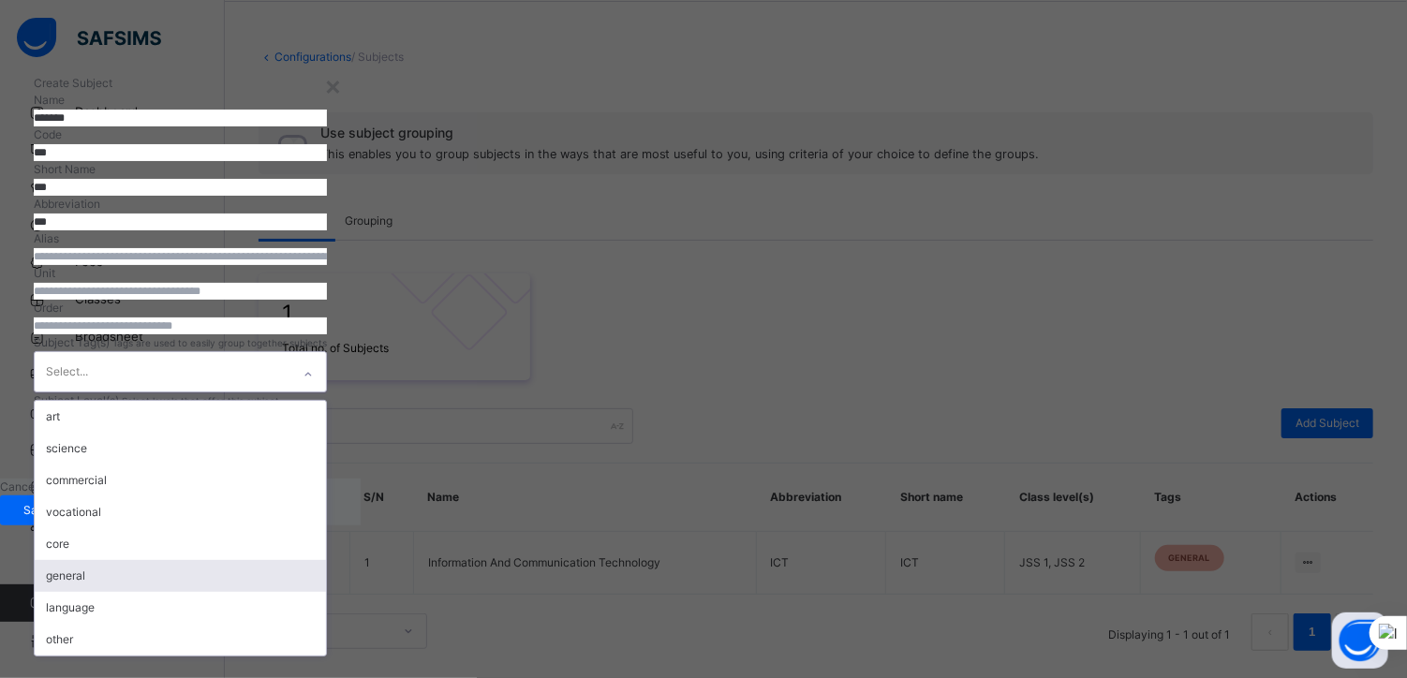
click at [326, 592] on div "general" at bounding box center [180, 576] width 291 height 32
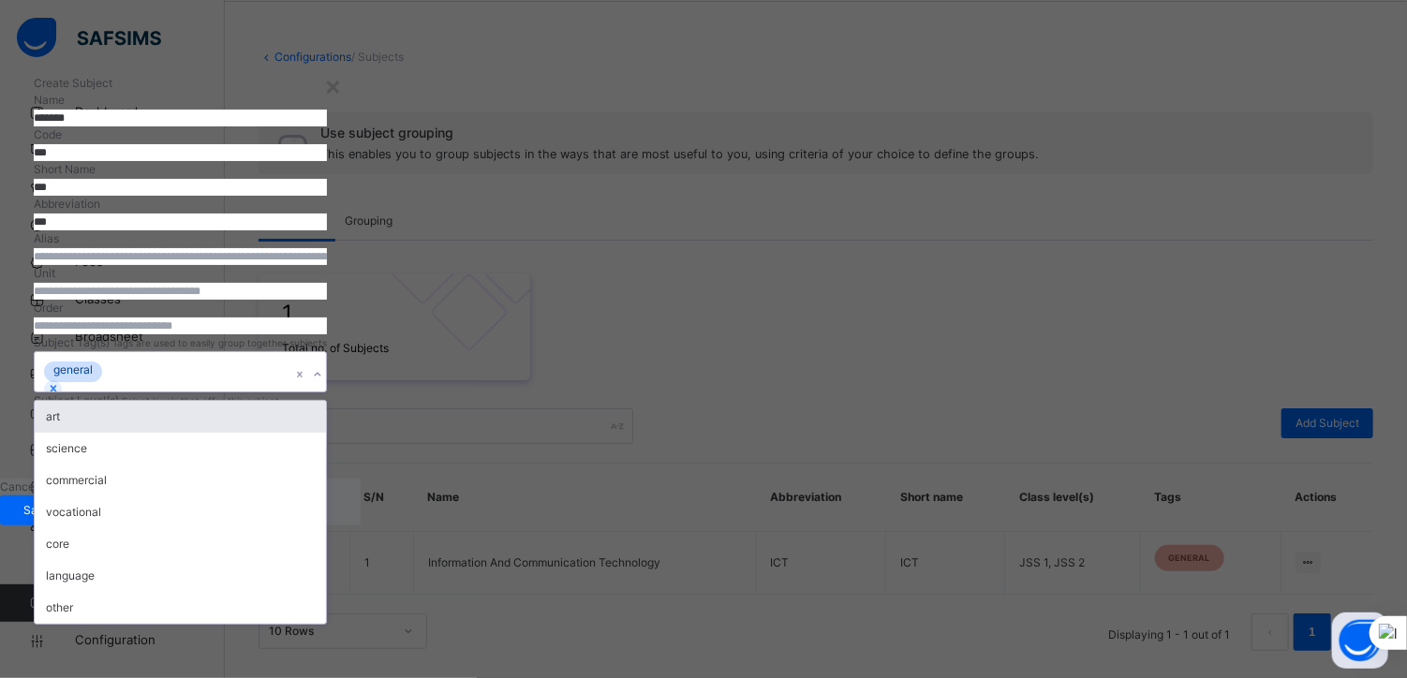
click at [327, 329] on div "Unit Order *" at bounding box center [180, 299] width 293 height 69
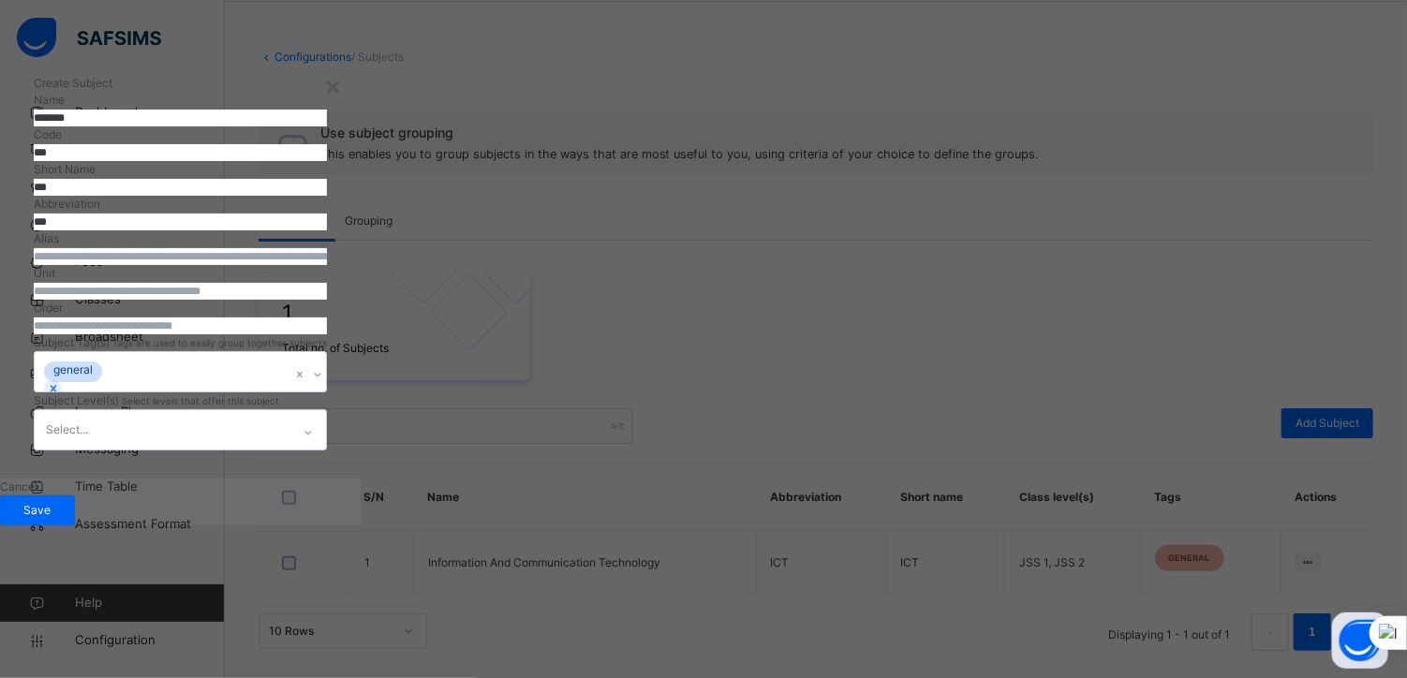
click at [327, 451] on div "Select..." at bounding box center [180, 429] width 293 height 41
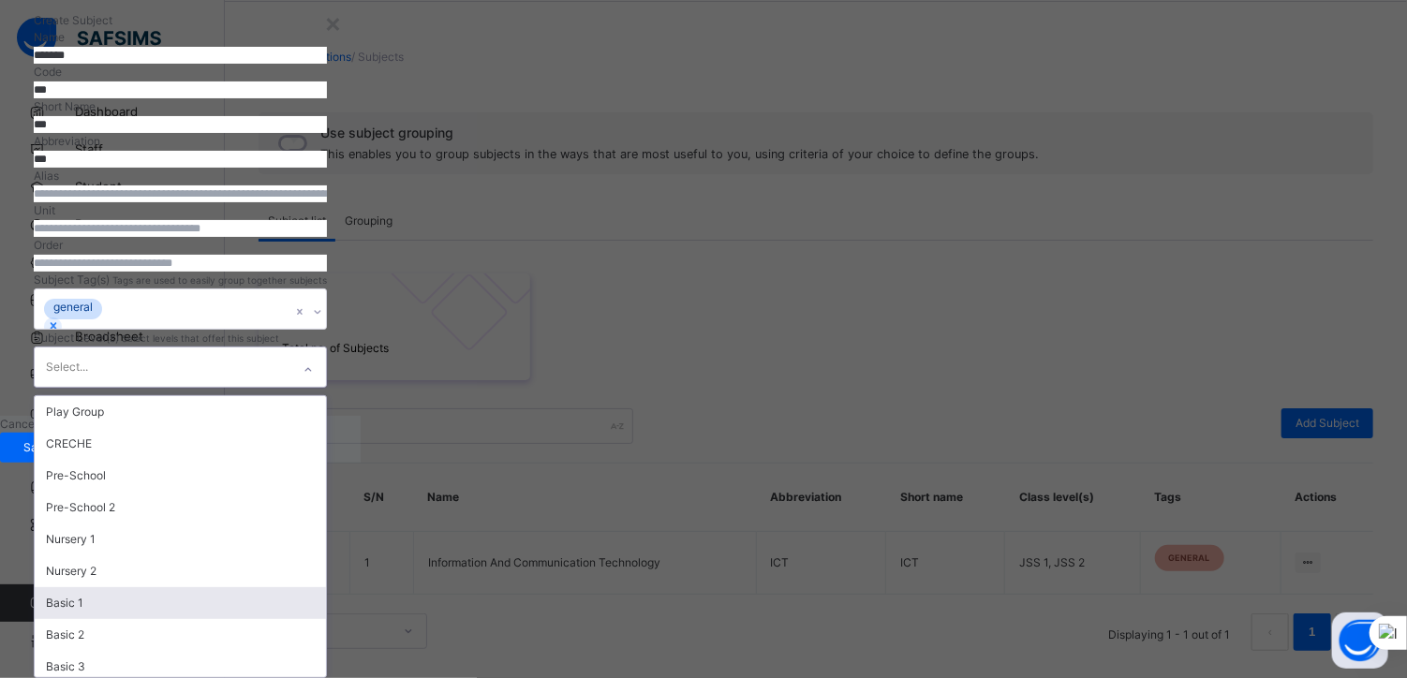
scroll to position [229, 0]
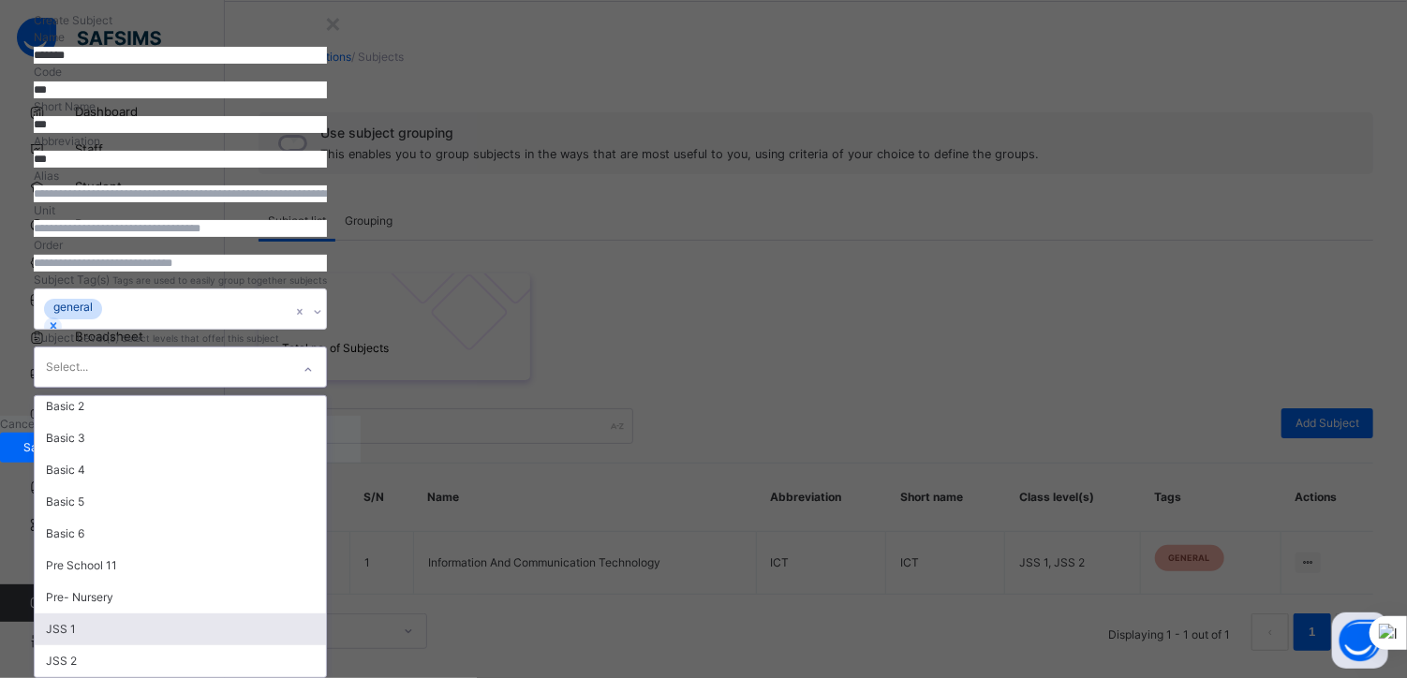
click at [326, 638] on div "JSS 1" at bounding box center [180, 630] width 291 height 32
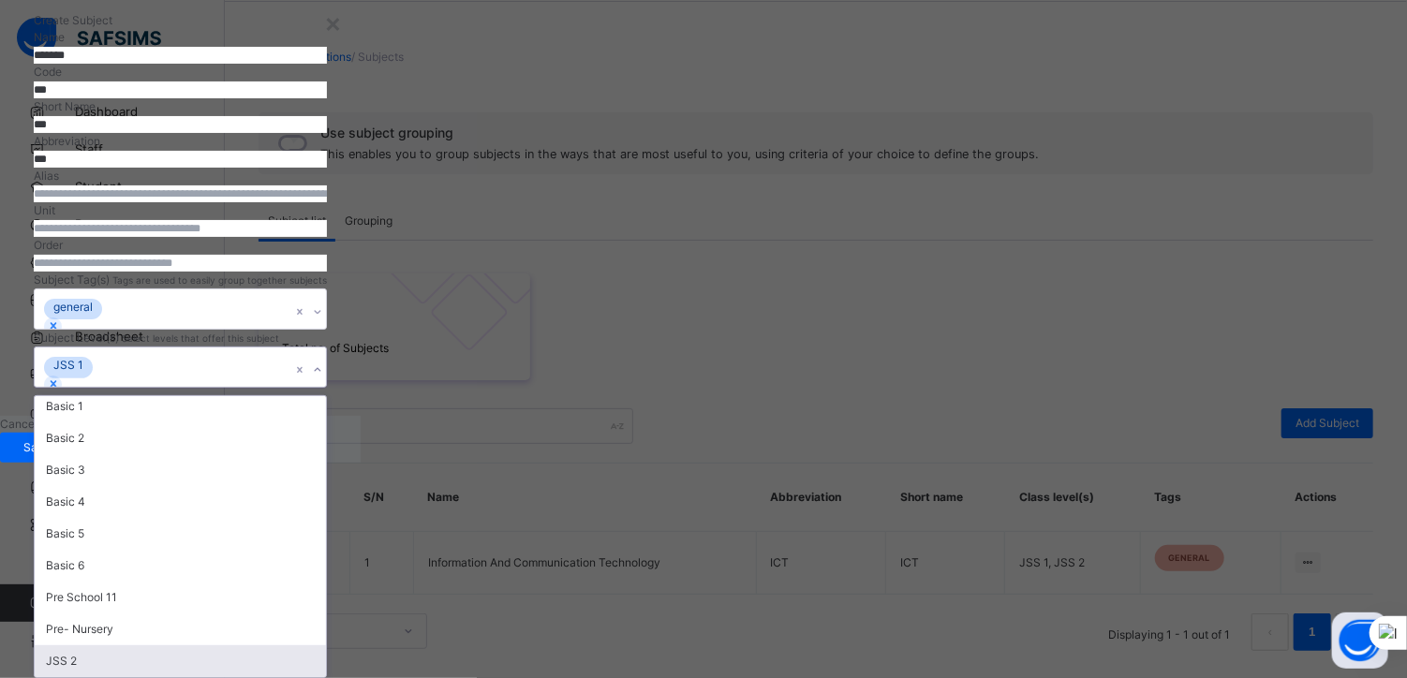
click at [326, 661] on div "JSS 2" at bounding box center [180, 662] width 291 height 32
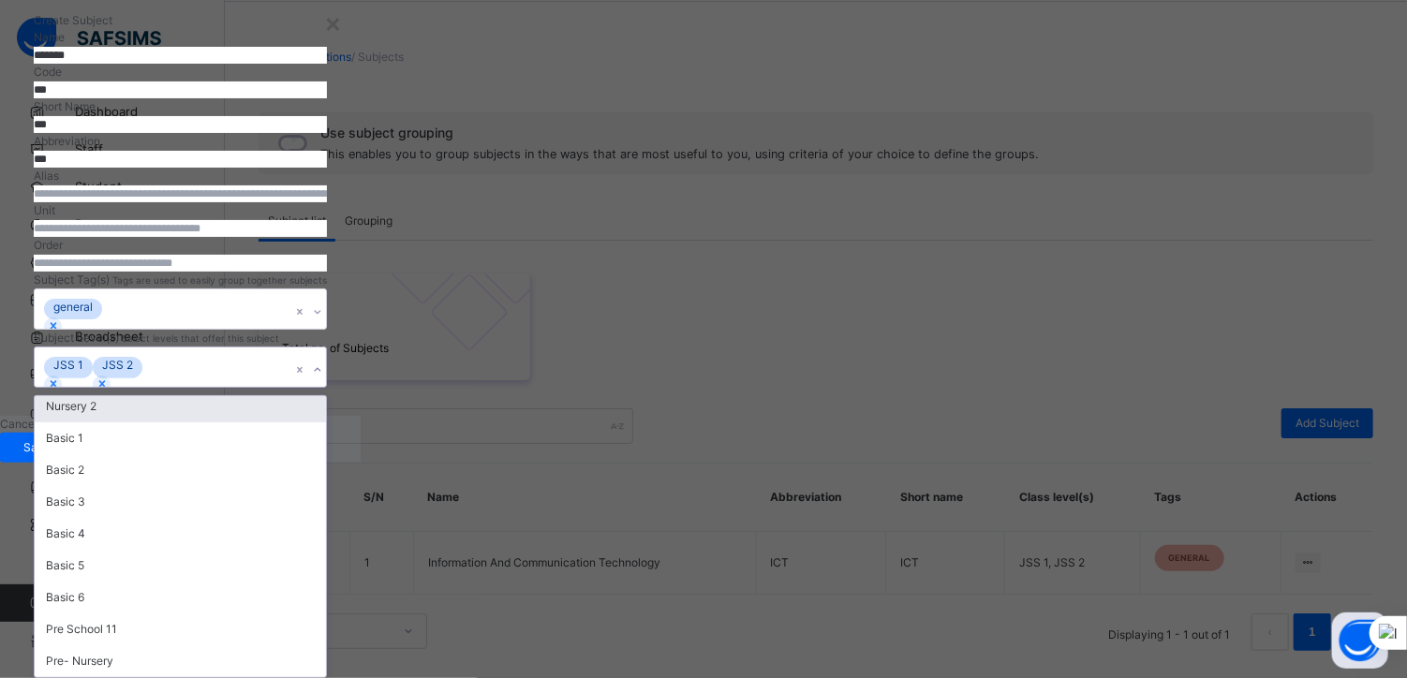
click at [361, 317] on div "Create Subject Name ******* Code *** Short Name *** Abbreviation *** Alias Unit…" at bounding box center [180, 200] width 361 height 432
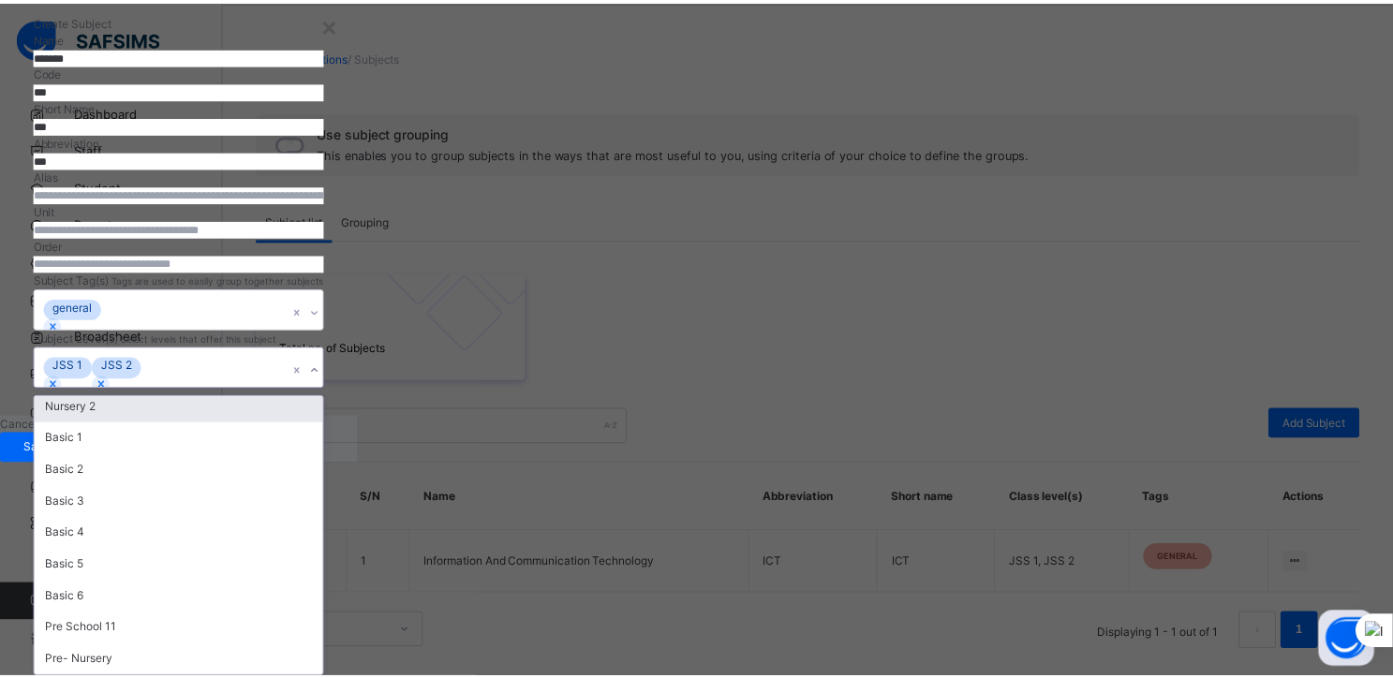
scroll to position [221, 0]
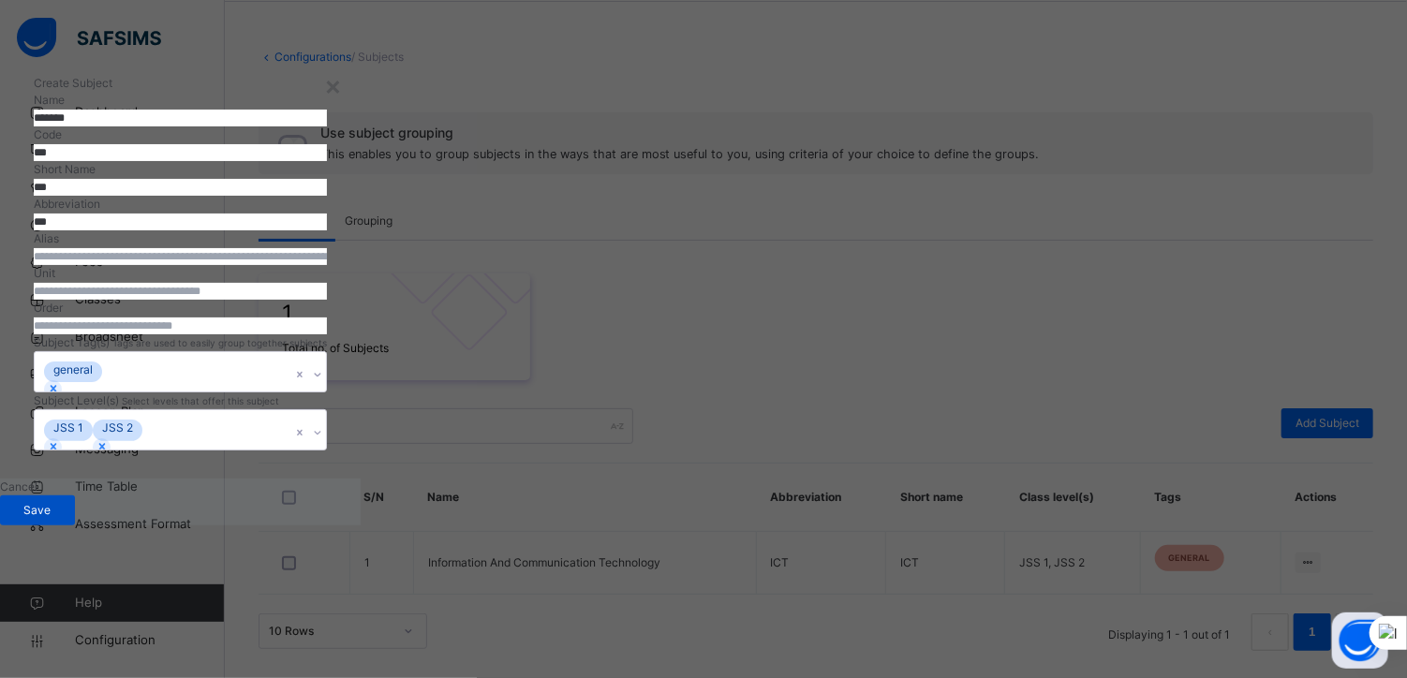
click at [61, 519] on span "Save" at bounding box center [37, 510] width 47 height 17
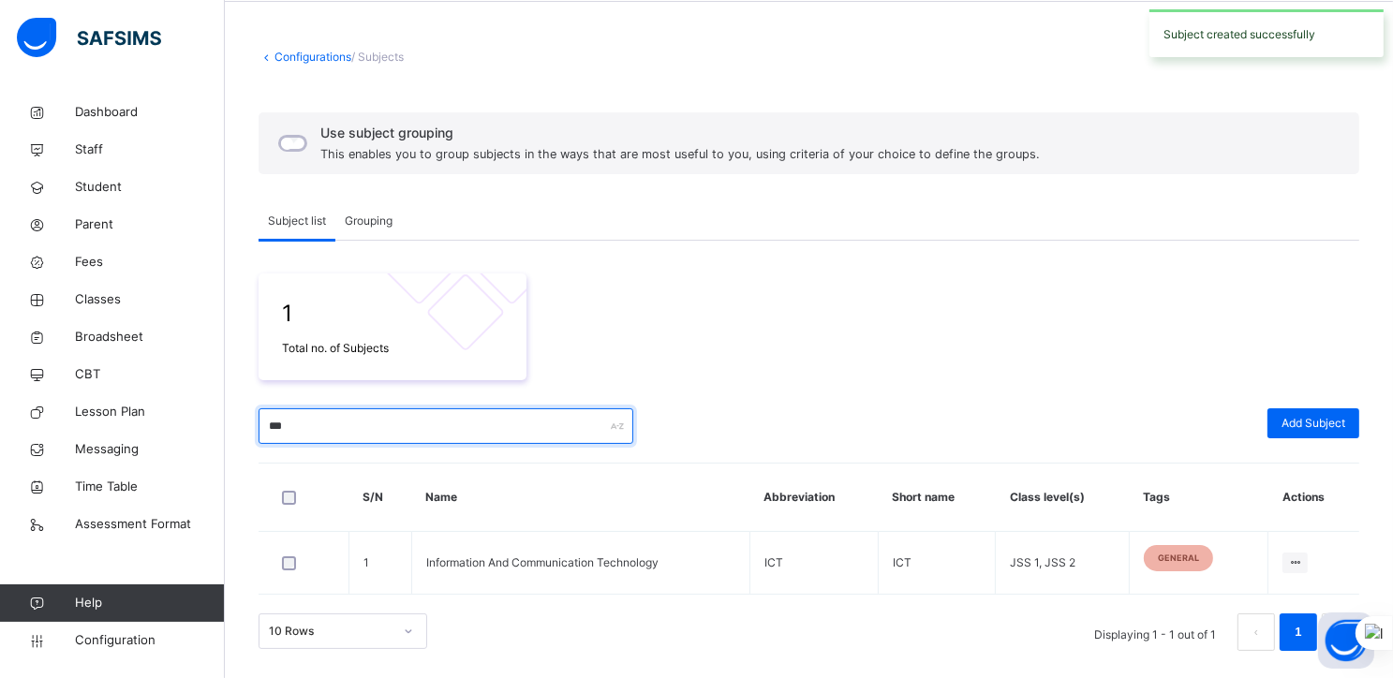
click at [331, 425] on input "***" at bounding box center [446, 427] width 375 height 36
type input "*"
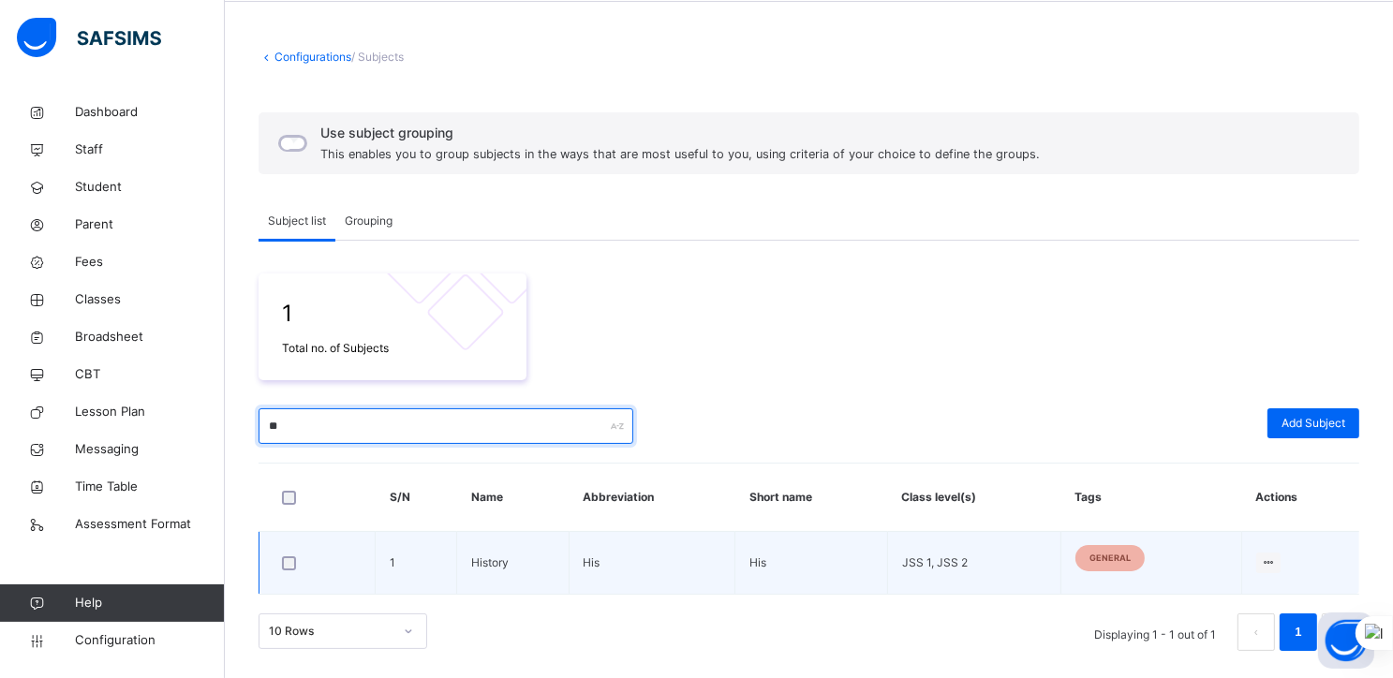
type input "**"
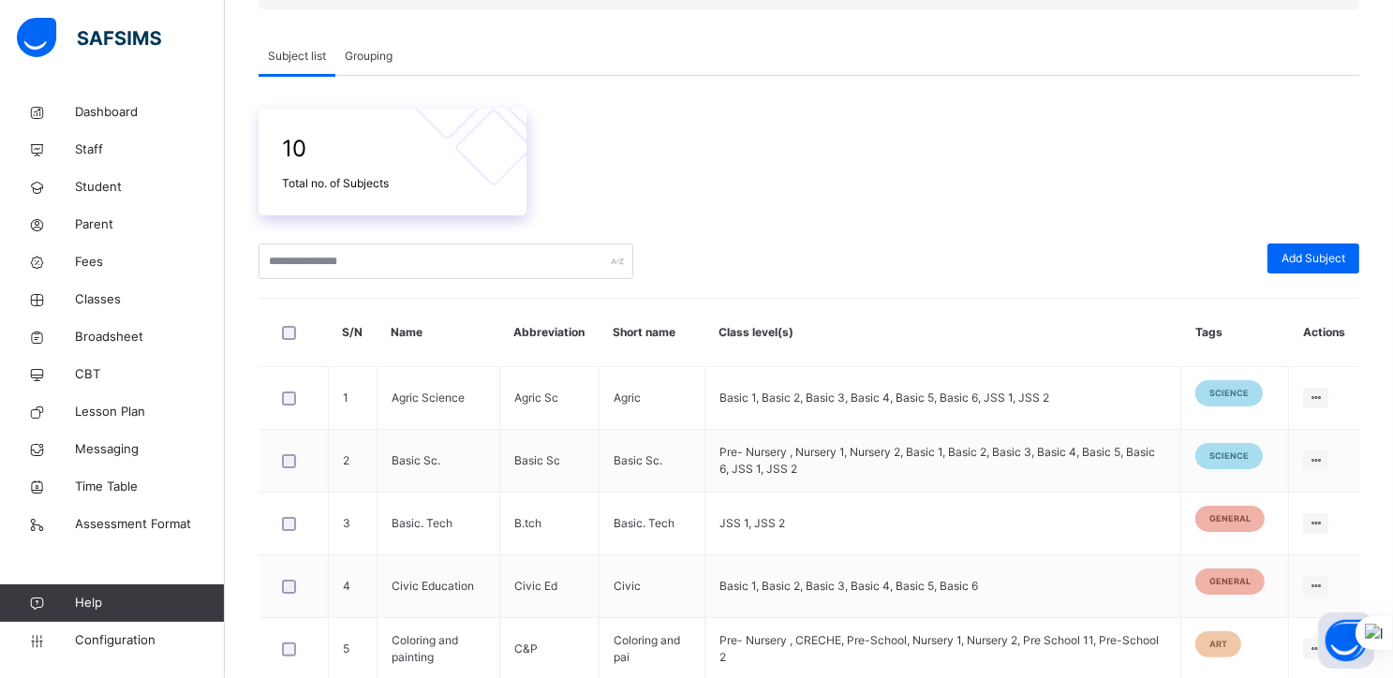
scroll to position [239, 0]
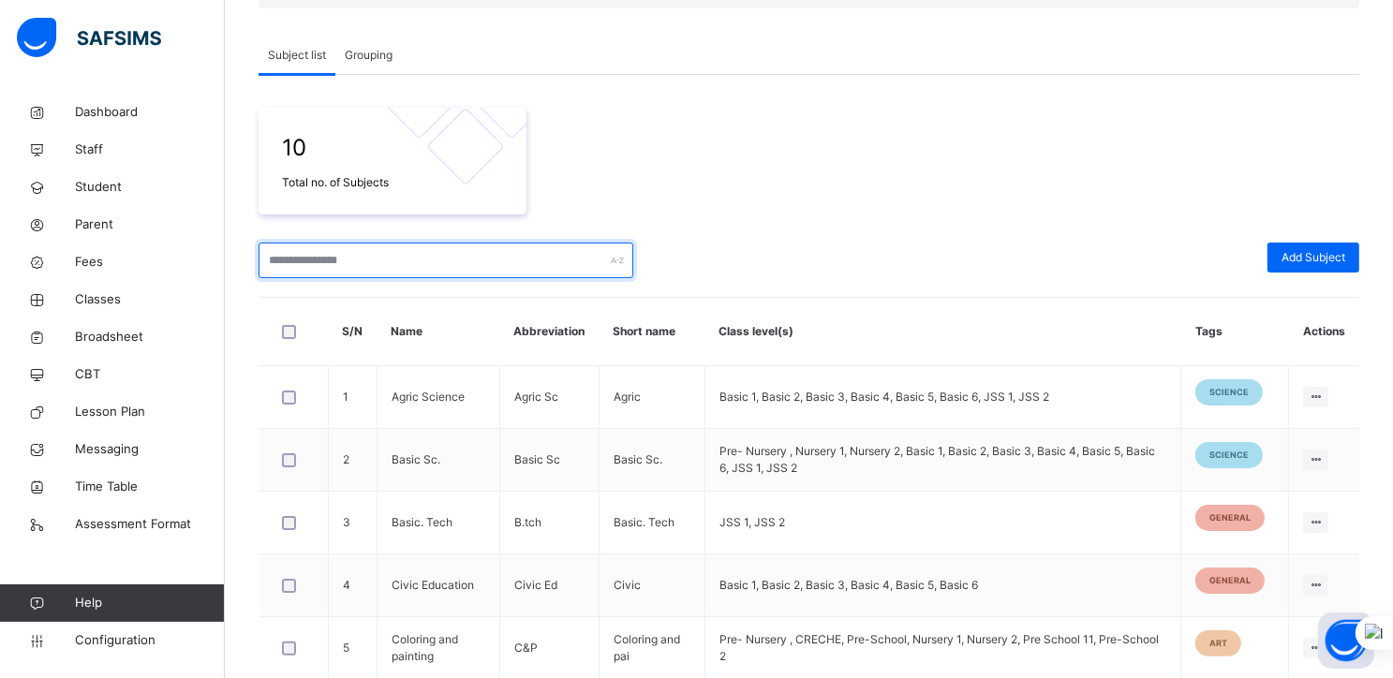
click at [306, 262] on input "text" at bounding box center [446, 261] width 375 height 36
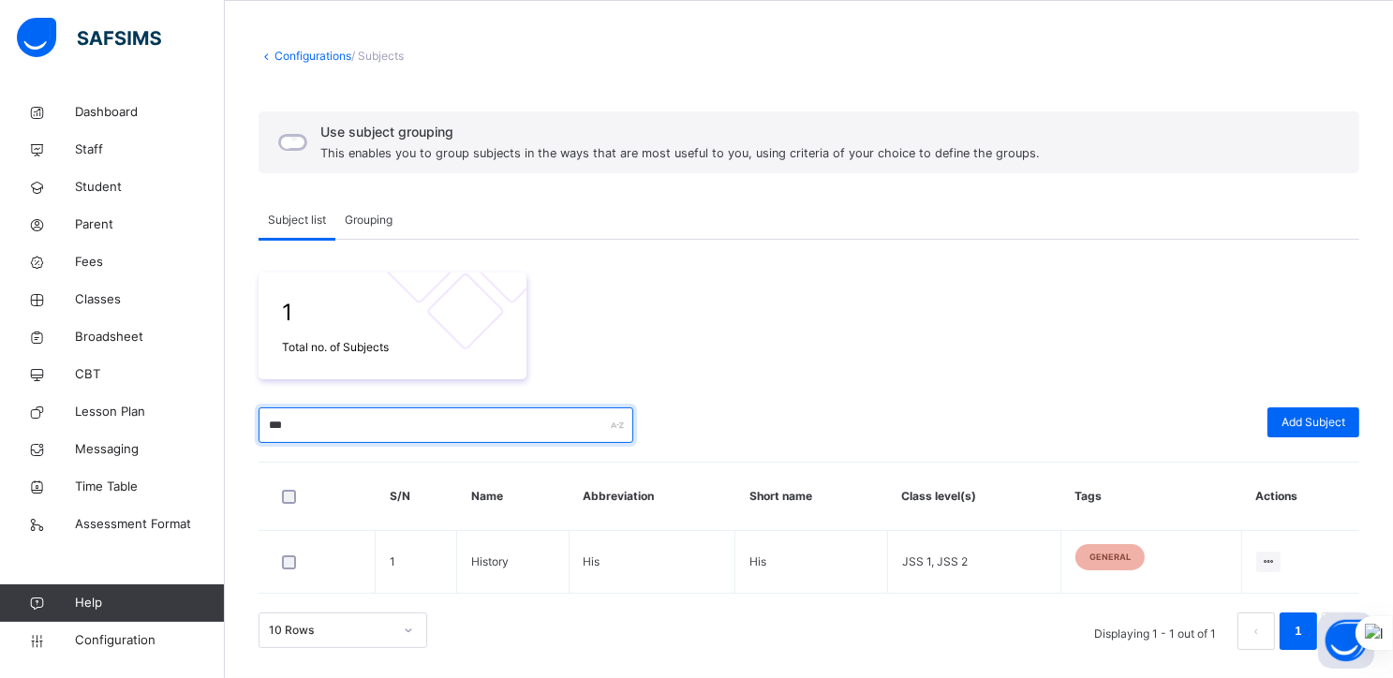
scroll to position [73, 0]
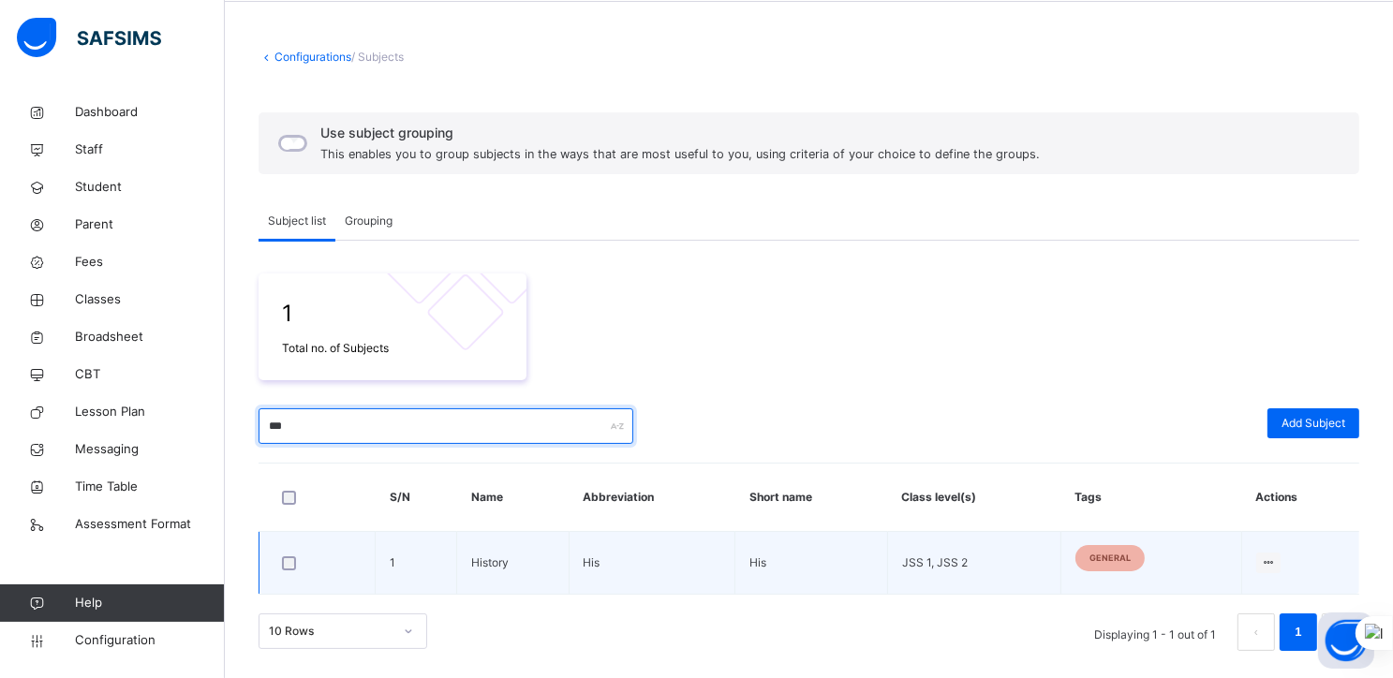
type input "***"
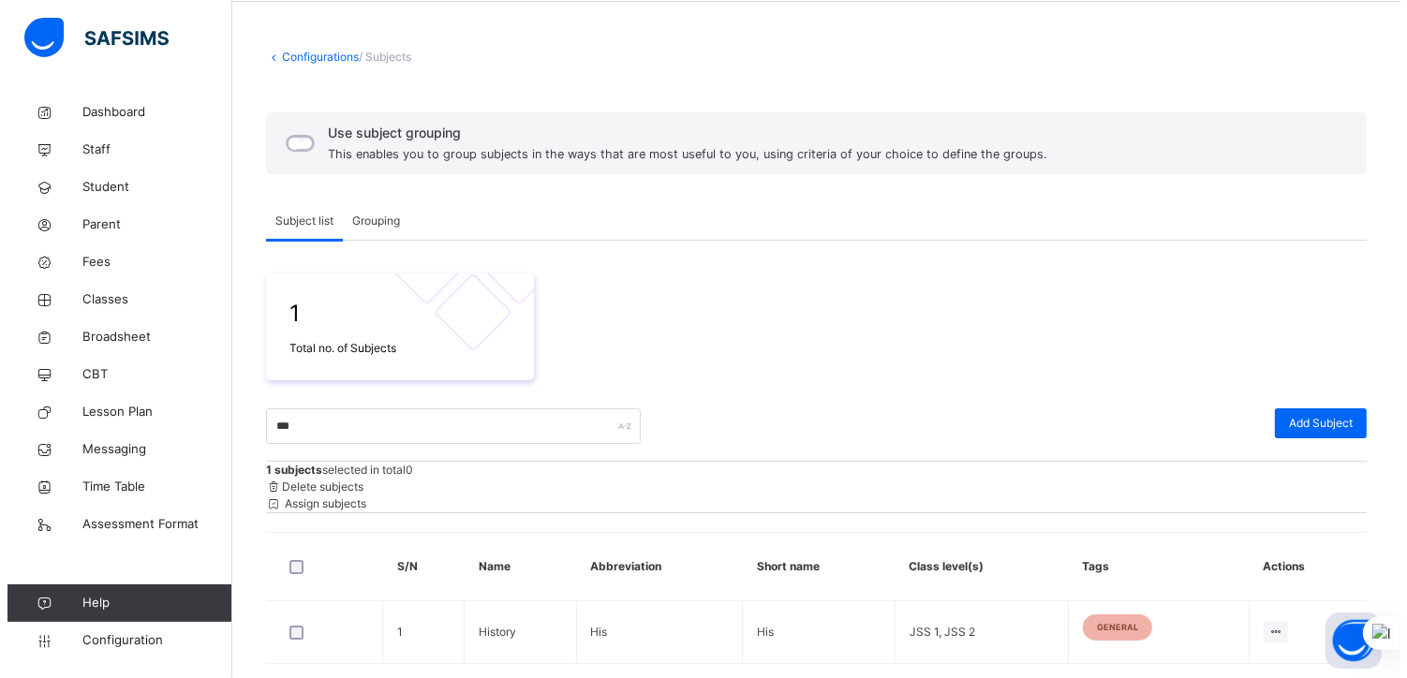
scroll to position [140, 0]
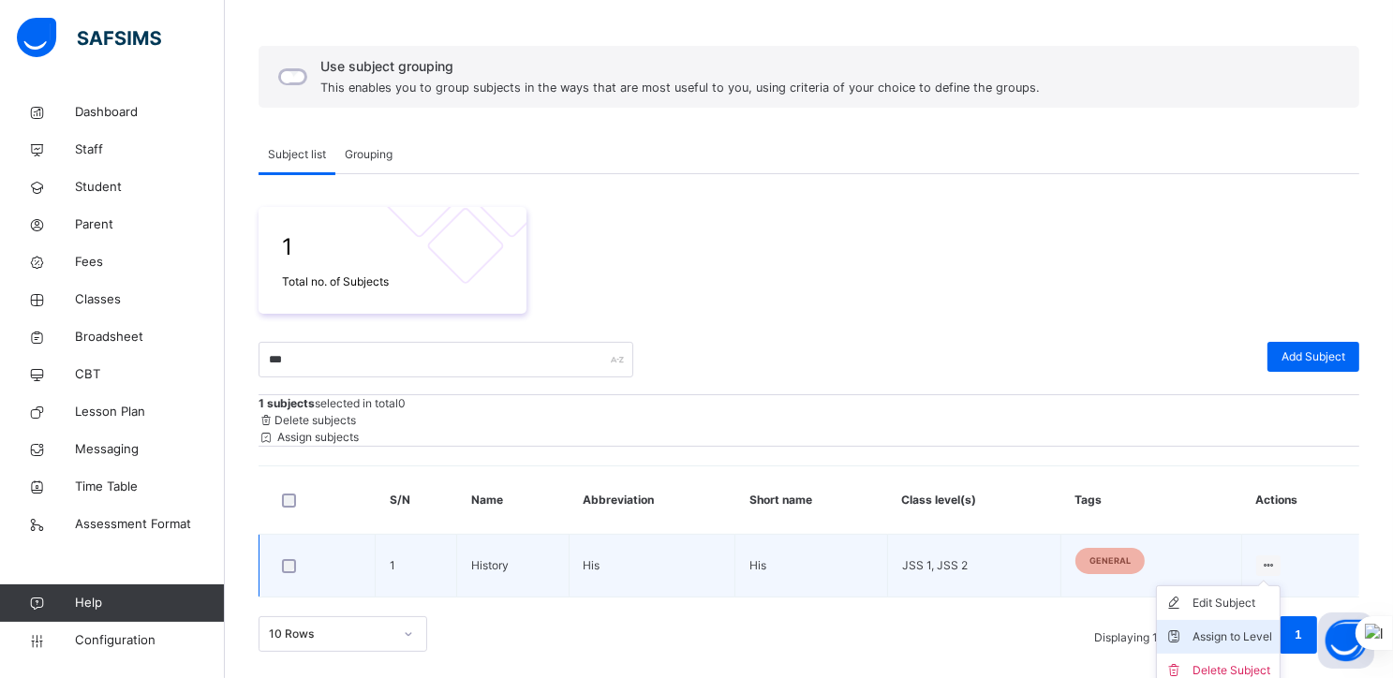
click at [1237, 631] on div "Assign to Level" at bounding box center [1233, 637] width 80 height 19
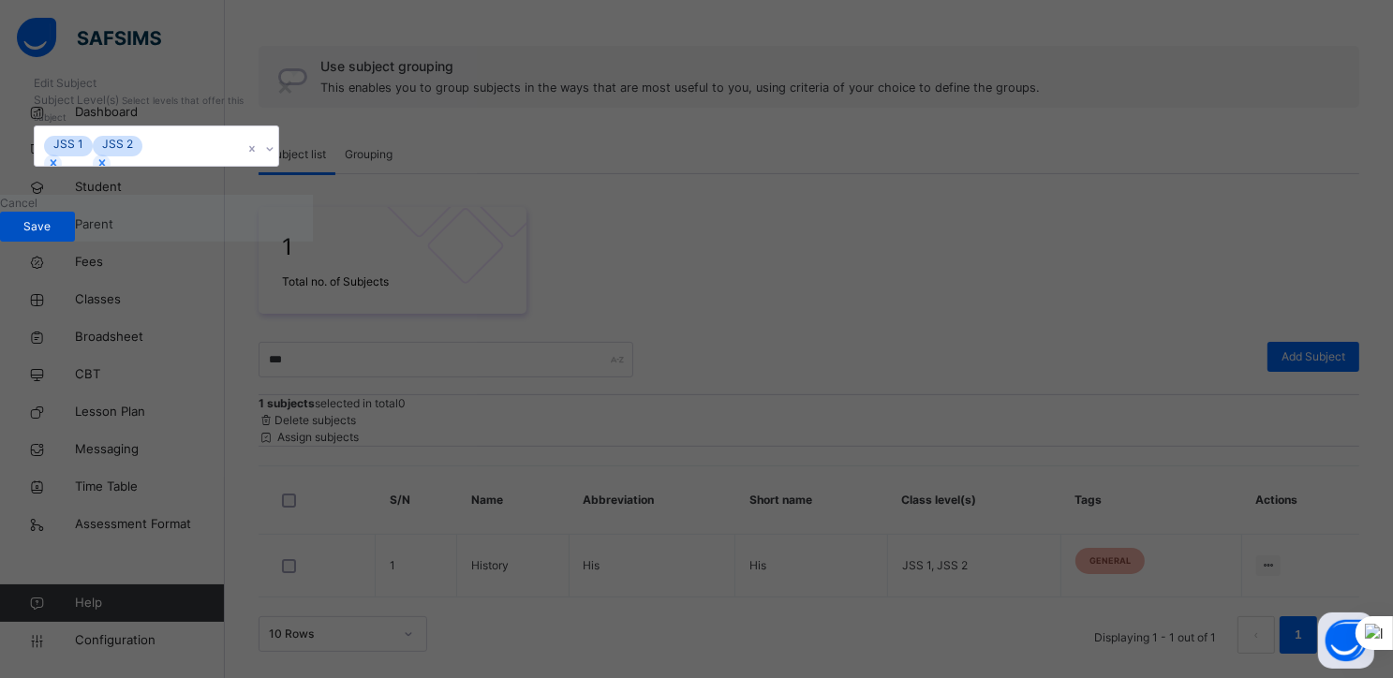
click at [61, 235] on span "Save" at bounding box center [37, 226] width 47 height 17
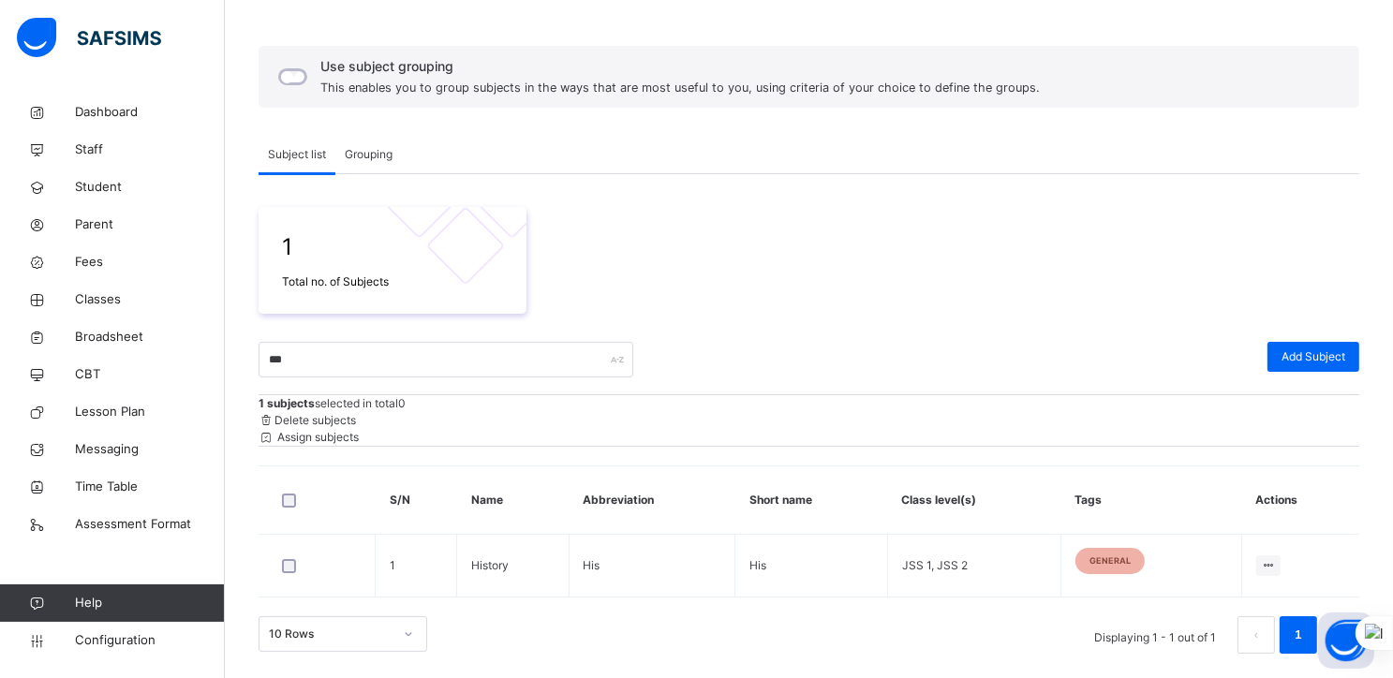
click at [962, 276] on div "1 Total no. of Subjects" at bounding box center [809, 260] width 1101 height 107
click at [1302, 354] on span "Add Subject" at bounding box center [1314, 357] width 64 height 17
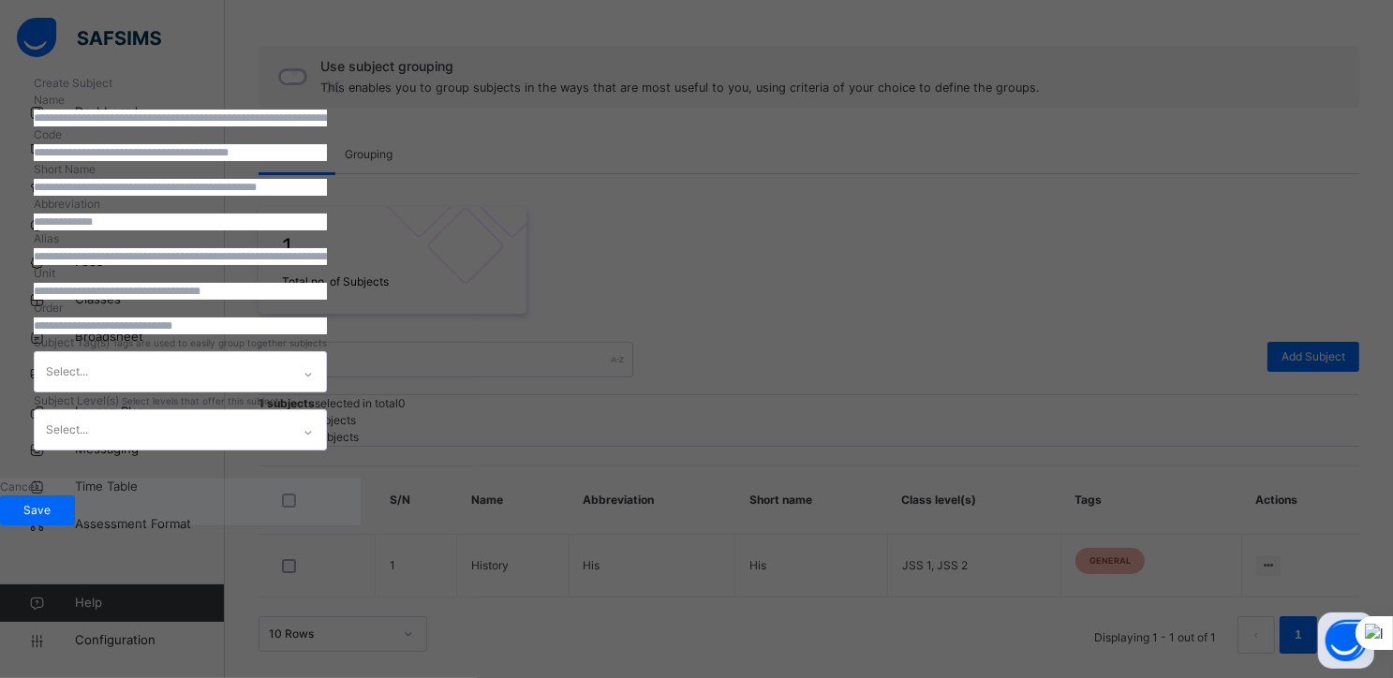
click at [327, 126] on input "text" at bounding box center [180, 118] width 293 height 17
paste input "**********"
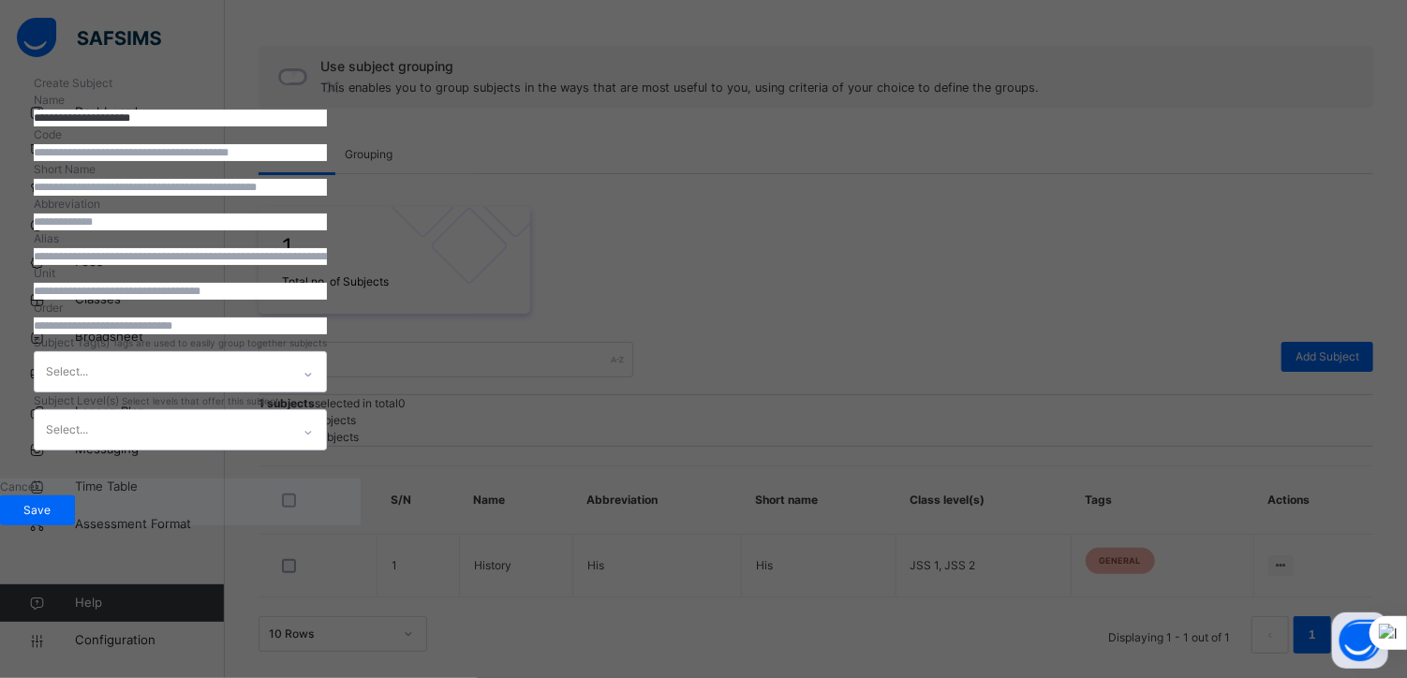
type input "**********"
click at [327, 161] on input "text" at bounding box center [180, 152] width 293 height 17
click at [327, 196] on input "text" at bounding box center [180, 187] width 293 height 17
type input "*******"
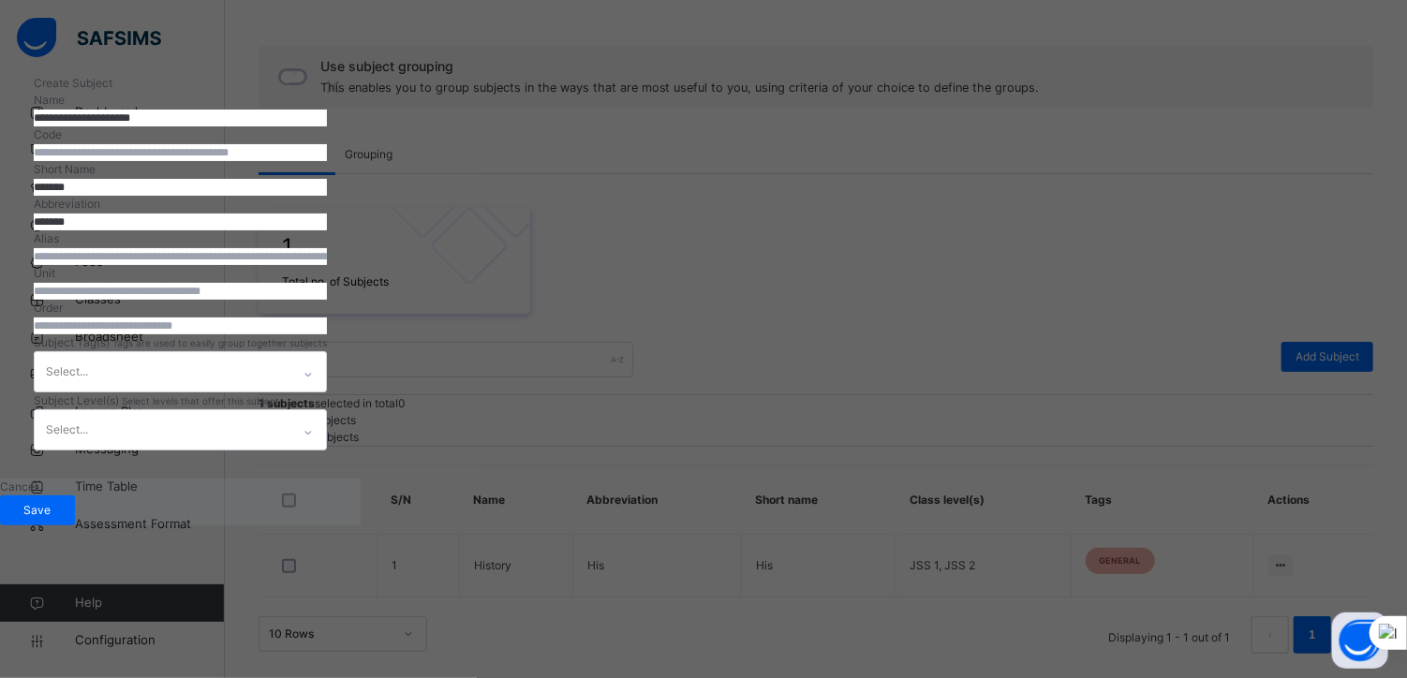
click at [327, 334] on input "number" at bounding box center [180, 326] width 293 height 17
type input "*"
click at [290, 392] on div "Select..." at bounding box center [163, 371] width 256 height 39
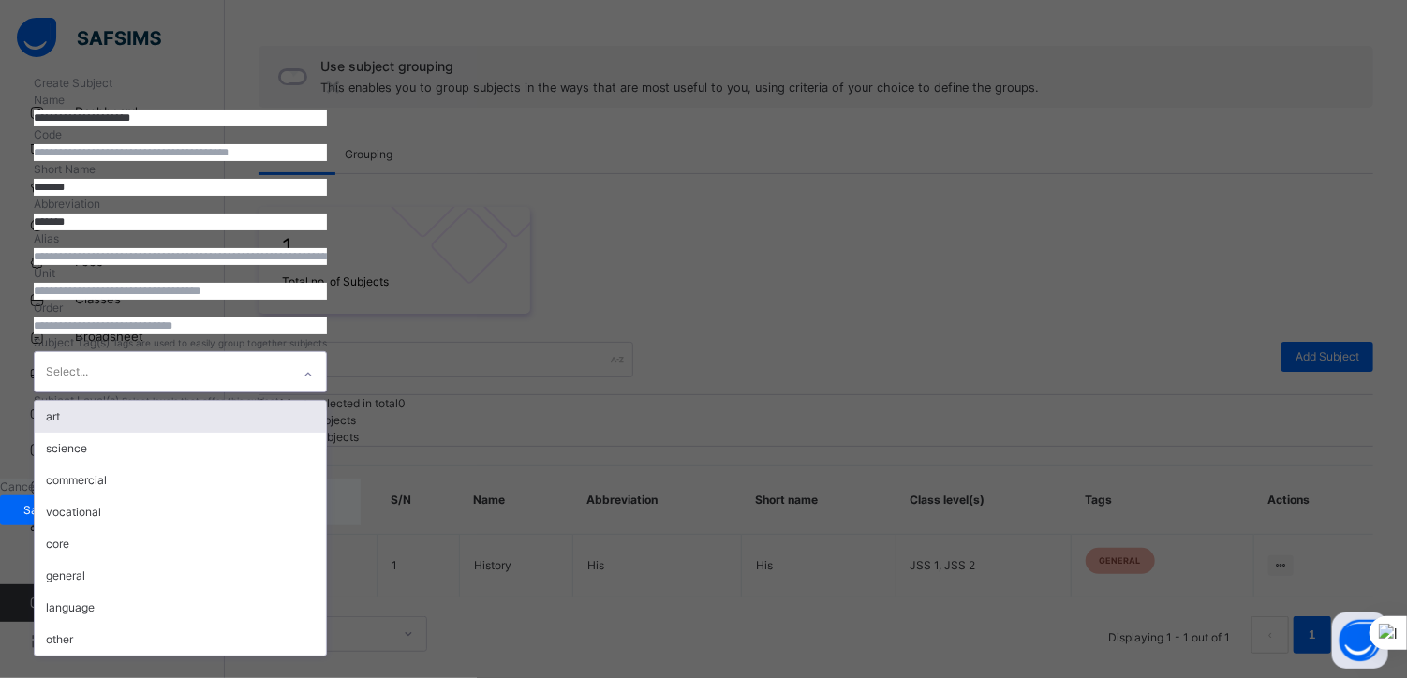
scroll to position [220, 0]
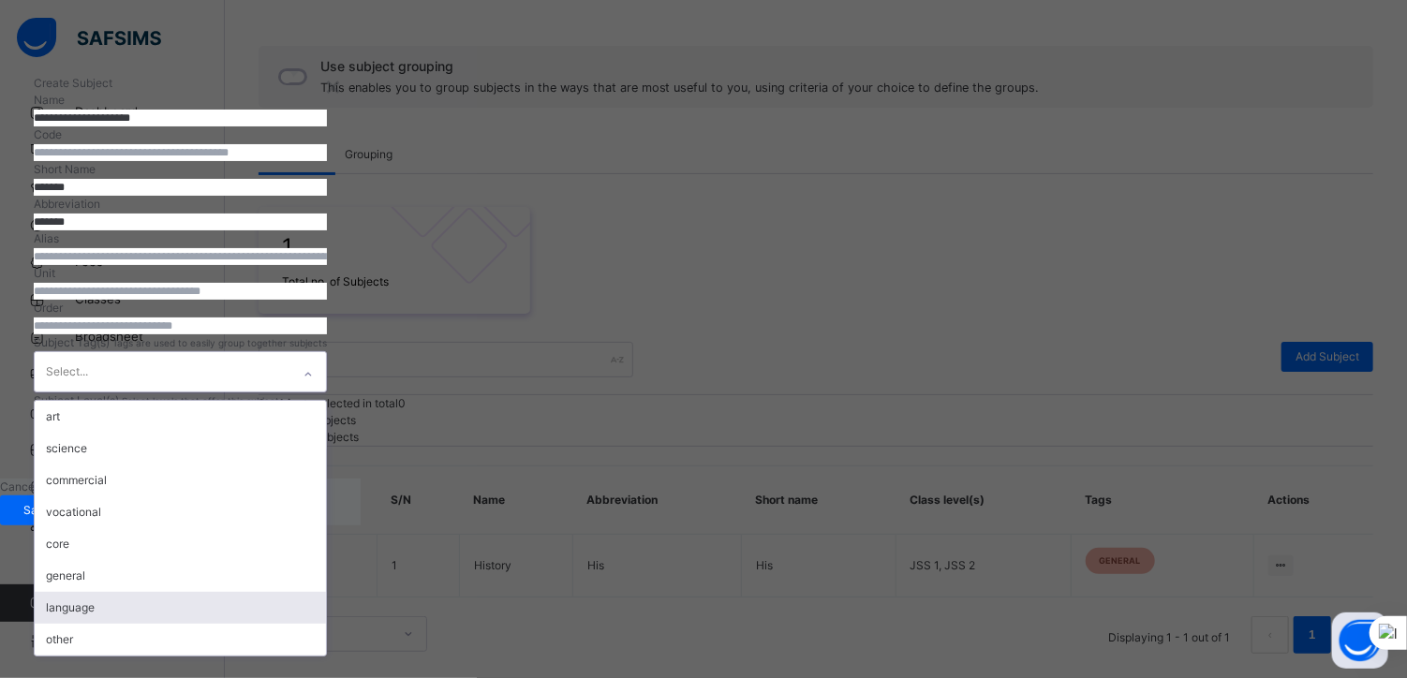
click at [326, 624] on div "language" at bounding box center [180, 608] width 291 height 32
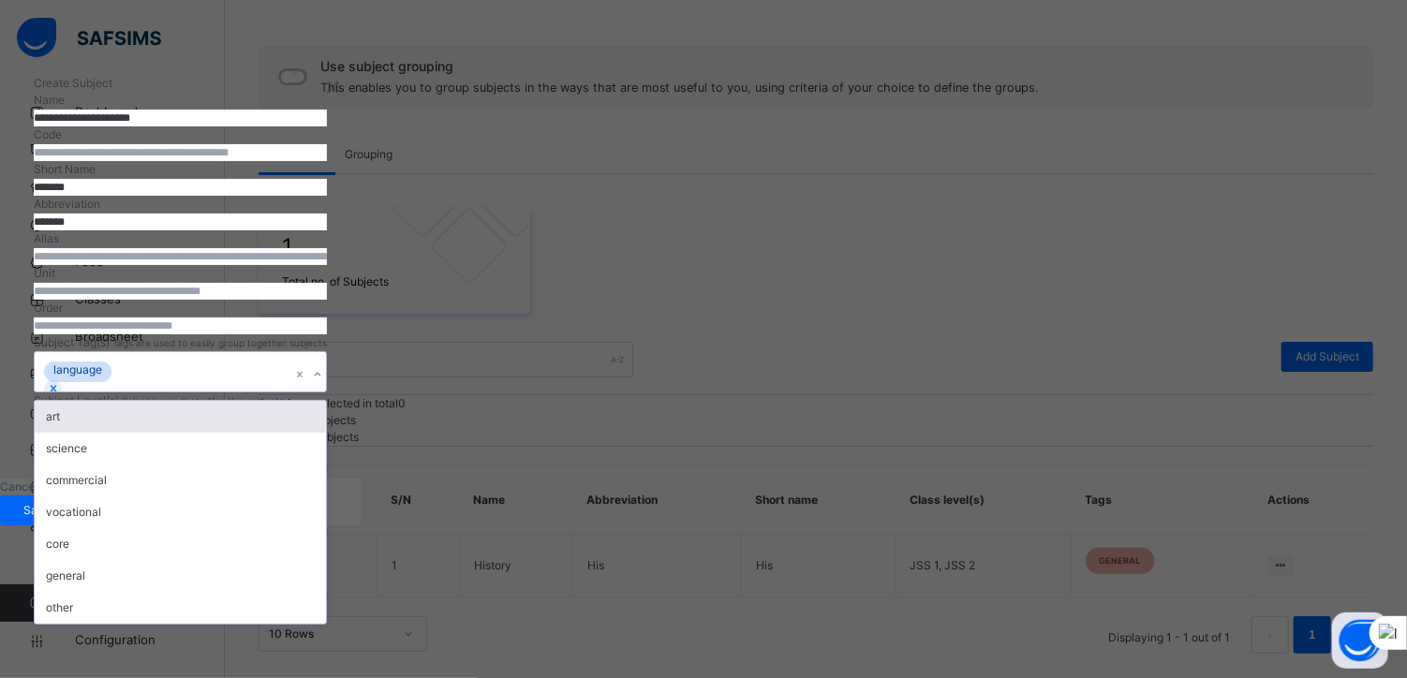
click at [361, 349] on div "**********" at bounding box center [180, 263] width 361 height 432
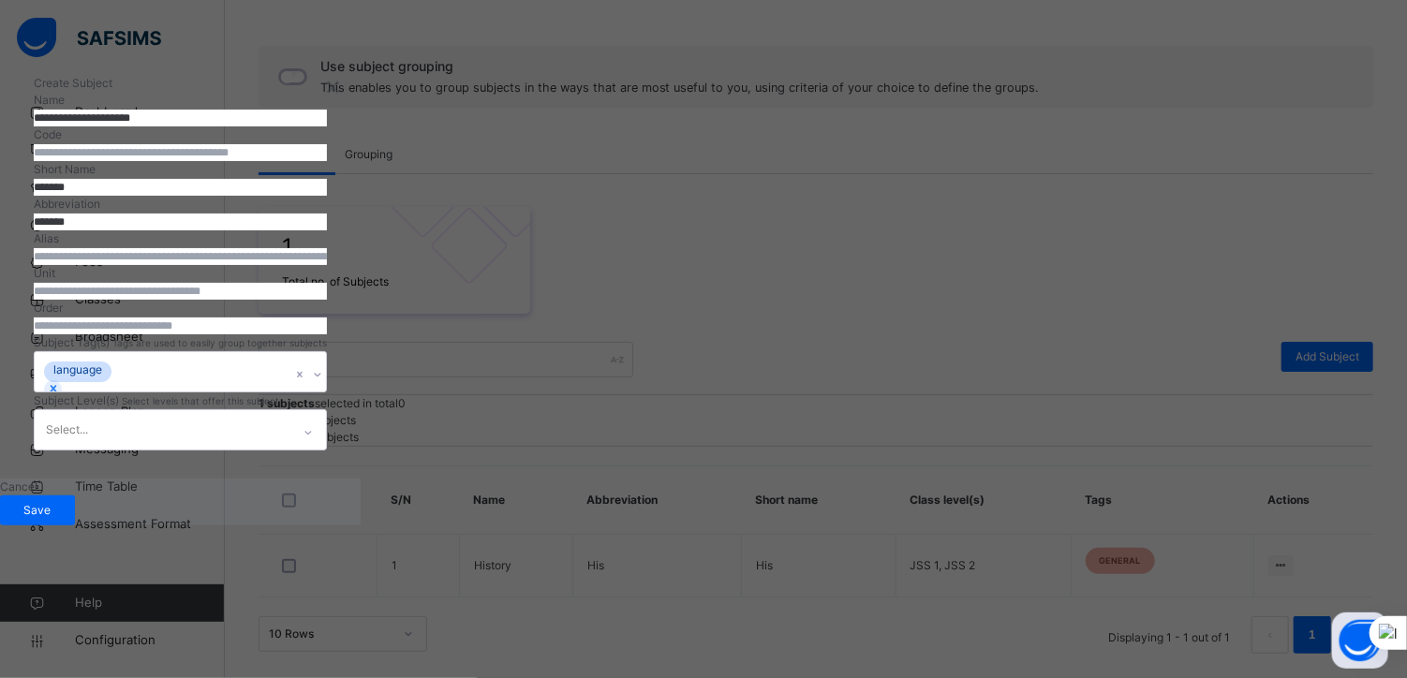
click at [361, 479] on div "**********" at bounding box center [180, 263] width 361 height 432
click at [327, 451] on div "Select..." at bounding box center [180, 429] width 293 height 41
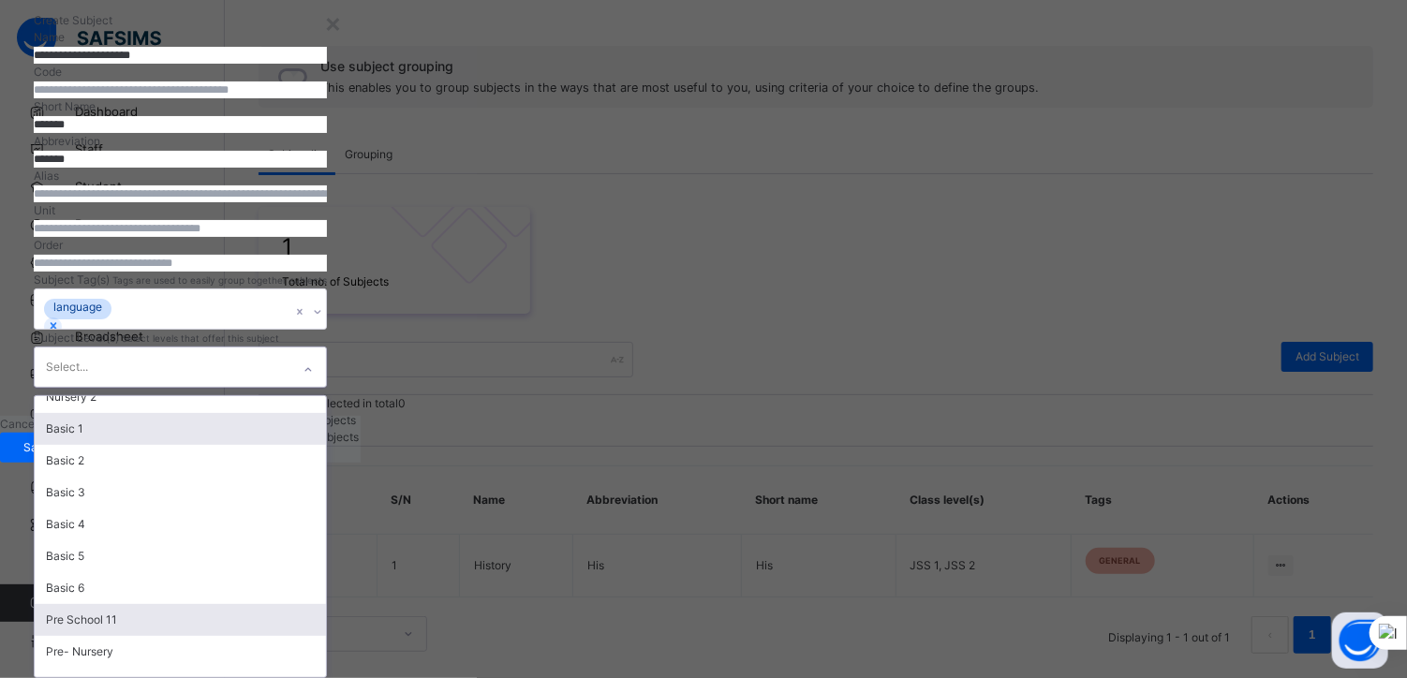
scroll to position [229, 0]
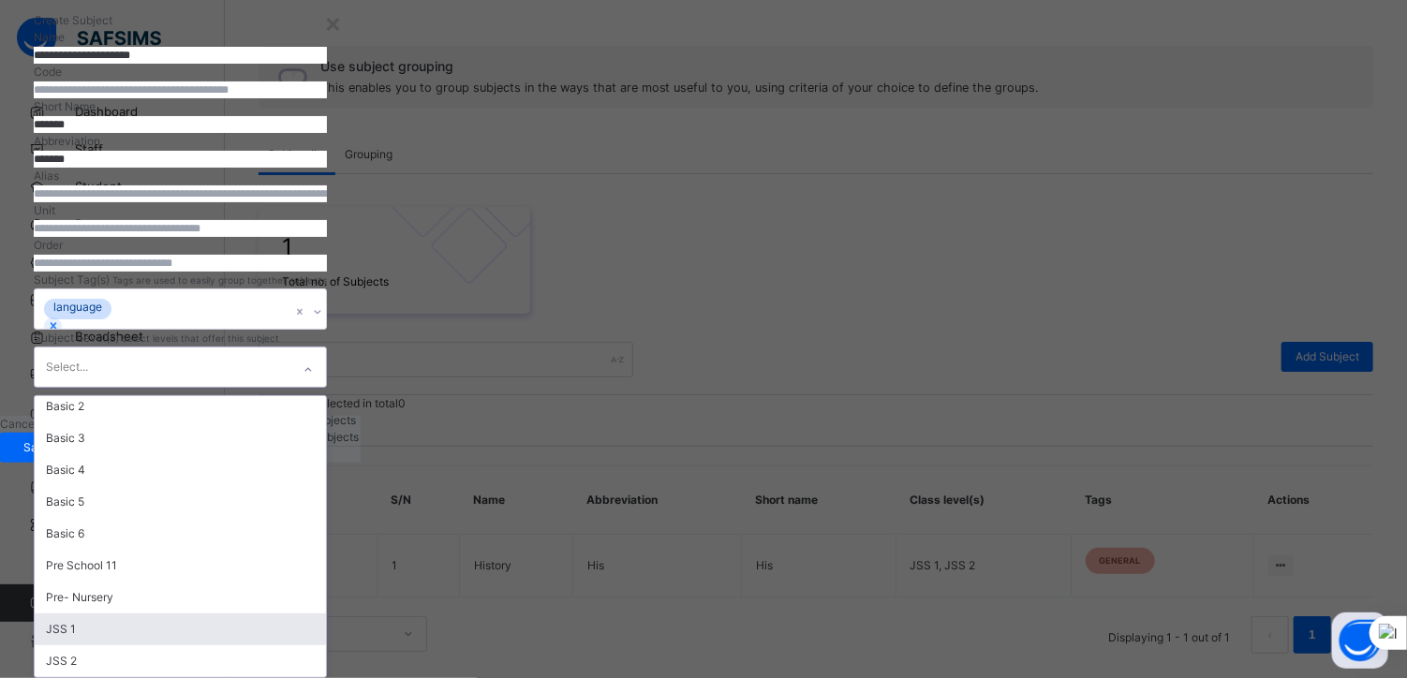
click at [326, 629] on div "JSS 1" at bounding box center [180, 630] width 291 height 32
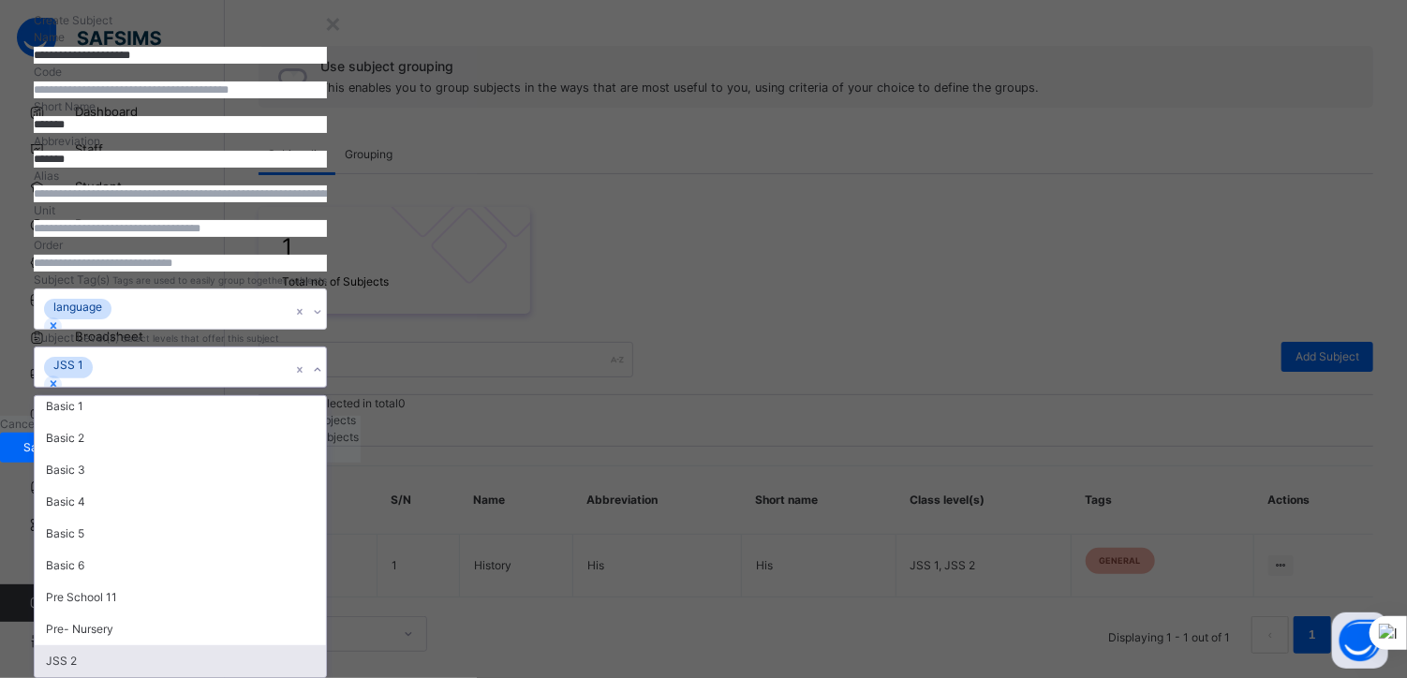
click at [326, 663] on div "JSS 2" at bounding box center [180, 662] width 291 height 32
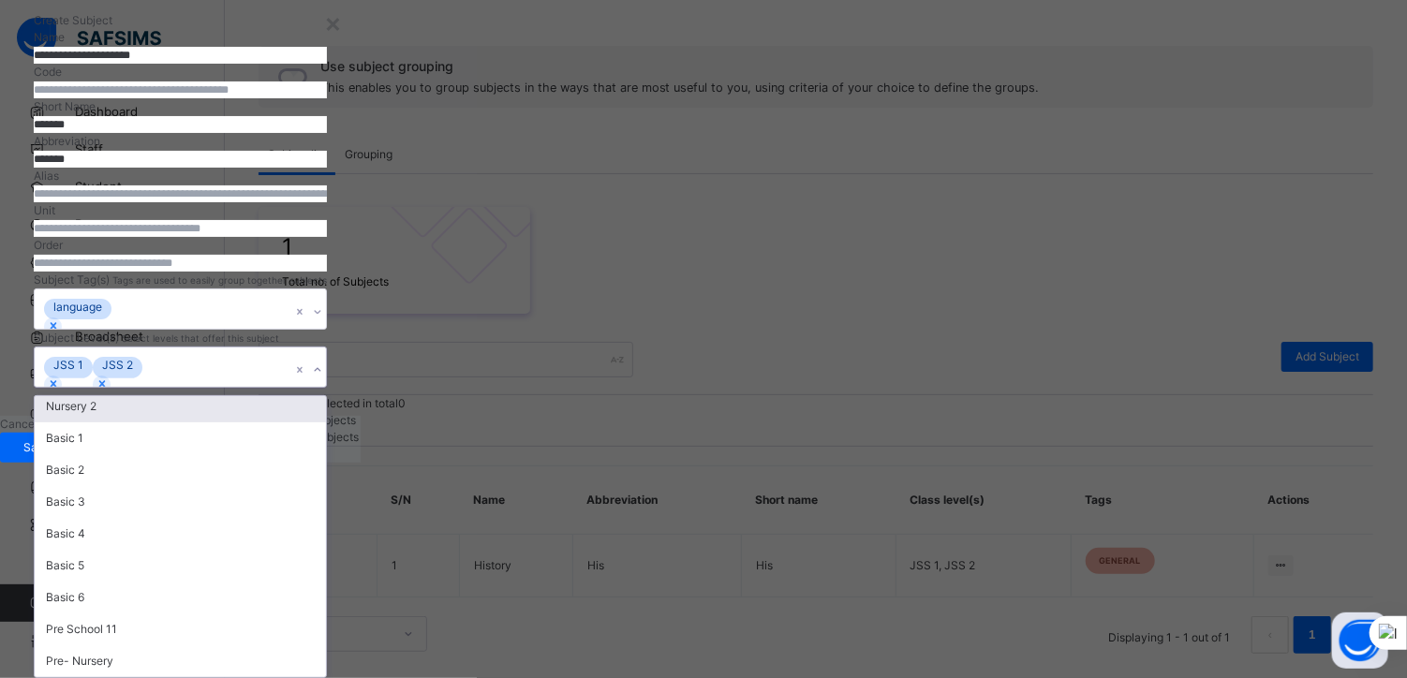
click at [361, 314] on div "**********" at bounding box center [180, 200] width 361 height 432
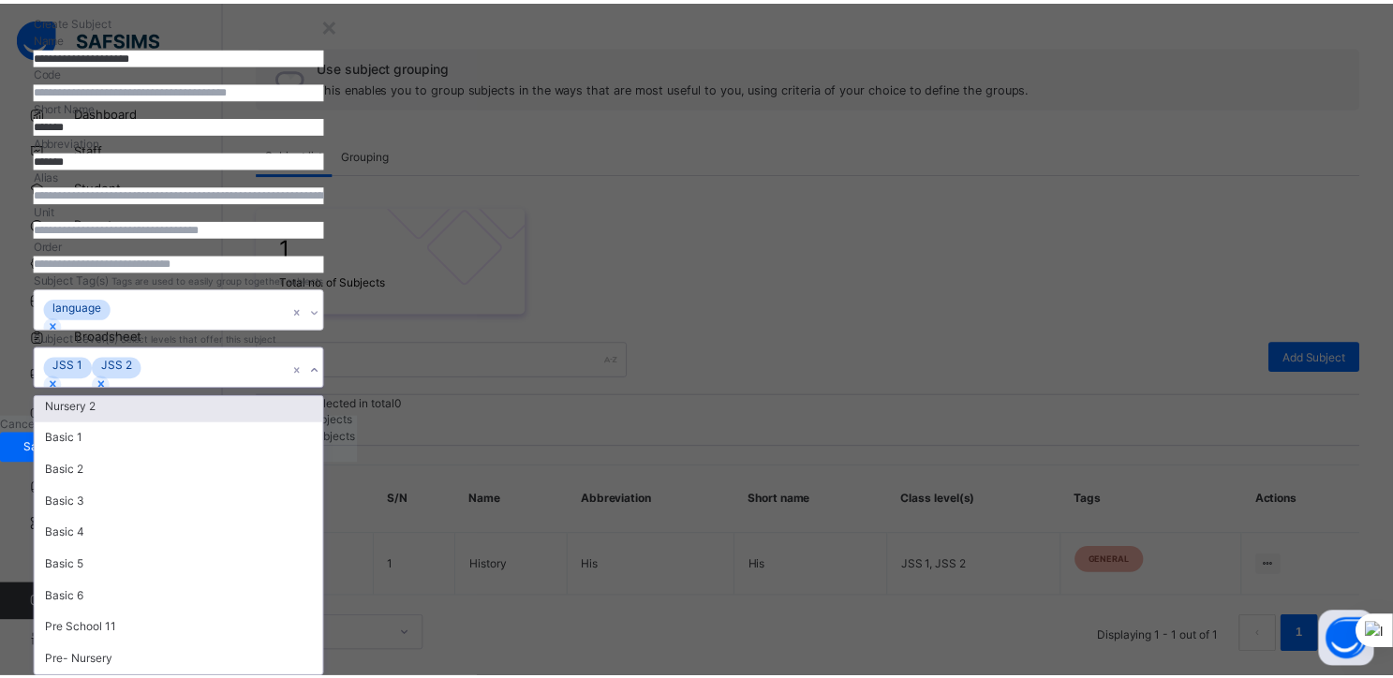
scroll to position [221, 0]
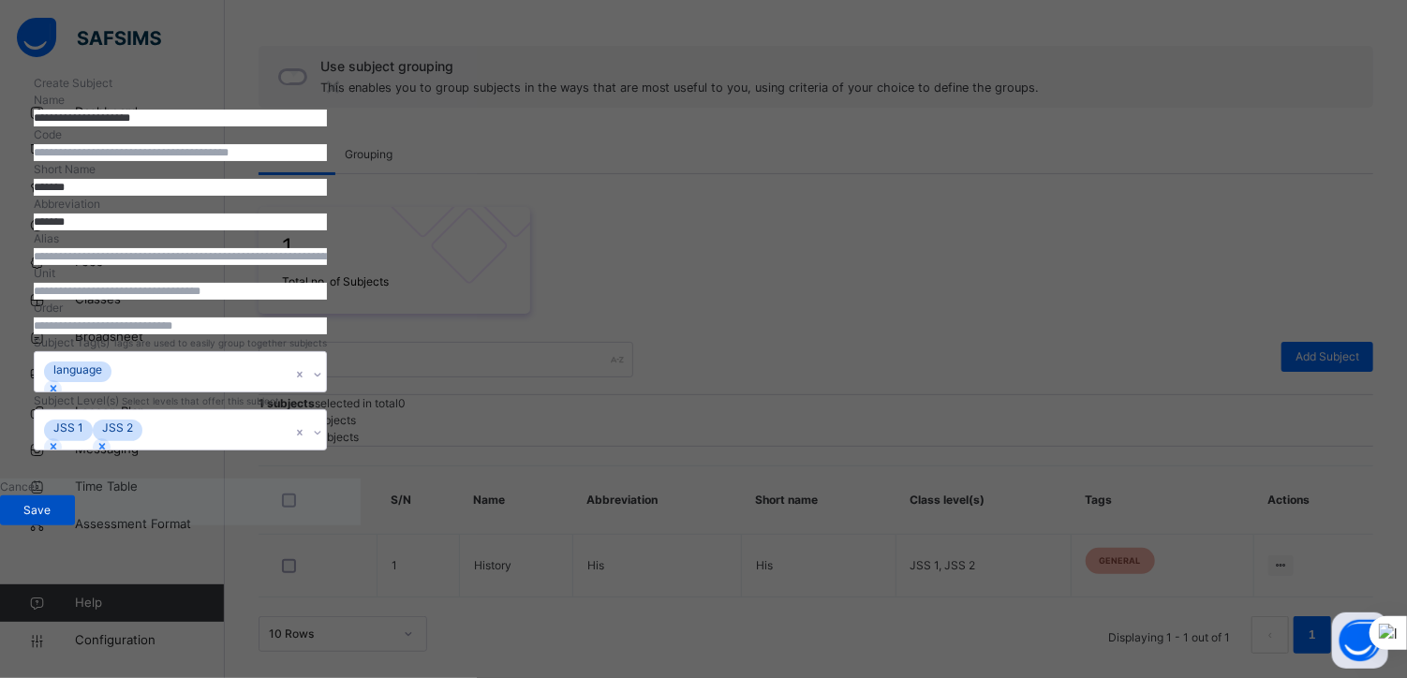
click at [61, 519] on span "Save" at bounding box center [37, 510] width 47 height 17
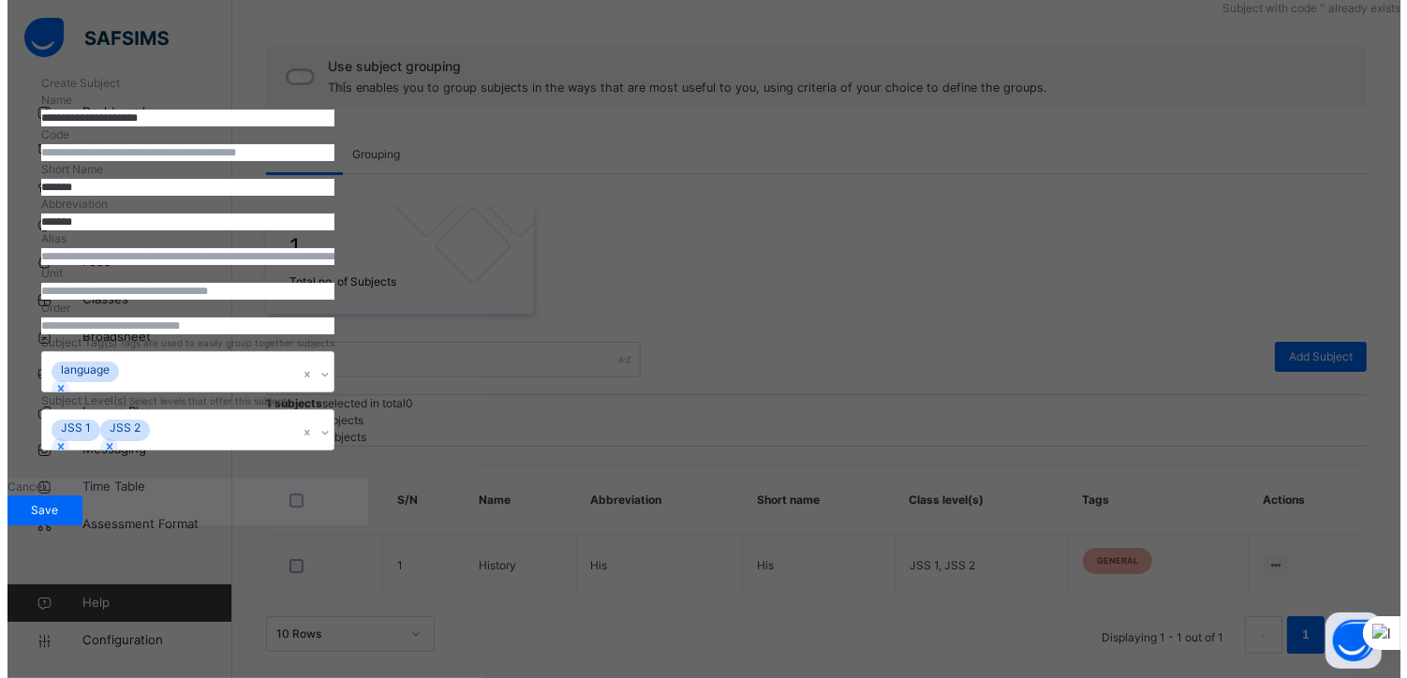
scroll to position [0, 0]
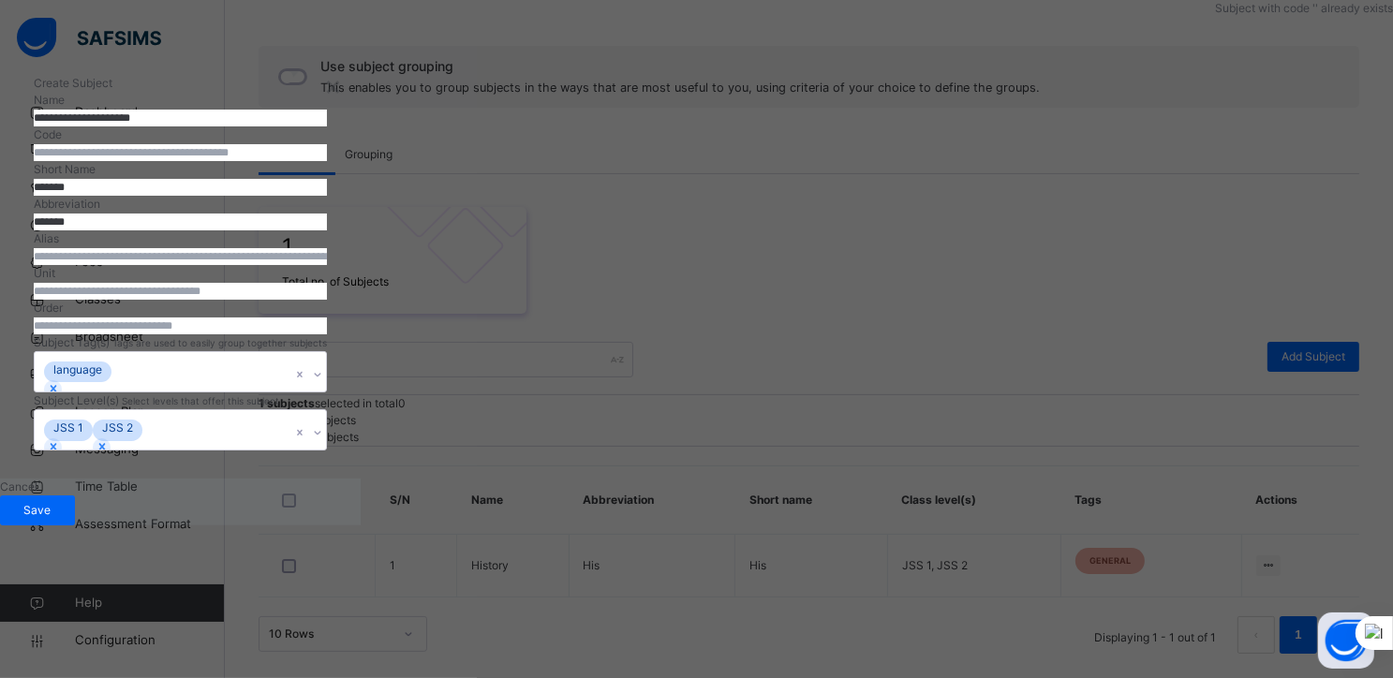
click at [327, 161] on input "text" at bounding box center [180, 152] width 293 height 17
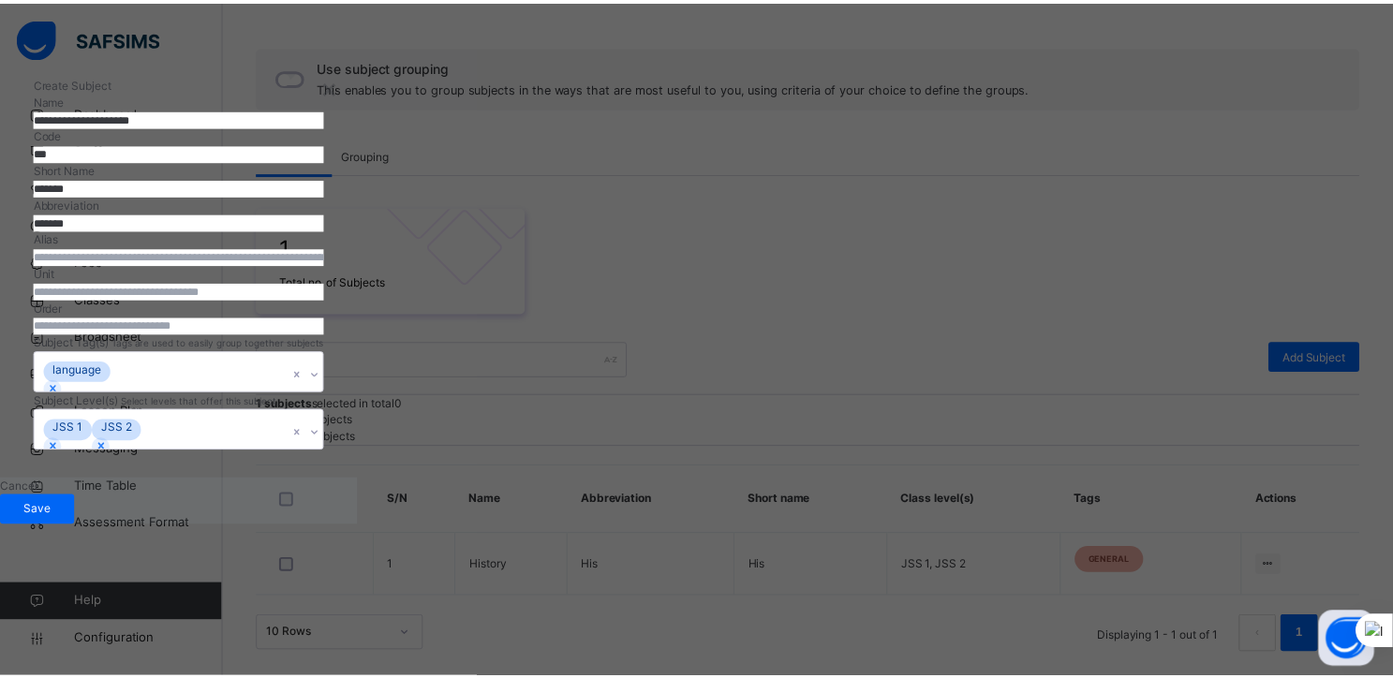
scroll to position [221, 0]
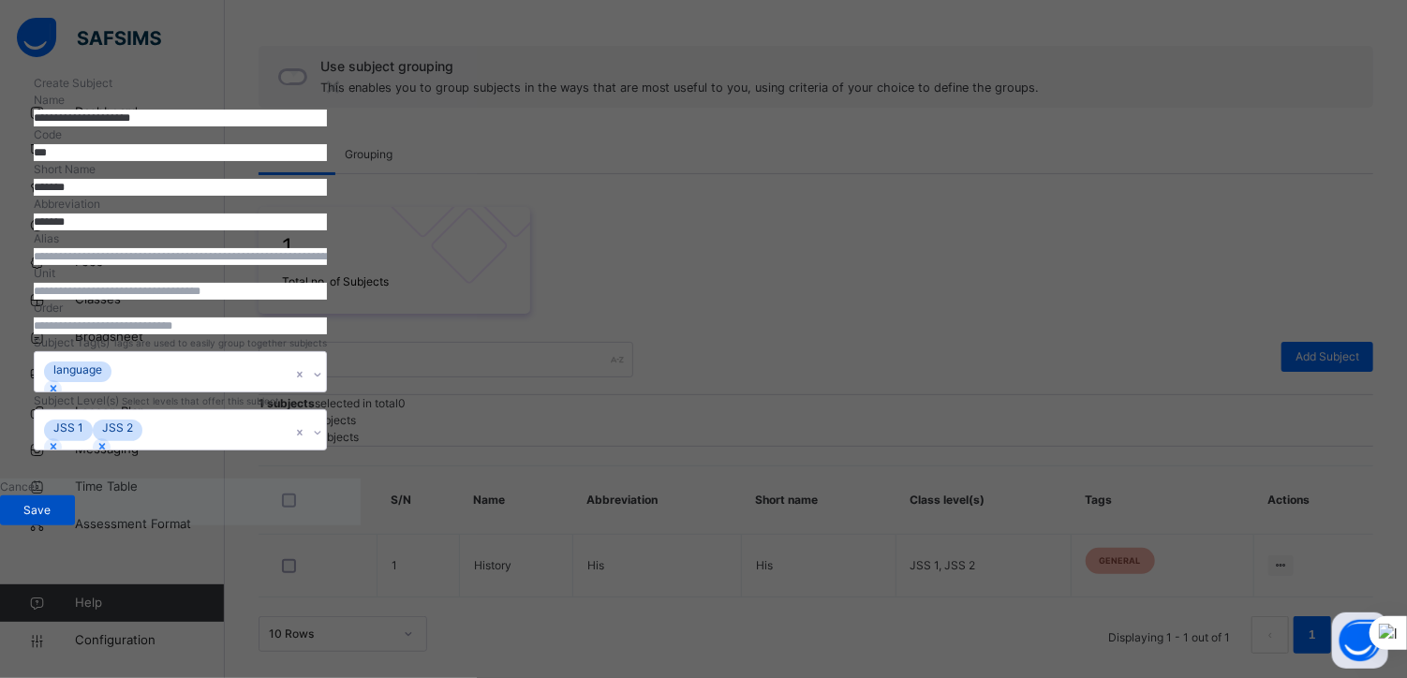
type input "***"
click at [61, 519] on span "Save" at bounding box center [37, 510] width 47 height 17
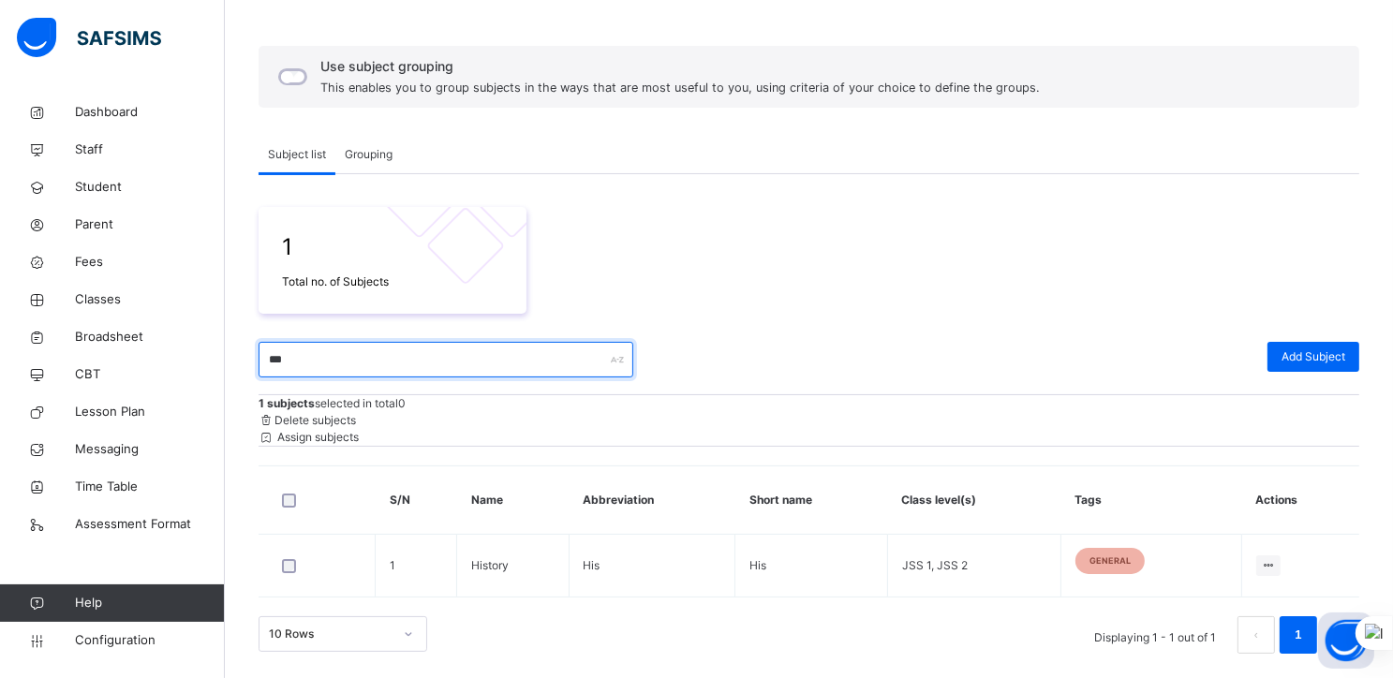
click at [288, 353] on input "***" at bounding box center [446, 360] width 375 height 36
type input "*"
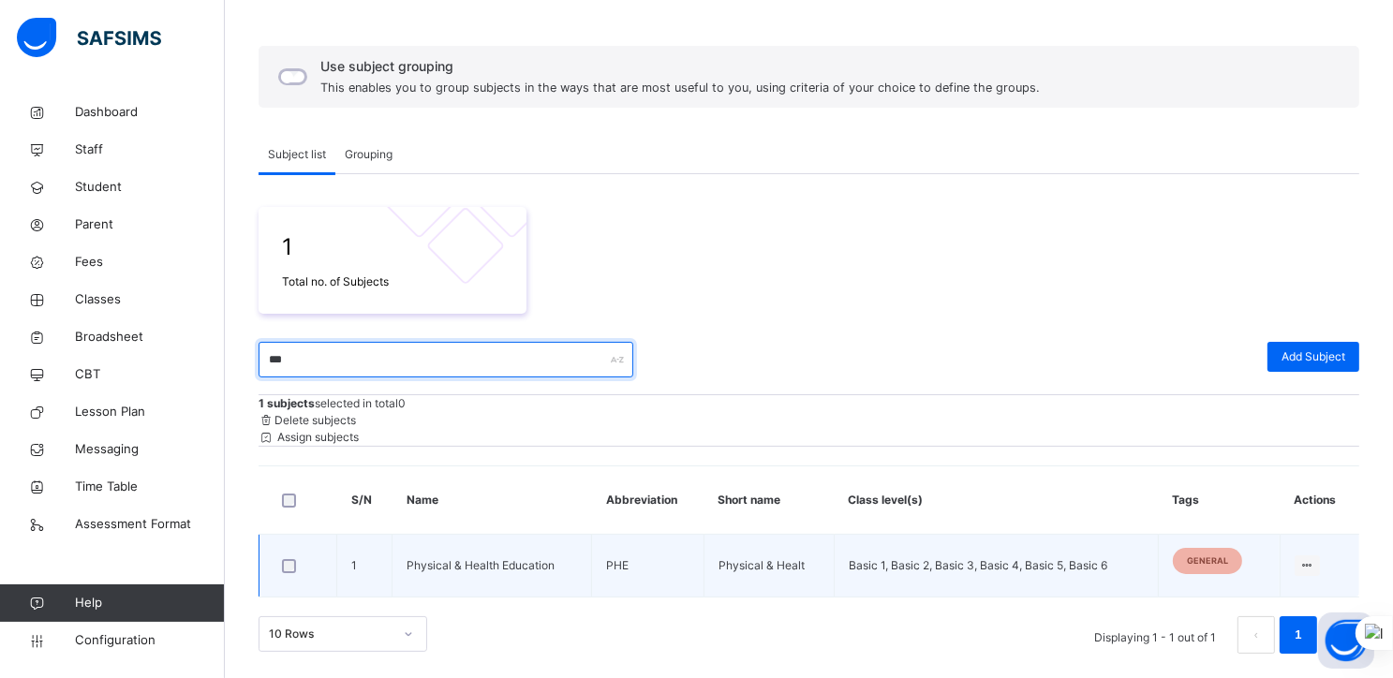
type input "***"
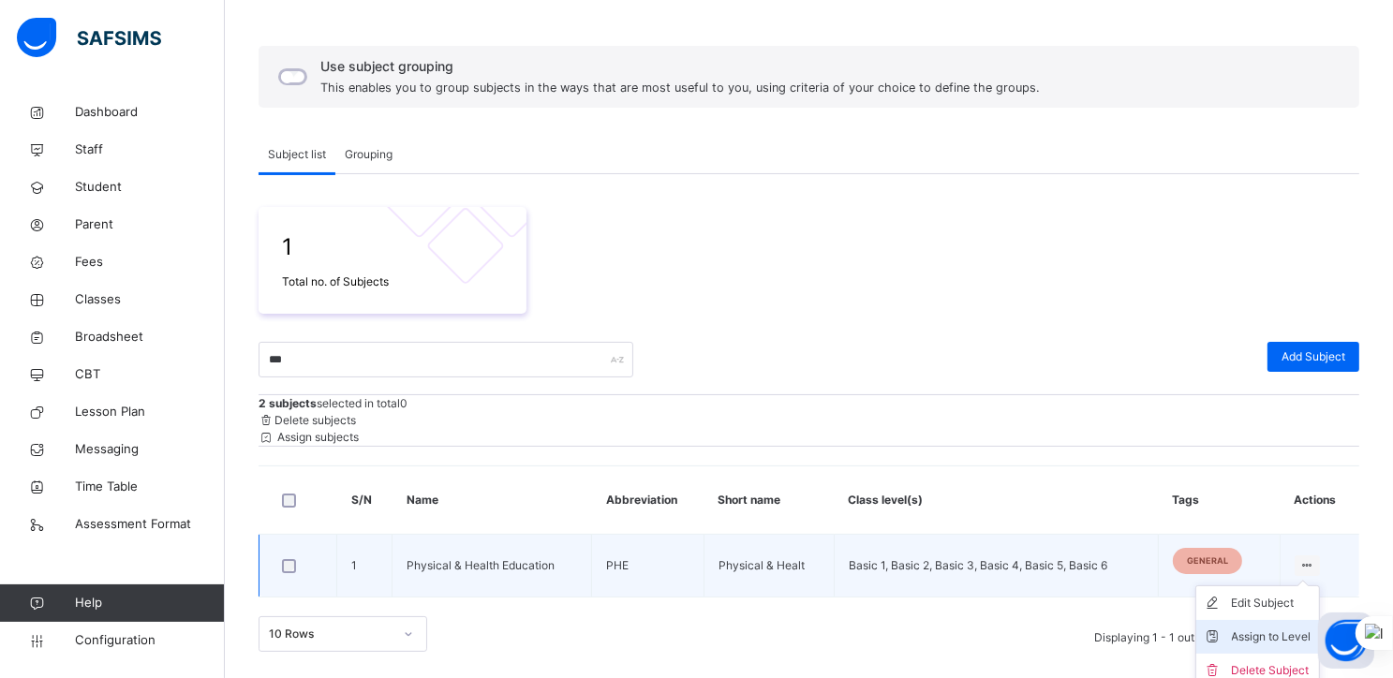
click at [1269, 630] on div "Assign to Level" at bounding box center [1272, 637] width 80 height 19
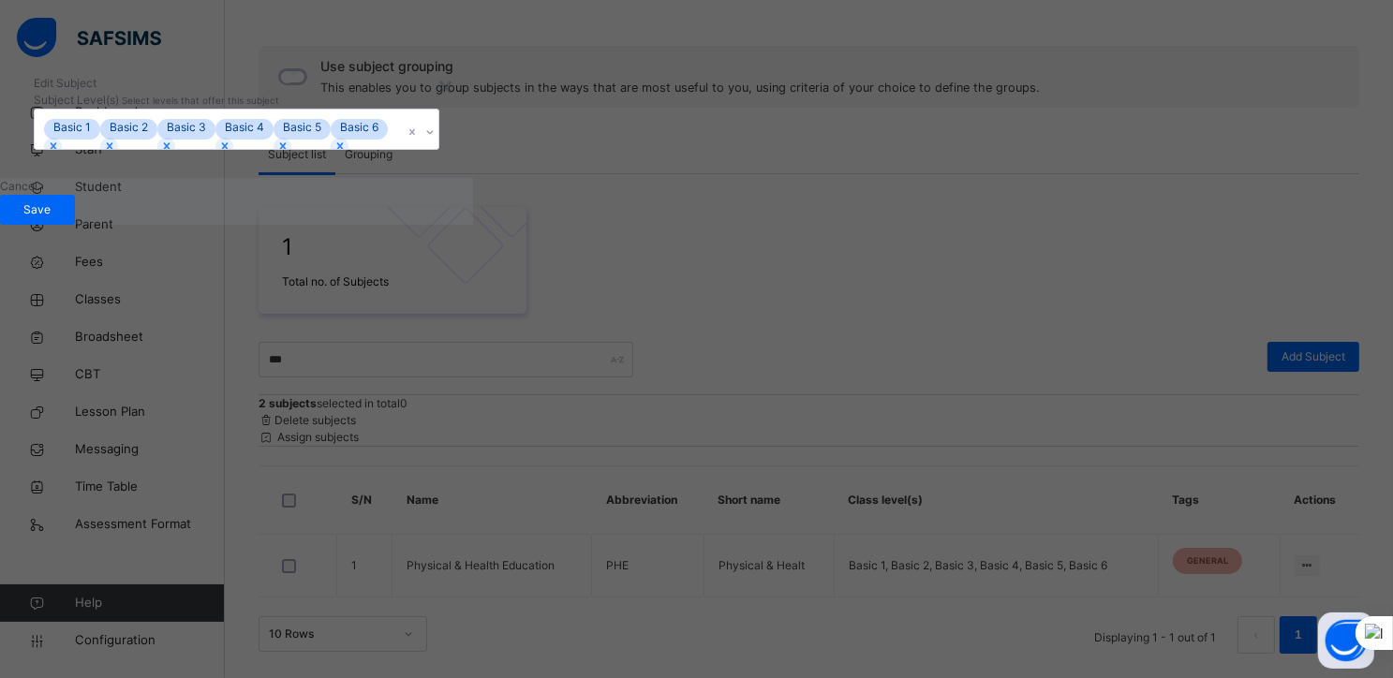
click at [403, 149] on div "Basic 1 Basic 2 Basic 3 Basic 4 Basic 5 Basic 6" at bounding box center [219, 129] width 368 height 39
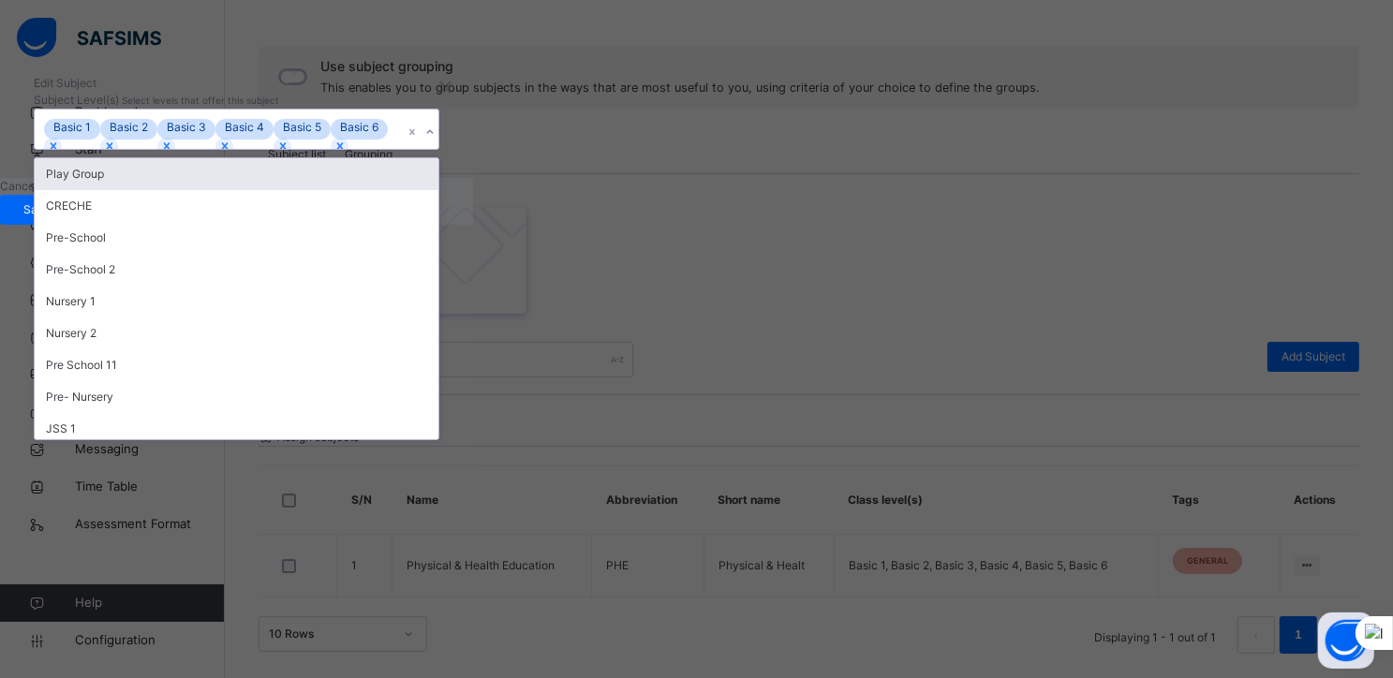
type input "*"
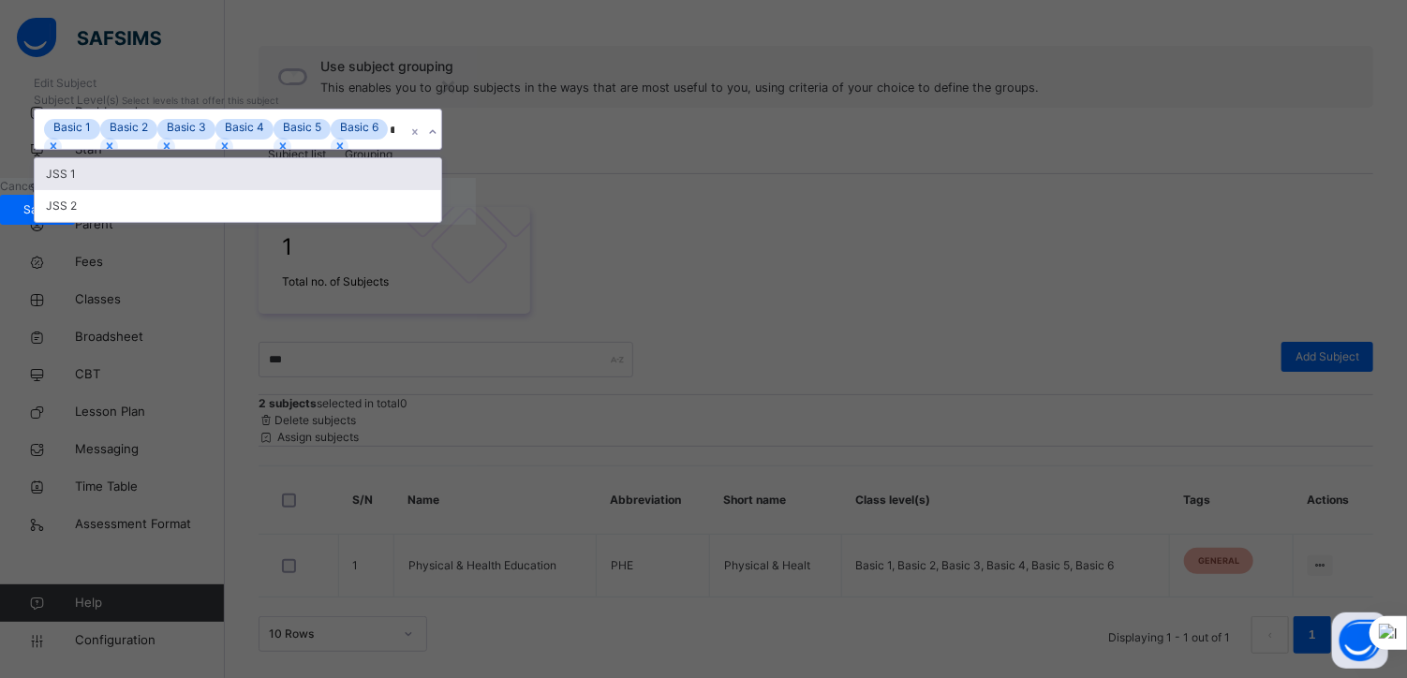
click at [441, 190] on div "JSS 1" at bounding box center [238, 174] width 407 height 32
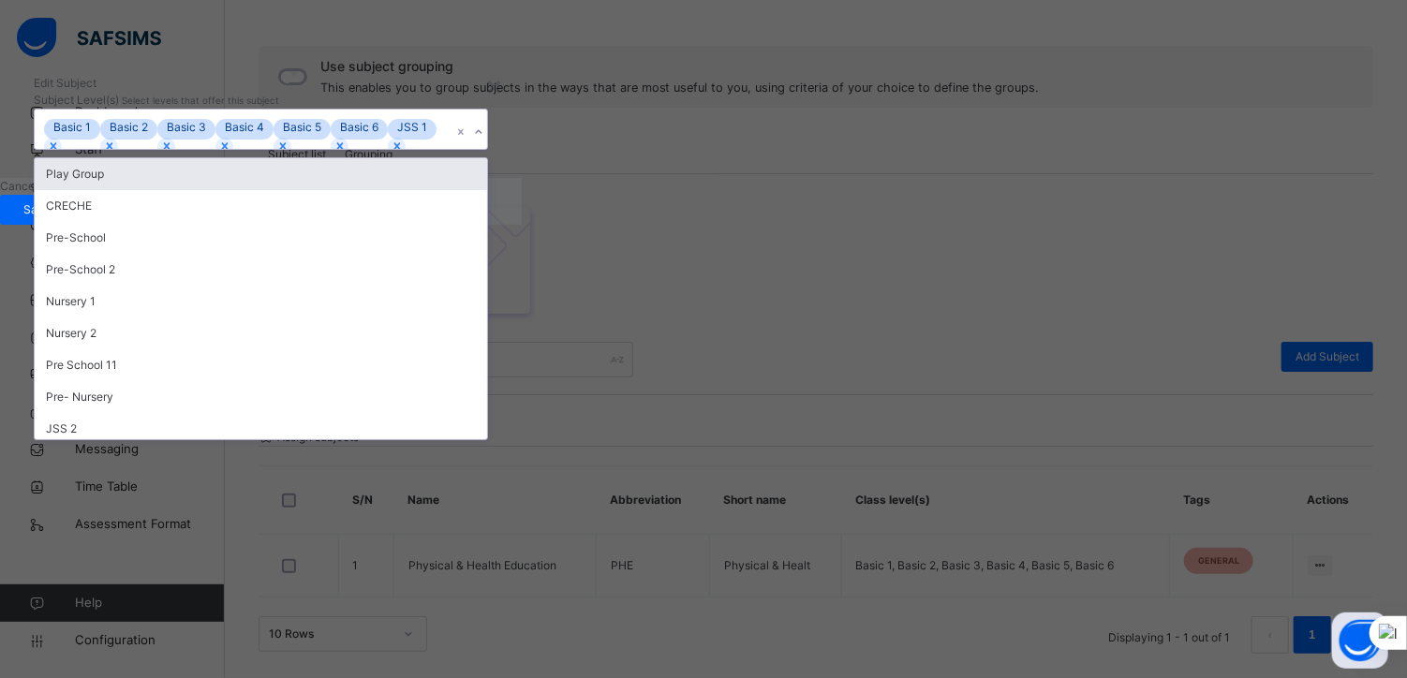
type input "*"
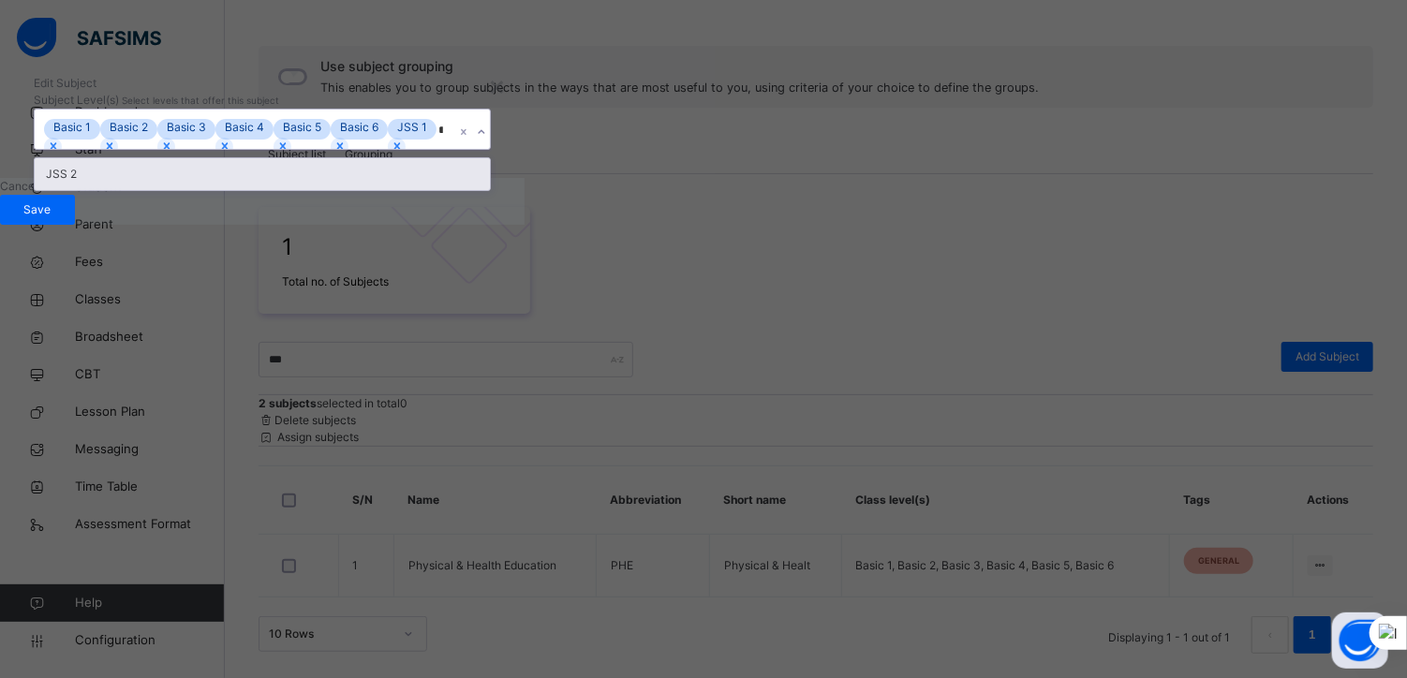
click at [490, 190] on div "JSS 2" at bounding box center [262, 174] width 455 height 32
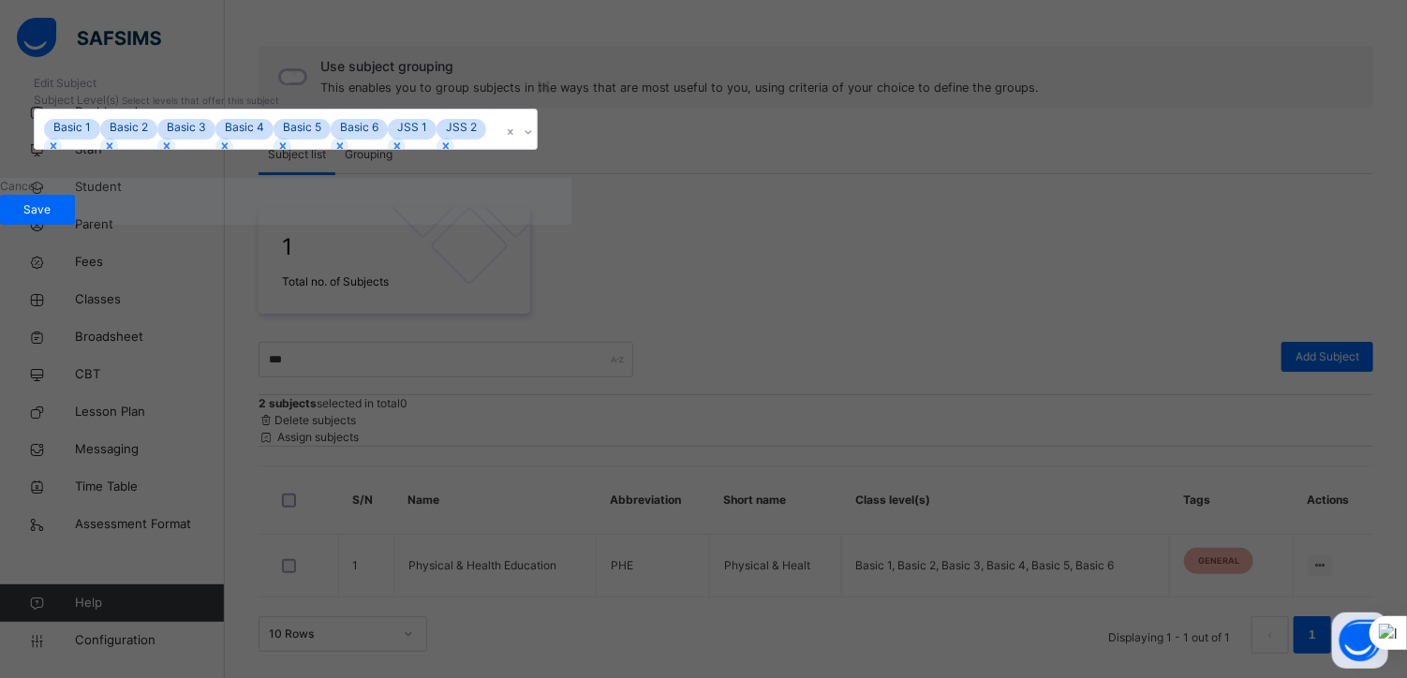
click at [538, 92] on div "Edit Subject" at bounding box center [286, 83] width 504 height 17
click at [61, 218] on span "Save" at bounding box center [37, 209] width 47 height 17
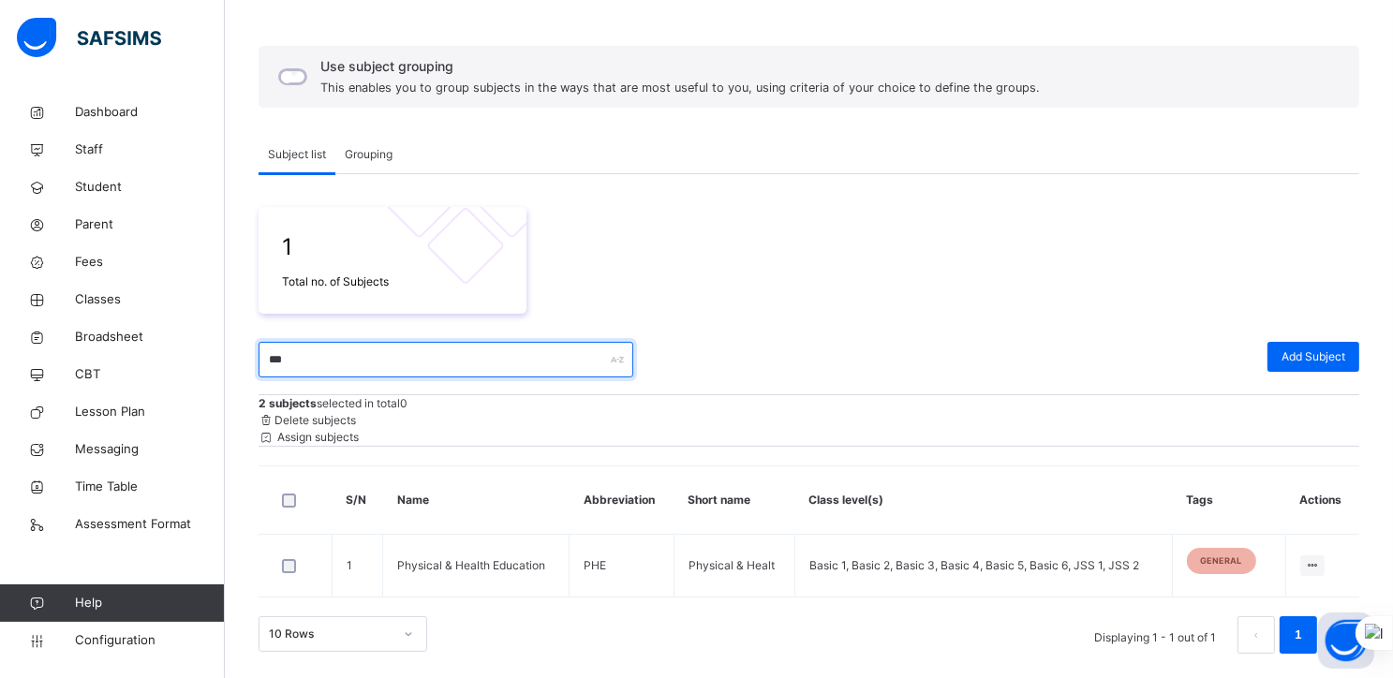
click at [311, 370] on input "***" at bounding box center [446, 360] width 375 height 36
type input "*"
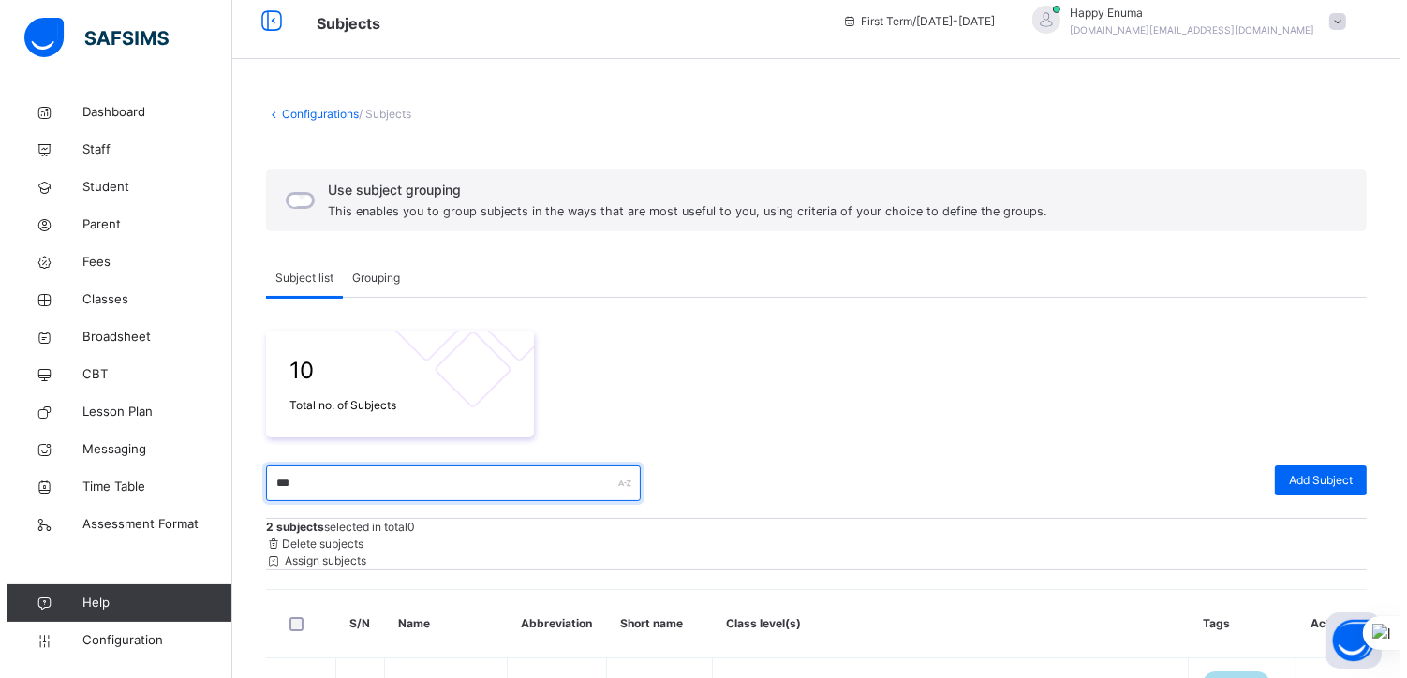
scroll to position [0, 0]
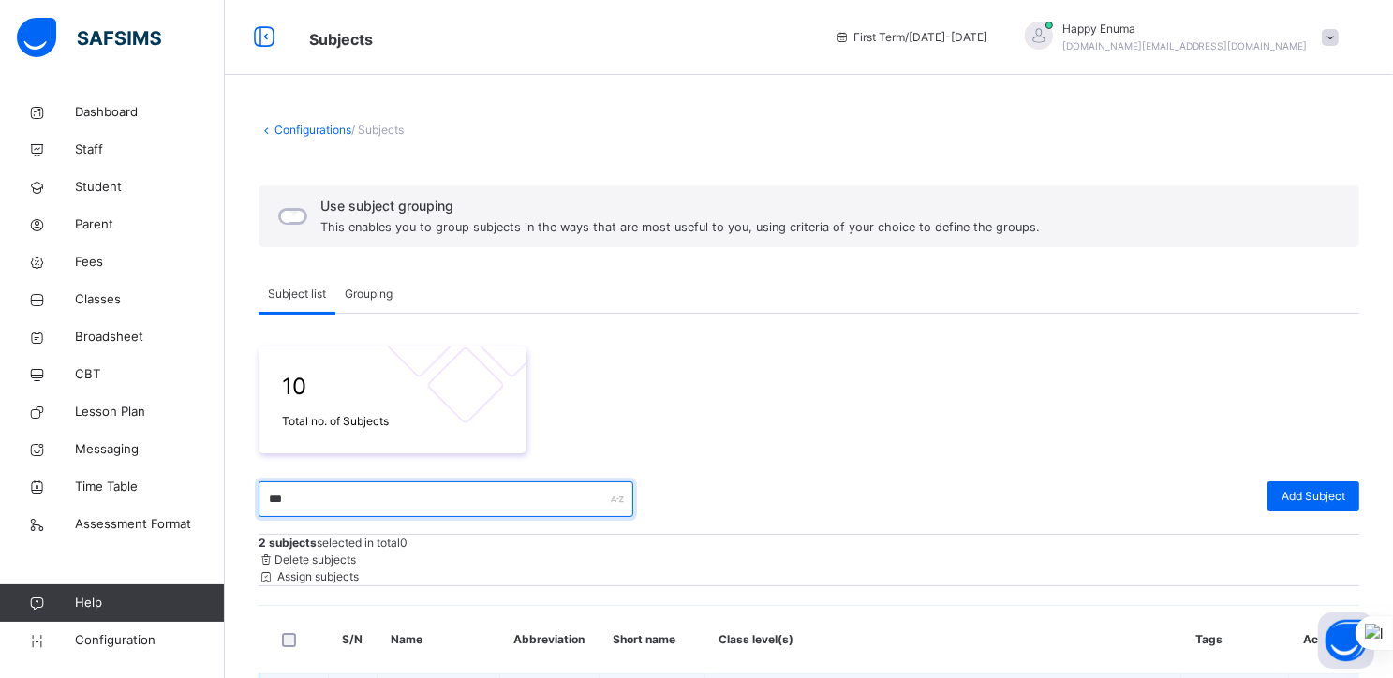
type input "***"
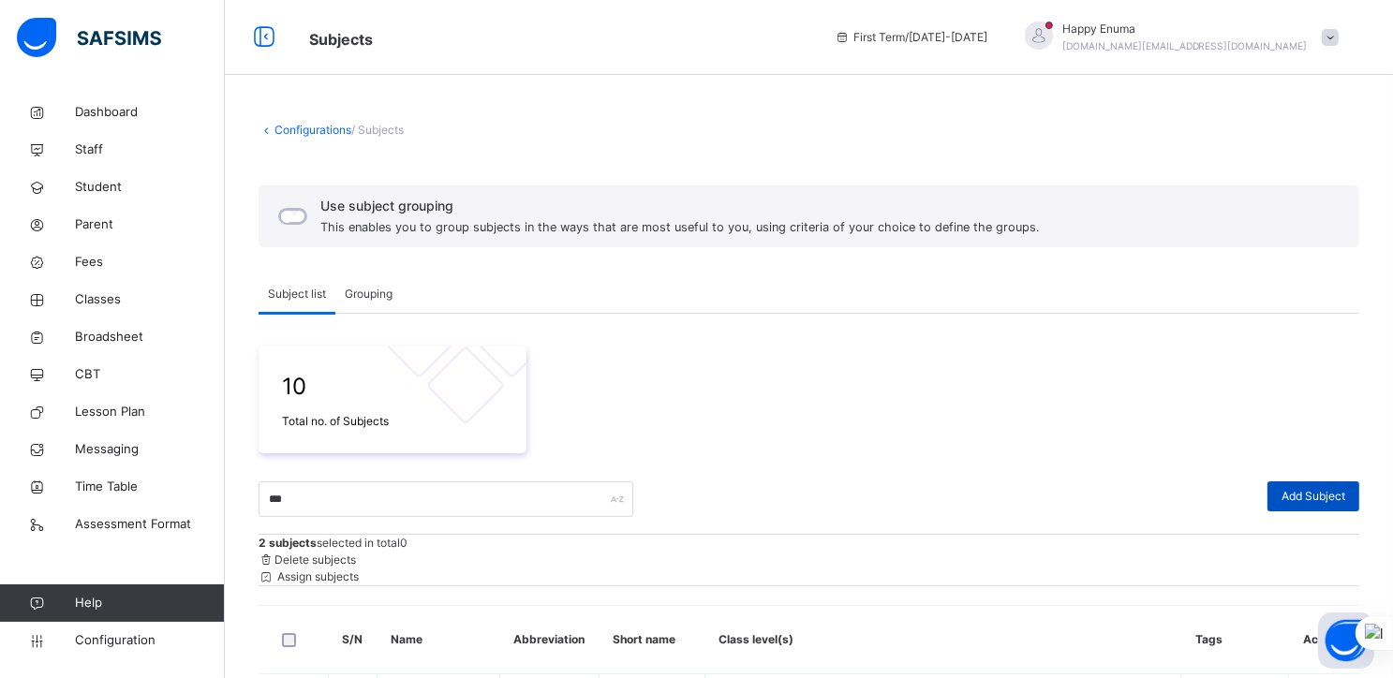
click at [1315, 493] on span "Add Subject" at bounding box center [1314, 496] width 64 height 17
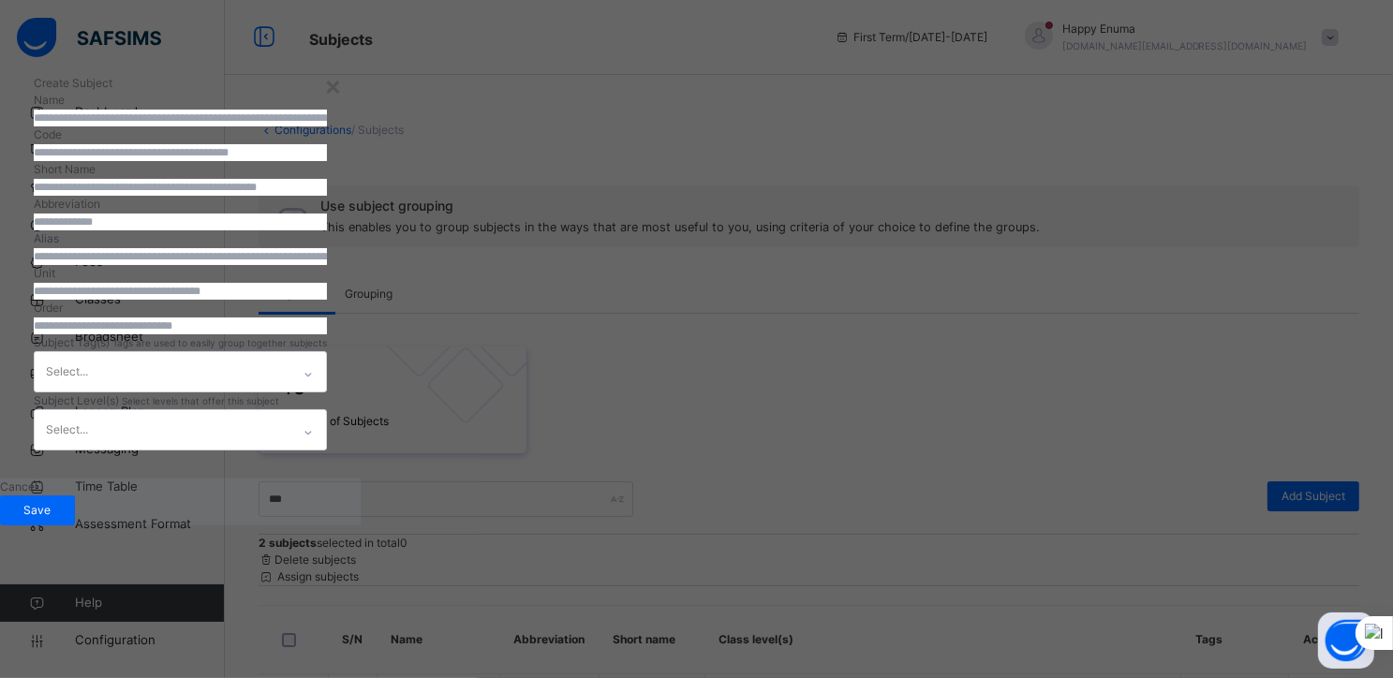
click at [327, 126] on input "text" at bounding box center [180, 118] width 293 height 17
paste input "**********"
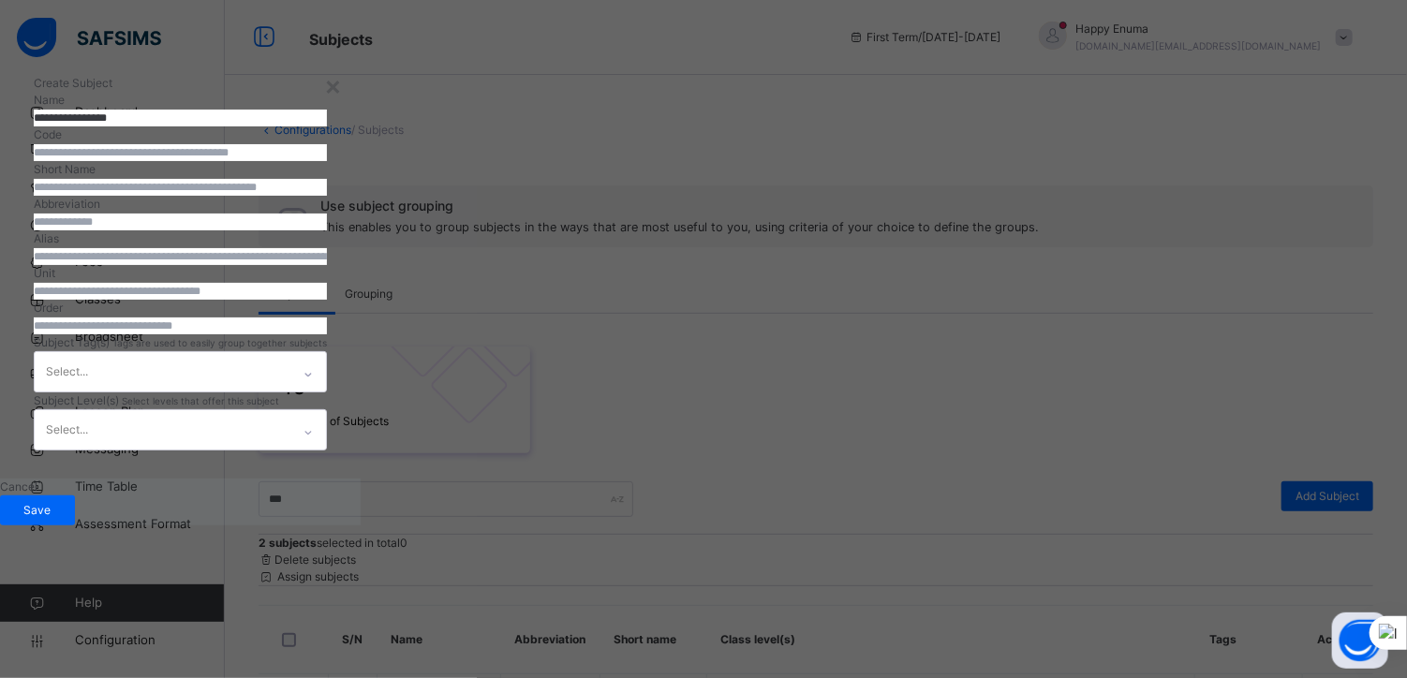
type input "**********"
click at [327, 161] on input "text" at bounding box center [180, 152] width 293 height 17
type input "*"
type input "**"
click at [327, 196] on input "text" at bounding box center [180, 187] width 293 height 17
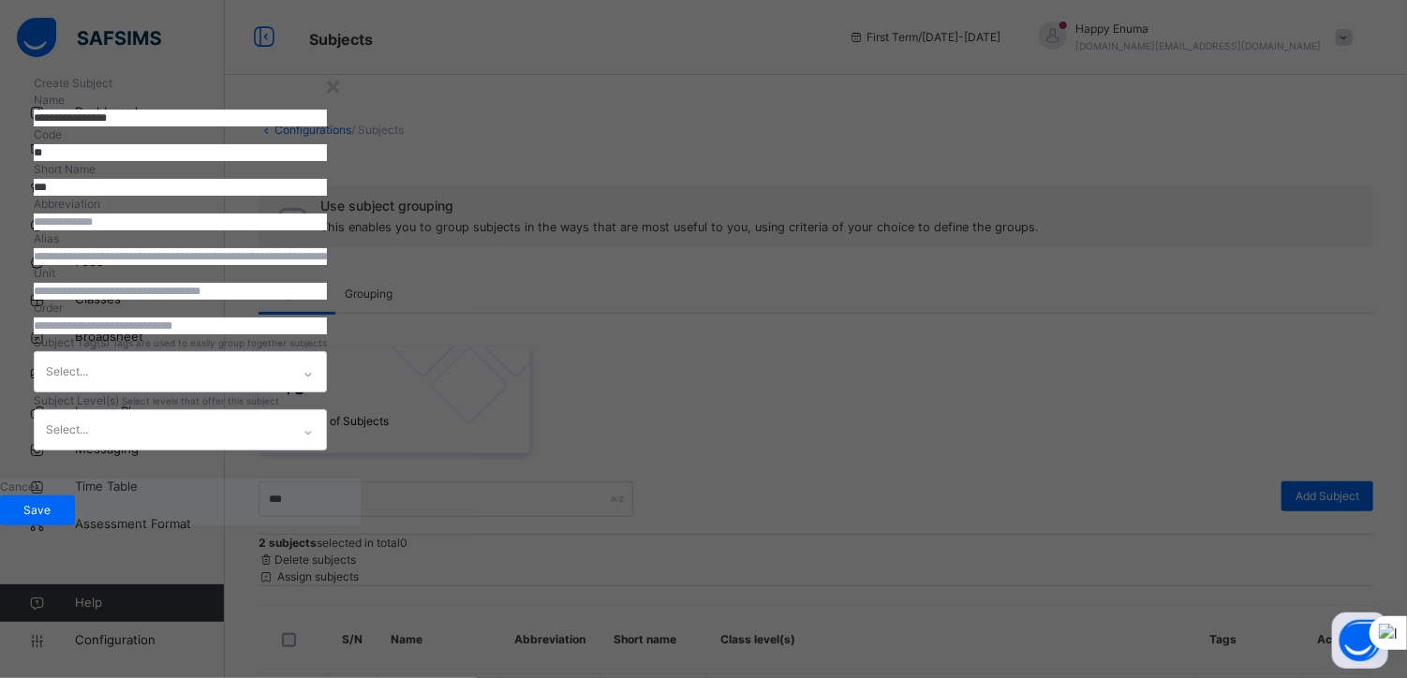
click at [327, 196] on input "***" at bounding box center [180, 187] width 293 height 17
paste input "**********"
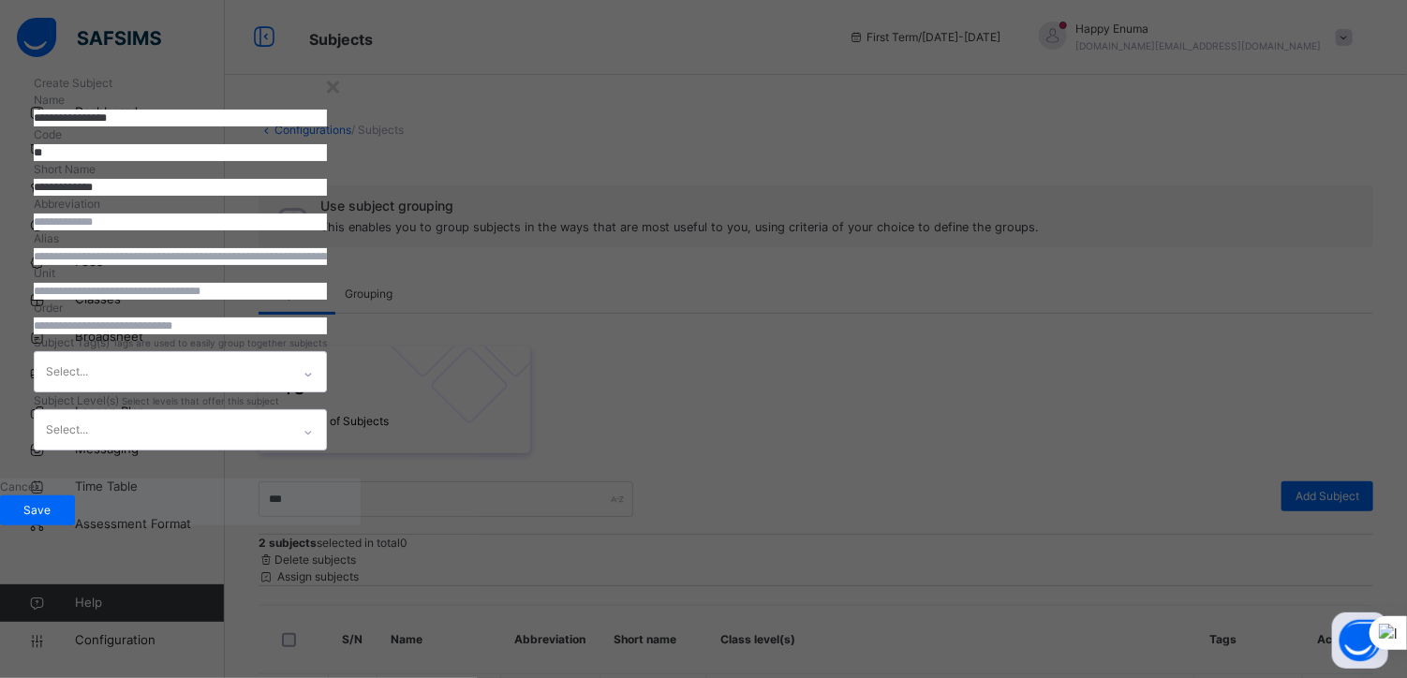
type input "**********"
type input "***"
click at [327, 334] on input "number" at bounding box center [180, 326] width 293 height 17
type input "*"
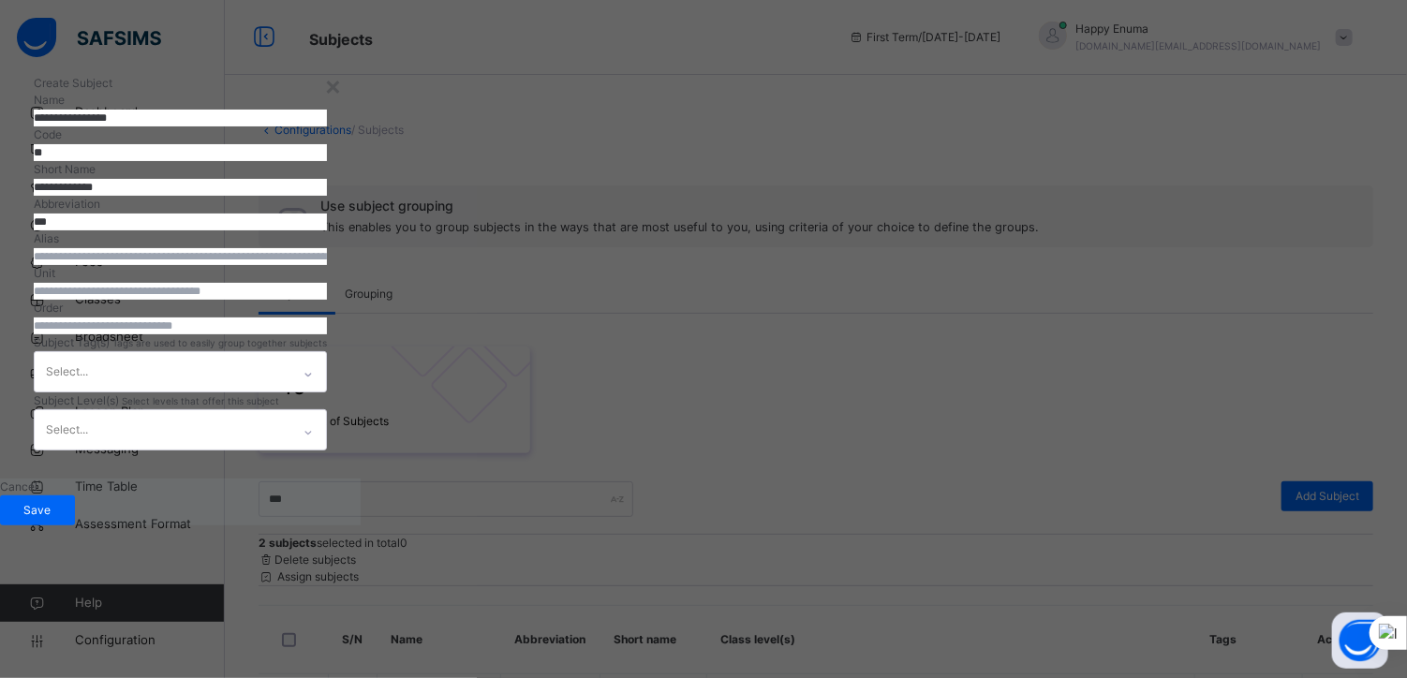
click at [327, 393] on div "Select..." at bounding box center [180, 371] width 293 height 41
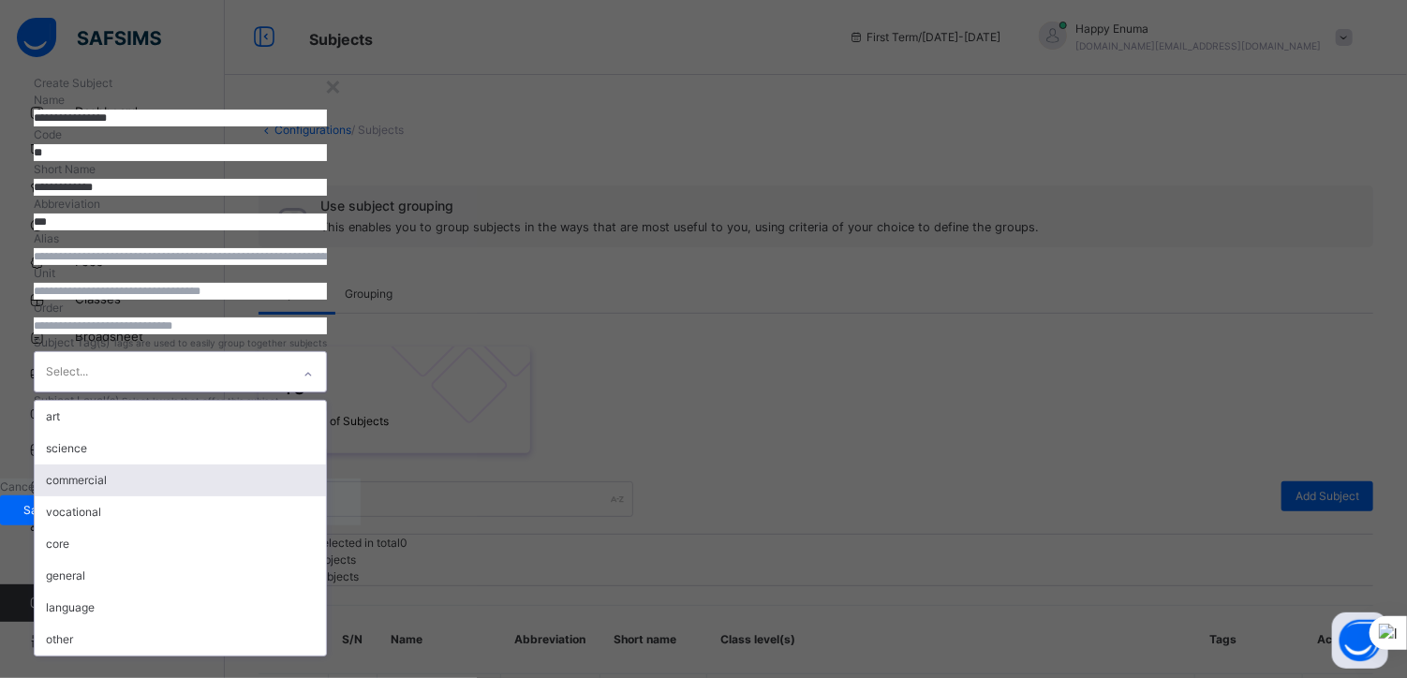
click at [326, 497] on div "commercial" at bounding box center [180, 481] width 291 height 32
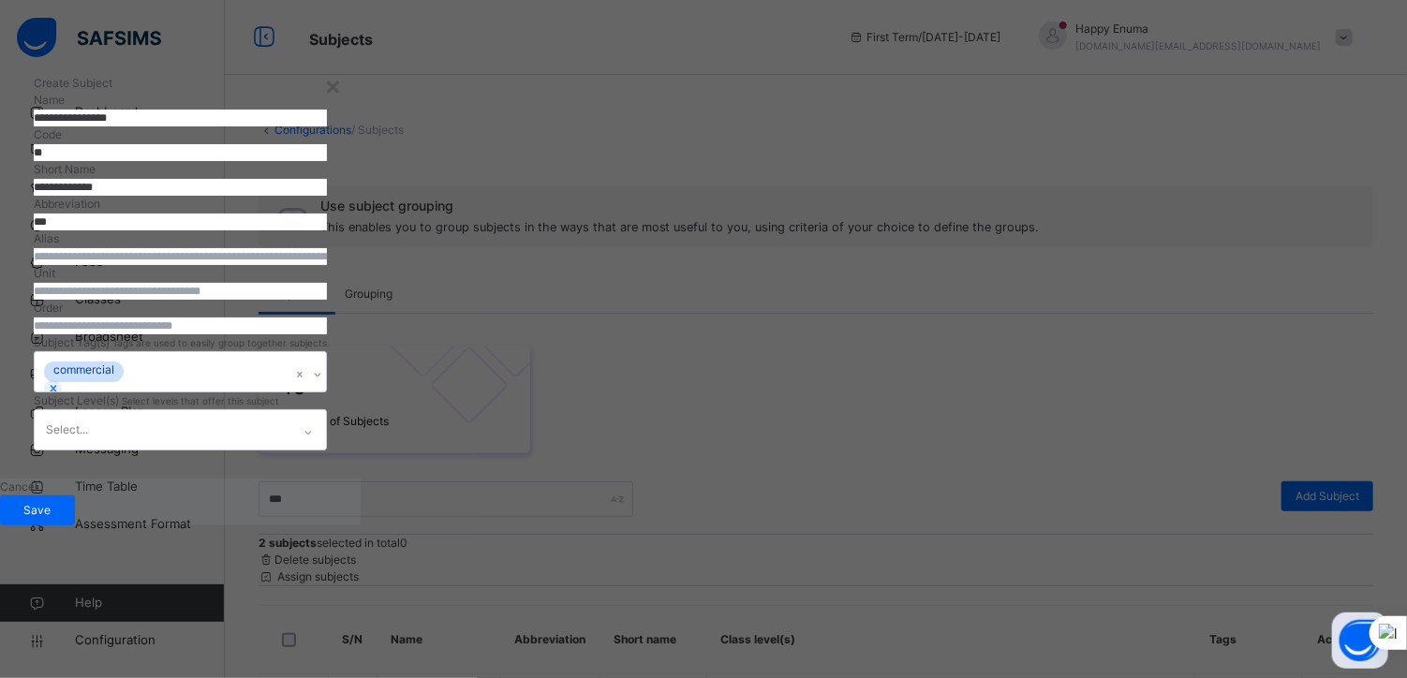
click at [112, 345] on span "Subject Tag(s)" at bounding box center [73, 342] width 79 height 14
click at [327, 451] on div "Select..." at bounding box center [180, 429] width 293 height 41
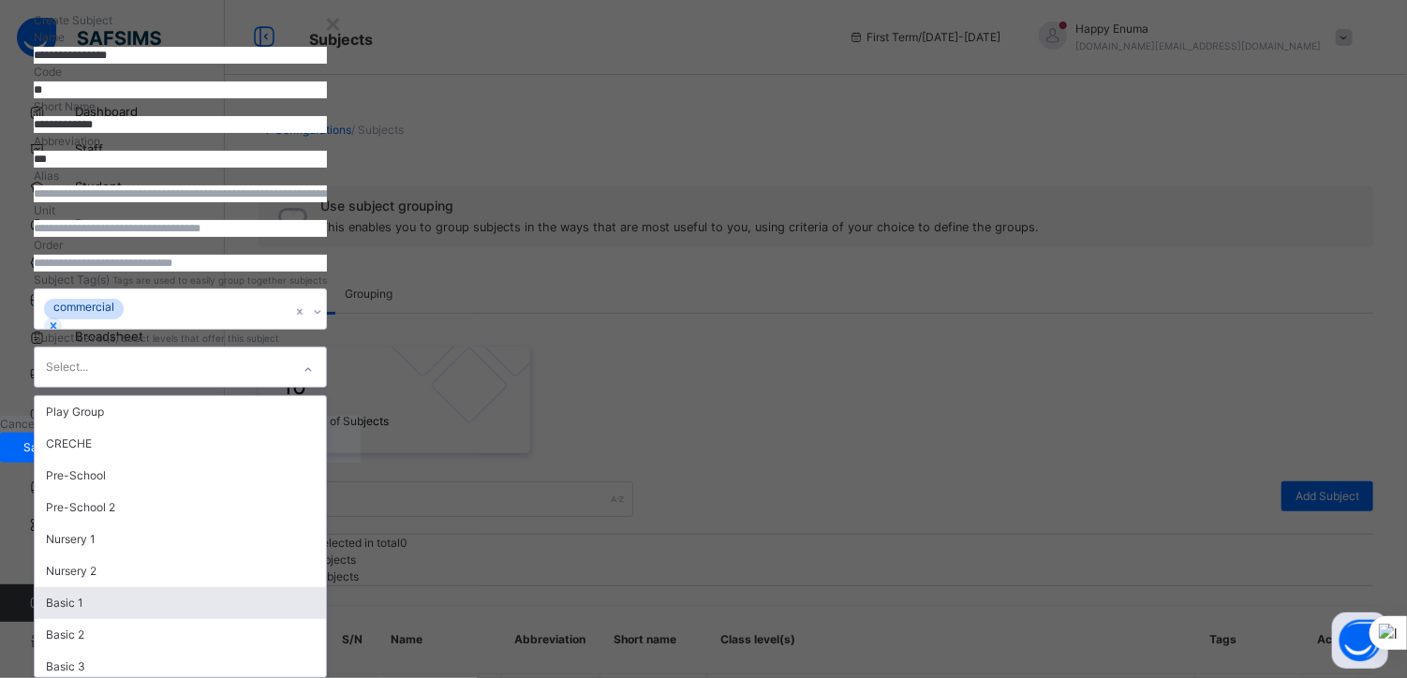
scroll to position [229, 0]
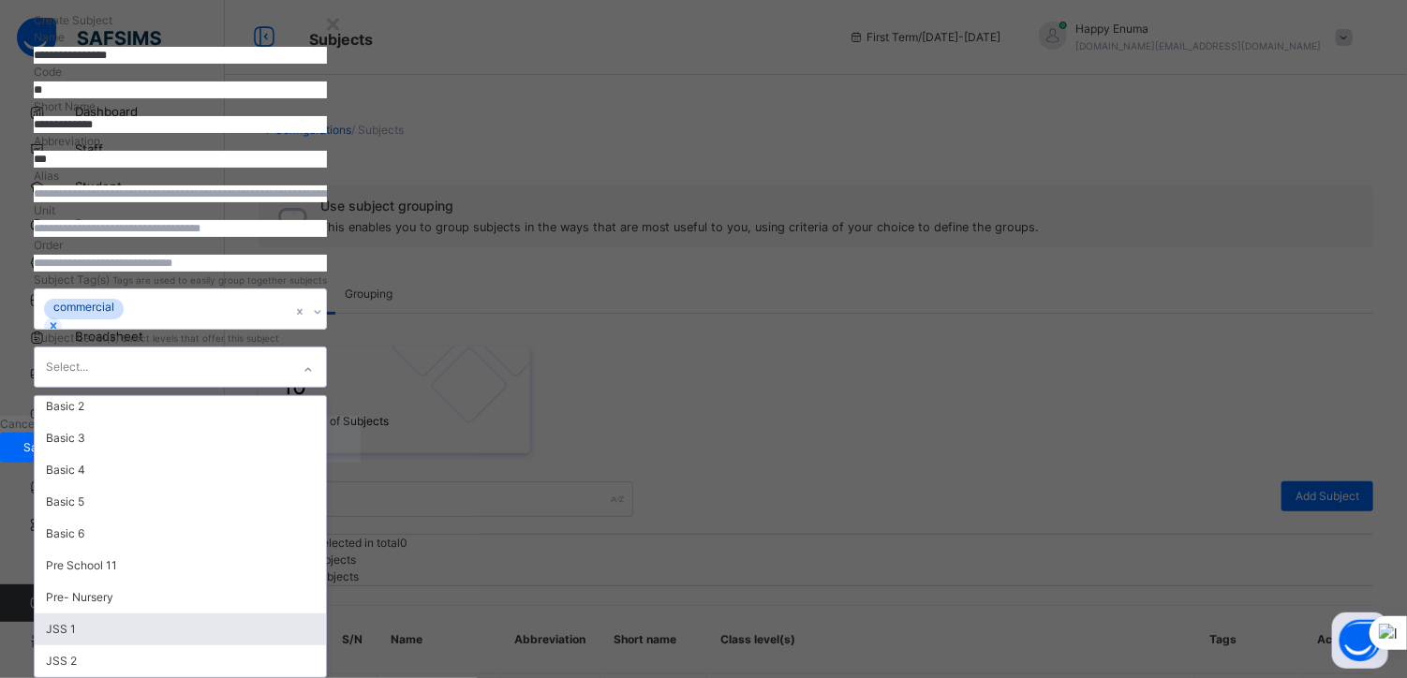
click at [326, 638] on div "JSS 1" at bounding box center [180, 630] width 291 height 32
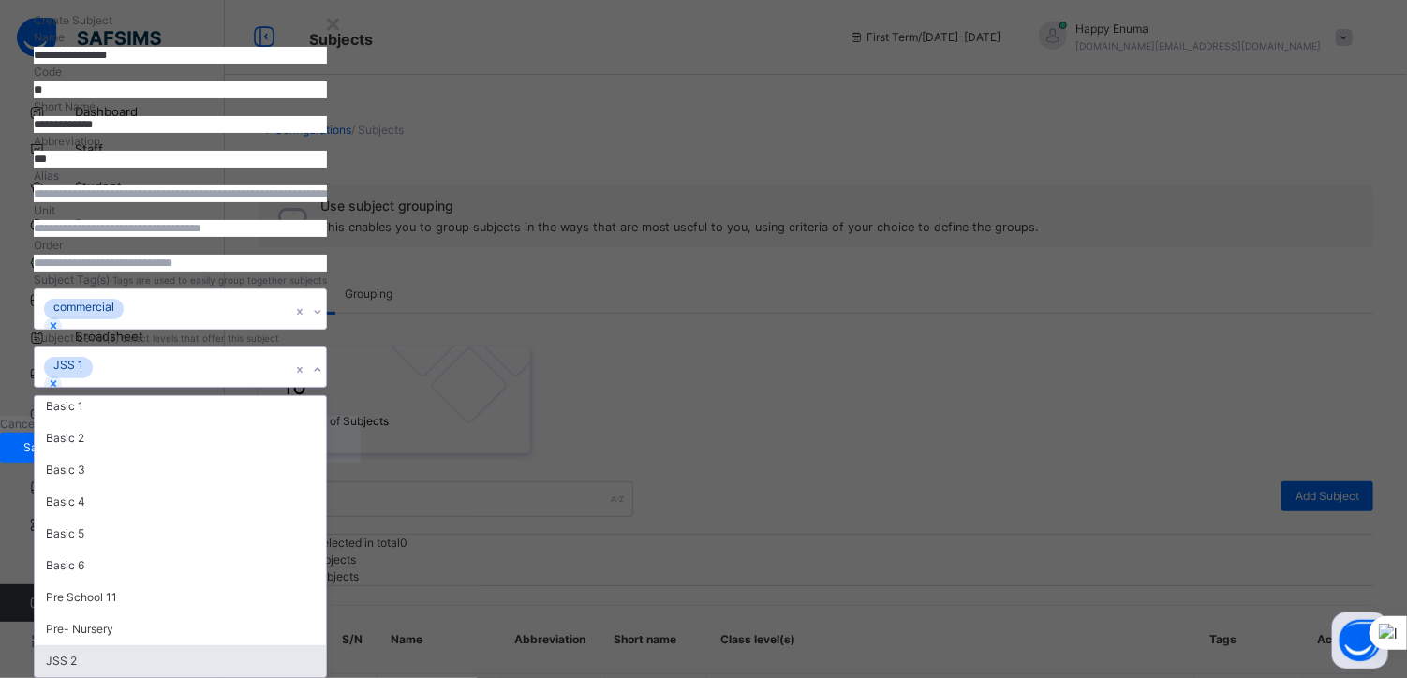
click at [326, 661] on div "JSS 2" at bounding box center [180, 662] width 291 height 32
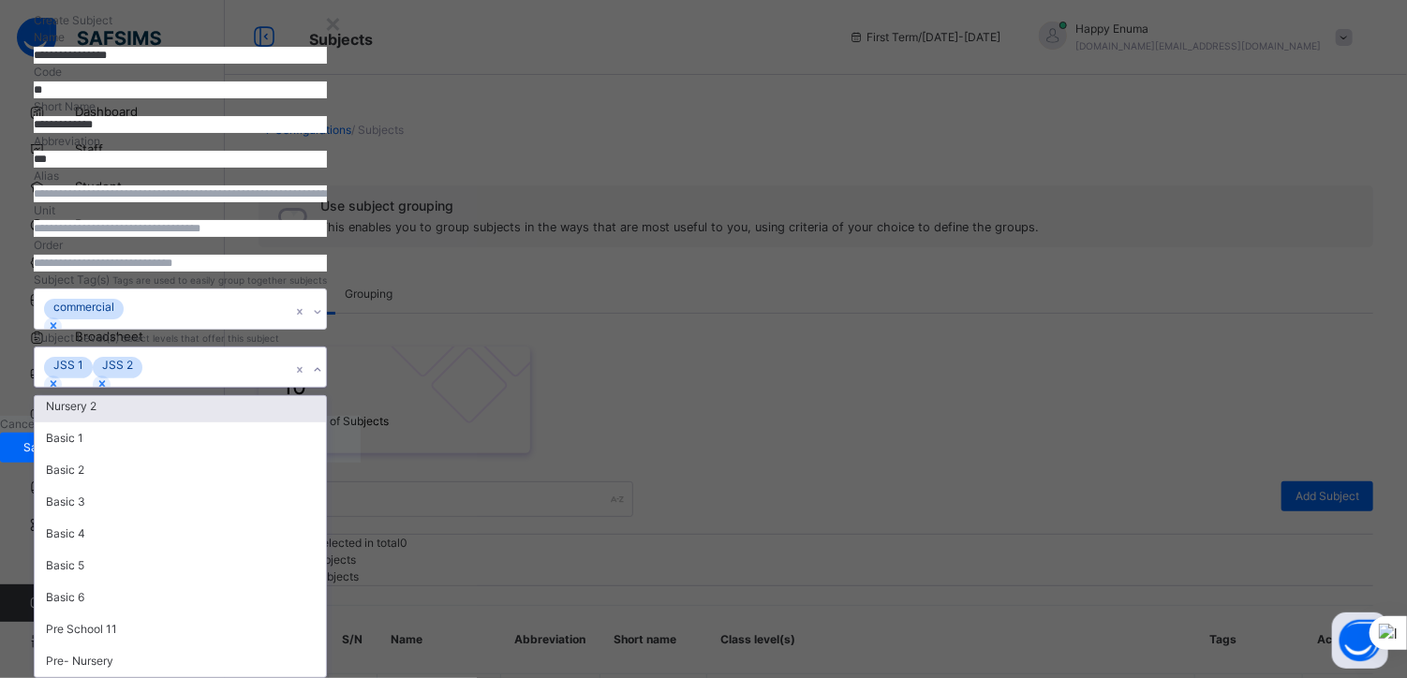
click at [361, 315] on div "**********" at bounding box center [180, 200] width 361 height 432
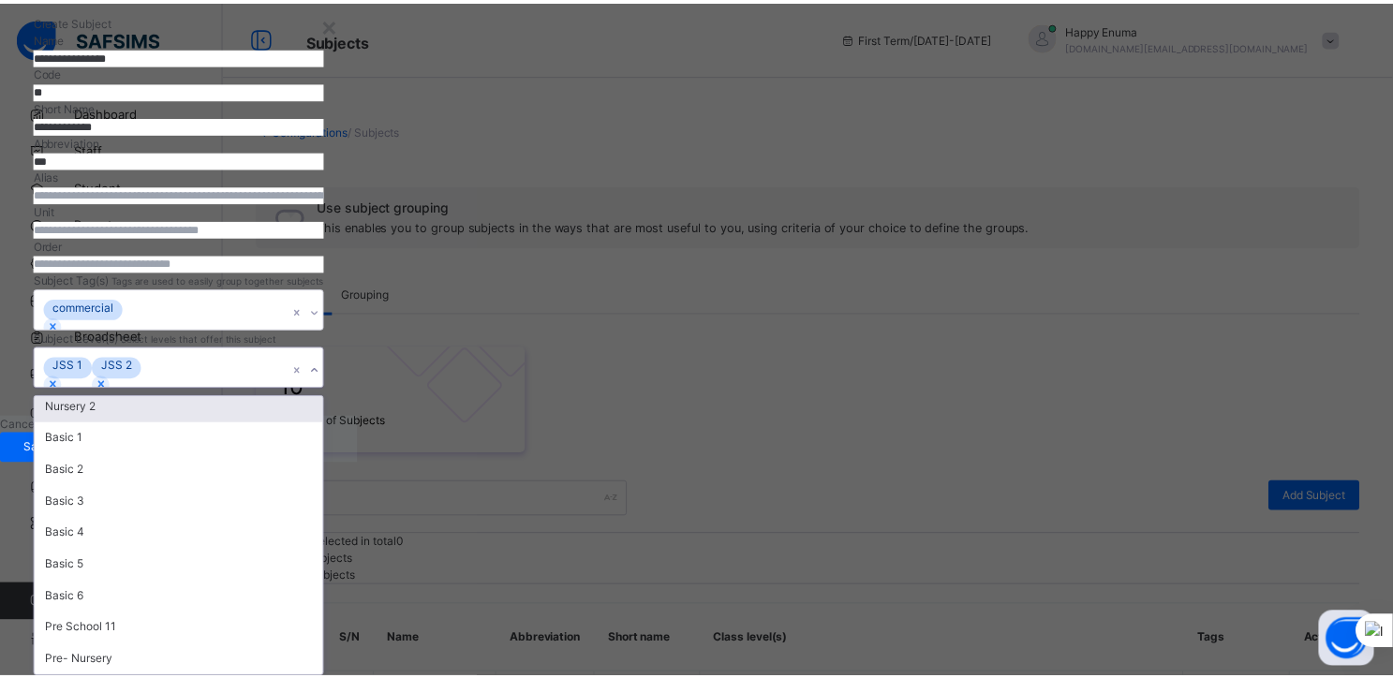
scroll to position [221, 0]
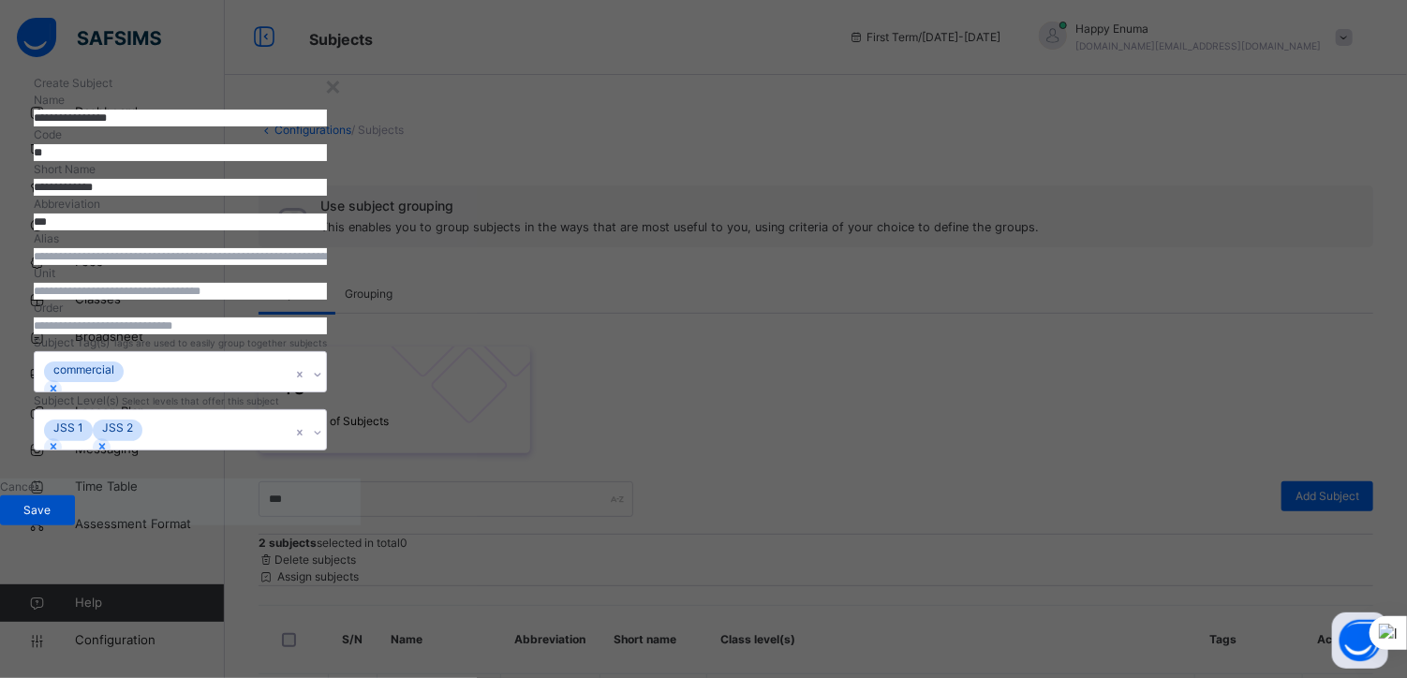
click at [61, 519] on span "Save" at bounding box center [37, 510] width 47 height 17
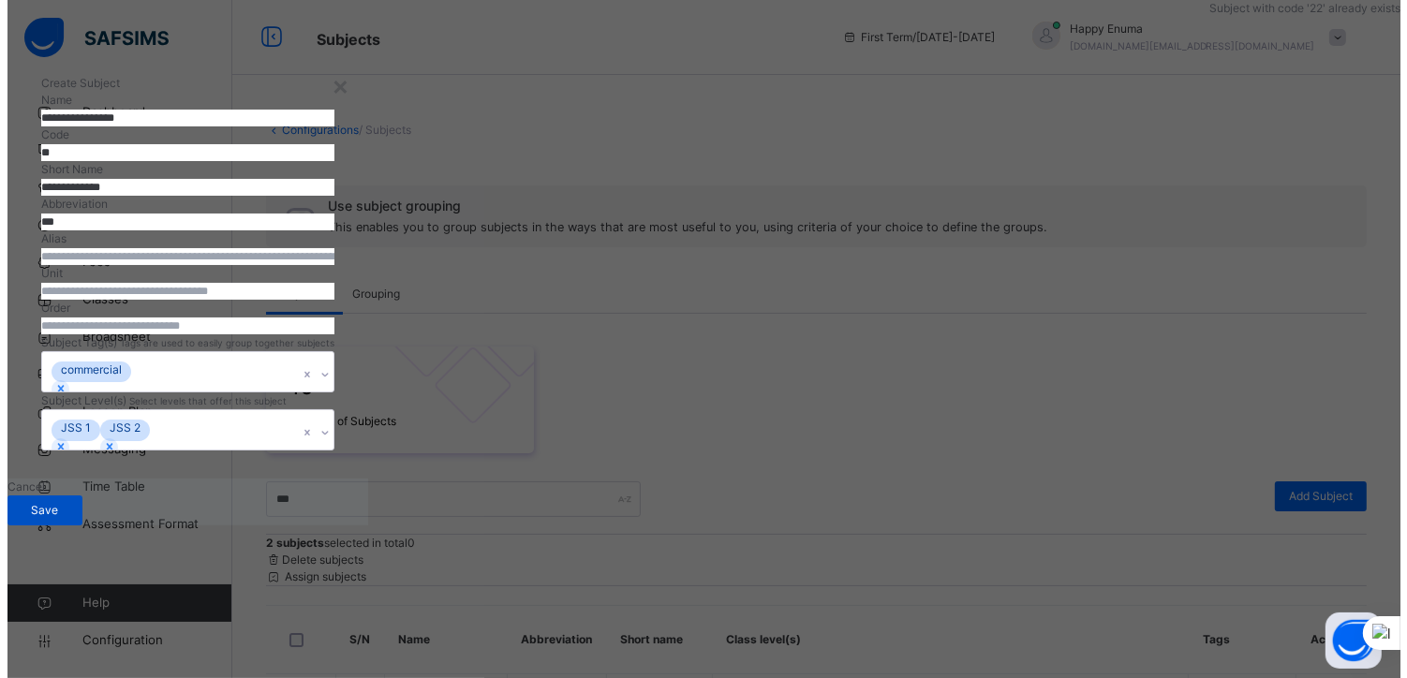
scroll to position [0, 0]
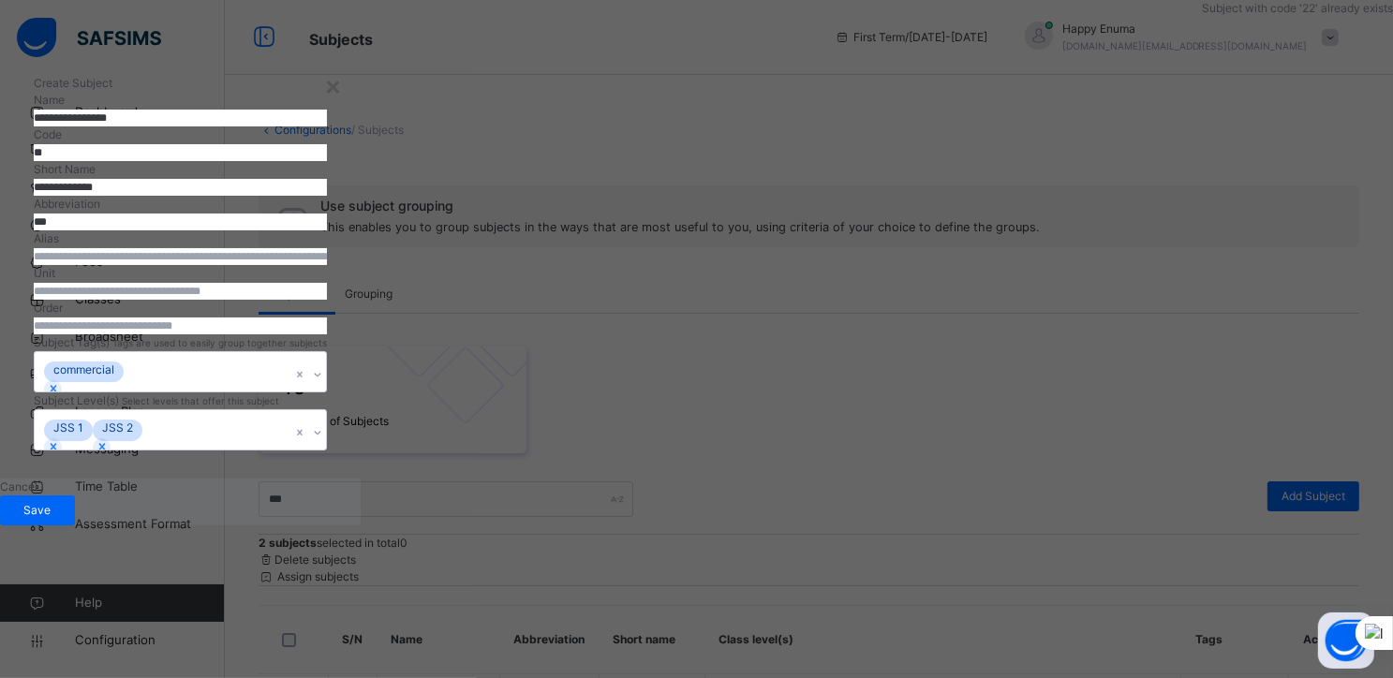
click at [327, 161] on input "**" at bounding box center [180, 152] width 293 height 17
type input "*"
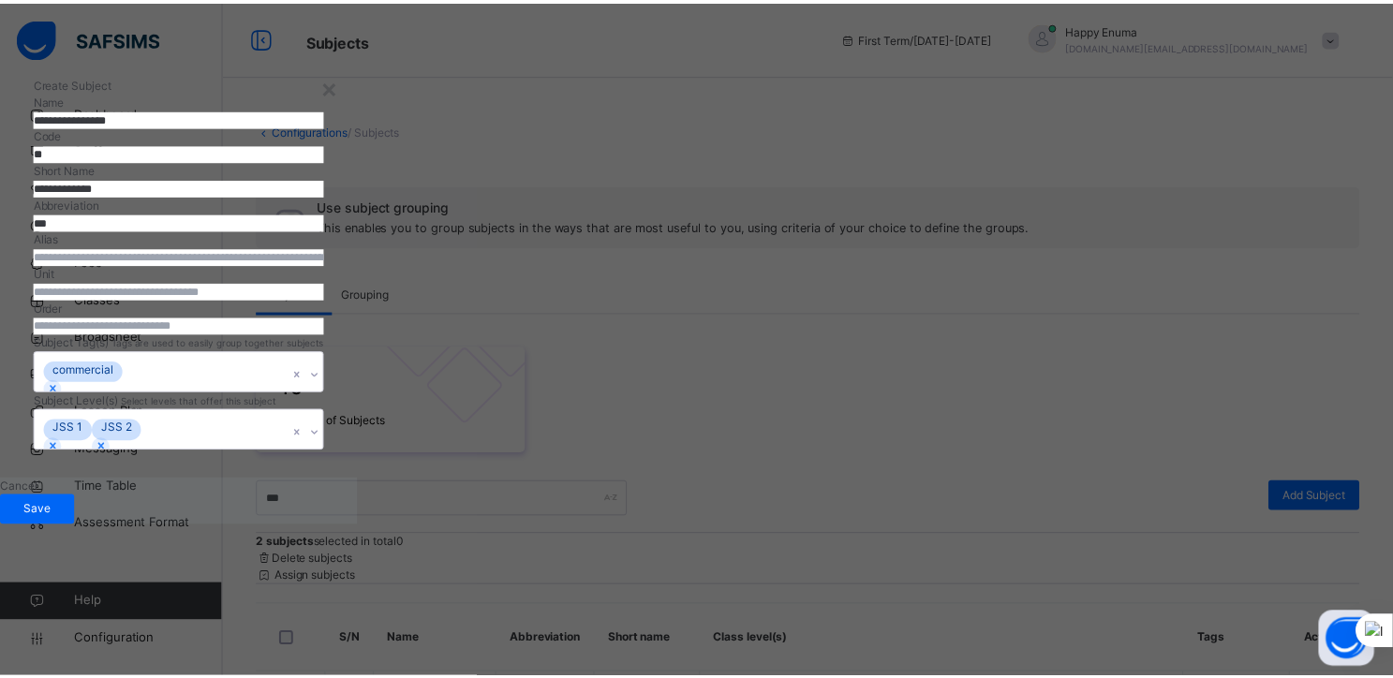
scroll to position [221, 0]
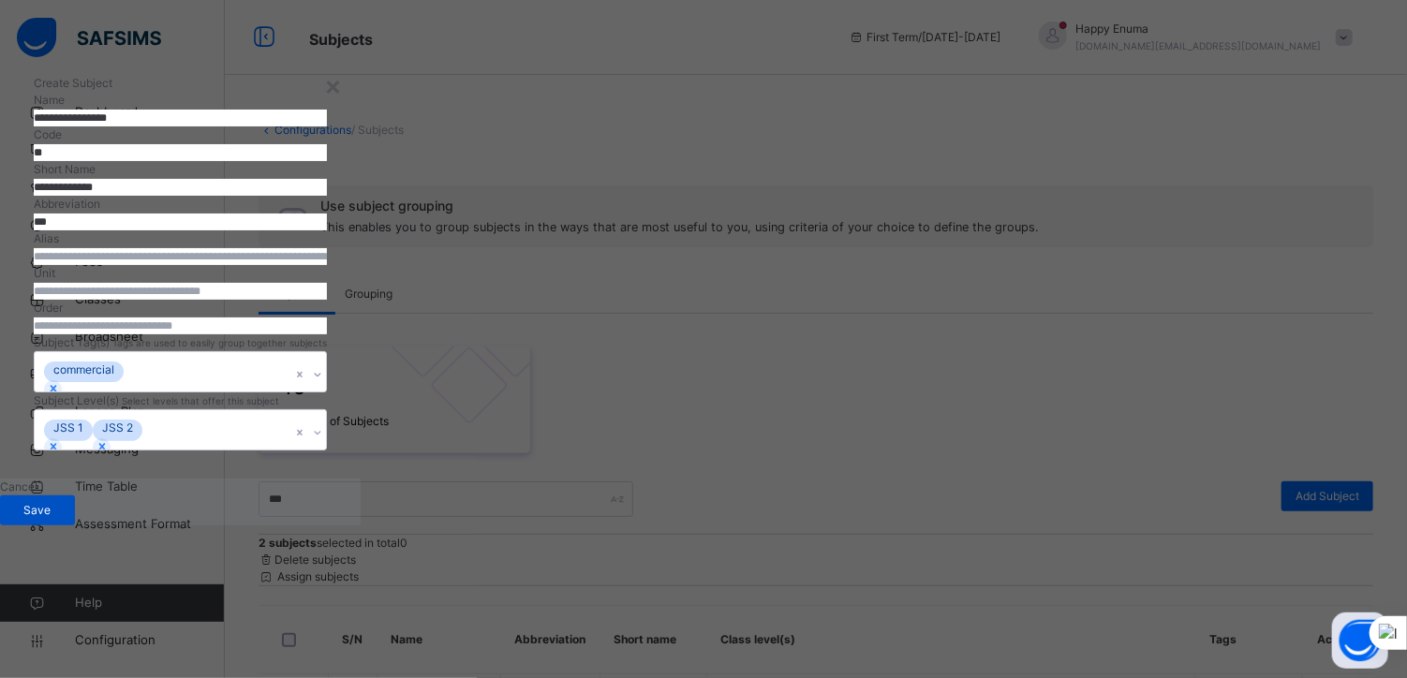
type input "**"
click at [61, 519] on span "Save" at bounding box center [37, 510] width 47 height 17
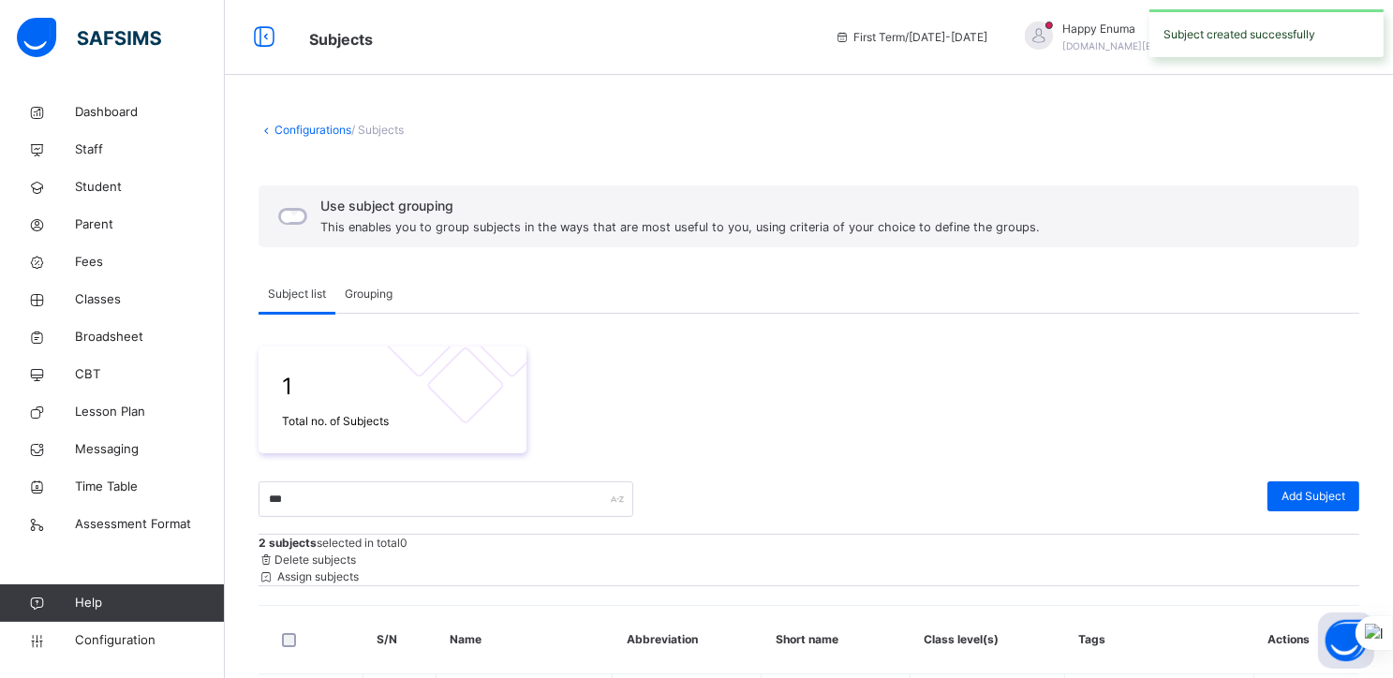
scroll to position [140, 0]
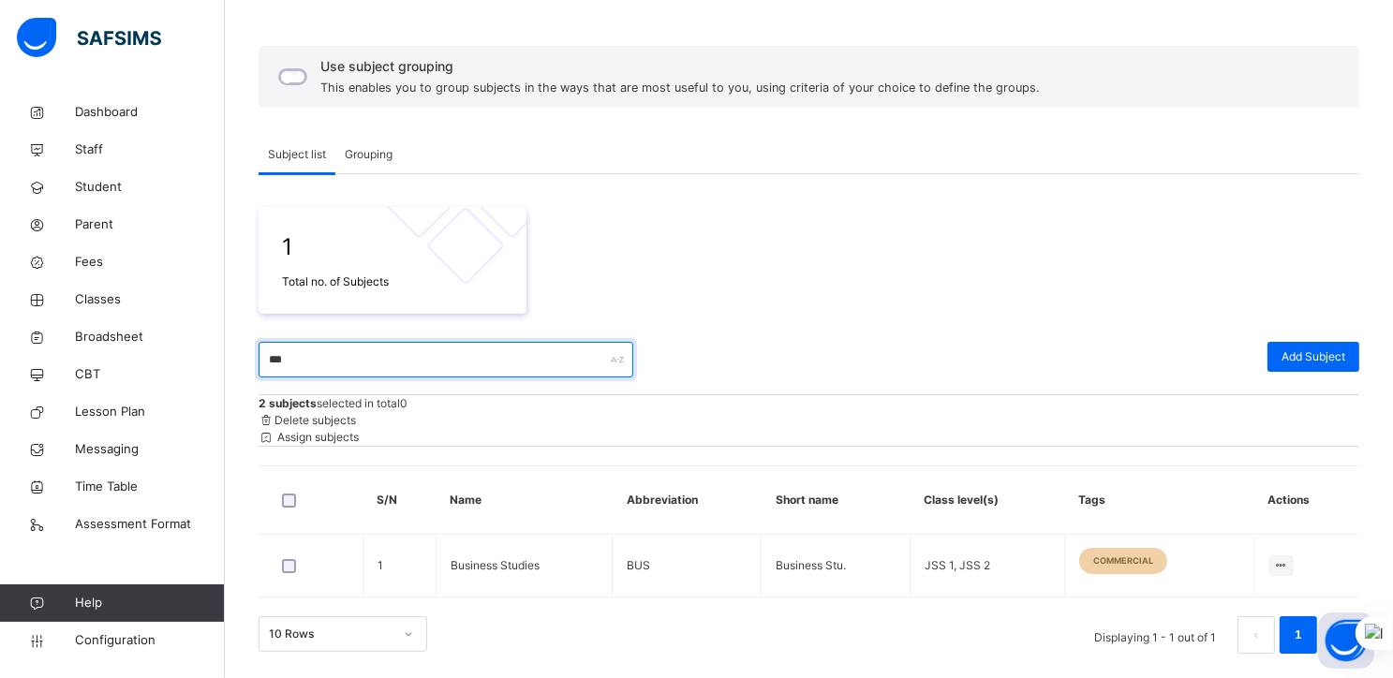
click at [296, 362] on input "***" at bounding box center [446, 360] width 375 height 36
type input "*"
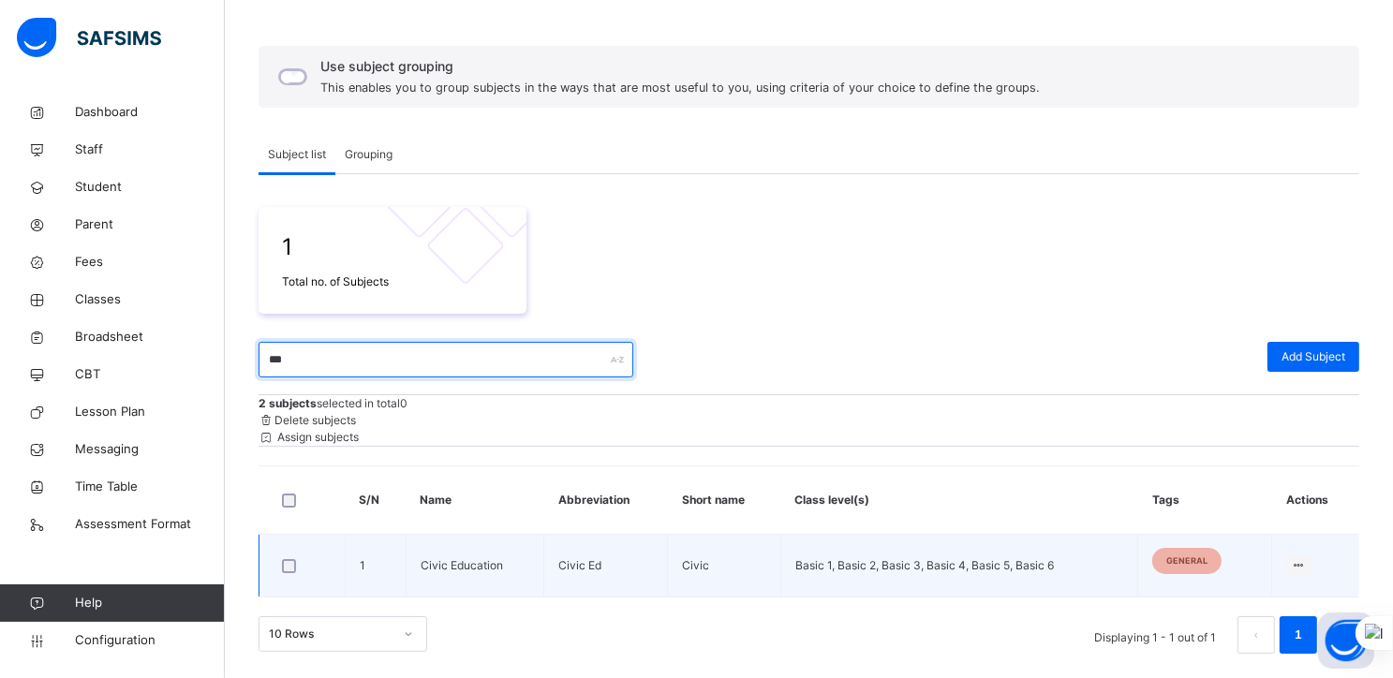
type input "***"
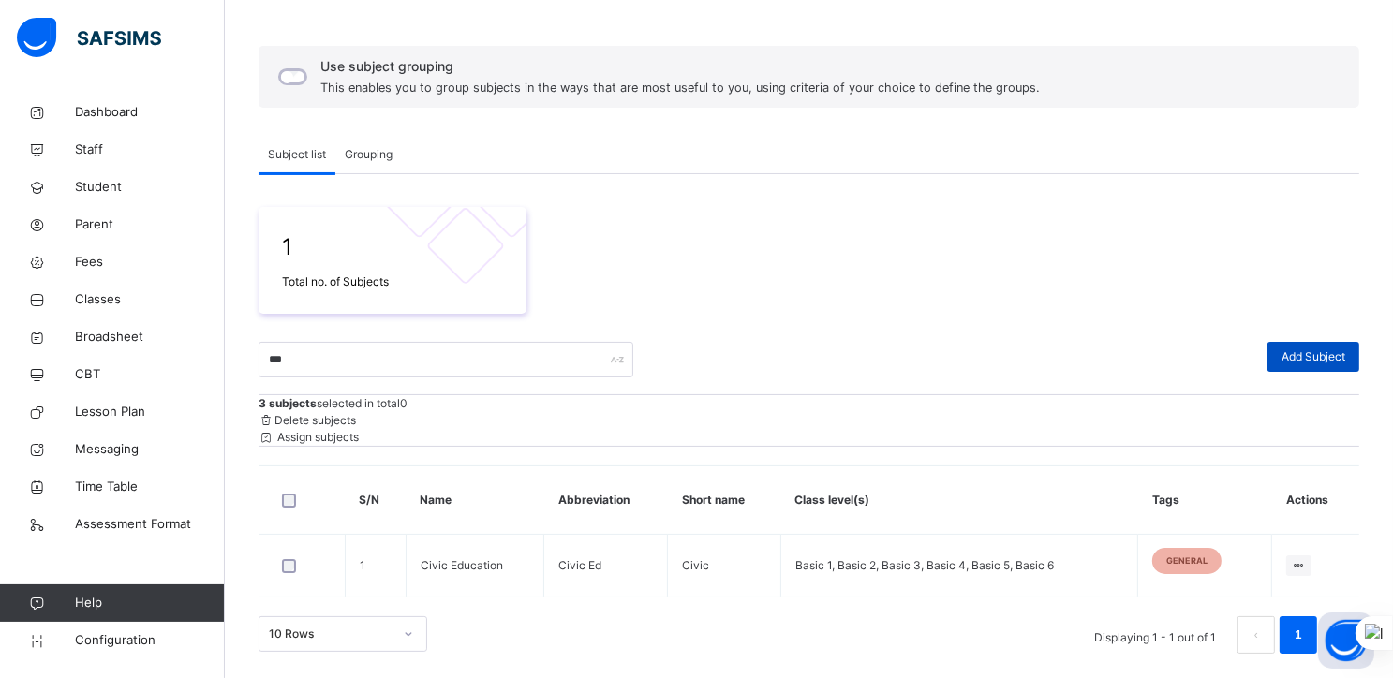
click at [1334, 354] on span "Add Subject" at bounding box center [1314, 357] width 64 height 17
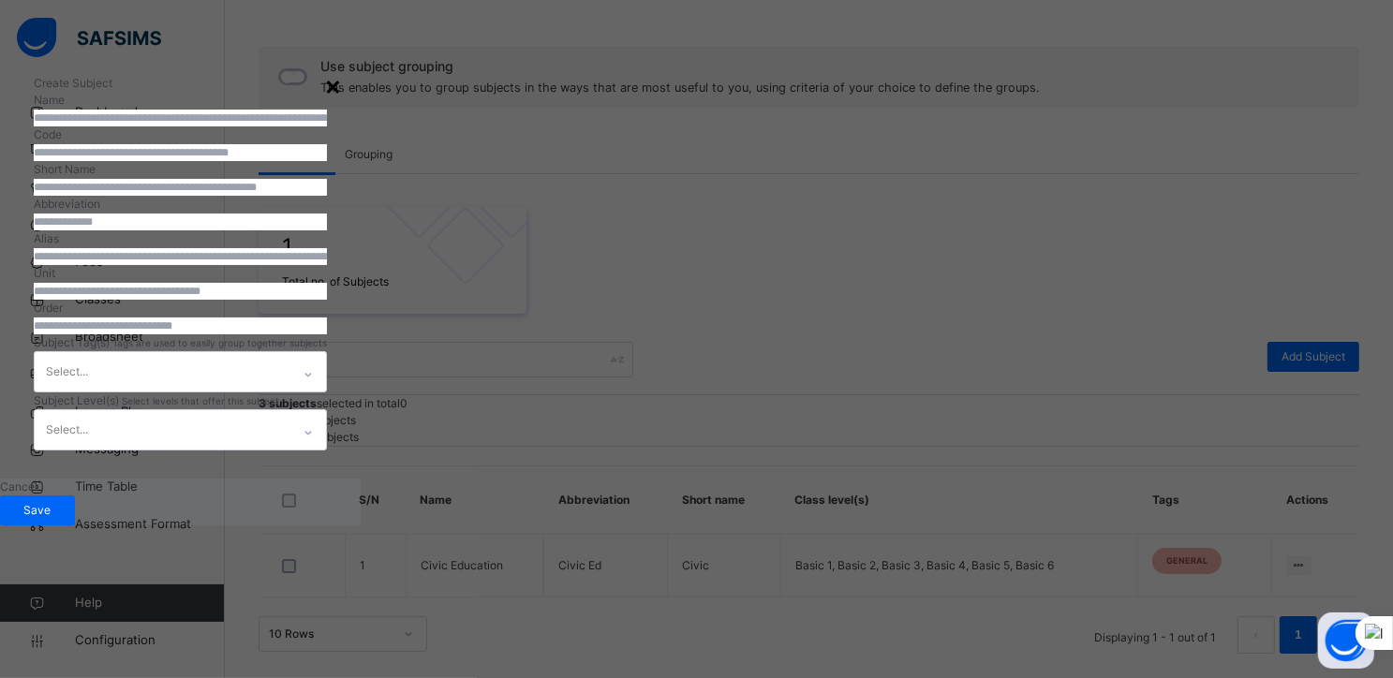
click at [342, 91] on div "×" at bounding box center [333, 85] width 18 height 39
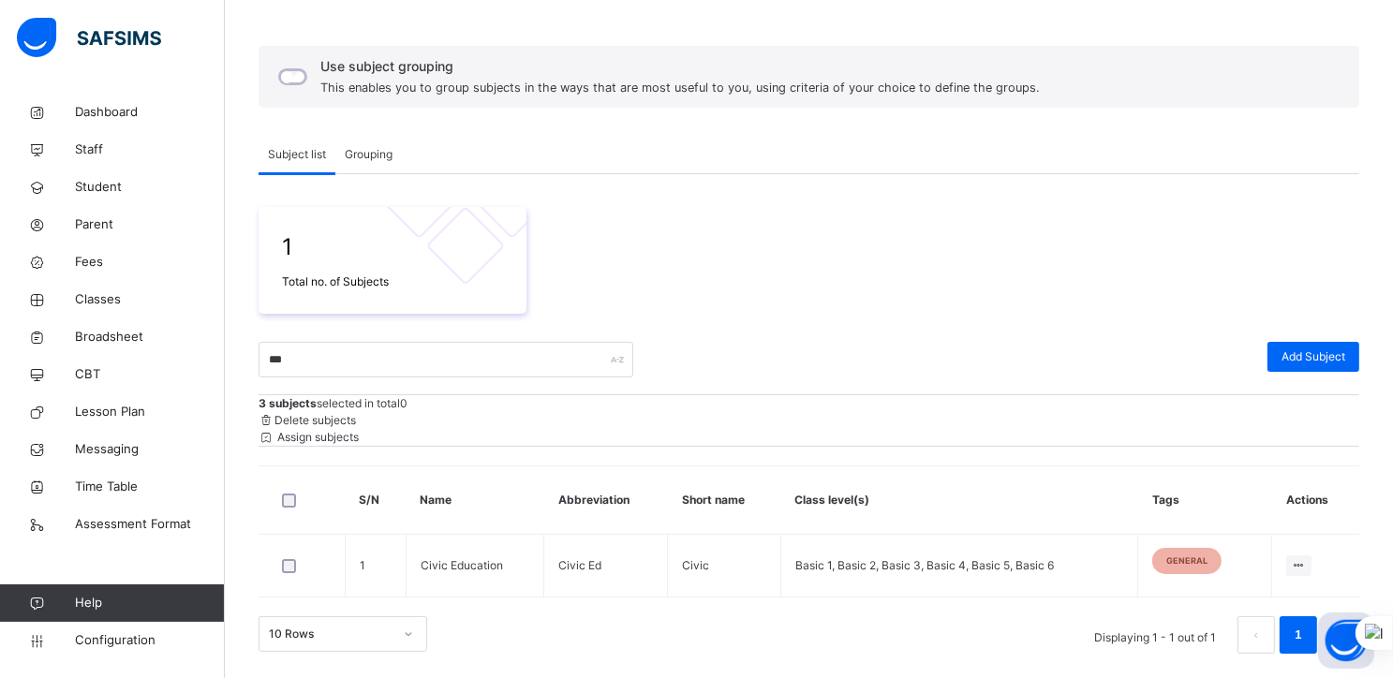
click at [359, 430] on span "Assign subjects" at bounding box center [317, 437] width 84 height 14
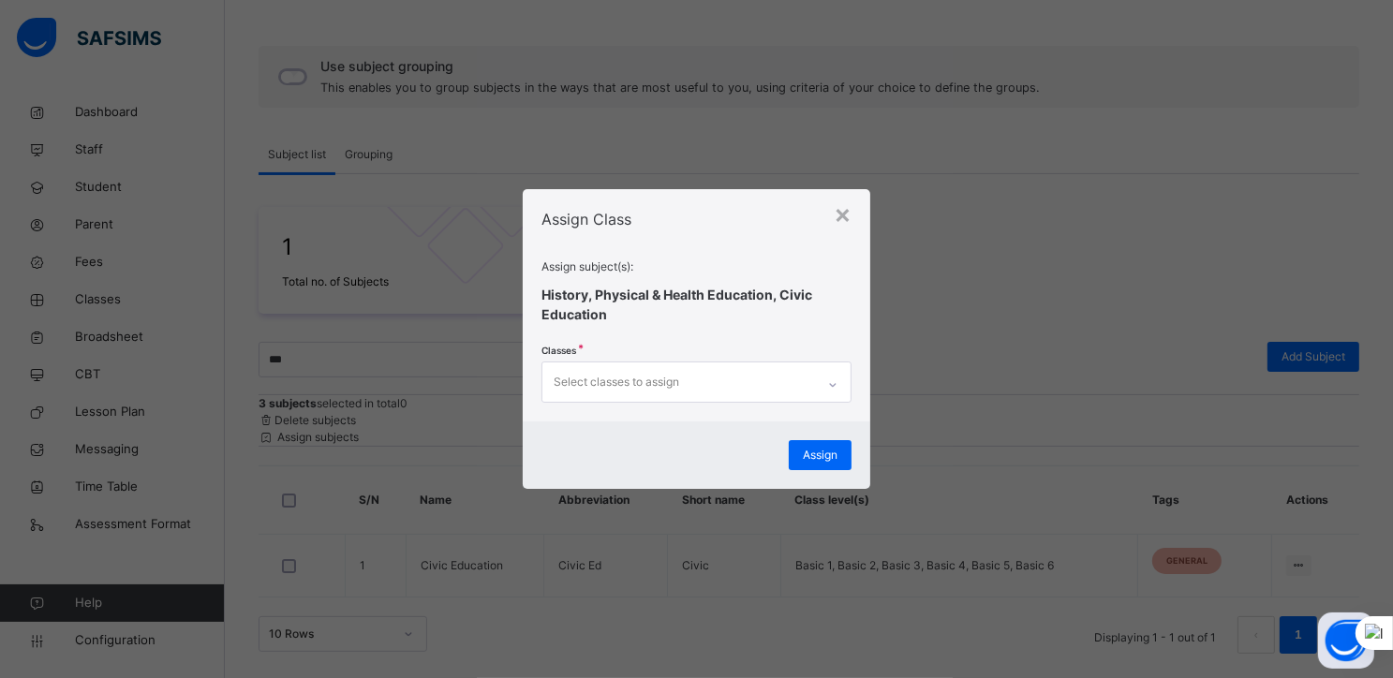
click at [729, 360] on span at bounding box center [697, 342] width 311 height 37
click at [708, 384] on div "Select classes to assign" at bounding box center [679, 382] width 274 height 39
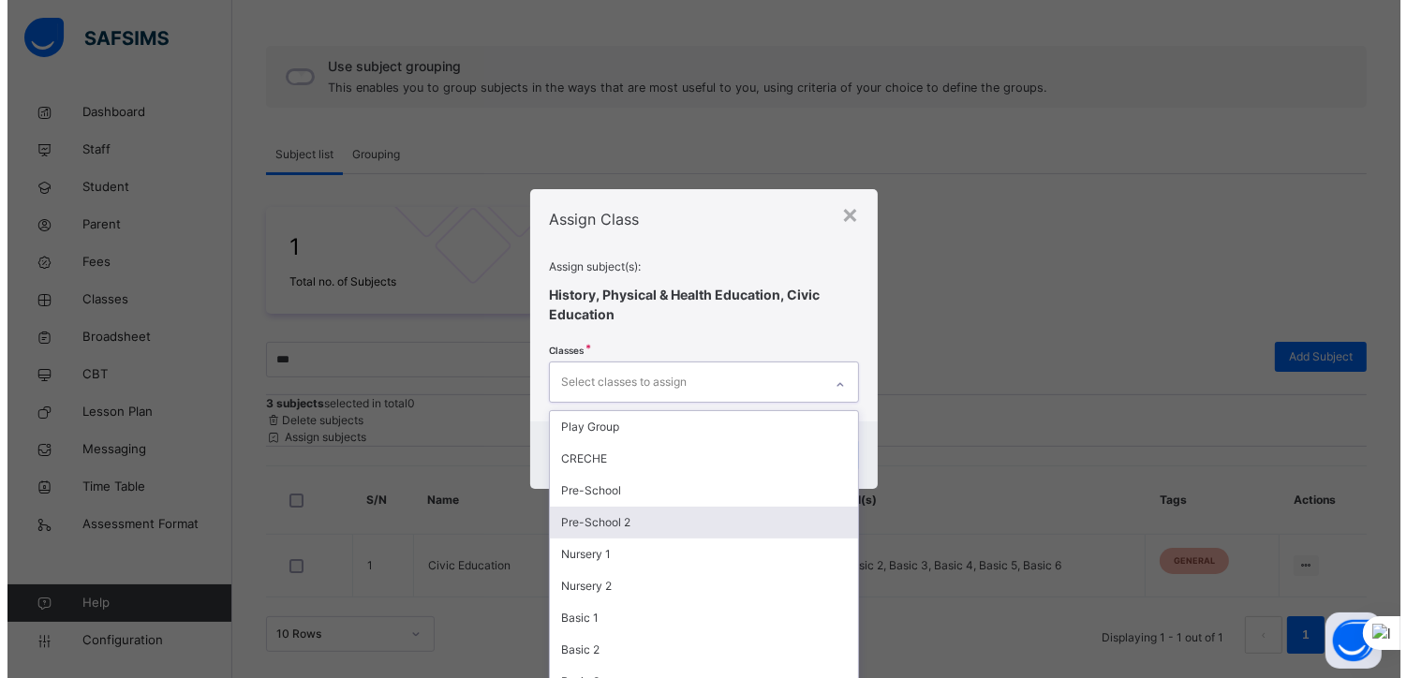
scroll to position [248, 0]
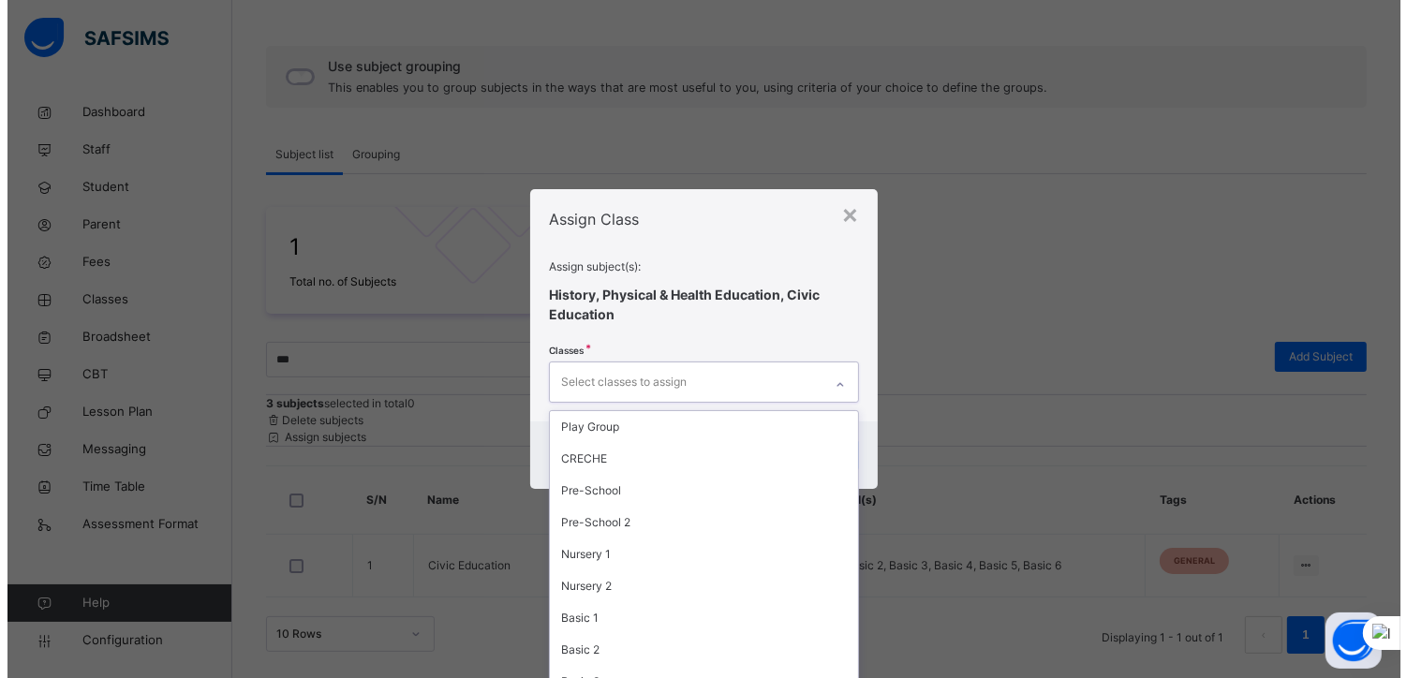
scroll to position [217, 0]
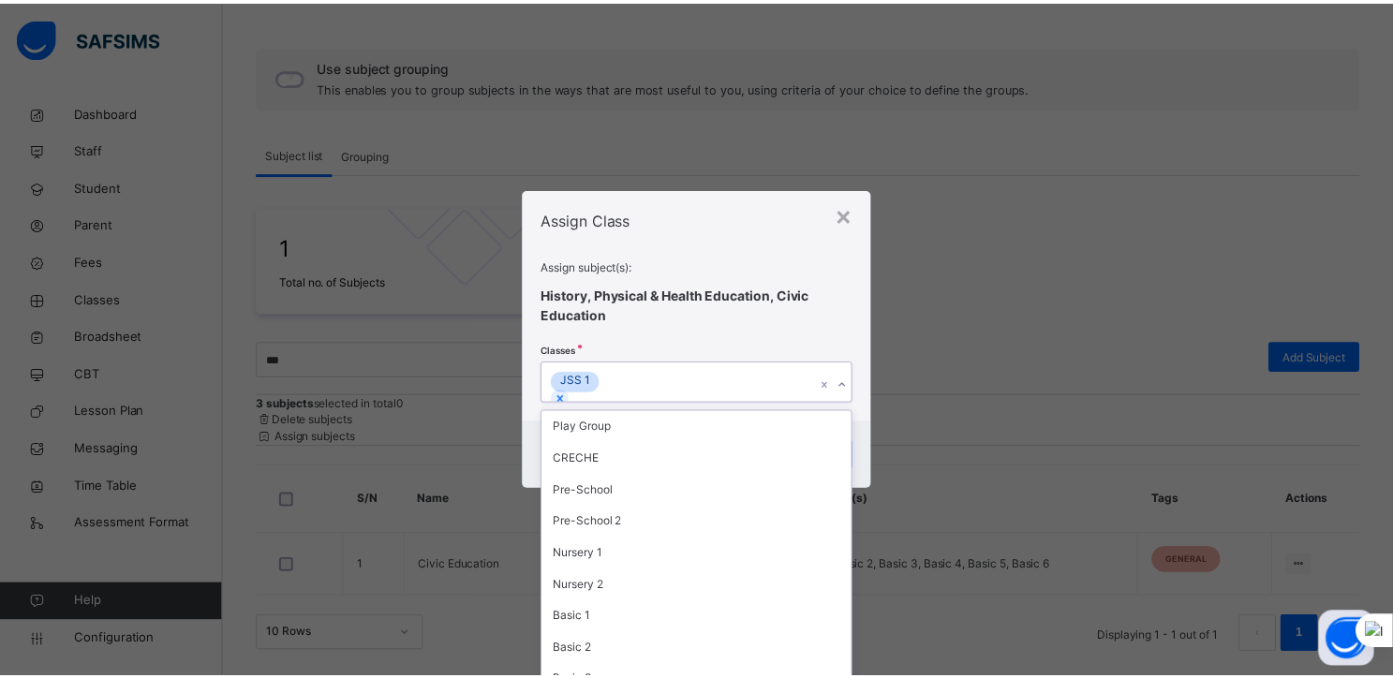
scroll to position [185, 0]
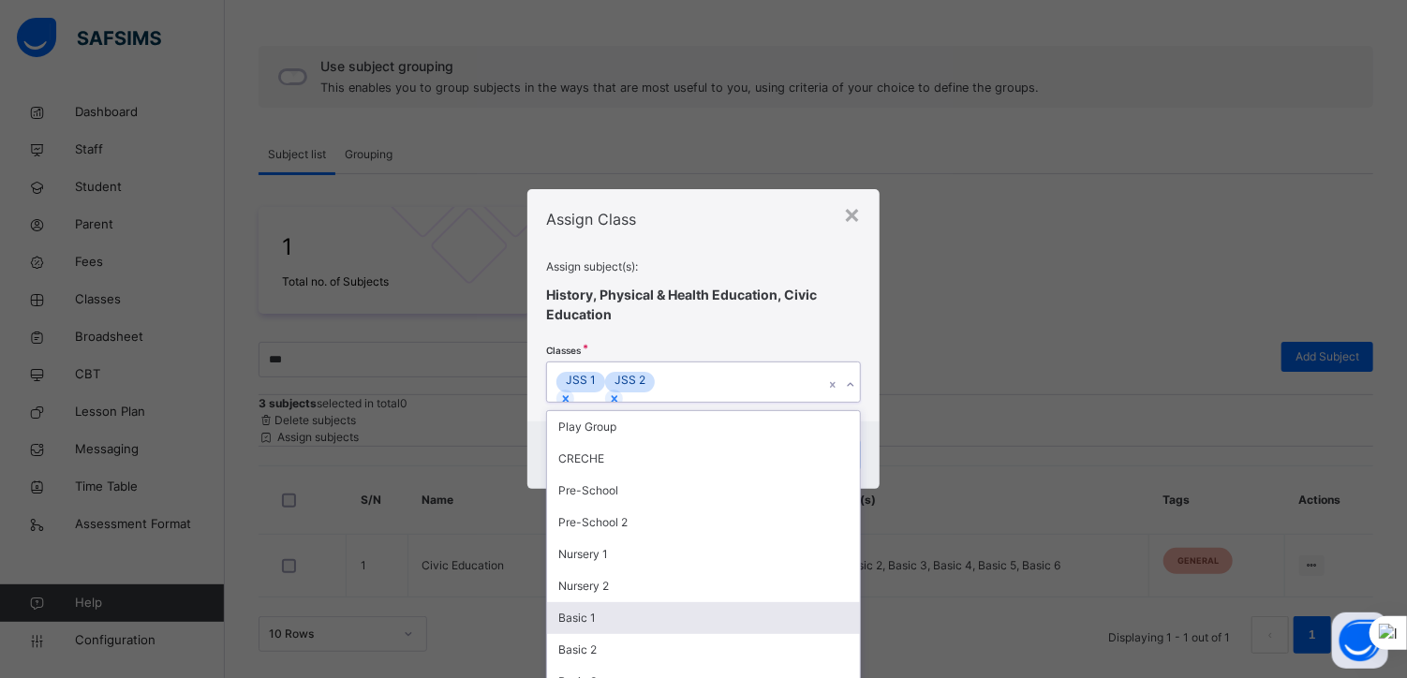
click at [802, 321] on div "Assign subject(s): History, Physical & Health Education, Civic Education Classe…" at bounding box center [703, 331] width 315 height 144
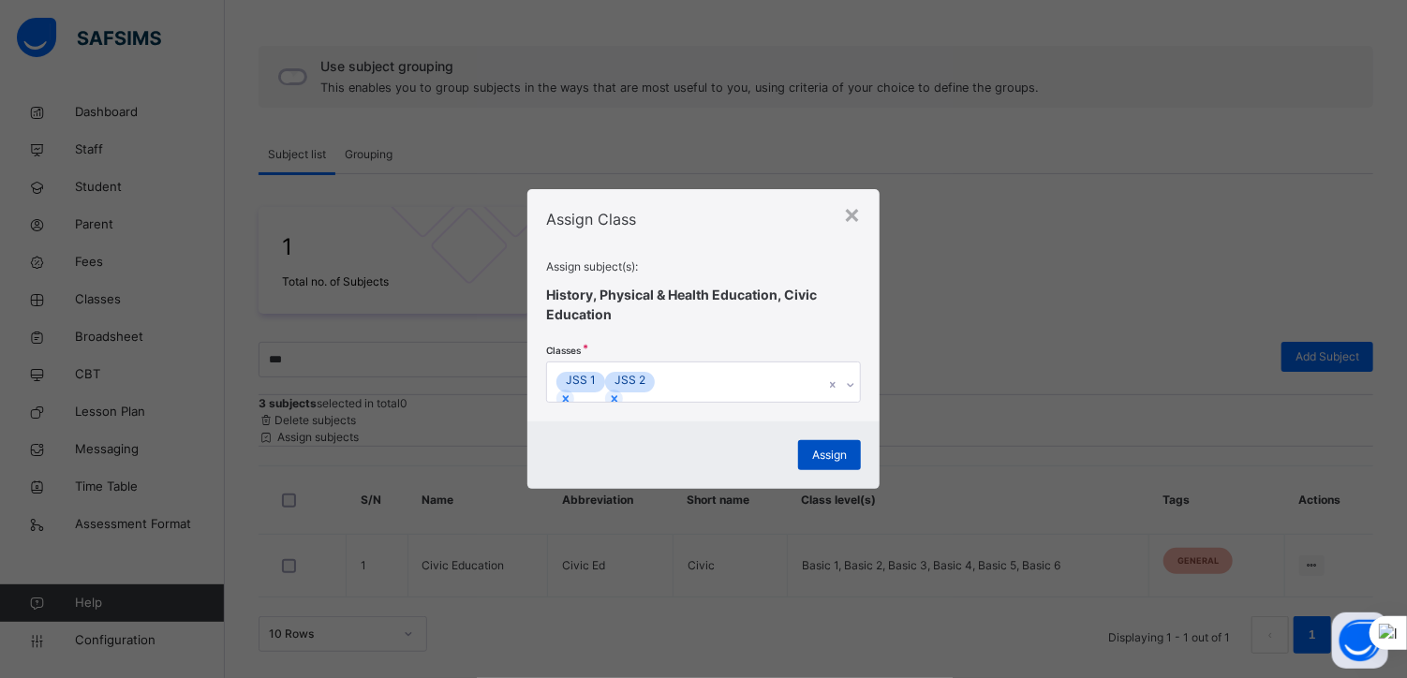
click at [830, 453] on span "Assign" at bounding box center [829, 455] width 35 height 17
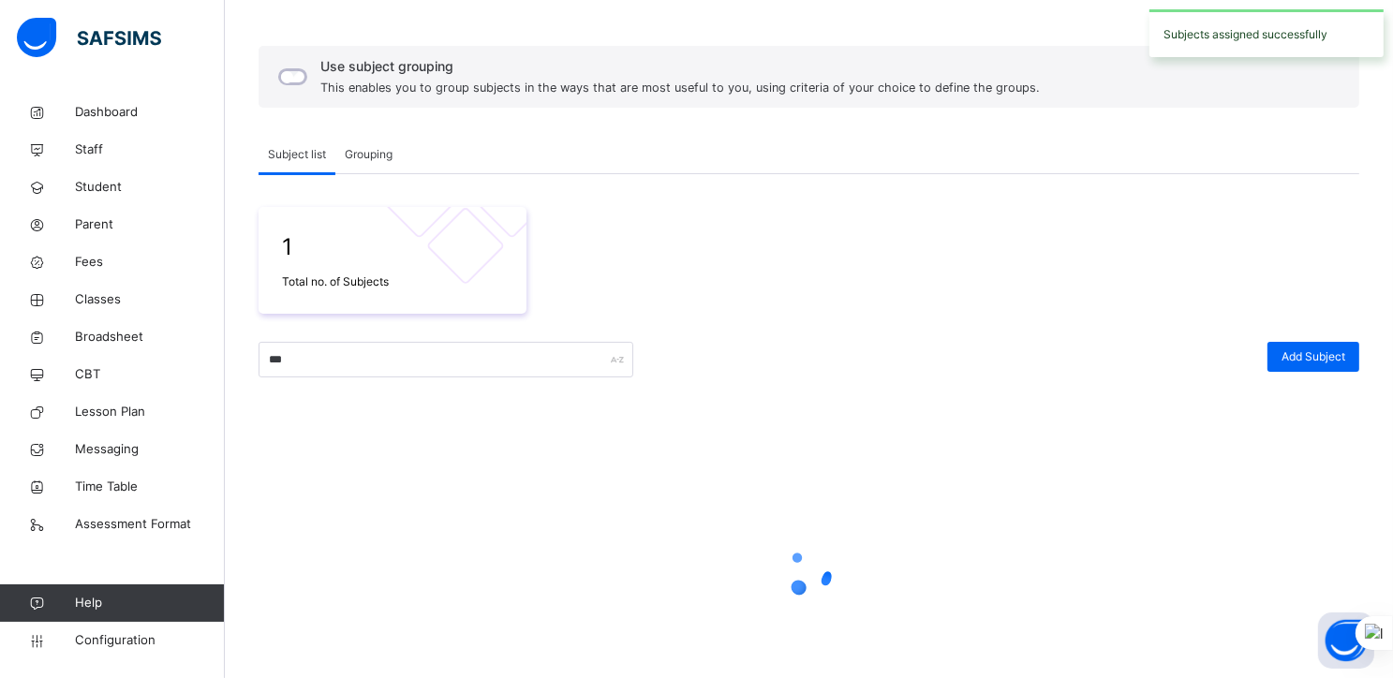
scroll to position [73, 0]
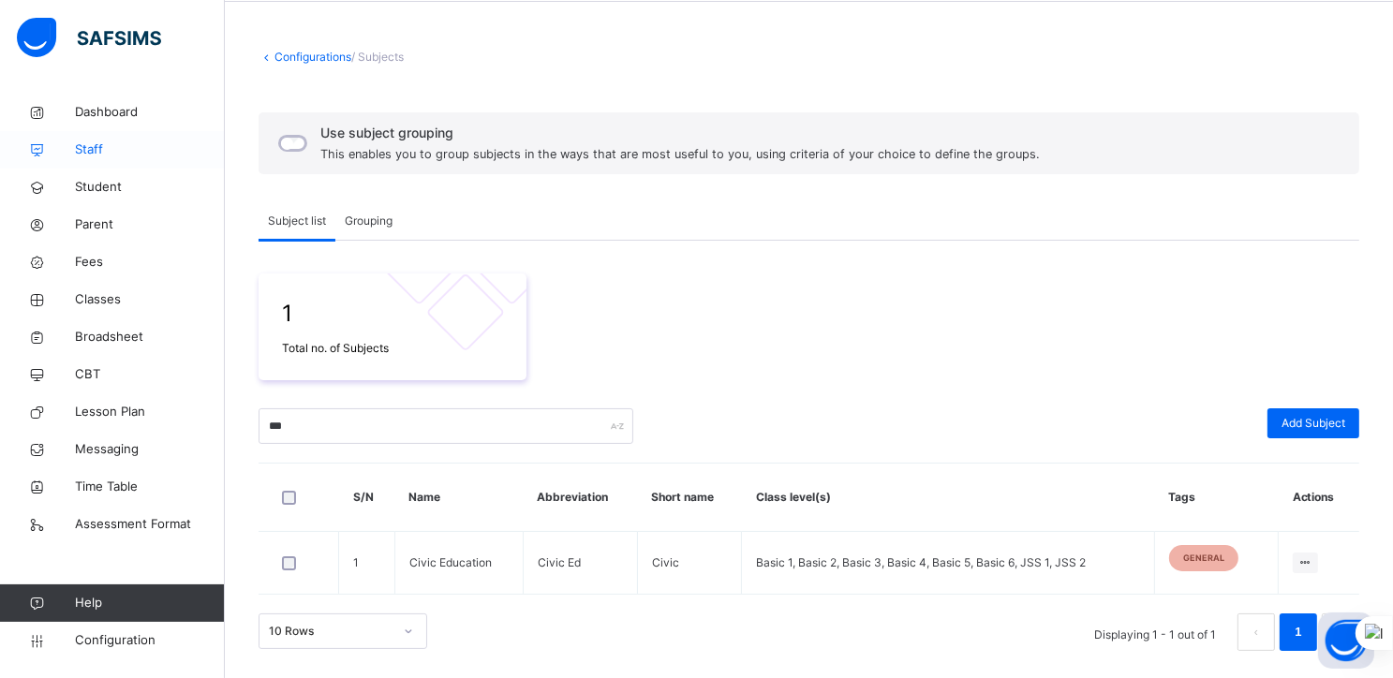
click at [86, 152] on span "Staff" at bounding box center [150, 150] width 150 height 19
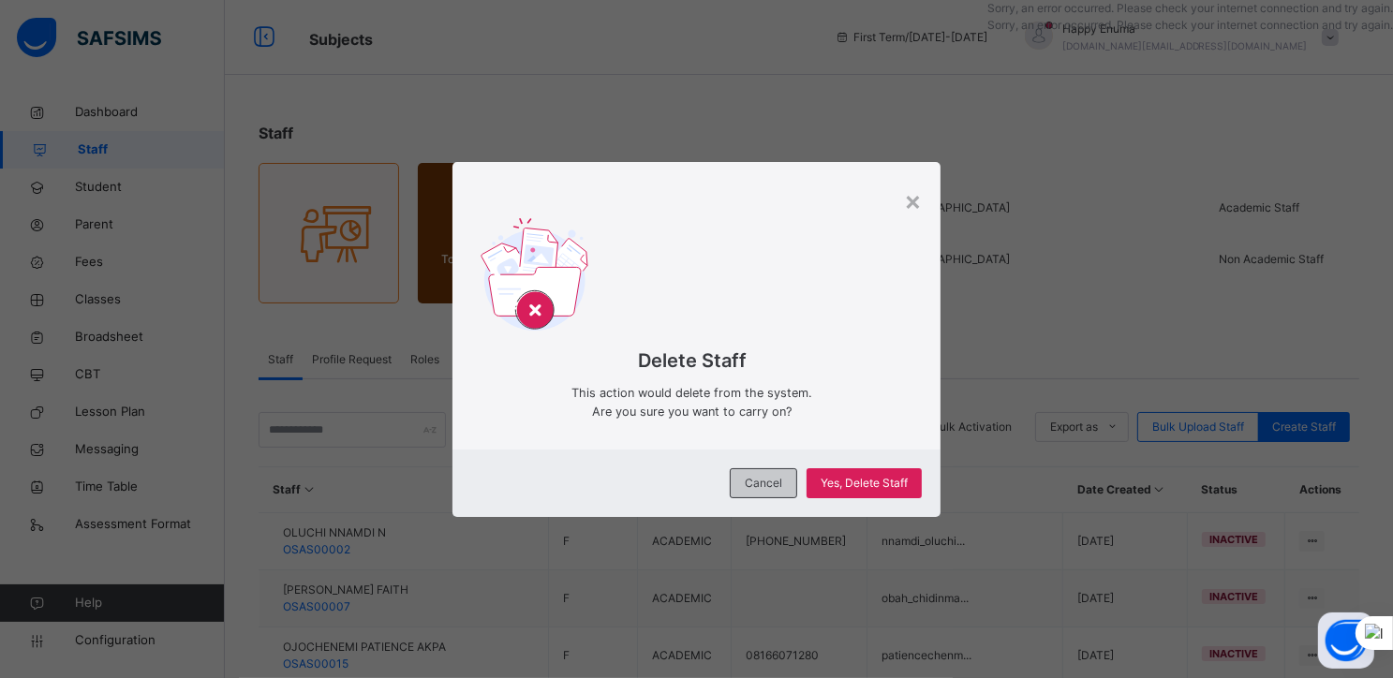
click at [770, 480] on span "Cancel" at bounding box center [763, 483] width 37 height 17
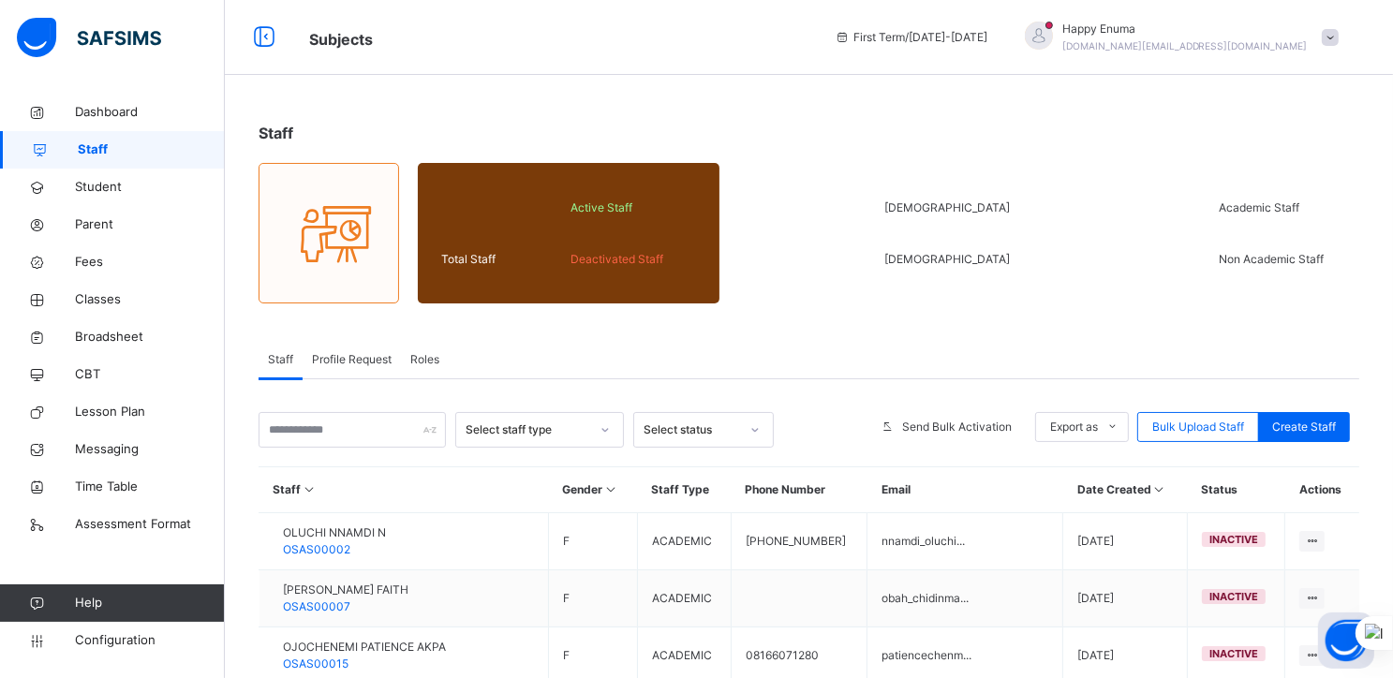
click at [909, 307] on div "Staff Total Staff Active Staff Deactivated Staff Male Female Academic Staff Non…" at bounding box center [809, 646] width 1168 height 1104
click at [96, 147] on span "Staff" at bounding box center [151, 150] width 147 height 19
click at [1301, 424] on span "Create Staff" at bounding box center [1304, 427] width 64 height 17
select select "**"
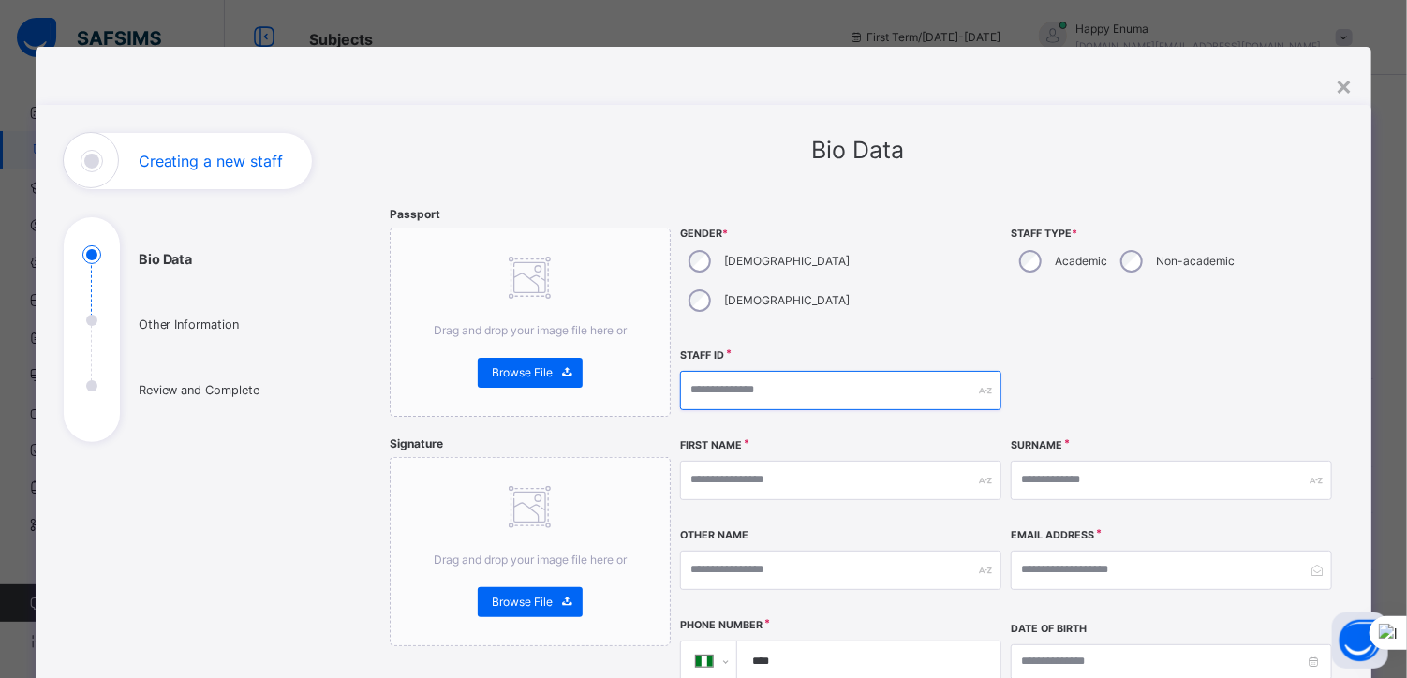
click at [772, 371] on input "text" at bounding box center [840, 390] width 321 height 39
type input "**********"
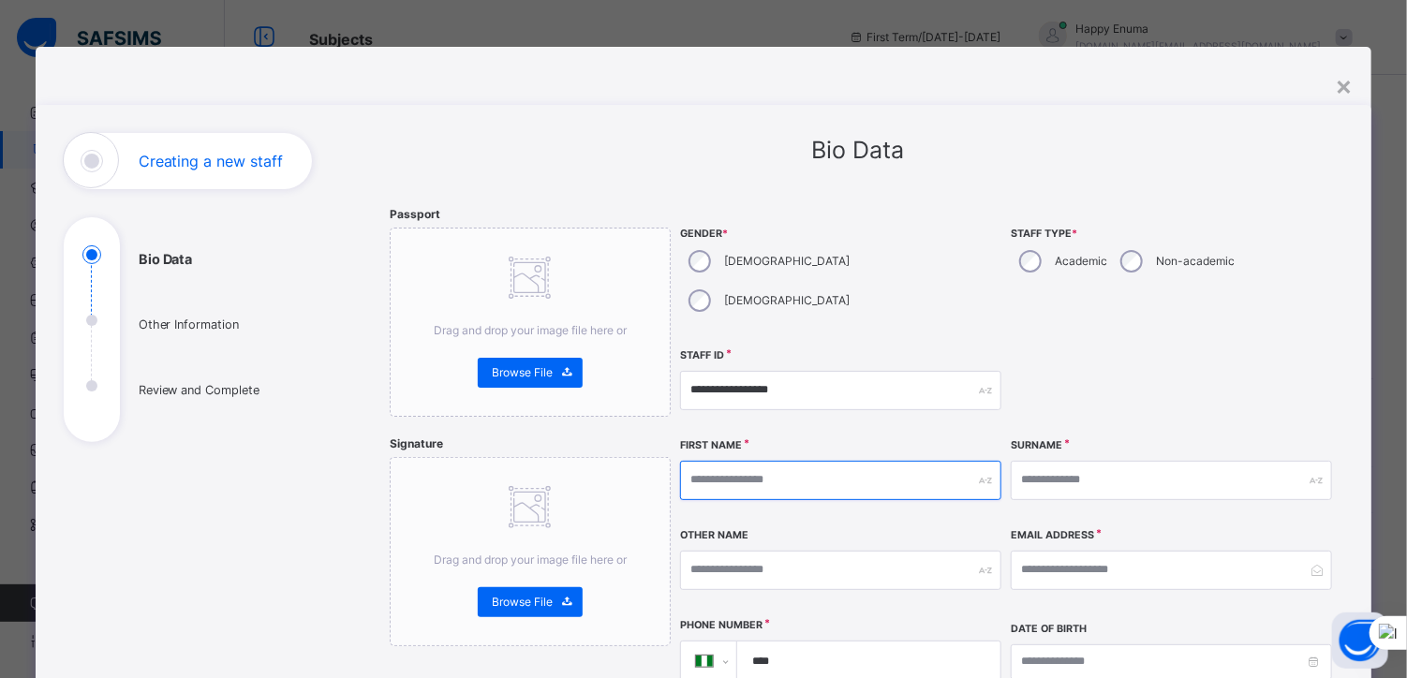
click at [750, 461] on input "text" at bounding box center [840, 480] width 321 height 39
type input "******"
type input "***"
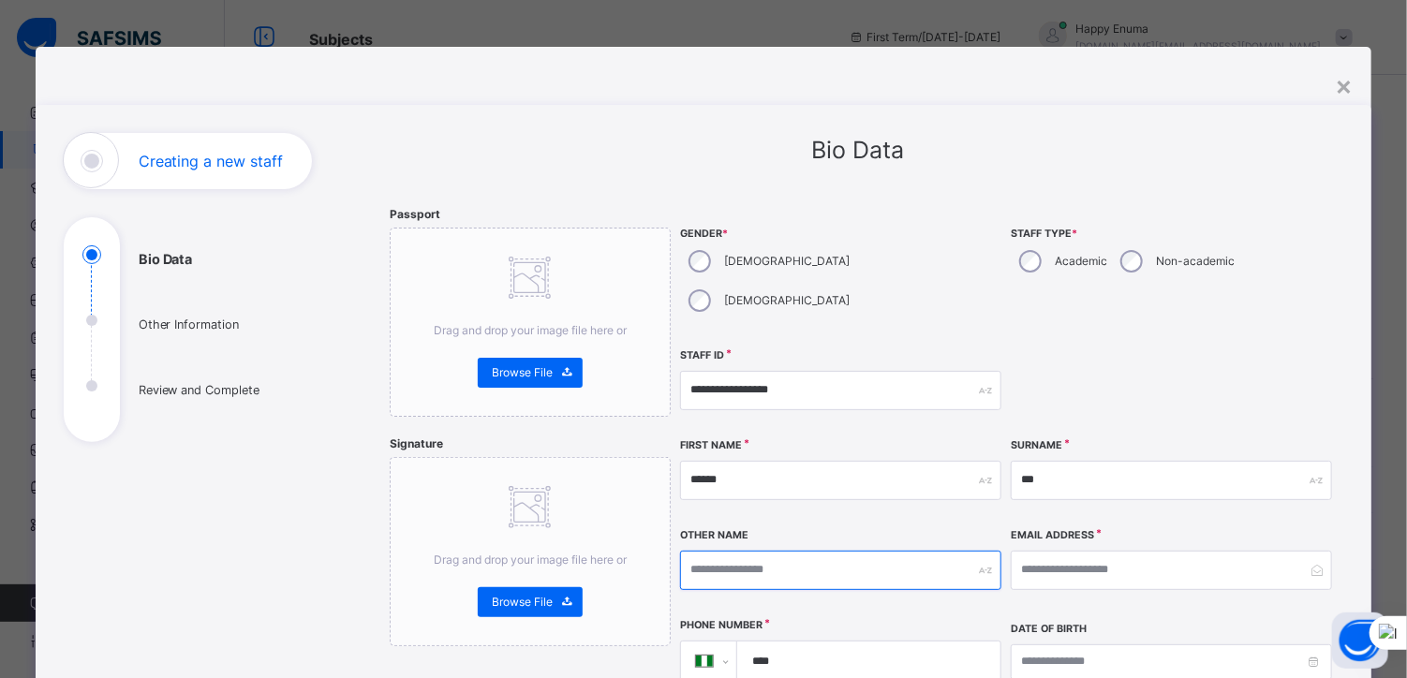
click at [719, 551] on input "text" at bounding box center [840, 570] width 321 height 39
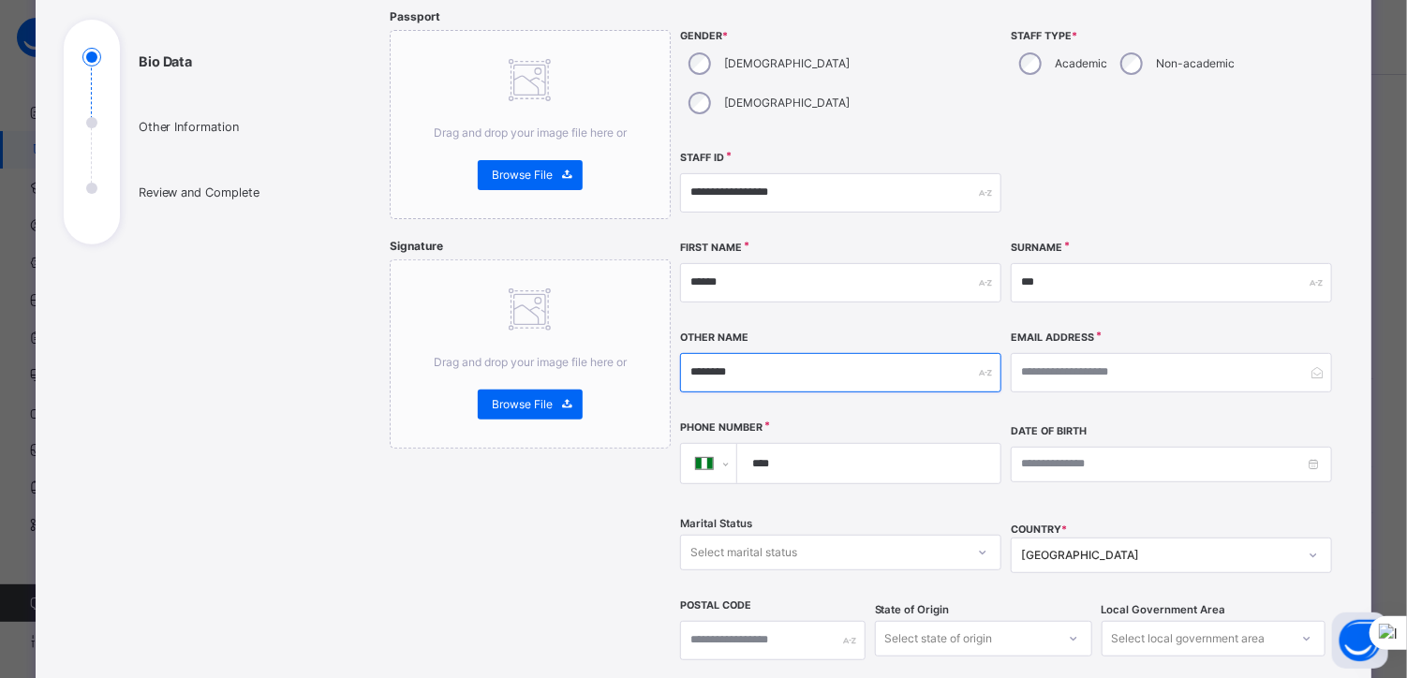
scroll to position [199, 0]
type input "********"
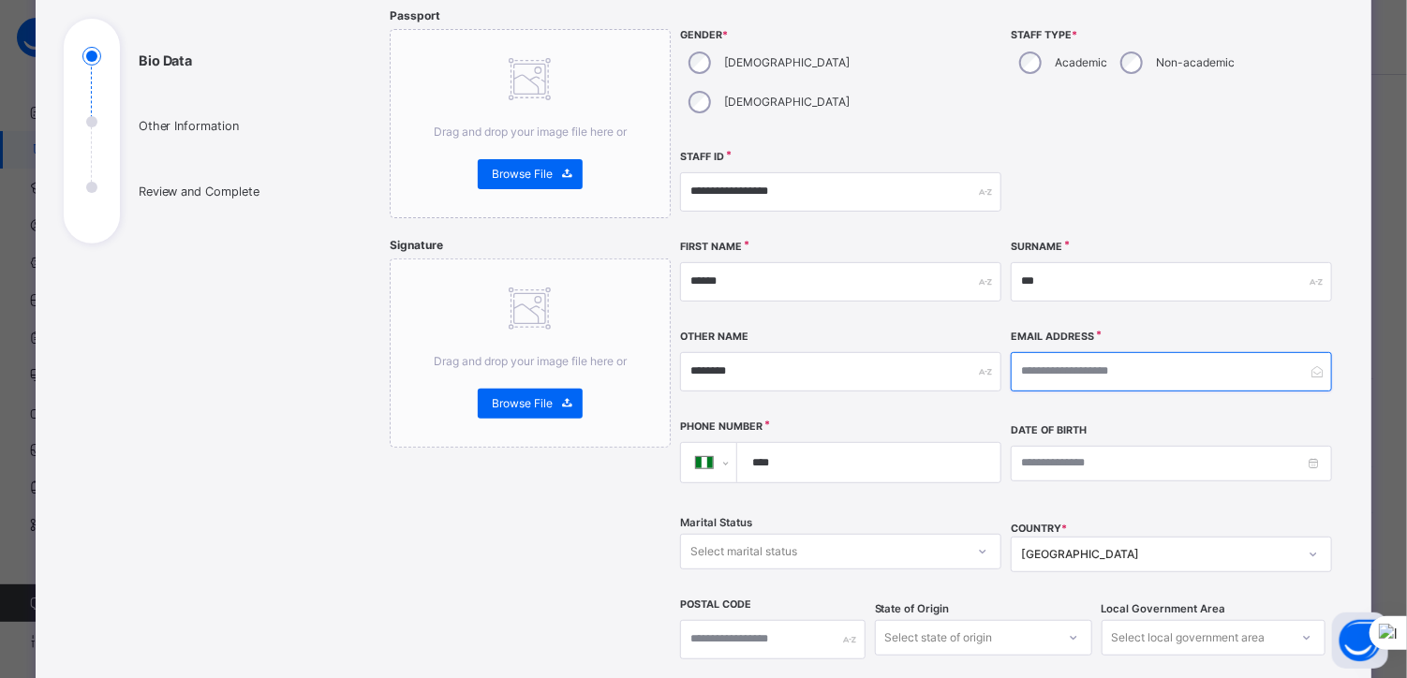
click at [1031, 352] on input "email" at bounding box center [1171, 371] width 321 height 39
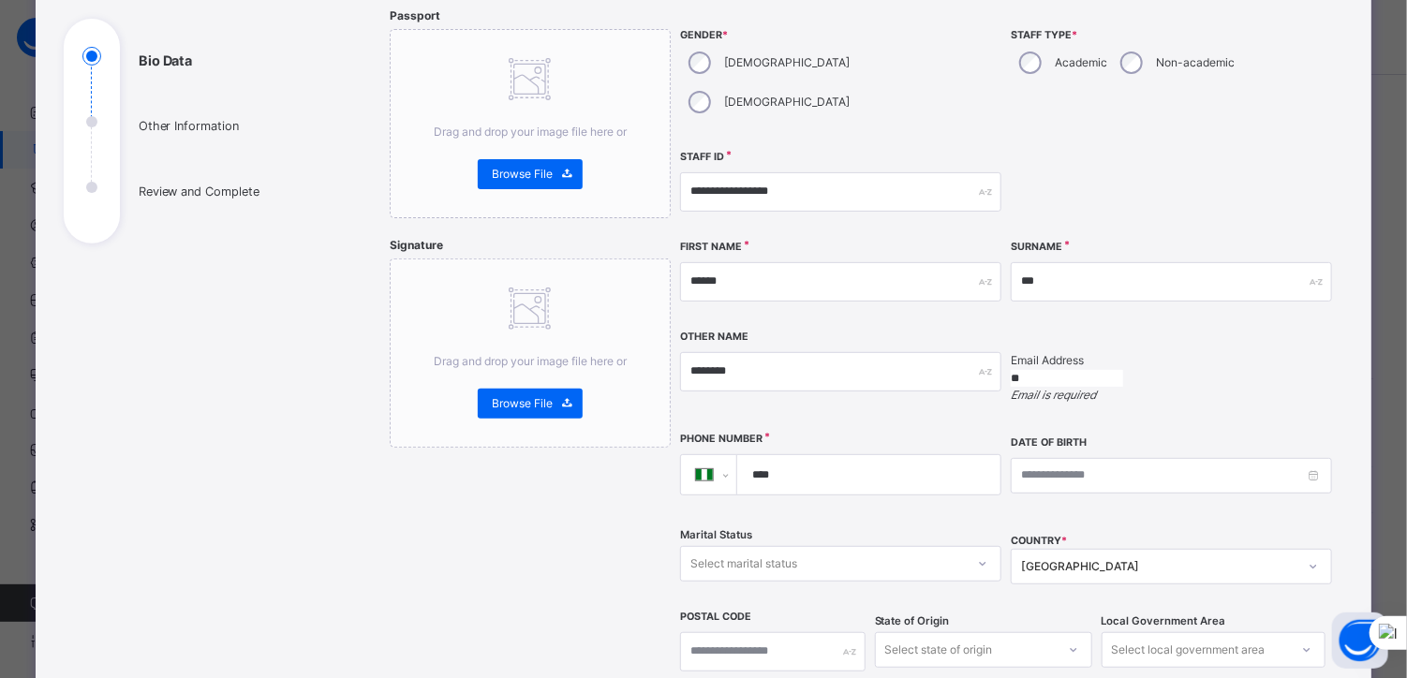
type input "*"
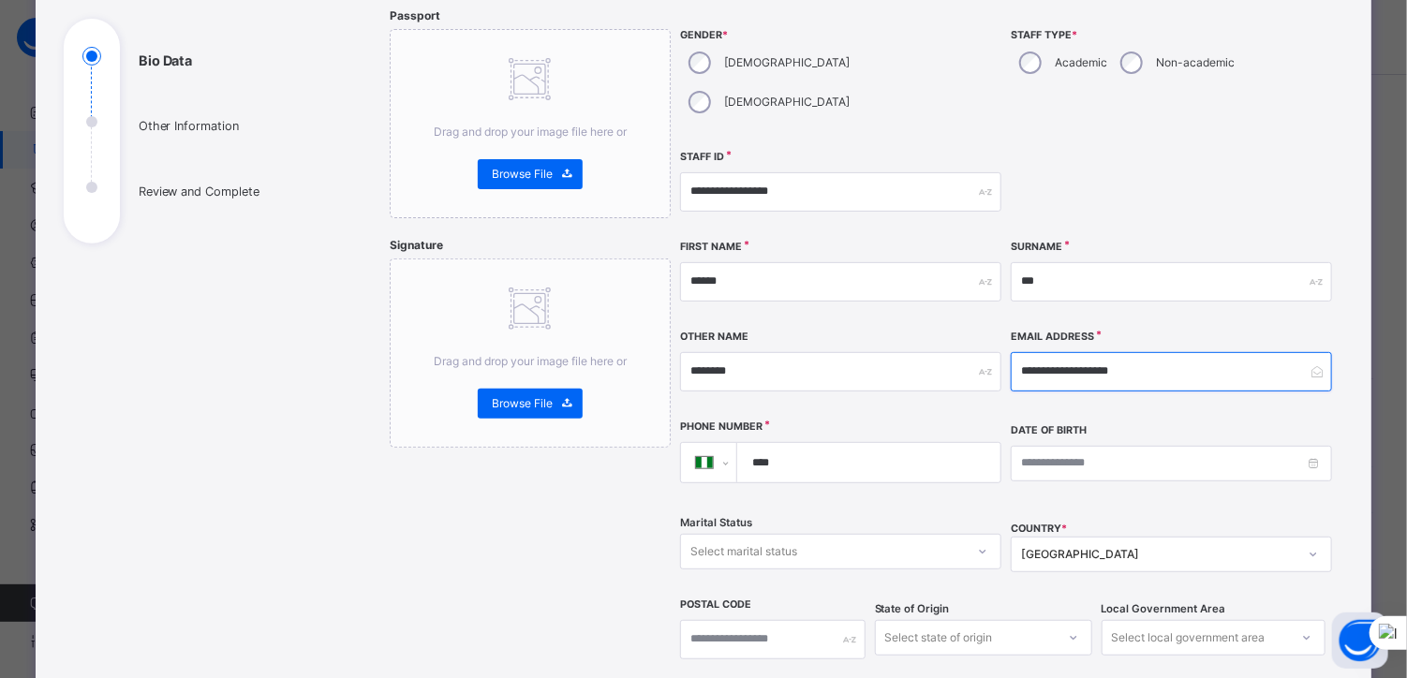
type input "**********"
click at [839, 443] on input "****" at bounding box center [865, 462] width 248 height 39
type input "**********"
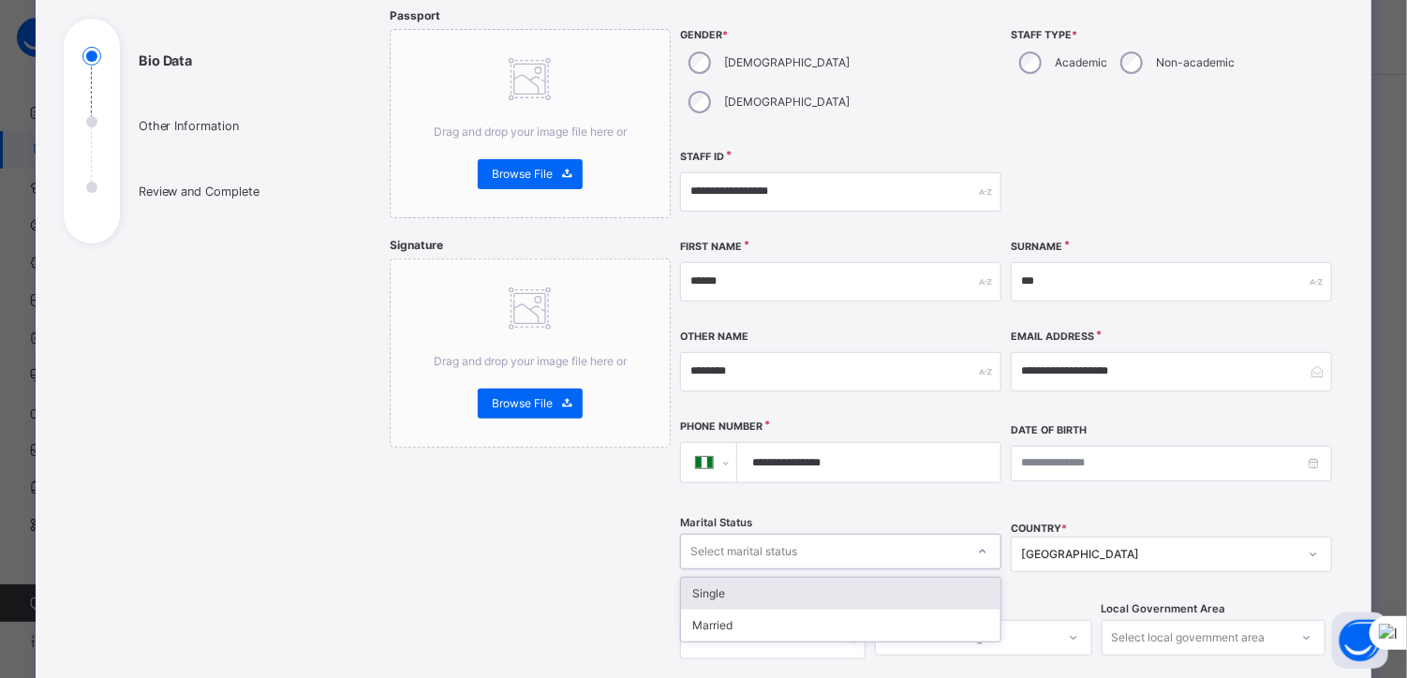
click at [911, 537] on div "Select marital status" at bounding box center [823, 551] width 284 height 29
click at [734, 578] on div "Single" at bounding box center [840, 594] width 319 height 32
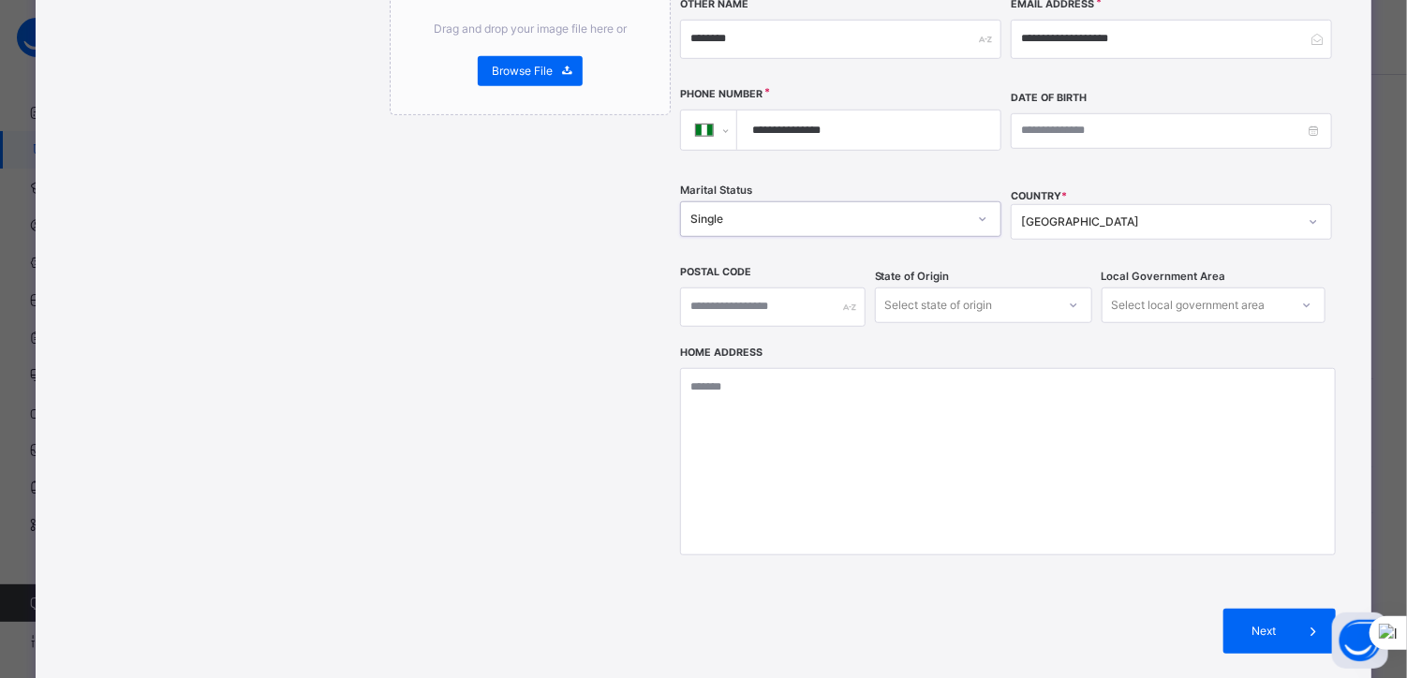
scroll to position [535, 0]
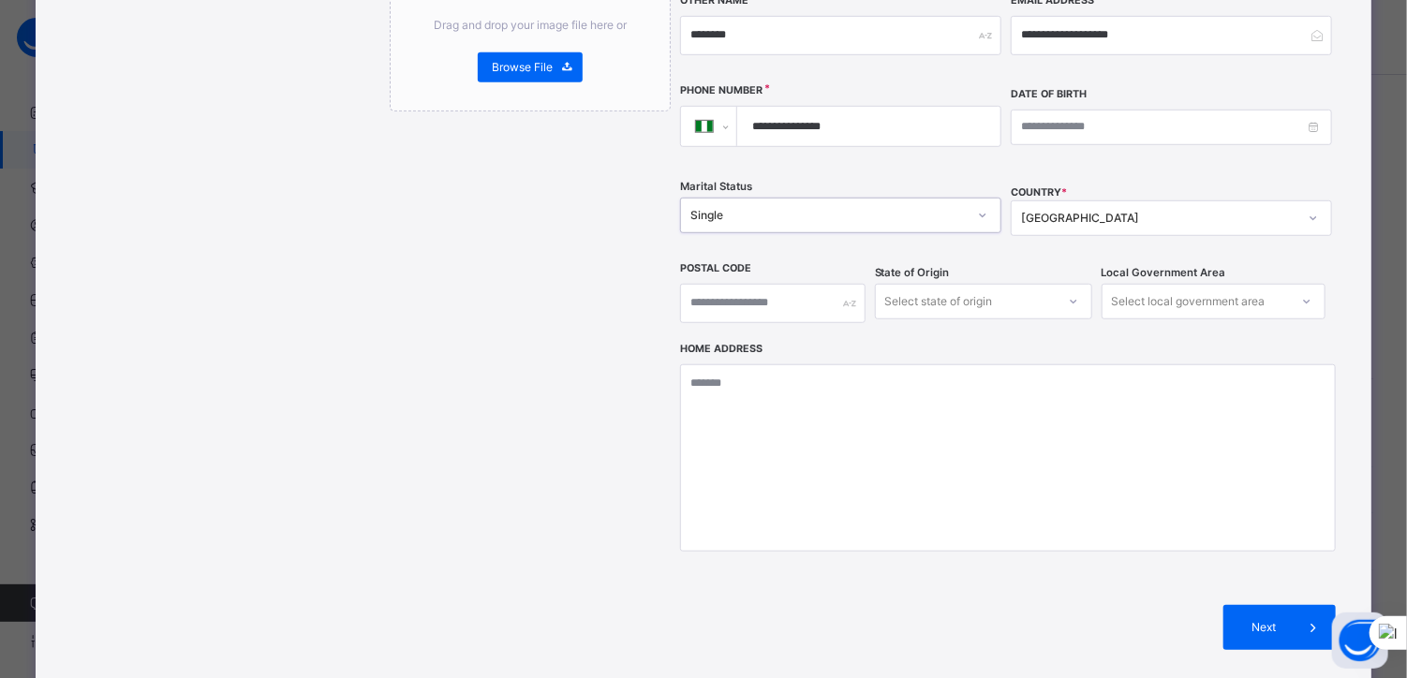
click at [1036, 287] on div "Select state of origin" at bounding box center [966, 301] width 180 height 29
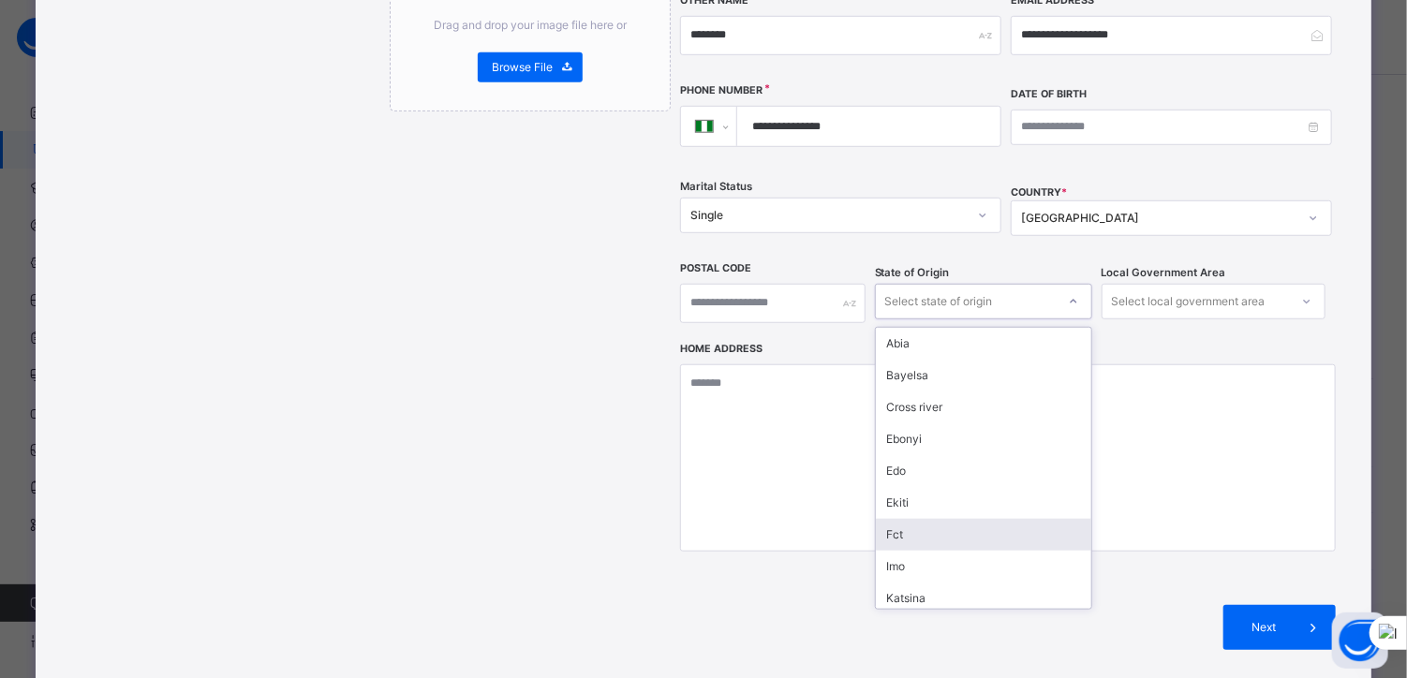
click at [922, 519] on div "Fct" at bounding box center [983, 535] width 215 height 32
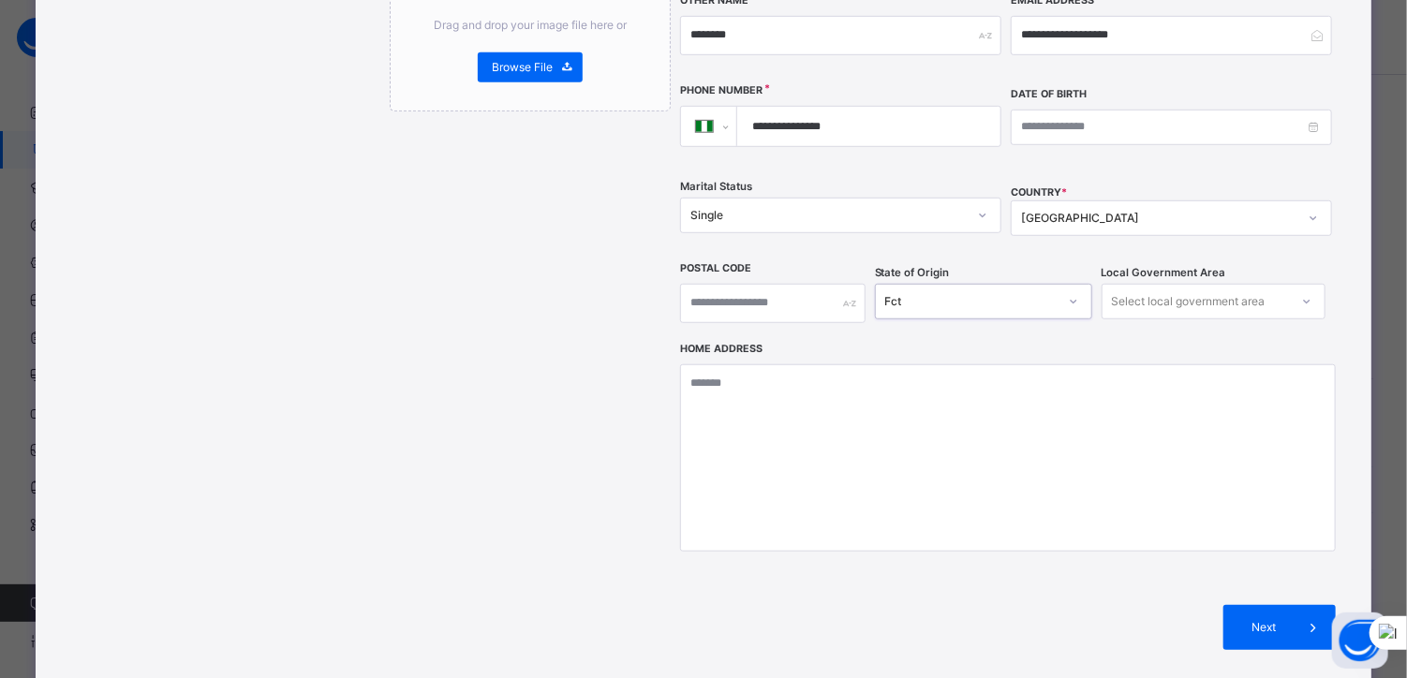
click at [1149, 284] on div "Select local government area" at bounding box center [1189, 302] width 154 height 36
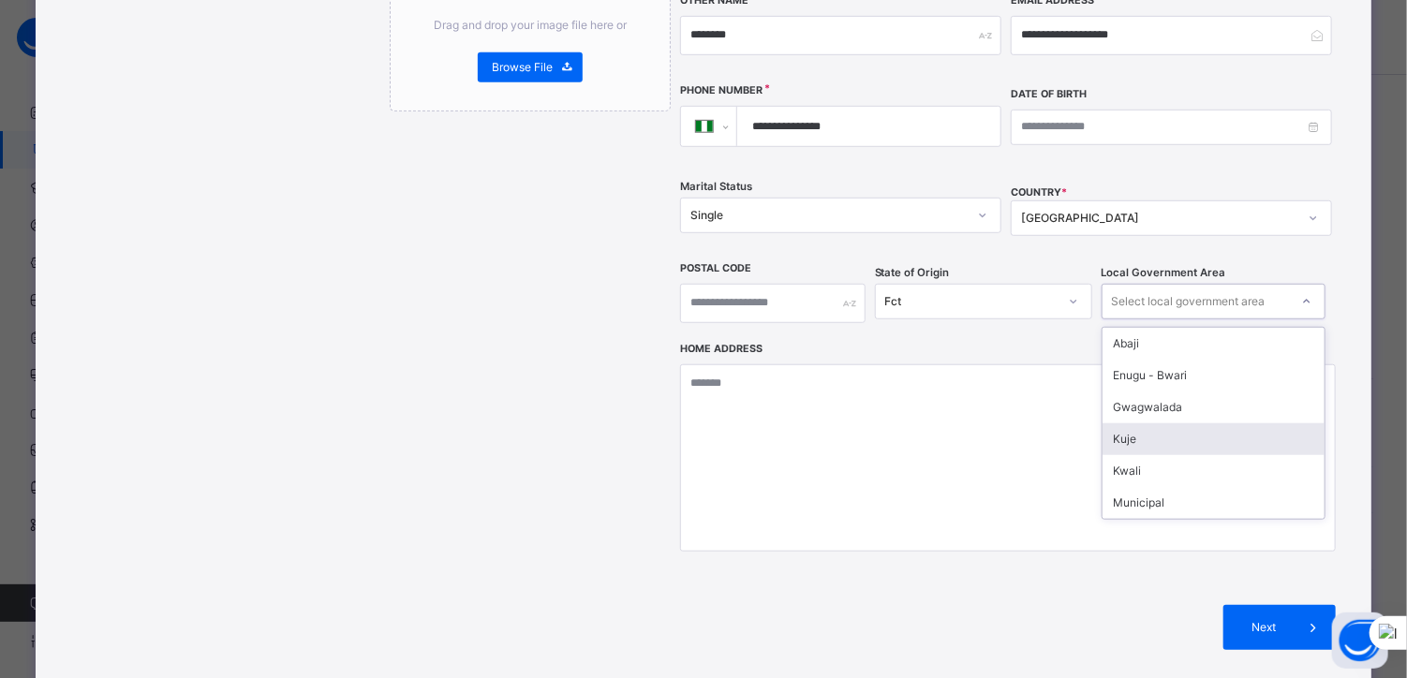
click at [1135, 423] on div "Kuje" at bounding box center [1214, 439] width 222 height 32
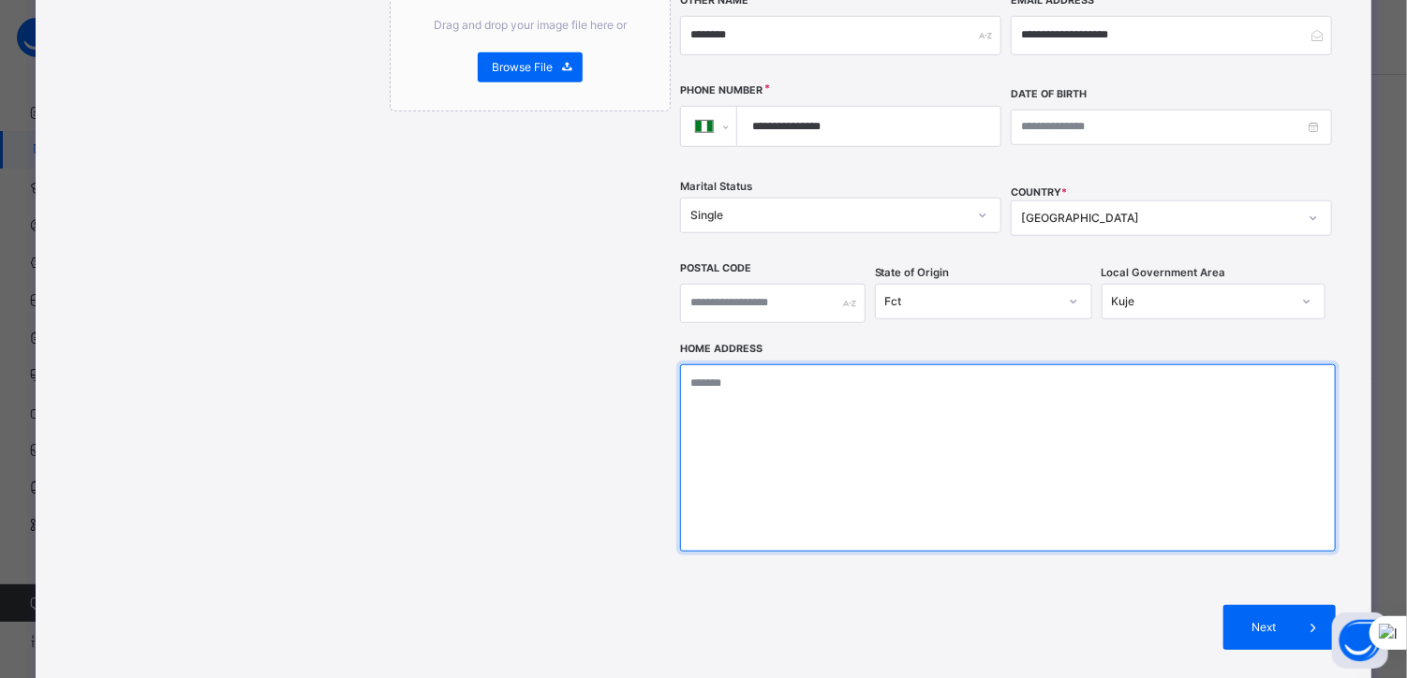
click at [787, 366] on textarea at bounding box center [1008, 457] width 656 height 187
type textarea "**********"
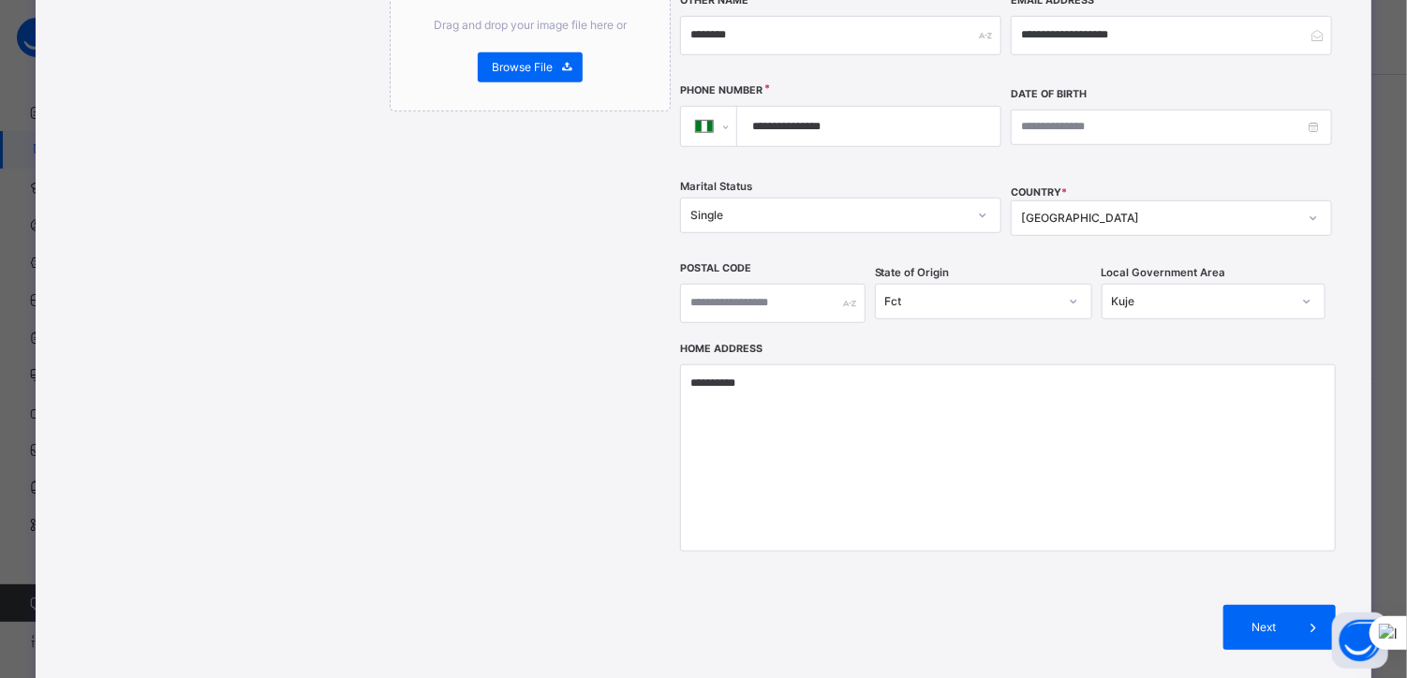
click at [995, 577] on div "Next" at bounding box center [1008, 627] width 656 height 101
click at [1291, 605] on span at bounding box center [1313, 627] width 45 height 45
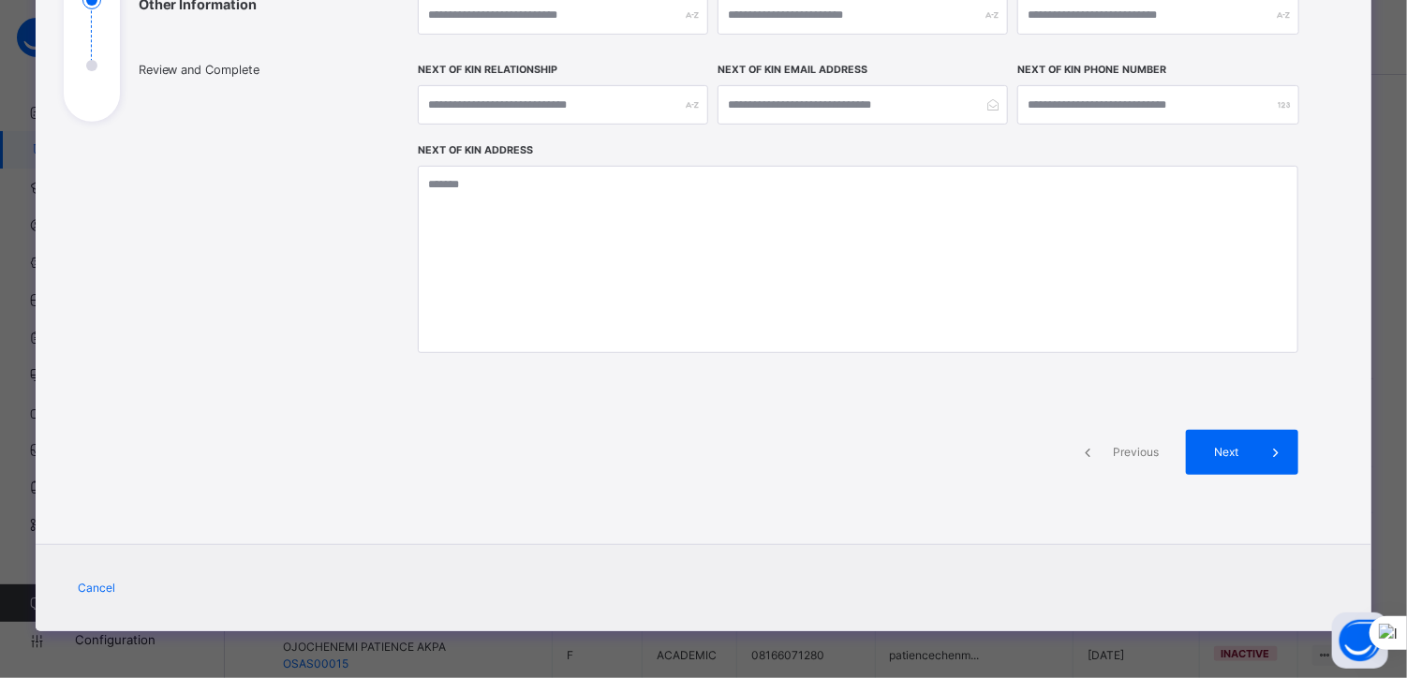
scroll to position [320, 0]
click at [1239, 464] on div "Next" at bounding box center [1242, 452] width 112 height 45
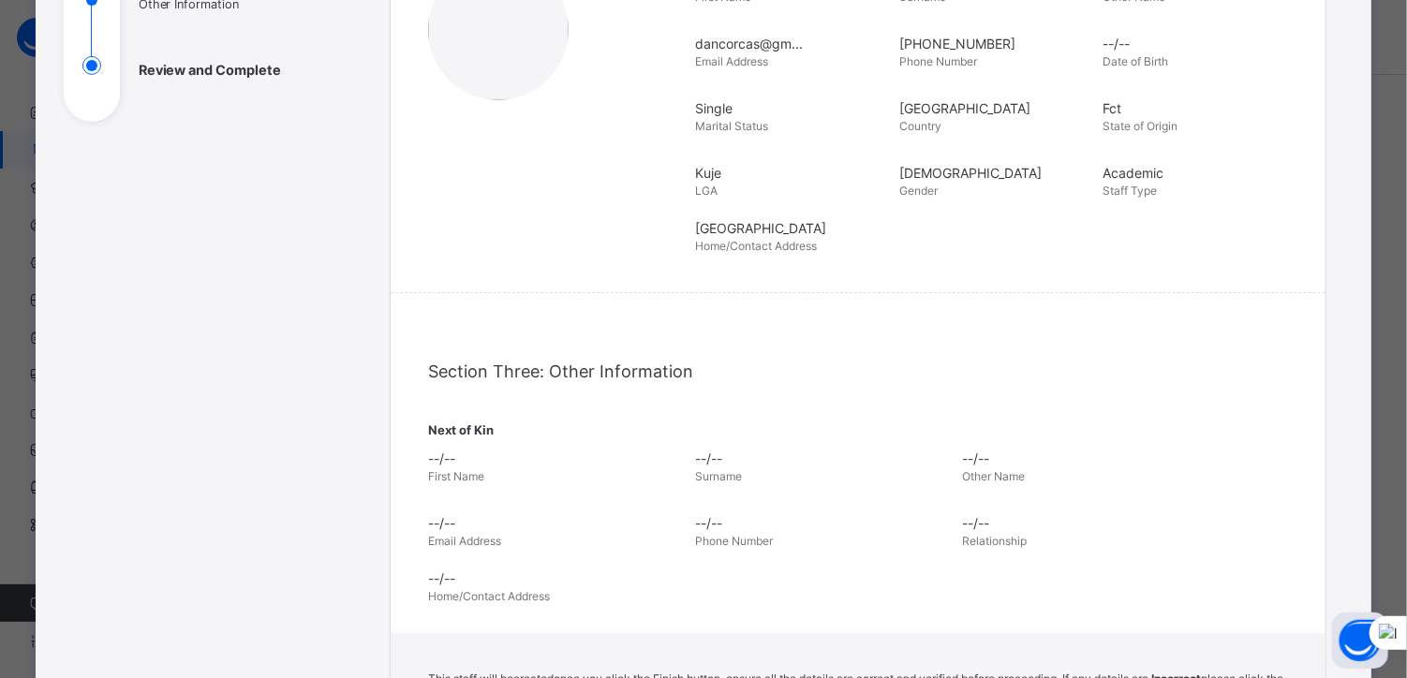
scroll to position [535, 0]
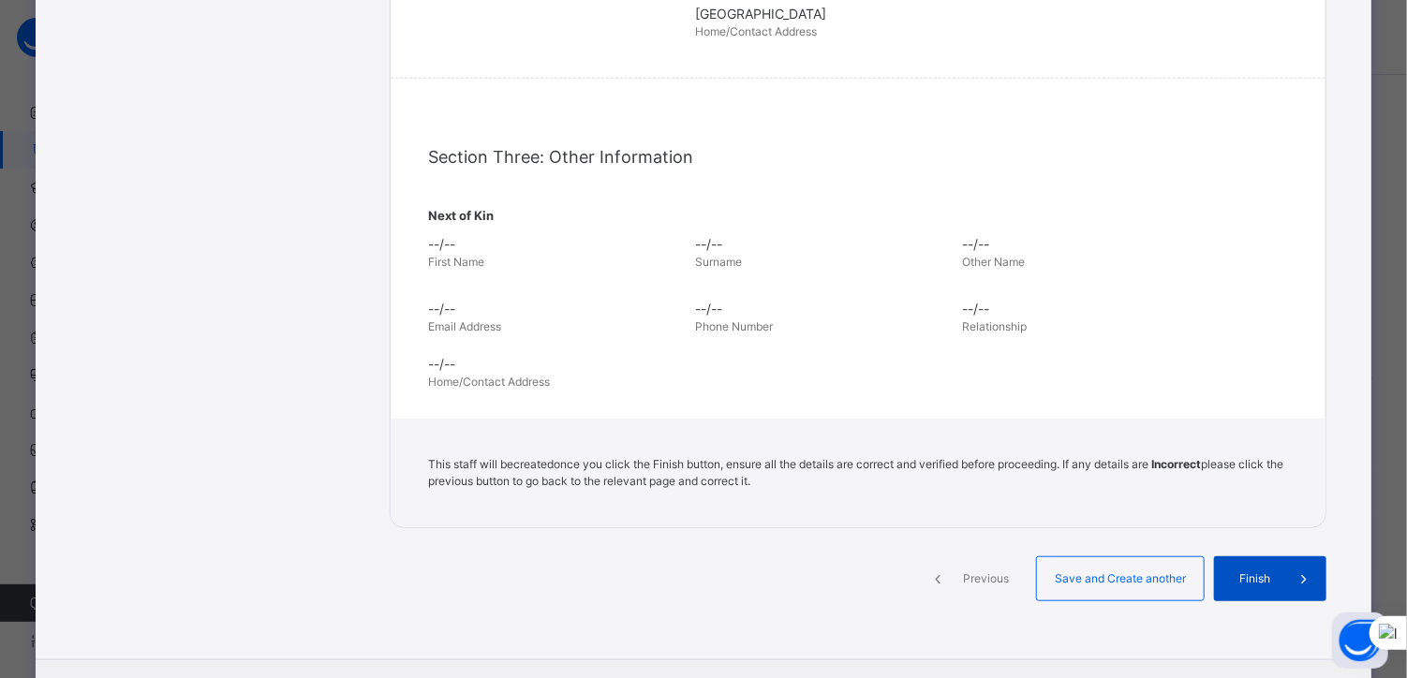
click at [1262, 571] on span "Finish" at bounding box center [1254, 579] width 53 height 17
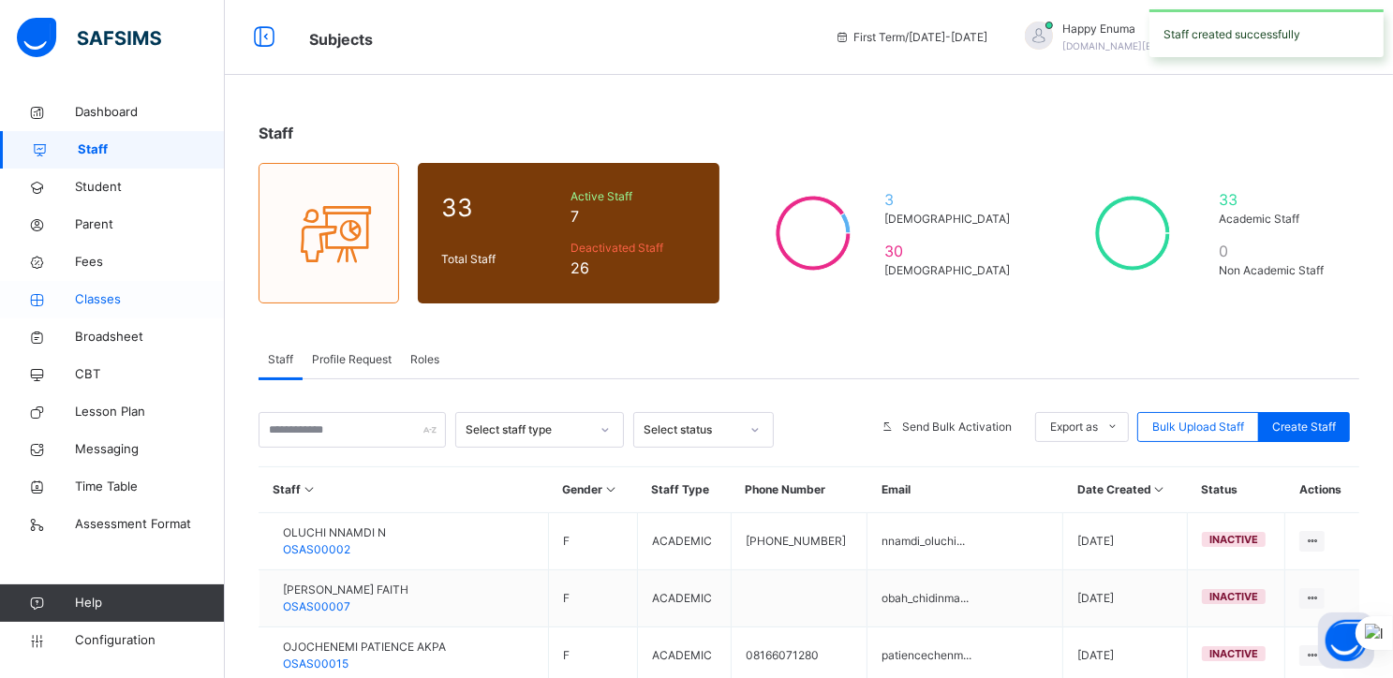
click at [105, 297] on span "Classes" at bounding box center [150, 299] width 150 height 19
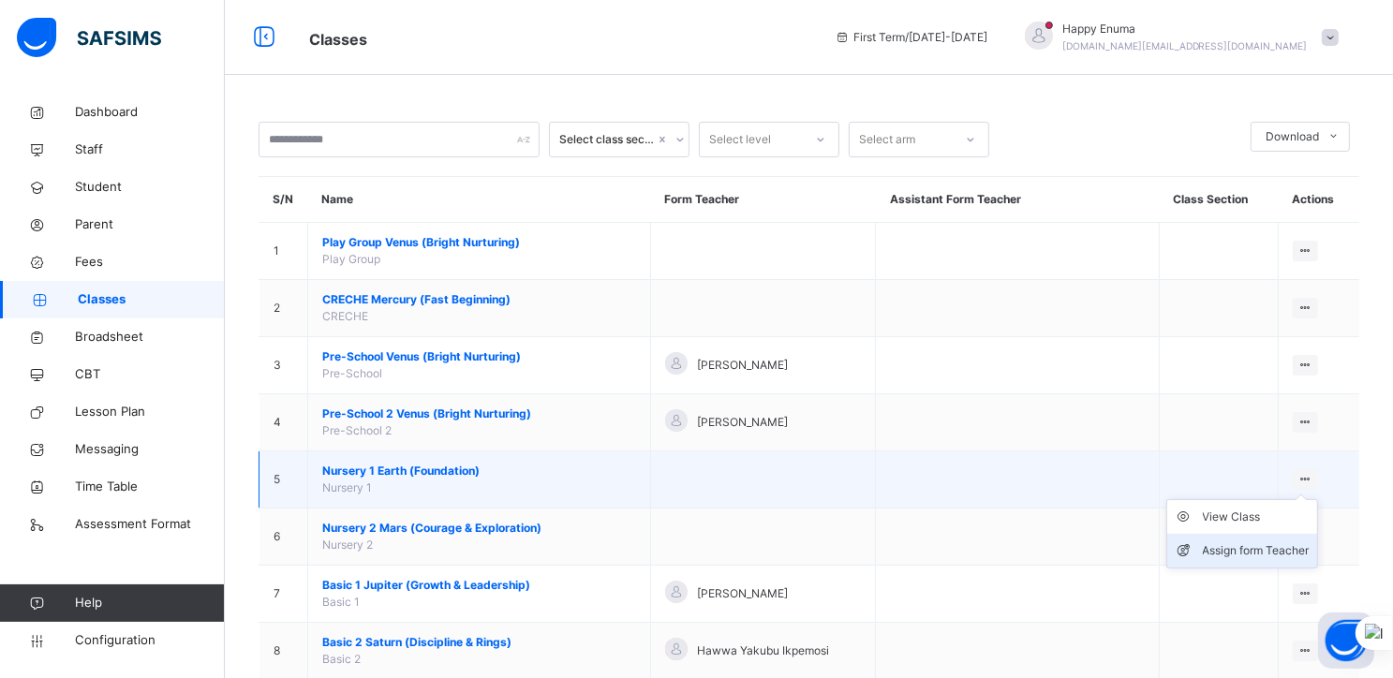
click at [1244, 545] on div "Assign form Teacher" at bounding box center [1256, 551] width 107 height 19
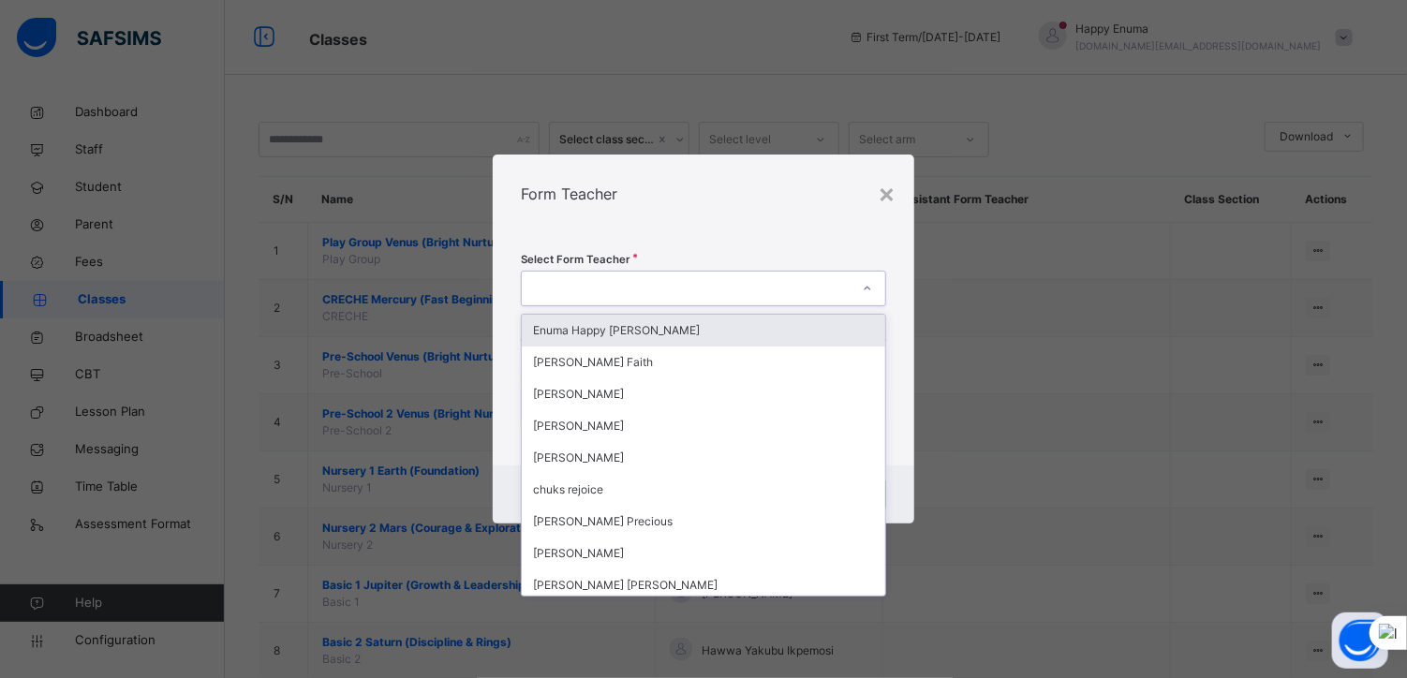
click at [842, 288] on div at bounding box center [686, 289] width 329 height 29
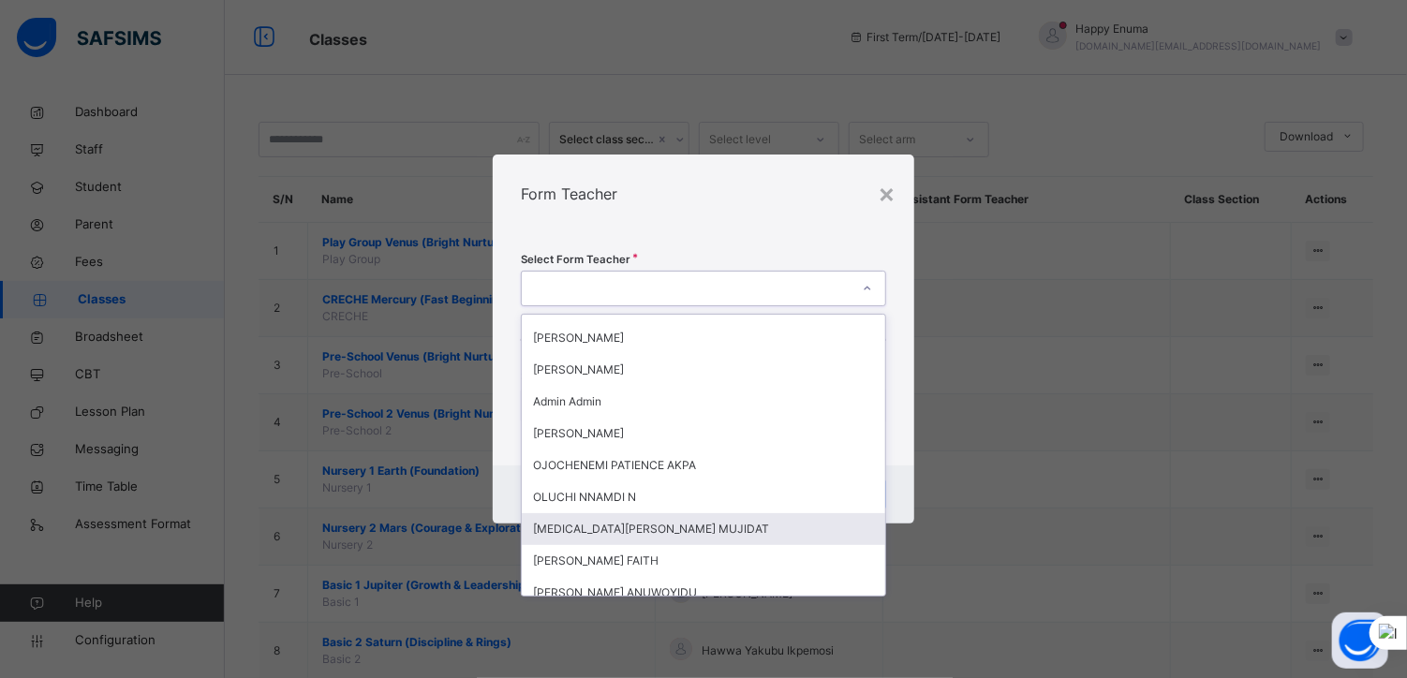
scroll to position [327, 0]
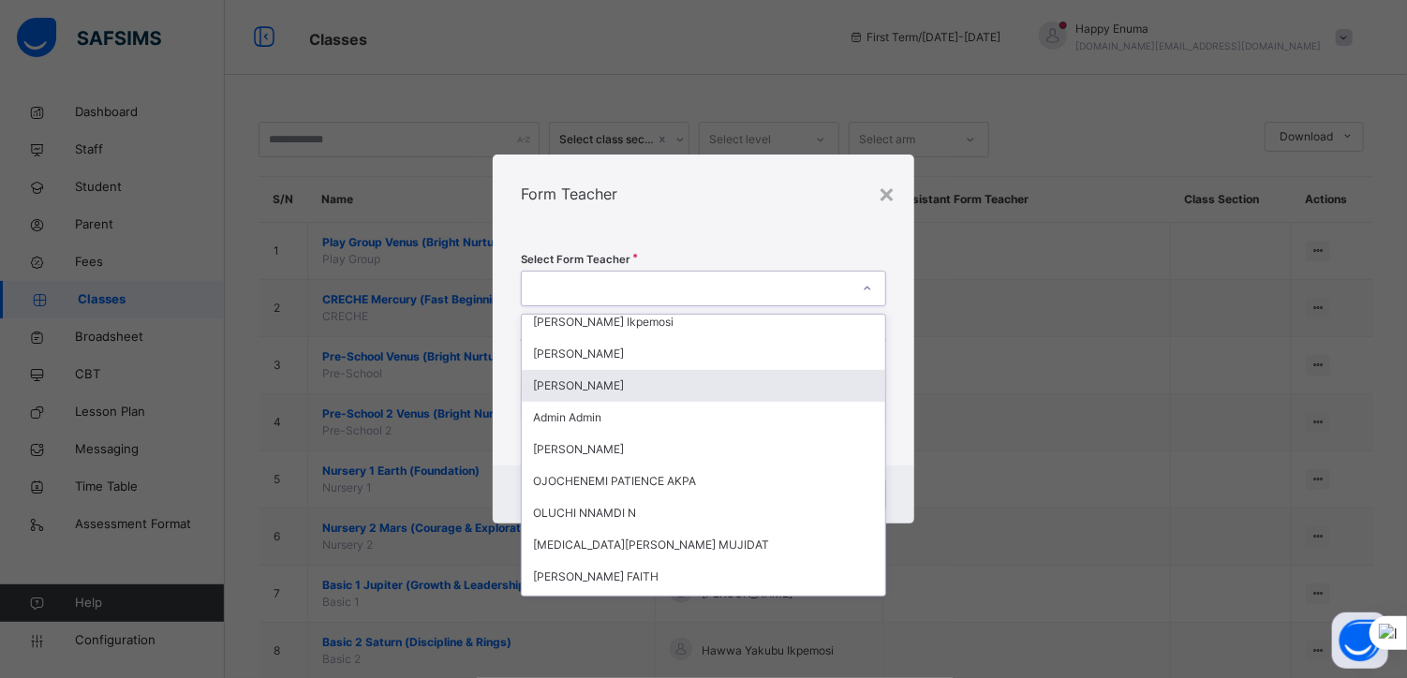
click at [587, 385] on div "Dan Dorcas Amarachi" at bounding box center [704, 386] width 364 height 32
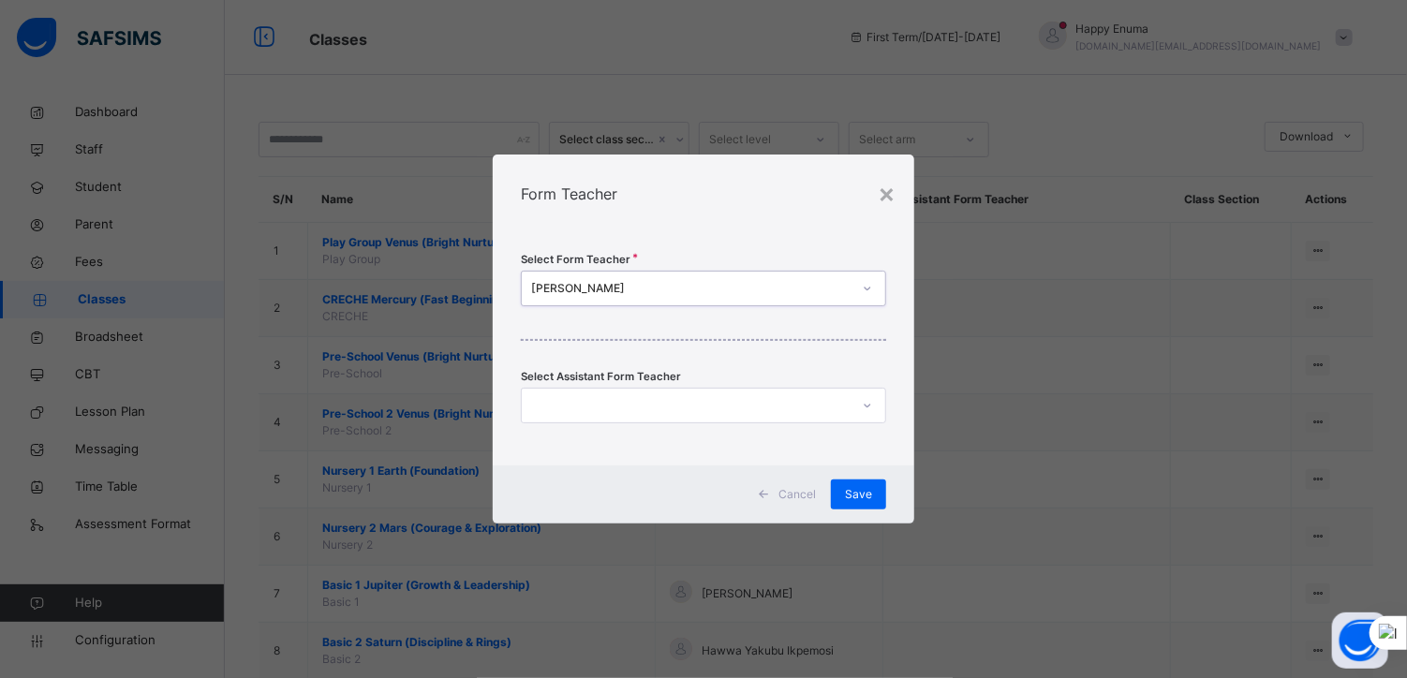
scroll to position [0, 0]
click at [608, 400] on div at bounding box center [686, 406] width 329 height 29
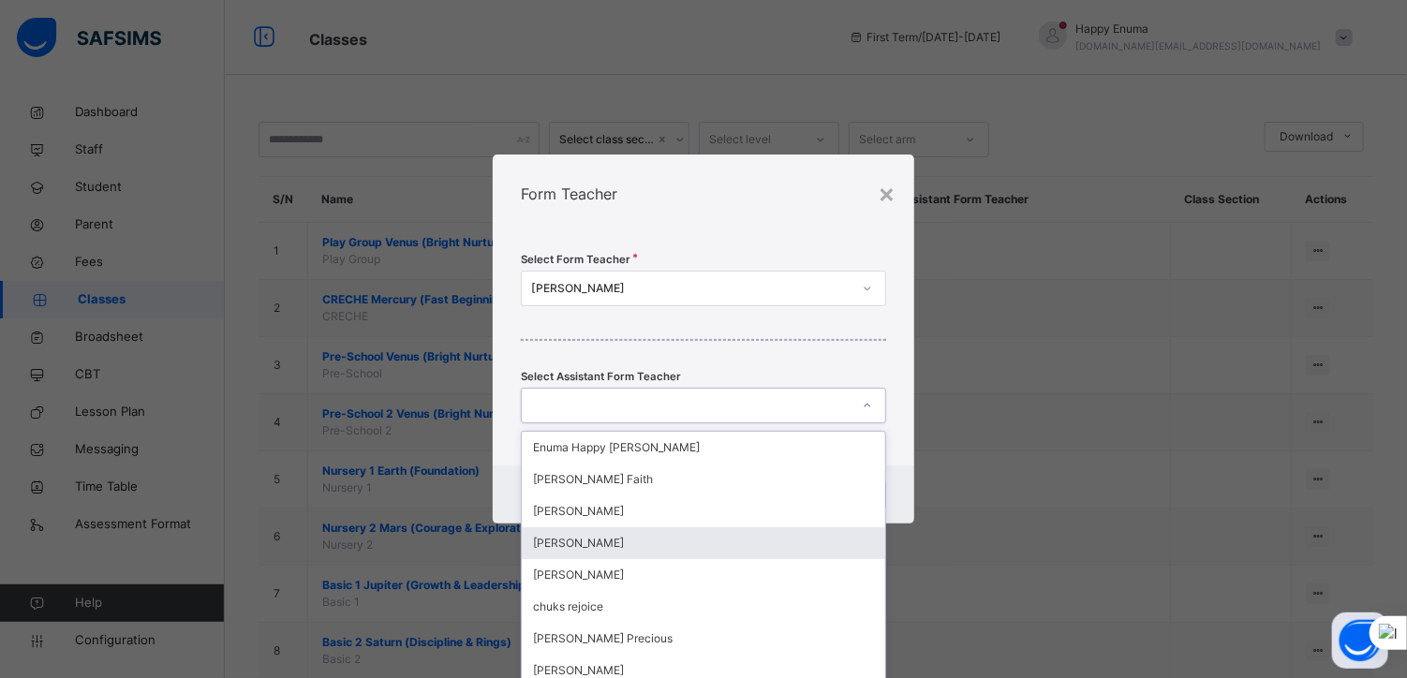
click at [607, 548] on div "Enuma Florence O" at bounding box center [704, 543] width 364 height 32
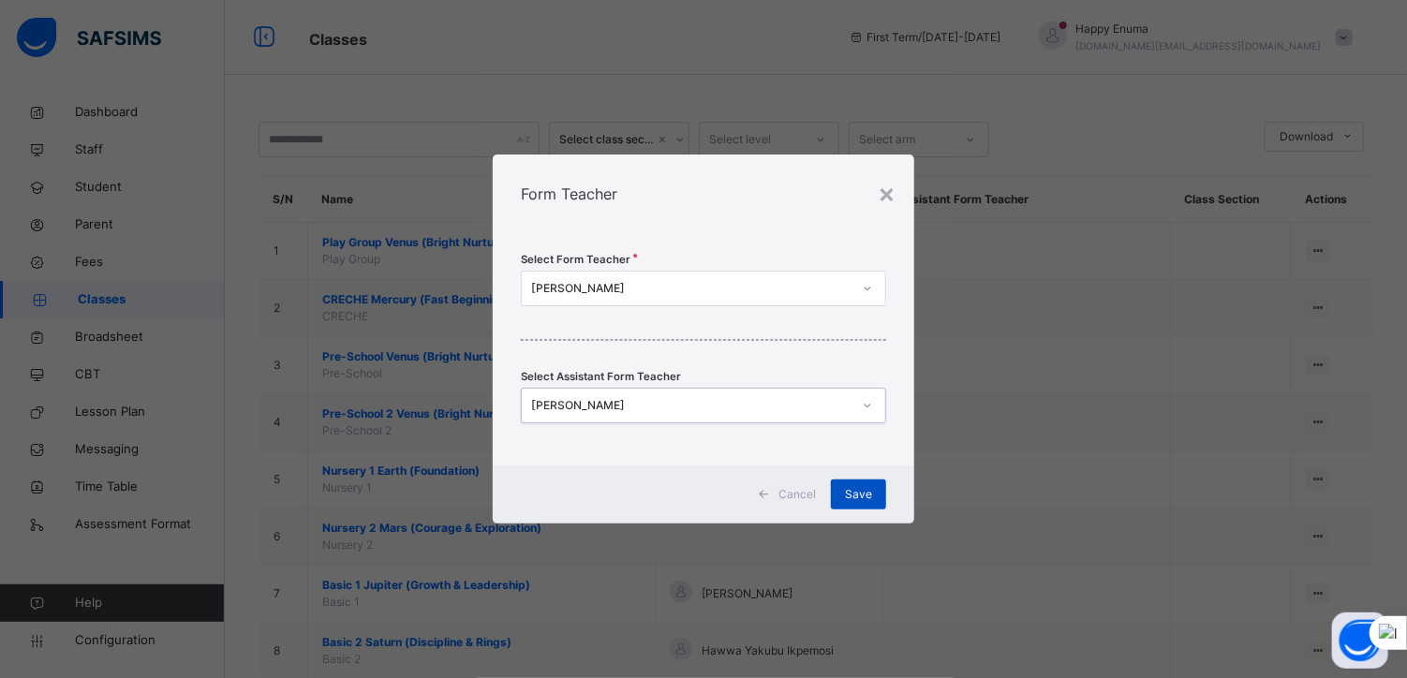
click at [862, 484] on div "Save" at bounding box center [858, 495] width 55 height 30
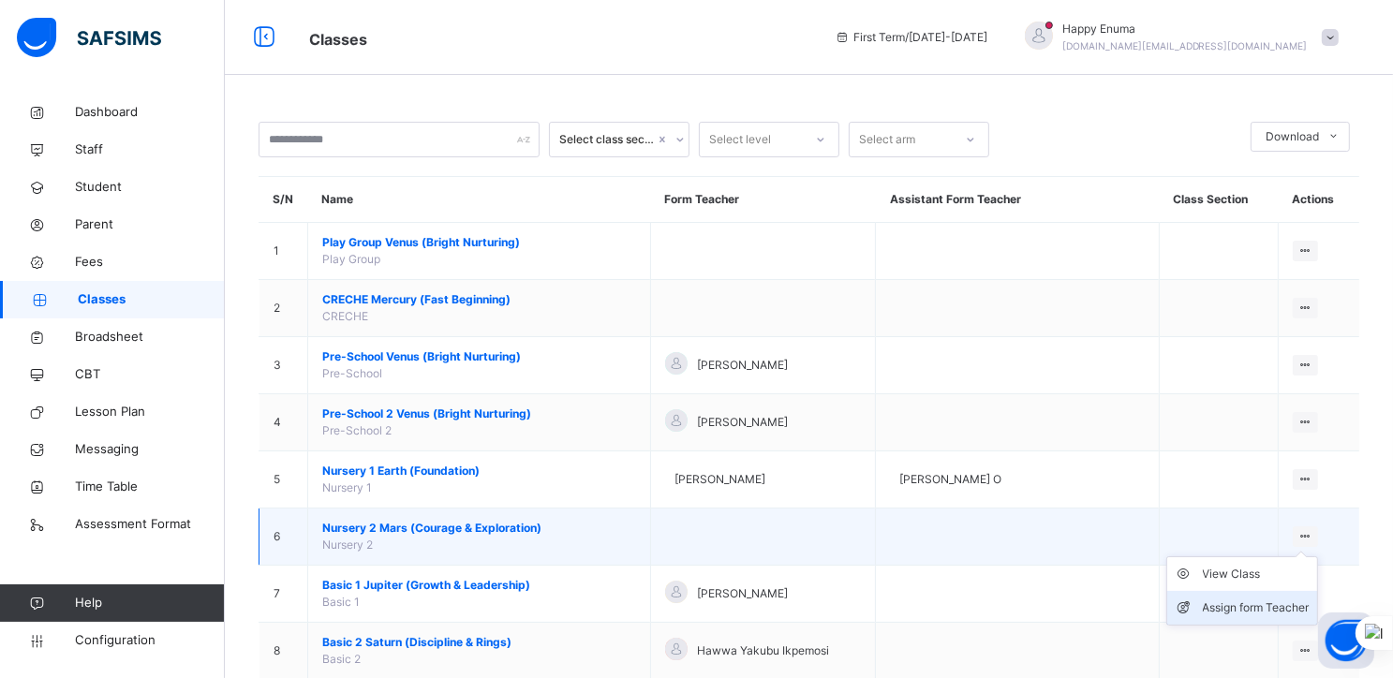
click at [1241, 602] on div "Assign form Teacher" at bounding box center [1256, 608] width 107 height 19
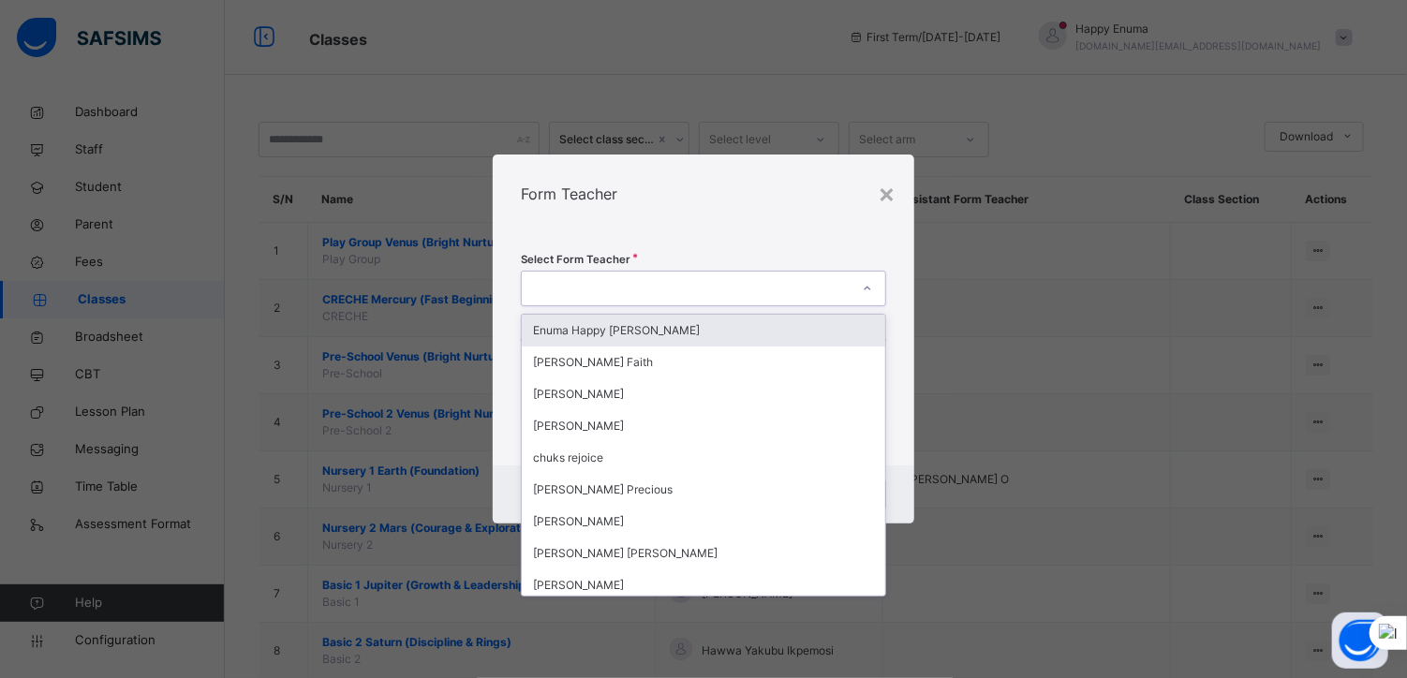
click at [762, 282] on div at bounding box center [686, 289] width 329 height 29
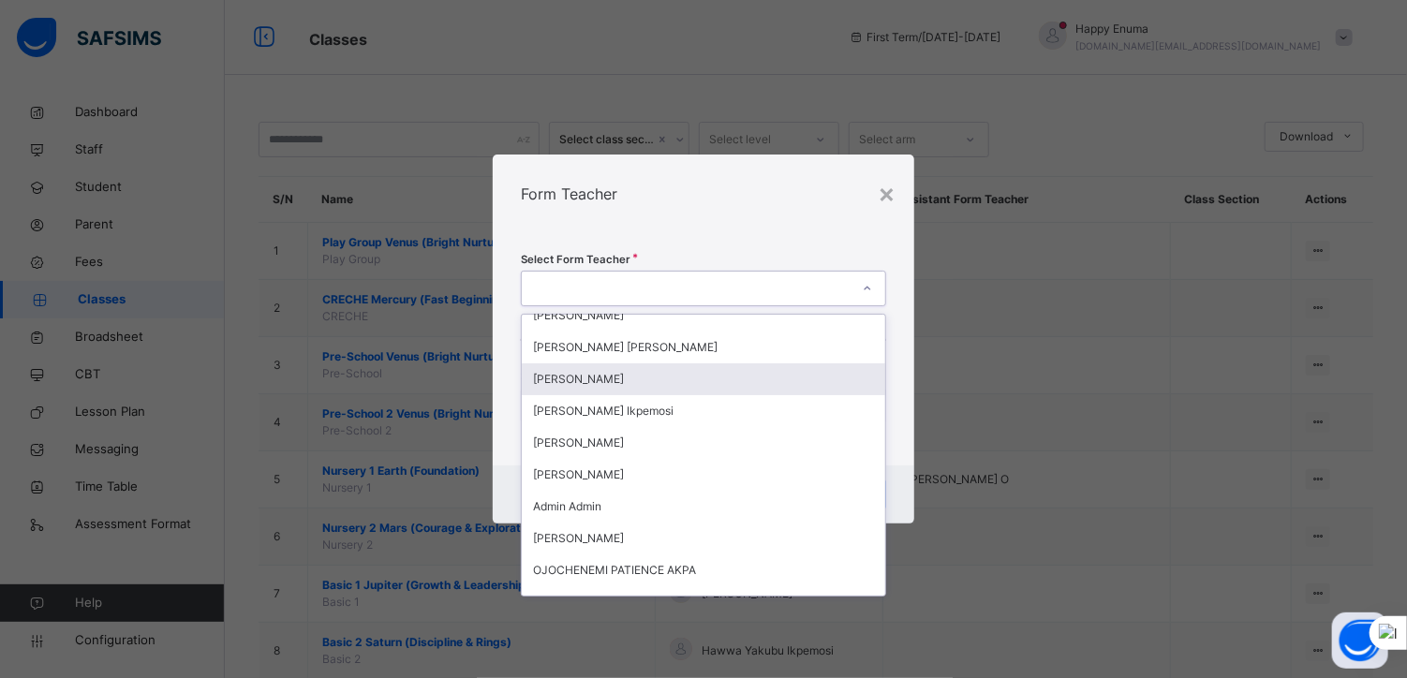
scroll to position [217, 0]
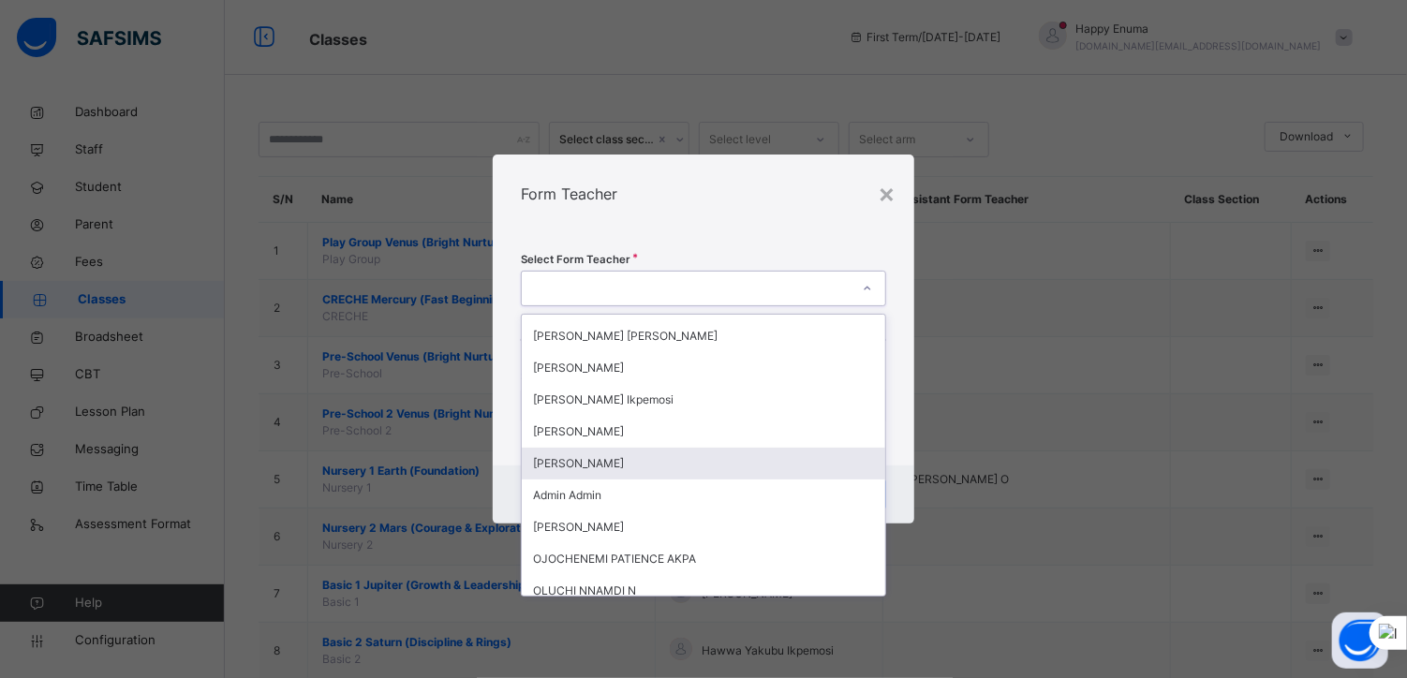
click at [594, 458] on div "Dan Dorcas Amarachi" at bounding box center [704, 464] width 364 height 32
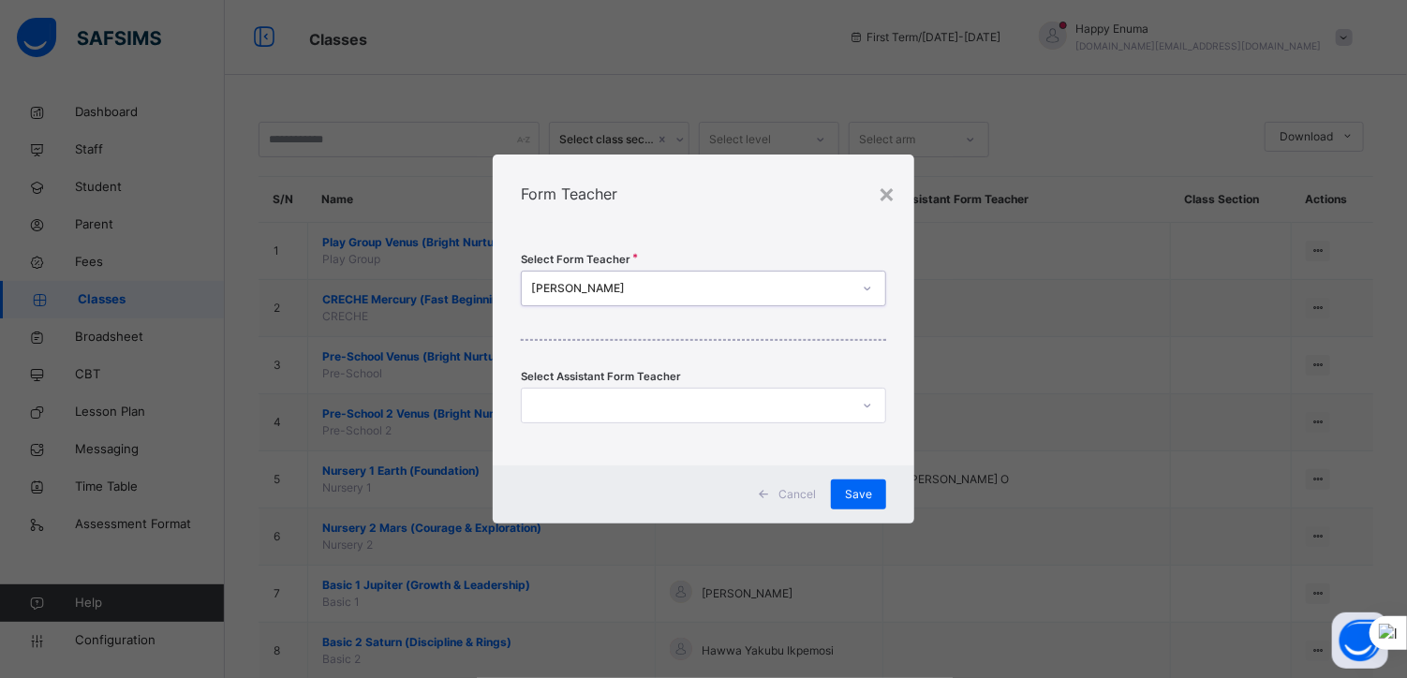
click at [566, 408] on div at bounding box center [686, 406] width 329 height 29
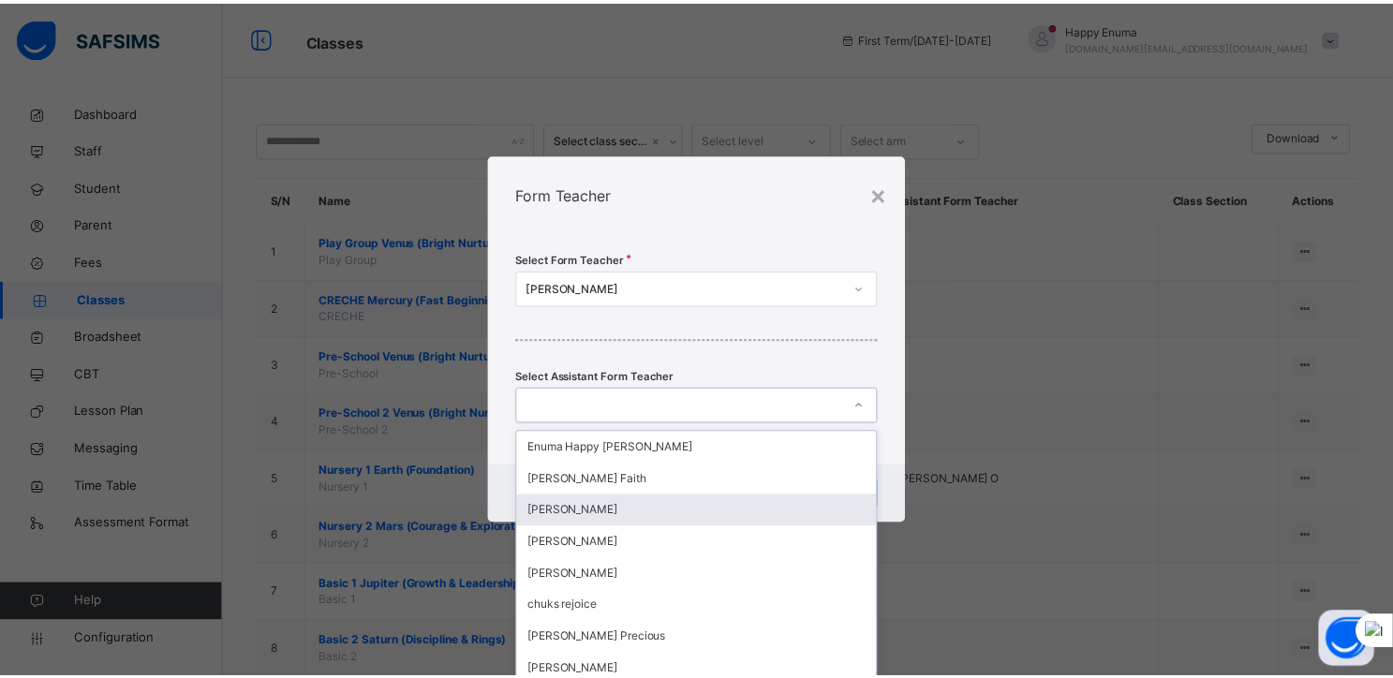
scroll to position [19, 0]
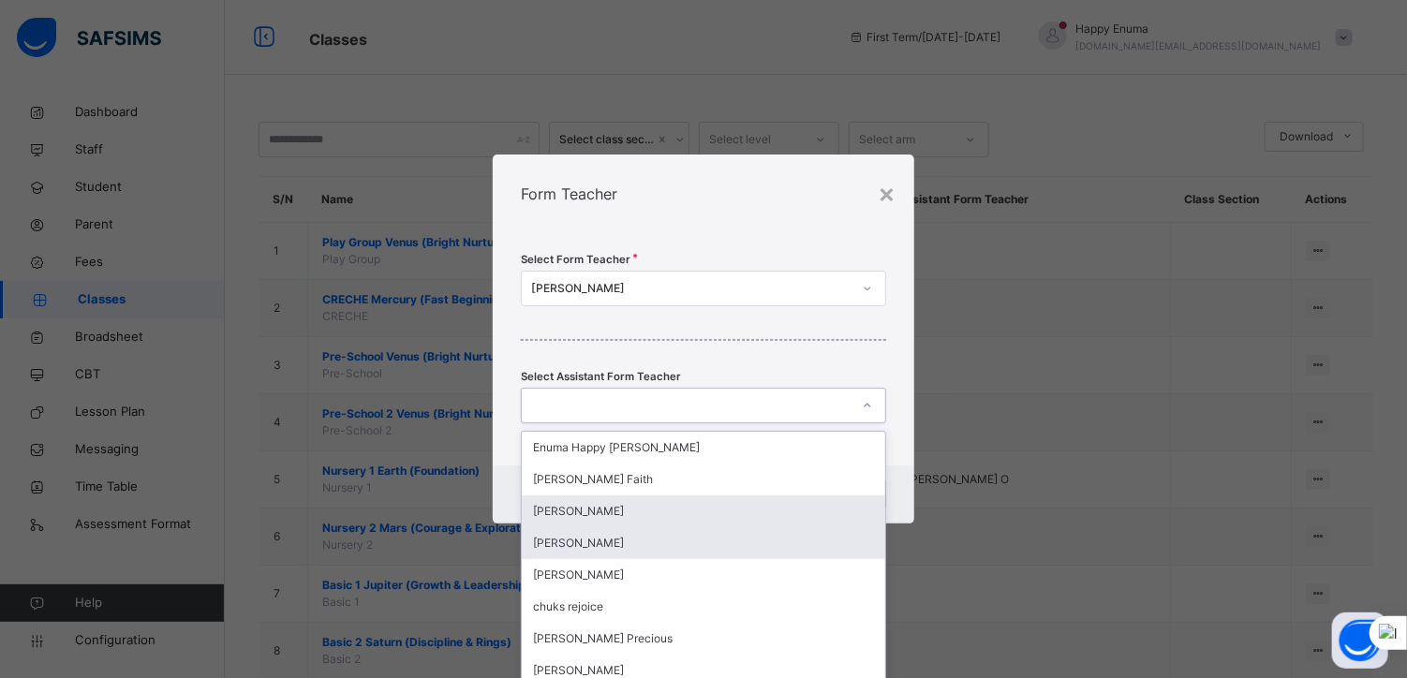
click at [585, 527] on div "Enuma Florence O" at bounding box center [704, 543] width 364 height 32
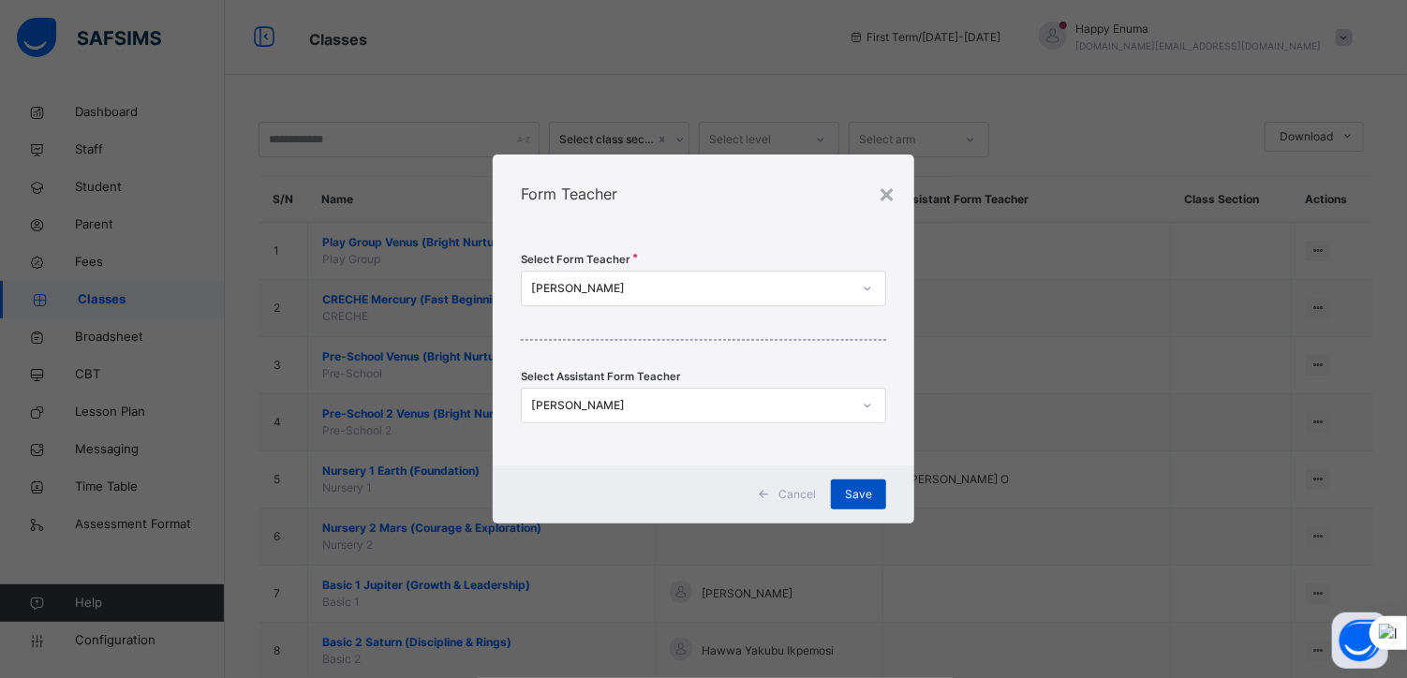
click at [856, 494] on span "Save" at bounding box center [858, 494] width 27 height 17
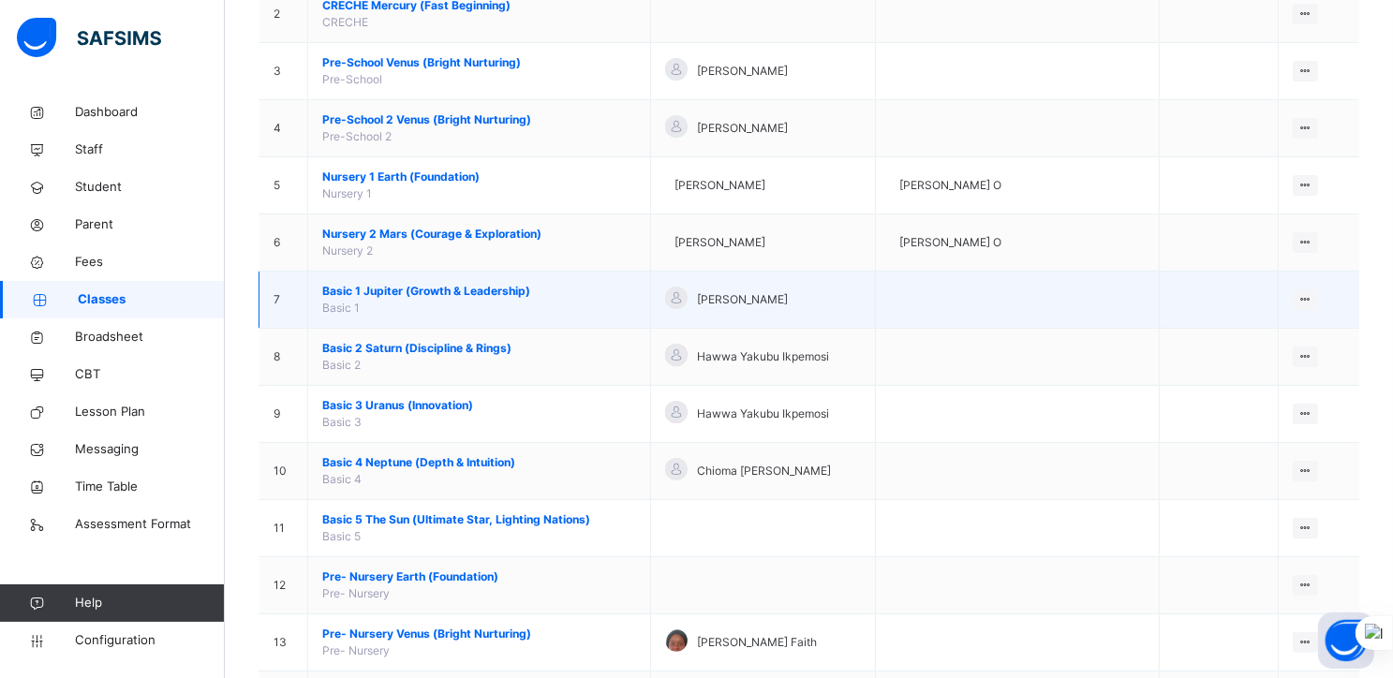
scroll to position [446, 0]
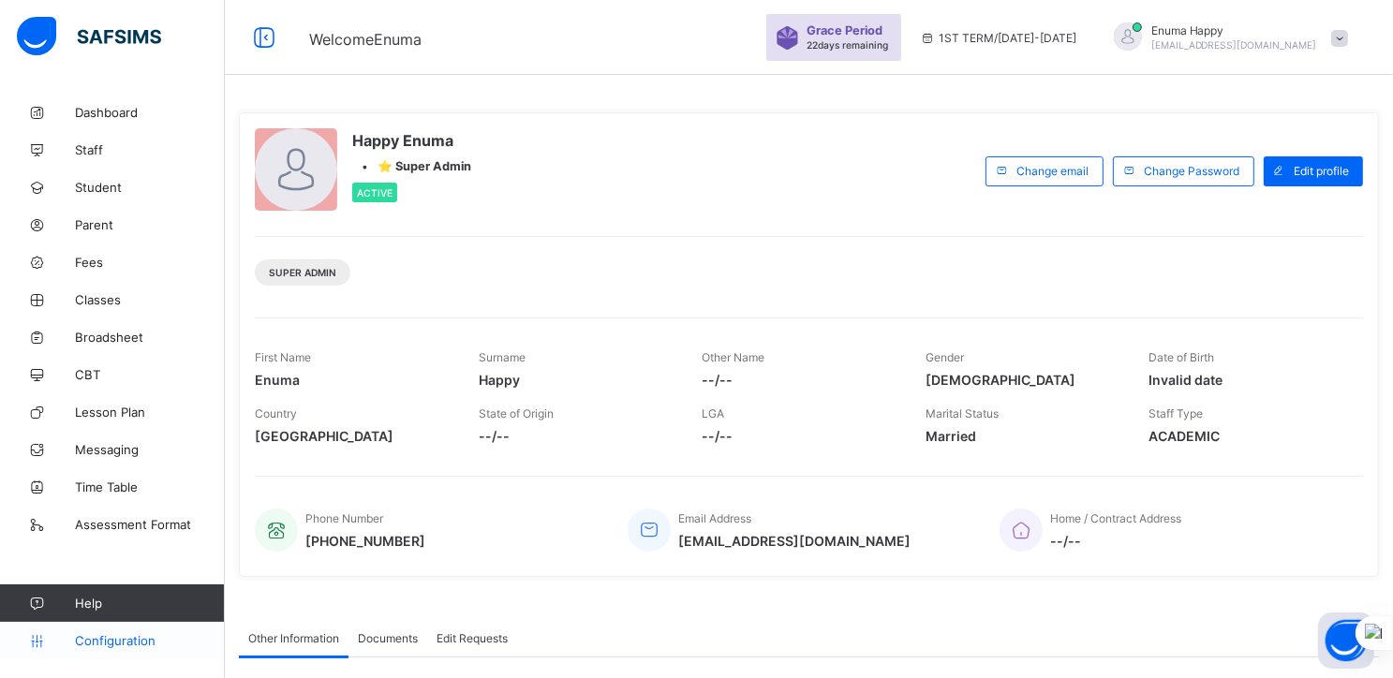
click at [120, 642] on span "Configuration" at bounding box center [149, 640] width 149 height 15
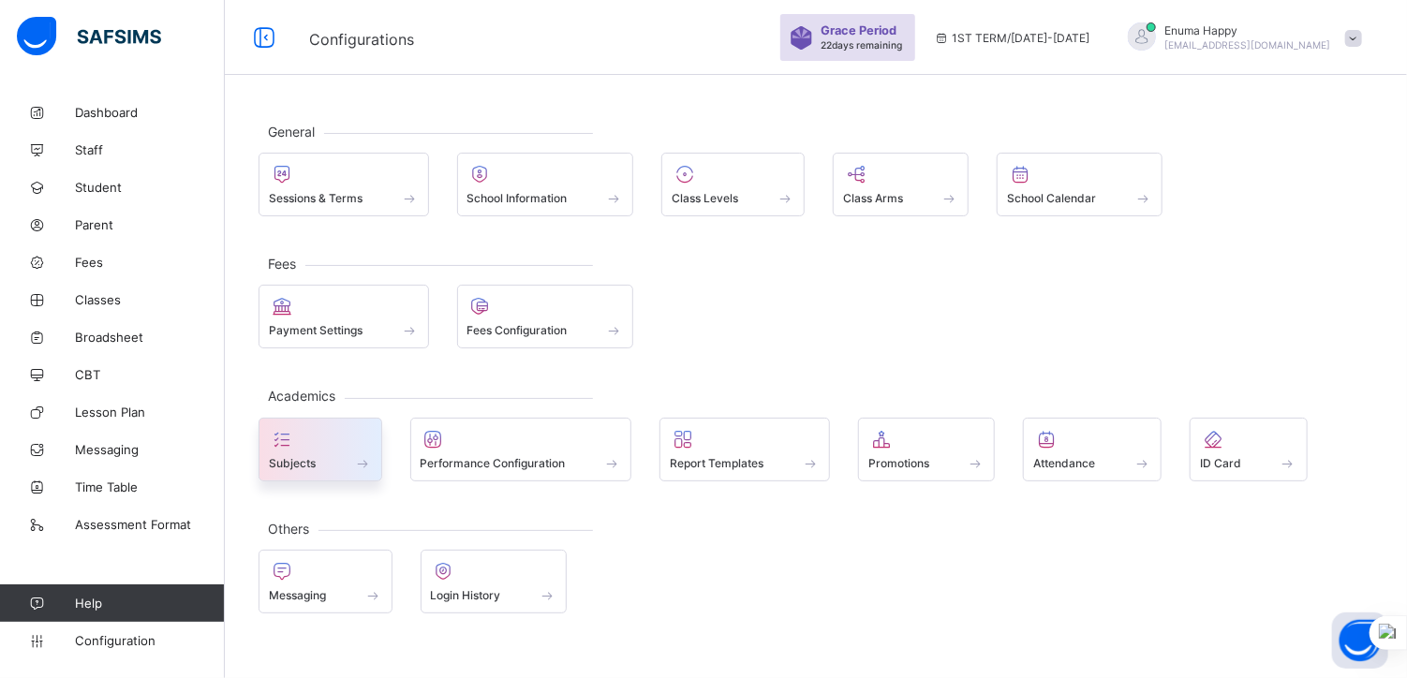
click at [337, 457] on div "Subjects" at bounding box center [320, 463] width 103 height 16
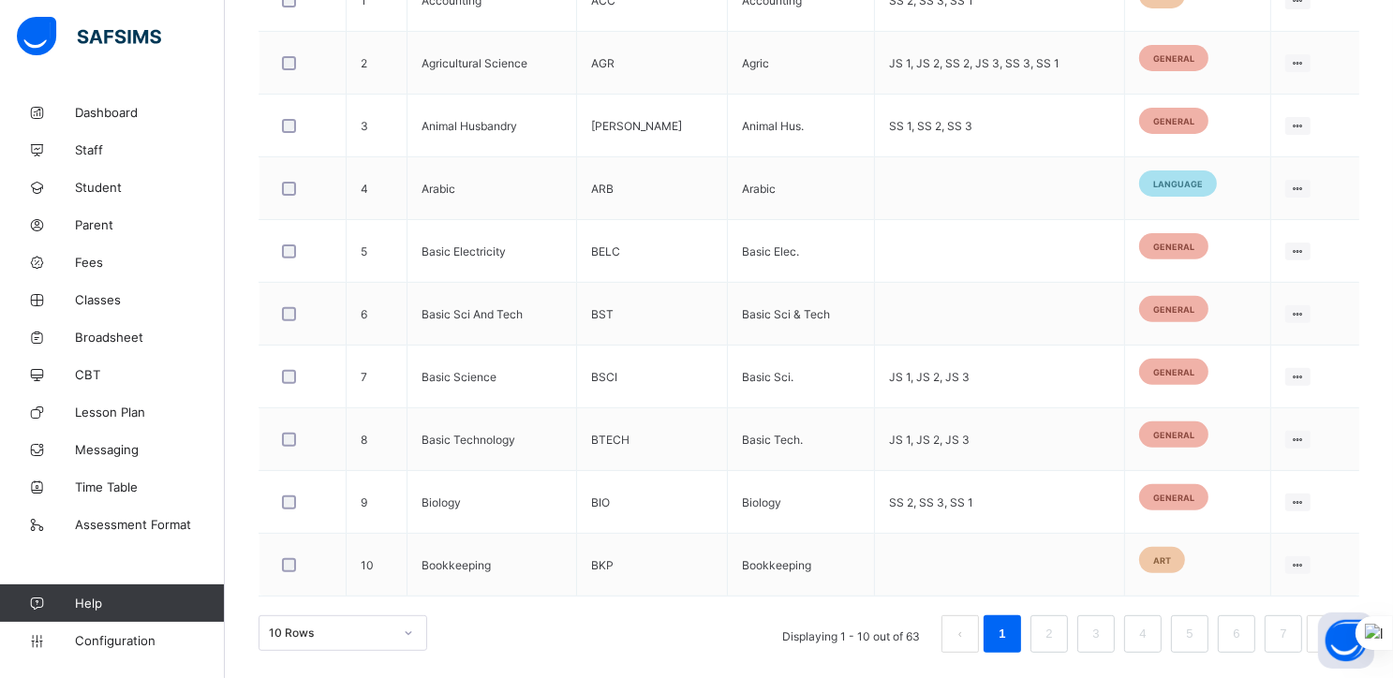
scroll to position [691, 0]
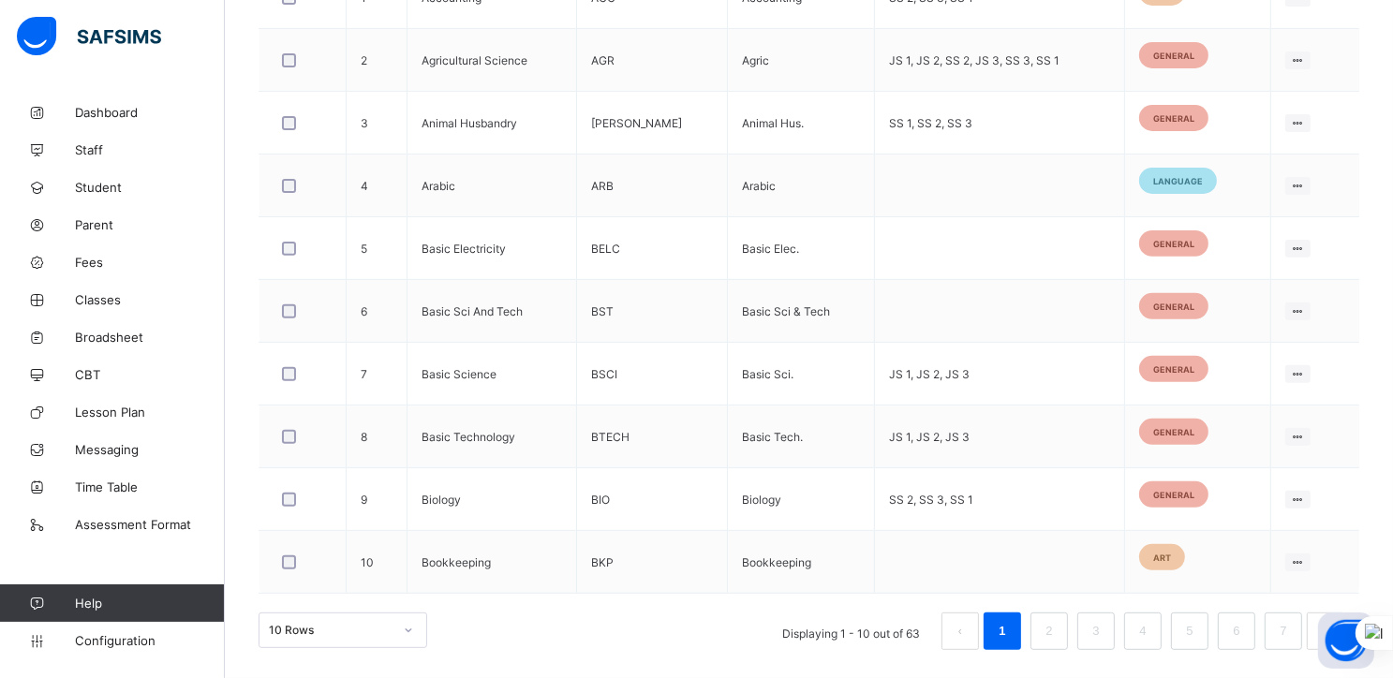
click at [399, 633] on div "10 Rows" at bounding box center [343, 631] width 169 height 36
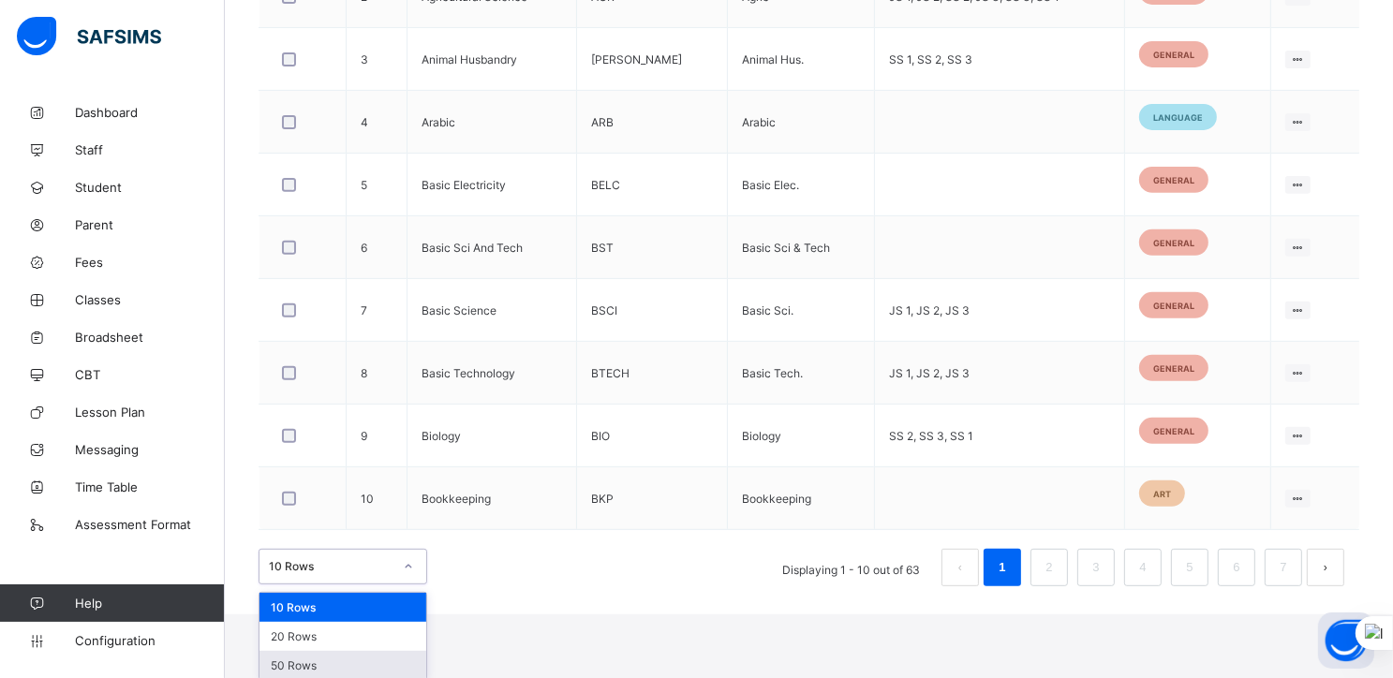
click at [324, 663] on div "50 Rows" at bounding box center [343, 665] width 167 height 29
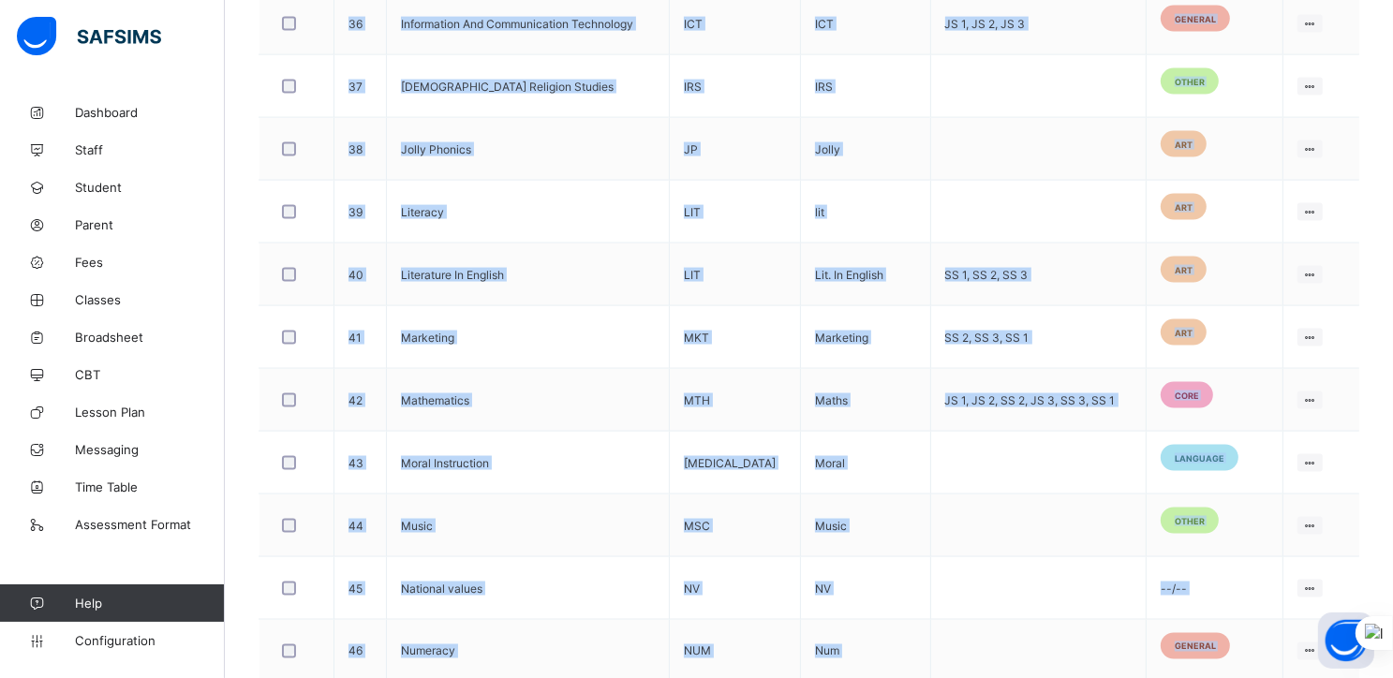
scroll to position [3195, 0]
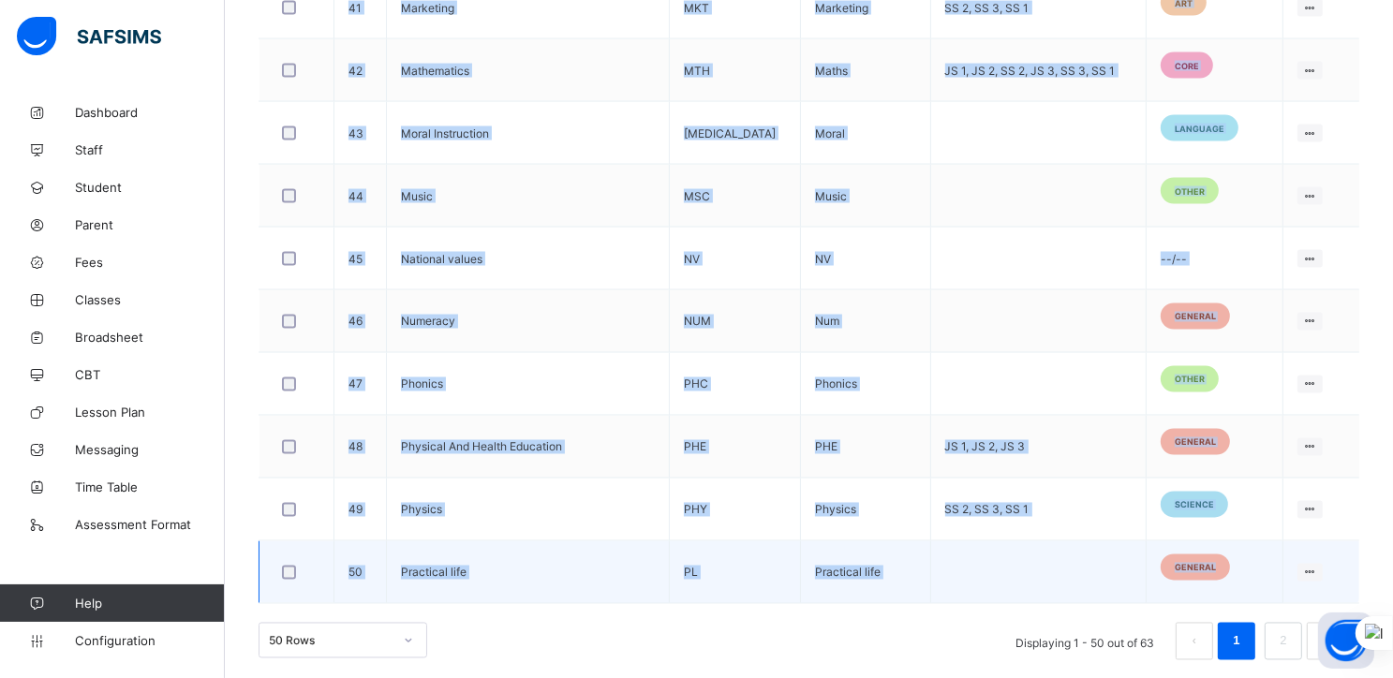
drag, startPoint x: 266, startPoint y: 135, endPoint x: 1242, endPoint y: 564, distance: 1066.4
copy table "S/N Name Abbreviation Short name Class level(s) Tags Actions 1 Accounting ACC A…"
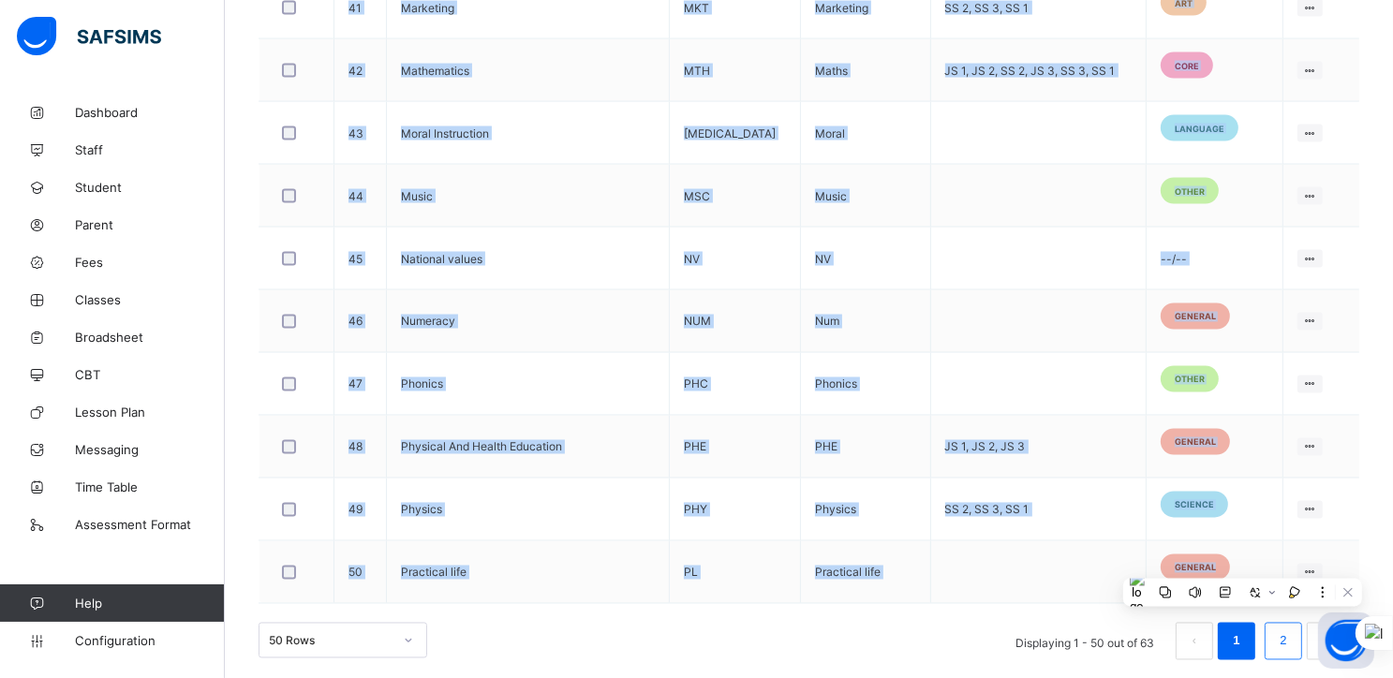
click at [1292, 631] on link "2" at bounding box center [1283, 642] width 18 height 24
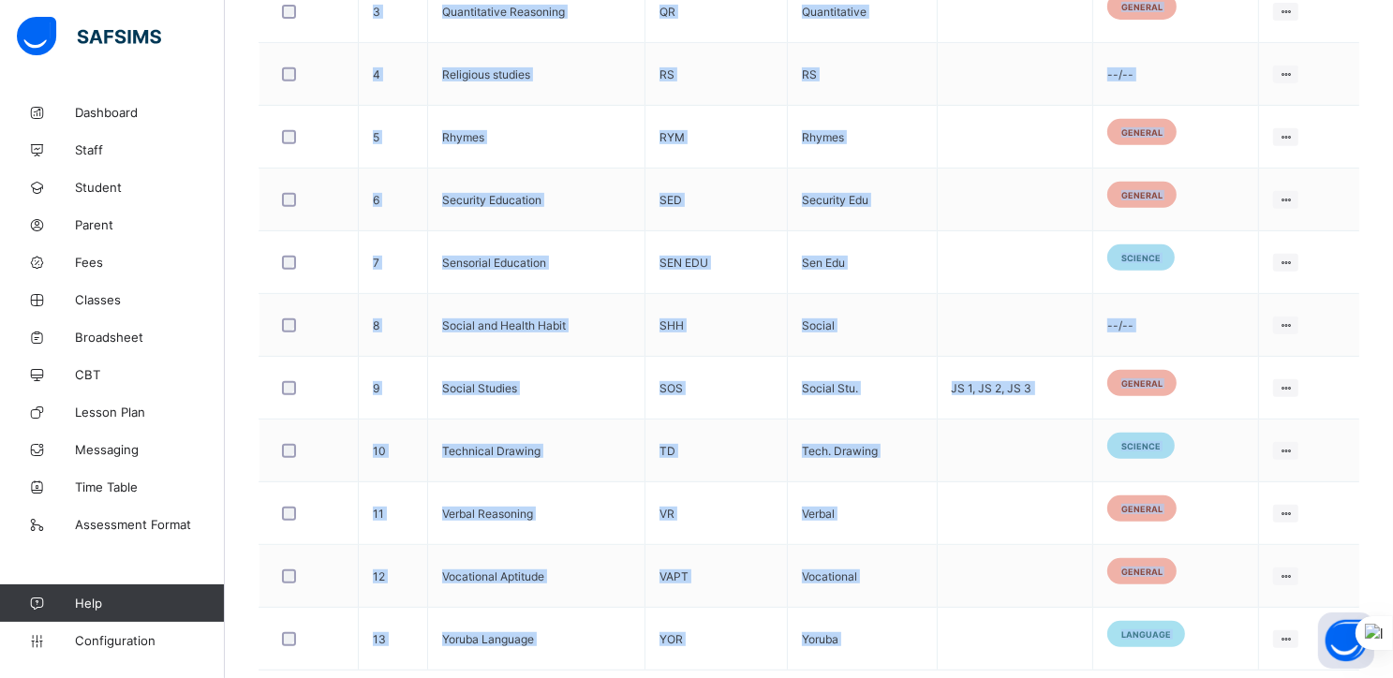
scroll to position [851, 0]
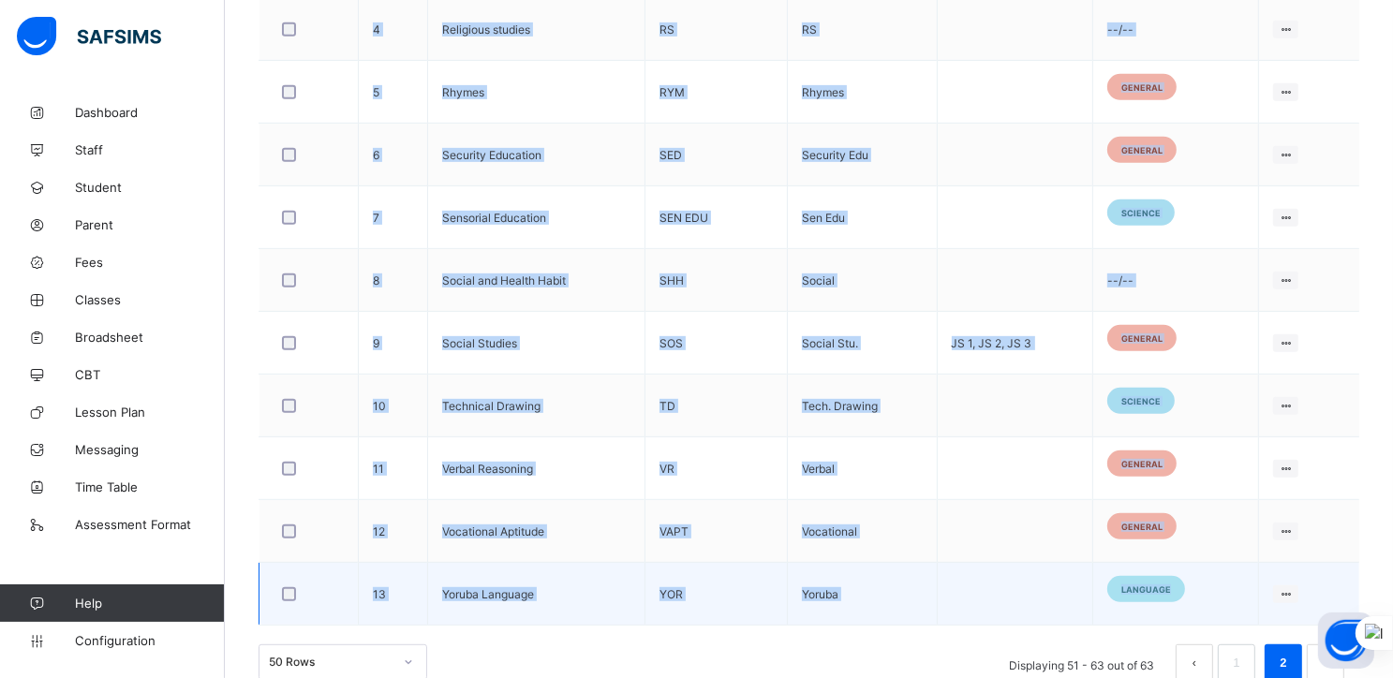
drag, startPoint x: 267, startPoint y: 196, endPoint x: 1240, endPoint y: 598, distance: 1052.3
click at [1240, 598] on table "S/N Name Abbreviation Short name Class level(s) Tags Actions 1 Practical Life E…" at bounding box center [809, 183] width 1101 height 884
copy table "S/N Name Abbreviation Short name Class level(s) Tags Actions 1 Practical Life E…"
